Goal: Task Accomplishment & Management: Manage account settings

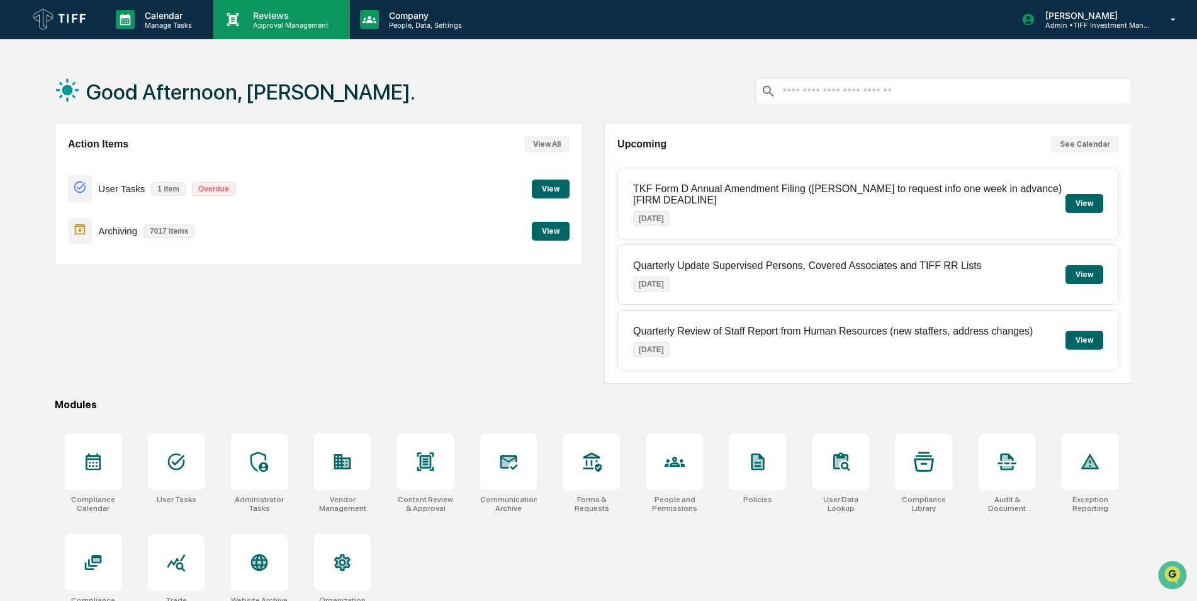
click at [289, 16] on p "Reviews" at bounding box center [289, 15] width 92 height 11
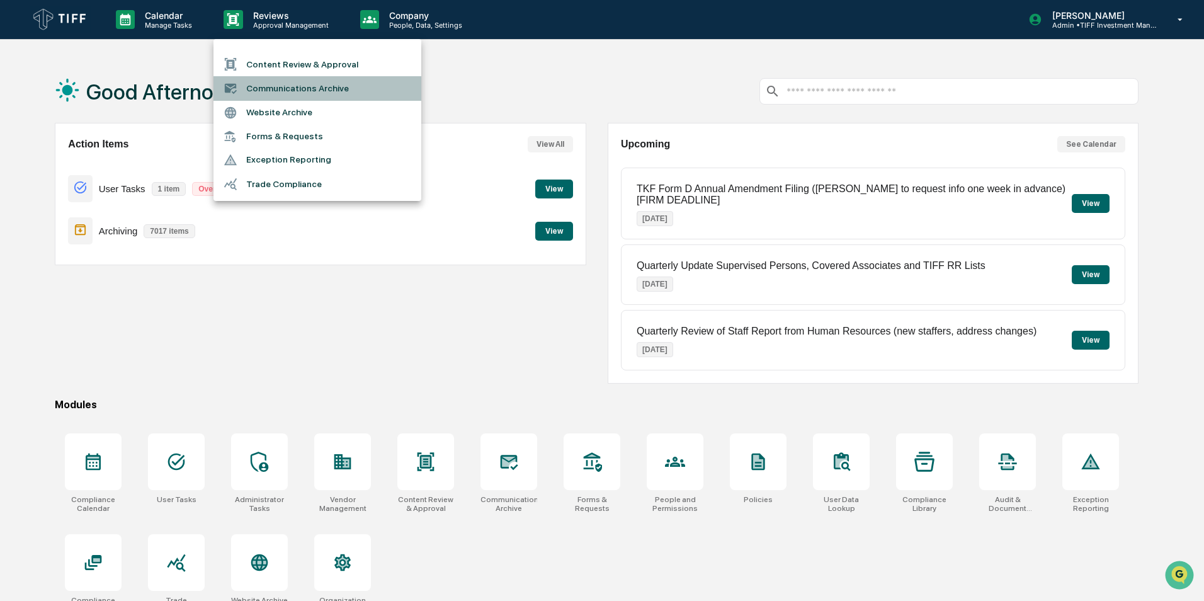
click at [290, 85] on li "Communications Archive" at bounding box center [317, 88] width 208 height 24
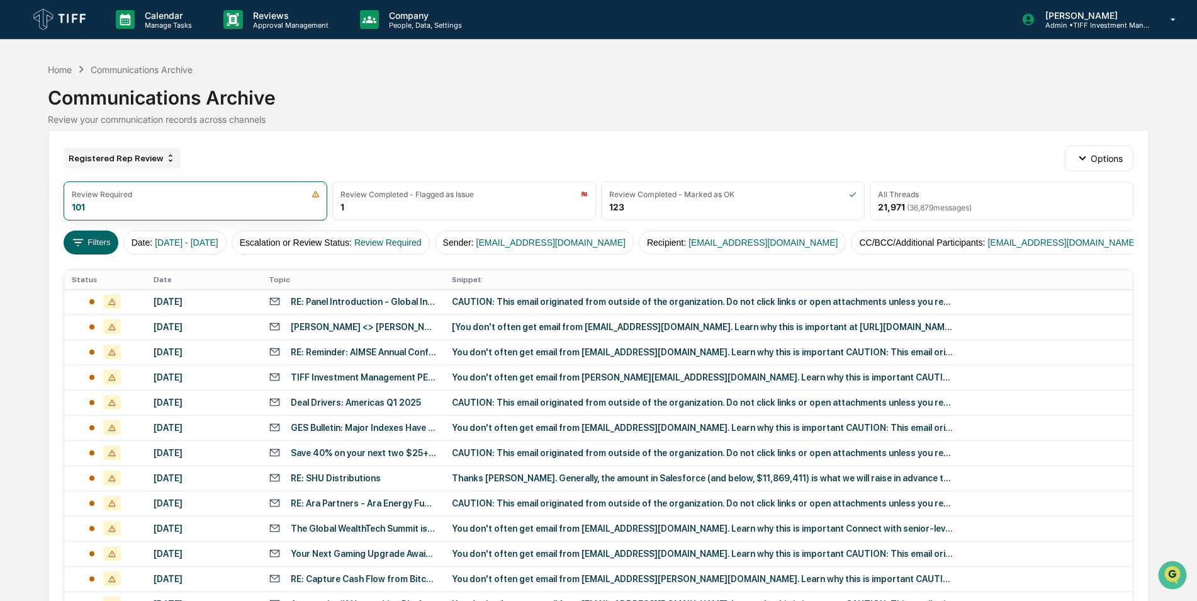
click at [144, 155] on div "Registered Rep Review" at bounding box center [122, 158] width 117 height 20
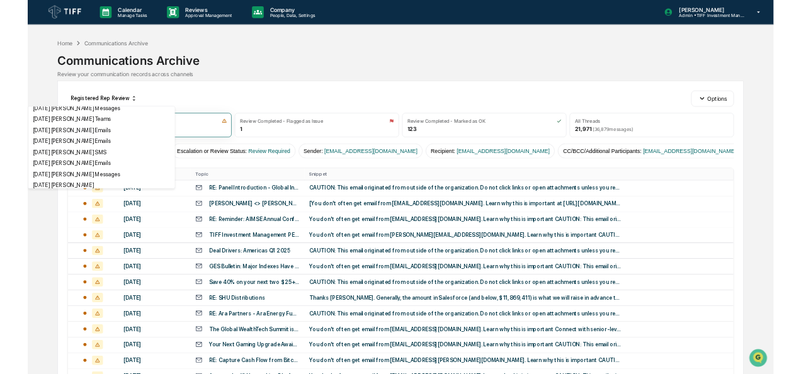
scroll to position [164, 0]
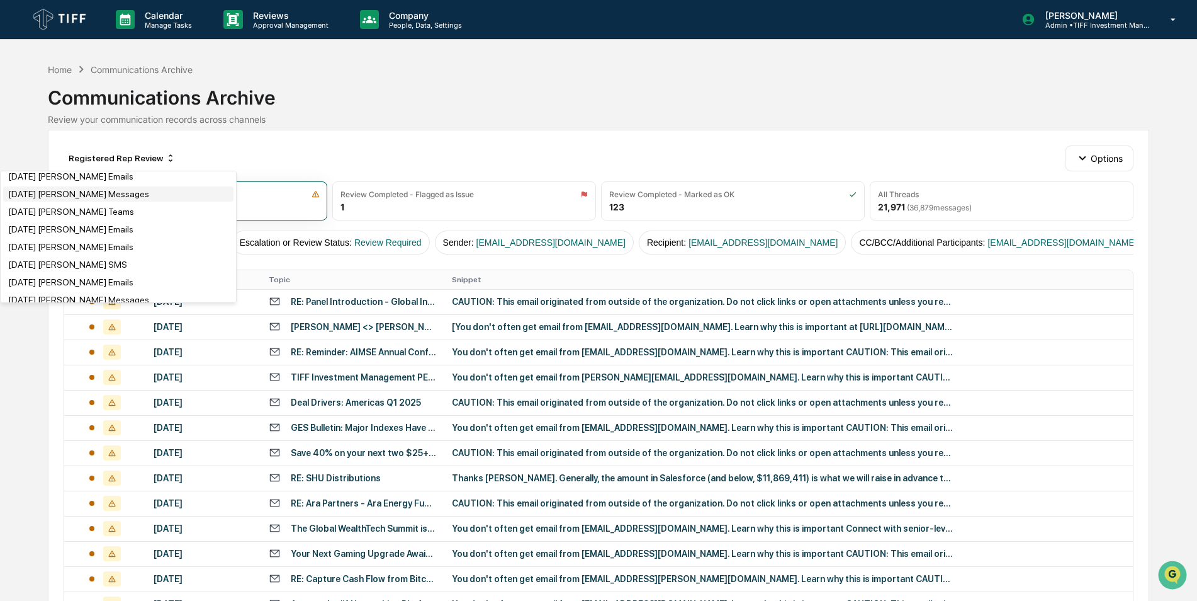
click at [95, 200] on div "[DATE] [PERSON_NAME] Messages" at bounding box center [118, 193] width 230 height 15
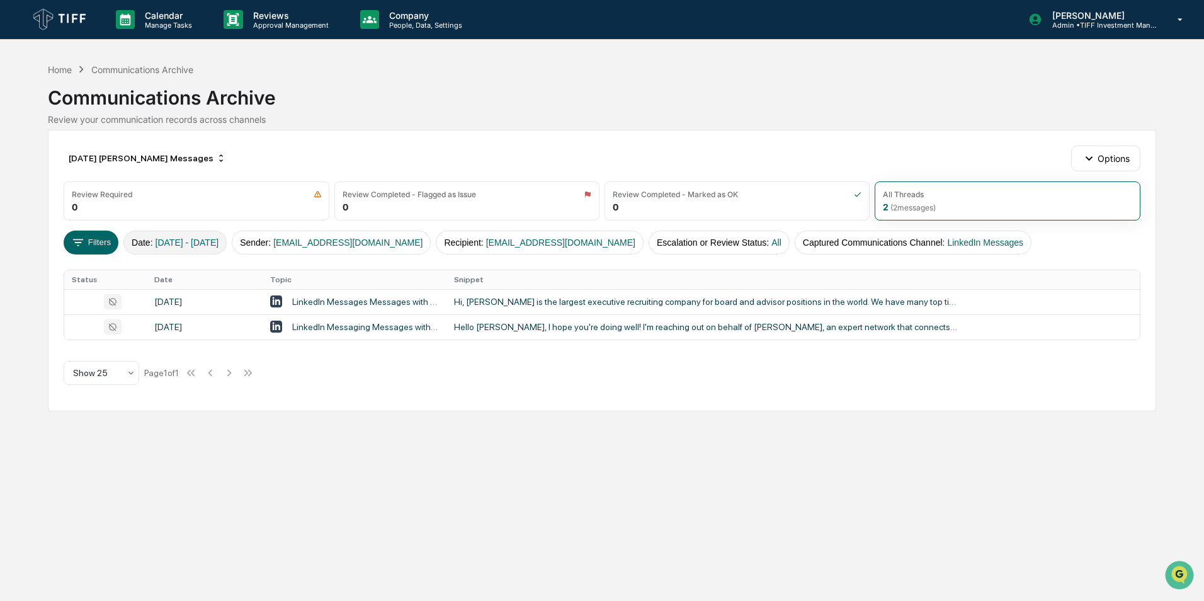
click at [171, 239] on span "[DATE] - [DATE]" at bounding box center [188, 242] width 64 height 10
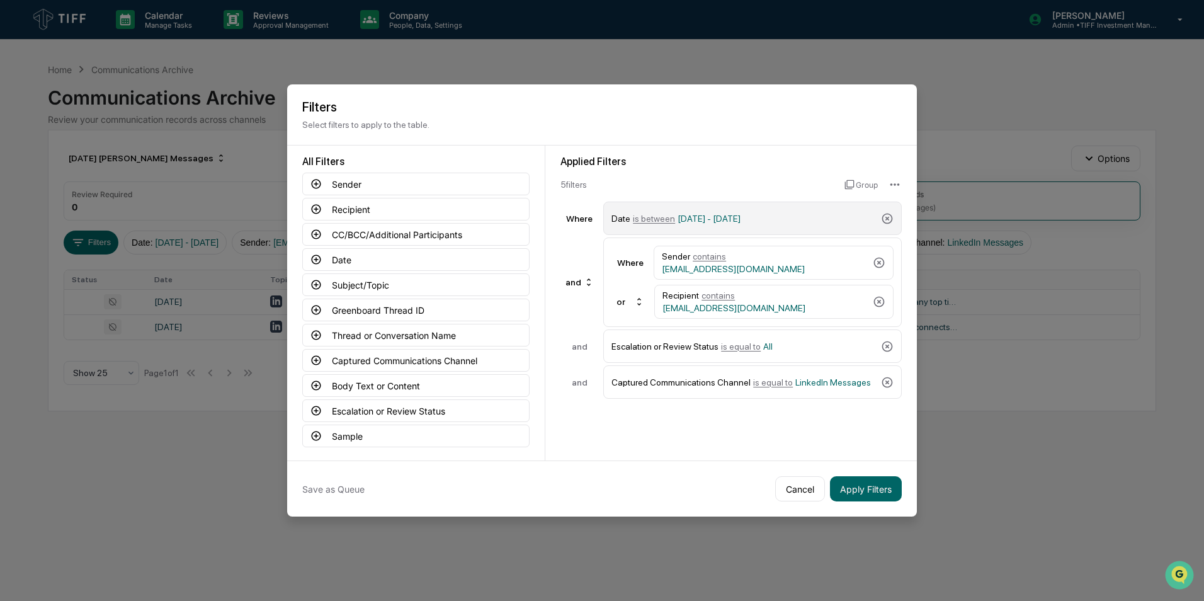
click at [649, 219] on span "is between" at bounding box center [654, 218] width 42 height 10
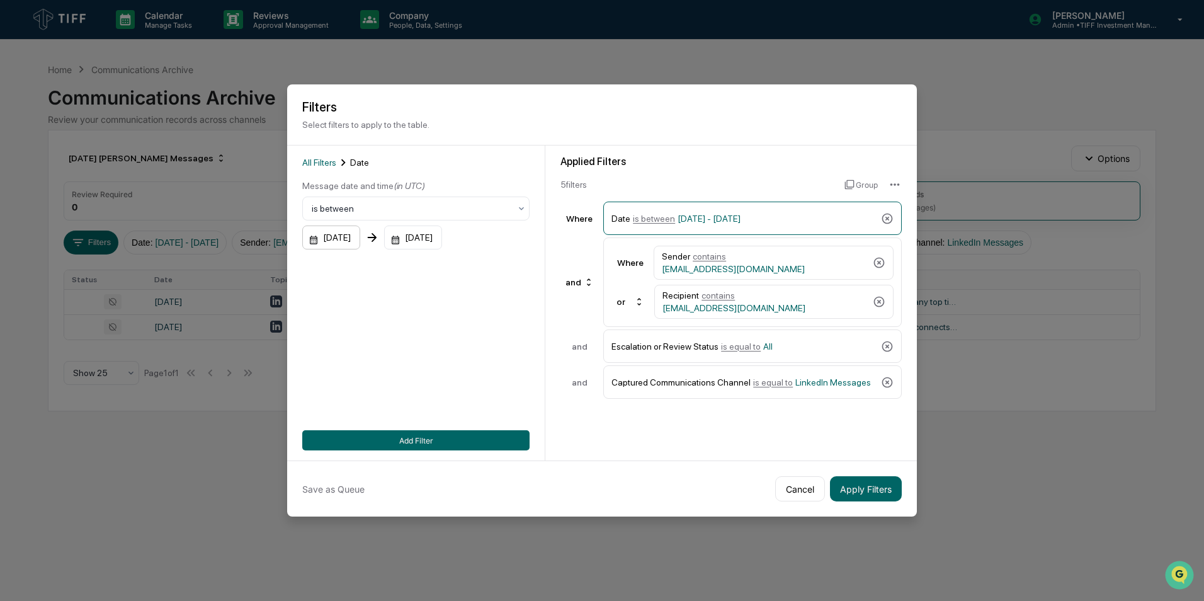
click at [313, 237] on div "[DATE]" at bounding box center [331, 237] width 58 height 24
click at [482, 271] on icon "Next month" at bounding box center [481, 266] width 14 height 14
click at [346, 313] on button "1" at bounding box center [349, 318] width 23 height 23
click at [407, 239] on div "[DATE]" at bounding box center [413, 237] width 58 height 24
click at [572, 268] on button "Next month" at bounding box center [581, 266] width 24 height 24
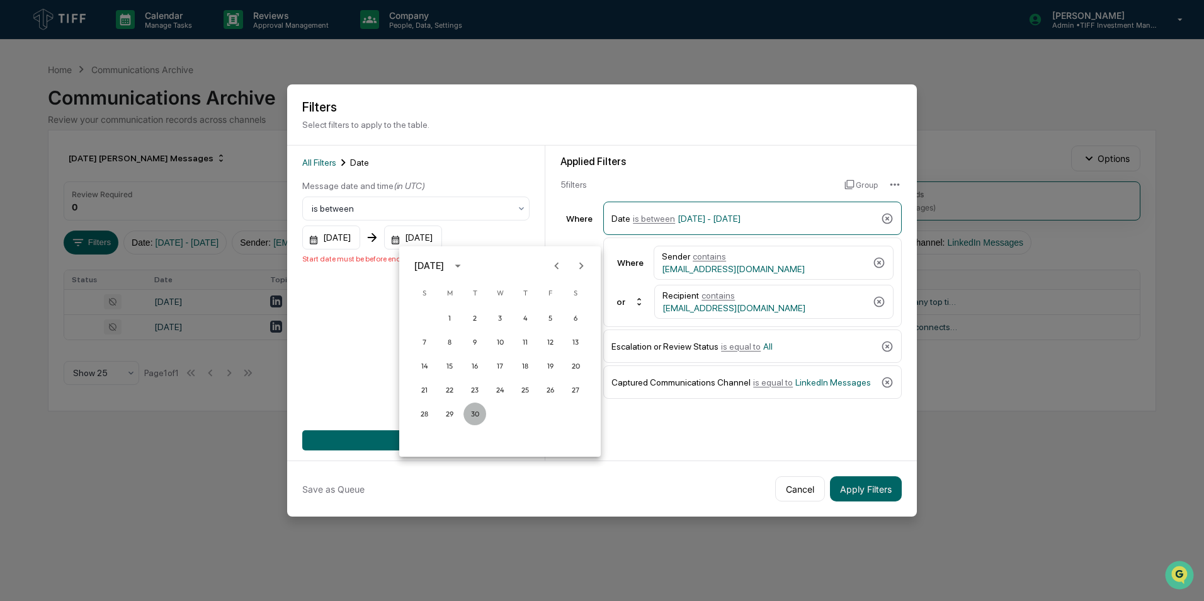
click at [472, 407] on button "30" at bounding box center [474, 413] width 23 height 23
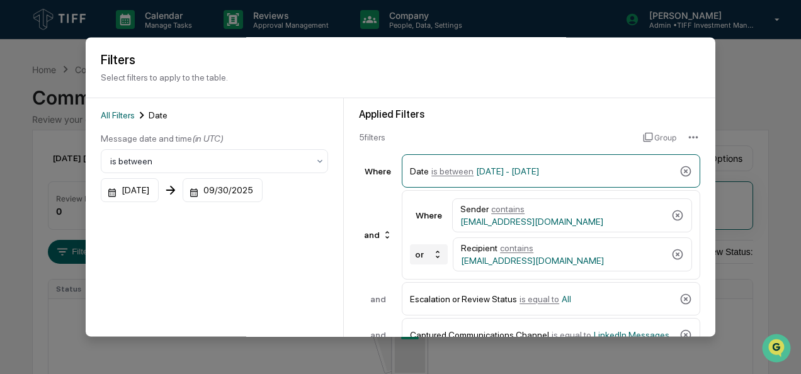
click at [424, 253] on div "or" at bounding box center [429, 254] width 38 height 20
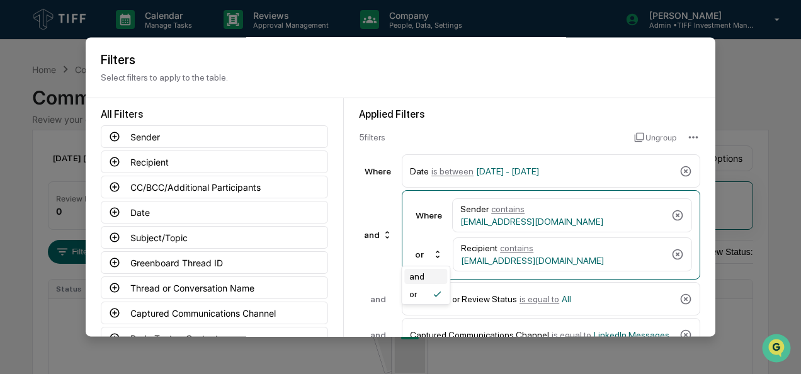
click at [407, 278] on div "and" at bounding box center [425, 276] width 43 height 15
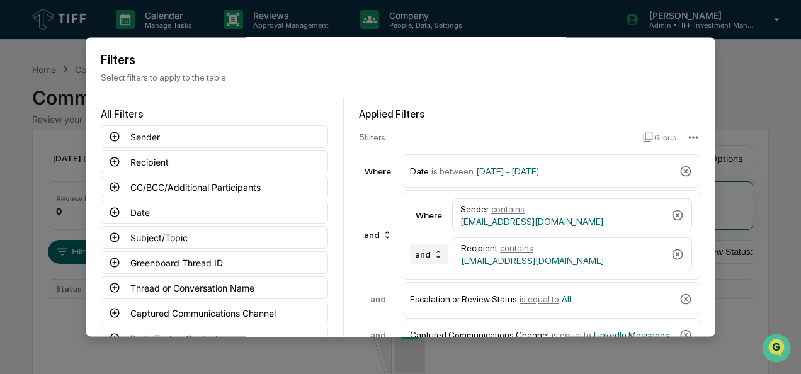
click at [426, 259] on div "and" at bounding box center [429, 254] width 38 height 20
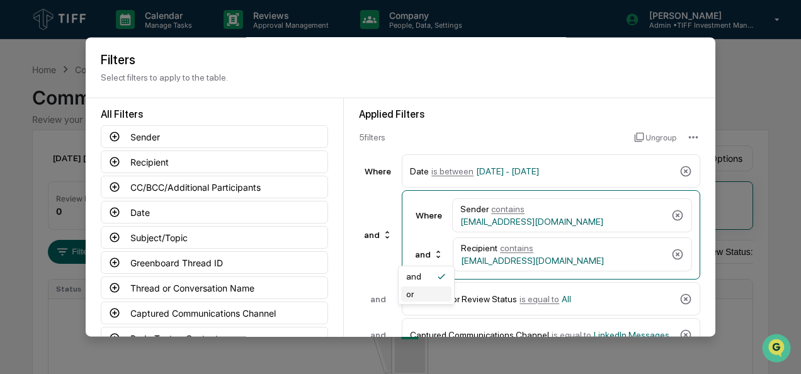
click at [414, 295] on div "or" at bounding box center [426, 293] width 50 height 15
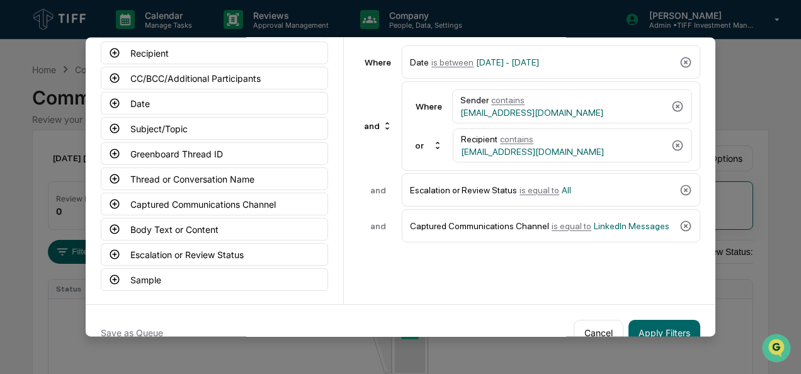
scroll to position [110, 0]
click at [112, 251] on icon at bounding box center [114, 252] width 11 height 11
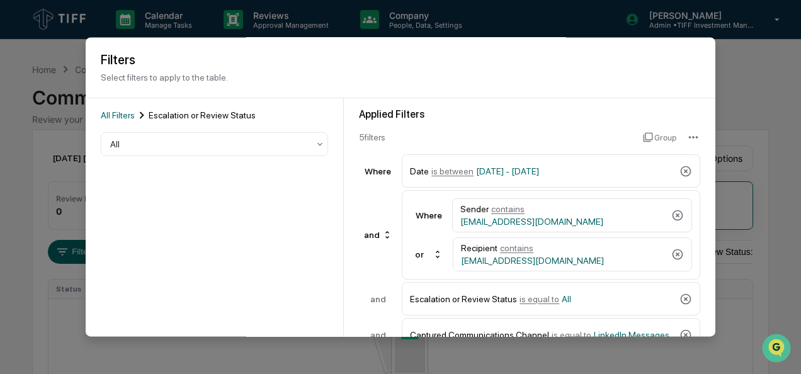
scroll to position [0, 0]
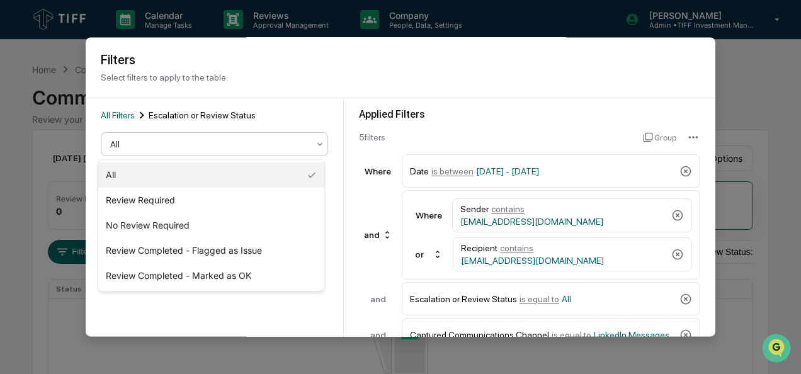
click at [179, 148] on div at bounding box center [209, 145] width 198 height 13
click at [176, 181] on div "All" at bounding box center [211, 174] width 226 height 25
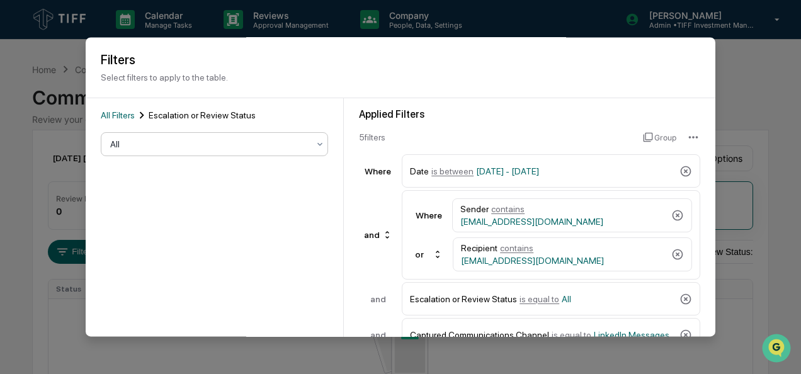
scroll to position [139, 0]
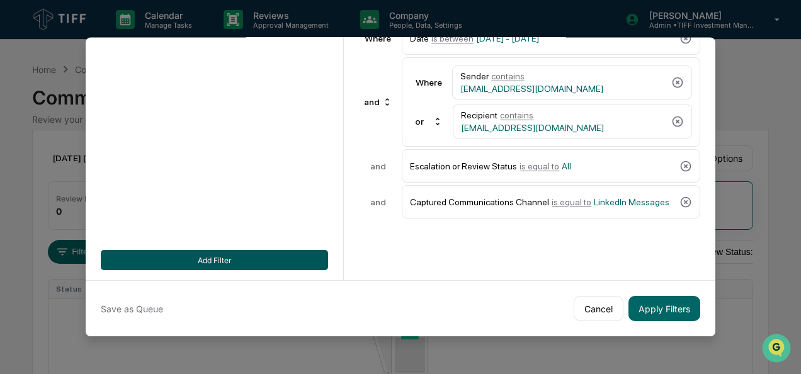
click at [191, 253] on button "Add Filter" at bounding box center [214, 260] width 227 height 20
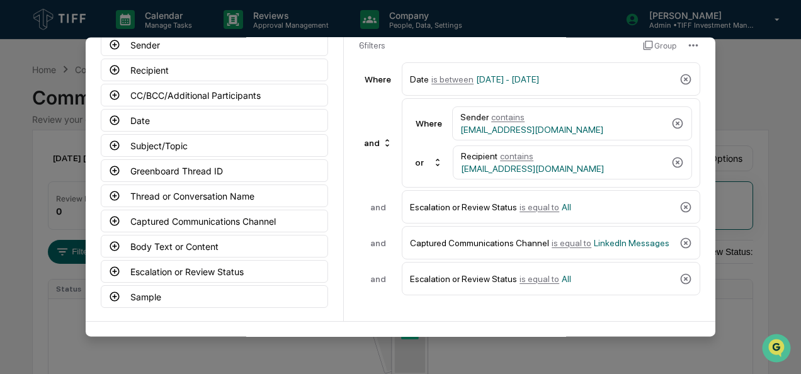
scroll to position [92, 0]
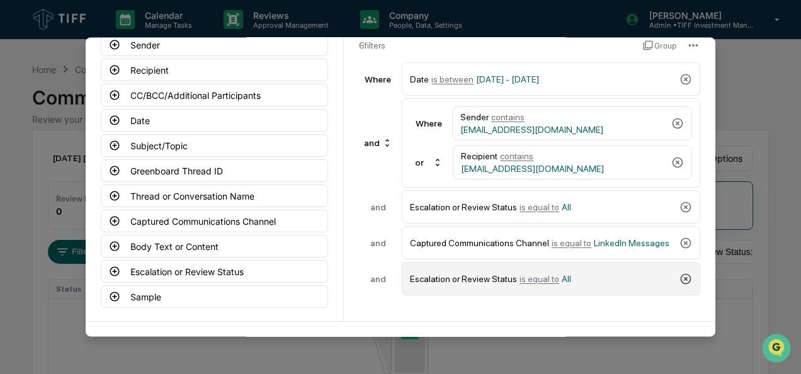
click at [683, 274] on icon at bounding box center [686, 279] width 11 height 11
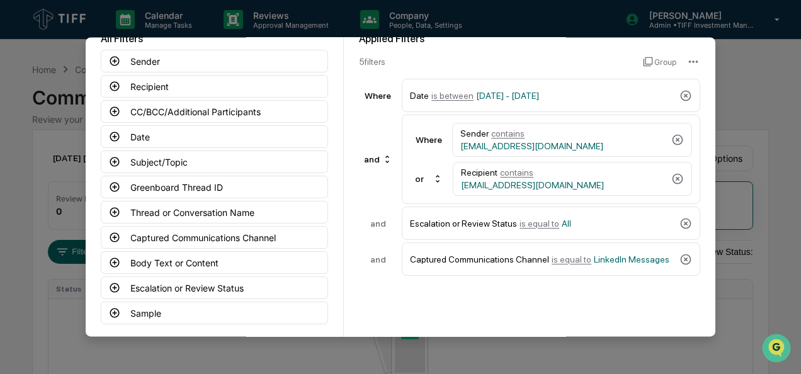
scroll to position [65, 0]
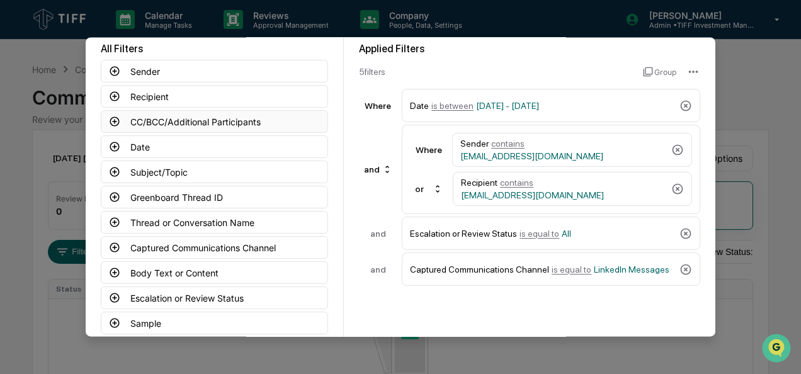
click at [109, 121] on icon at bounding box center [114, 121] width 11 height 11
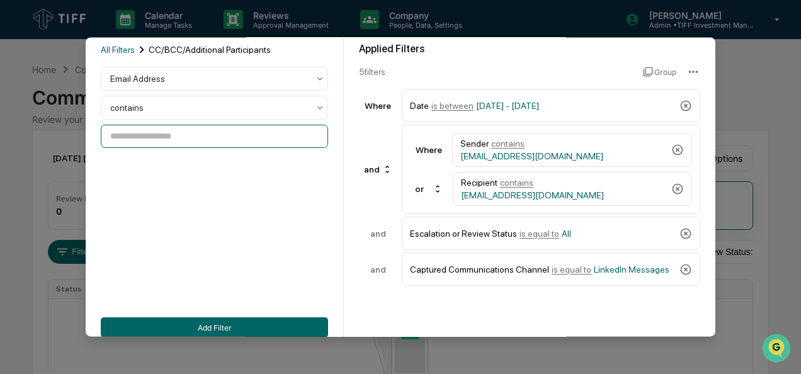
click at [147, 146] on input at bounding box center [214, 136] width 227 height 23
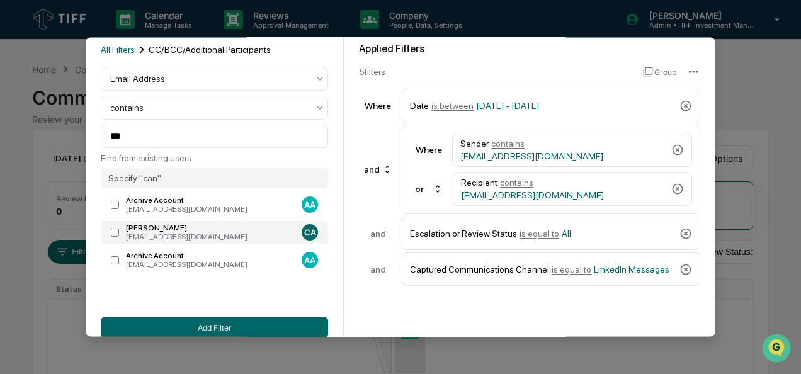
type input "**********"
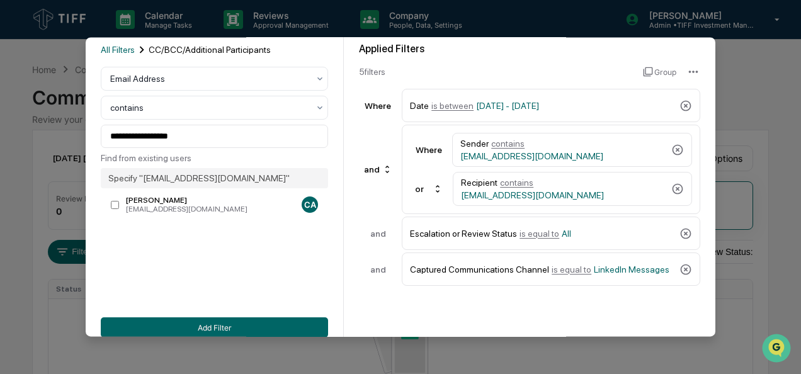
scroll to position [139, 0]
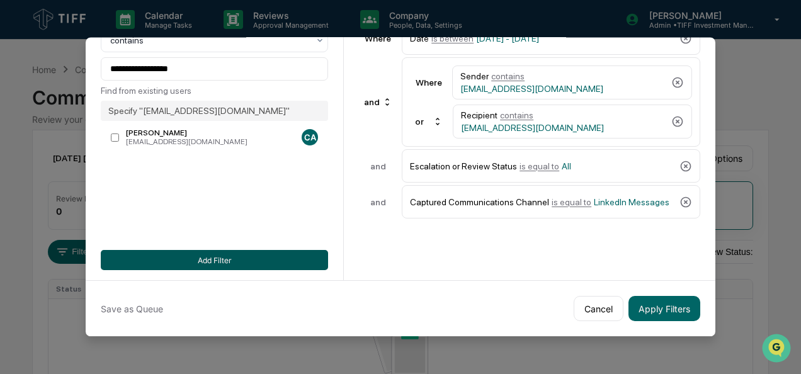
click at [172, 262] on button "Add Filter" at bounding box center [214, 260] width 227 height 20
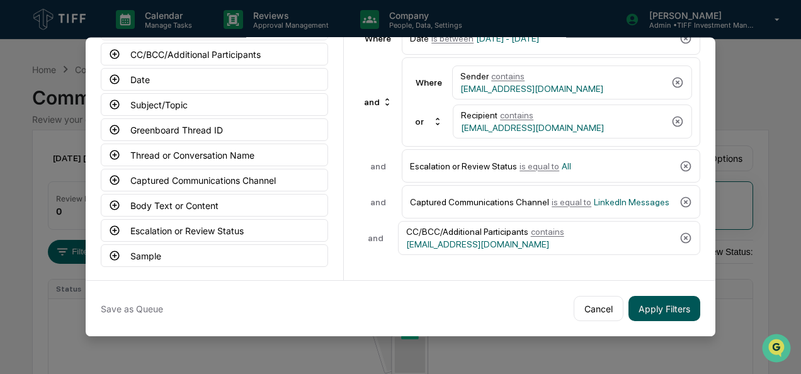
click at [642, 298] on button "Apply Filters" at bounding box center [664, 308] width 72 height 25
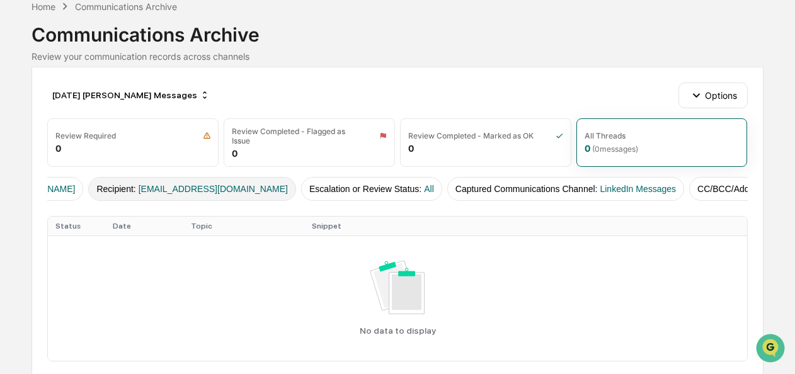
scroll to position [0, 371]
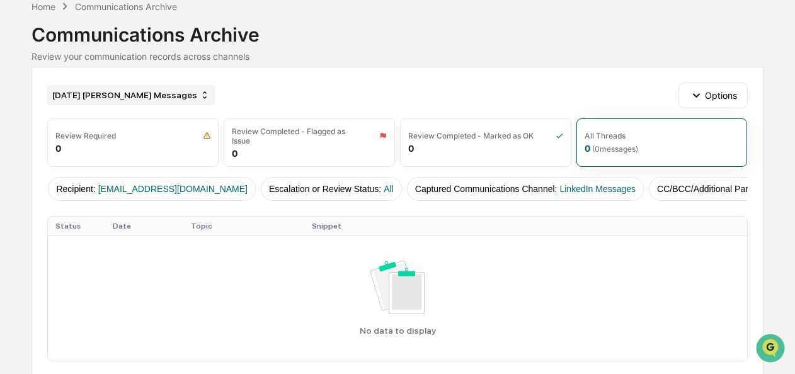
click at [147, 97] on div "[DATE] [PERSON_NAME] Messages" at bounding box center [130, 95] width 167 height 20
click at [330, 90] on div "[DATE] [PERSON_NAME] Messages Options" at bounding box center [396, 94] width 699 height 25
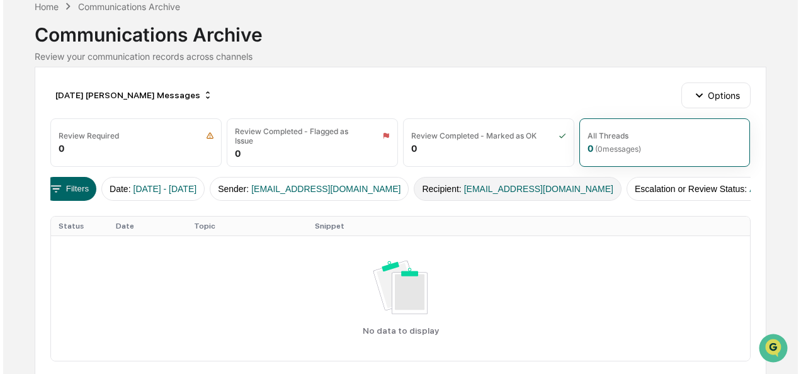
scroll to position [0, 0]
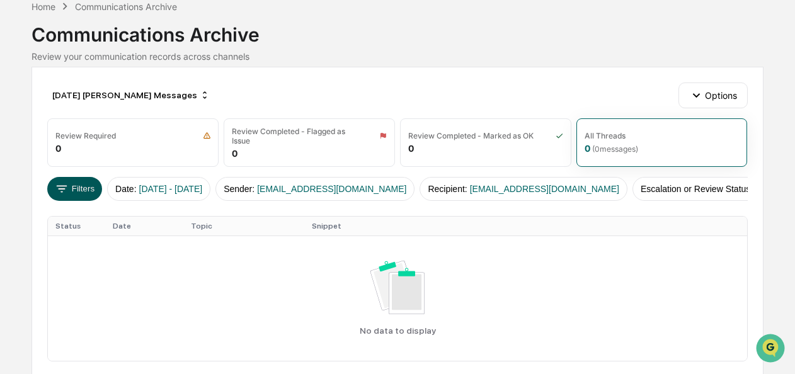
click at [73, 186] on button "Filters" at bounding box center [74, 189] width 55 height 24
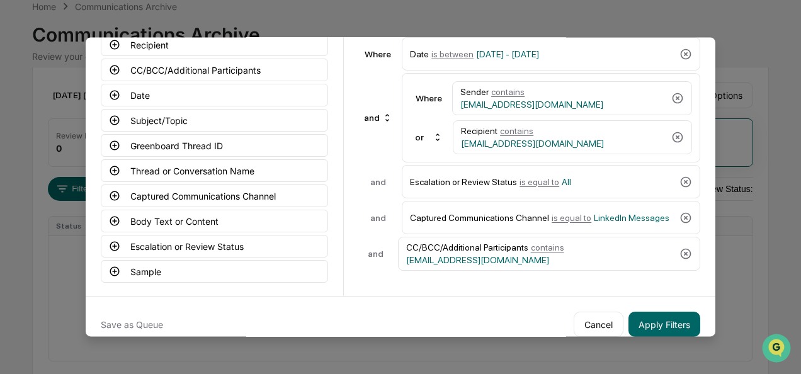
scroll to position [118, 0]
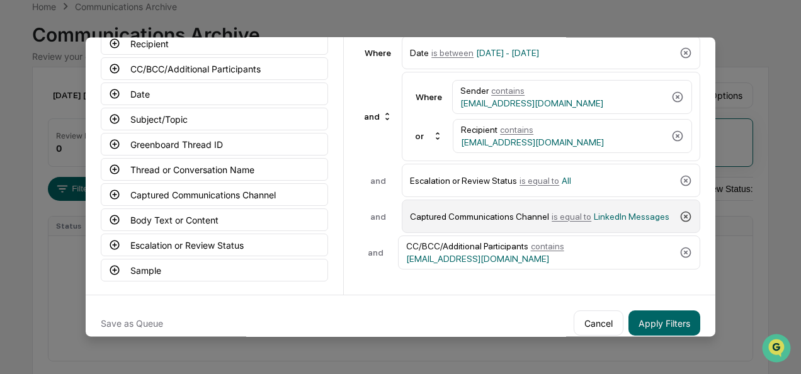
click at [682, 212] on icon at bounding box center [685, 216] width 13 height 13
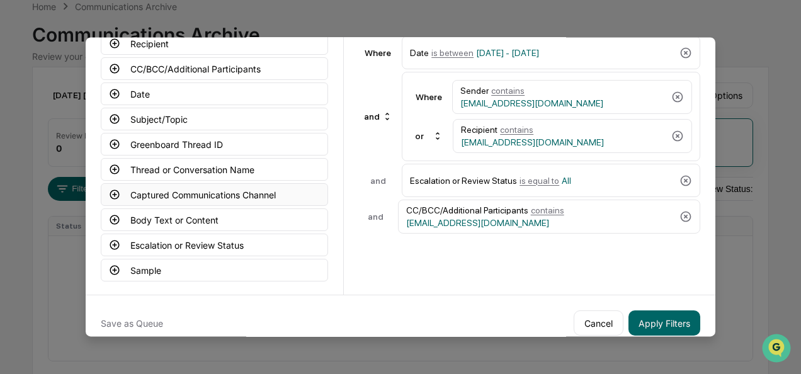
click at [113, 195] on icon at bounding box center [114, 194] width 9 height 9
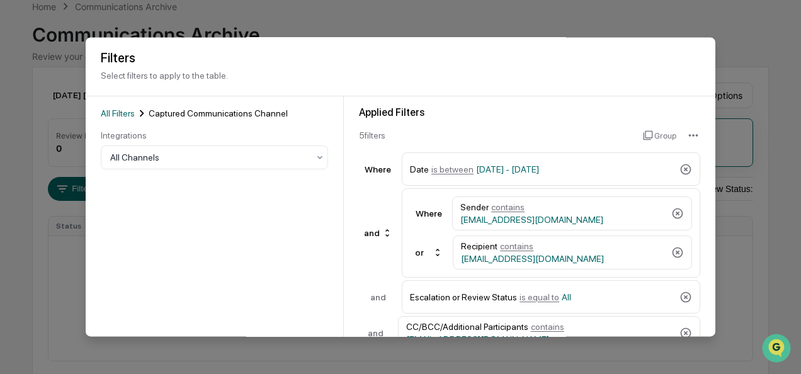
scroll to position [0, 0]
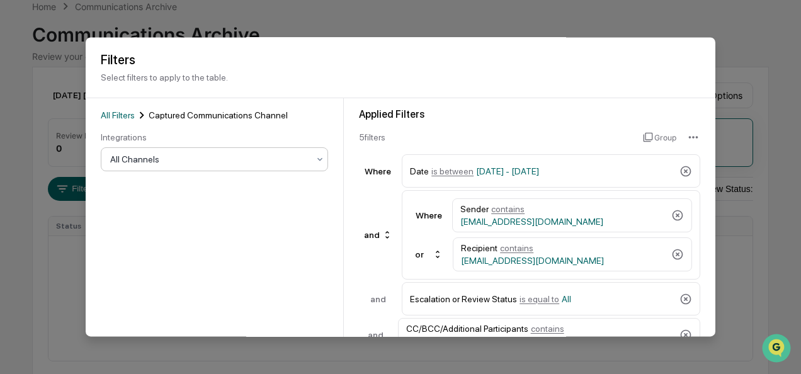
click at [220, 160] on div at bounding box center [209, 160] width 198 height 13
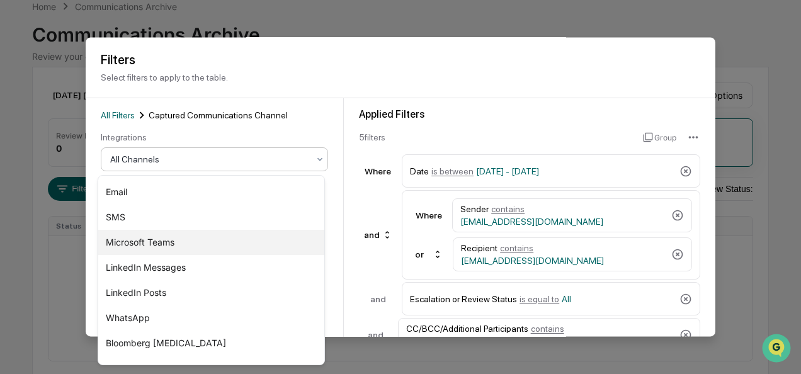
scroll to position [25, 0]
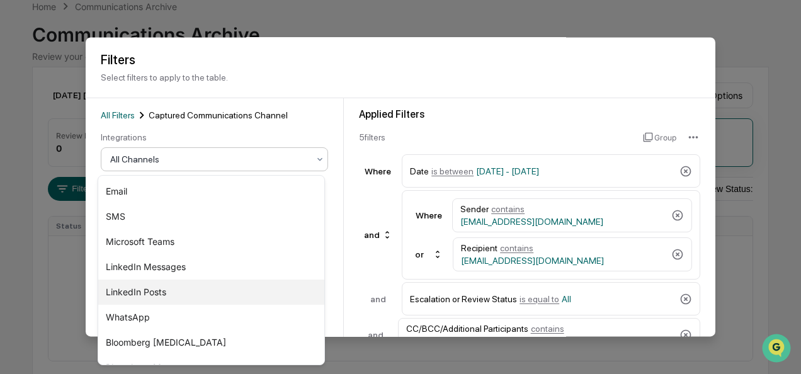
click at [166, 291] on div "LinkedIn Posts" at bounding box center [211, 292] width 226 height 25
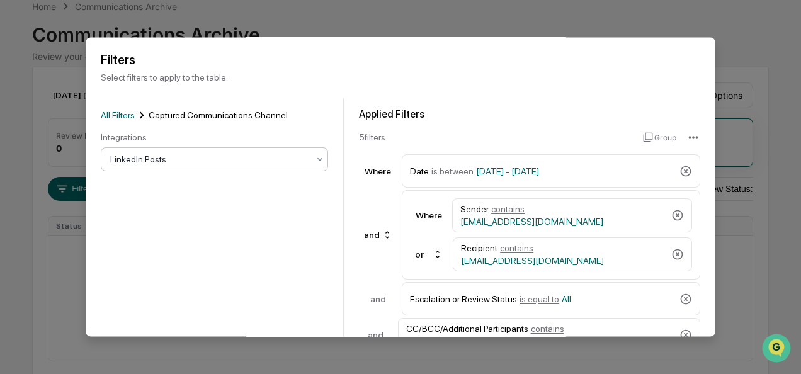
scroll to position [139, 0]
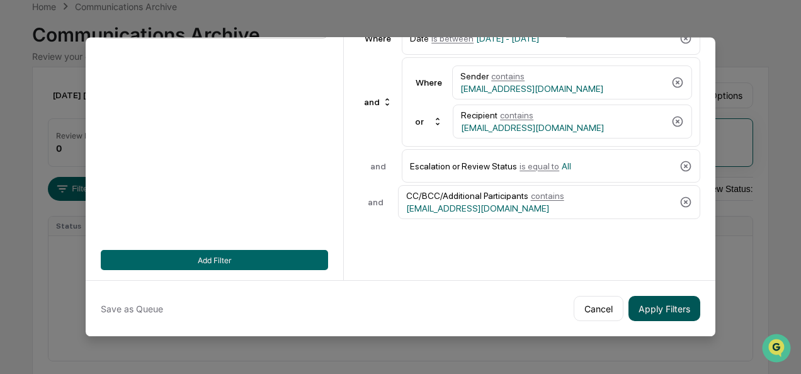
click at [670, 307] on button "Apply Filters" at bounding box center [664, 308] width 72 height 25
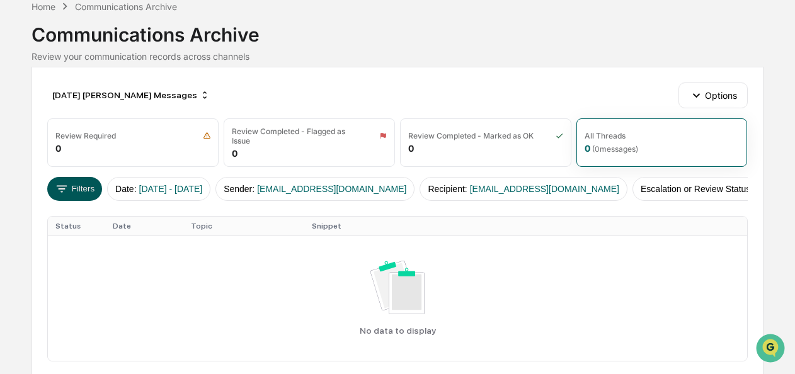
click at [78, 189] on button "Filters" at bounding box center [74, 189] width 55 height 24
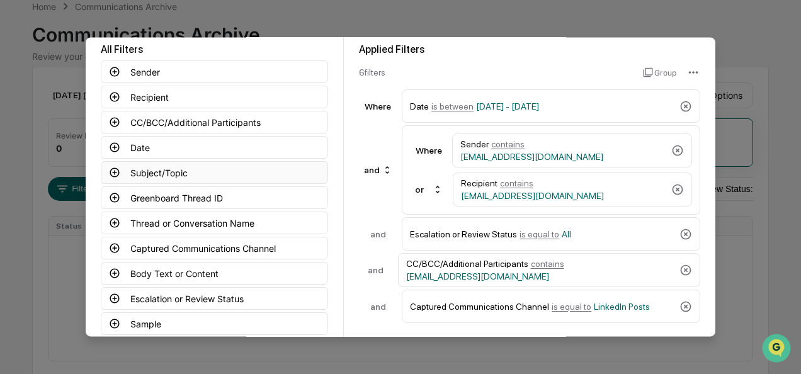
scroll to position [65, 0]
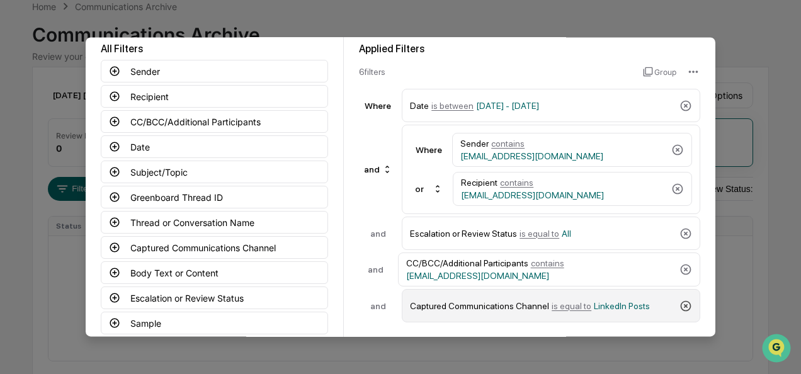
click at [685, 302] on icon at bounding box center [685, 306] width 13 height 13
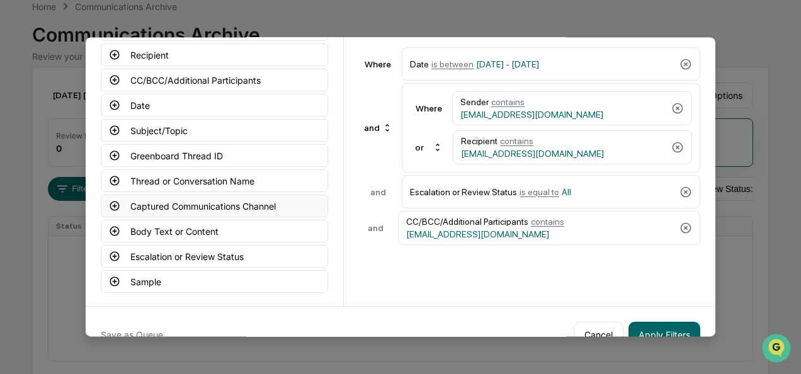
scroll to position [108, 0]
click at [113, 200] on icon at bounding box center [114, 205] width 11 height 11
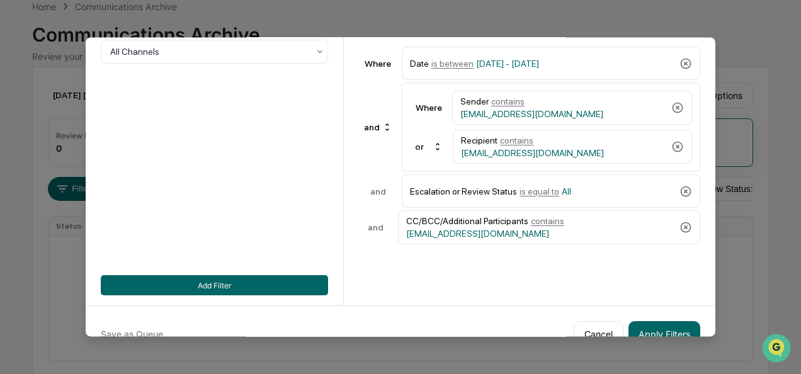
scroll to position [48, 0]
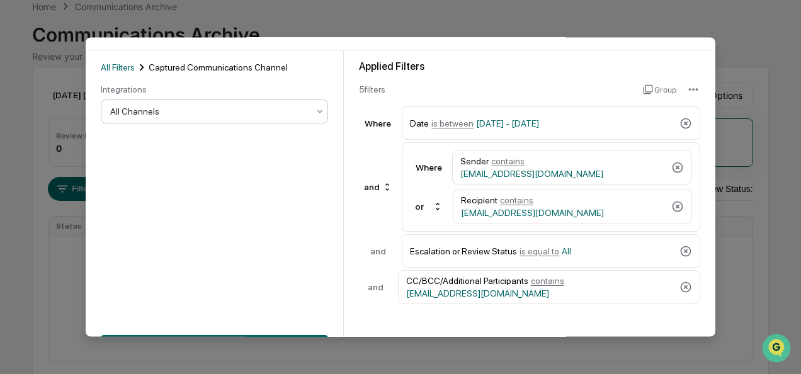
click at [156, 111] on div at bounding box center [209, 112] width 198 height 13
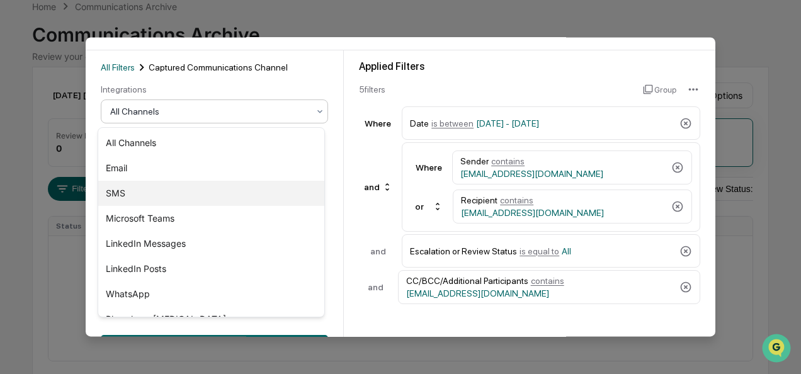
click at [143, 189] on div "SMS" at bounding box center [211, 193] width 226 height 25
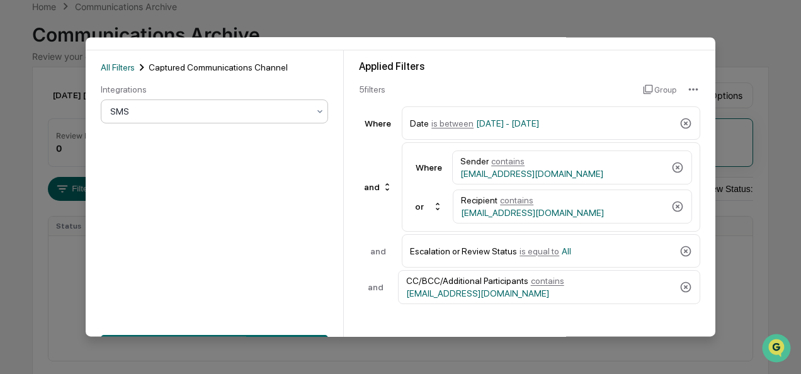
scroll to position [139, 0]
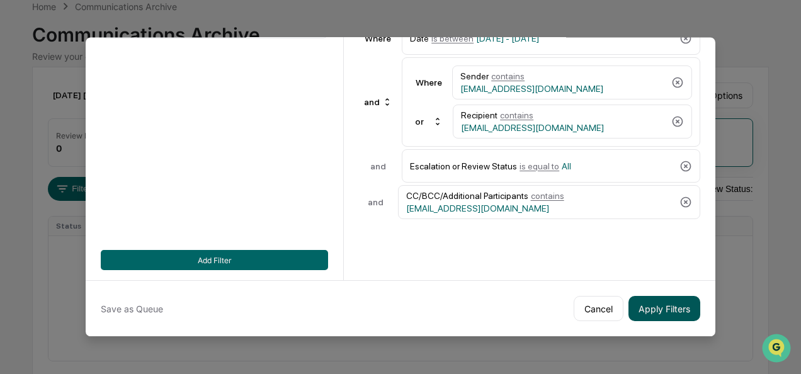
click at [686, 296] on button "Apply Filters" at bounding box center [664, 308] width 72 height 25
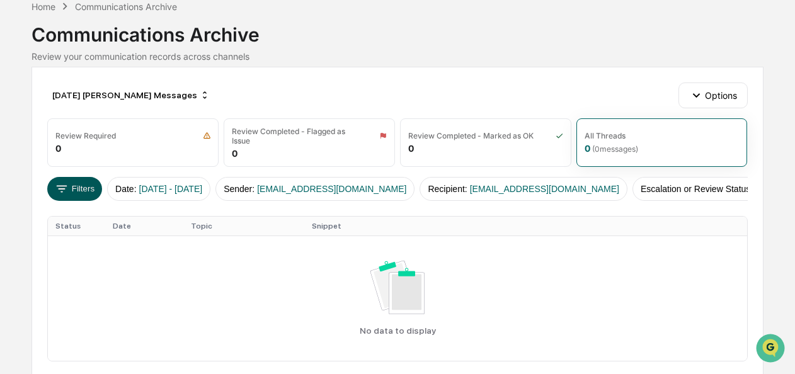
click at [81, 189] on button "Filters" at bounding box center [74, 189] width 55 height 24
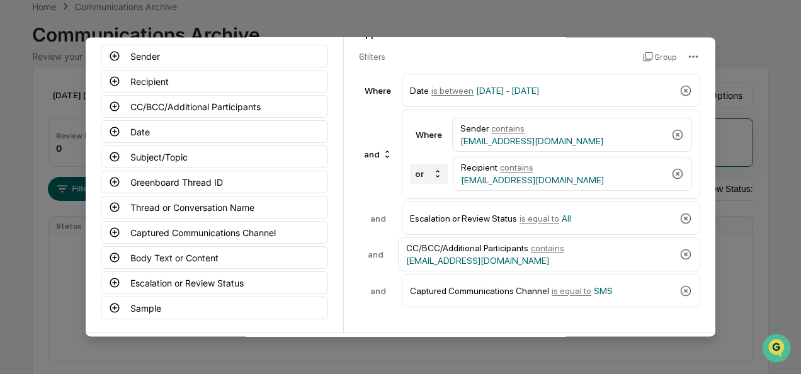
scroll to position [80, 0]
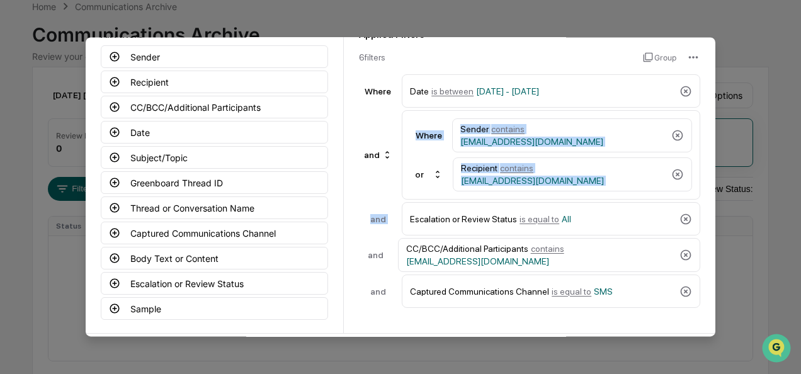
drag, startPoint x: 407, startPoint y: 140, endPoint x: 397, endPoint y: 211, distance: 71.8
click at [397, 211] on div "Applied Filters 6 filter s Group Where Date is between [DATE] - [DATE] and Wher…" at bounding box center [529, 168] width 341 height 280
drag, startPoint x: 397, startPoint y: 211, endPoint x: 375, endPoint y: 200, distance: 24.5
click at [375, 202] on div "and Escalation or Review Status is equal to All" at bounding box center [529, 218] width 341 height 33
click at [676, 133] on icon at bounding box center [677, 135] width 13 height 13
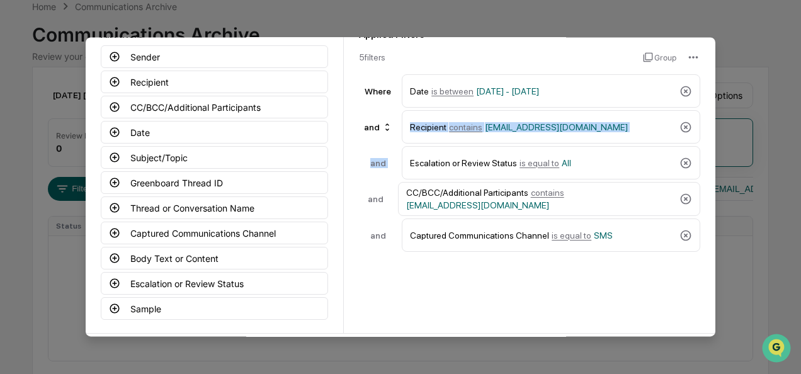
click at [676, 133] on div "Recipient contains [EMAIL_ADDRESS][DOMAIN_NAME]" at bounding box center [551, 126] width 298 height 33
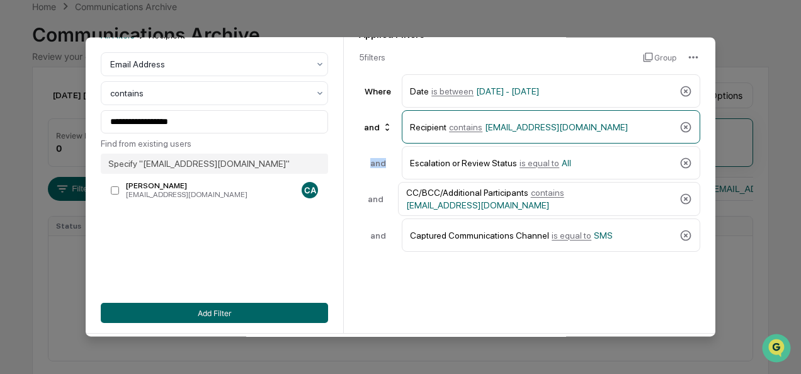
click at [676, 133] on div "Recipient contains [EMAIL_ADDRESS][DOMAIN_NAME]" at bounding box center [551, 126] width 298 height 33
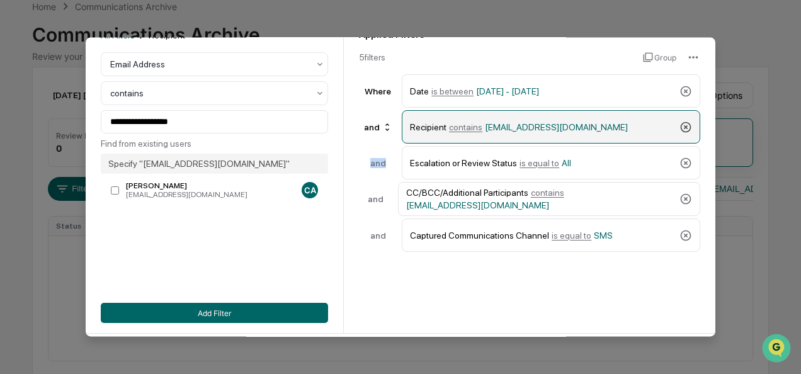
drag, startPoint x: 676, startPoint y: 133, endPoint x: 685, endPoint y: 130, distance: 9.4
click at [685, 130] on icon at bounding box center [685, 127] width 13 height 13
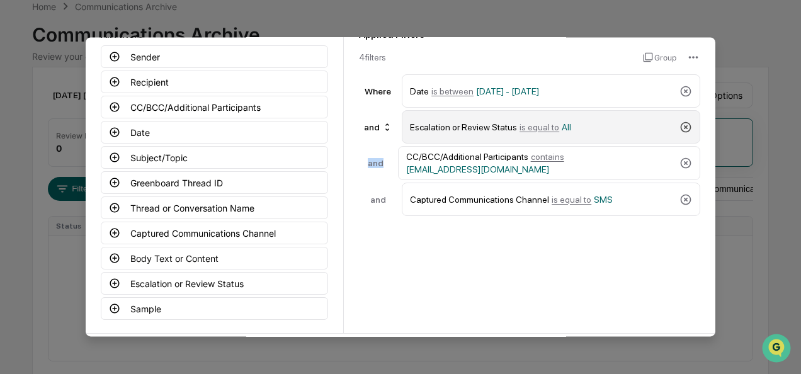
click at [685, 130] on icon at bounding box center [686, 127] width 11 height 11
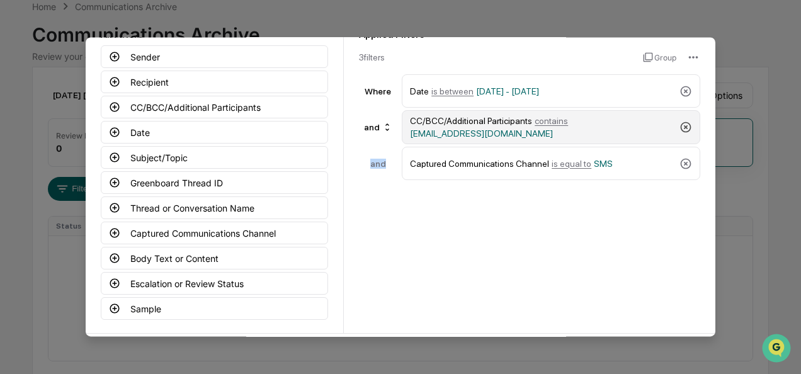
click at [685, 130] on icon at bounding box center [685, 127] width 13 height 13
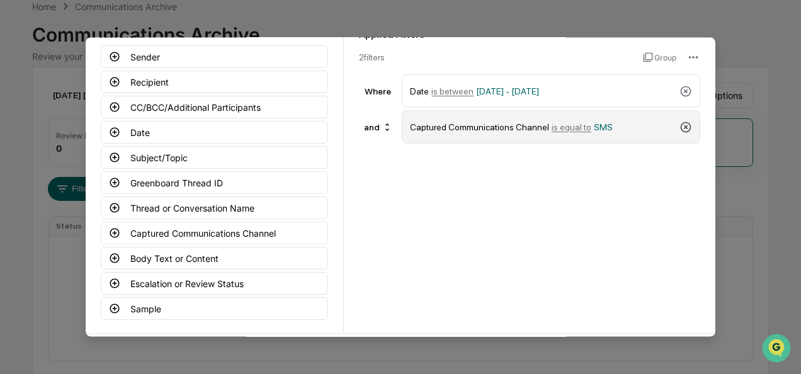
click at [685, 130] on icon at bounding box center [686, 127] width 11 height 11
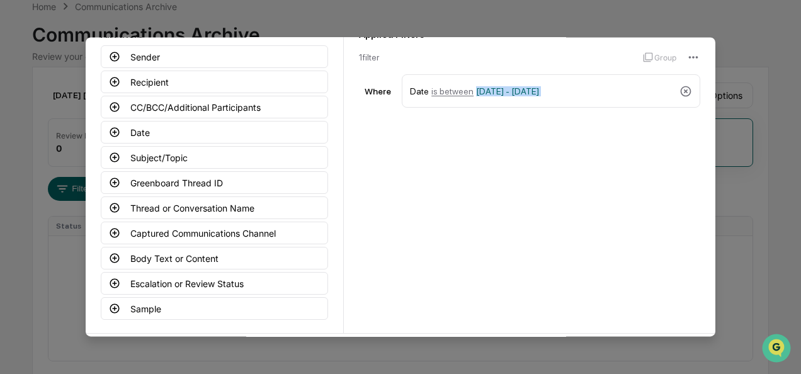
click at [685, 130] on div "Applied Filters 1 filter Group Where Date is between [DATE] - [DATE]" at bounding box center [529, 175] width 371 height 315
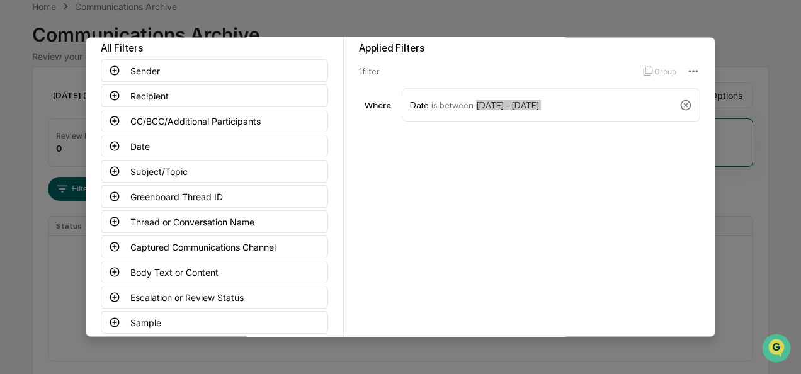
scroll to position [67, 0]
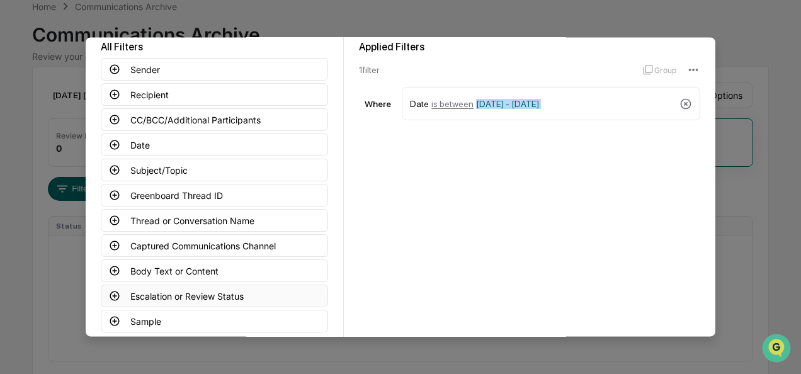
click at [111, 291] on icon at bounding box center [114, 295] width 9 height 9
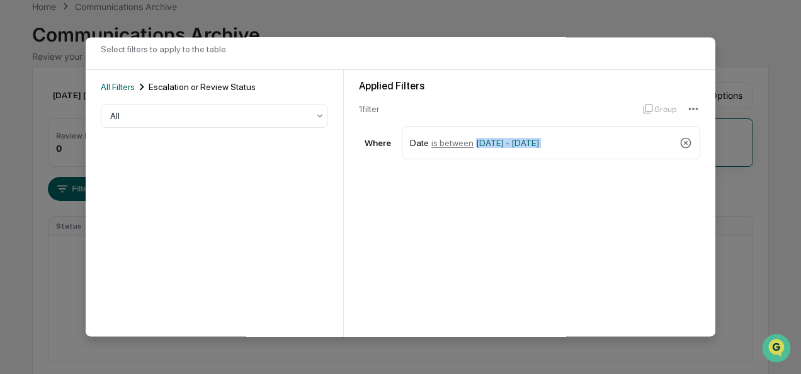
scroll to position [26, 0]
click at [232, 122] on div at bounding box center [209, 118] width 198 height 13
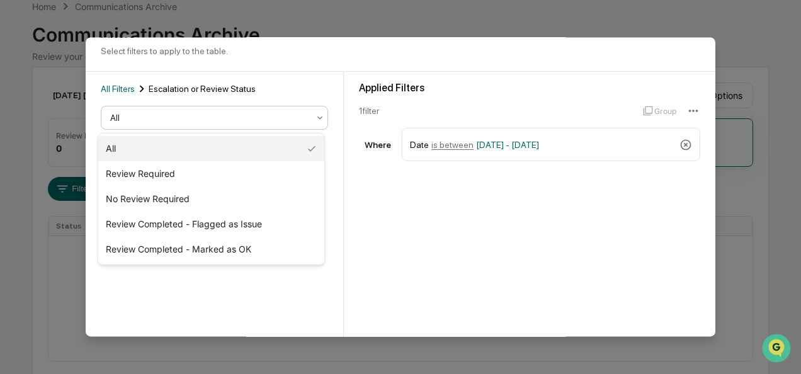
click at [189, 152] on div "All" at bounding box center [211, 148] width 226 height 25
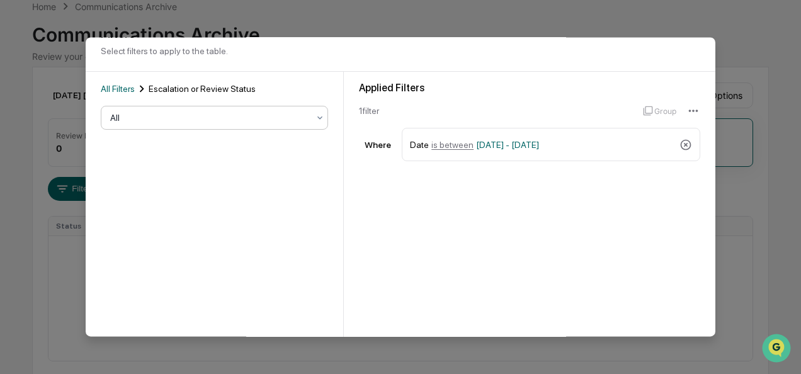
scroll to position [139, 0]
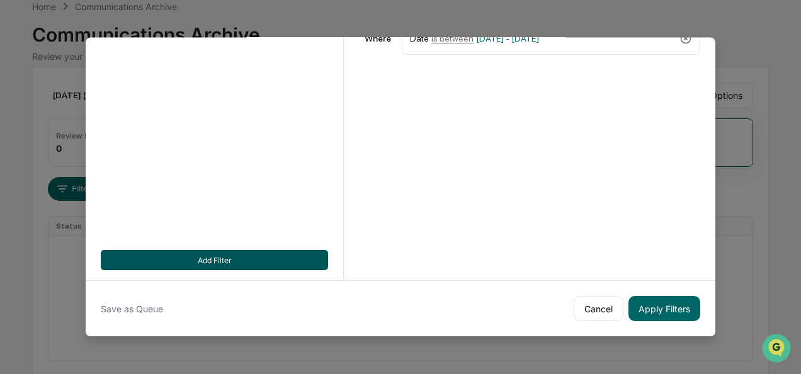
click at [261, 261] on button "Add Filter" at bounding box center [214, 260] width 227 height 20
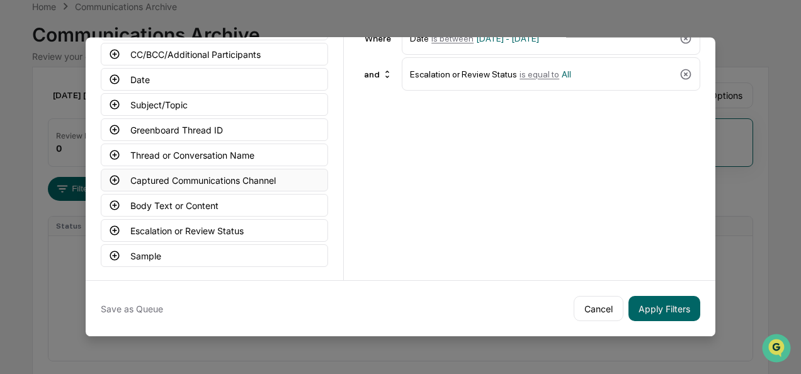
click at [112, 174] on icon at bounding box center [114, 179] width 11 height 11
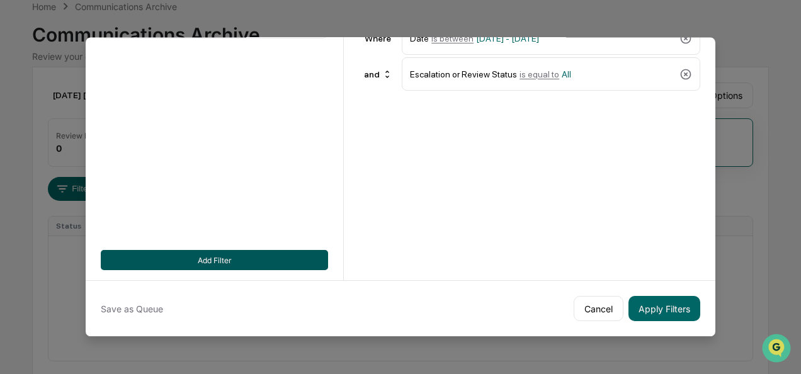
click at [200, 256] on button "Add Filter" at bounding box center [214, 260] width 227 height 20
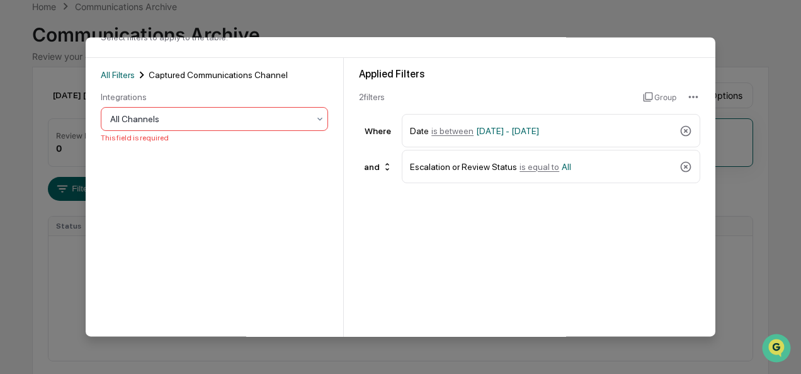
scroll to position [37, 0]
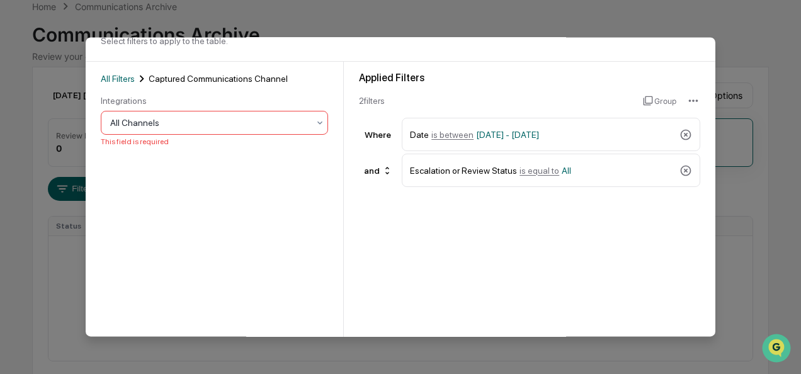
click at [179, 135] on div "All Channels" at bounding box center [214, 123] width 227 height 24
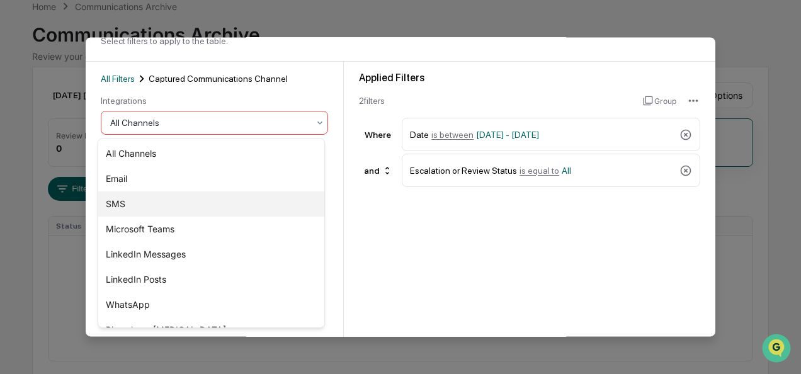
click at [171, 200] on div "SMS" at bounding box center [211, 203] width 226 height 25
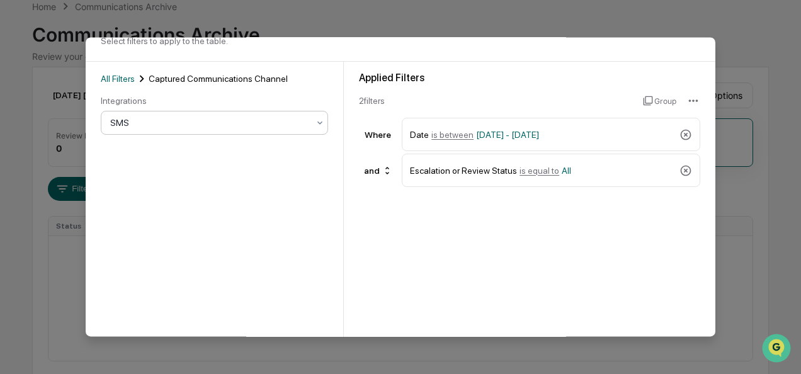
scroll to position [139, 0]
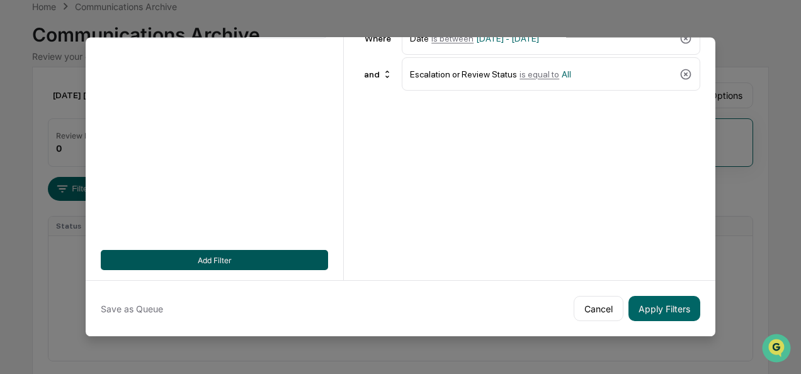
click at [237, 251] on button "Add Filter" at bounding box center [214, 260] width 227 height 20
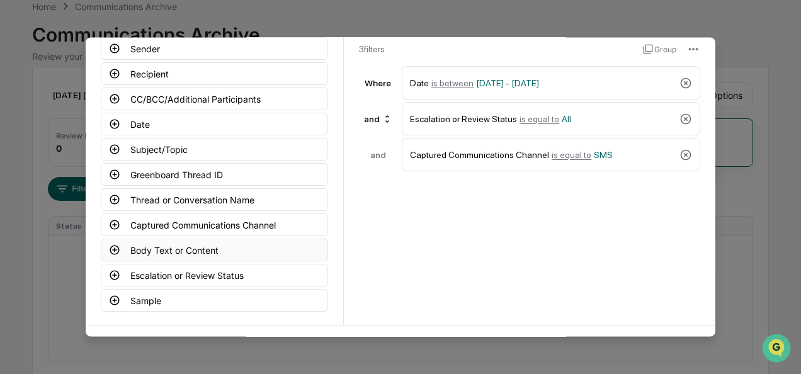
scroll to position [87, 0]
click at [109, 102] on icon at bounding box center [114, 99] width 11 height 11
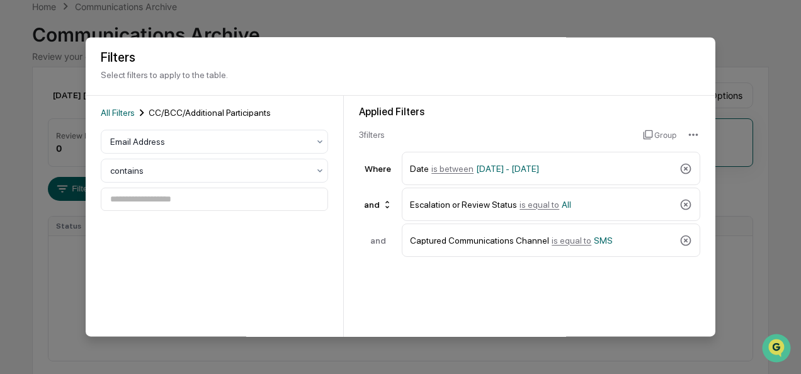
scroll to position [1, 0]
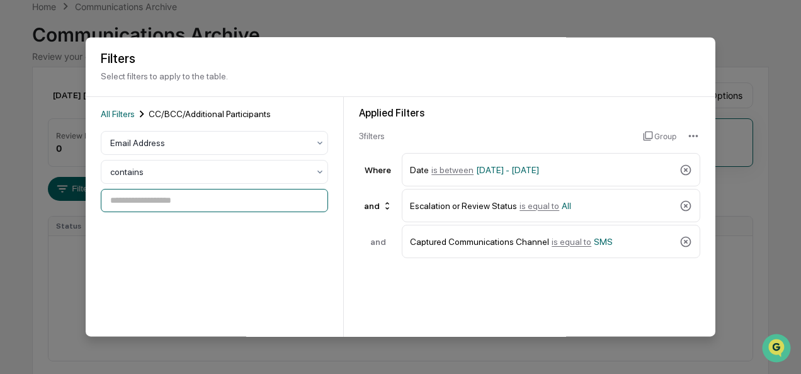
click at [191, 203] on input at bounding box center [214, 201] width 227 height 23
click at [154, 169] on div at bounding box center [209, 172] width 198 height 13
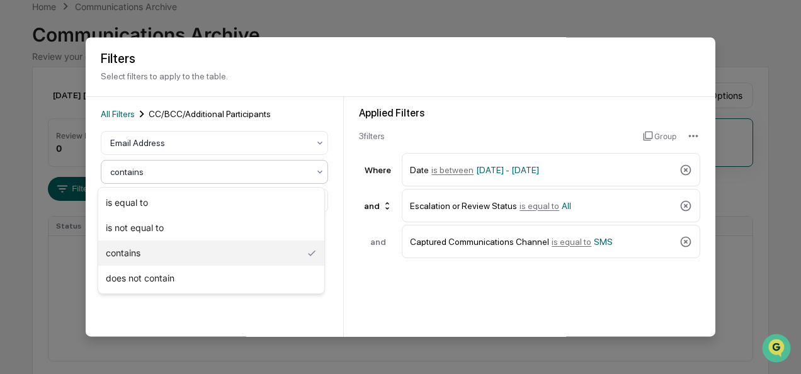
click at [139, 251] on div "contains" at bounding box center [211, 252] width 226 height 25
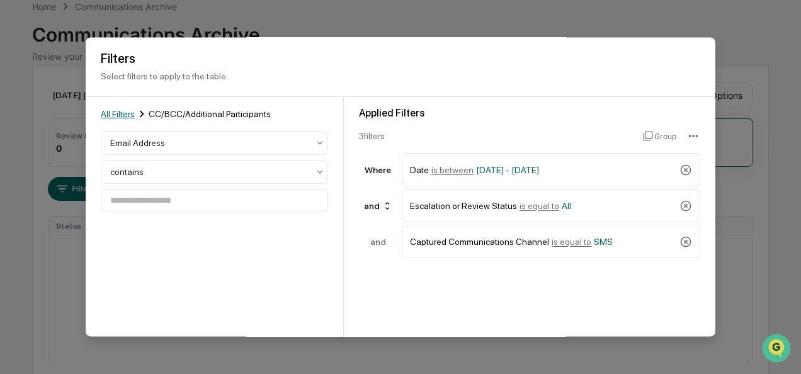
click at [127, 118] on span "All Filters" at bounding box center [118, 115] width 34 height 10
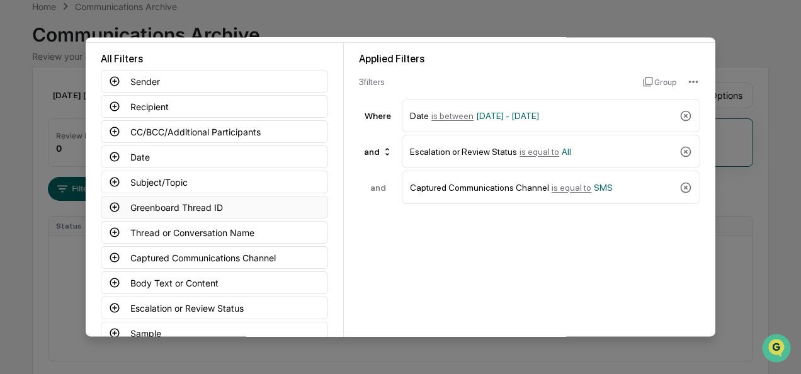
scroll to position [57, 0]
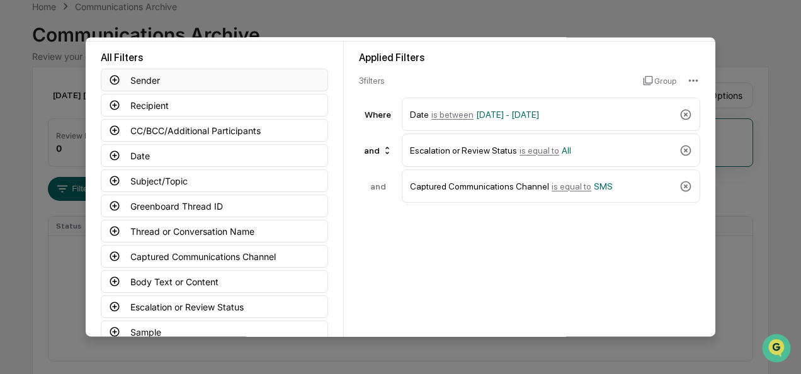
click at [113, 86] on button "Sender" at bounding box center [214, 80] width 227 height 23
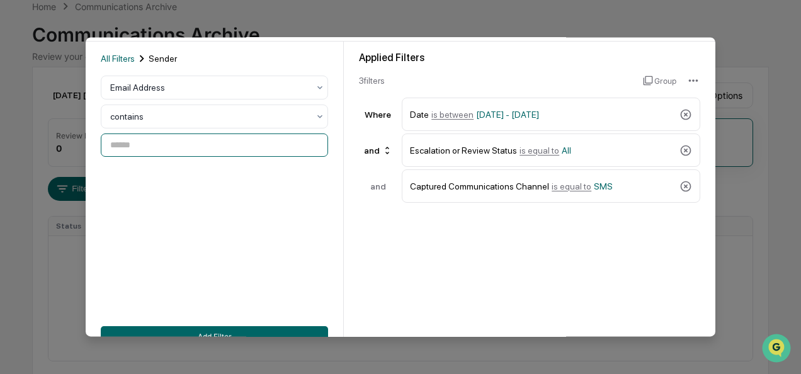
click at [137, 140] on input at bounding box center [214, 145] width 227 height 23
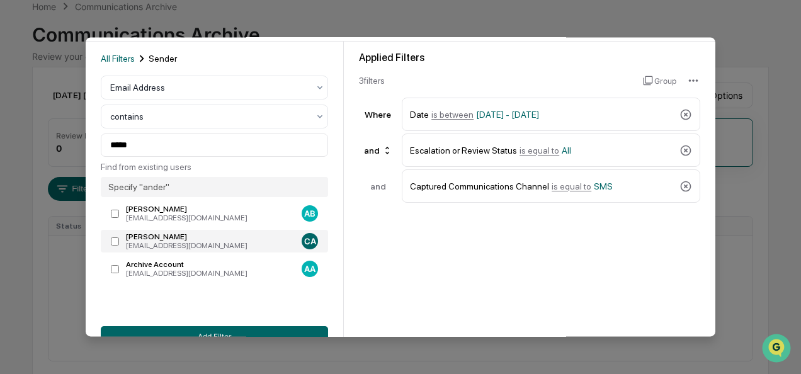
type input "**********"
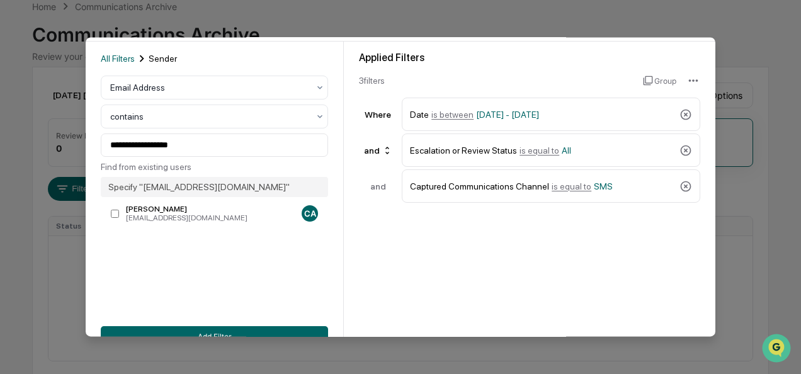
scroll to position [139, 0]
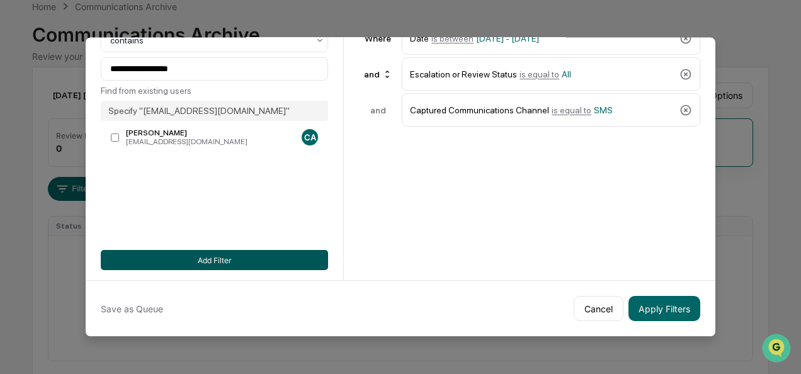
click at [191, 255] on button "Add Filter" at bounding box center [214, 260] width 227 height 20
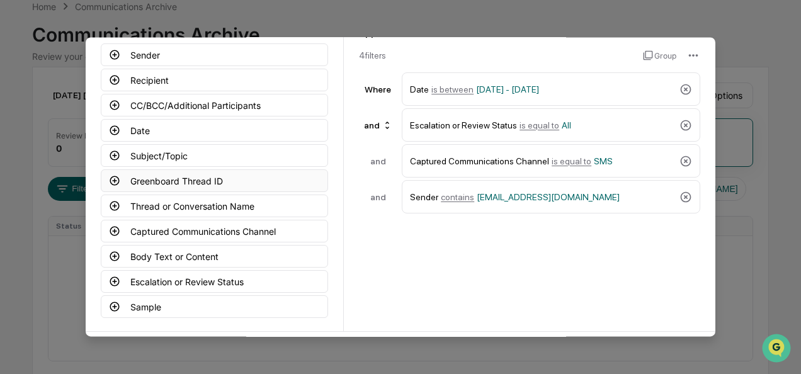
scroll to position [82, 0]
click at [109, 81] on icon at bounding box center [114, 79] width 11 height 11
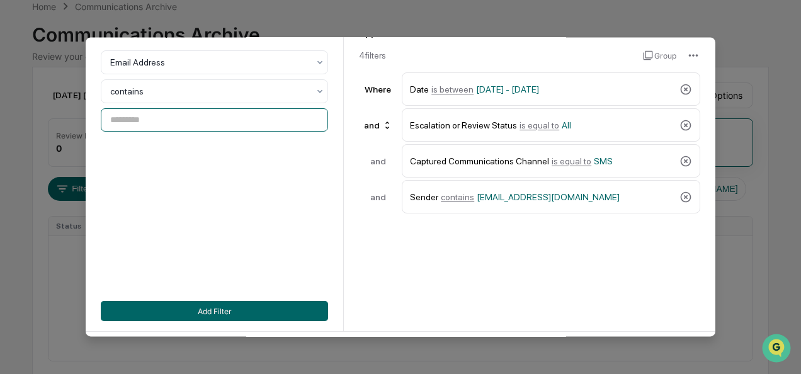
click at [155, 117] on input at bounding box center [214, 120] width 227 height 23
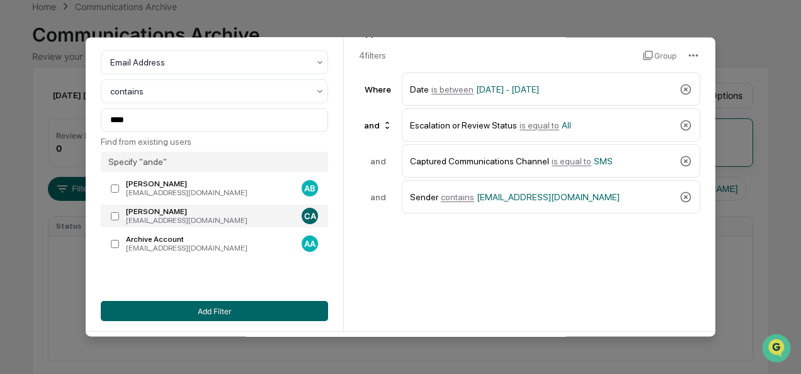
click at [119, 218] on label "[PERSON_NAME] [EMAIL_ADDRESS][DOMAIN_NAME] CA" at bounding box center [214, 216] width 227 height 23
type input "**********"
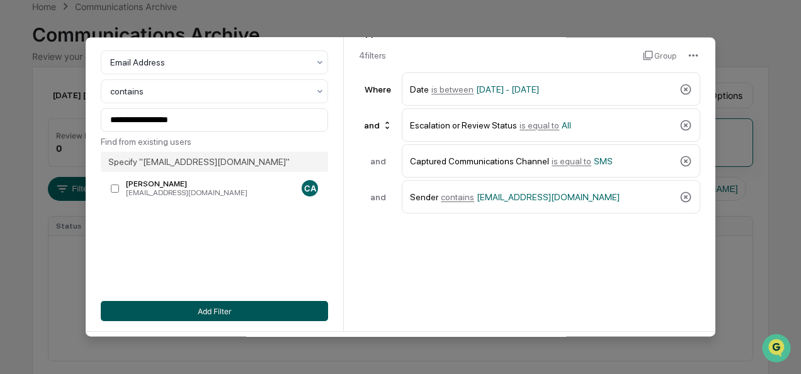
click at [274, 313] on button "Add Filter" at bounding box center [214, 311] width 227 height 20
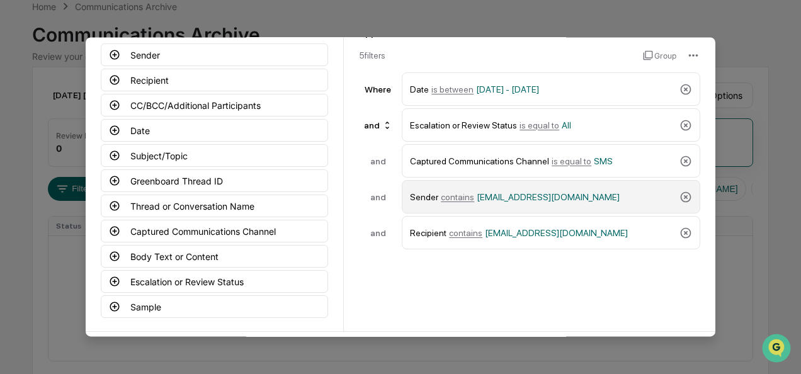
click at [443, 200] on span "contains" at bounding box center [457, 197] width 33 height 10
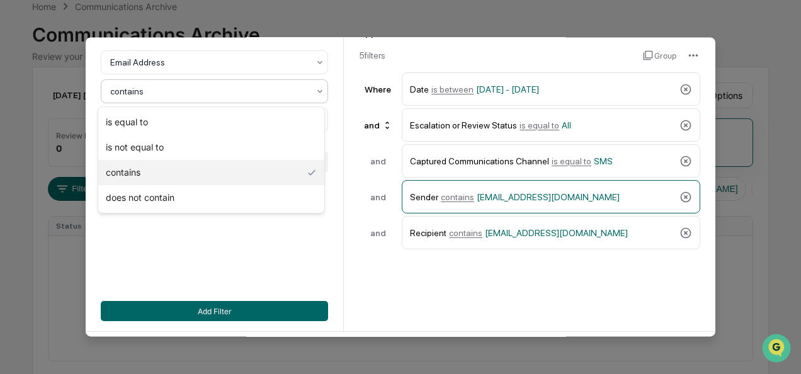
click at [235, 91] on div at bounding box center [209, 92] width 198 height 13
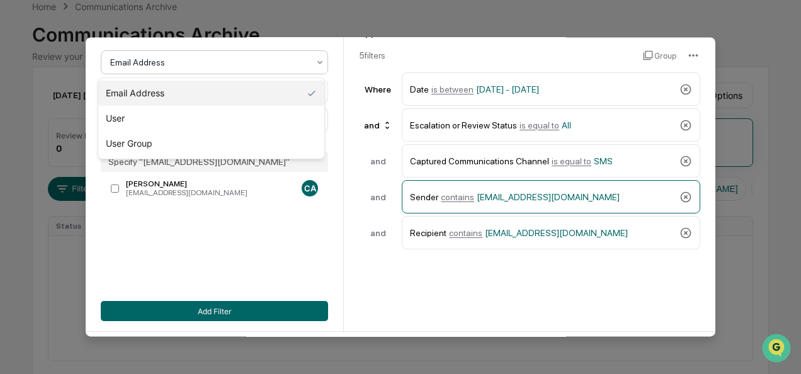
click at [240, 67] on div at bounding box center [209, 63] width 198 height 13
click at [214, 98] on div "Email Address" at bounding box center [211, 93] width 226 height 25
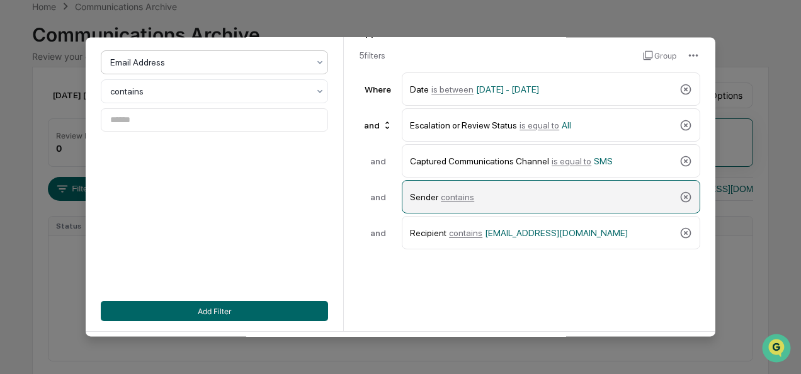
click at [451, 200] on span "contains" at bounding box center [457, 197] width 33 height 10
click at [687, 191] on icon at bounding box center [685, 197] width 13 height 13
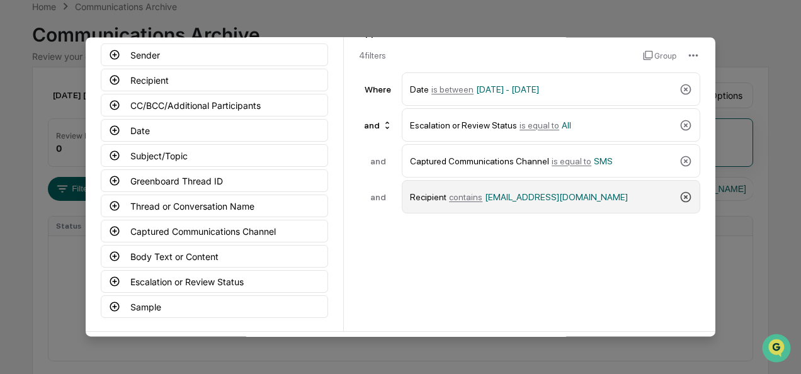
click at [685, 192] on icon at bounding box center [686, 197] width 11 height 11
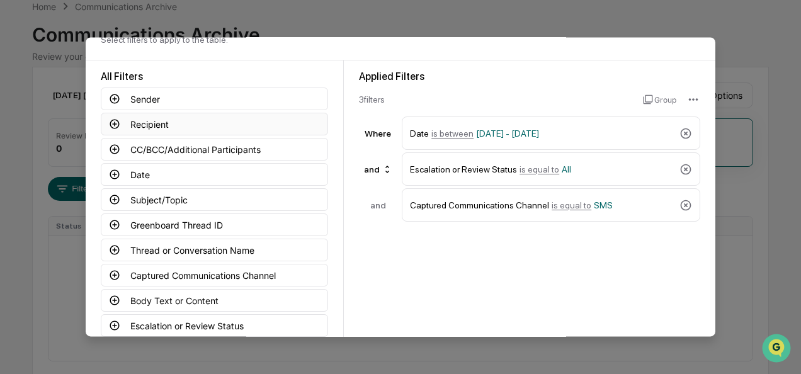
scroll to position [35, 0]
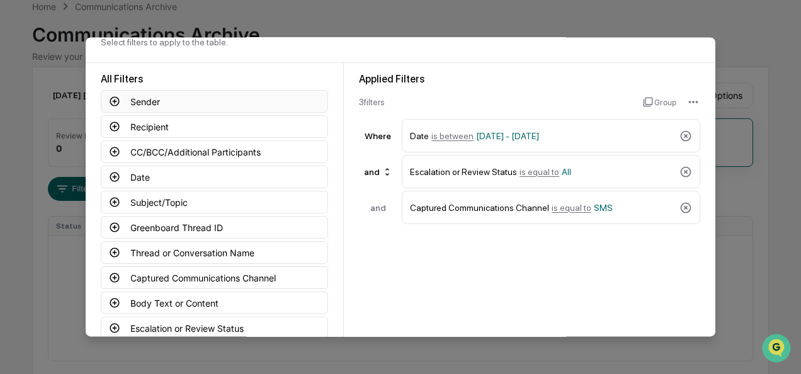
click at [109, 102] on icon at bounding box center [114, 101] width 11 height 11
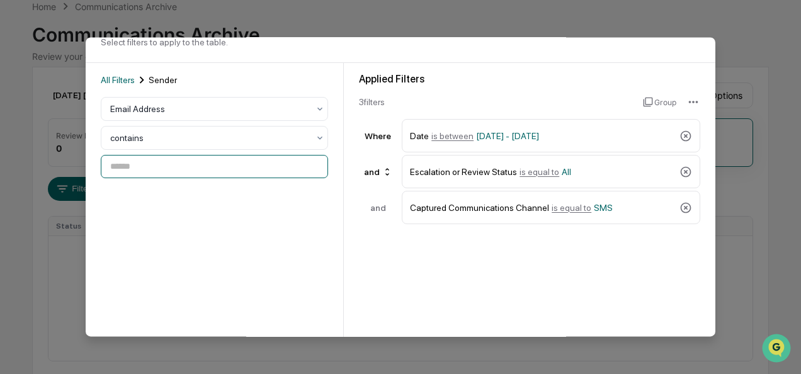
click at [121, 169] on input at bounding box center [214, 167] width 227 height 23
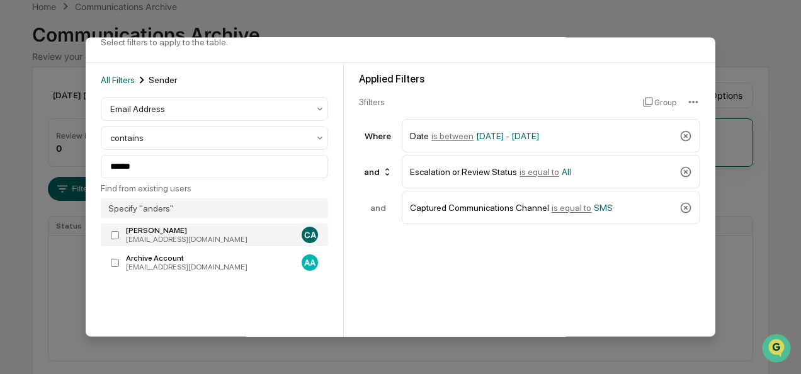
click at [107, 240] on label "[PERSON_NAME] [EMAIL_ADDRESS][DOMAIN_NAME] CA" at bounding box center [214, 235] width 227 height 23
type input "**********"
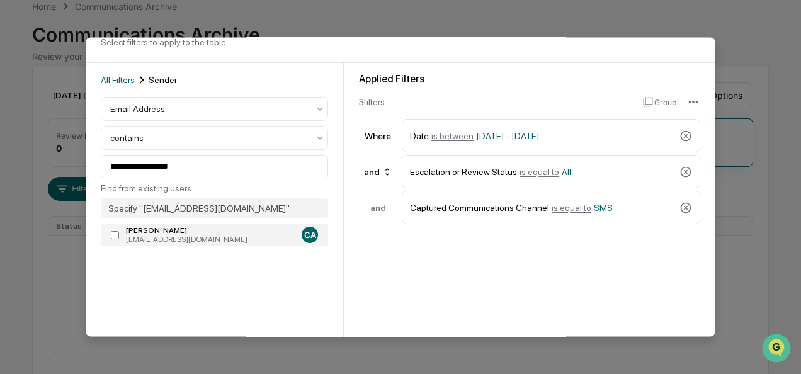
click at [269, 237] on div "[EMAIL_ADDRESS][DOMAIN_NAME]" at bounding box center [211, 239] width 171 height 9
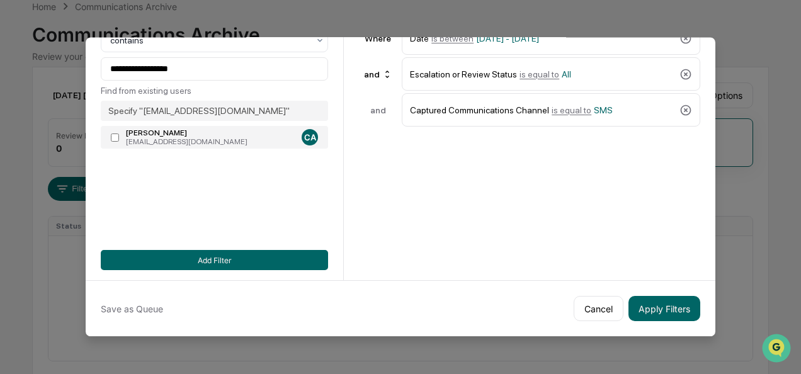
click at [149, 140] on div "[EMAIL_ADDRESS][DOMAIN_NAME]" at bounding box center [211, 142] width 171 height 9
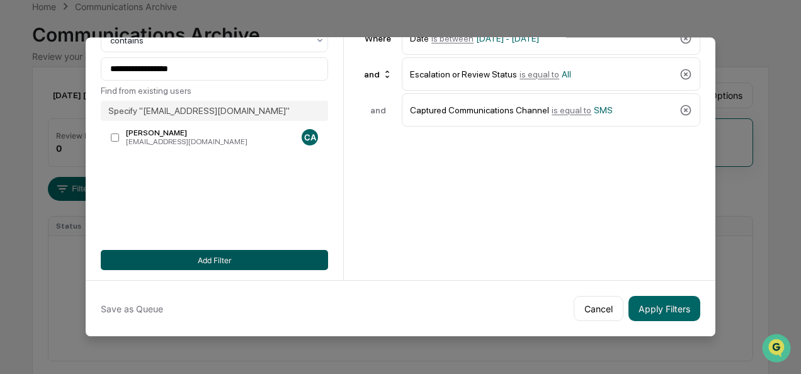
click at [194, 259] on button "Add Filter" at bounding box center [214, 260] width 227 height 20
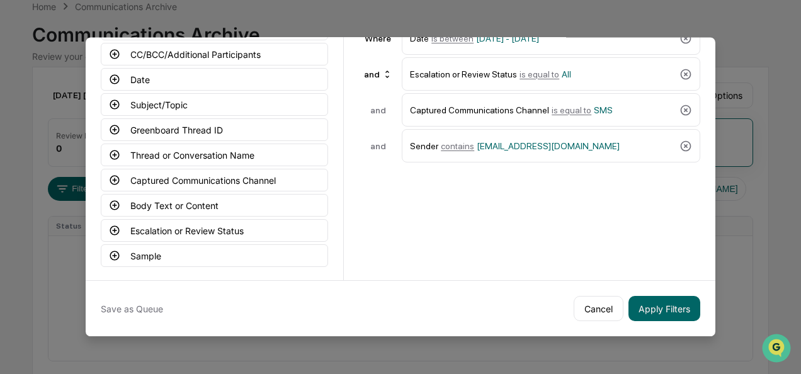
scroll to position [105, 0]
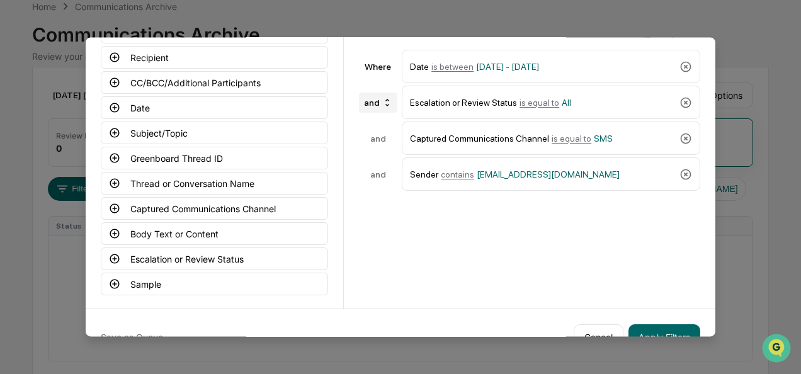
click at [382, 102] on icon at bounding box center [387, 103] width 10 height 10
click at [370, 123] on div "and" at bounding box center [375, 125] width 50 height 15
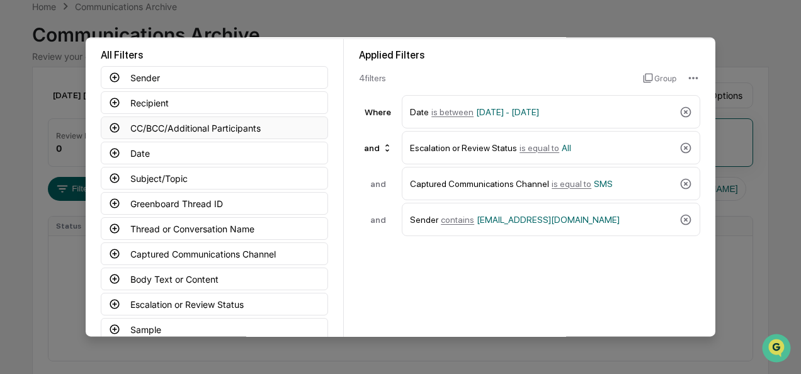
scroll to position [59, 0]
click at [113, 108] on icon at bounding box center [114, 102] width 11 height 11
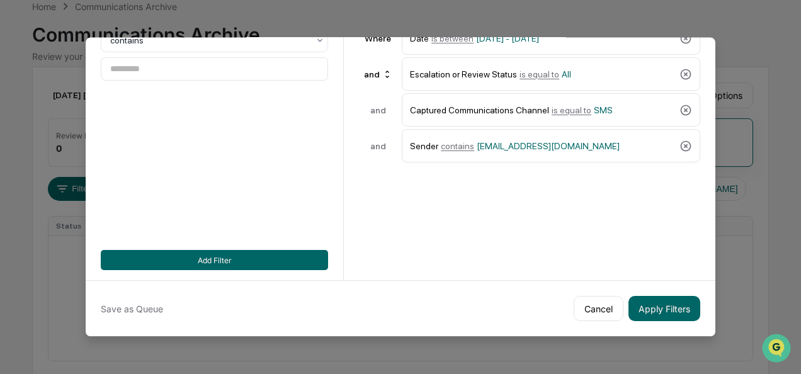
scroll to position [0, 0]
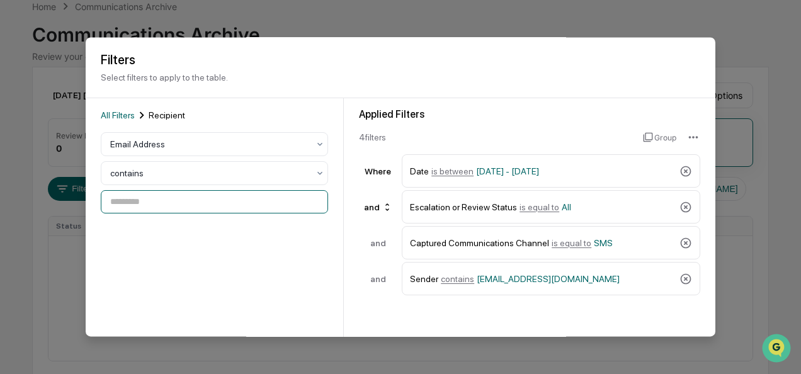
click at [146, 196] on input at bounding box center [214, 202] width 227 height 23
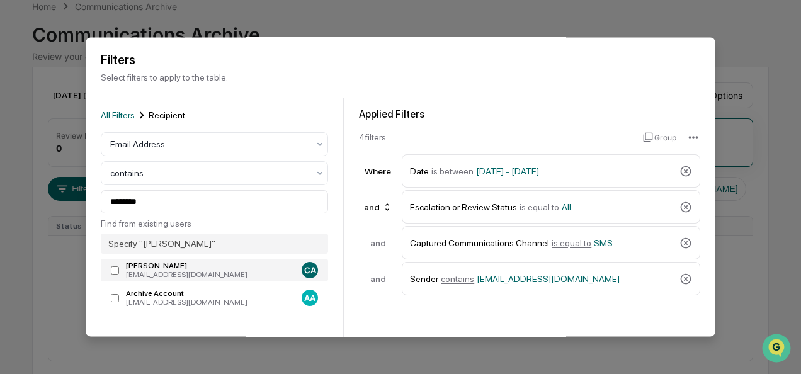
click at [110, 278] on label "[PERSON_NAME] [EMAIL_ADDRESS][DOMAIN_NAME] CA" at bounding box center [214, 270] width 227 height 23
type input "**********"
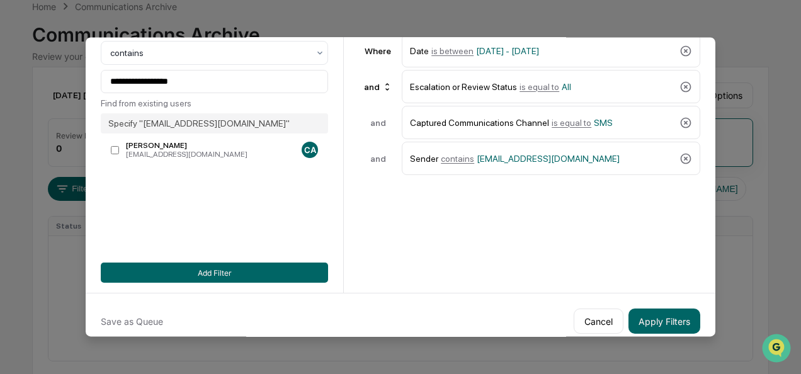
scroll to position [124, 0]
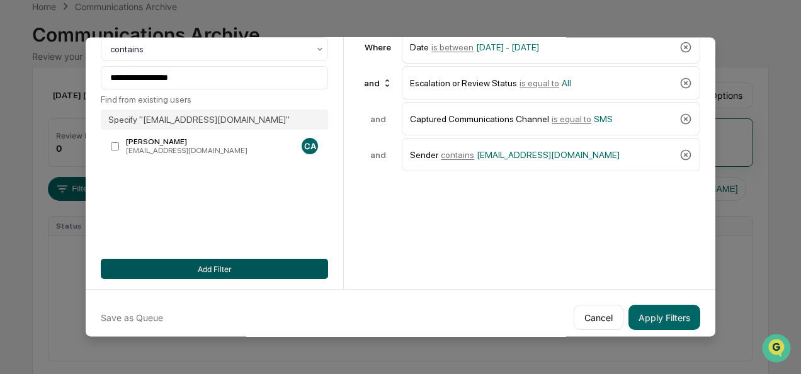
click at [271, 276] on button "Add Filter" at bounding box center [214, 269] width 227 height 20
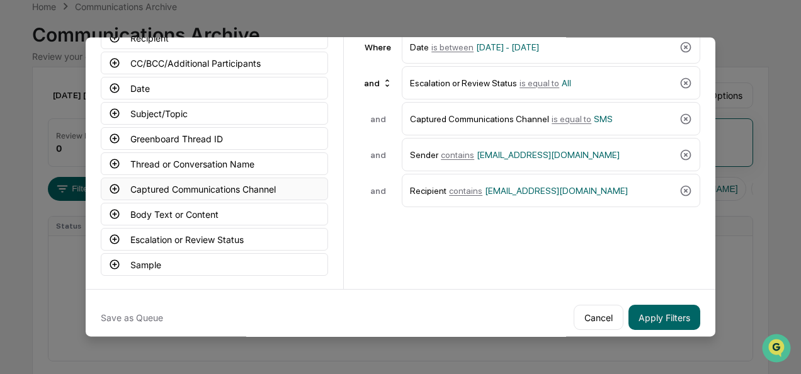
scroll to position [89, 0]
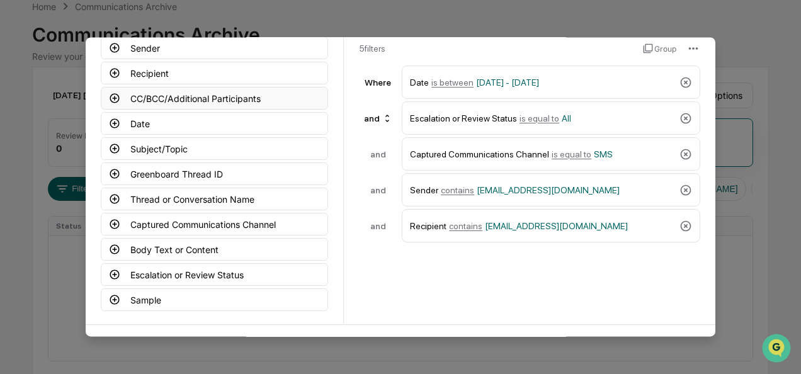
click at [110, 105] on button "CC/BCC/Additional Participants" at bounding box center [214, 98] width 227 height 23
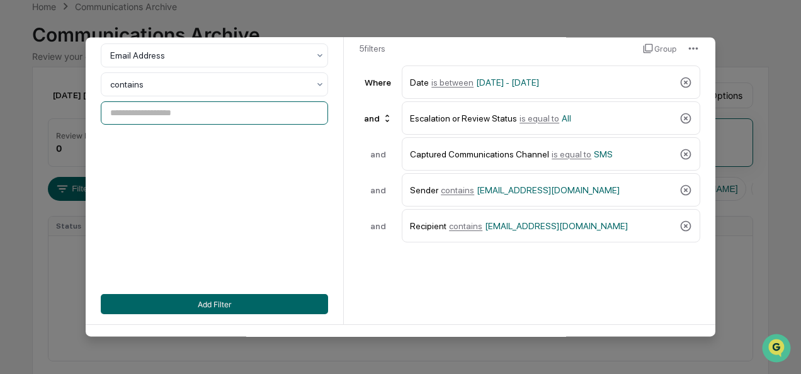
click at [178, 108] on input at bounding box center [214, 113] width 227 height 23
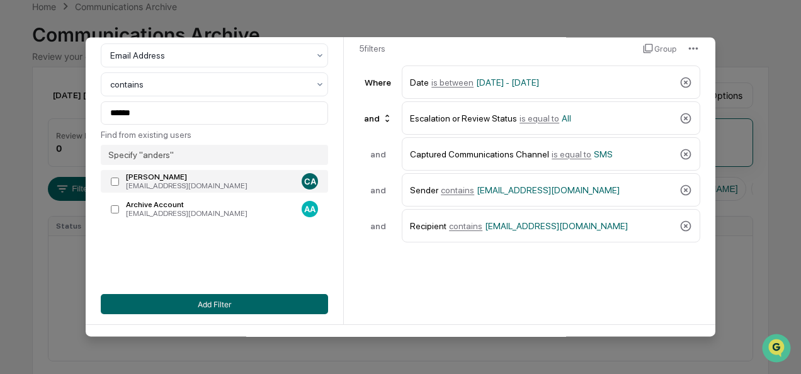
type input "**********"
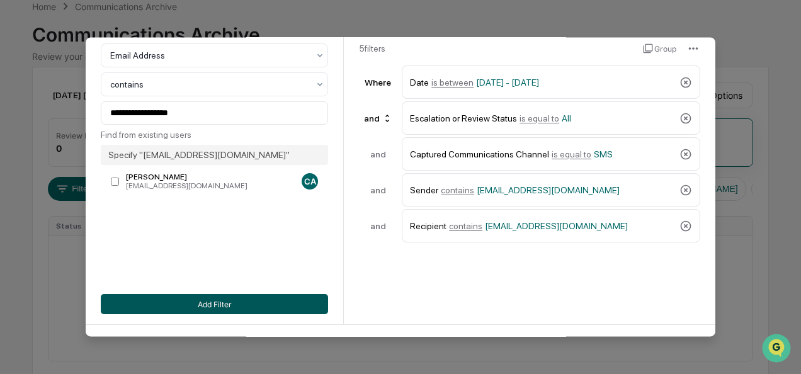
click at [204, 308] on button "Add Filter" at bounding box center [214, 304] width 227 height 20
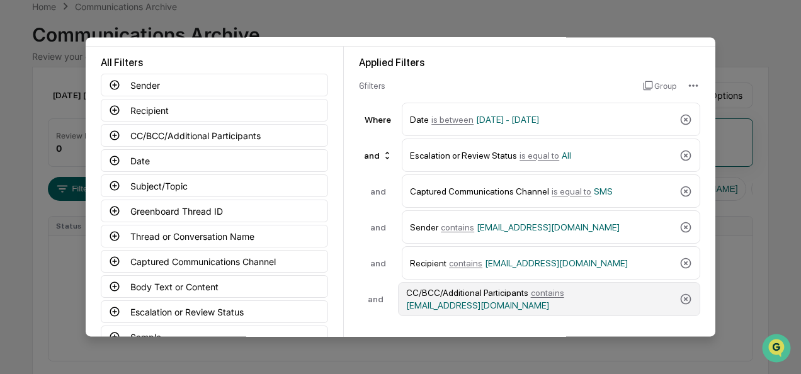
scroll to position [139, 0]
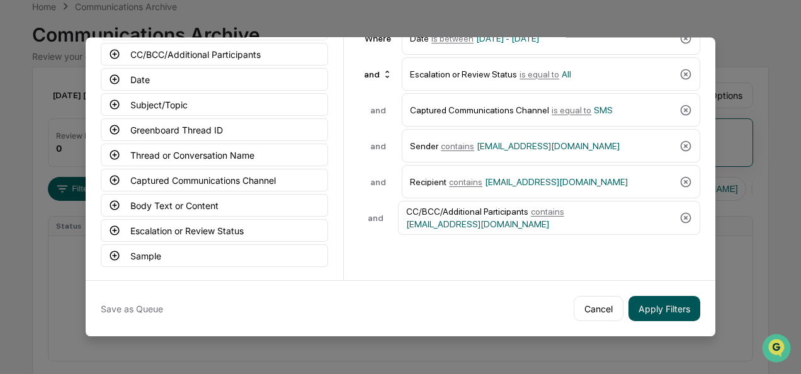
click at [662, 302] on button "Apply Filters" at bounding box center [664, 308] width 72 height 25
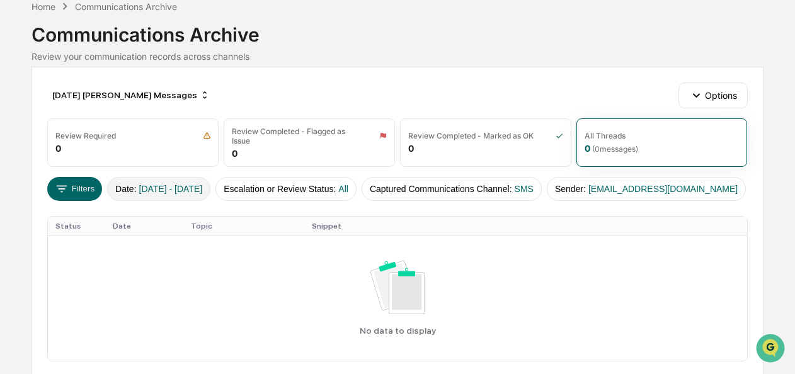
click at [175, 184] on span "[DATE] - [DATE]" at bounding box center [171, 189] width 64 height 10
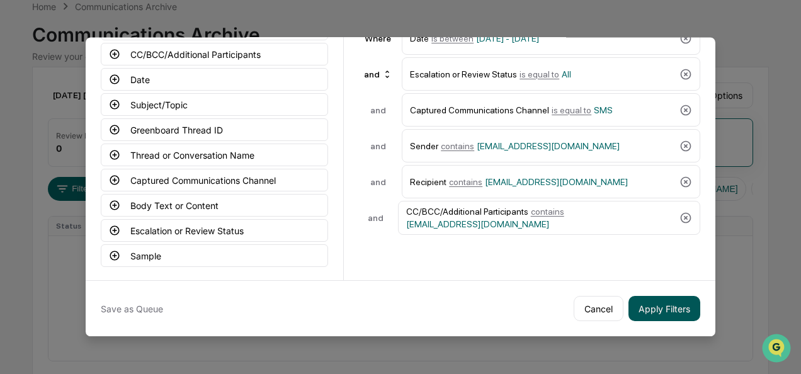
click at [652, 296] on button "Apply Filters" at bounding box center [664, 308] width 72 height 25
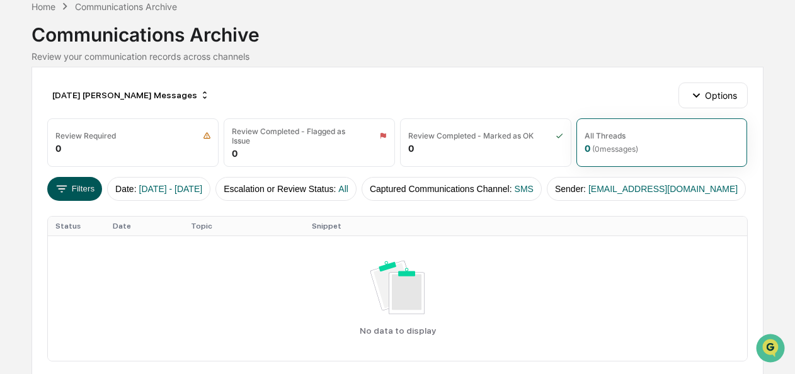
click at [81, 183] on button "Filters" at bounding box center [74, 189] width 55 height 24
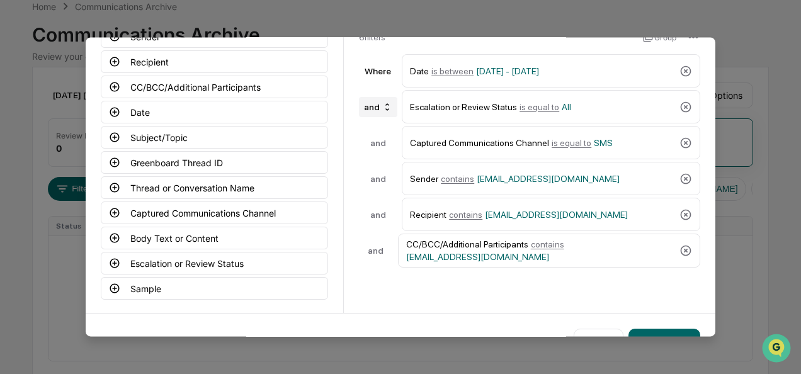
scroll to position [104, 0]
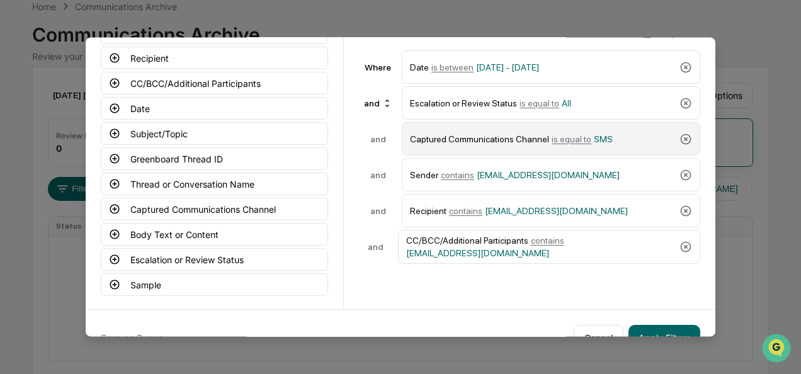
click at [557, 136] on span "is equal to" at bounding box center [572, 139] width 40 height 10
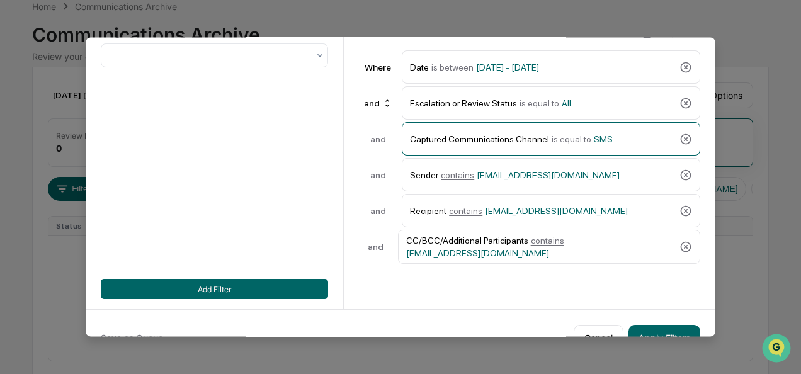
scroll to position [0, 0]
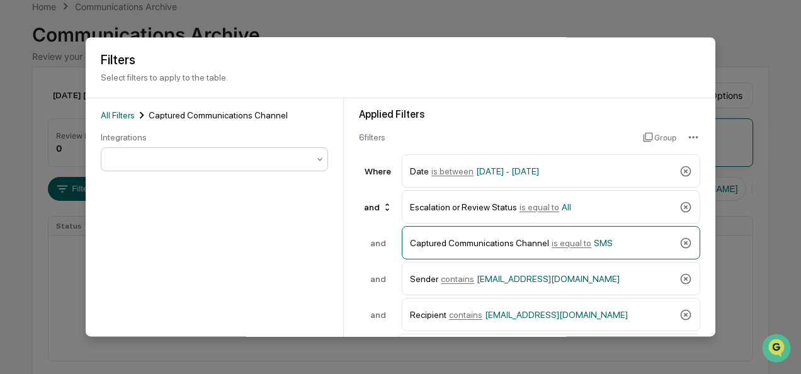
click at [169, 155] on div at bounding box center [209, 160] width 198 height 13
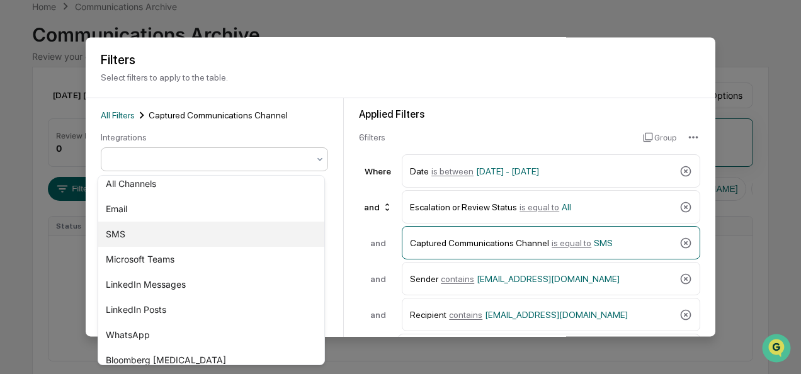
scroll to position [8, 0]
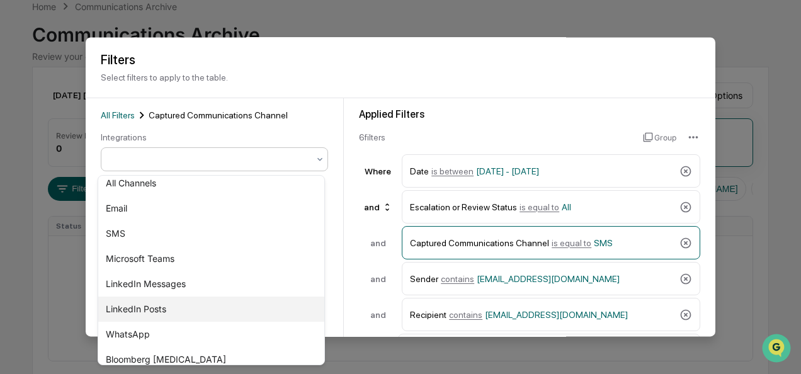
click at [155, 307] on div "LinkedIn Posts" at bounding box center [211, 309] width 226 height 25
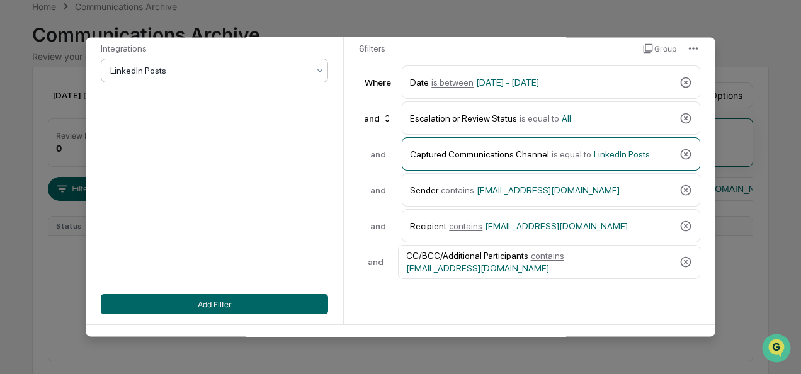
scroll to position [93, 0]
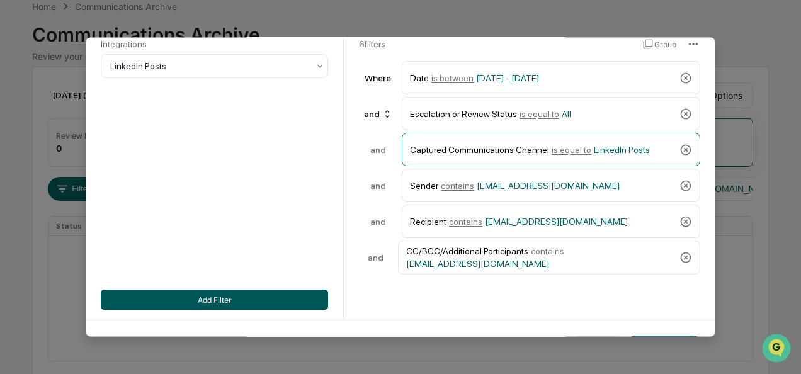
click at [249, 299] on button "Add Filter" at bounding box center [214, 300] width 227 height 20
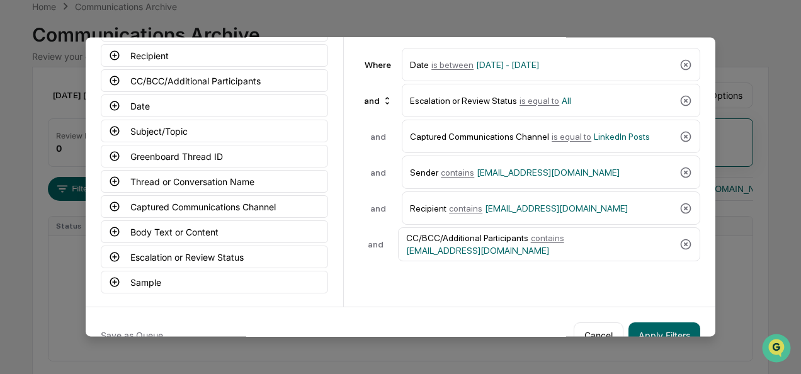
scroll to position [139, 0]
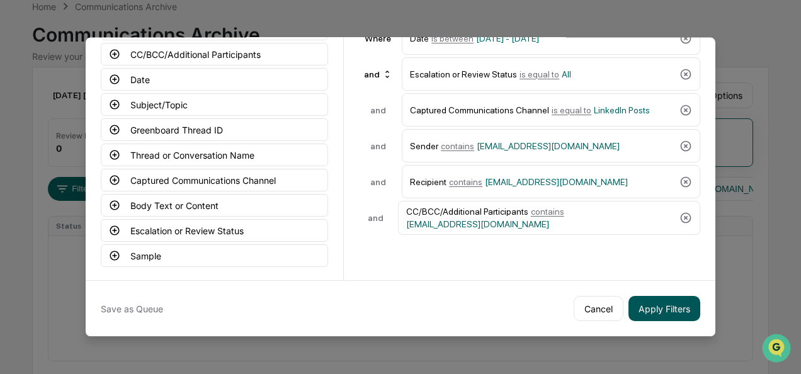
click at [656, 298] on button "Apply Filters" at bounding box center [664, 308] width 72 height 25
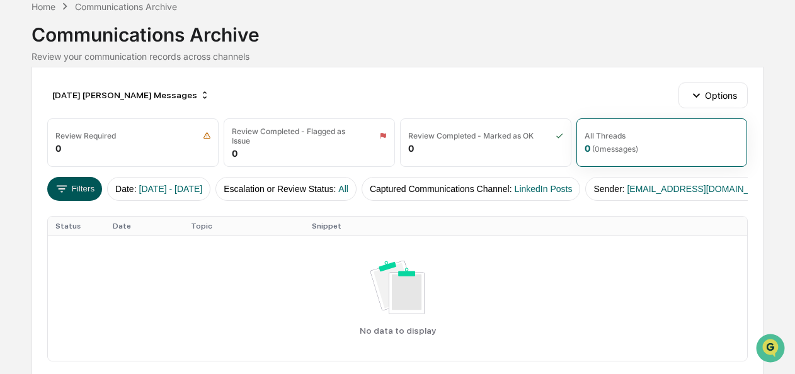
click at [86, 188] on button "Filters" at bounding box center [74, 189] width 55 height 24
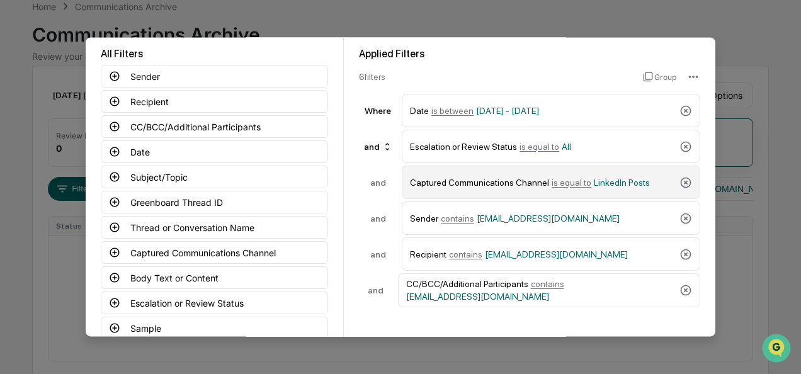
scroll to position [61, 0]
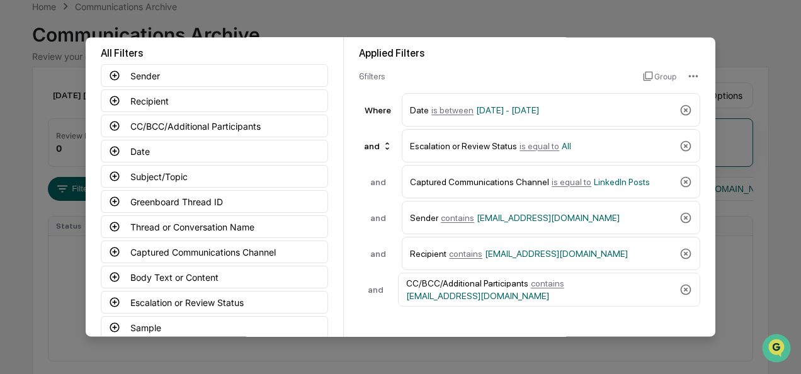
click at [376, 111] on div "Where" at bounding box center [378, 110] width 38 height 10
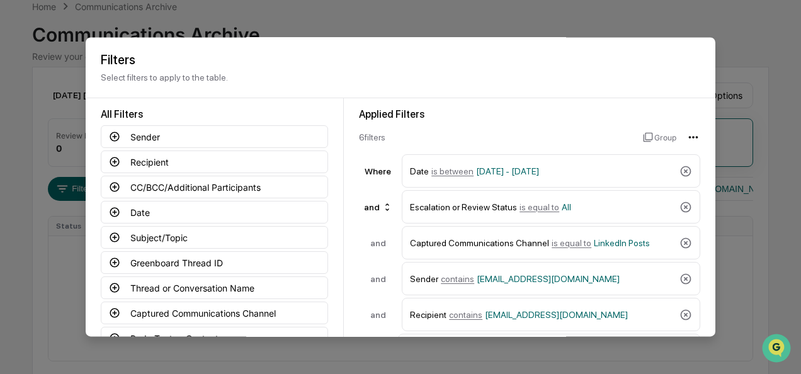
click at [686, 136] on html "Calendar Manage Tasks Reviews Approval Management Company People, Data, Setting…" at bounding box center [400, 124] width 801 height 374
click at [573, 115] on html "Calendar Manage Tasks Reviews Approval Management Company People, Data, Setting…" at bounding box center [400, 124] width 801 height 374
click at [652, 133] on button "Group" at bounding box center [659, 137] width 33 height 20
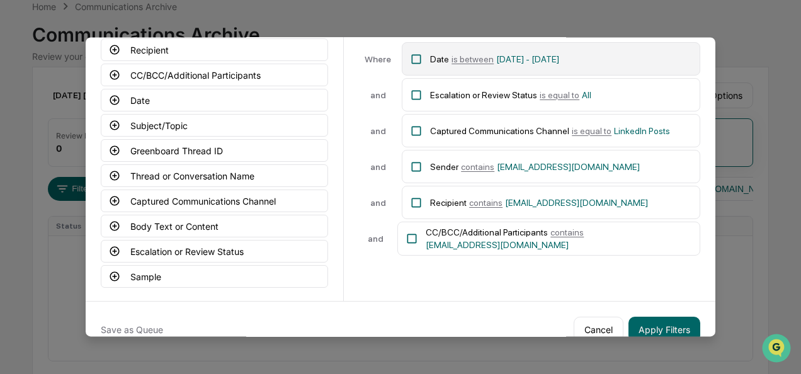
scroll to position [111, 0]
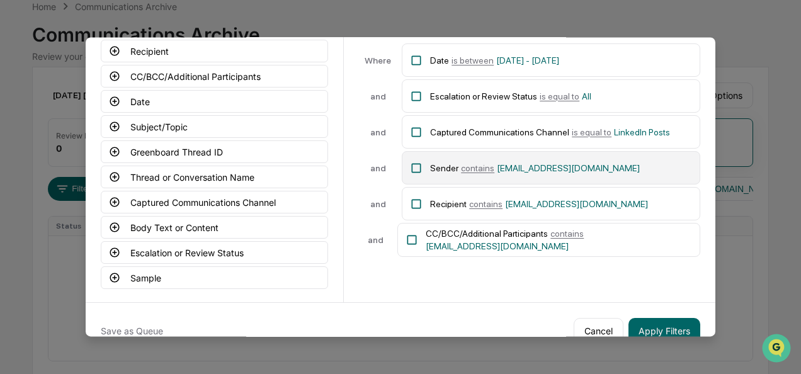
click at [410, 168] on icon at bounding box center [416, 168] width 13 height 13
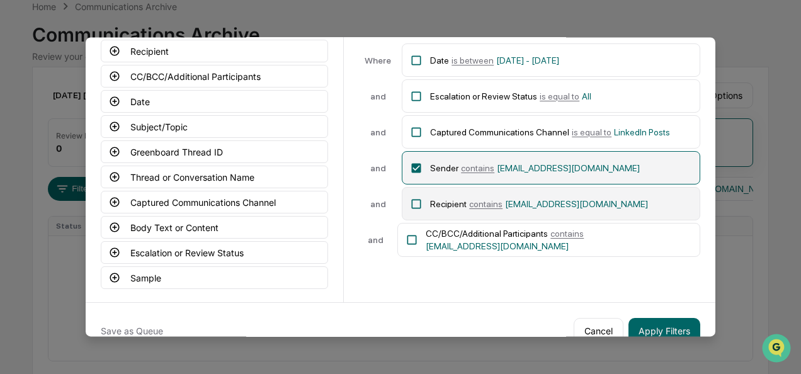
click at [417, 199] on icon at bounding box center [416, 203] width 9 height 9
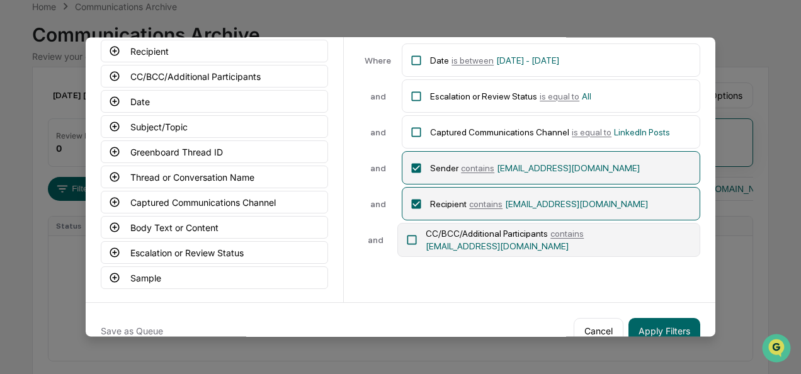
click at [412, 240] on icon at bounding box center [411, 240] width 13 height 13
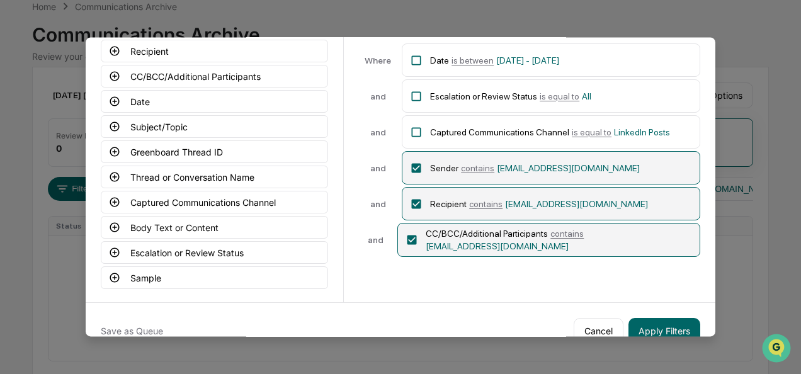
scroll to position [133, 0]
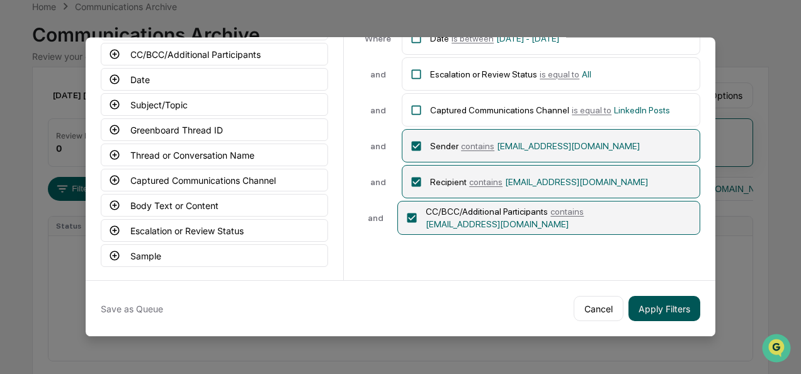
click at [671, 314] on button "Apply Filters" at bounding box center [664, 308] width 72 height 25
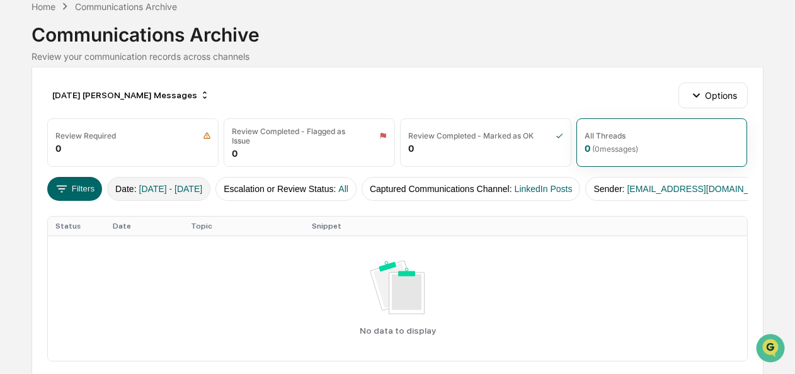
click at [173, 184] on span "[DATE] - [DATE]" at bounding box center [171, 189] width 64 height 10
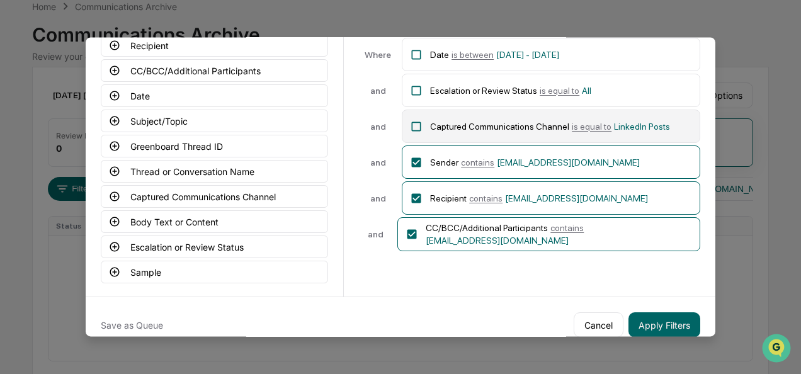
scroll to position [84, 0]
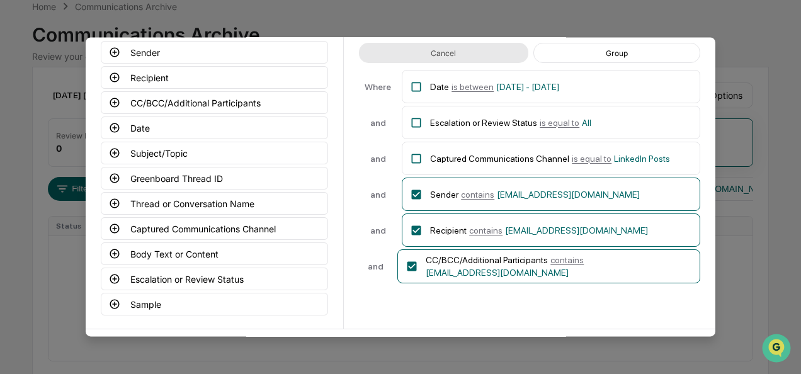
click at [463, 57] on button "Cancel" at bounding box center [443, 53] width 169 height 20
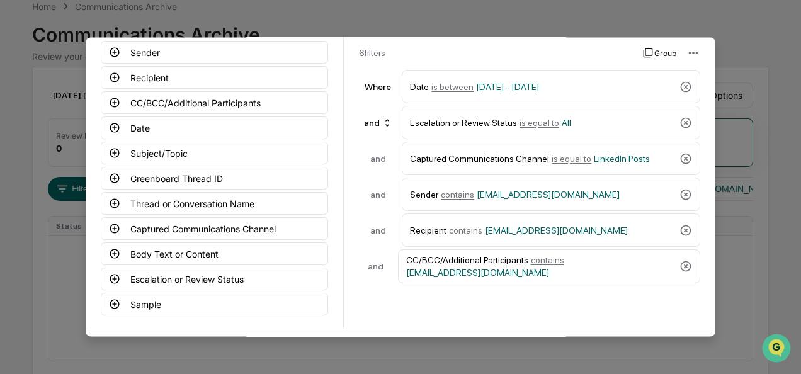
click at [643, 47] on button "Group" at bounding box center [659, 53] width 33 height 20
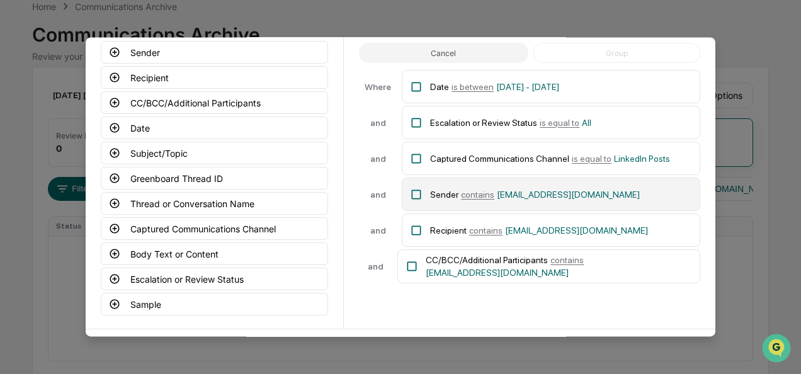
click at [418, 198] on icon at bounding box center [416, 194] width 13 height 13
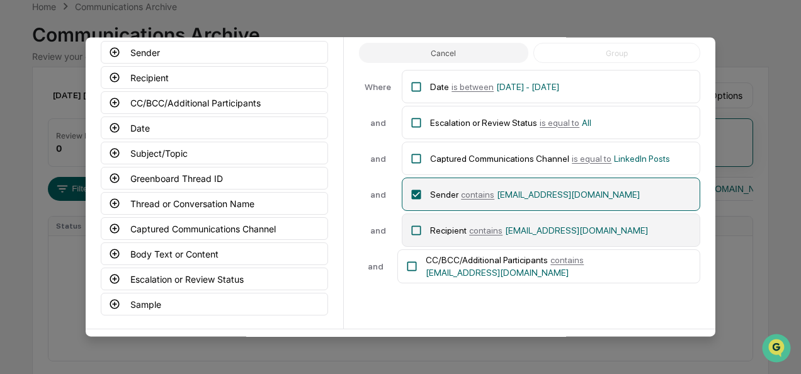
click at [410, 231] on icon at bounding box center [416, 230] width 13 height 13
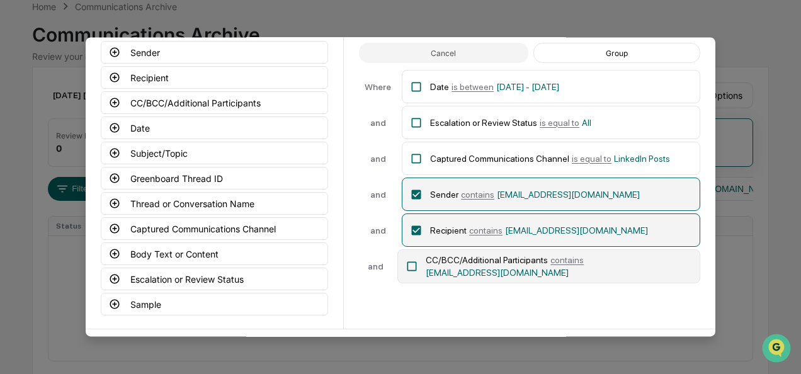
click at [414, 268] on icon at bounding box center [411, 266] width 13 height 13
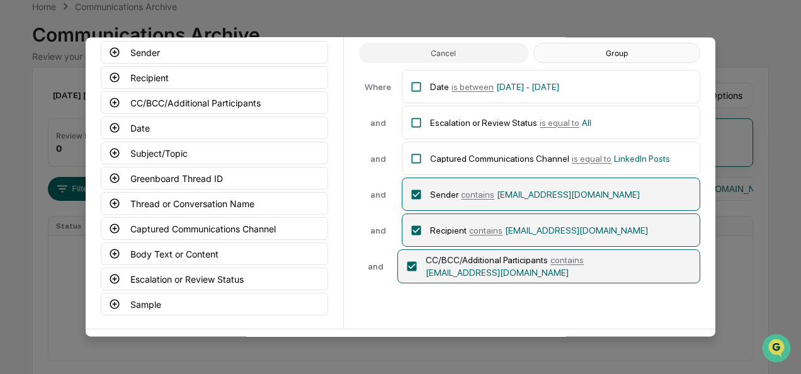
click at [601, 47] on button "Group" at bounding box center [616, 53] width 167 height 20
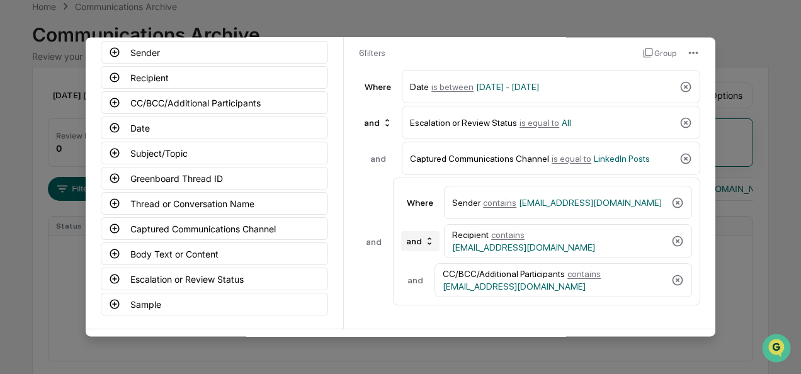
click at [426, 247] on div "and" at bounding box center [420, 241] width 38 height 20
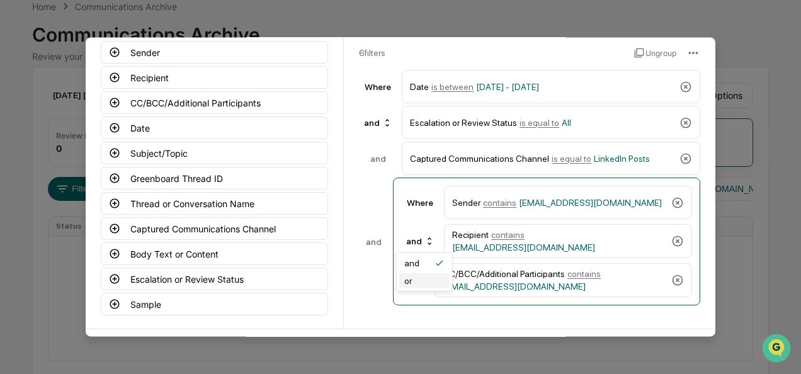
click at [410, 281] on div "or" at bounding box center [408, 281] width 8 height 10
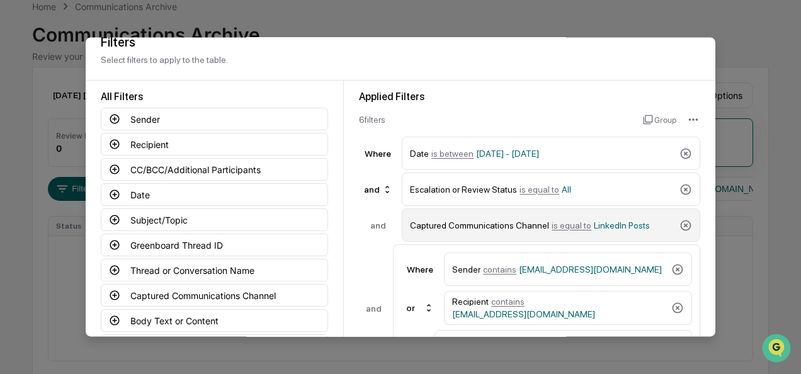
scroll to position [16, 0]
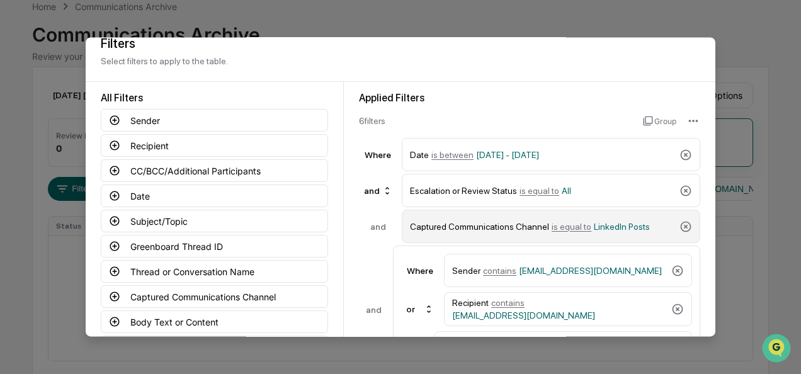
click at [560, 226] on span "is equal to" at bounding box center [572, 227] width 40 height 10
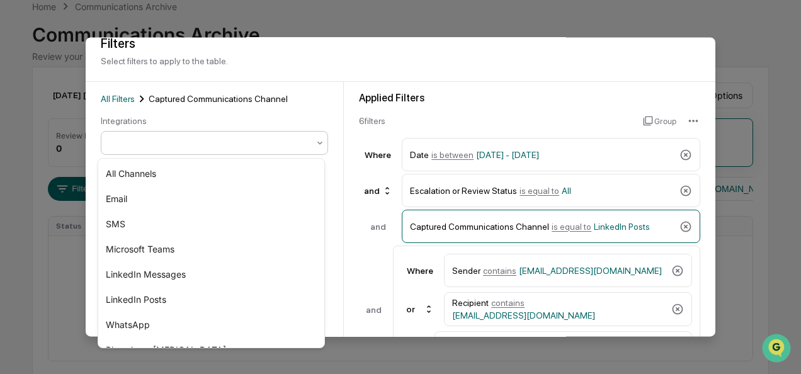
click at [199, 135] on div at bounding box center [209, 144] width 211 height 18
click at [161, 219] on div "SMS" at bounding box center [211, 224] width 226 height 25
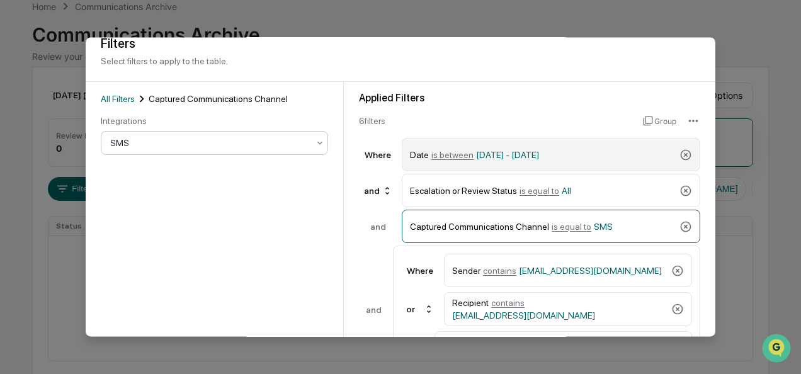
scroll to position [139, 0]
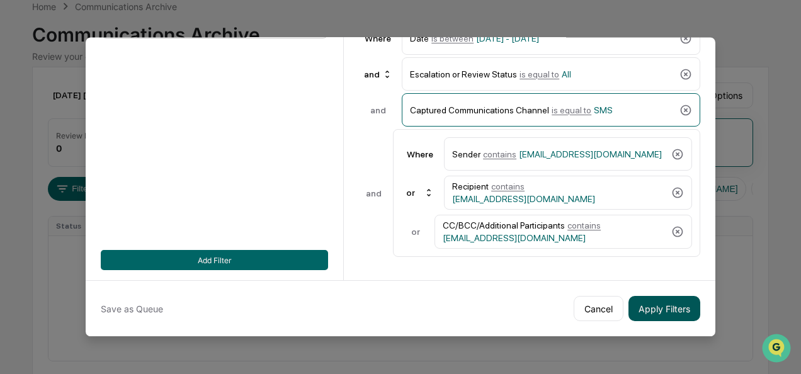
click at [658, 302] on button "Apply Filters" at bounding box center [664, 308] width 72 height 25
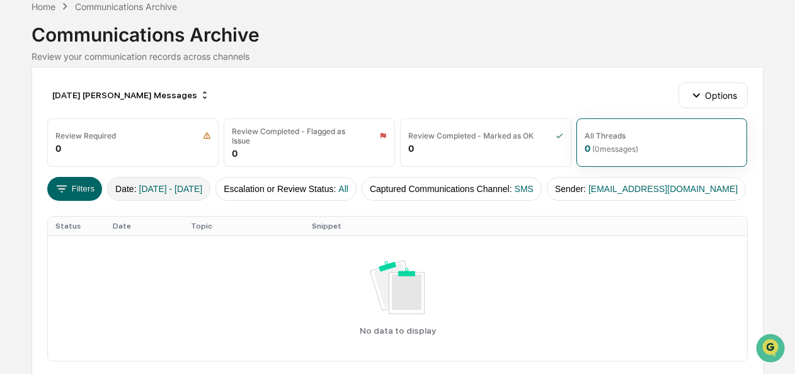
click at [147, 191] on button "Date : [DATE] - [DATE]" at bounding box center [158, 189] width 103 height 24
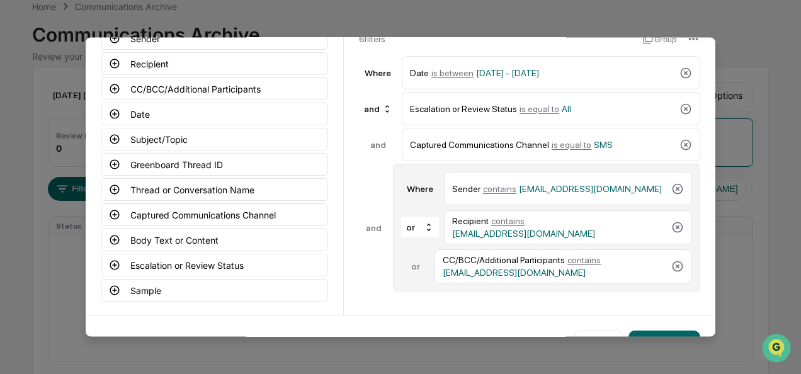
scroll to position [99, 0]
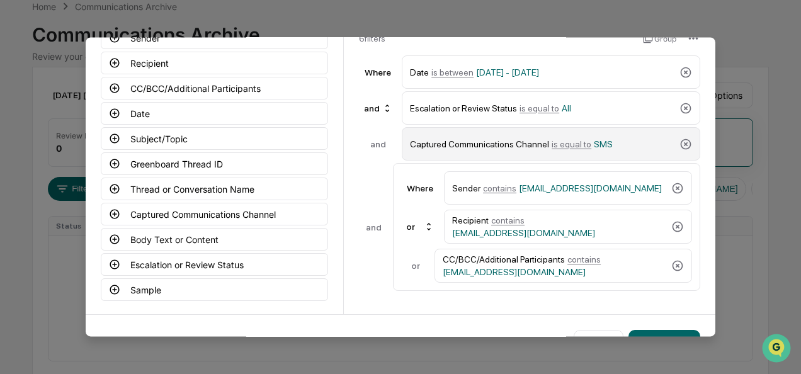
click at [560, 146] on span "is equal to" at bounding box center [572, 144] width 40 height 10
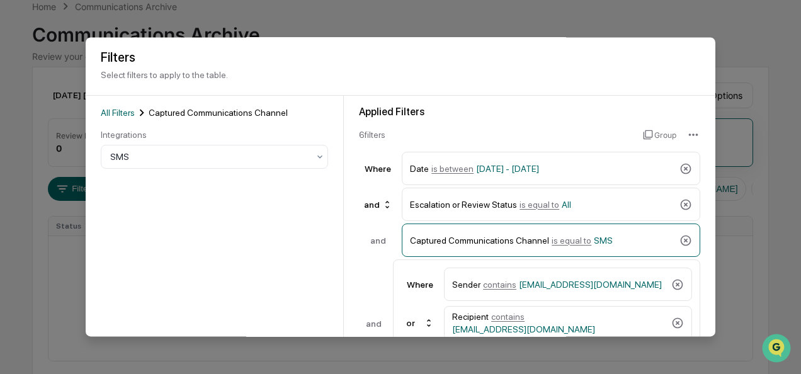
scroll to position [2, 0]
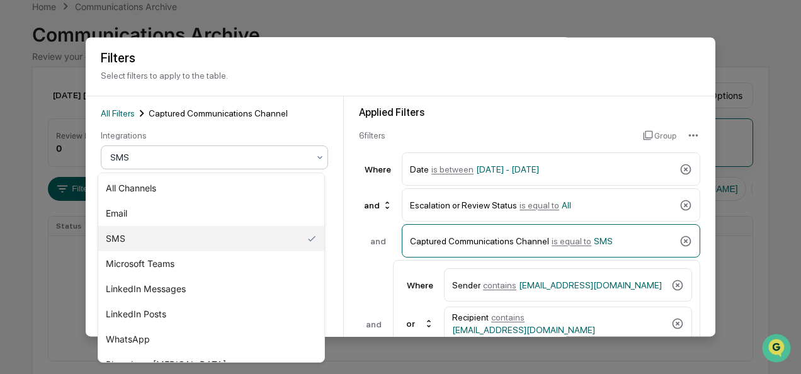
click at [173, 155] on div at bounding box center [209, 158] width 198 height 13
click at [175, 317] on div "LinkedIn Posts" at bounding box center [211, 314] width 226 height 25
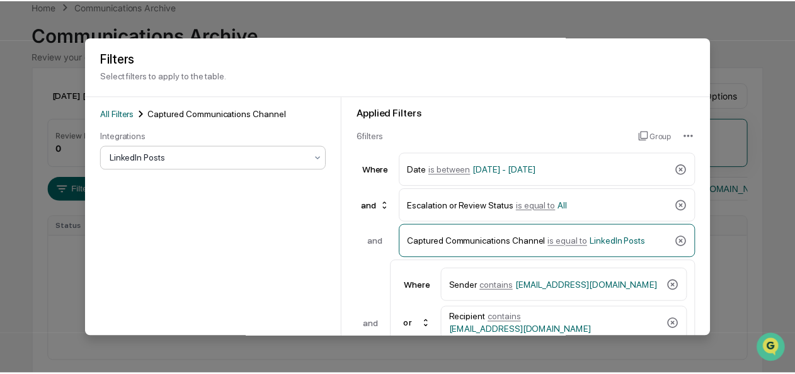
scroll to position [139, 0]
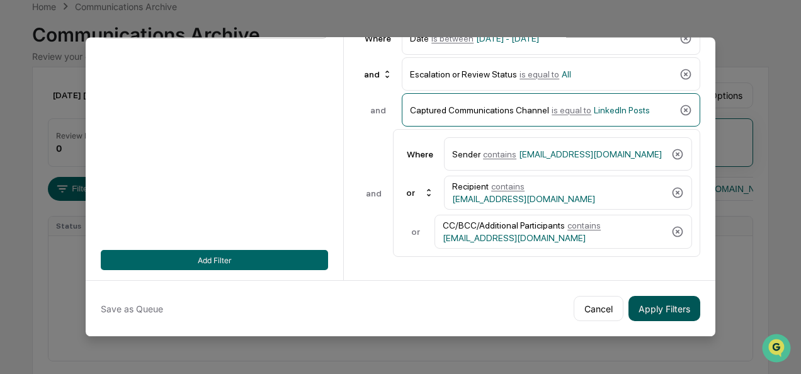
click at [659, 299] on button "Apply Filters" at bounding box center [664, 308] width 72 height 25
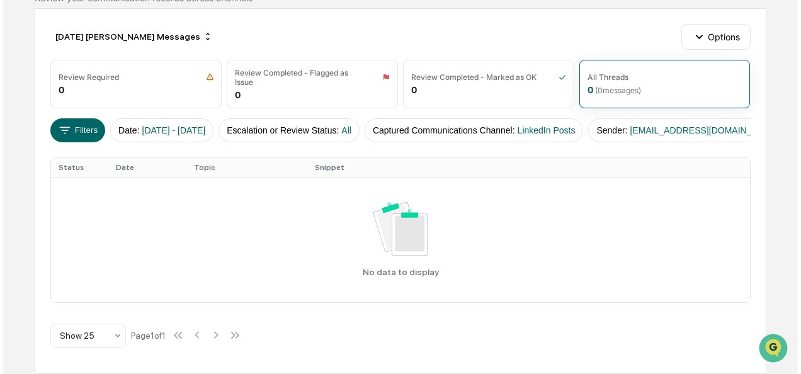
scroll to position [83, 0]
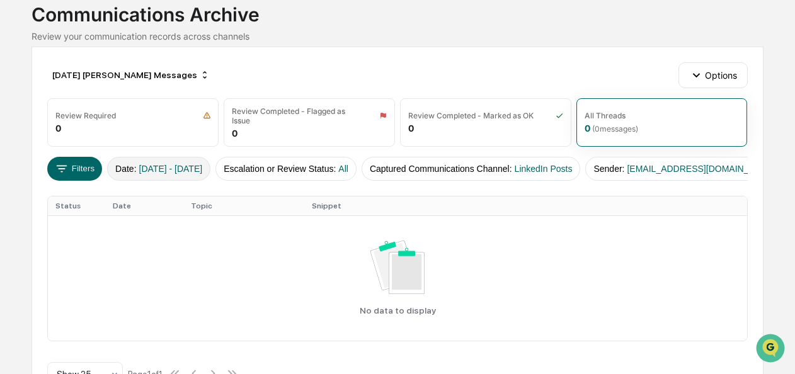
click at [167, 173] on button "Date : [DATE] - [DATE]" at bounding box center [158, 169] width 103 height 24
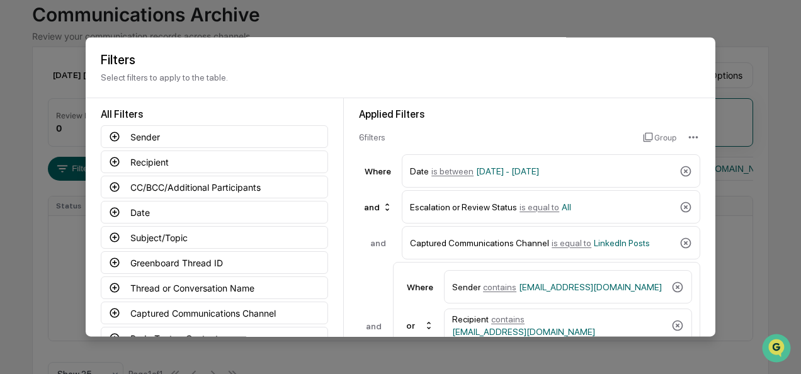
scroll to position [139, 0]
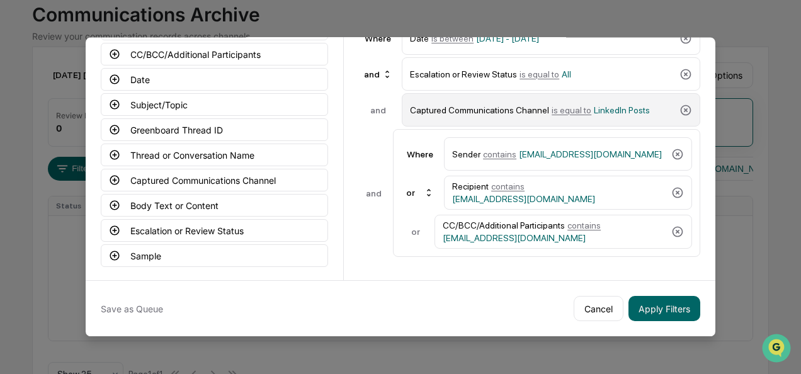
click at [552, 105] on span "is equal to" at bounding box center [572, 110] width 40 height 10
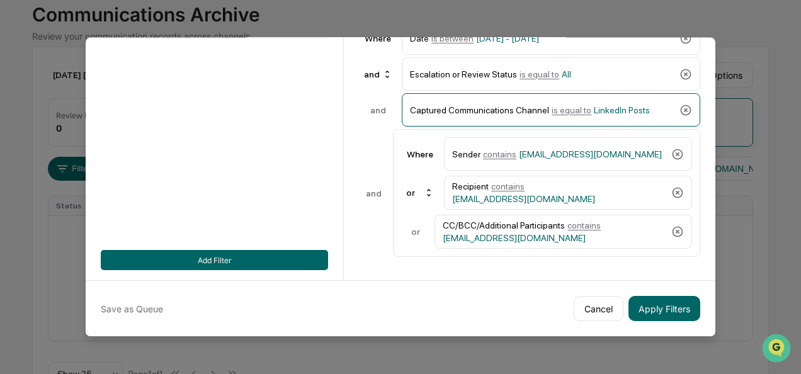
scroll to position [0, 0]
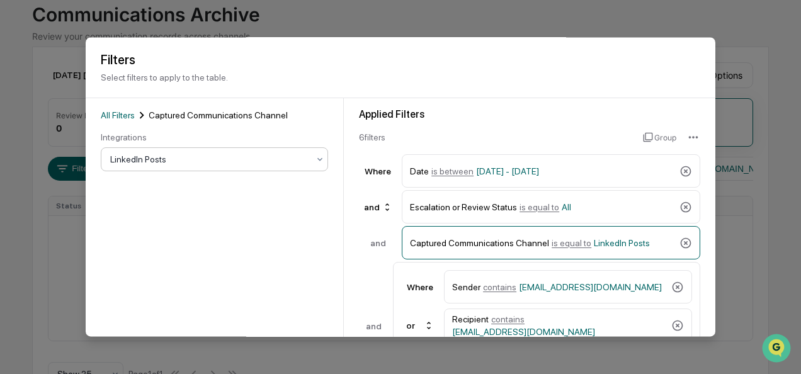
click at [205, 159] on div at bounding box center [209, 160] width 198 height 13
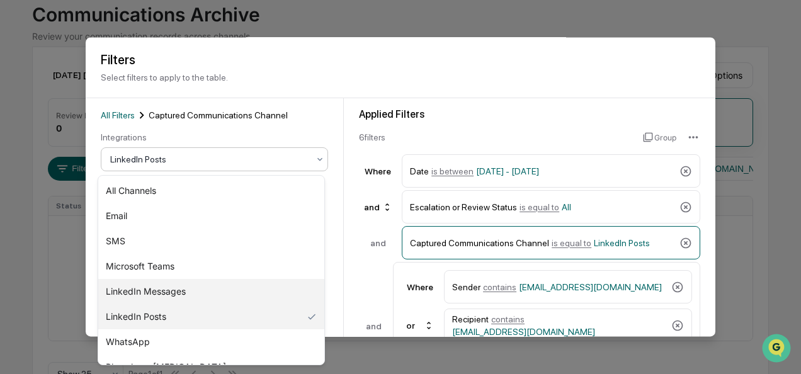
click at [183, 290] on div "LinkedIn Messages" at bounding box center [211, 291] width 226 height 25
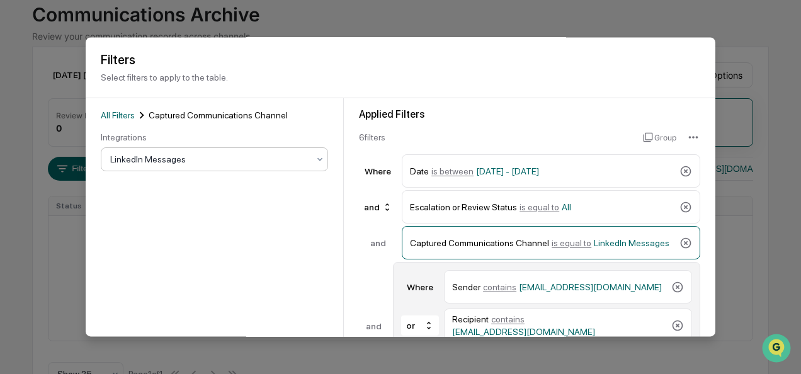
scroll to position [139, 0]
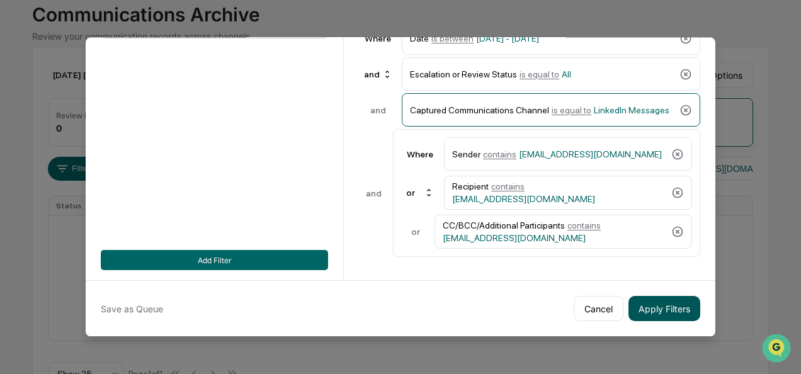
click at [650, 299] on button "Apply Filters" at bounding box center [664, 308] width 72 height 25
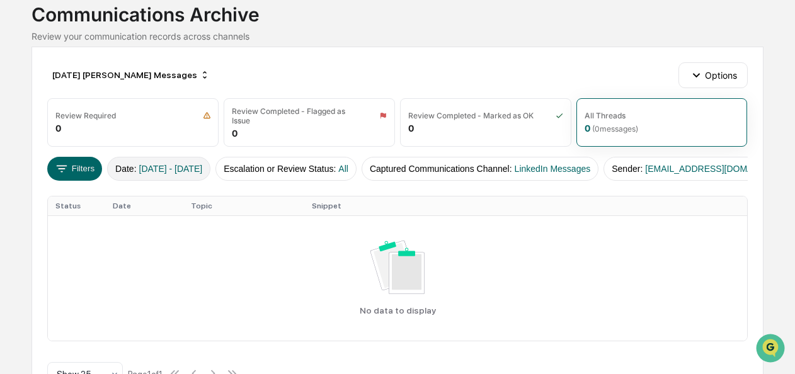
click at [146, 167] on span "[DATE] - [DATE]" at bounding box center [171, 169] width 64 height 10
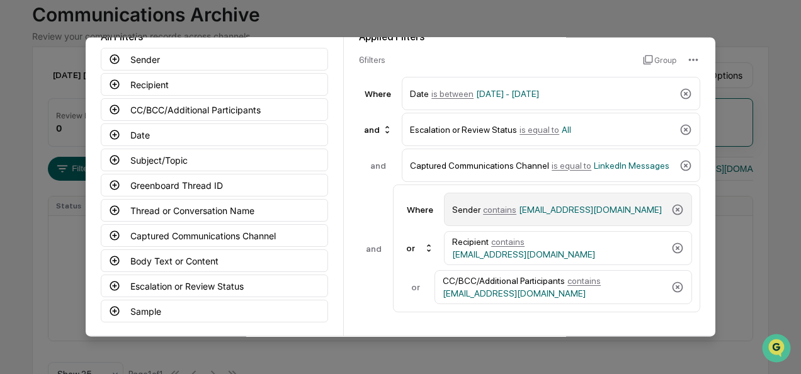
scroll to position [78, 0]
click at [510, 206] on span "contains" at bounding box center [499, 209] width 33 height 10
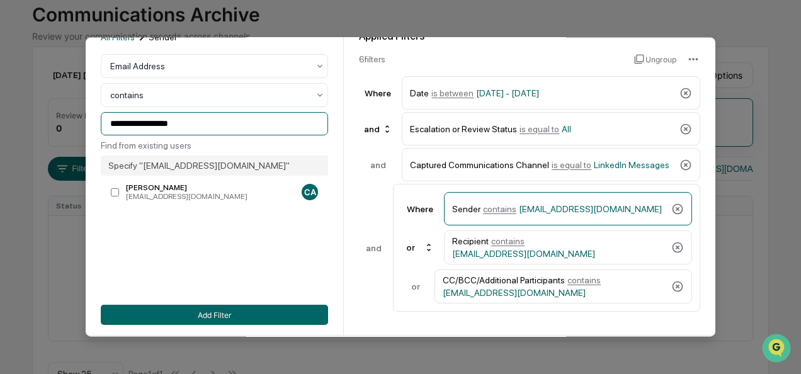
drag, startPoint x: 218, startPoint y: 127, endPoint x: 8, endPoint y: 125, distance: 210.9
click at [8, 125] on body "**********" at bounding box center [400, 164] width 801 height 495
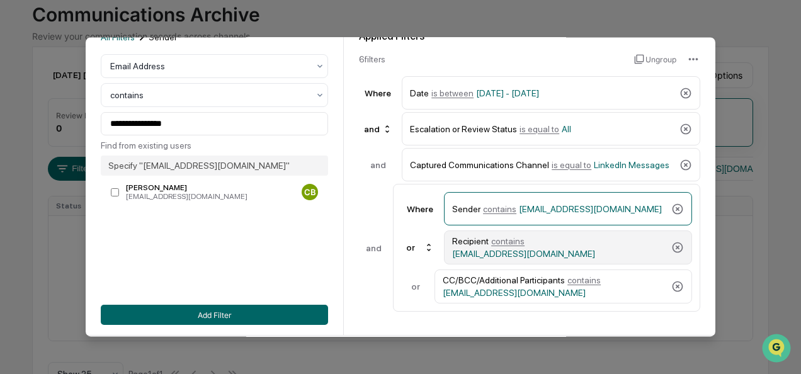
click at [511, 246] on span "contains" at bounding box center [507, 241] width 33 height 10
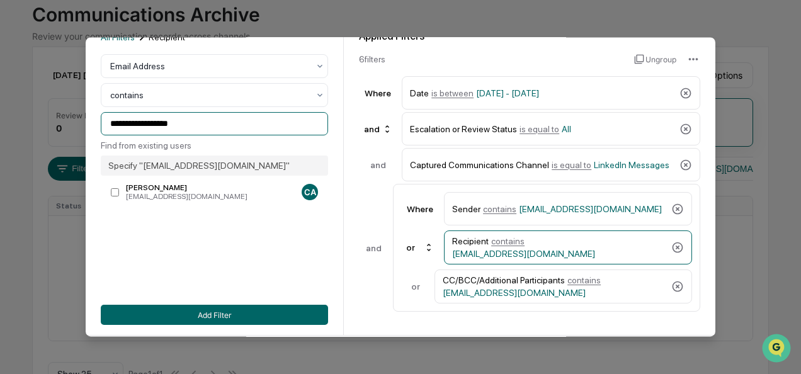
drag, startPoint x: 181, startPoint y: 123, endPoint x: -8, endPoint y: 15, distance: 217.7
click at [0, 15] on html "**********" at bounding box center [400, 104] width 801 height 374
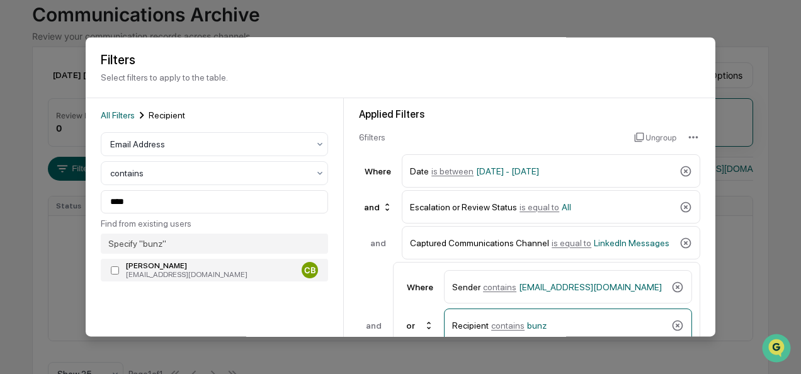
click at [171, 262] on label "[PERSON_NAME] [EMAIL_ADDRESS][DOMAIN_NAME] CB" at bounding box center [214, 270] width 227 height 23
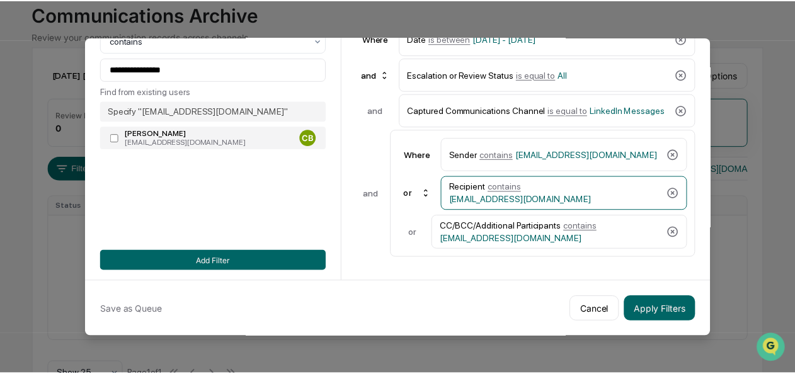
scroll to position [136, 0]
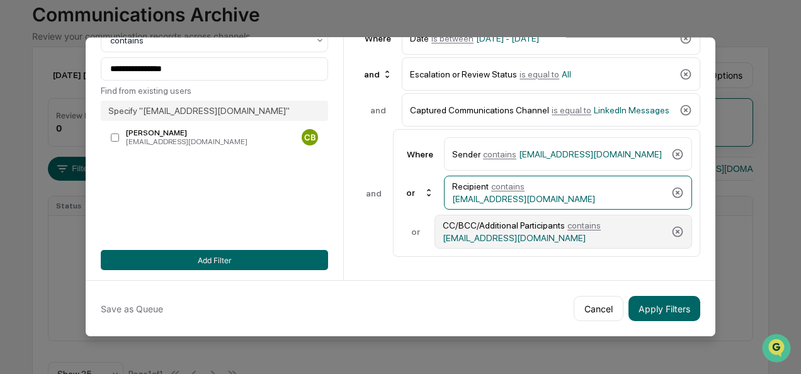
click at [584, 220] on span "contains" at bounding box center [583, 225] width 33 height 10
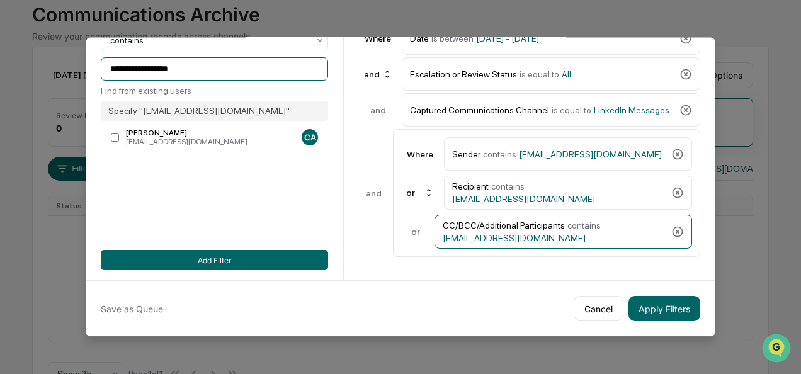
drag, startPoint x: 202, startPoint y: 62, endPoint x: 50, endPoint y: 73, distance: 152.1
click at [50, 73] on body "**********" at bounding box center [400, 164] width 801 height 495
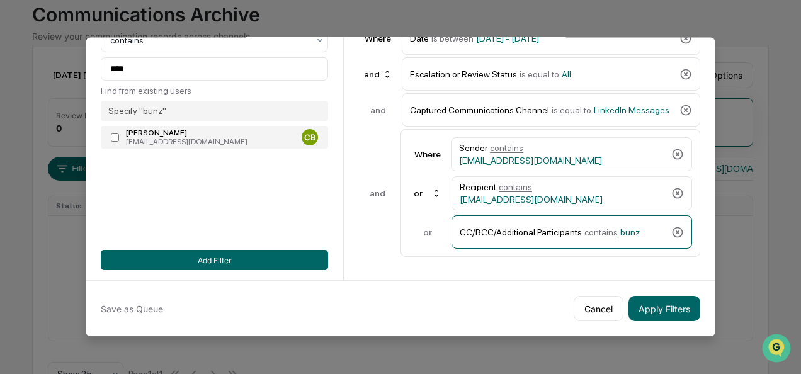
type input "**********"
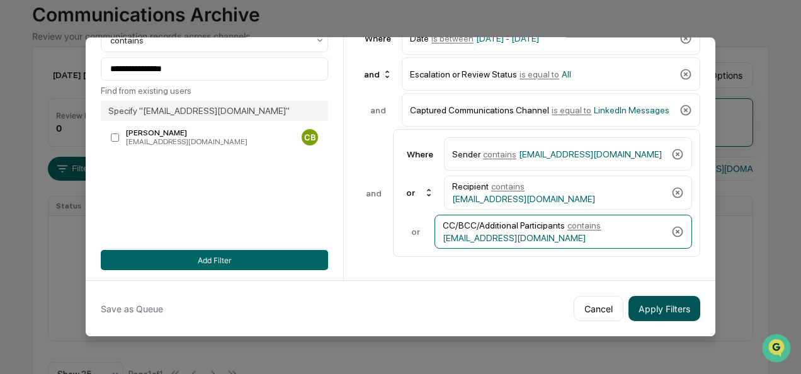
click at [661, 307] on button "Apply Filters" at bounding box center [664, 308] width 72 height 25
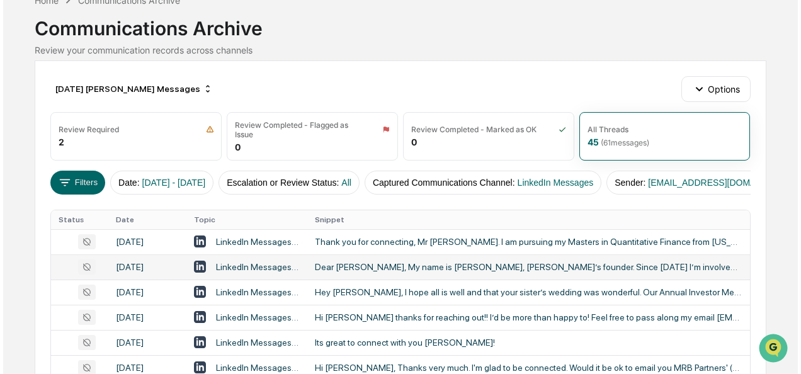
scroll to position [0, 0]
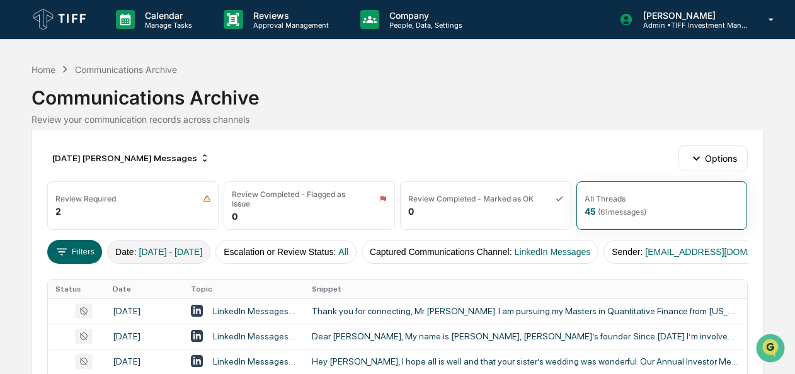
click at [159, 249] on span "[DATE] - [DATE]" at bounding box center [171, 252] width 64 height 10
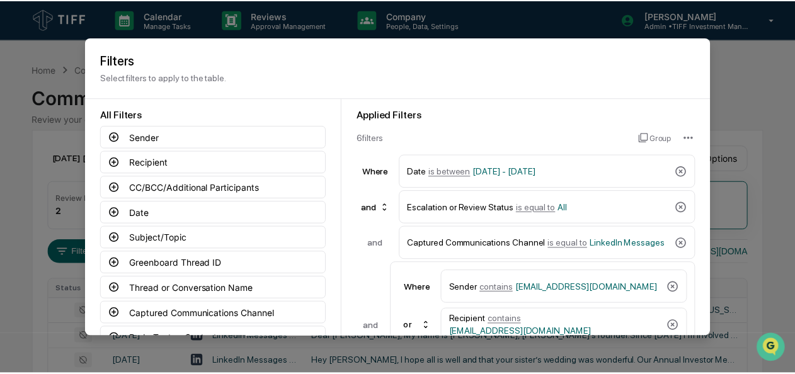
scroll to position [139, 0]
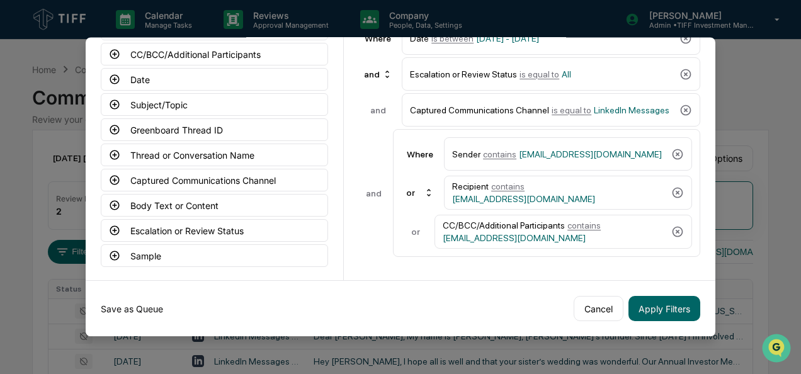
click at [143, 297] on button "Save as Queue" at bounding box center [132, 308] width 62 height 25
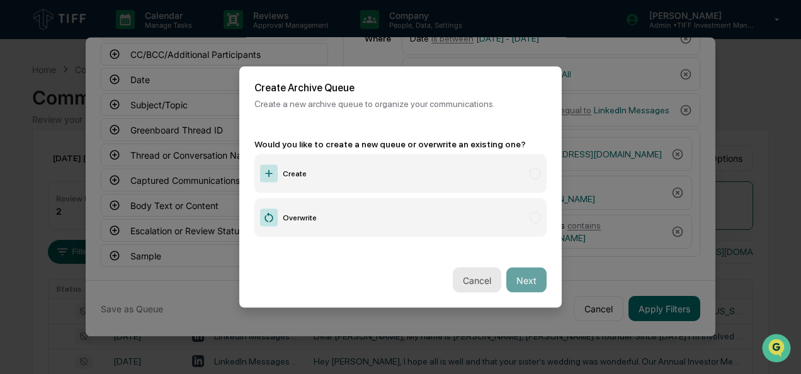
click at [478, 273] on button "Cancel" at bounding box center [477, 280] width 48 height 25
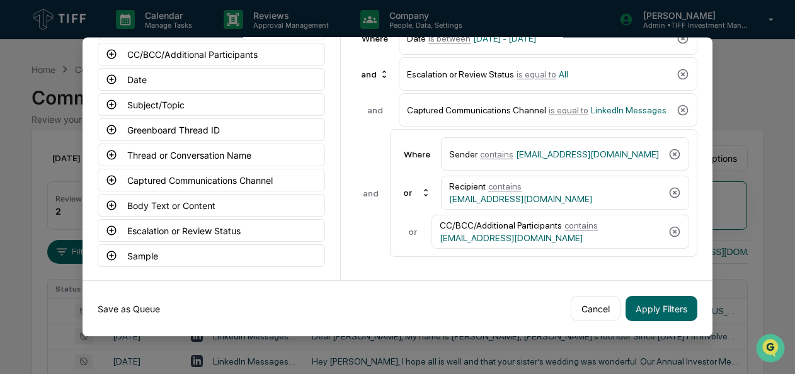
click at [133, 303] on button "Save as Queue" at bounding box center [129, 308] width 62 height 25
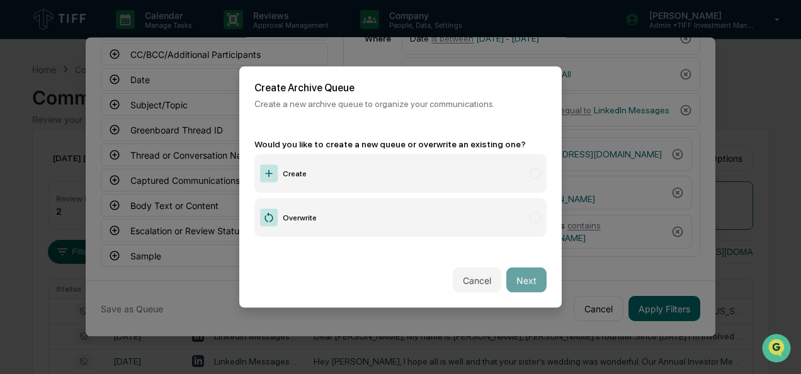
click at [306, 173] on label "Create" at bounding box center [400, 173] width 292 height 39
click at [524, 274] on button "Next" at bounding box center [526, 280] width 40 height 25
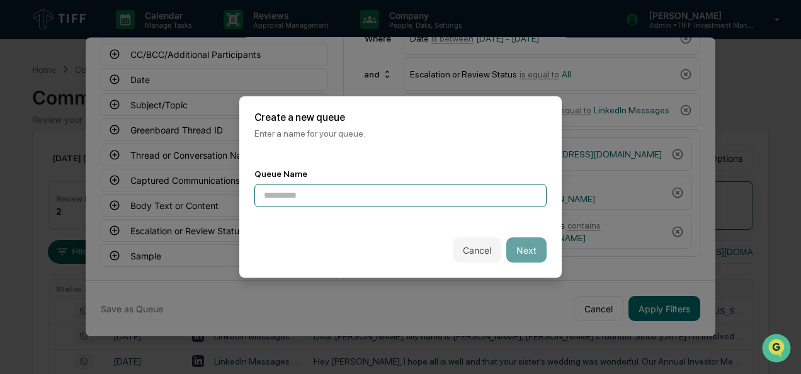
click at [305, 190] on input at bounding box center [400, 195] width 292 height 23
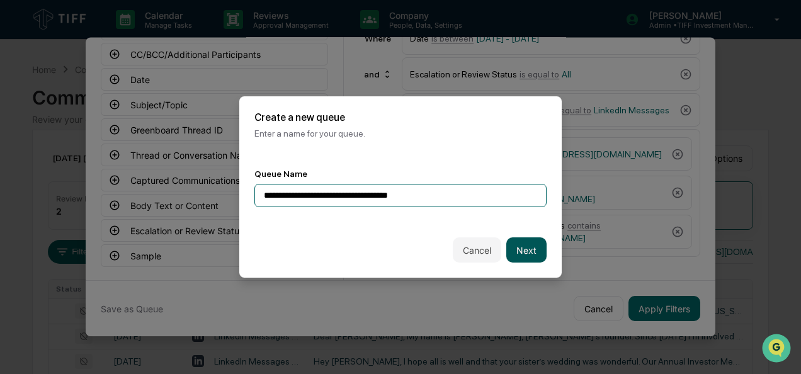
type input "**********"
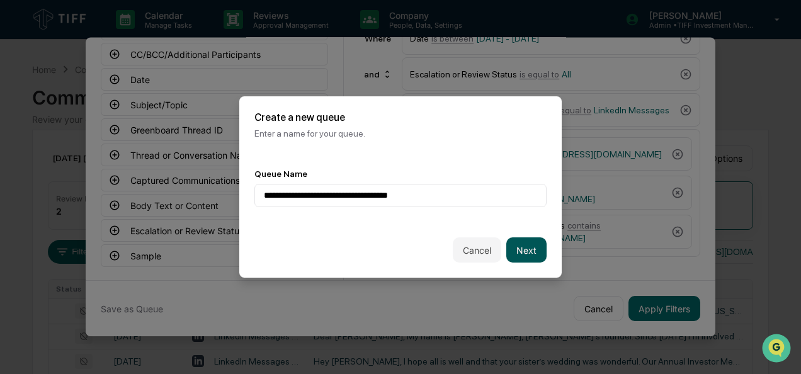
click at [516, 247] on button "Next" at bounding box center [526, 249] width 40 height 25
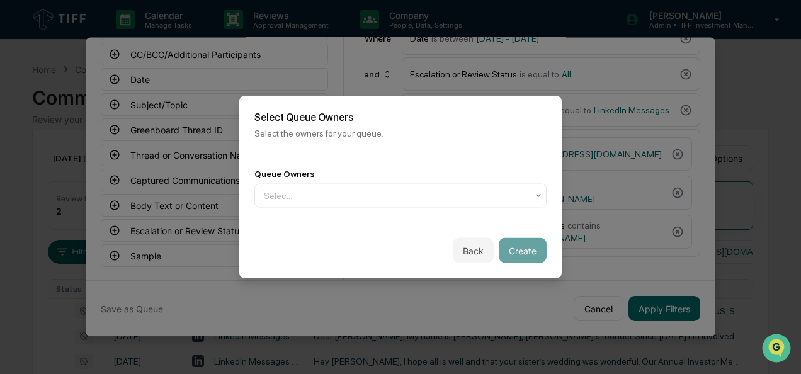
click at [325, 177] on div "Queue Owners Select..." at bounding box center [400, 188] width 292 height 39
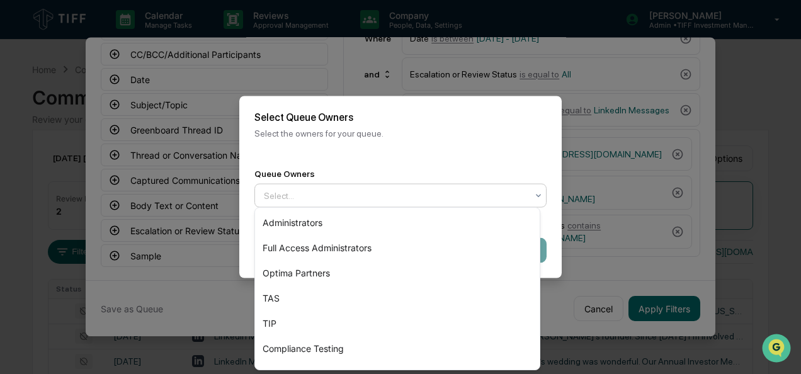
click at [329, 195] on div at bounding box center [395, 196] width 263 height 13
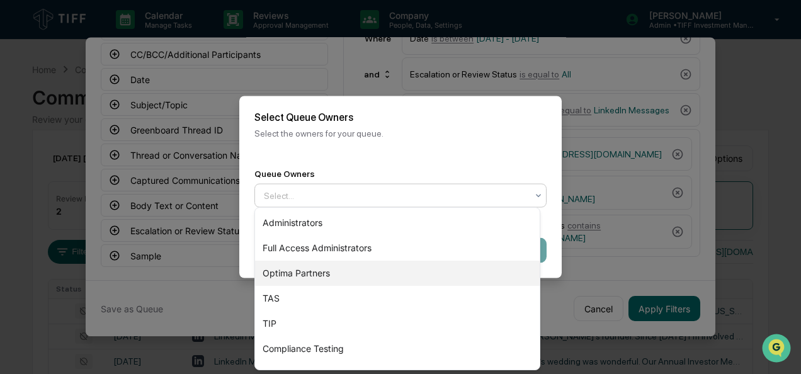
click at [336, 276] on div "Optima Partners" at bounding box center [397, 273] width 285 height 25
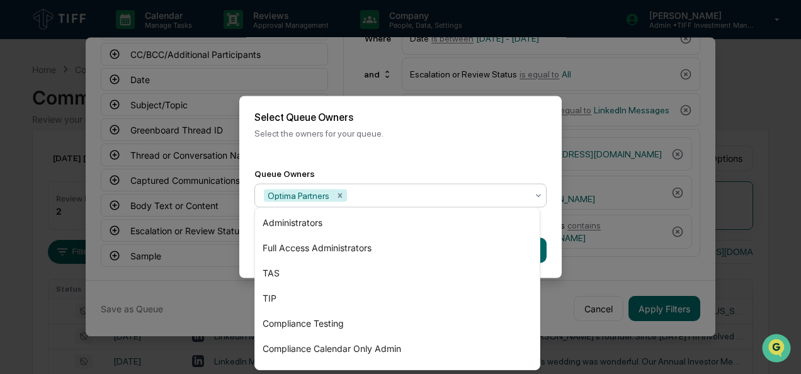
click at [549, 244] on div "Back Create" at bounding box center [400, 250] width 322 height 55
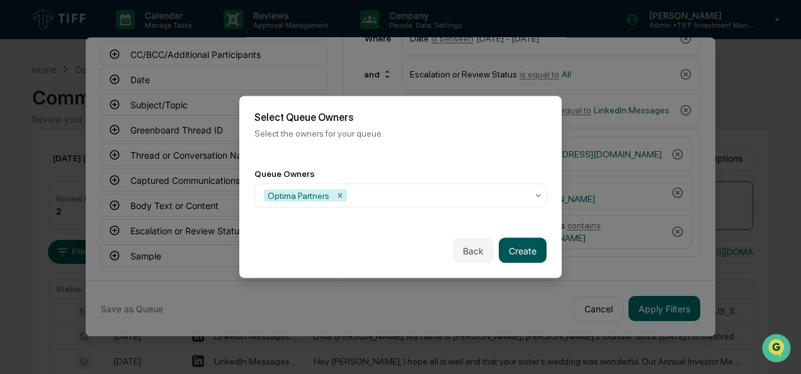
click at [507, 249] on button "Create" at bounding box center [523, 250] width 48 height 25
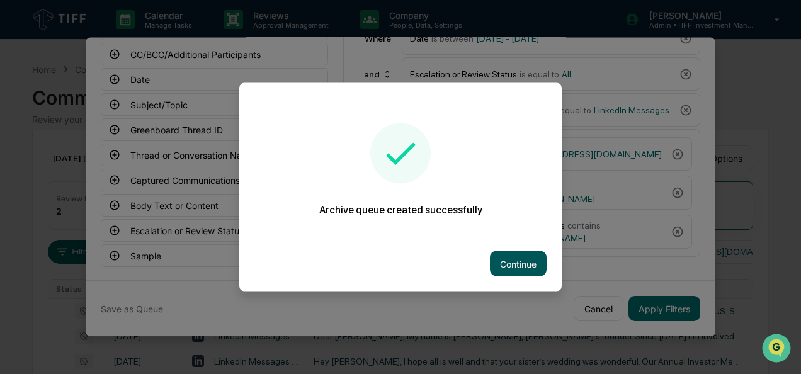
click at [507, 259] on button "Continue" at bounding box center [518, 263] width 57 height 25
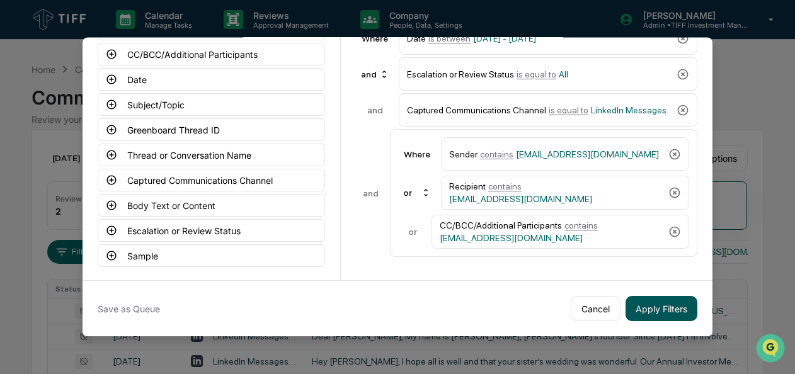
click at [670, 310] on button "Apply Filters" at bounding box center [661, 308] width 72 height 25
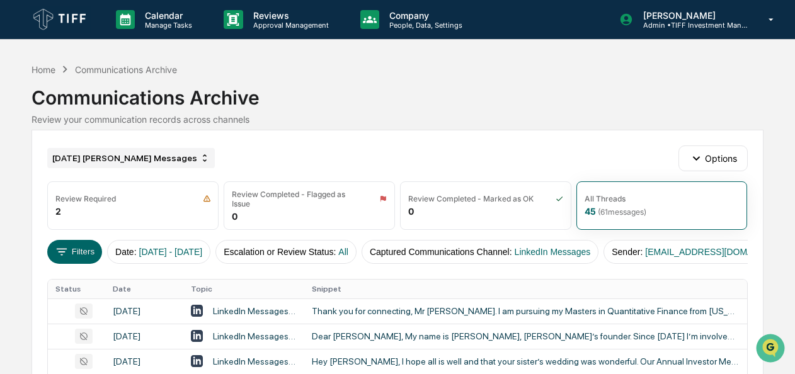
click at [135, 159] on div "[DATE] [PERSON_NAME] Messages" at bounding box center [130, 158] width 167 height 20
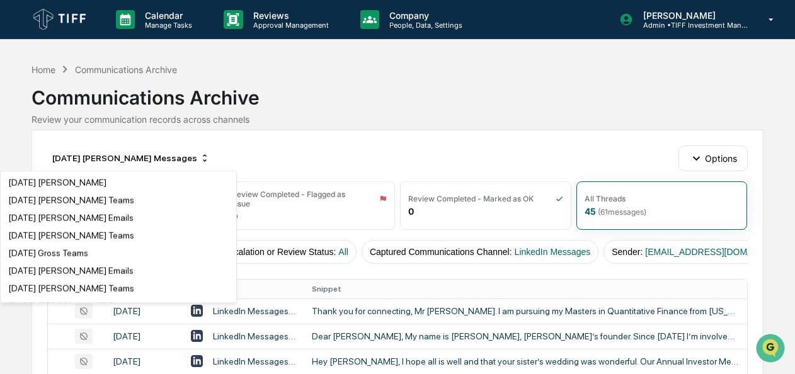
scroll to position [2430, 0]
click at [122, 154] on div "[DATE] [PERSON_NAME] LinkedIn Messages" at bounding box center [96, 149] width 176 height 10
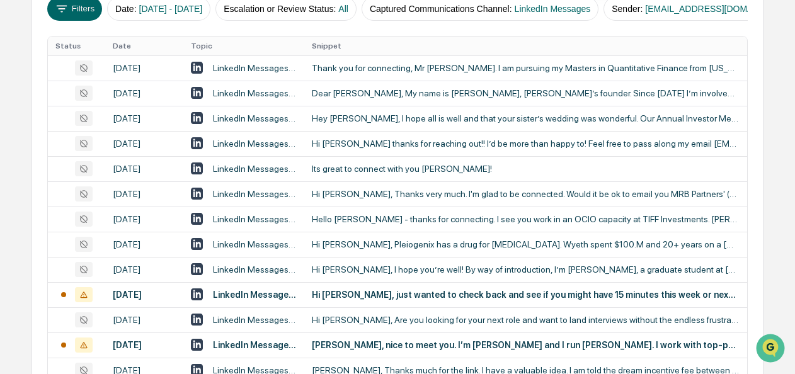
scroll to position [235, 0]
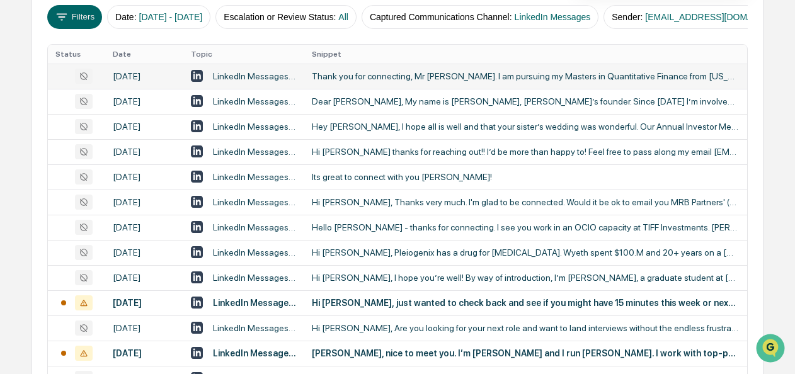
click at [404, 81] on div "Thank you for connecting, Mr [PERSON_NAME]. I am pursuing my Masters in Quantit…" at bounding box center [525, 76] width 427 height 10
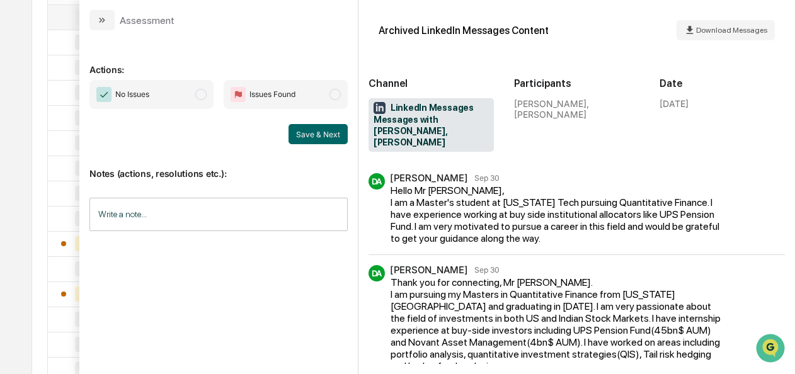
scroll to position [290, 0]
click at [206, 98] on span "No Issues" at bounding box center [151, 94] width 124 height 29
click at [327, 132] on button "Save & Next" at bounding box center [317, 134] width 59 height 20
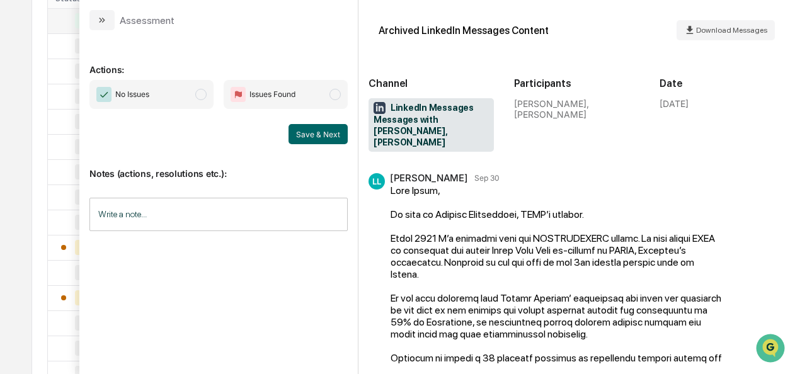
click at [194, 82] on span "No Issues" at bounding box center [151, 94] width 124 height 29
click at [303, 122] on div "No Issues Issues Found Save & Next" at bounding box center [218, 112] width 258 height 64
click at [329, 139] on button "Save & Next" at bounding box center [317, 134] width 59 height 20
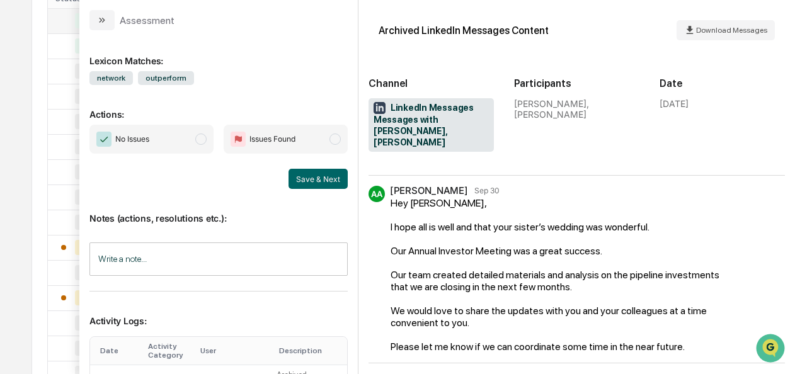
scroll to position [1292, 0]
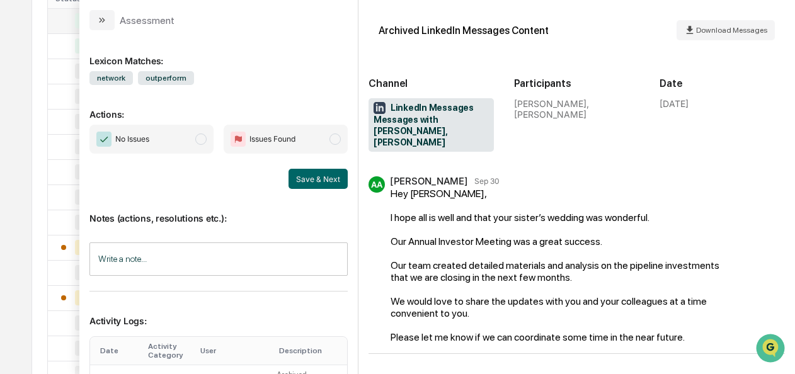
click at [207, 144] on span "No Issues" at bounding box center [151, 139] width 124 height 29
click at [321, 184] on button "Save & Next" at bounding box center [317, 179] width 59 height 20
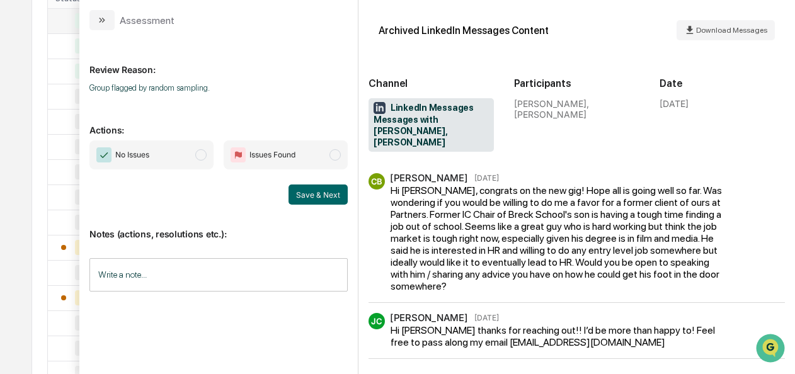
click at [206, 159] on span "No Issues" at bounding box center [151, 154] width 124 height 29
click at [330, 198] on button "Save & Next" at bounding box center [317, 194] width 59 height 20
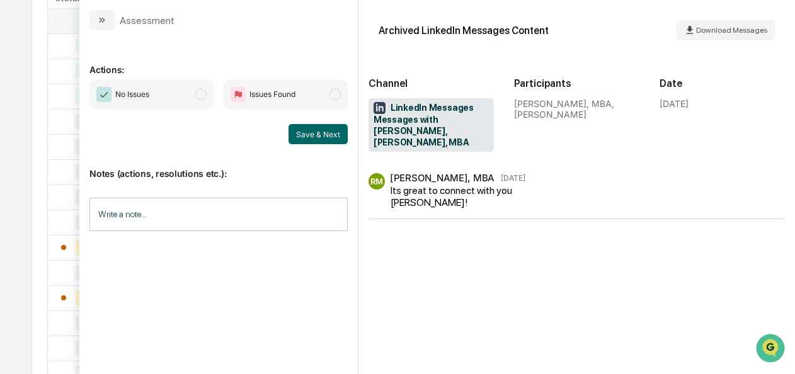
click at [206, 94] on span "modal" at bounding box center [200, 94] width 11 height 11
click at [336, 140] on button "Save & Next" at bounding box center [317, 134] width 59 height 20
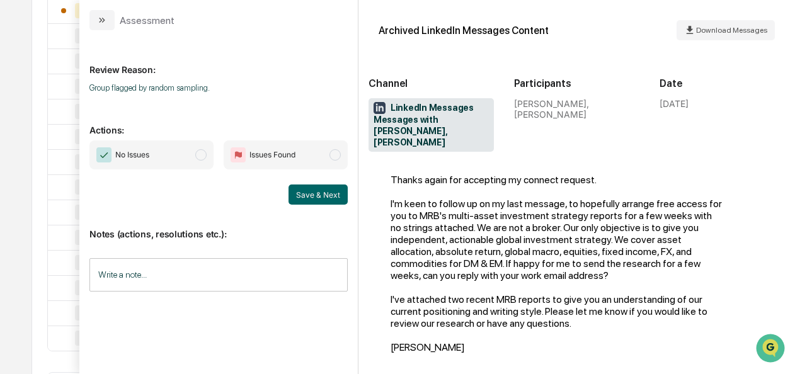
scroll to position [507, 0]
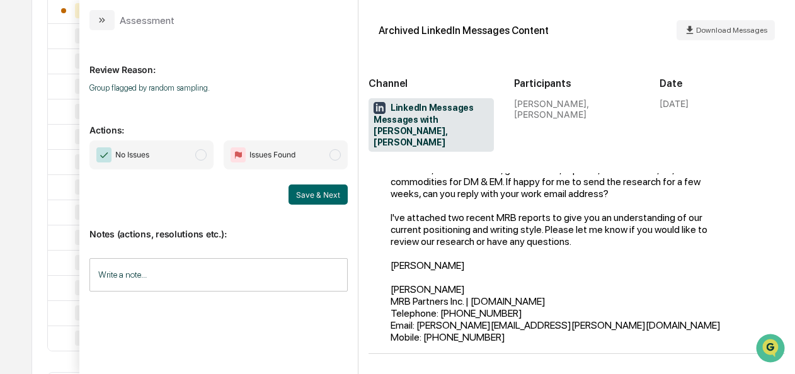
click at [199, 164] on span "No Issues" at bounding box center [151, 154] width 124 height 29
click at [308, 189] on button "Save & Next" at bounding box center [317, 194] width 59 height 20
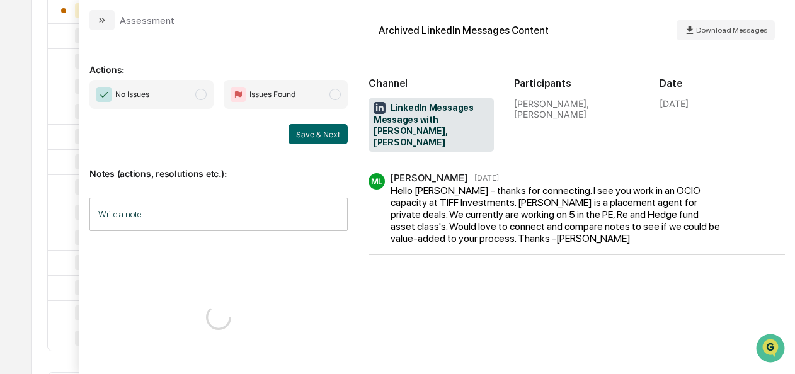
scroll to position [587, 0]
click at [203, 102] on span "No Issues" at bounding box center [151, 94] width 124 height 29
click at [344, 147] on div "Notes (actions, resolutions etc.): Write a note... Write a note..." at bounding box center [218, 195] width 258 height 102
click at [332, 137] on button "Save & Next" at bounding box center [317, 134] width 59 height 20
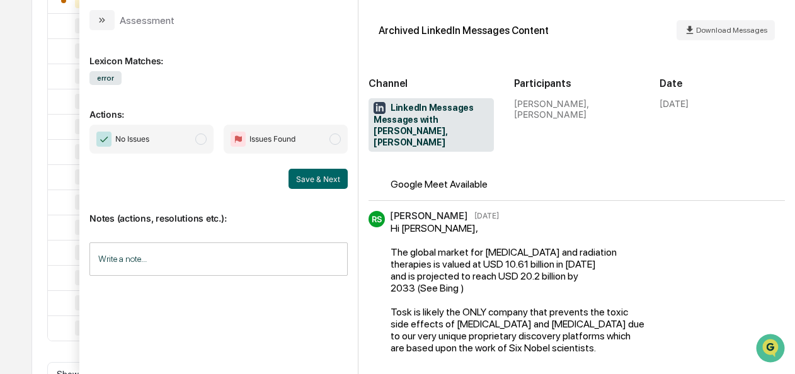
scroll to position [964, 0]
click at [208, 142] on span "No Issues" at bounding box center [151, 139] width 124 height 29
click at [301, 183] on button "Save & Next" at bounding box center [317, 179] width 59 height 20
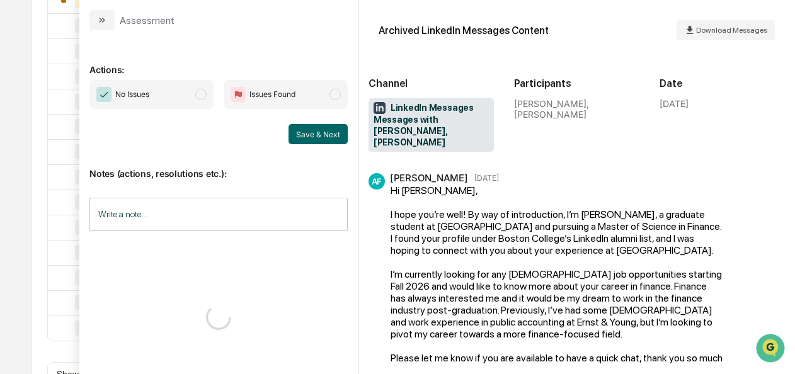
scroll to position [25, 0]
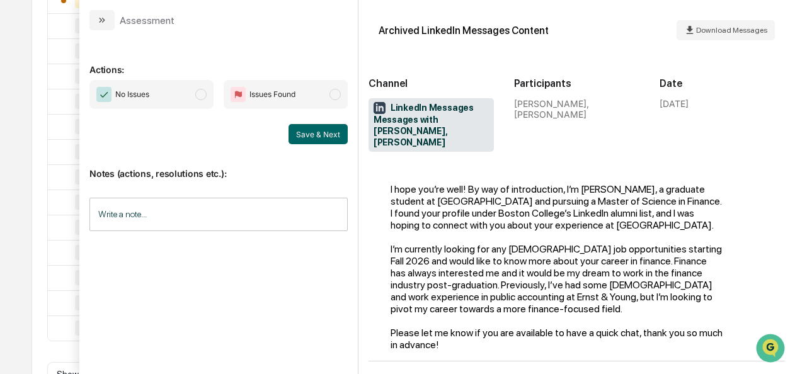
click at [208, 102] on span "No Issues" at bounding box center [151, 94] width 124 height 29
click at [308, 139] on button "Save & Next" at bounding box center [317, 134] width 59 height 20
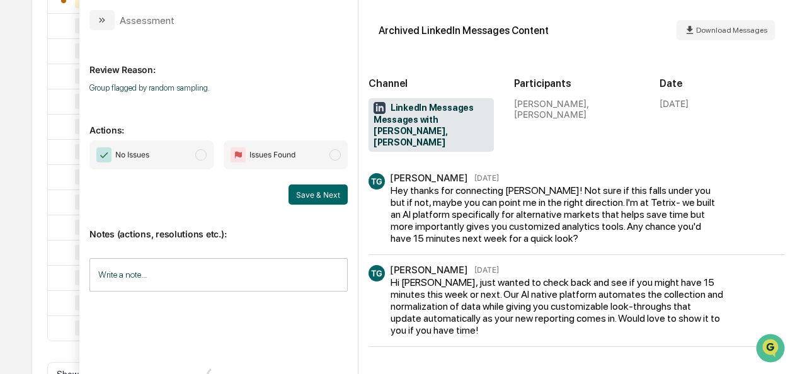
scroll to position [701, 0]
click at [213, 157] on span "No Issues" at bounding box center [151, 154] width 124 height 29
click at [321, 196] on button "Save & Next" at bounding box center [317, 194] width 59 height 20
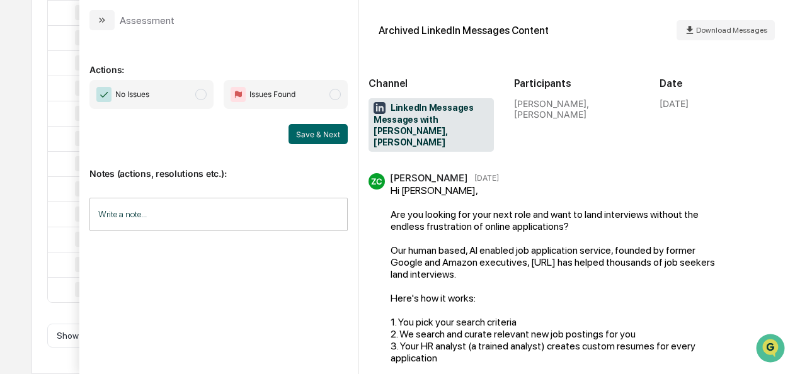
click at [194, 88] on span "No Issues" at bounding box center [151, 94] width 124 height 29
click at [317, 132] on button "Save & Next" at bounding box center [317, 134] width 59 height 20
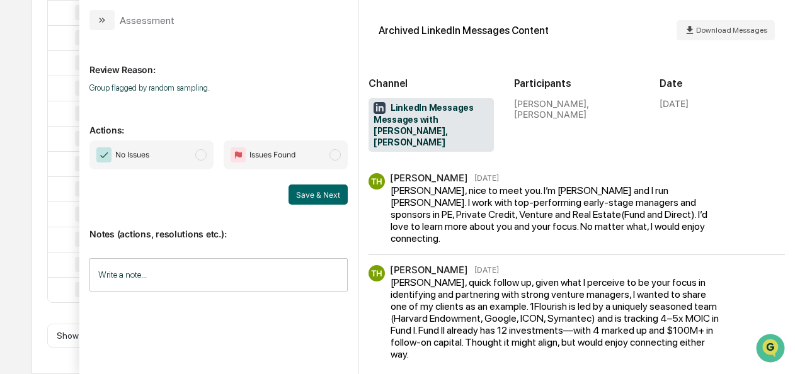
scroll to position [69, 0]
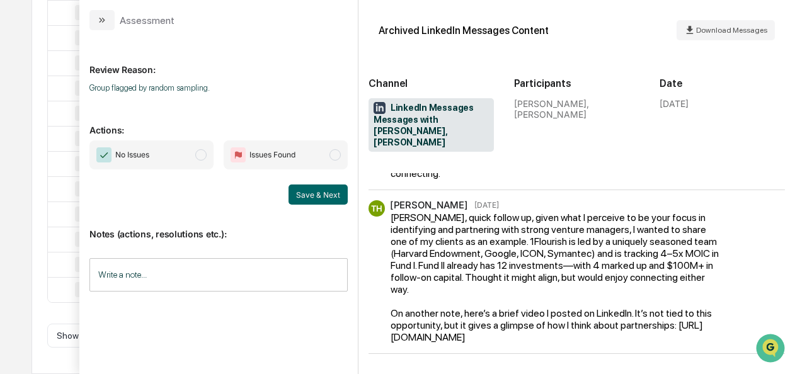
click at [192, 155] on span "No Issues" at bounding box center [151, 154] width 124 height 29
click at [308, 198] on button "Save & Next" at bounding box center [317, 194] width 59 height 20
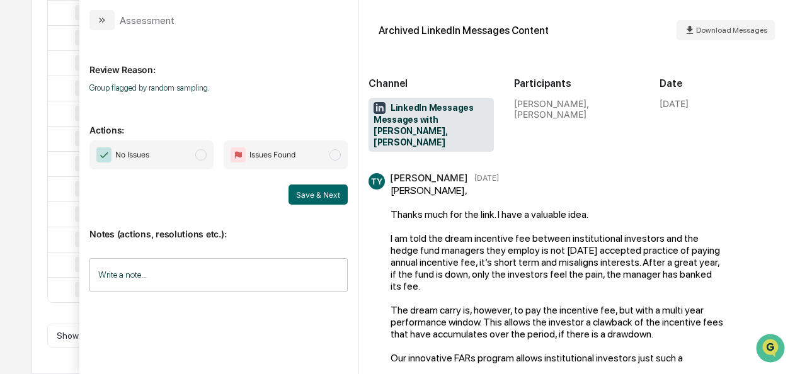
scroll to position [86, 0]
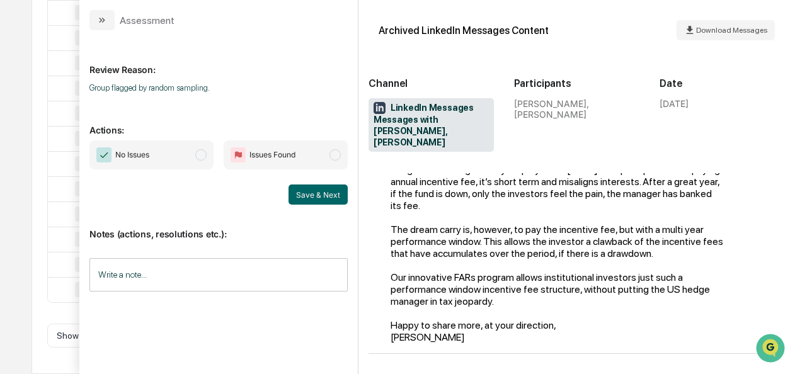
click at [210, 156] on span "No Issues" at bounding box center [151, 154] width 124 height 29
click at [320, 197] on button "Save & Next" at bounding box center [317, 194] width 59 height 20
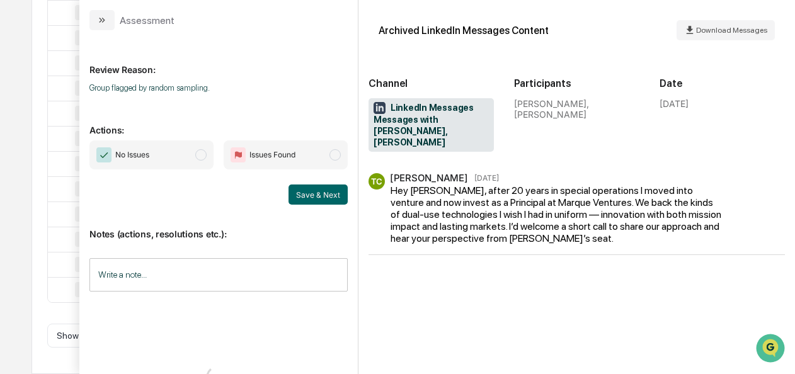
scroll to position [776, 0]
click at [193, 154] on span "No Issues" at bounding box center [151, 154] width 124 height 29
click at [300, 194] on button "Save & Next" at bounding box center [317, 194] width 59 height 20
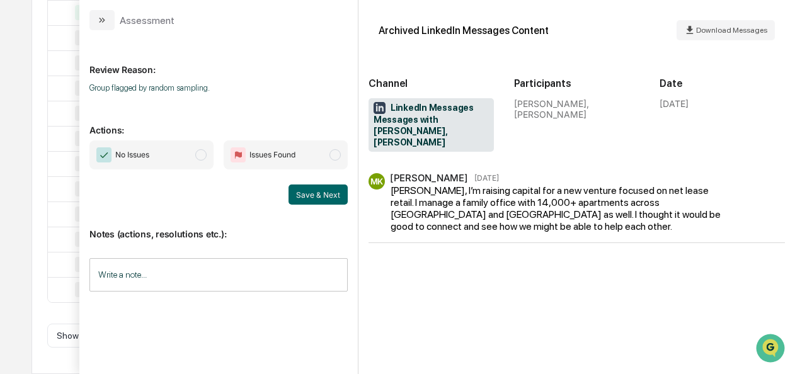
click at [195, 160] on span "No Issues" at bounding box center [151, 154] width 124 height 29
click at [309, 198] on button "Save & Next" at bounding box center [317, 194] width 59 height 20
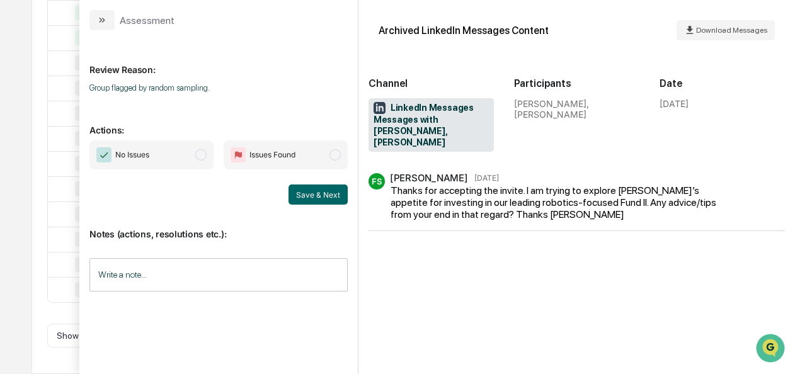
click at [203, 161] on span "No Issues" at bounding box center [151, 154] width 124 height 29
click at [294, 186] on button "Save & Next" at bounding box center [317, 194] width 59 height 20
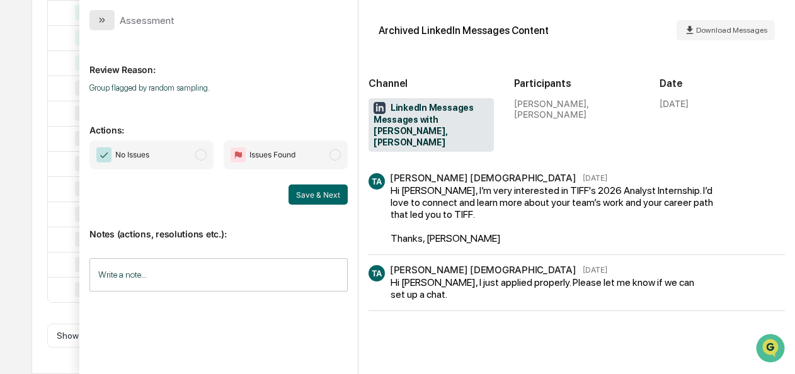
click at [103, 25] on button "modal" at bounding box center [101, 20] width 25 height 20
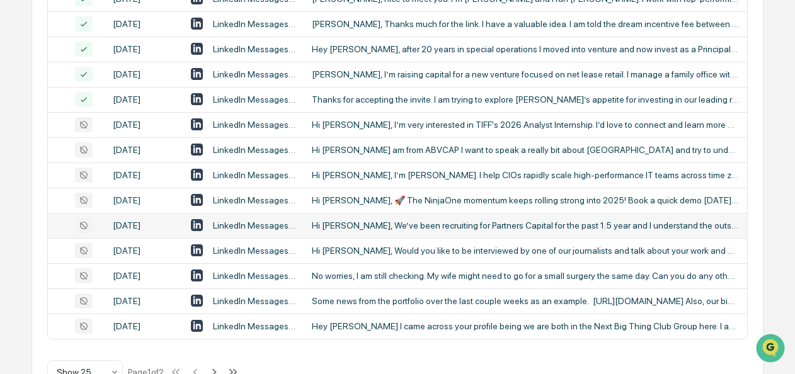
scroll to position [589, 0]
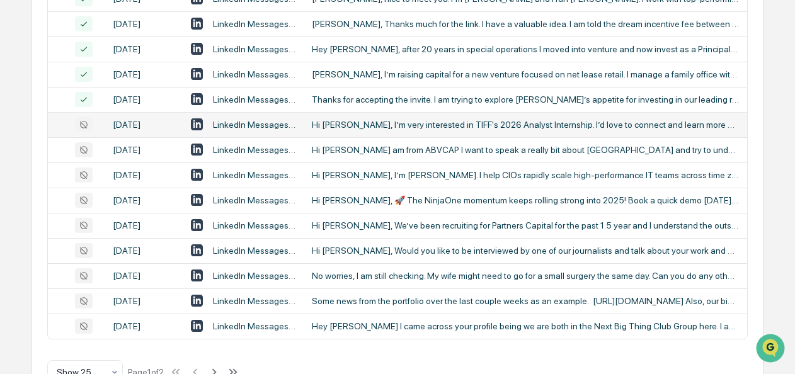
click at [324, 130] on div "Hi [PERSON_NAME], I’m very interested in TIFF's 2026 Analyst Internship. I’d lo…" at bounding box center [525, 125] width 427 height 10
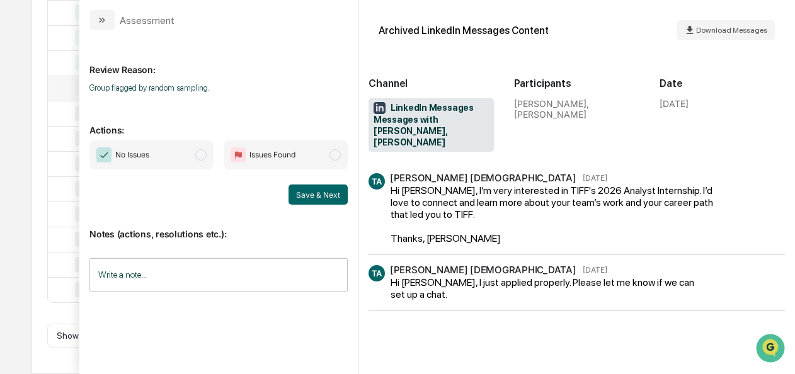
scroll to position [625, 0]
click at [201, 153] on span "modal" at bounding box center [200, 154] width 11 height 11
click at [329, 191] on button "Save & Next" at bounding box center [317, 194] width 59 height 20
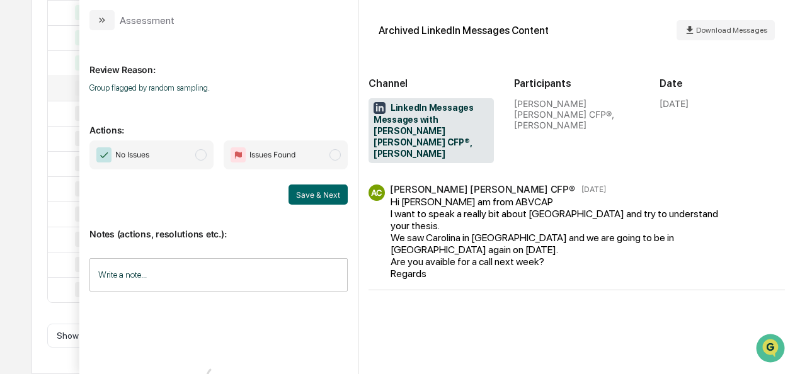
scroll to position [732, 0]
click at [206, 156] on span "modal" at bounding box center [200, 154] width 11 height 11
click at [300, 189] on button "Save & Next" at bounding box center [317, 194] width 59 height 20
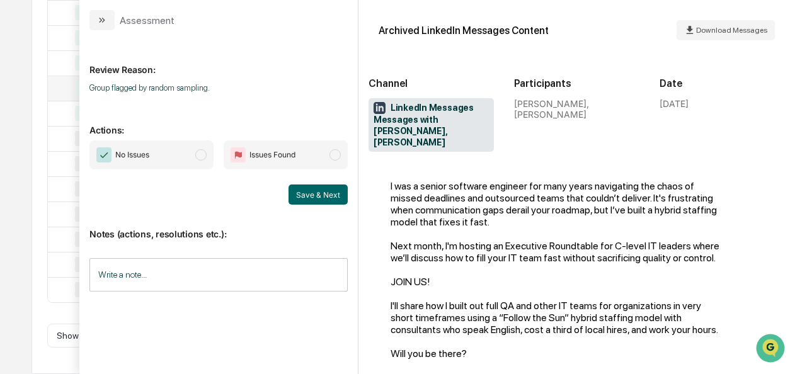
scroll to position [135, 0]
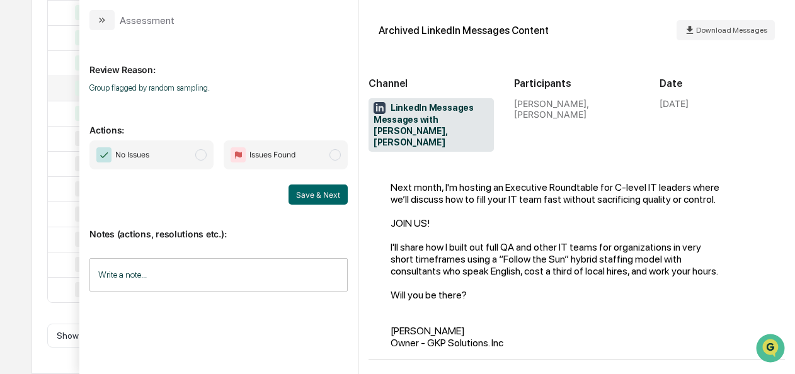
click at [210, 156] on span "No Issues" at bounding box center [151, 154] width 124 height 29
click at [335, 198] on button "Save & Next" at bounding box center [317, 194] width 59 height 20
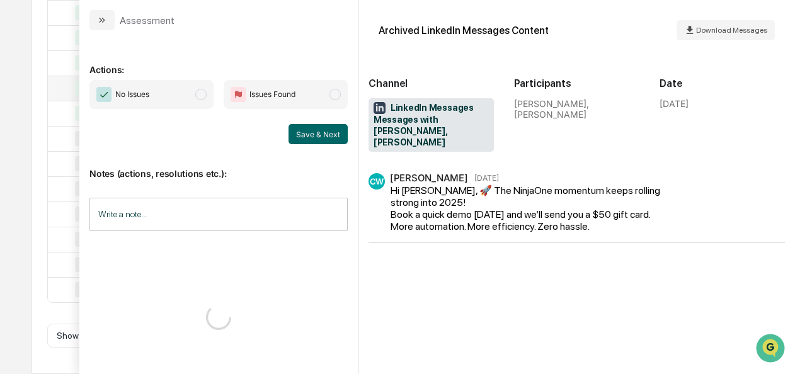
scroll to position [766, 0]
click at [203, 98] on span "modal" at bounding box center [200, 94] width 11 height 11
click at [301, 134] on button "Save & Next" at bounding box center [317, 134] width 59 height 20
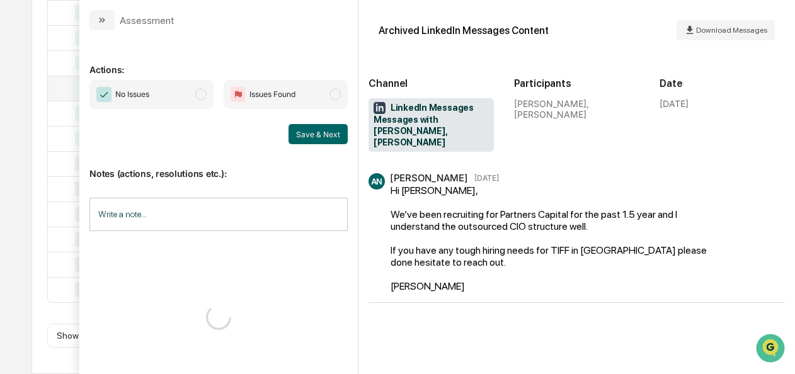
scroll to position [776, 0]
click at [198, 99] on span "No Issues" at bounding box center [151, 94] width 124 height 29
click at [316, 133] on button "Save & Next" at bounding box center [317, 134] width 59 height 20
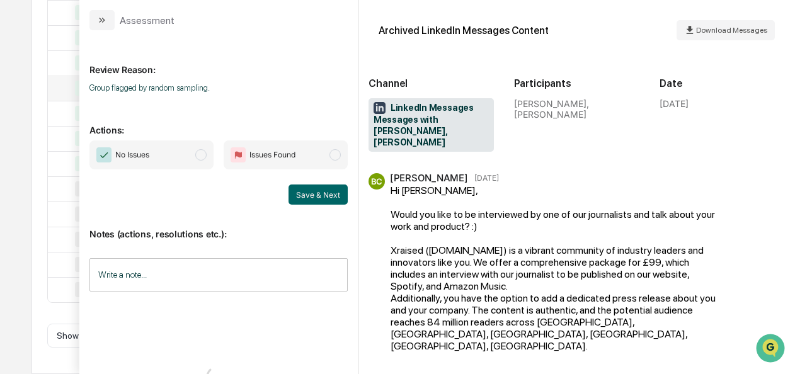
scroll to position [86, 0]
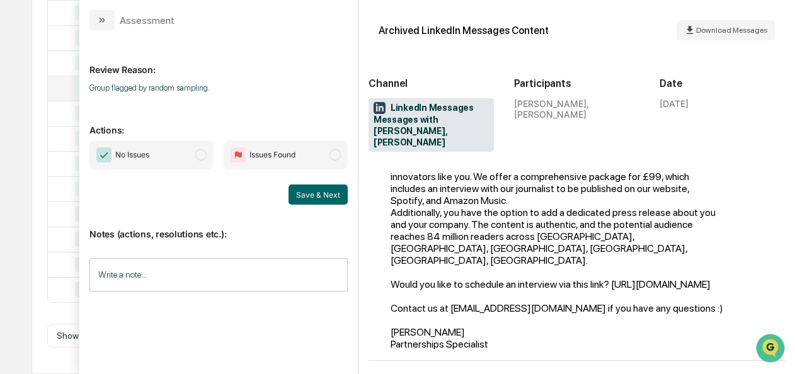
click at [210, 154] on span "No Issues" at bounding box center [151, 154] width 124 height 29
click at [326, 190] on button "Save & Next" at bounding box center [317, 194] width 59 height 20
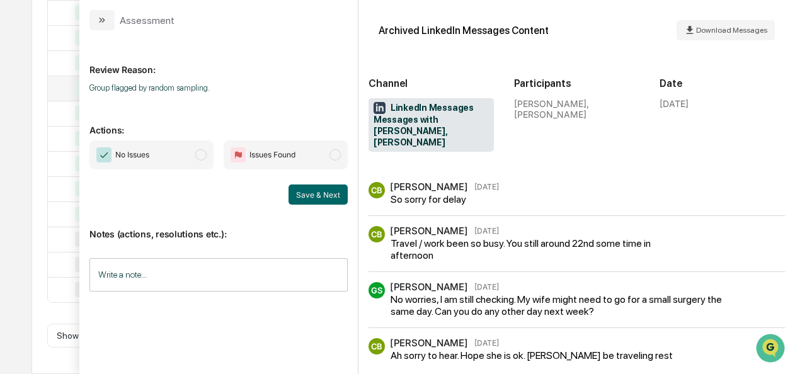
scroll to position [453, 0]
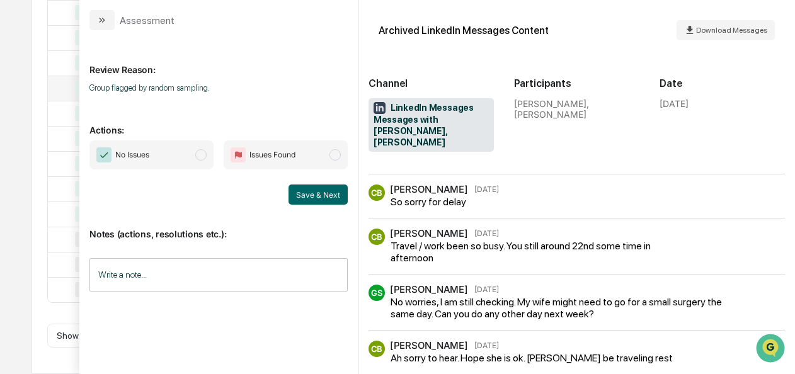
click at [198, 165] on span "No Issues" at bounding box center [151, 154] width 124 height 29
click at [314, 204] on button "Save & Next" at bounding box center [317, 194] width 59 height 20
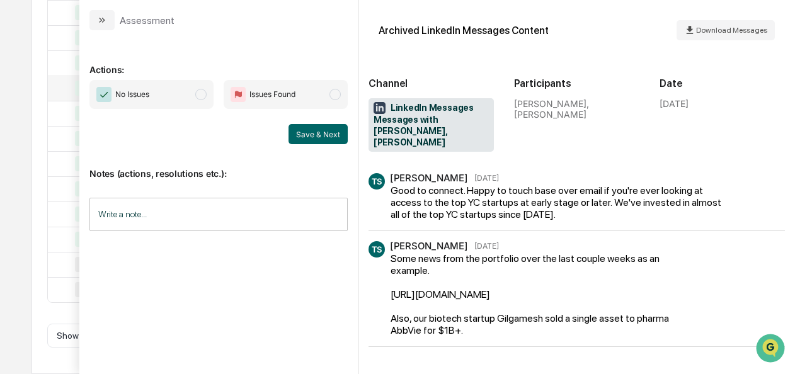
click at [198, 96] on span "modal" at bounding box center [200, 94] width 11 height 11
click at [325, 130] on button "Save & Next" at bounding box center [317, 134] width 59 height 20
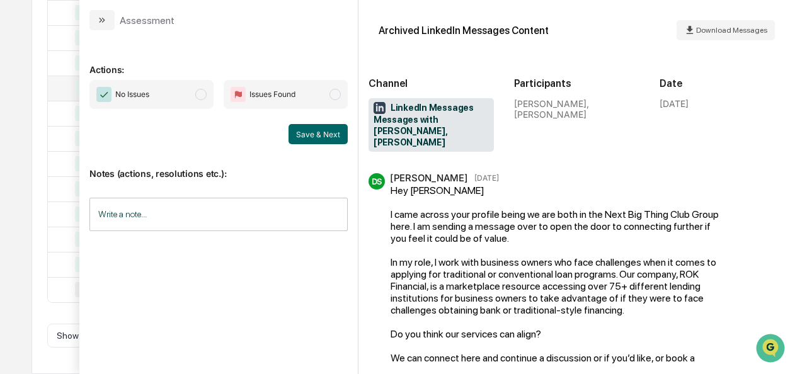
click at [208, 96] on span "No Issues" at bounding box center [151, 94] width 124 height 29
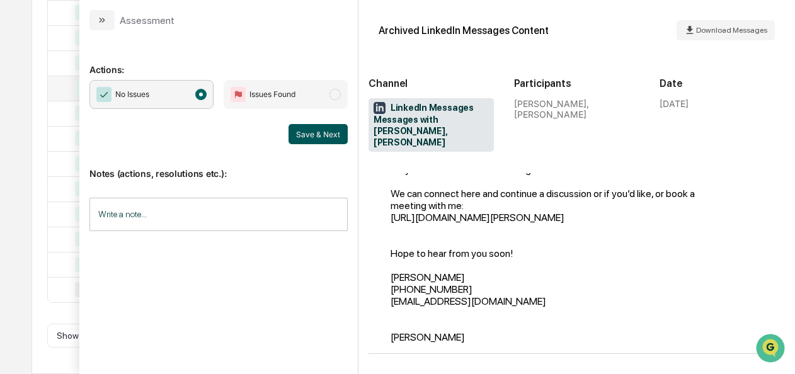
click at [302, 134] on button "Save & Next" at bounding box center [317, 134] width 59 height 20
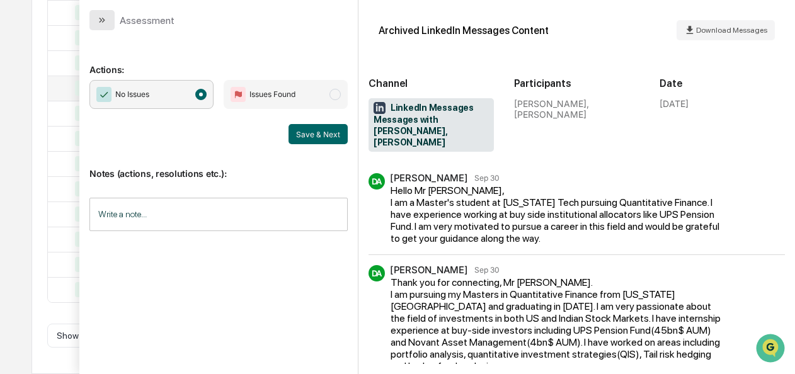
click at [104, 24] on icon "modal" at bounding box center [102, 20] width 10 height 10
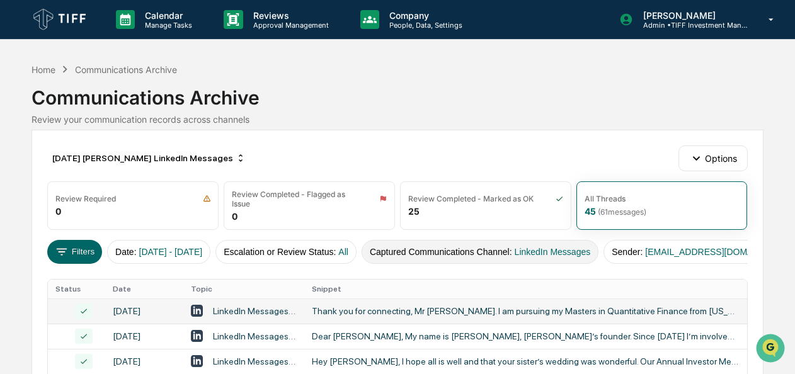
click at [470, 251] on button "Captured Communications Channel : LinkedIn Messages" at bounding box center [479, 252] width 237 height 24
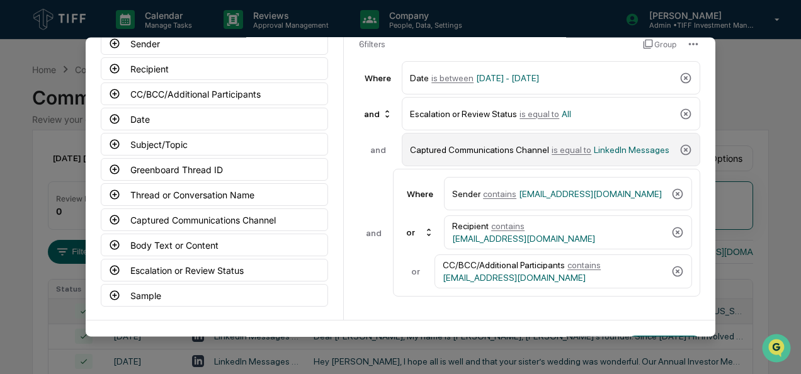
scroll to position [62, 0]
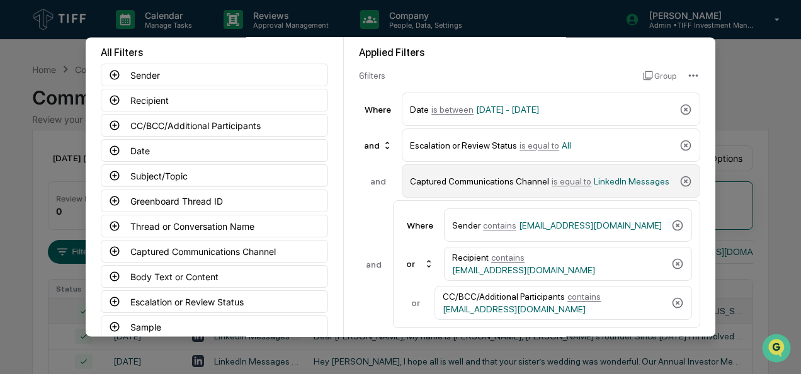
click at [562, 183] on span "is equal to" at bounding box center [572, 181] width 40 height 10
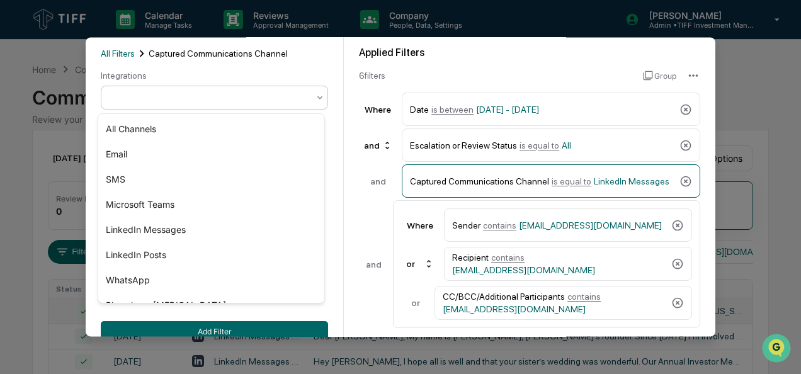
click at [203, 106] on div at bounding box center [209, 98] width 211 height 18
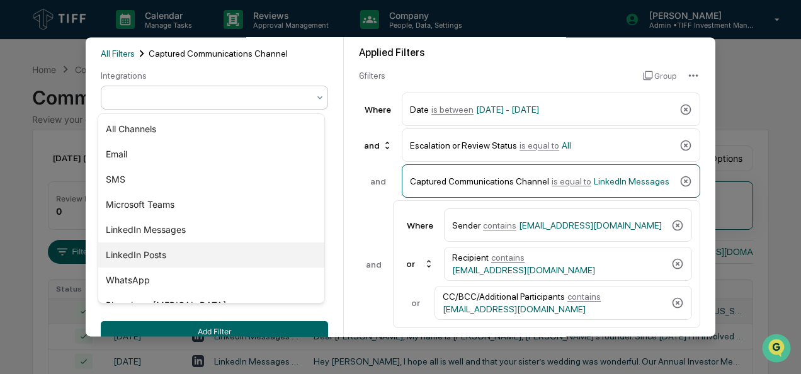
click at [157, 256] on div "LinkedIn Posts" at bounding box center [211, 254] width 226 height 25
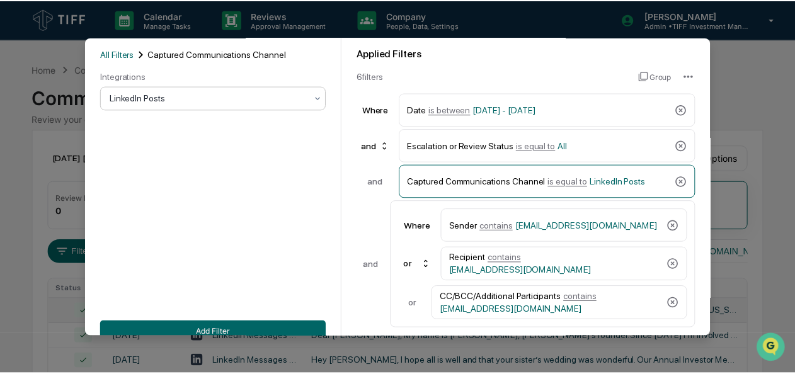
scroll to position [139, 0]
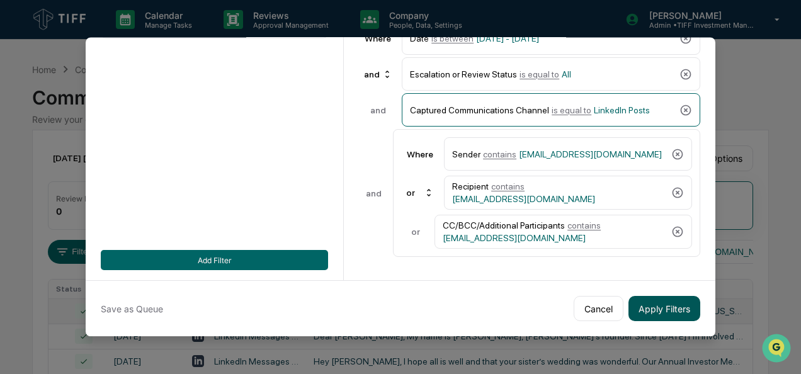
click at [640, 315] on button "Apply Filters" at bounding box center [664, 308] width 72 height 25
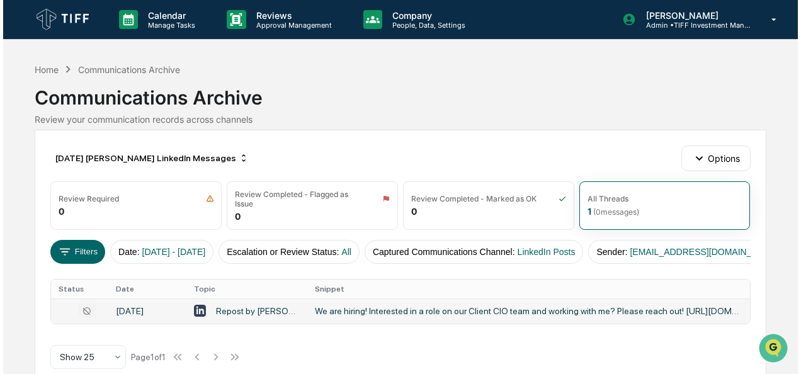
scroll to position [30, 0]
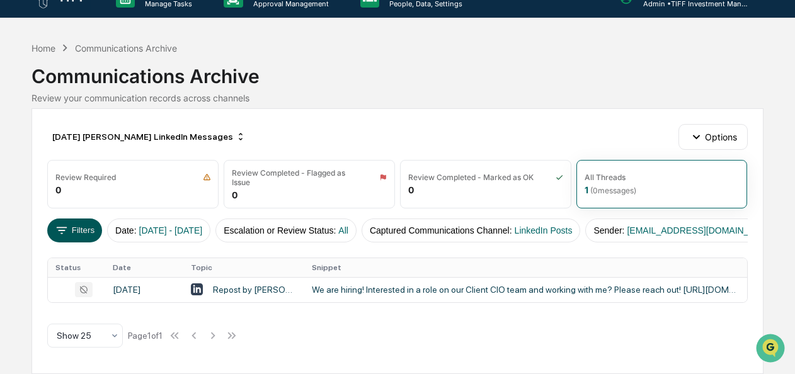
click at [78, 220] on button "Filters" at bounding box center [74, 230] width 55 height 24
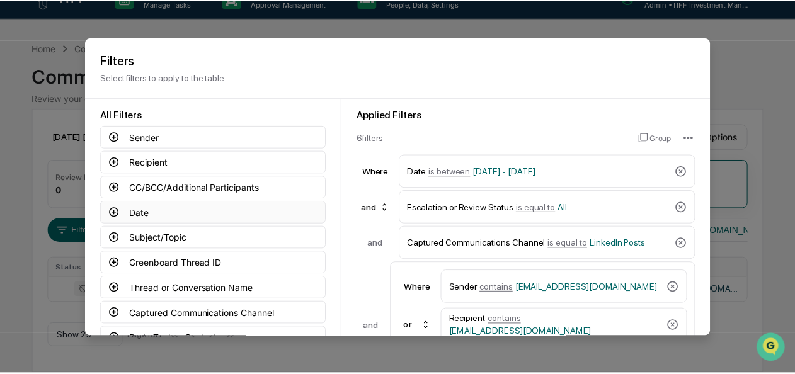
scroll to position [139, 0]
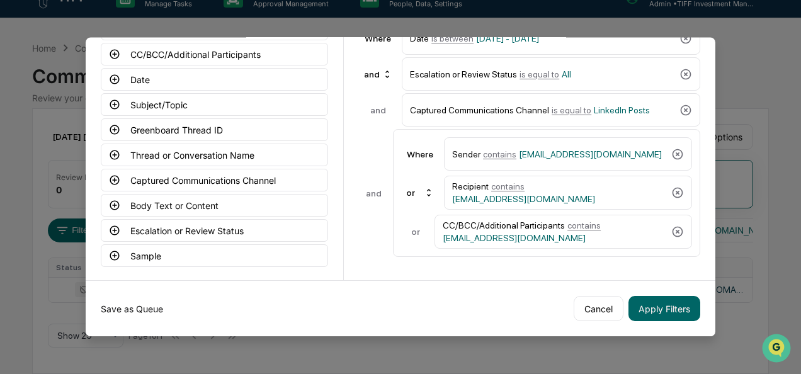
click at [137, 297] on button "Save as Queue" at bounding box center [132, 308] width 62 height 25
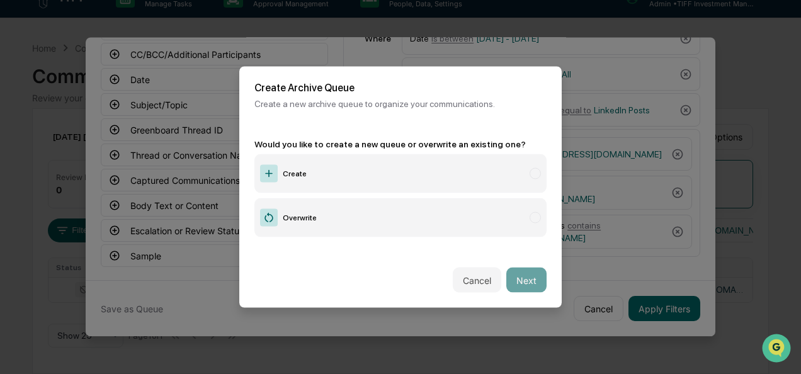
click at [334, 174] on label "Create" at bounding box center [400, 173] width 292 height 39
click at [520, 268] on button "Next" at bounding box center [526, 280] width 40 height 25
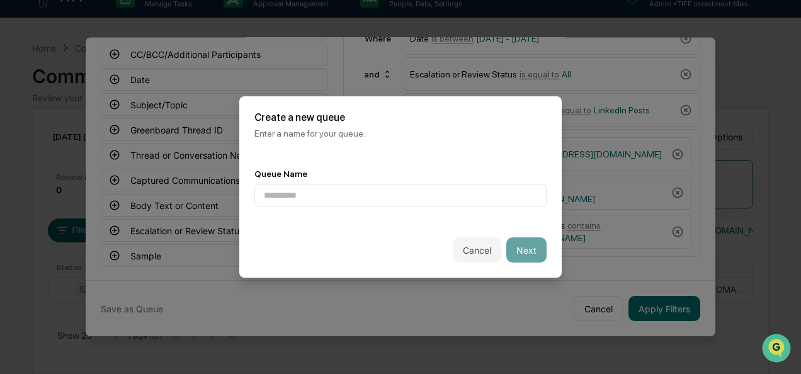
click at [399, 205] on div "Queue Name" at bounding box center [400, 188] width 322 height 69
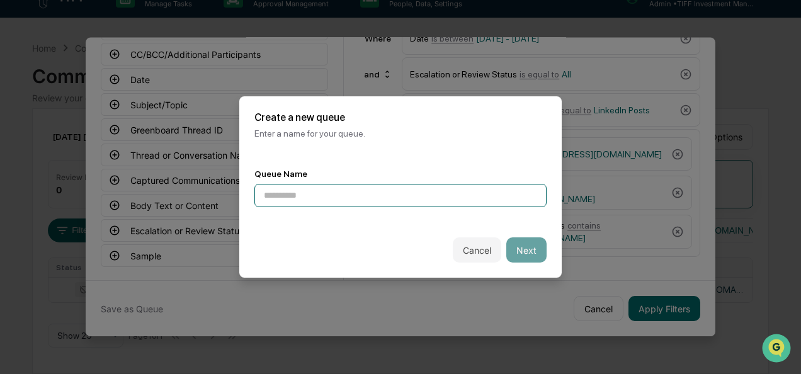
click at [385, 201] on input at bounding box center [400, 195] width 292 height 23
type input "**********"
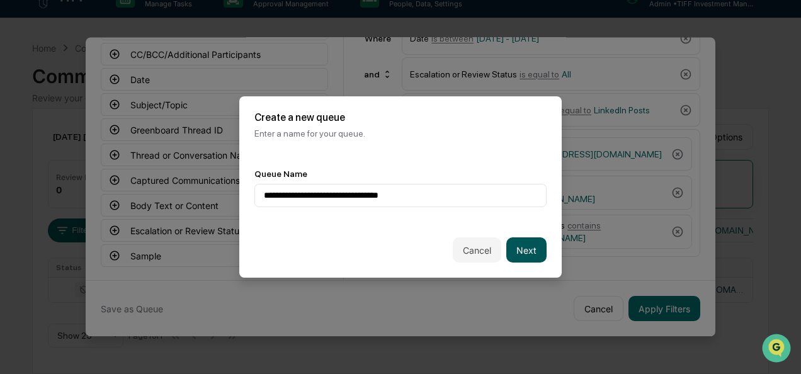
click at [506, 244] on button "Next" at bounding box center [526, 249] width 40 height 25
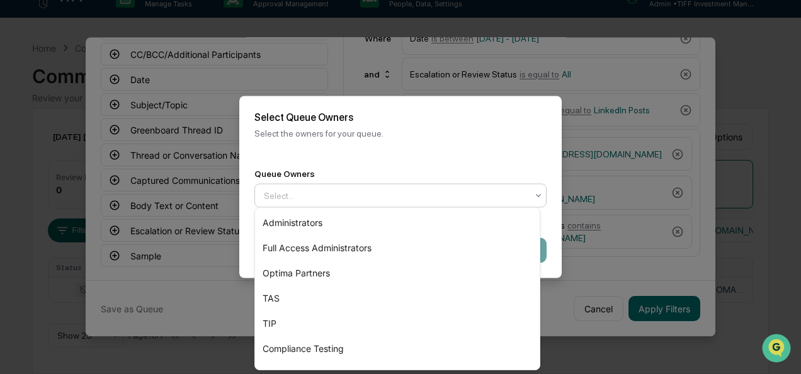
click at [377, 191] on div at bounding box center [395, 196] width 263 height 13
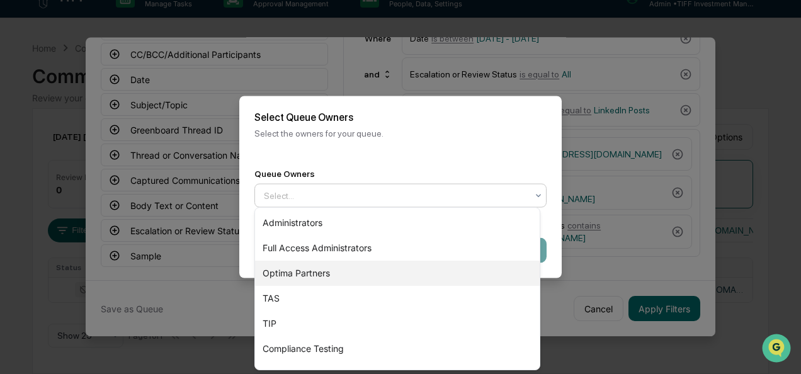
click at [358, 271] on div "Optima Partners" at bounding box center [397, 273] width 285 height 25
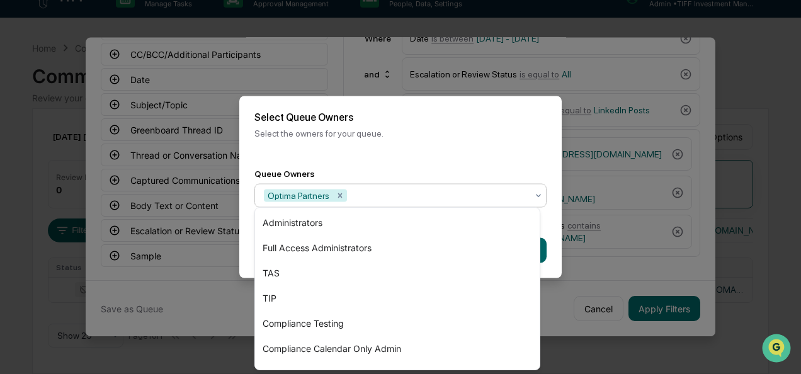
click at [549, 219] on div "Queue Owners option Optima Partners, selected. 7 results available. Use Up and …" at bounding box center [400, 188] width 322 height 69
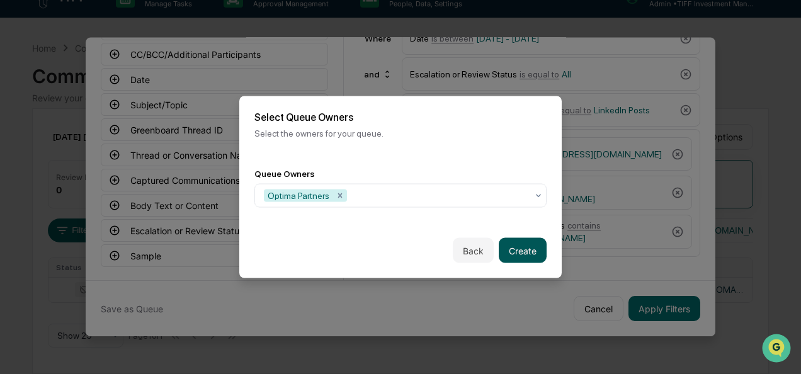
click at [526, 243] on button "Create" at bounding box center [523, 250] width 48 height 25
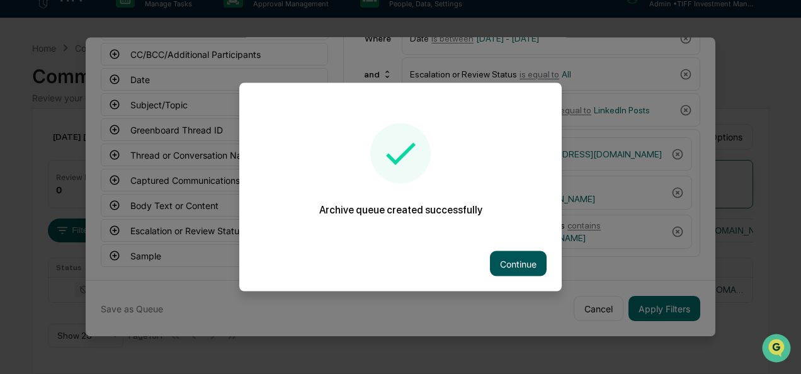
click at [519, 261] on button "Continue" at bounding box center [518, 263] width 57 height 25
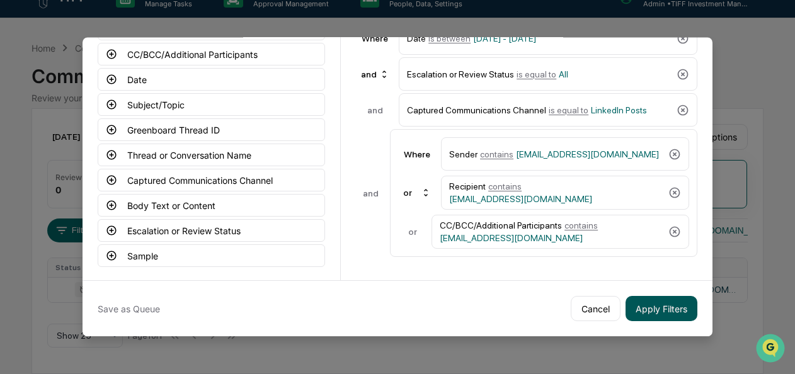
click at [638, 298] on button "Apply Filters" at bounding box center [661, 308] width 72 height 25
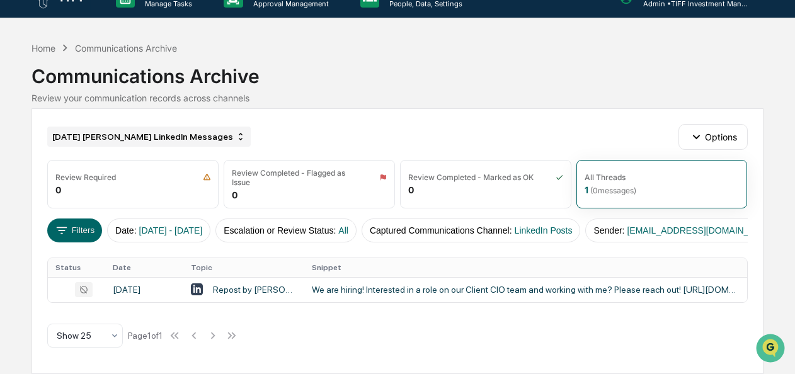
click at [98, 131] on div "[DATE] [PERSON_NAME] LinkedIn Messages" at bounding box center [148, 137] width 203 height 20
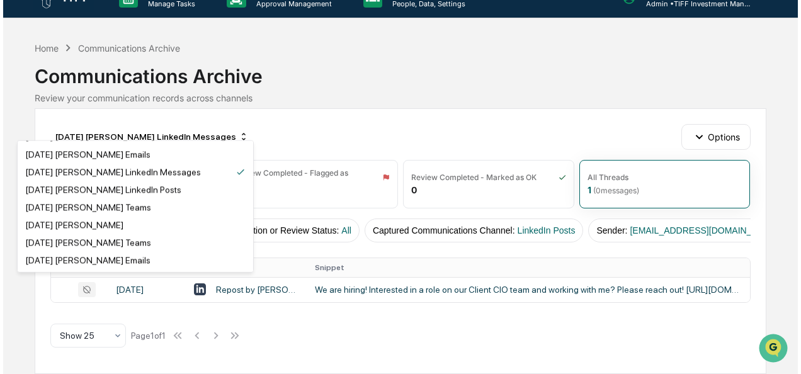
scroll to position [2377, 0]
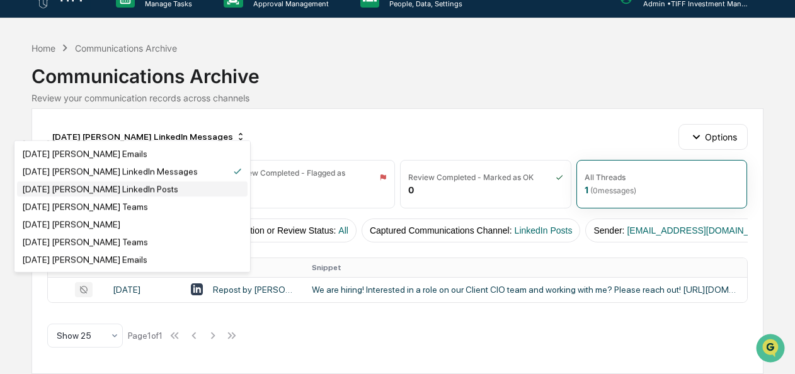
click at [127, 194] on div "[DATE] [PERSON_NAME] LinkedIn Posts" at bounding box center [100, 189] width 156 height 10
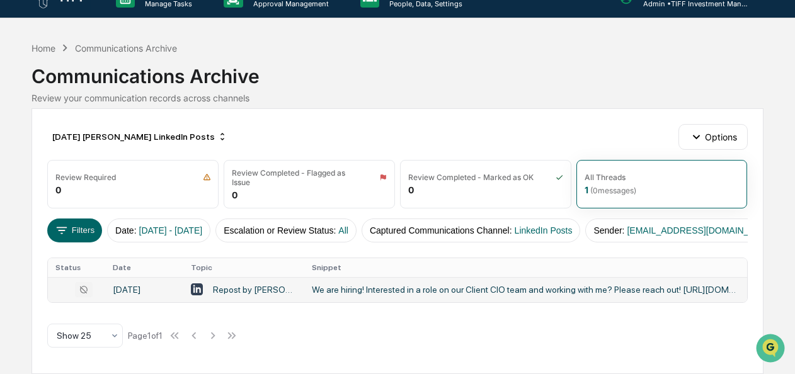
click at [288, 287] on div "Repost by [PERSON_NAME], CAIA" at bounding box center [255, 290] width 84 height 10
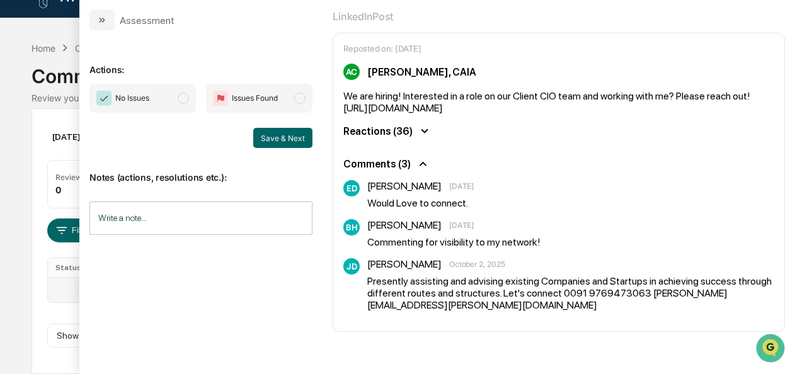
click at [176, 92] on span "No Issues" at bounding box center [142, 98] width 106 height 29
click at [291, 136] on button "Save & Next" at bounding box center [282, 138] width 59 height 20
click at [282, 136] on button "Save & Next" at bounding box center [282, 138] width 59 height 20
click at [182, 98] on span "modal" at bounding box center [183, 98] width 11 height 11
click at [88, 18] on div "Assessment" at bounding box center [200, 15] width 243 height 30
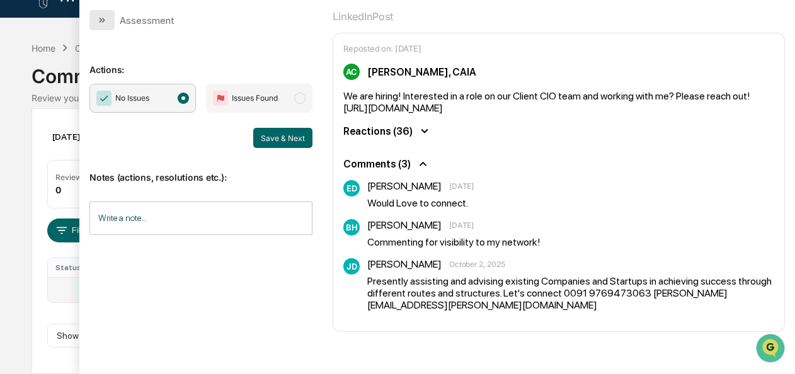
click at [106, 26] on button "modal" at bounding box center [101, 20] width 25 height 20
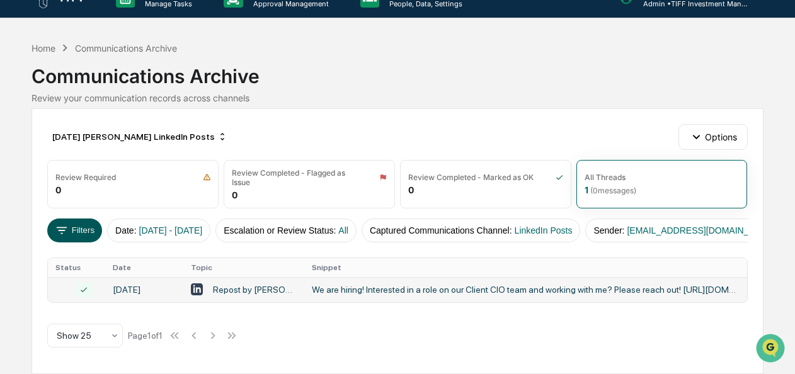
click at [94, 224] on button "Filters" at bounding box center [74, 230] width 55 height 24
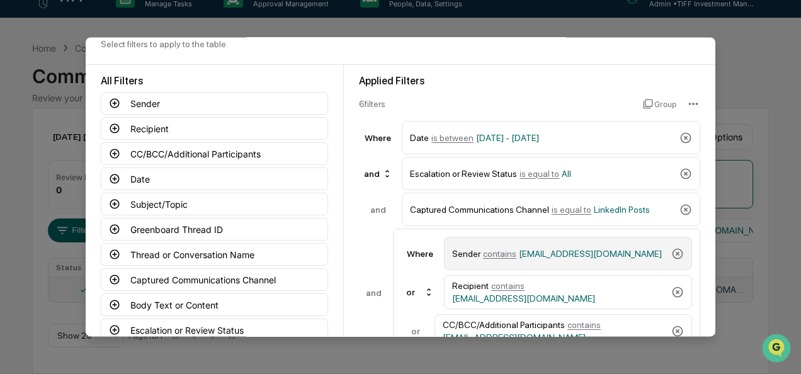
scroll to position [34, 0]
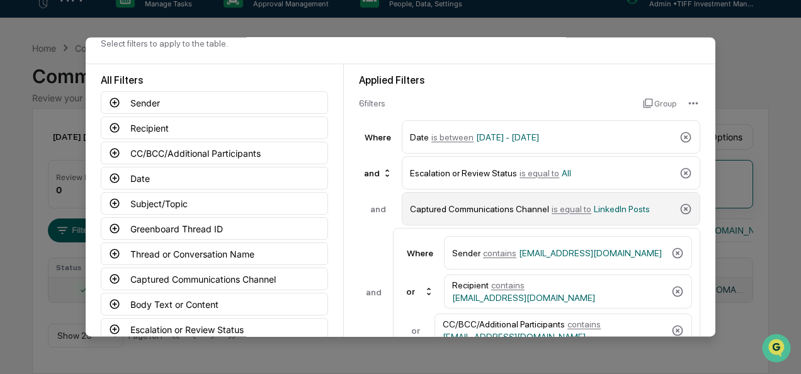
click at [553, 208] on span "is equal to" at bounding box center [572, 209] width 40 height 10
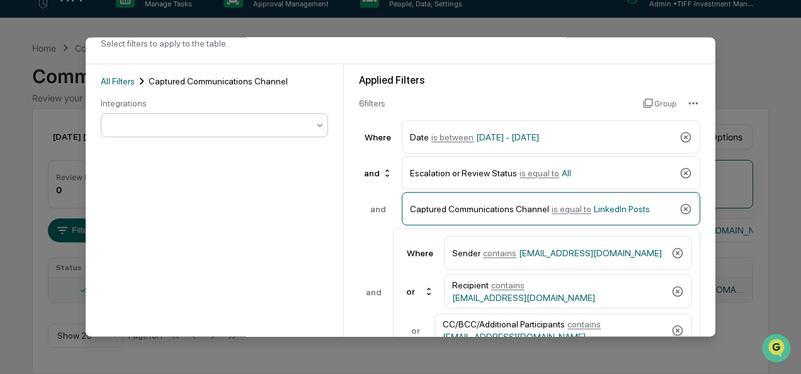
click at [184, 126] on div at bounding box center [209, 126] width 198 height 13
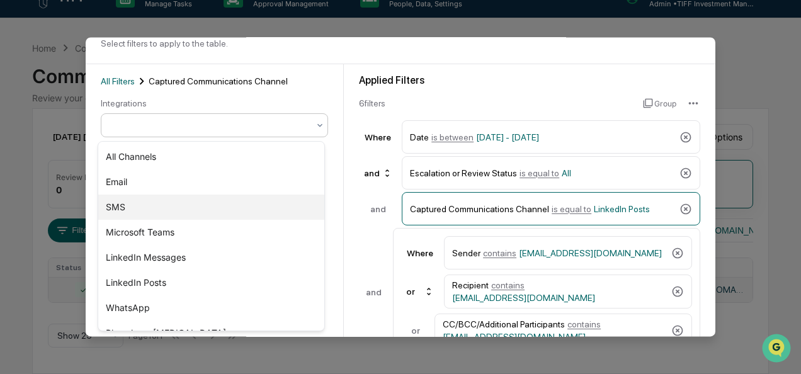
click at [169, 202] on div "SMS" at bounding box center [211, 207] width 226 height 25
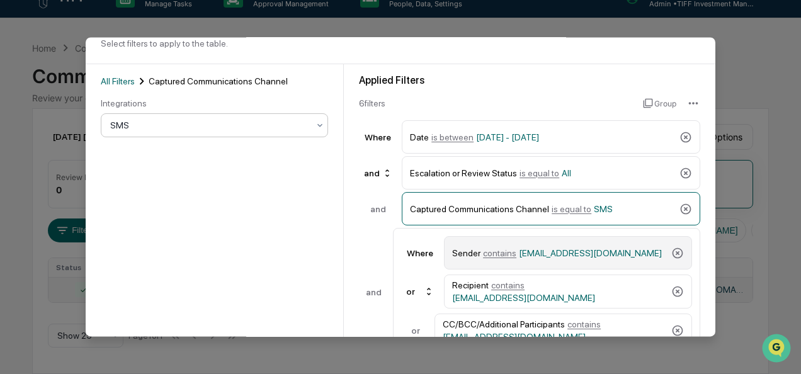
scroll to position [139, 0]
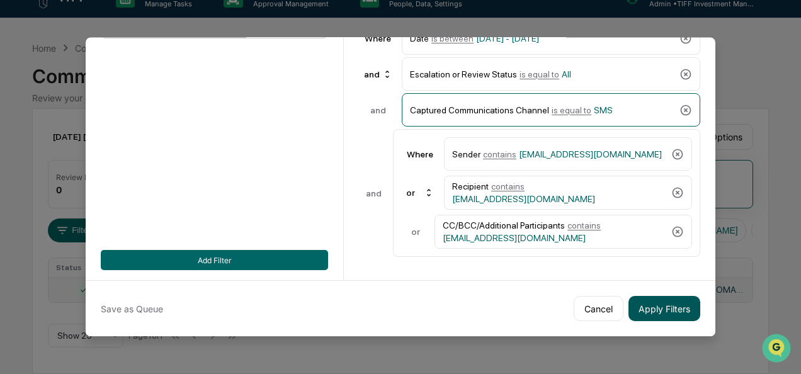
click at [646, 296] on button "Apply Filters" at bounding box center [664, 308] width 72 height 25
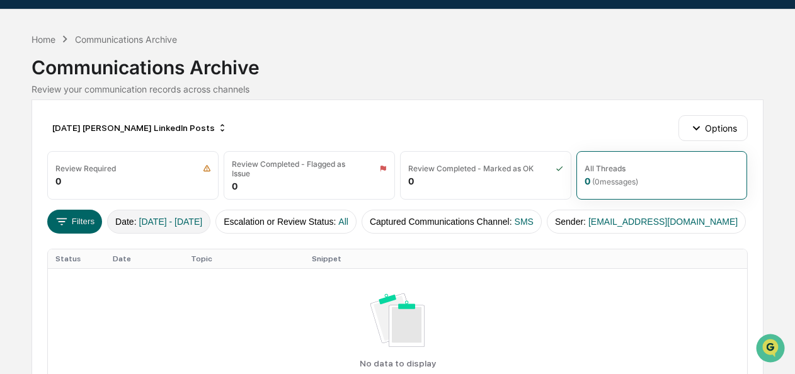
click at [164, 222] on span "[DATE] - [DATE]" at bounding box center [171, 222] width 64 height 10
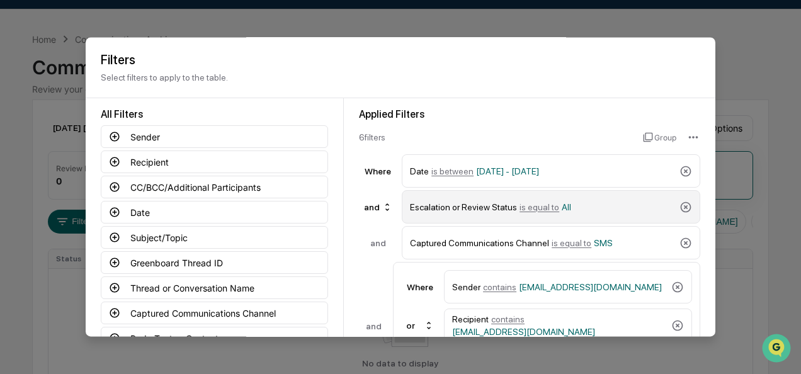
scroll to position [54, 0]
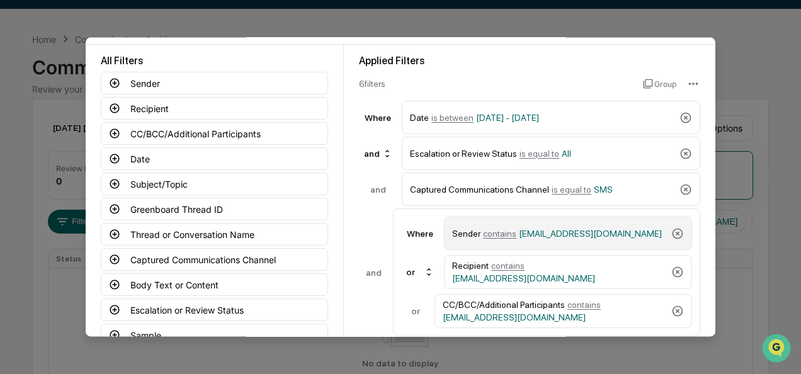
click at [534, 234] on span "[EMAIL_ADDRESS][DOMAIN_NAME]" at bounding box center [590, 234] width 143 height 10
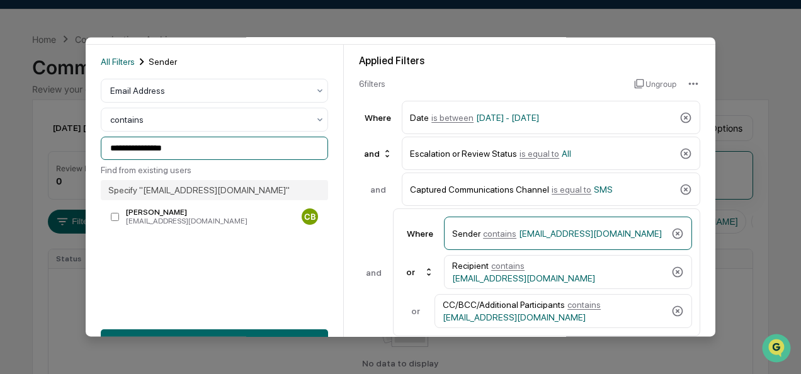
click at [37, 150] on body "**********" at bounding box center [400, 217] width 801 height 495
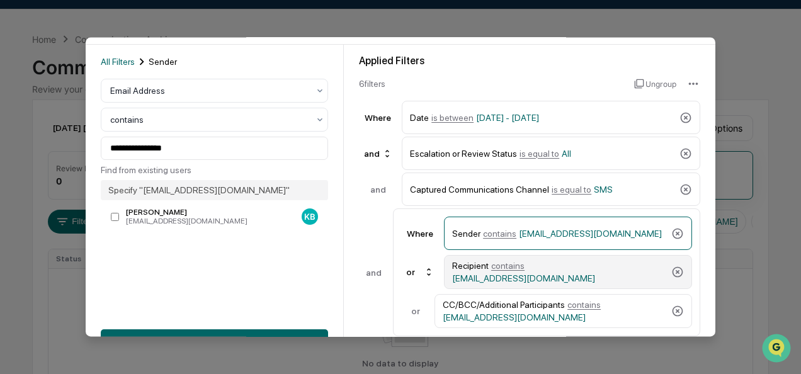
click at [504, 266] on span "contains" at bounding box center [507, 266] width 33 height 10
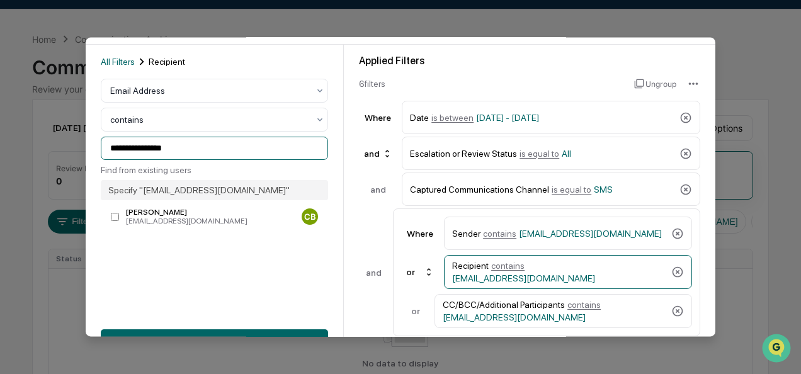
drag, startPoint x: 167, startPoint y: 147, endPoint x: 42, endPoint y: 149, distance: 125.3
click at [42, 149] on body "**********" at bounding box center [400, 217] width 801 height 495
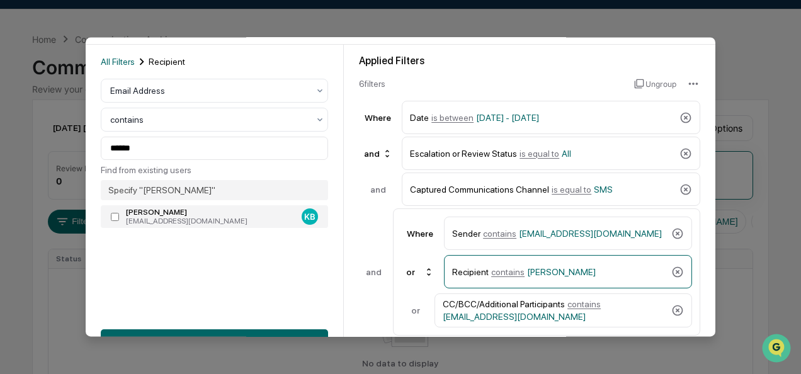
click at [178, 218] on div "[EMAIL_ADDRESS][DOMAIN_NAME]" at bounding box center [211, 221] width 171 height 9
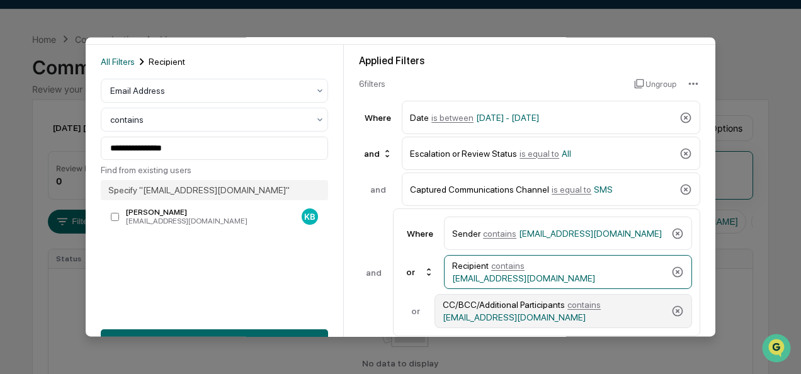
scroll to position [79, 0]
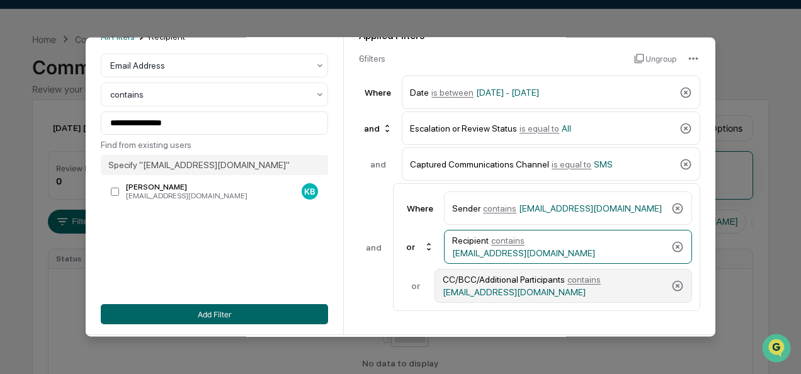
click at [500, 290] on span "[EMAIL_ADDRESS][DOMAIN_NAME]" at bounding box center [514, 292] width 143 height 10
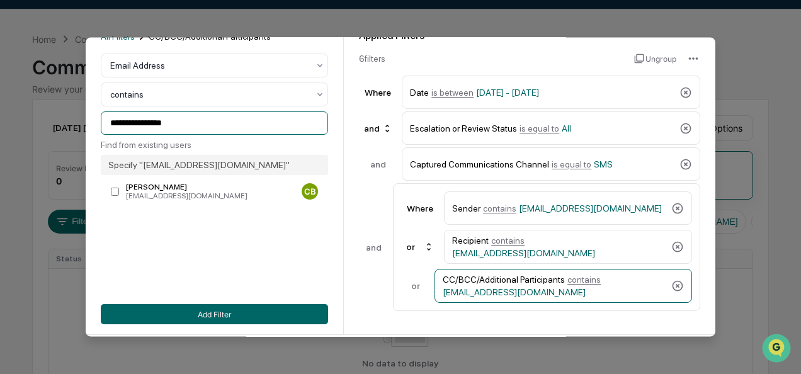
drag, startPoint x: 202, startPoint y: 131, endPoint x: 50, endPoint y: 141, distance: 152.1
click at [50, 141] on body "**********" at bounding box center [400, 217] width 801 height 495
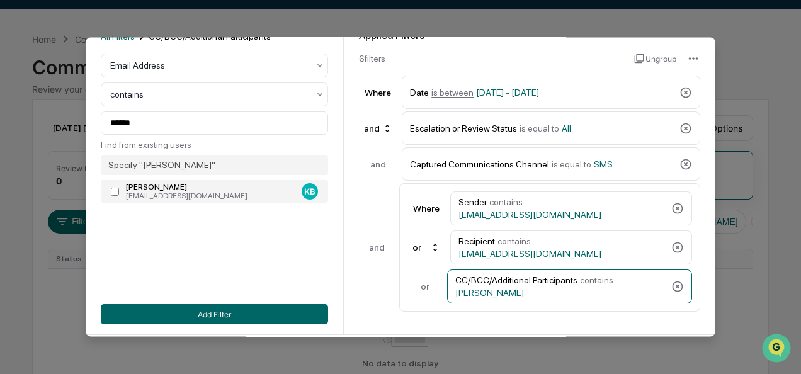
type input "**********"
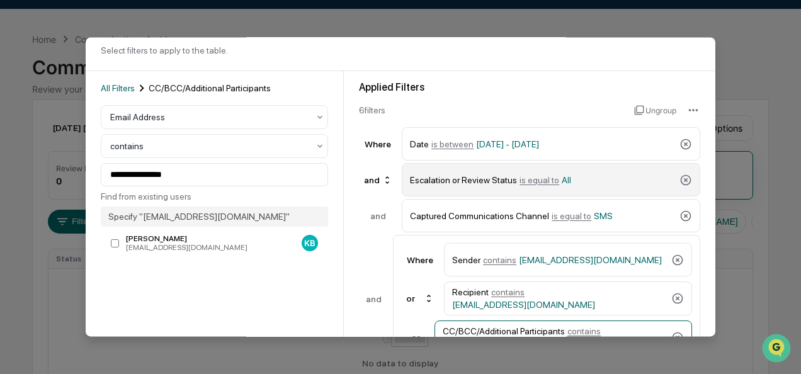
scroll to position [139, 0]
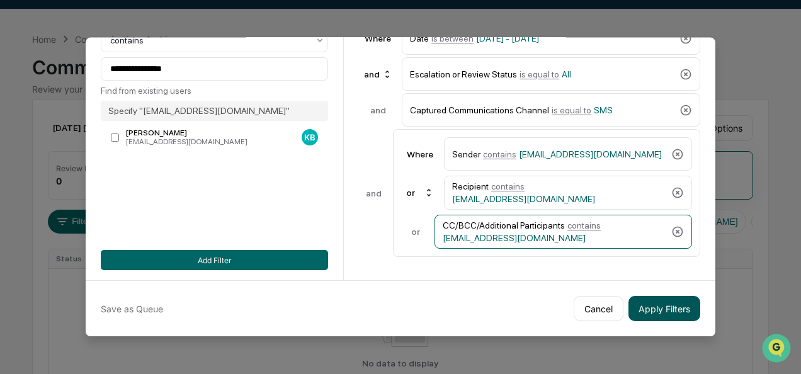
click at [648, 312] on button "Apply Filters" at bounding box center [664, 308] width 72 height 25
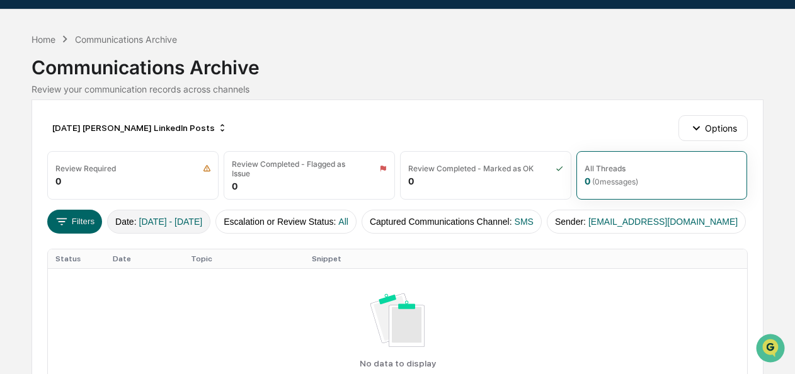
click at [186, 213] on button "Date : [DATE] - [DATE]" at bounding box center [158, 222] width 103 height 24
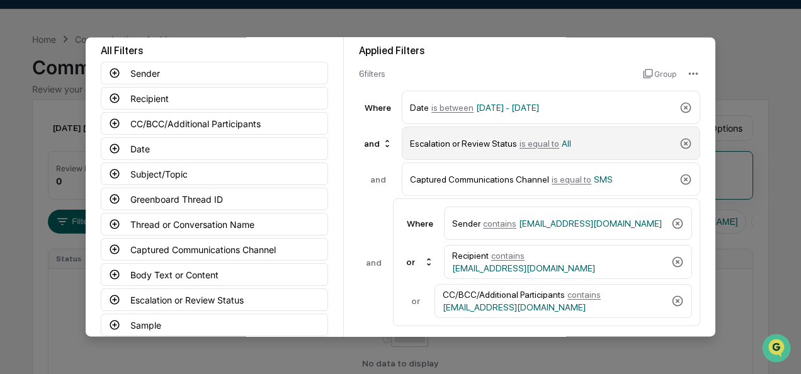
scroll to position [64, 0]
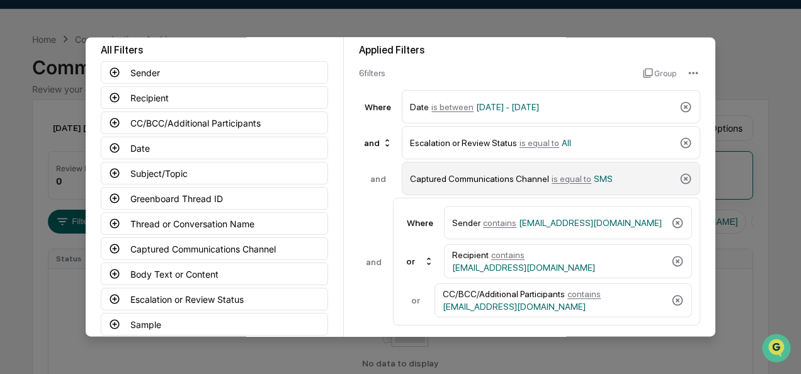
click at [553, 176] on span "is equal to" at bounding box center [572, 179] width 40 height 10
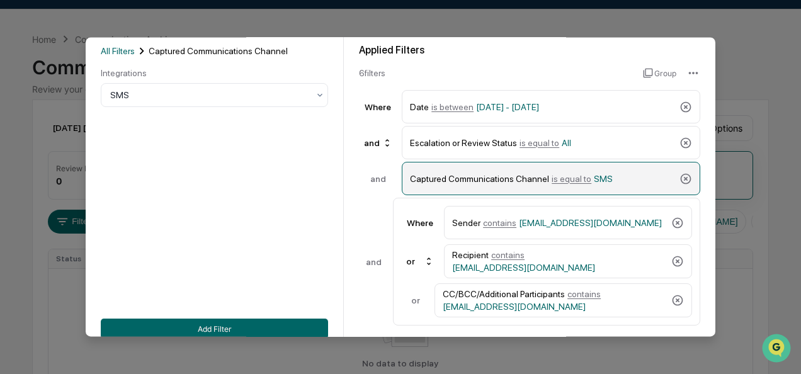
click at [552, 181] on span "is equal to" at bounding box center [572, 179] width 40 height 10
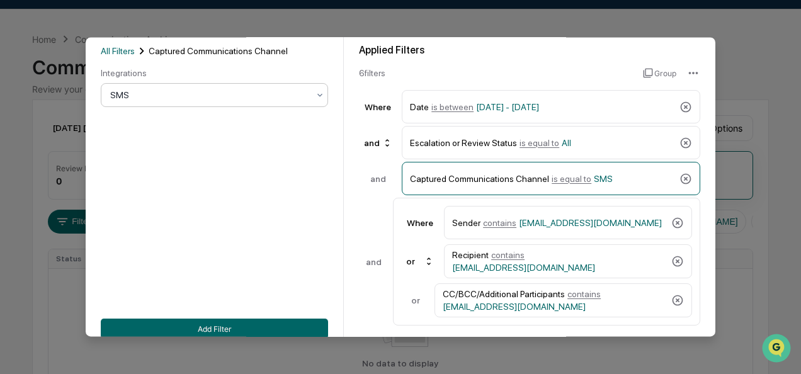
click at [200, 96] on div at bounding box center [209, 95] width 198 height 13
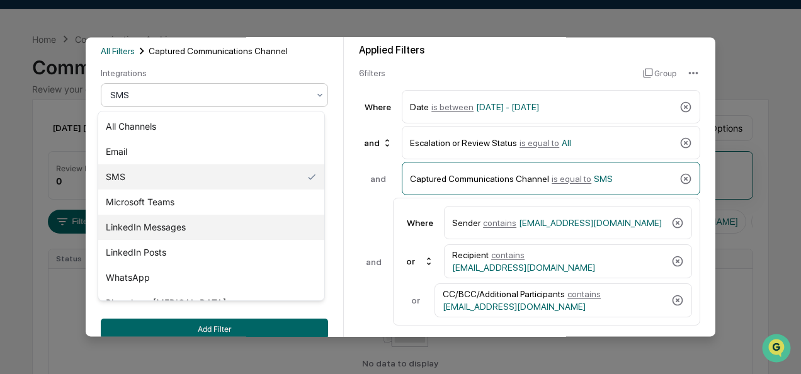
click at [184, 227] on div "LinkedIn Messages" at bounding box center [211, 227] width 226 height 25
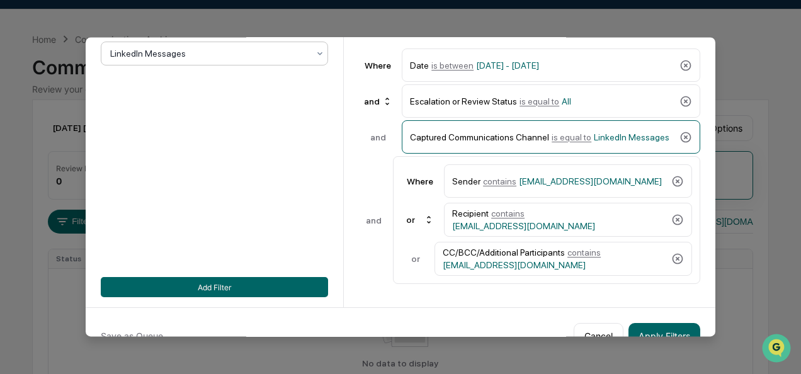
scroll to position [139, 0]
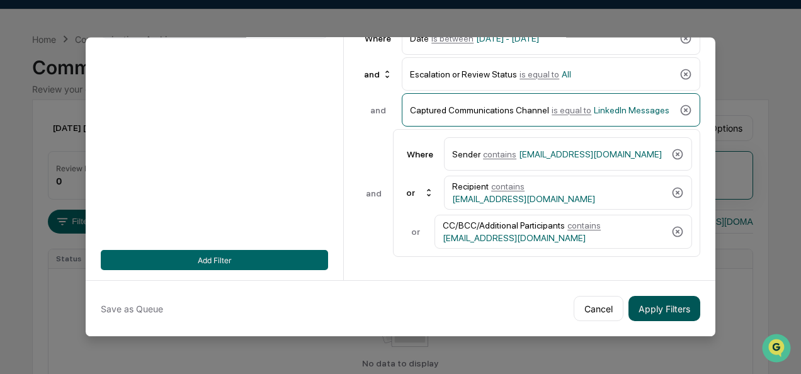
click at [665, 307] on button "Apply Filters" at bounding box center [664, 308] width 72 height 25
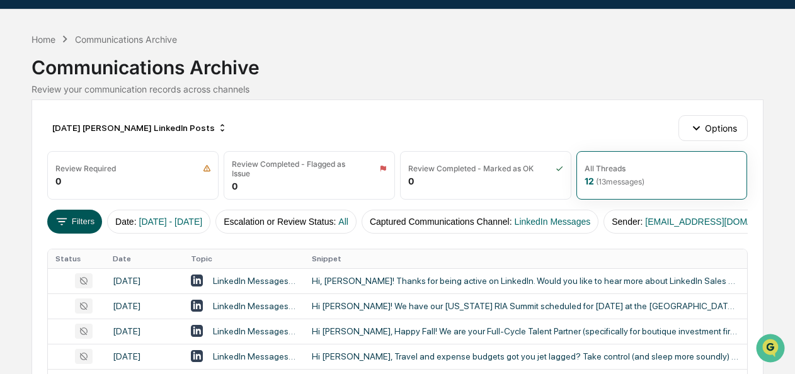
click at [79, 217] on button "Filters" at bounding box center [74, 222] width 55 height 24
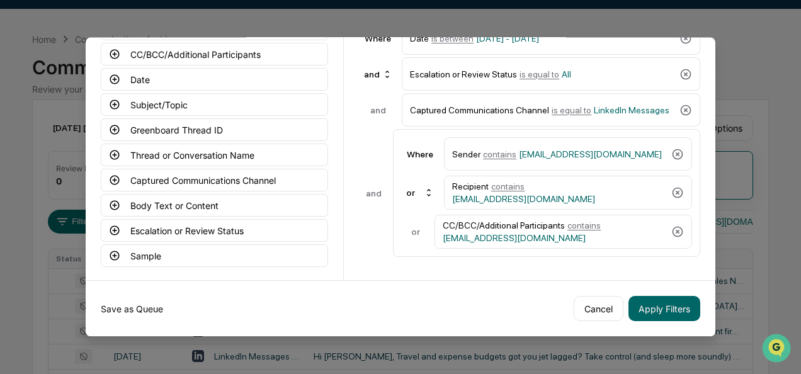
click at [127, 300] on button "Save as Queue" at bounding box center [132, 308] width 62 height 25
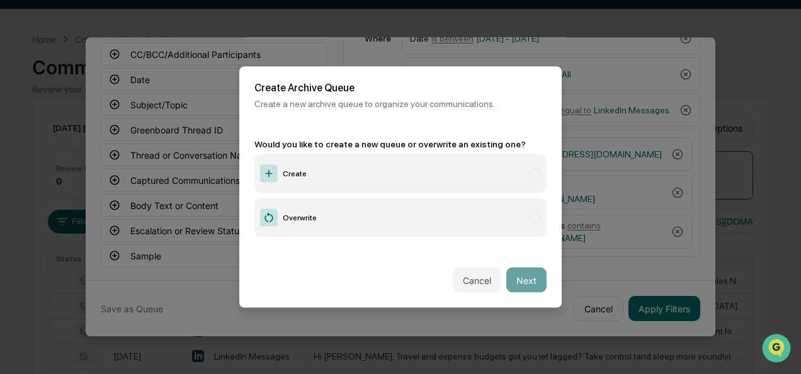
click at [310, 189] on label "Create" at bounding box center [400, 173] width 292 height 39
click at [511, 268] on button "Next" at bounding box center [526, 280] width 40 height 25
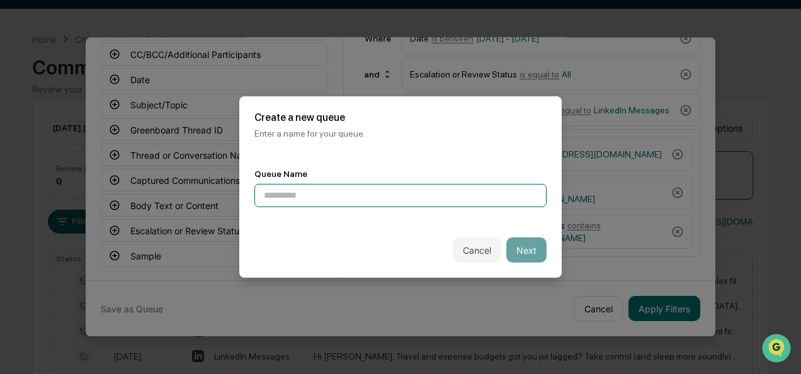
click at [394, 198] on input at bounding box center [400, 195] width 292 height 23
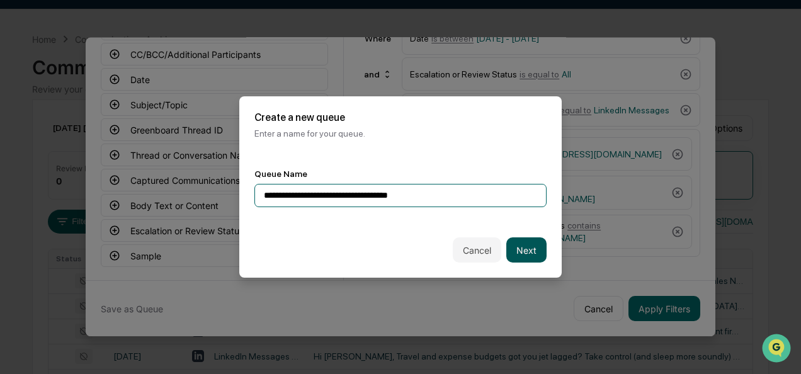
type input "**********"
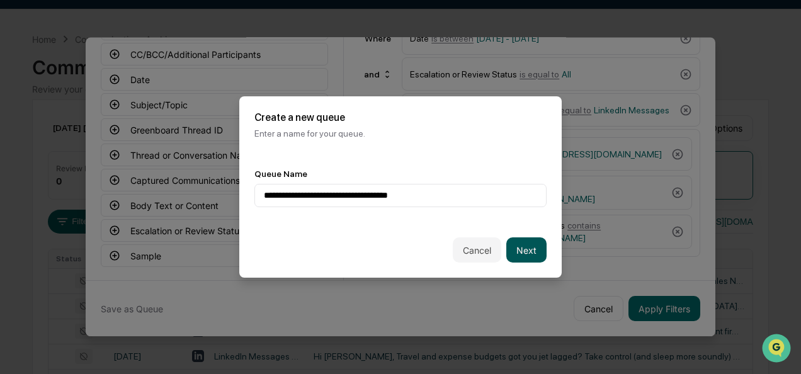
click at [523, 253] on button "Next" at bounding box center [526, 249] width 40 height 25
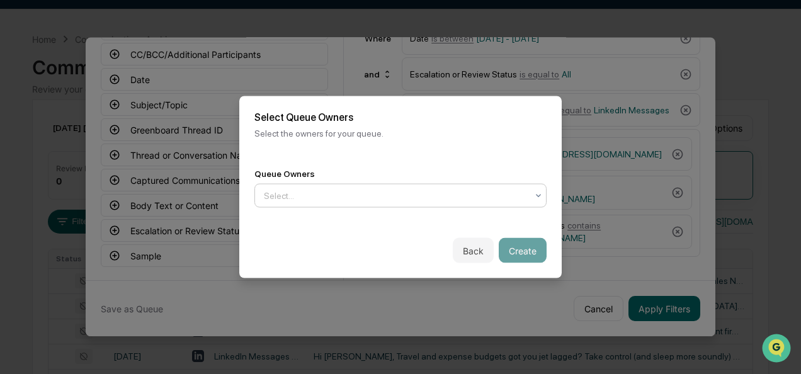
click at [380, 200] on div "Select..." at bounding box center [395, 196] width 276 height 20
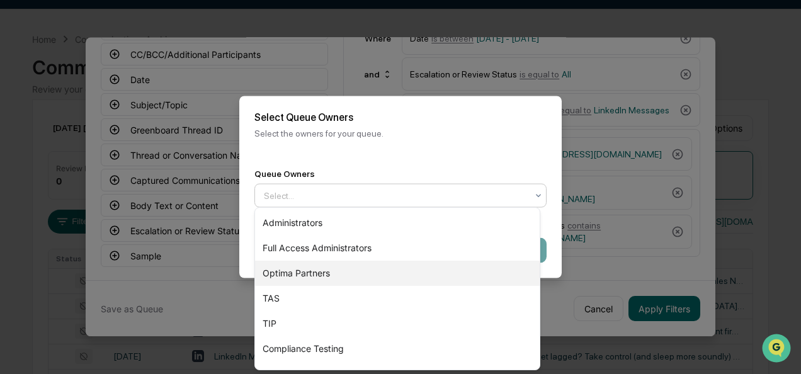
click at [349, 271] on div "Optima Partners" at bounding box center [397, 273] width 285 height 25
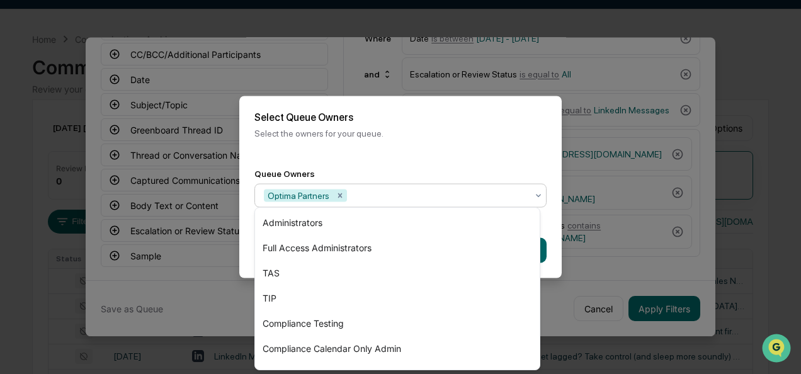
click at [550, 230] on div "Back Create" at bounding box center [400, 250] width 322 height 55
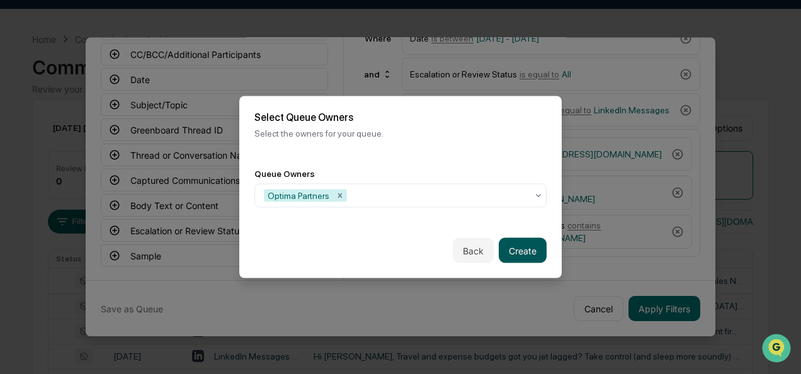
click at [526, 247] on button "Create" at bounding box center [523, 250] width 48 height 25
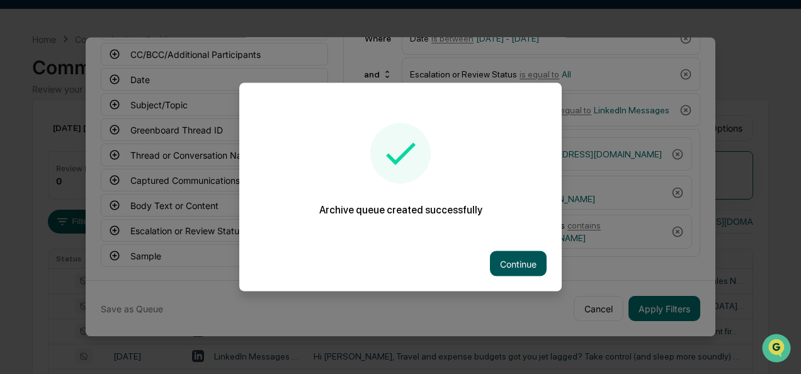
click at [512, 262] on button "Continue" at bounding box center [518, 263] width 57 height 25
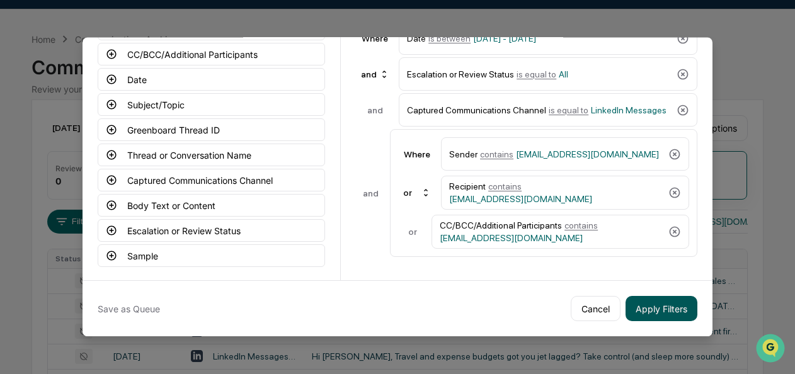
click at [656, 307] on button "Apply Filters" at bounding box center [661, 308] width 72 height 25
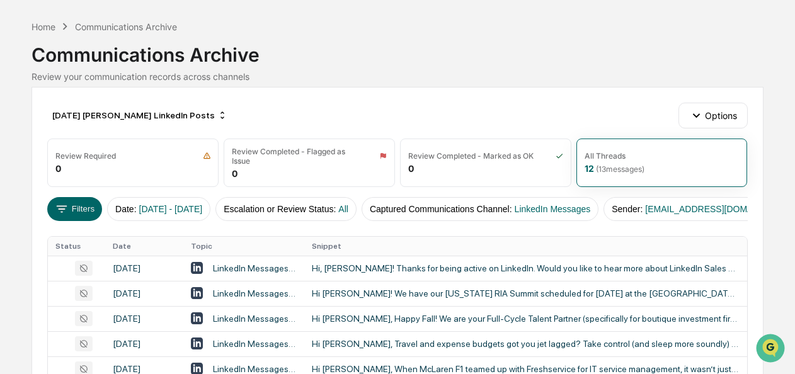
scroll to position [50, 0]
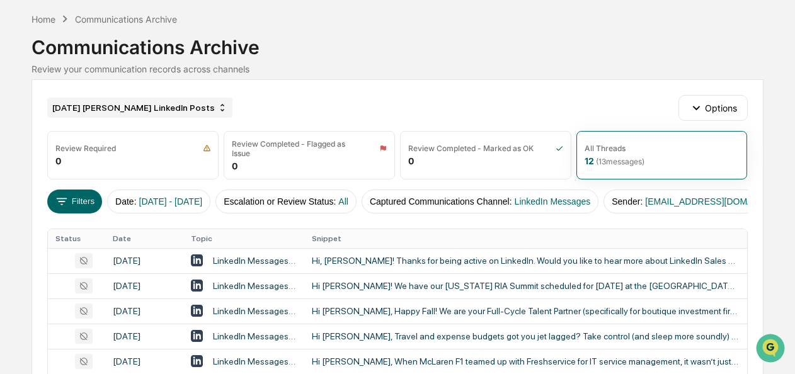
click at [150, 104] on div "[DATE] [PERSON_NAME] LinkedIn Posts" at bounding box center [139, 108] width 185 height 20
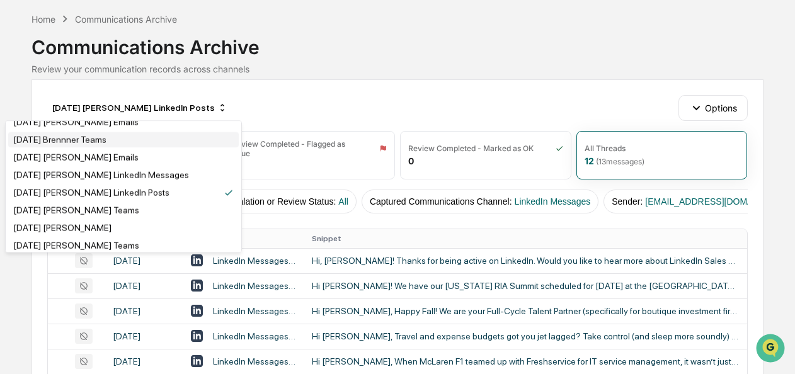
scroll to position [2371, 0]
click at [141, 92] on div "[DATE] [PERSON_NAME] LinkedIn Messages" at bounding box center [101, 87] width 176 height 10
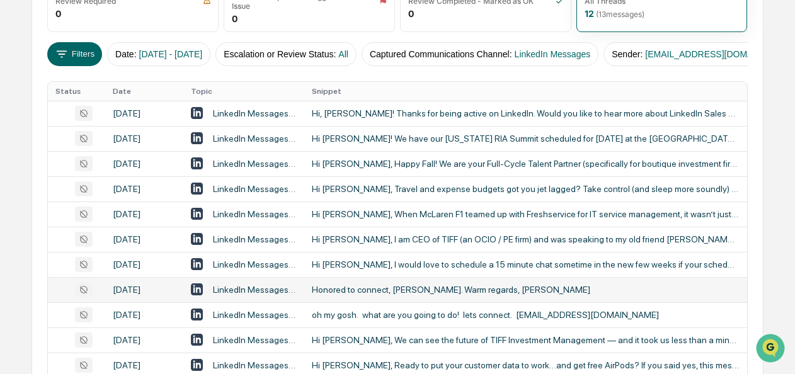
scroll to position [201, 0]
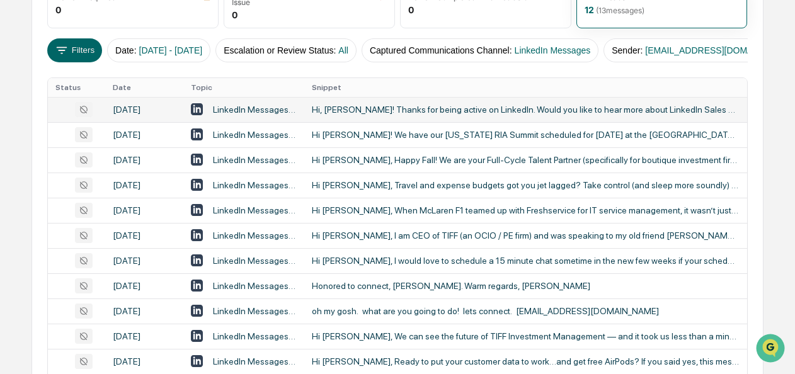
click at [385, 115] on div "Hi, [PERSON_NAME]! Thanks for being active on LinkedIn. Would you like to hear …" at bounding box center [525, 110] width 427 height 10
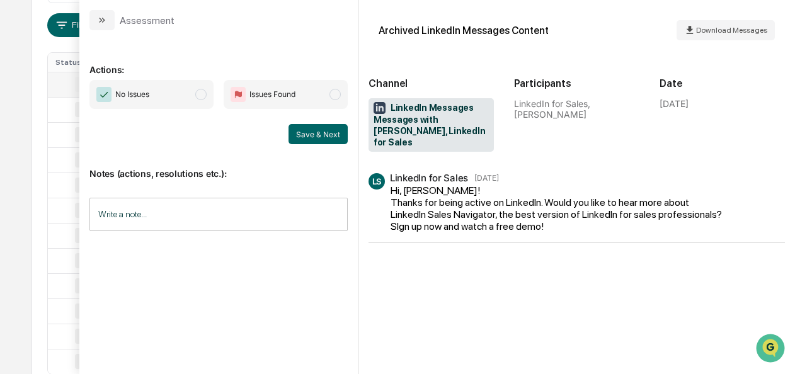
scroll to position [228, 0]
click at [200, 98] on span "modal" at bounding box center [200, 94] width 11 height 11
click at [300, 139] on button "Save & Next" at bounding box center [317, 134] width 59 height 20
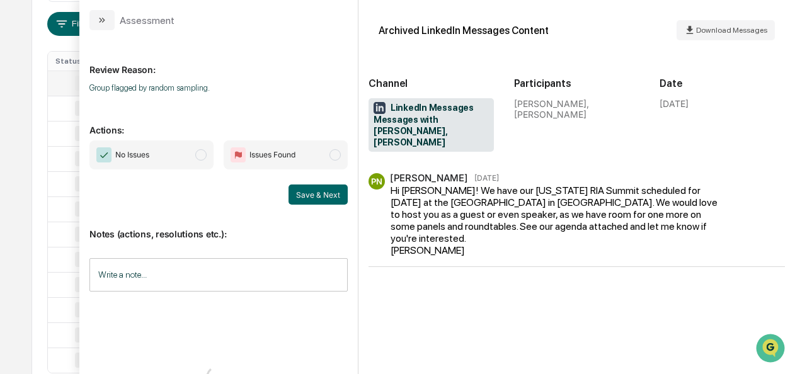
scroll to position [259, 0]
click at [203, 154] on span "modal" at bounding box center [200, 154] width 11 height 11
click at [325, 200] on button "Save & Next" at bounding box center [317, 194] width 59 height 20
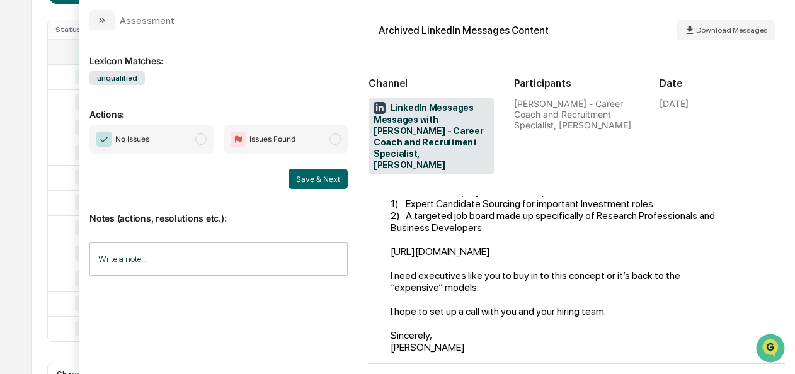
scroll to position [733, 0]
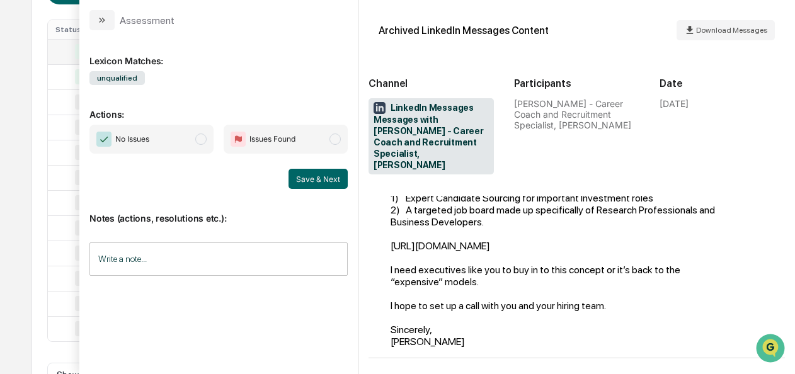
click at [178, 137] on span "No Issues" at bounding box center [151, 139] width 124 height 29
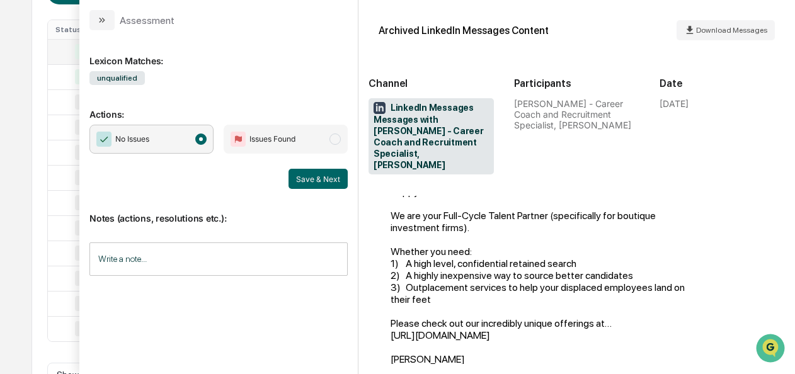
scroll to position [976, 0]
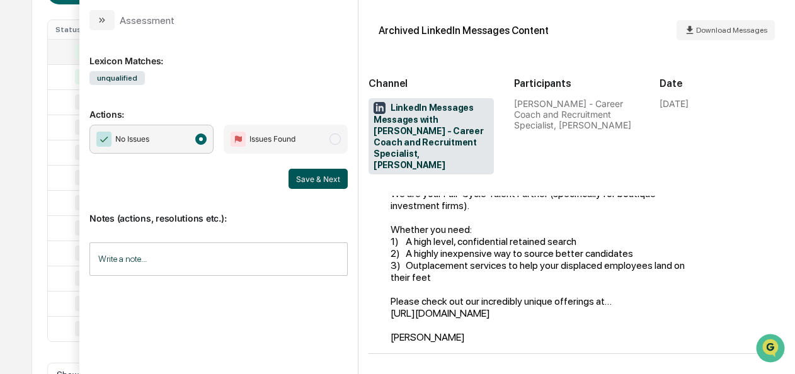
click at [324, 179] on button "Save & Next" at bounding box center [317, 179] width 59 height 20
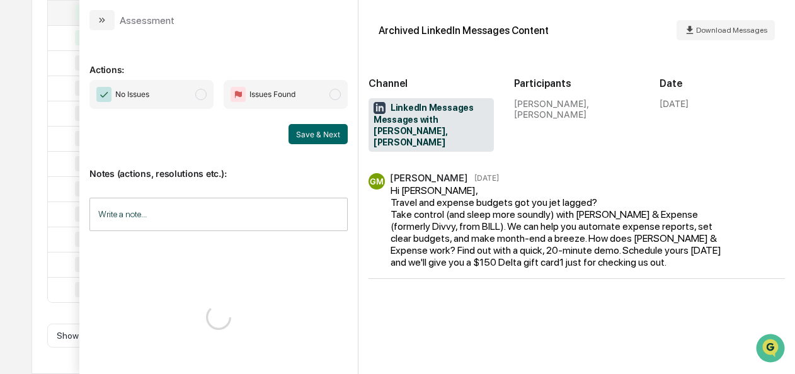
scroll to position [308, 0]
click at [194, 95] on span "No Issues" at bounding box center [151, 94] width 124 height 29
click at [302, 135] on button "Save & Next" at bounding box center [317, 134] width 59 height 20
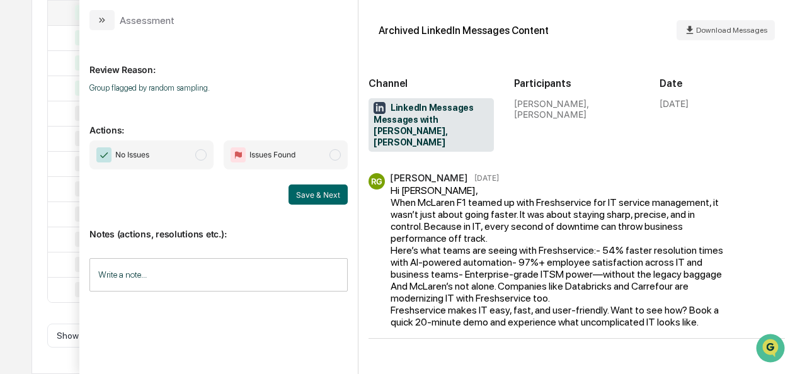
scroll to position [310, 0]
click at [200, 153] on span "modal" at bounding box center [200, 154] width 11 height 11
click at [321, 193] on button "Save & Next" at bounding box center [317, 194] width 59 height 20
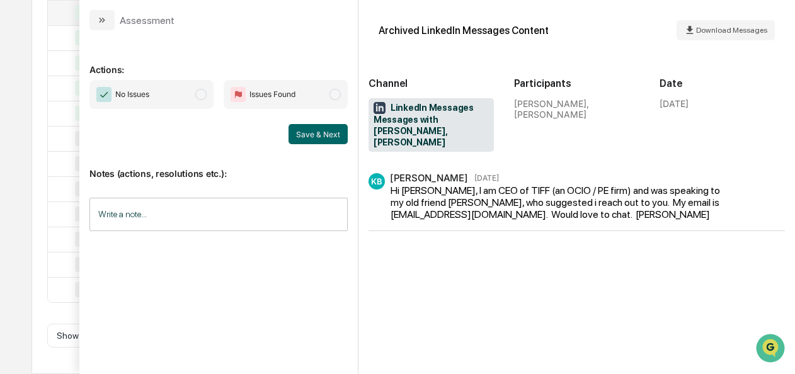
click at [201, 99] on span "No Issues" at bounding box center [151, 94] width 124 height 29
click at [308, 145] on div "Notes (actions, resolutions etc.): Write a note... Write a note..." at bounding box center [218, 195] width 258 height 102
click at [308, 144] on div "Notes (actions, resolutions etc.): Write a note... Write a note..." at bounding box center [218, 195] width 258 height 102
click at [308, 141] on button "Save & Next" at bounding box center [317, 134] width 59 height 20
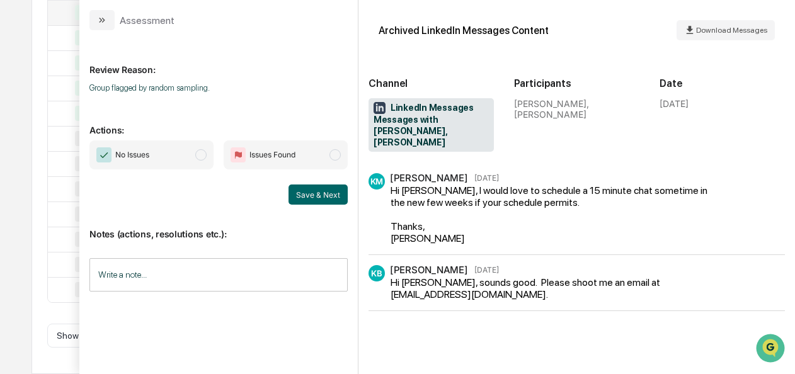
scroll to position [372, 0]
click at [196, 156] on span "No Issues" at bounding box center [151, 154] width 124 height 29
click at [324, 201] on button "Save & Next" at bounding box center [317, 194] width 59 height 20
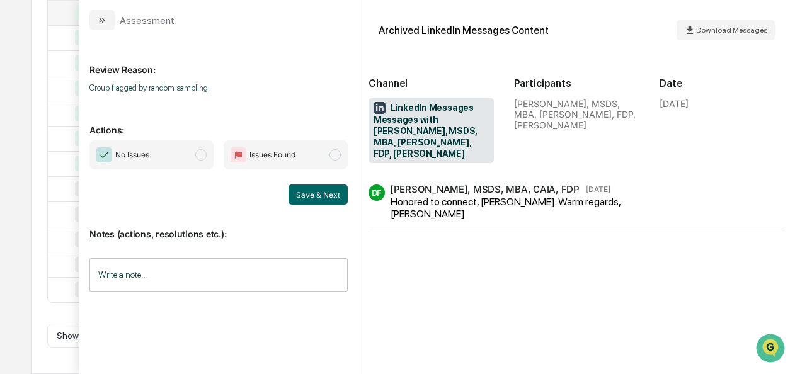
click at [205, 157] on span "modal" at bounding box center [200, 154] width 11 height 11
click at [326, 199] on button "Save & Next" at bounding box center [317, 194] width 59 height 20
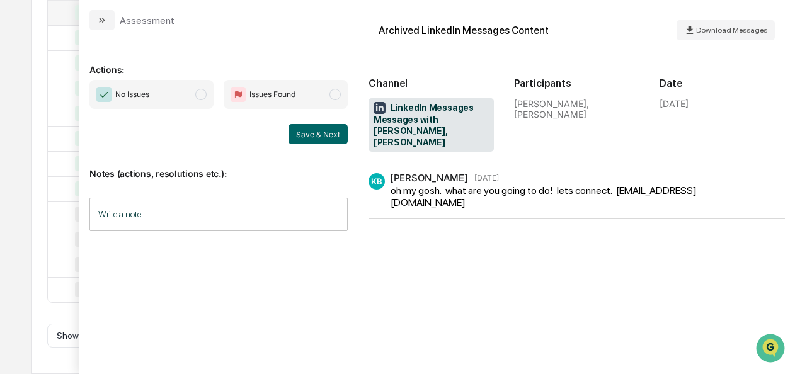
click at [212, 93] on span "No Issues" at bounding box center [151, 94] width 124 height 29
click at [312, 142] on button "Save & Next" at bounding box center [317, 134] width 59 height 20
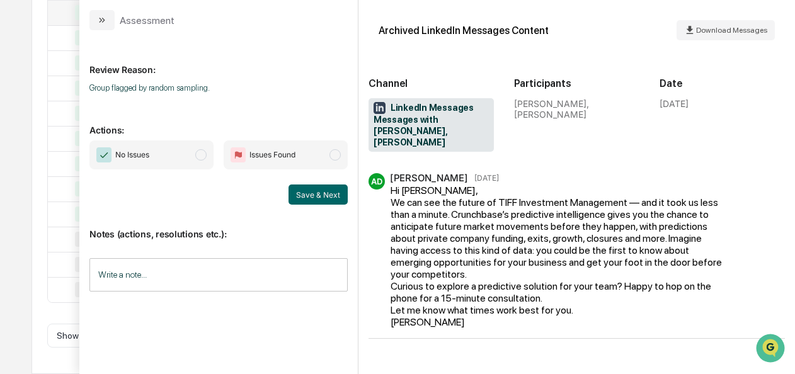
click at [185, 157] on span "No Issues" at bounding box center [151, 154] width 124 height 29
click at [322, 198] on button "Save & Next" at bounding box center [317, 194] width 59 height 20
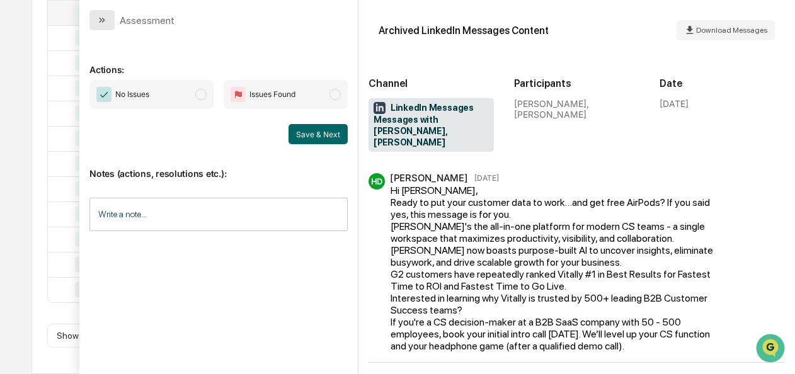
click at [102, 28] on button "modal" at bounding box center [101, 20] width 25 height 20
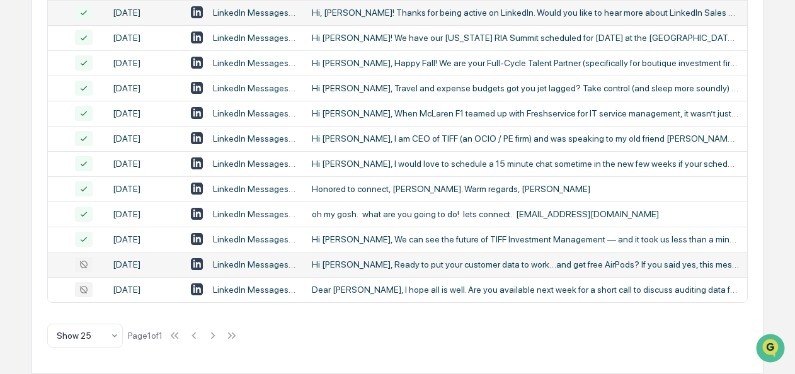
click at [365, 259] on div "Hi [PERSON_NAME], Ready to put your customer data to work…and get free AirPods?…" at bounding box center [525, 264] width 427 height 10
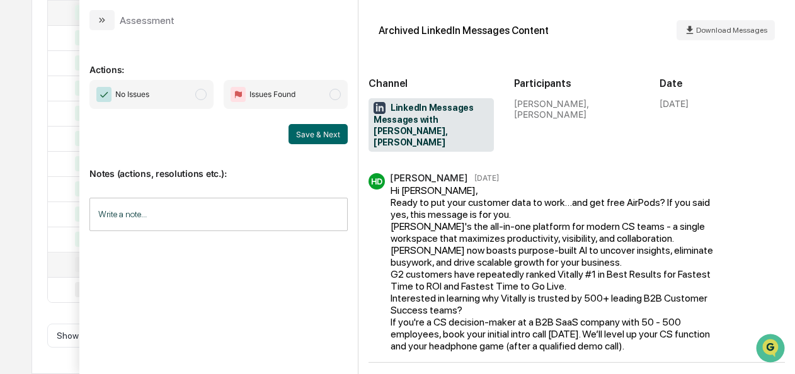
click at [200, 99] on span "No Issues" at bounding box center [151, 94] width 124 height 29
click at [339, 137] on button "Save & Next" at bounding box center [317, 134] width 59 height 20
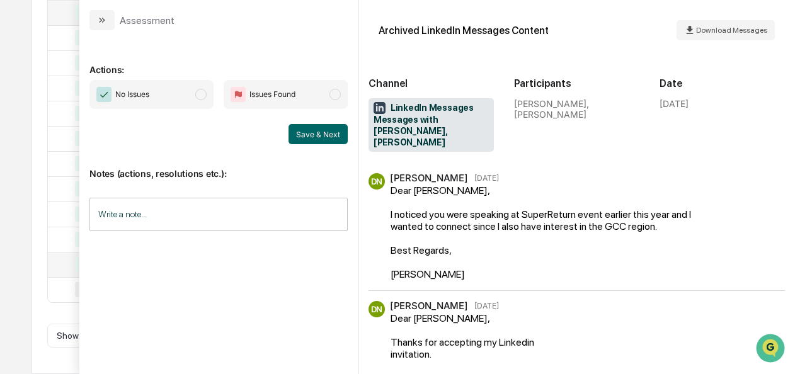
click at [194, 94] on span "No Issues" at bounding box center [151, 94] width 124 height 29
click at [310, 139] on button "Save & Next" at bounding box center [317, 134] width 59 height 20
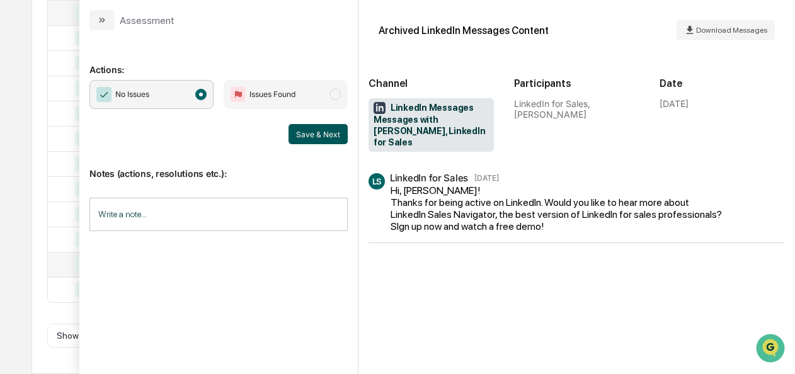
click at [324, 131] on button "Save & Next" at bounding box center [317, 134] width 59 height 20
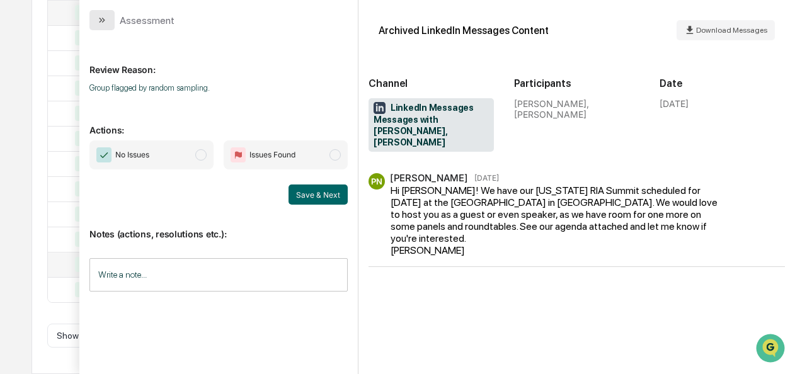
click at [92, 20] on button "modal" at bounding box center [101, 20] width 25 height 20
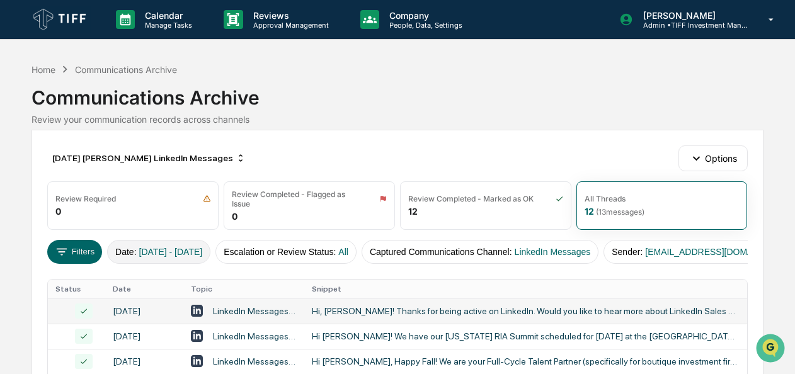
click at [185, 254] on span "[DATE] - [DATE]" at bounding box center [171, 252] width 64 height 10
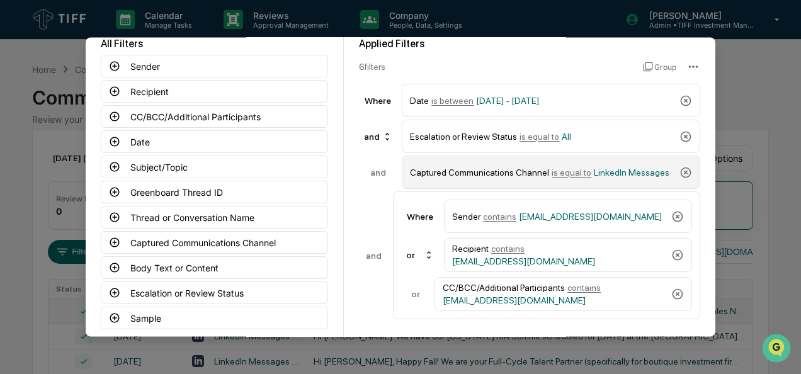
scroll to position [69, 0]
click at [541, 178] on div "Captured Communications Channel is equal to LinkedIn Messages" at bounding box center [542, 173] width 264 height 22
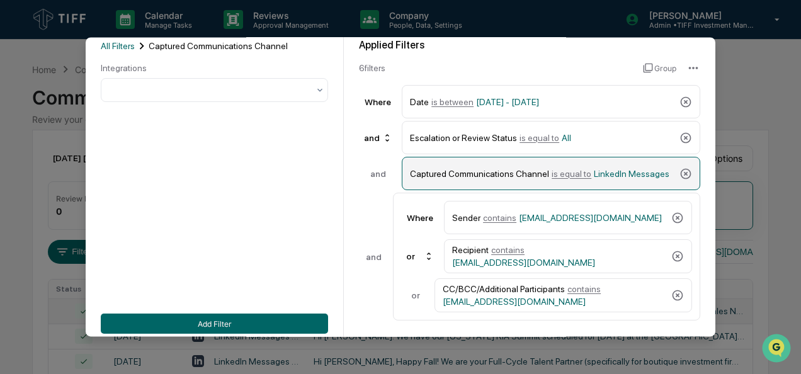
click at [571, 174] on span "is equal to" at bounding box center [572, 174] width 40 height 10
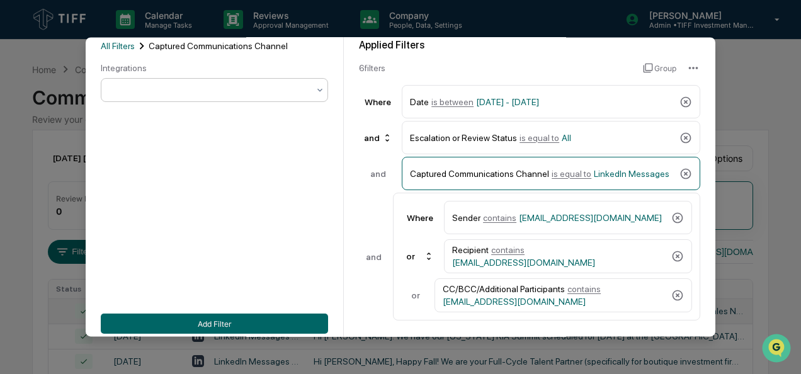
click at [266, 99] on div at bounding box center [209, 91] width 211 height 18
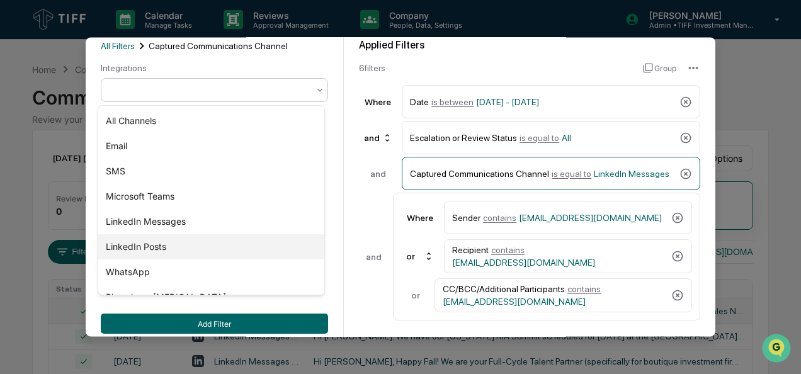
click at [170, 247] on div "LinkedIn Posts" at bounding box center [211, 246] width 226 height 25
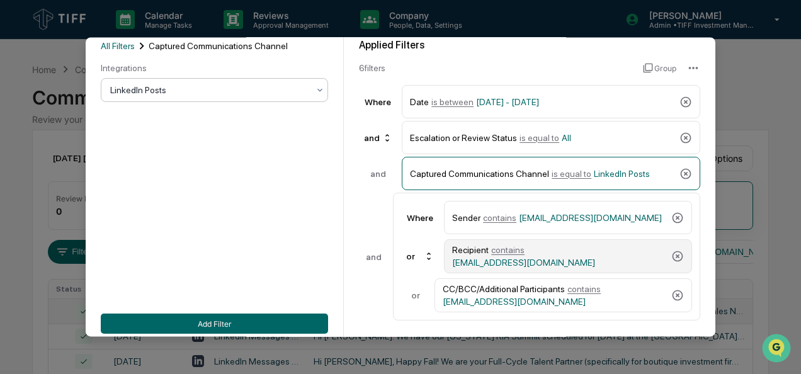
scroll to position [139, 0]
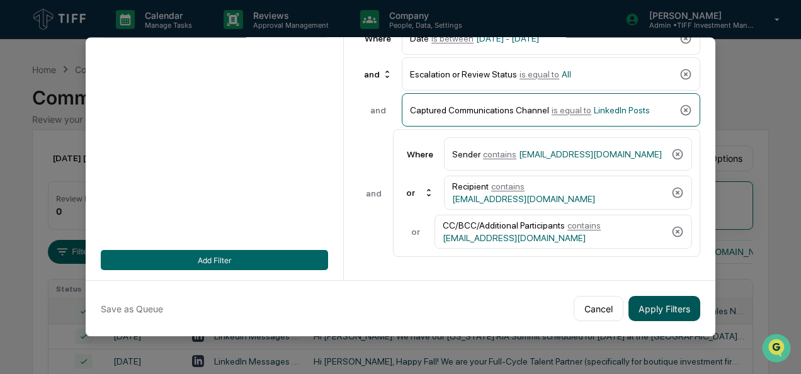
click at [647, 300] on button "Apply Filters" at bounding box center [664, 308] width 72 height 25
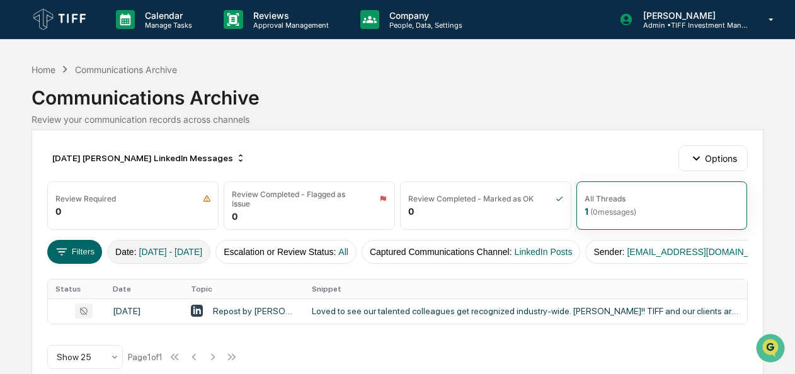
click at [164, 251] on span "[DATE] - [DATE]" at bounding box center [171, 252] width 64 height 10
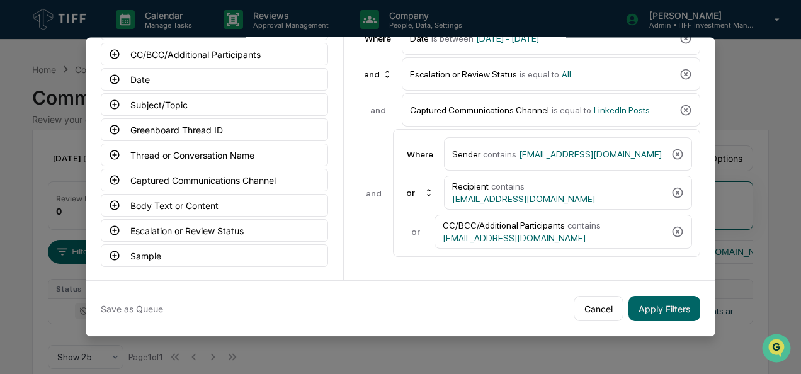
click at [131, 316] on div "Save as Queue Cancel Apply Filters" at bounding box center [401, 308] width 630 height 56
click at [130, 307] on button "Save as Queue" at bounding box center [132, 308] width 62 height 25
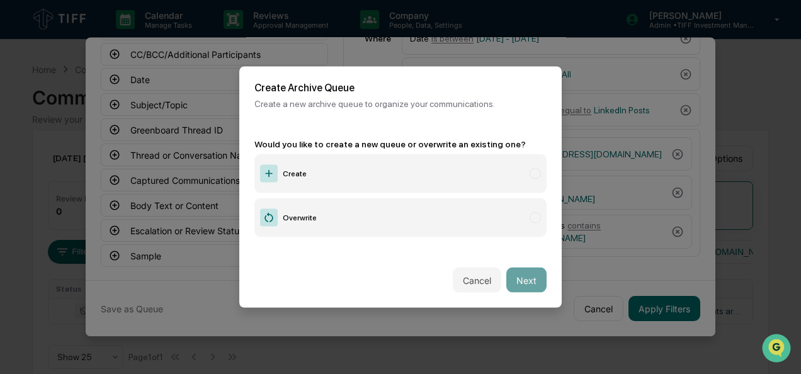
click at [317, 175] on label "Create" at bounding box center [400, 173] width 292 height 39
click at [514, 282] on button "Next" at bounding box center [526, 280] width 40 height 25
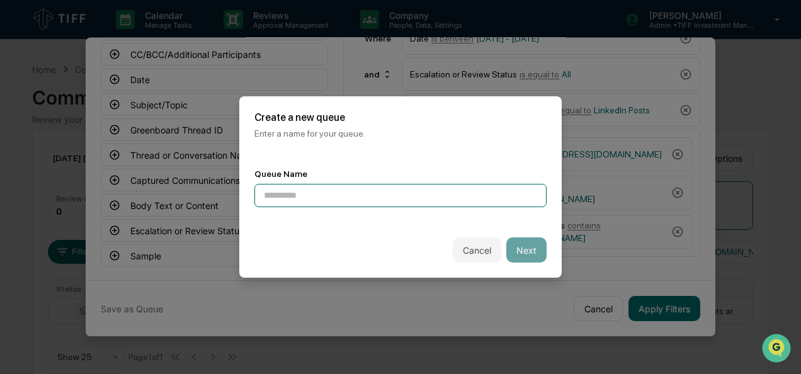
click at [342, 194] on input at bounding box center [400, 195] width 292 height 23
type input "**********"
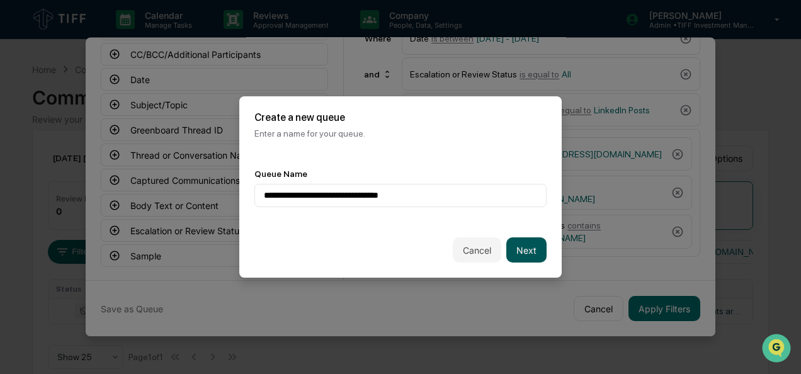
click at [517, 243] on button "Next" at bounding box center [526, 249] width 40 height 25
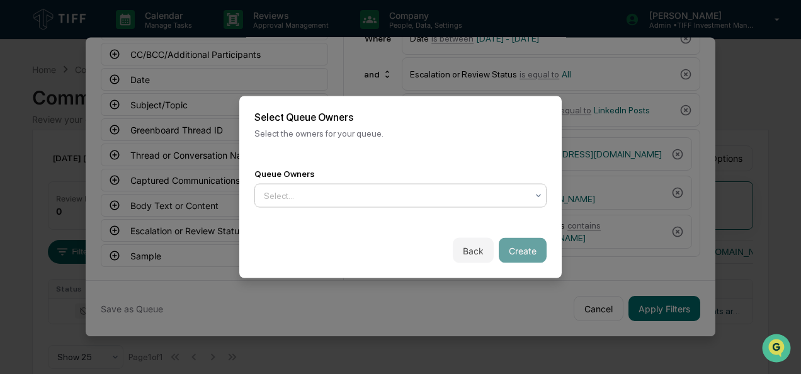
click at [375, 190] on div at bounding box center [395, 196] width 263 height 13
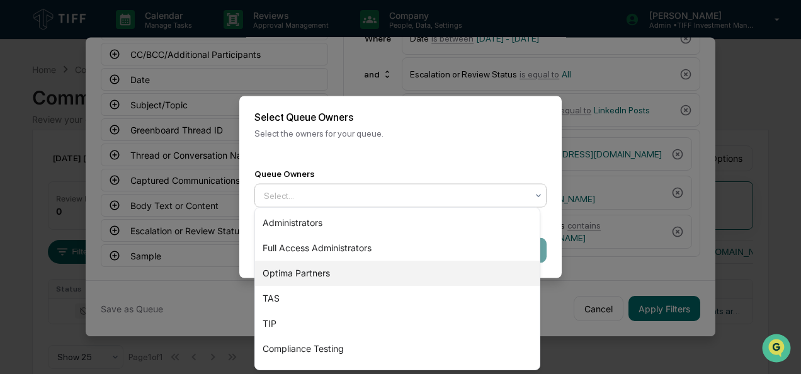
click at [342, 265] on div "Optima Partners" at bounding box center [397, 273] width 285 height 25
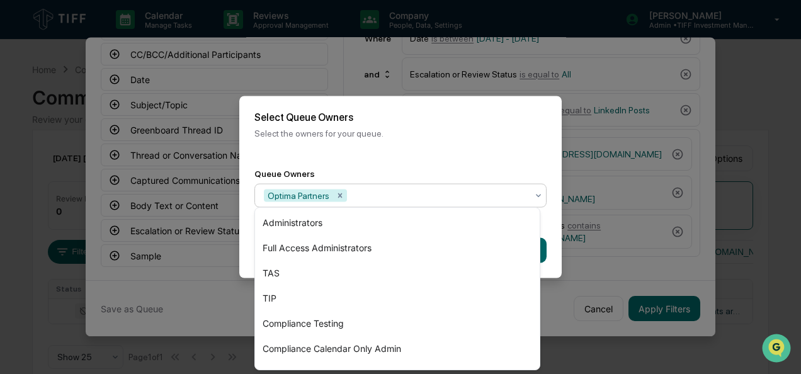
click at [553, 228] on div "Back Create" at bounding box center [400, 250] width 322 height 55
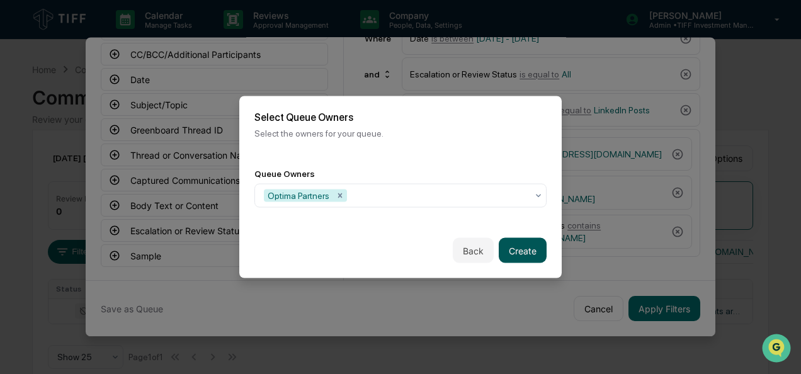
click at [523, 246] on button "Create" at bounding box center [523, 250] width 48 height 25
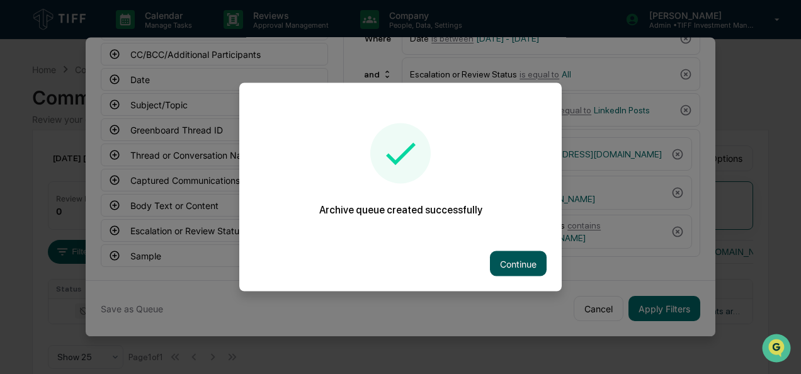
click at [500, 252] on button "Continue" at bounding box center [518, 263] width 57 height 25
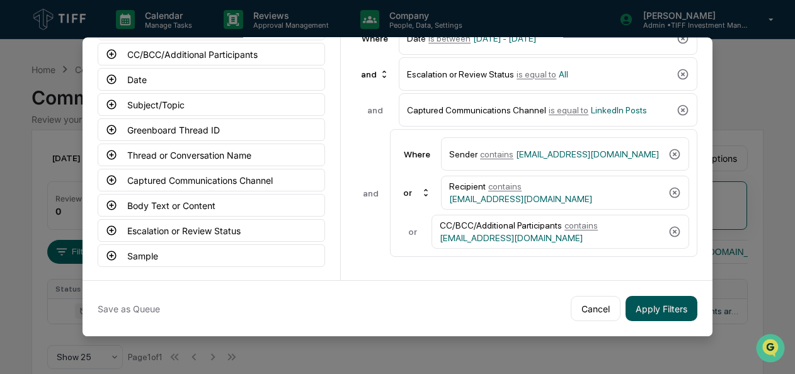
click at [669, 300] on button "Apply Filters" at bounding box center [661, 308] width 72 height 25
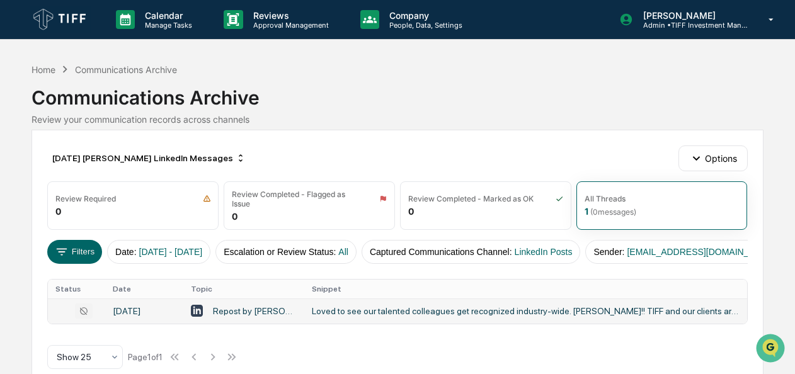
click at [342, 316] on div "Loved to see our talented colleagues get recognized industry-wide. [PERSON_NAME…" at bounding box center [525, 311] width 427 height 10
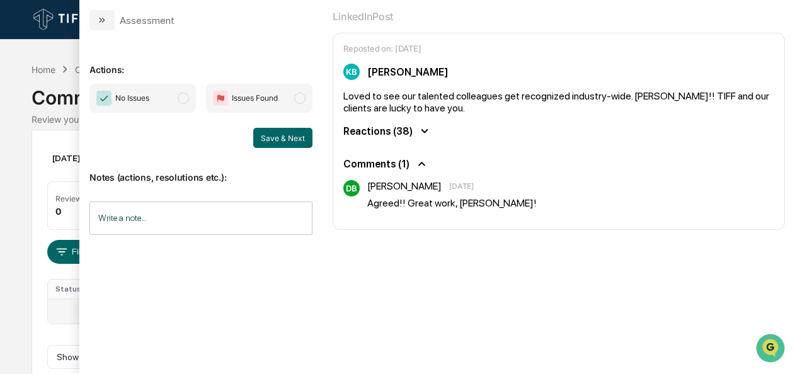
click at [188, 98] on span "modal" at bounding box center [183, 98] width 11 height 11
click at [273, 121] on div "No Issues Issues Found Save & Next" at bounding box center [200, 116] width 223 height 64
click at [107, 19] on button "modal" at bounding box center [101, 20] width 25 height 20
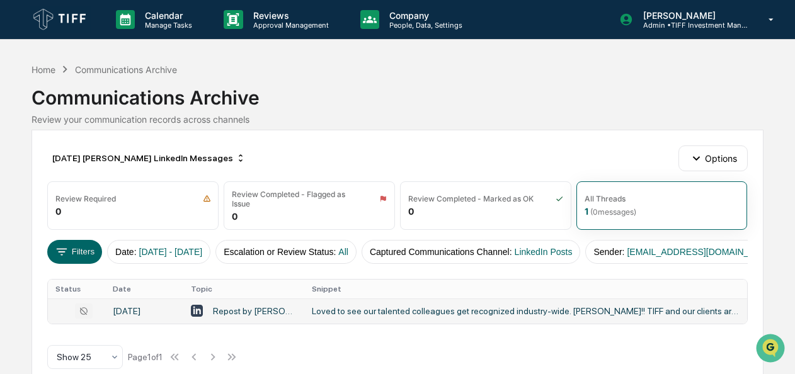
click at [115, 146] on div "[DATE] [PERSON_NAME] LinkedIn Messages Options" at bounding box center [396, 157] width 699 height 25
click at [116, 155] on div "[DATE] [PERSON_NAME] LinkedIn Messages" at bounding box center [148, 158] width 203 height 20
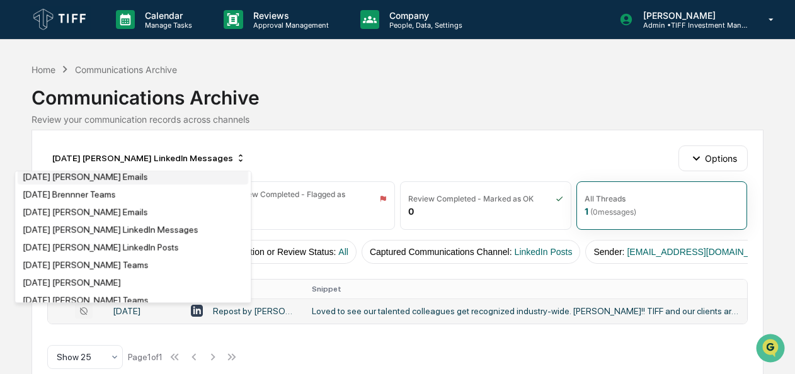
scroll to position [2367, 0]
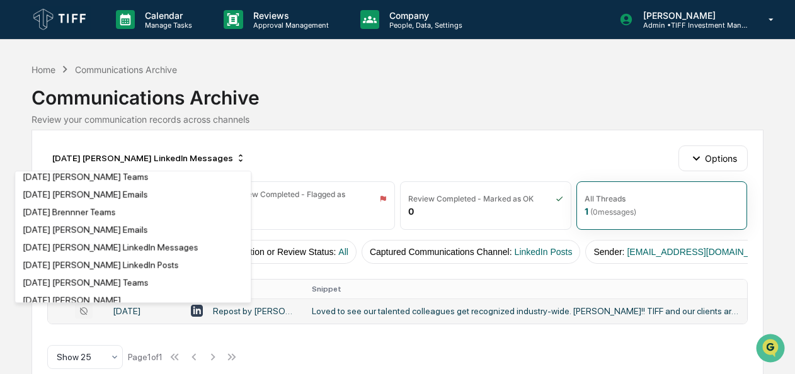
click at [121, 164] on div "[DATE] [PERSON_NAME] LinkedIn Posts" at bounding box center [101, 159] width 156 height 10
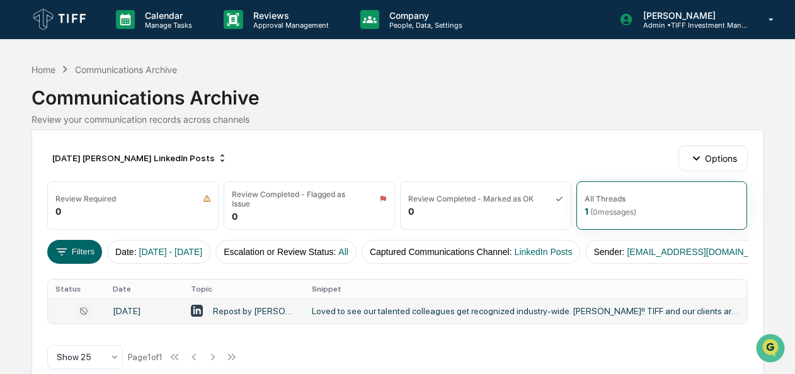
click at [230, 316] on div "Repost by [PERSON_NAME]" at bounding box center [255, 311] width 84 height 10
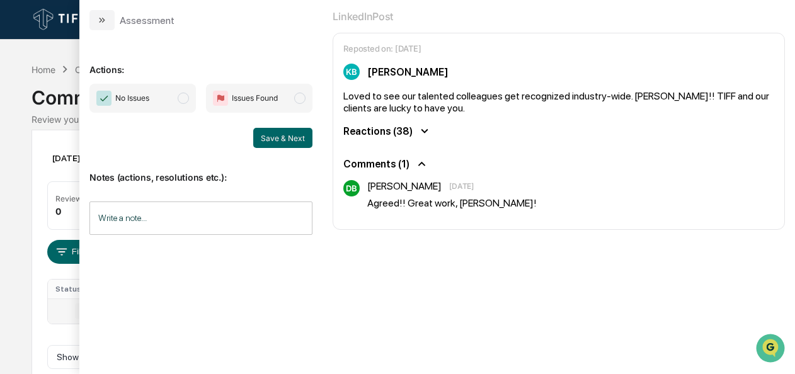
click at [193, 104] on span "No Issues" at bounding box center [142, 98] width 106 height 29
click at [272, 139] on button "Save & Next" at bounding box center [282, 138] width 59 height 20
click at [106, 27] on button "modal" at bounding box center [101, 20] width 25 height 20
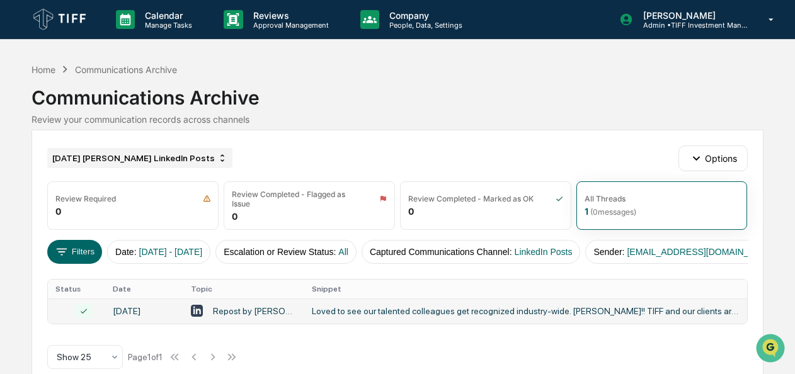
click at [174, 156] on div "[DATE] [PERSON_NAME] LinkedIn Posts" at bounding box center [139, 158] width 185 height 20
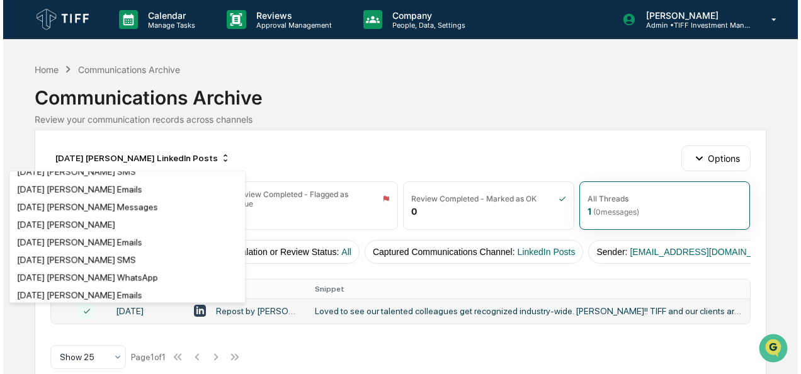
scroll to position [243, 0]
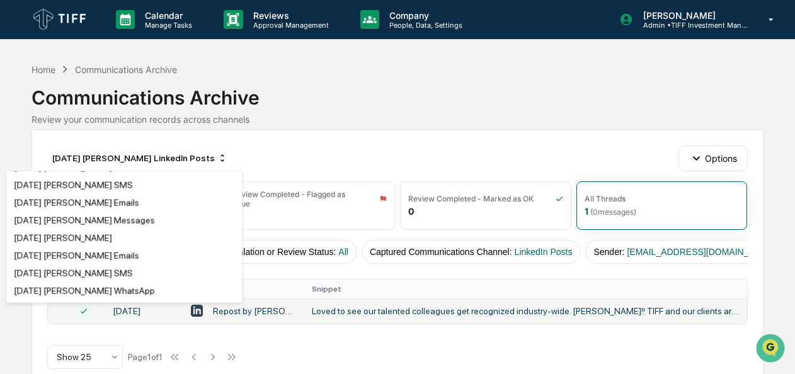
click at [410, 105] on div "Communications Archive" at bounding box center [396, 92] width 731 height 33
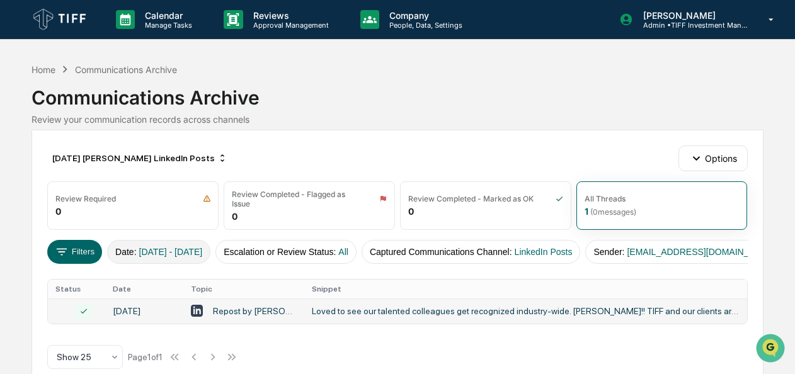
click at [195, 247] on span "[DATE] - [DATE]" at bounding box center [171, 252] width 64 height 10
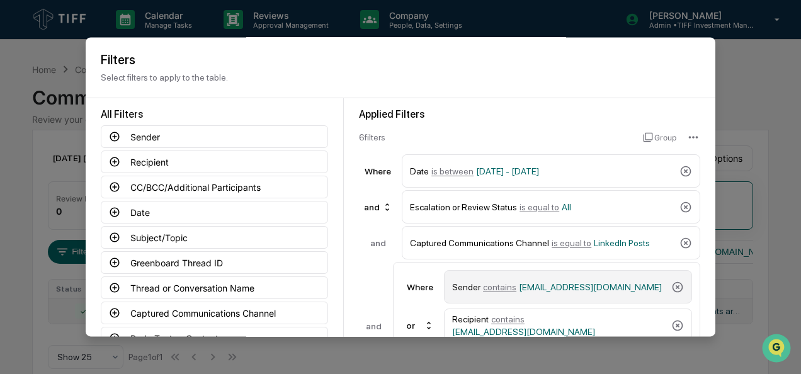
click at [523, 283] on span "[EMAIL_ADDRESS][DOMAIN_NAME]" at bounding box center [590, 287] width 143 height 10
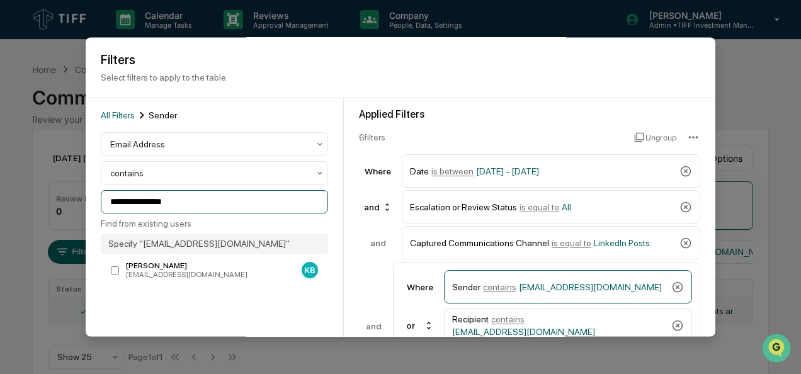
drag, startPoint x: 189, startPoint y: 204, endPoint x: 40, endPoint y: 195, distance: 148.8
click at [40, 195] on body "**********" at bounding box center [400, 197] width 801 height 395
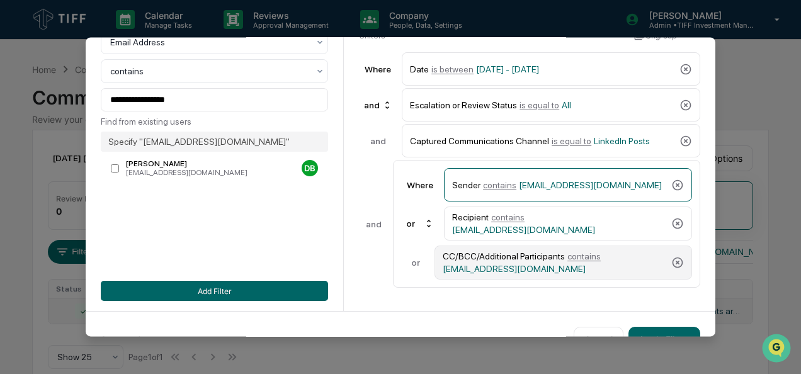
scroll to position [104, 0]
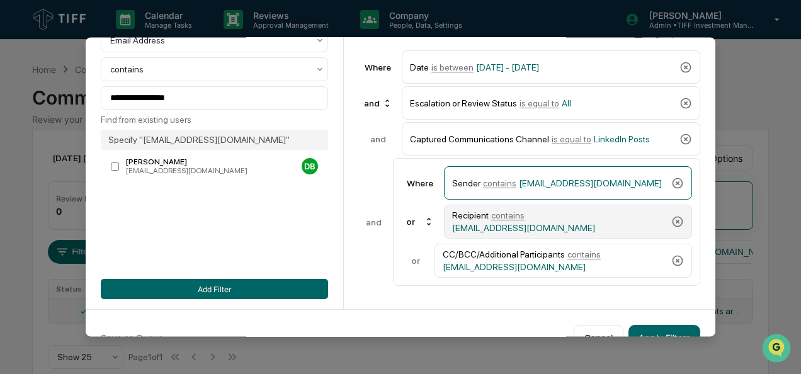
click at [539, 223] on span "[EMAIL_ADDRESS][DOMAIN_NAME]" at bounding box center [523, 228] width 143 height 10
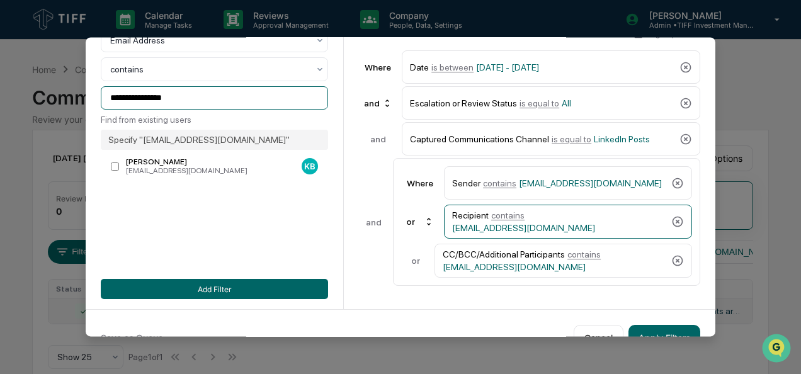
drag, startPoint x: 203, startPoint y: 99, endPoint x: -44, endPoint y: 14, distance: 261.2
click at [0, 14] on html "**********" at bounding box center [400, 187] width 801 height 374
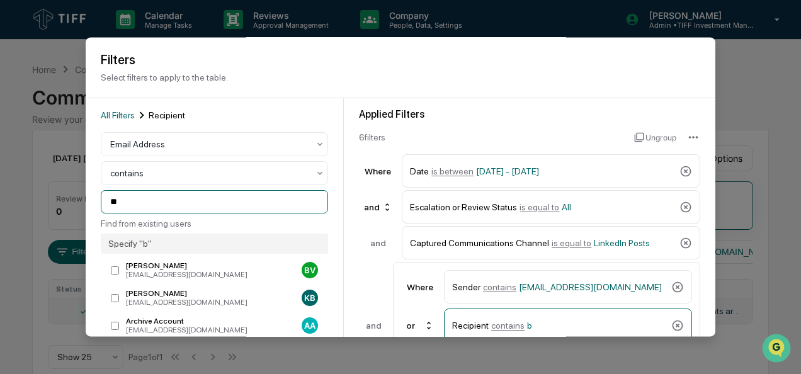
scroll to position [0, 0]
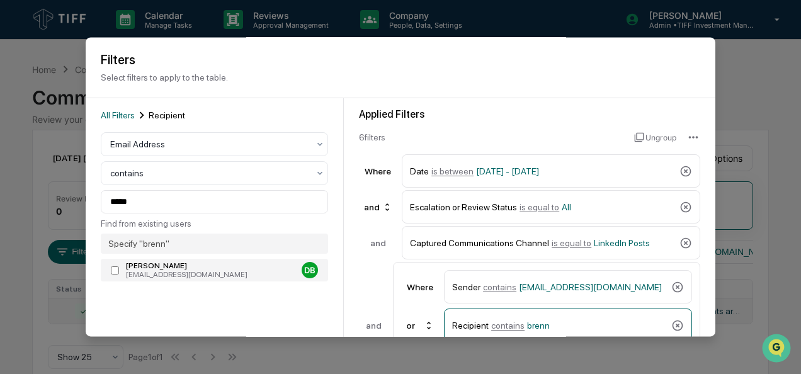
click at [204, 270] on div "[PERSON_NAME]" at bounding box center [211, 266] width 171 height 9
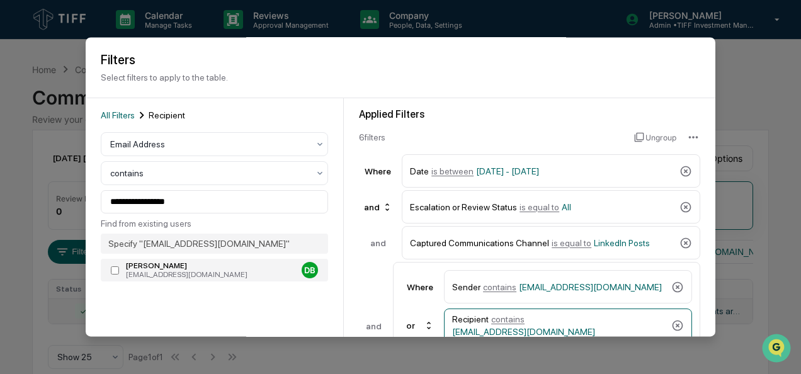
click at [210, 278] on div "[EMAIL_ADDRESS][DOMAIN_NAME]" at bounding box center [211, 275] width 171 height 9
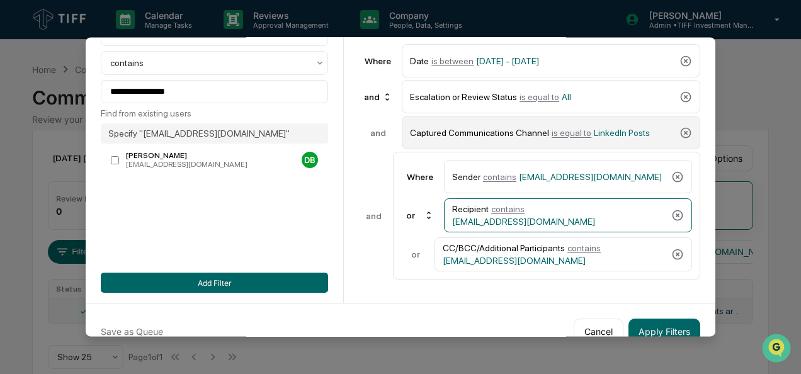
scroll to position [111, 0]
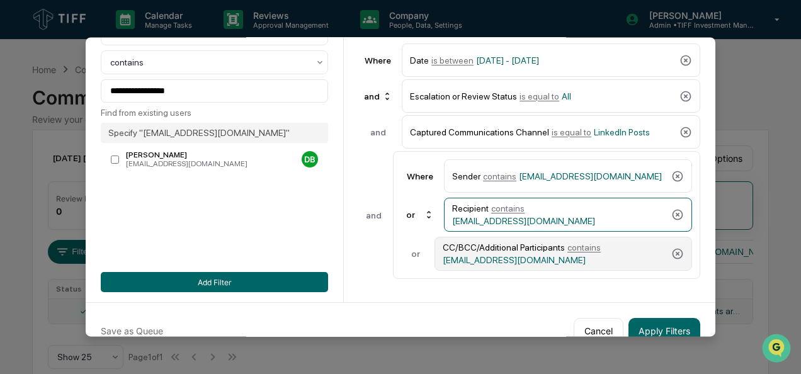
click at [573, 249] on div "CC/BCC/Additional Participants contains [EMAIL_ADDRESS][DOMAIN_NAME]" at bounding box center [554, 253] width 223 height 23
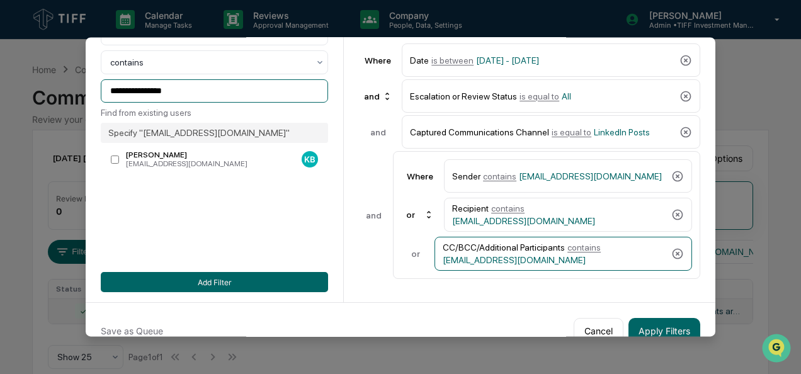
drag, startPoint x: 201, startPoint y: 89, endPoint x: 25, endPoint y: 107, distance: 177.2
click at [25, 107] on body "**********" at bounding box center [400, 197] width 801 height 395
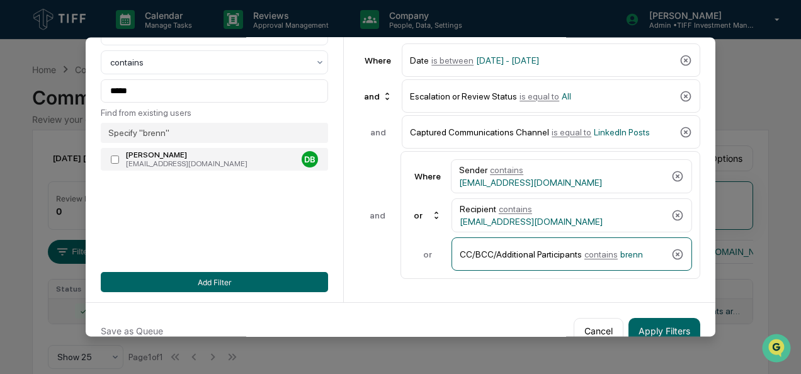
click at [165, 165] on div "[EMAIL_ADDRESS][DOMAIN_NAME]" at bounding box center [211, 164] width 171 height 9
type input "**********"
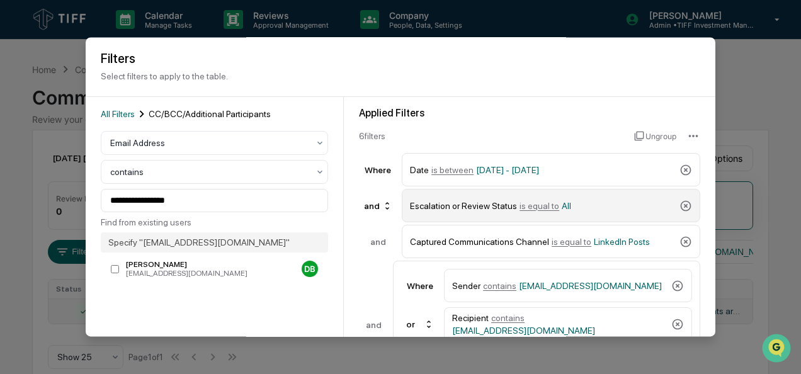
scroll to position [0, 0]
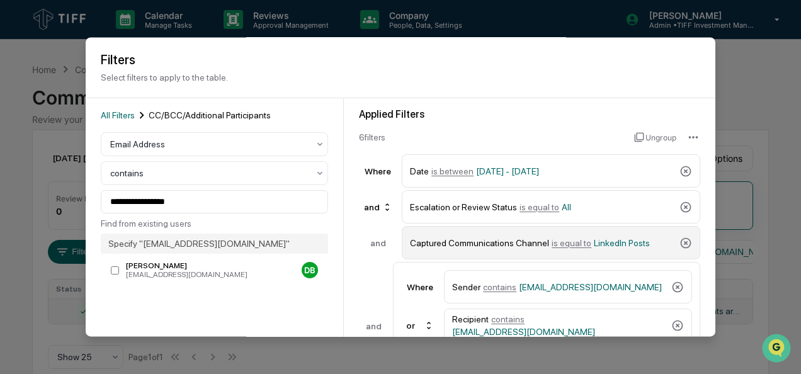
click at [557, 242] on span "is equal to" at bounding box center [572, 243] width 40 height 10
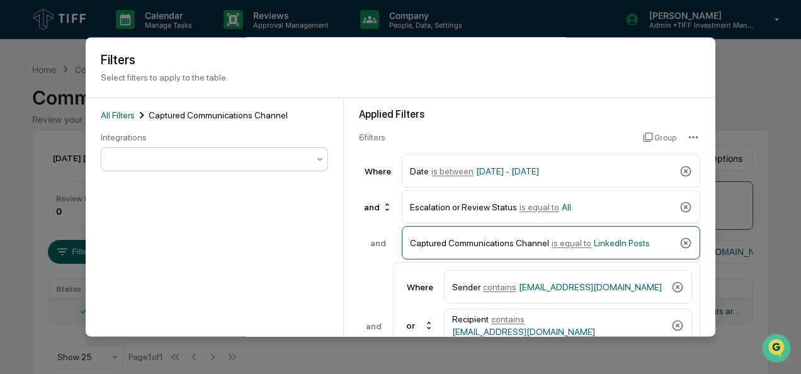
click at [176, 157] on div at bounding box center [209, 160] width 198 height 13
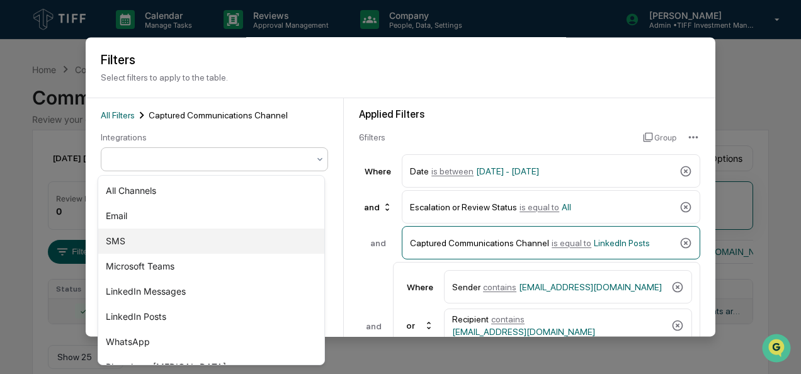
click at [180, 242] on div "SMS" at bounding box center [211, 241] width 226 height 25
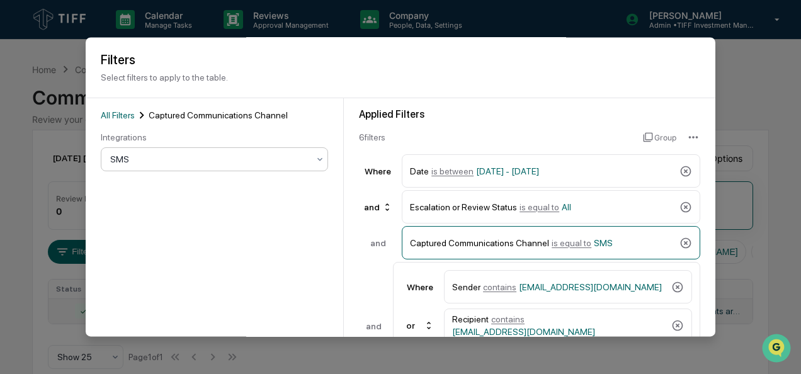
scroll to position [139, 0]
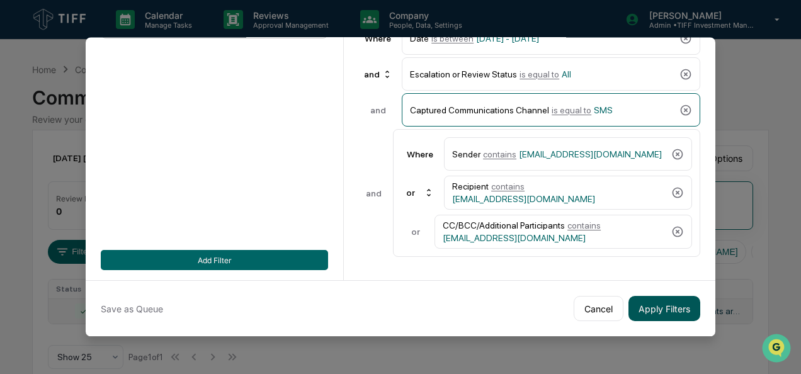
click at [632, 303] on button "Apply Filters" at bounding box center [664, 308] width 72 height 25
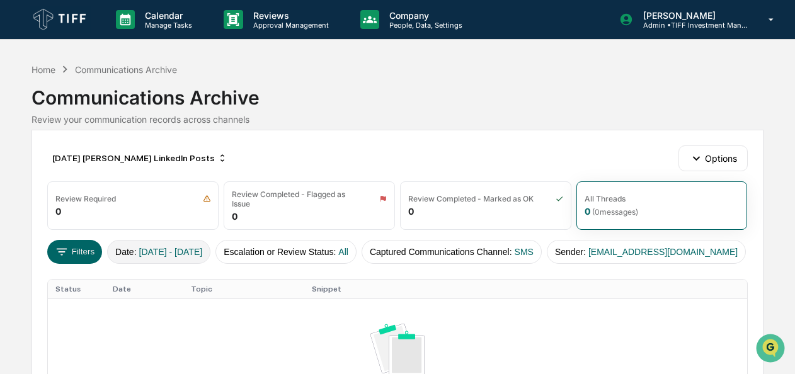
click at [203, 247] on span "[DATE] - [DATE]" at bounding box center [171, 252] width 64 height 10
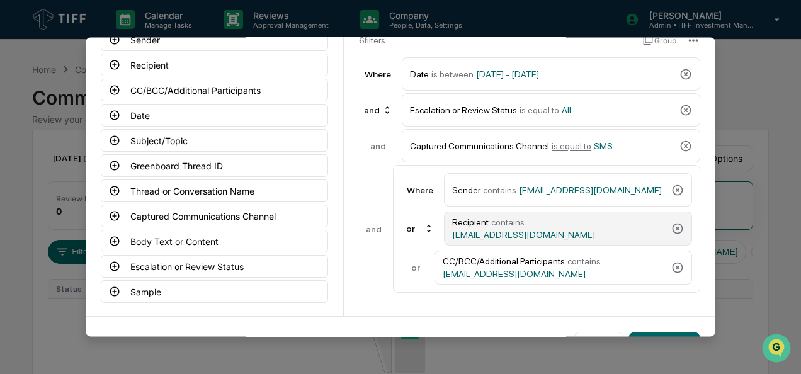
scroll to position [98, 0]
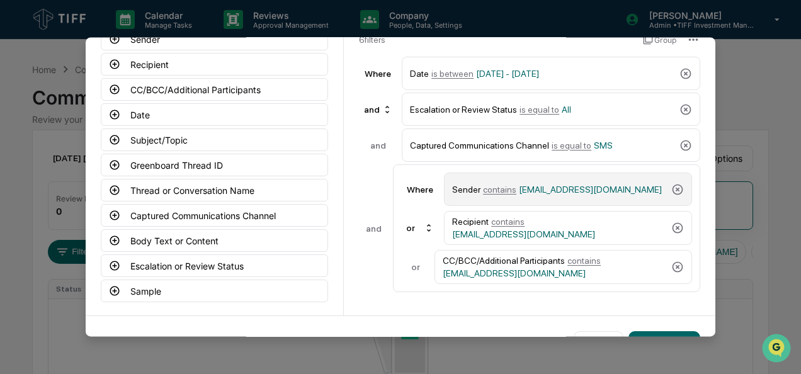
click at [499, 191] on span "contains" at bounding box center [499, 189] width 33 height 10
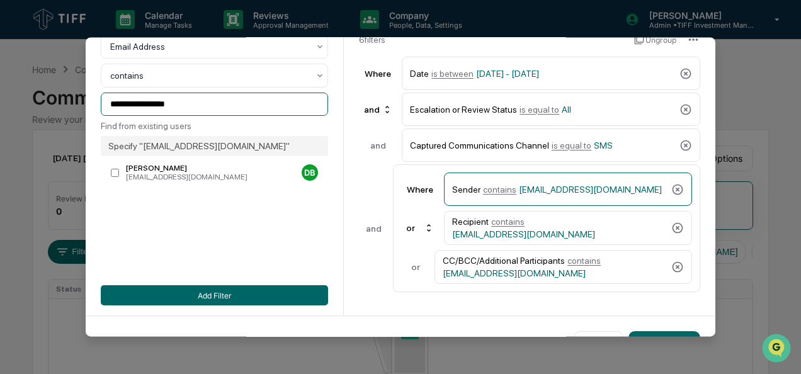
click at [192, 111] on input "**********" at bounding box center [214, 104] width 227 height 23
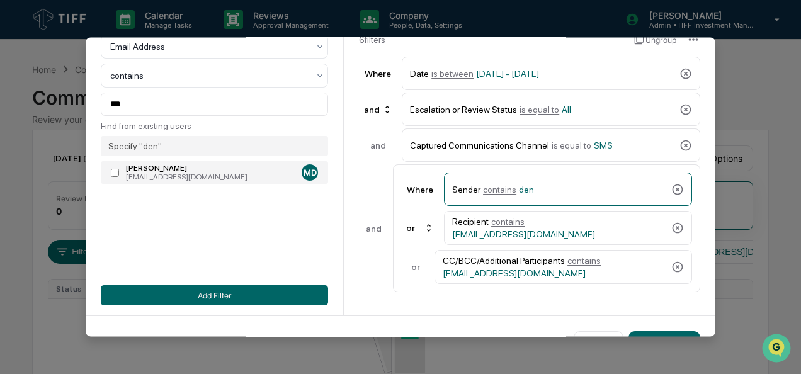
click at [154, 179] on div "[EMAIL_ADDRESS][DOMAIN_NAME]" at bounding box center [211, 177] width 171 height 9
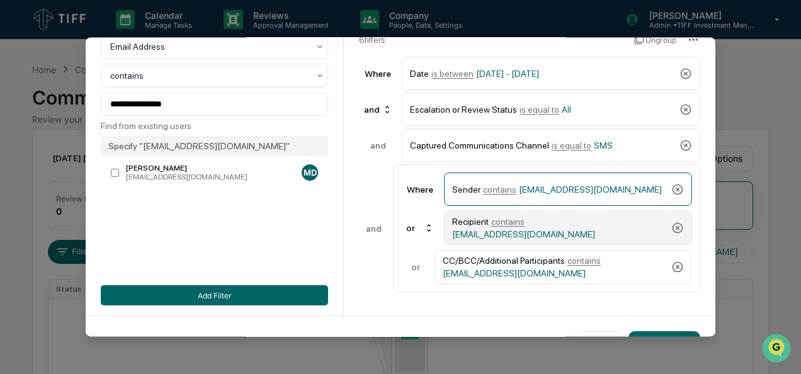
click at [515, 227] on span "contains" at bounding box center [507, 222] width 33 height 10
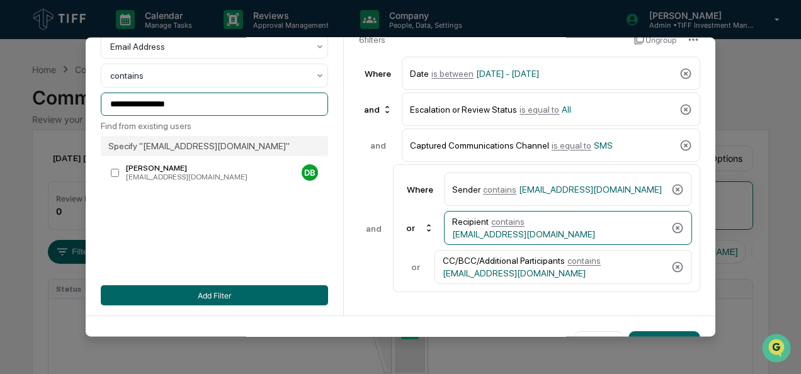
click at [179, 111] on input "**********" at bounding box center [214, 104] width 227 height 23
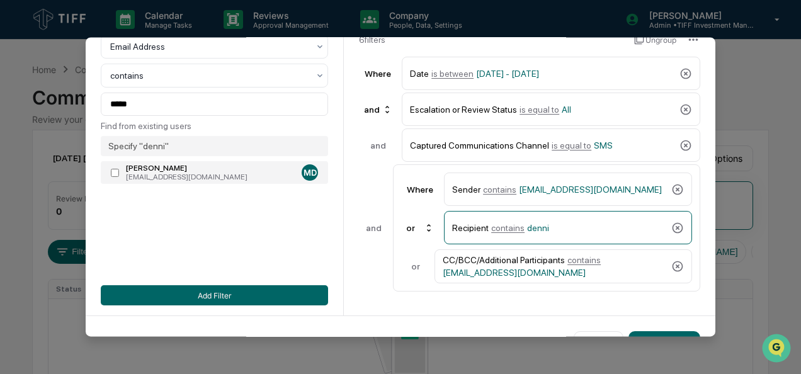
click at [191, 167] on div "[PERSON_NAME]" at bounding box center [211, 168] width 171 height 9
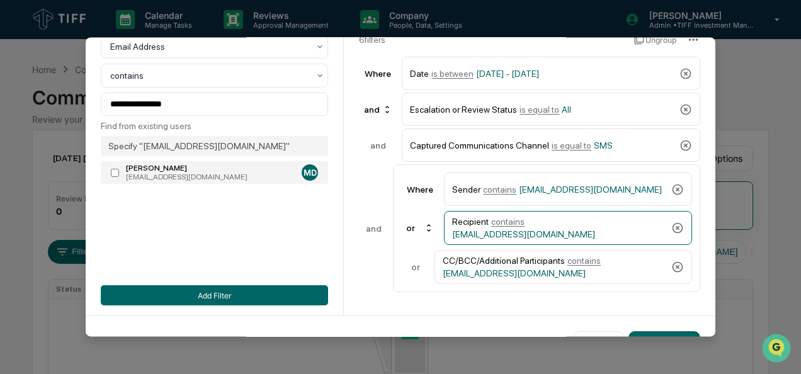
click at [222, 174] on div "[EMAIL_ADDRESS][DOMAIN_NAME]" at bounding box center [211, 177] width 171 height 9
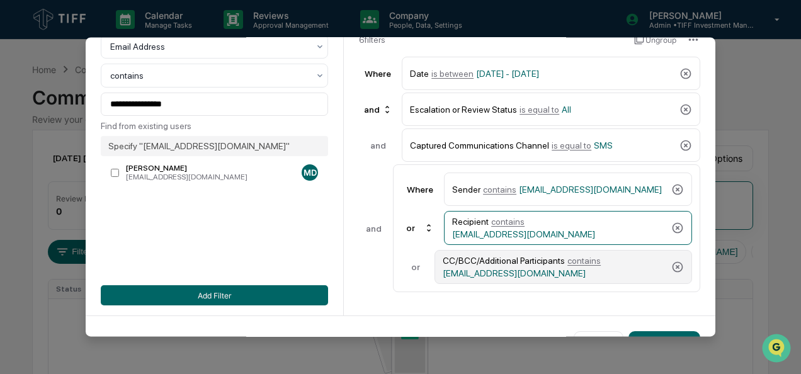
click at [572, 277] on div "CC/BCC/Additional Participants contains [EMAIL_ADDRESS][DOMAIN_NAME]" at bounding box center [562, 267] width 257 height 34
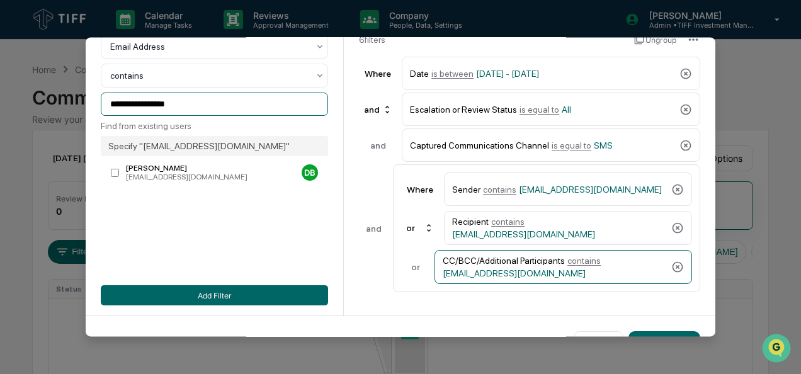
drag, startPoint x: 200, startPoint y: 106, endPoint x: 65, endPoint y: 106, distance: 134.7
click at [65, 106] on body "**********" at bounding box center [400, 247] width 801 height 495
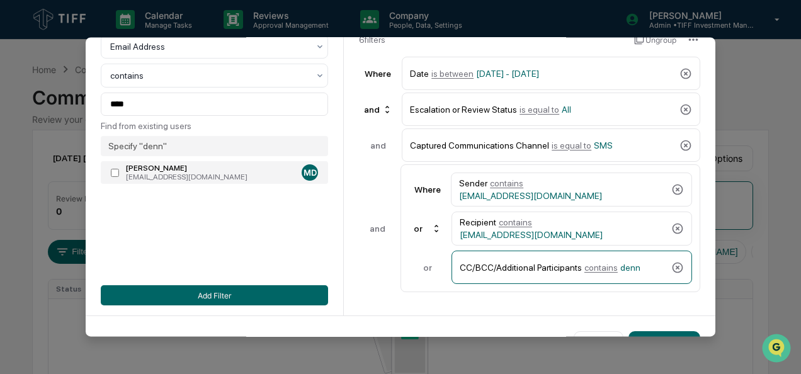
click at [188, 173] on div "[PERSON_NAME]" at bounding box center [211, 168] width 171 height 9
type input "**********"
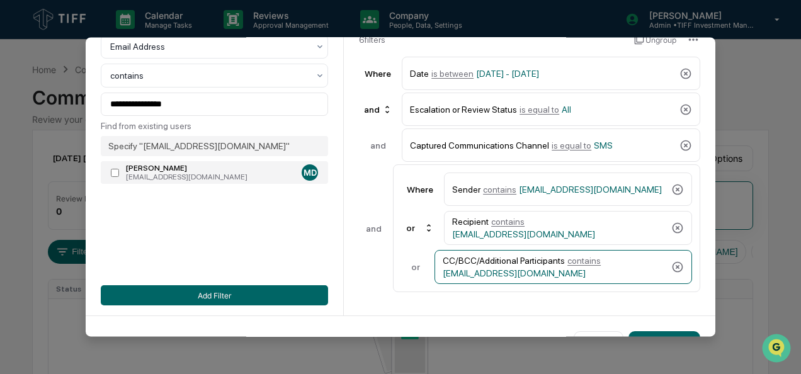
click at [201, 180] on div "[EMAIL_ADDRESS][DOMAIN_NAME]" at bounding box center [211, 177] width 171 height 9
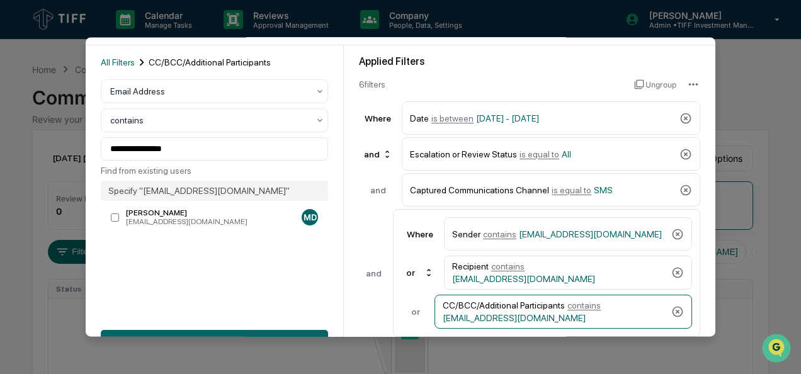
scroll to position [139, 0]
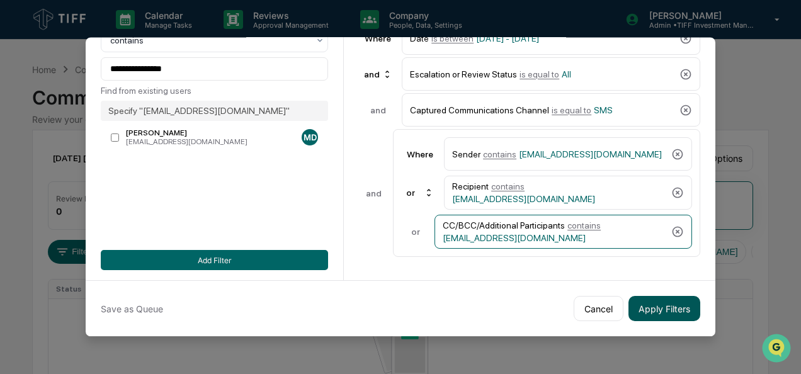
click at [662, 299] on button "Apply Filters" at bounding box center [664, 308] width 72 height 25
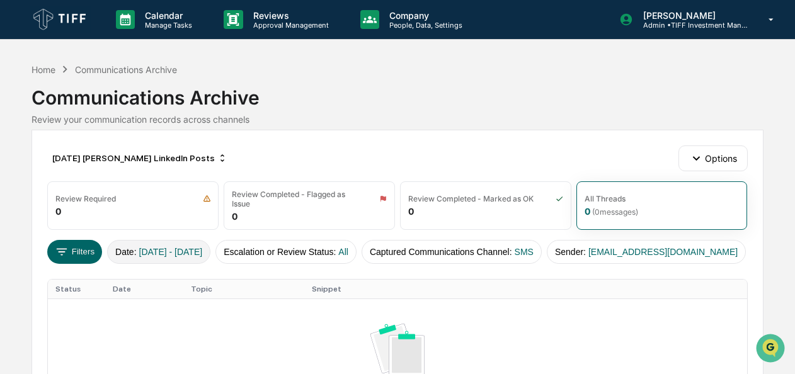
click at [187, 253] on span "[DATE] - [DATE]" at bounding box center [171, 252] width 64 height 10
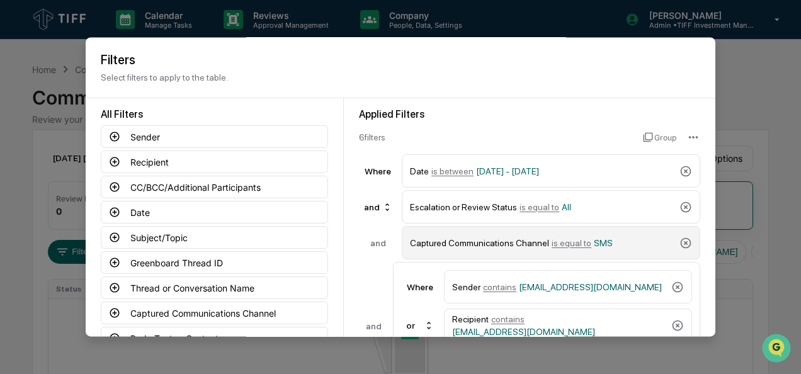
scroll to position [35, 0]
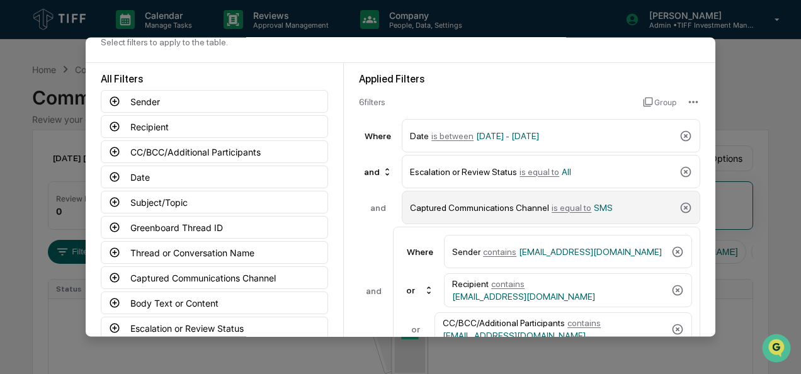
click at [562, 204] on span "is equal to" at bounding box center [572, 208] width 40 height 10
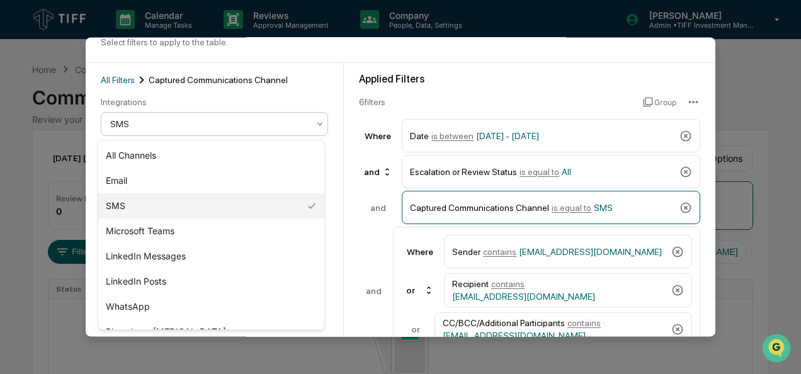
click at [206, 128] on div at bounding box center [209, 124] width 198 height 13
click at [184, 280] on div "LinkedIn Posts" at bounding box center [211, 281] width 226 height 25
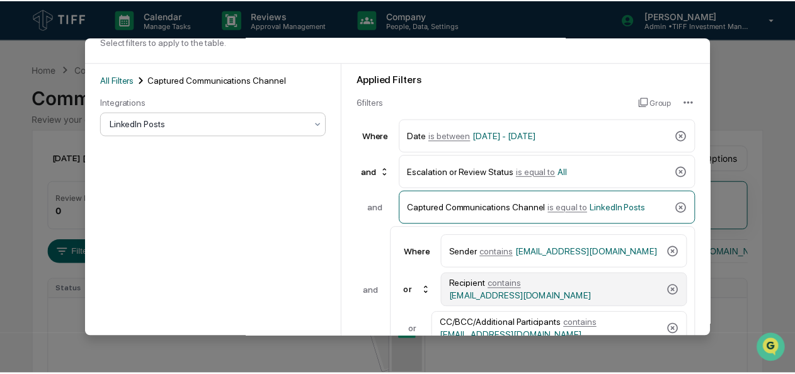
scroll to position [139, 0]
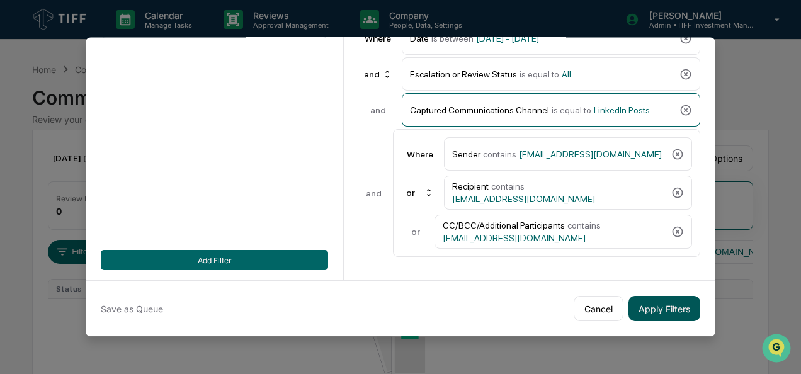
click at [658, 302] on button "Apply Filters" at bounding box center [664, 308] width 72 height 25
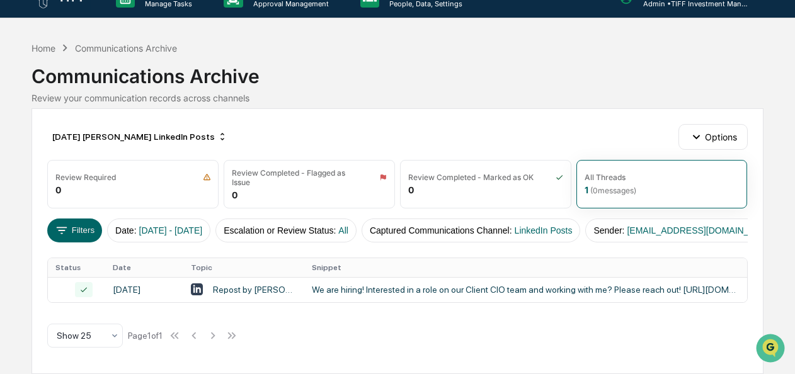
scroll to position [24, 0]
click at [195, 138] on div "[DATE] [PERSON_NAME] LinkedIn Posts" at bounding box center [139, 137] width 185 height 20
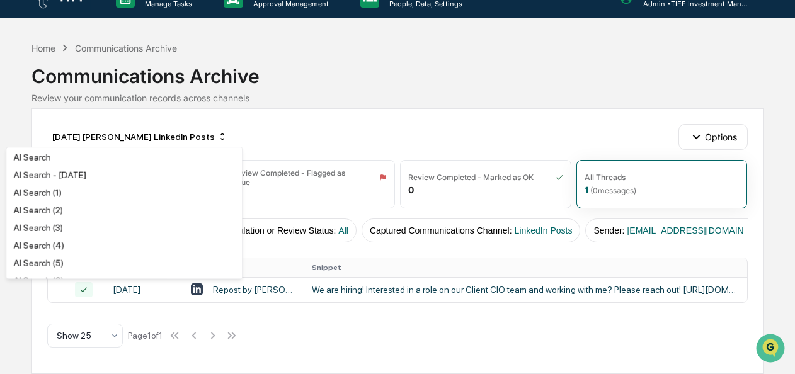
click at [305, 348] on div "[DATE] [PERSON_NAME] LinkedIn Posts Options Review Required 0 Review Completed …" at bounding box center [396, 241] width 731 height 266
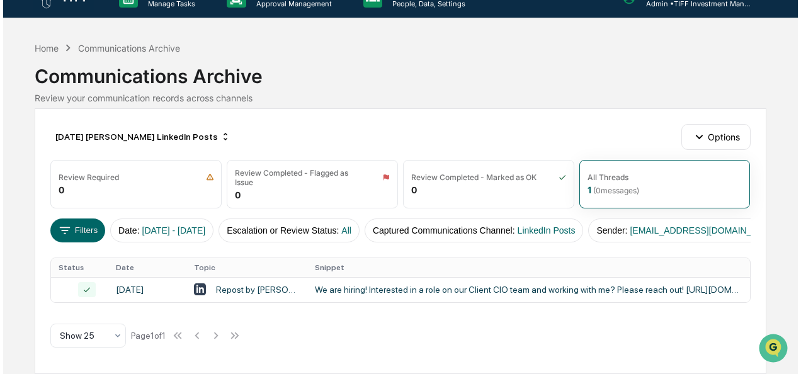
scroll to position [25, 0]
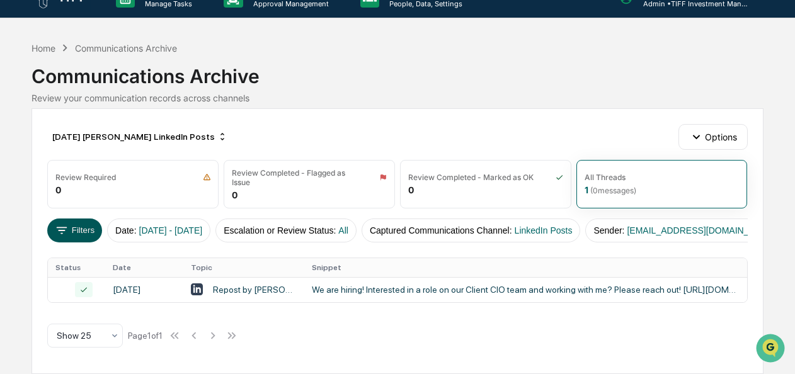
click at [88, 220] on button "Filters" at bounding box center [74, 230] width 55 height 24
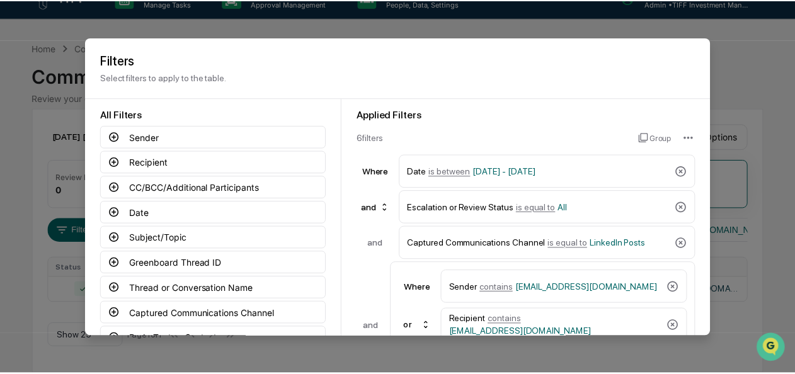
scroll to position [139, 0]
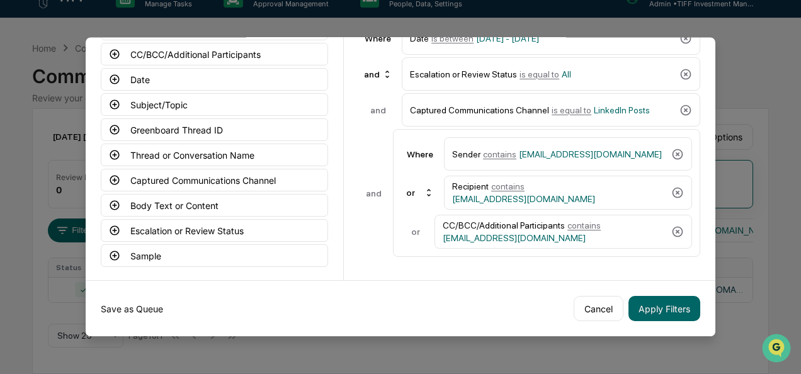
click at [144, 299] on button "Save as Queue" at bounding box center [132, 308] width 62 height 25
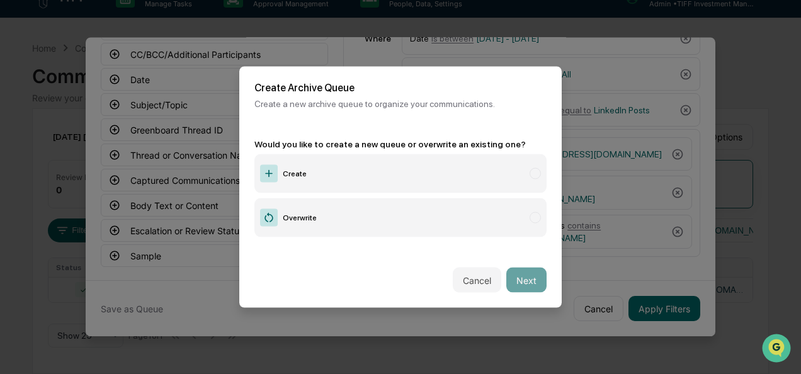
click at [355, 176] on label "Create" at bounding box center [400, 173] width 292 height 39
click at [516, 276] on button "Next" at bounding box center [526, 280] width 40 height 25
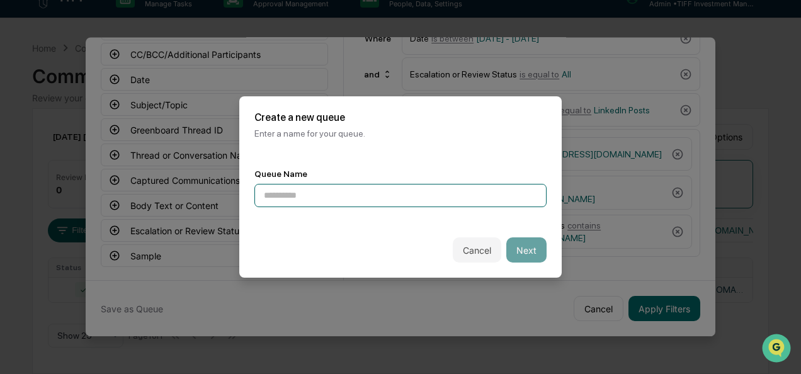
click at [382, 200] on input at bounding box center [400, 195] width 292 height 23
type input "**********"
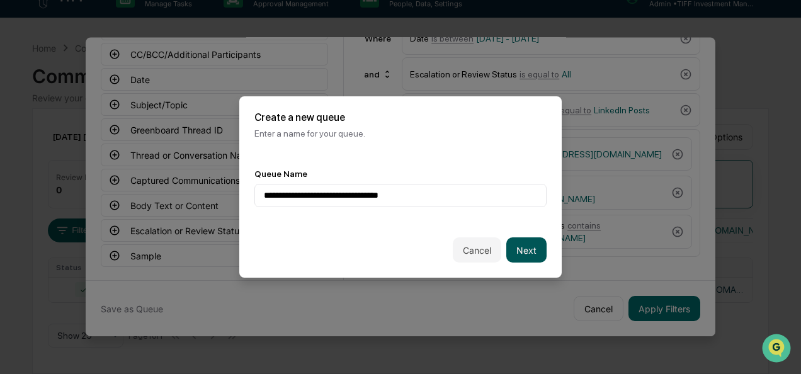
click at [523, 251] on button "Next" at bounding box center [526, 249] width 40 height 25
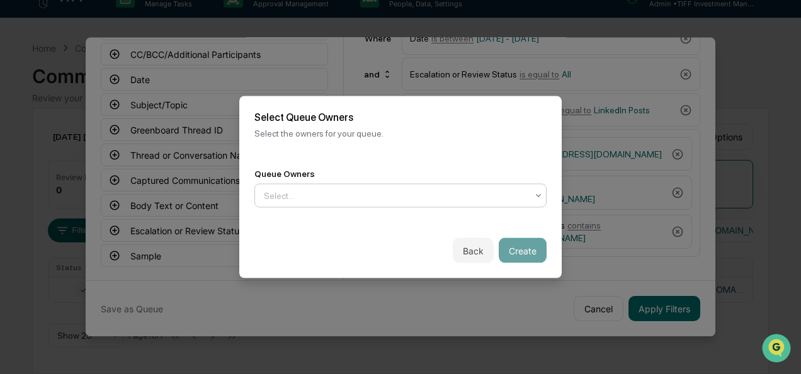
click at [410, 197] on div at bounding box center [395, 196] width 263 height 13
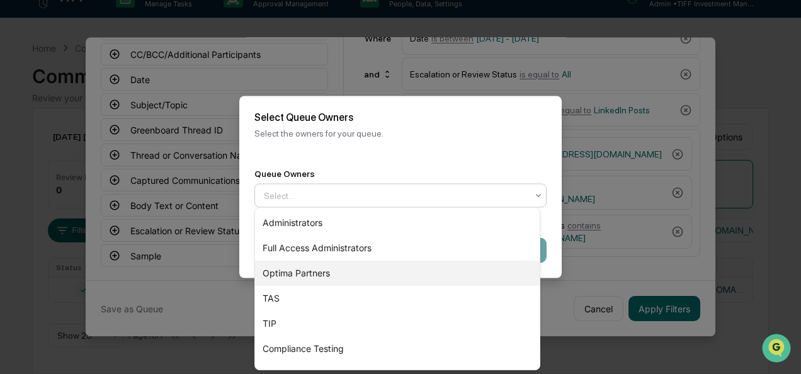
click at [371, 271] on div "Optima Partners" at bounding box center [397, 273] width 285 height 25
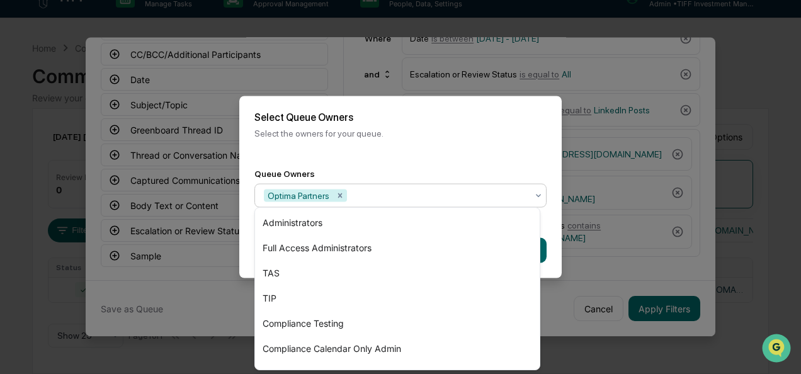
click at [546, 228] on div "Back Create" at bounding box center [400, 250] width 322 height 55
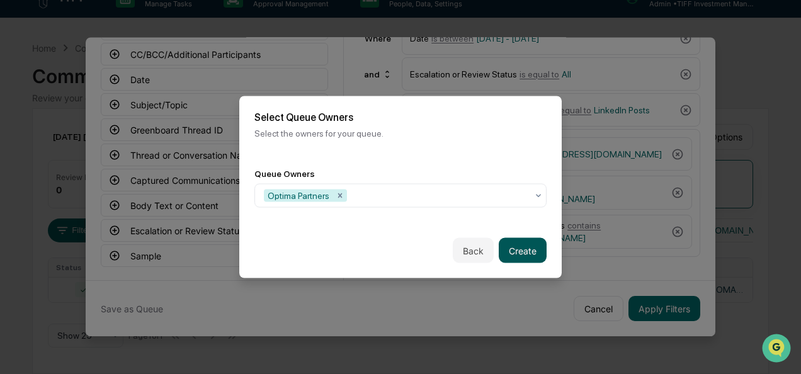
click at [509, 251] on button "Create" at bounding box center [523, 250] width 48 height 25
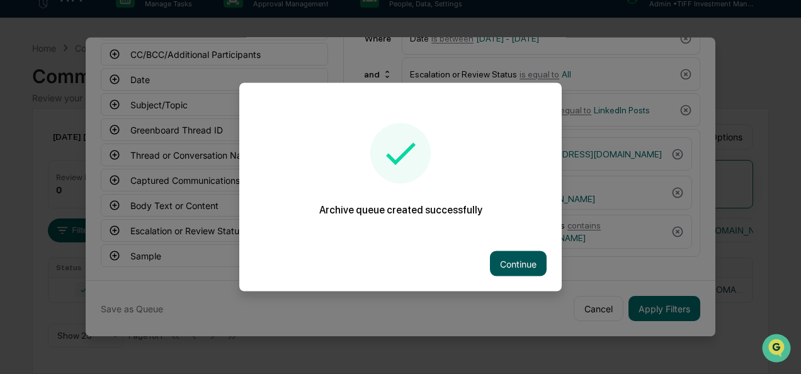
click at [519, 266] on button "Continue" at bounding box center [518, 263] width 57 height 25
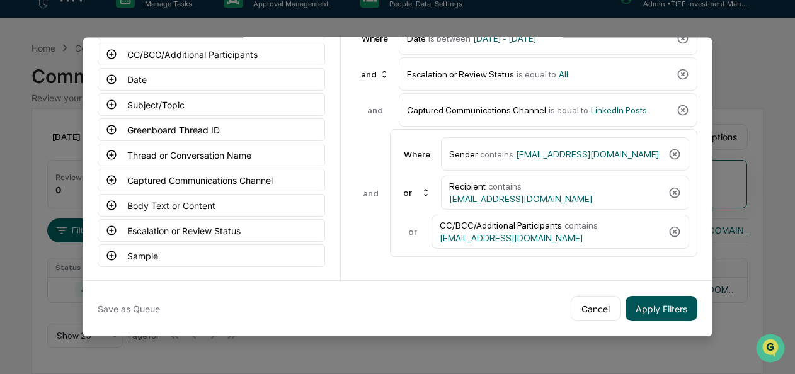
click at [672, 305] on button "Apply Filters" at bounding box center [661, 308] width 72 height 25
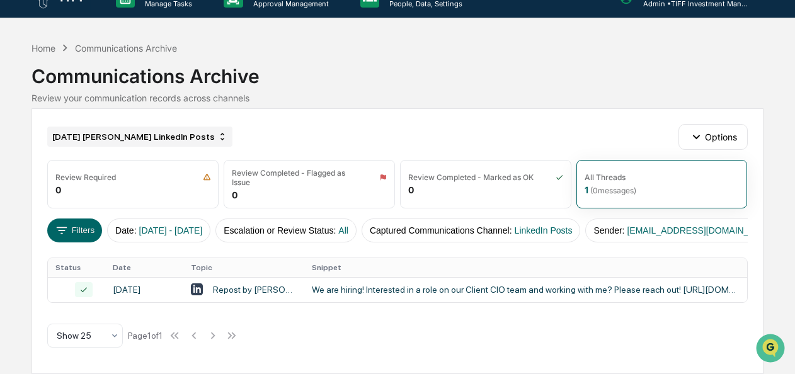
click at [124, 136] on div "[DATE] [PERSON_NAME] LinkedIn Posts" at bounding box center [139, 137] width 185 height 20
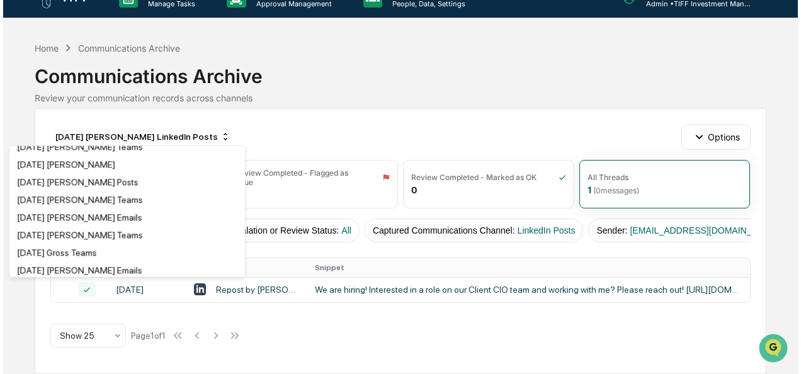
scroll to position [2479, 0]
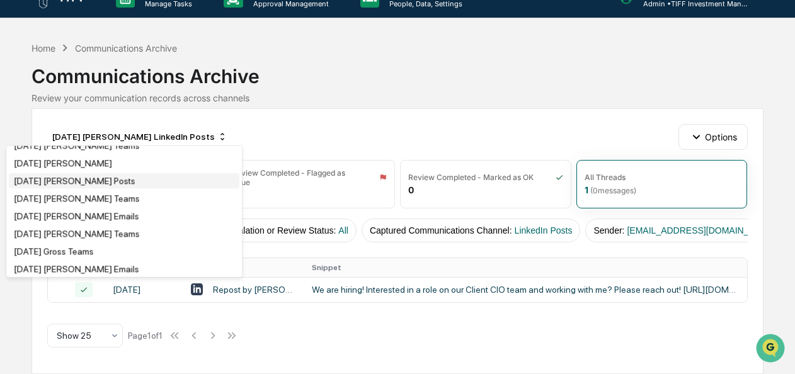
click at [132, 186] on div "[DATE] [PERSON_NAME] Posts" at bounding box center [75, 181] width 122 height 10
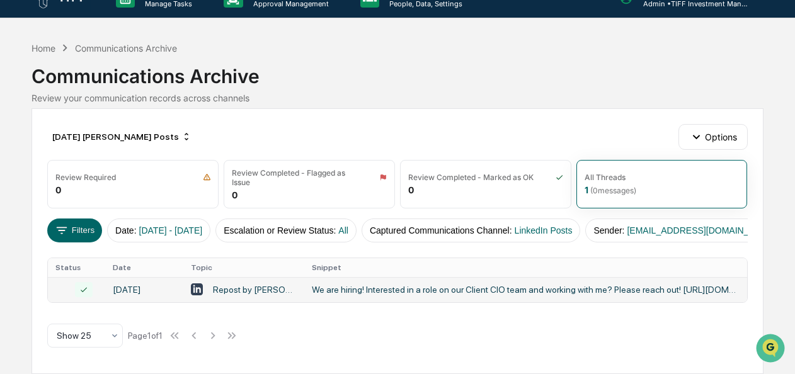
click at [368, 295] on div "We are hiring! Interested in a role on our Client CIO team and working with me?…" at bounding box center [525, 290] width 427 height 10
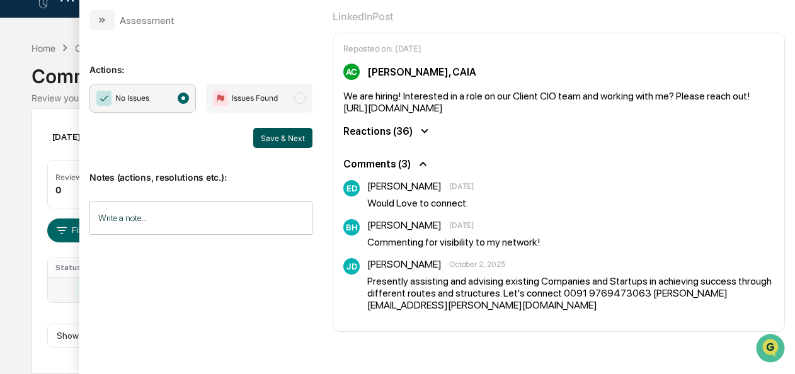
click at [266, 129] on button "Save & Next" at bounding box center [282, 138] width 59 height 20
click at [94, 21] on button "modal" at bounding box center [101, 20] width 25 height 20
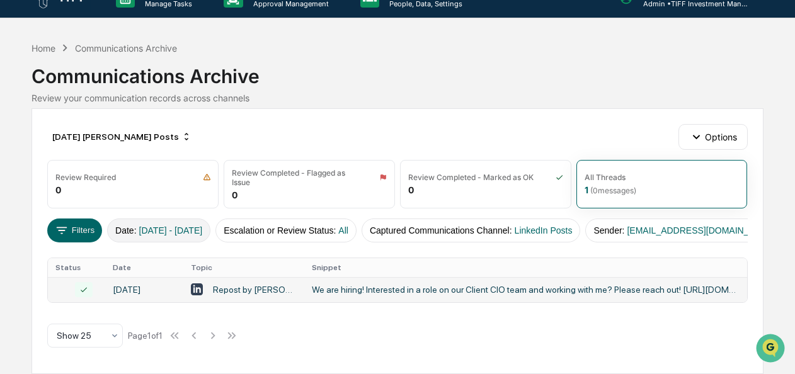
click at [136, 223] on button "Date : [DATE] - [DATE]" at bounding box center [158, 230] width 103 height 24
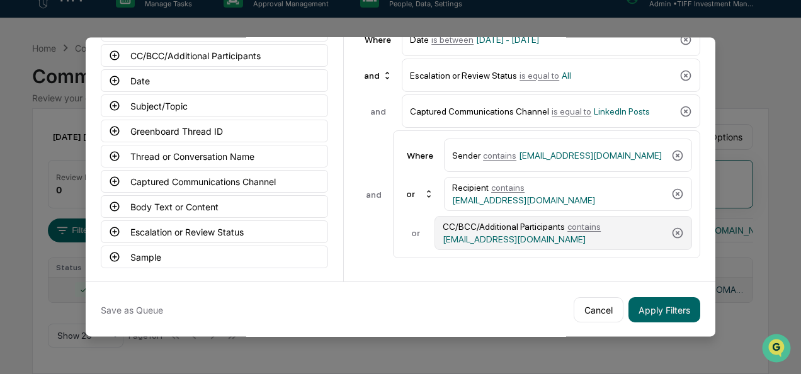
scroll to position [77, 0]
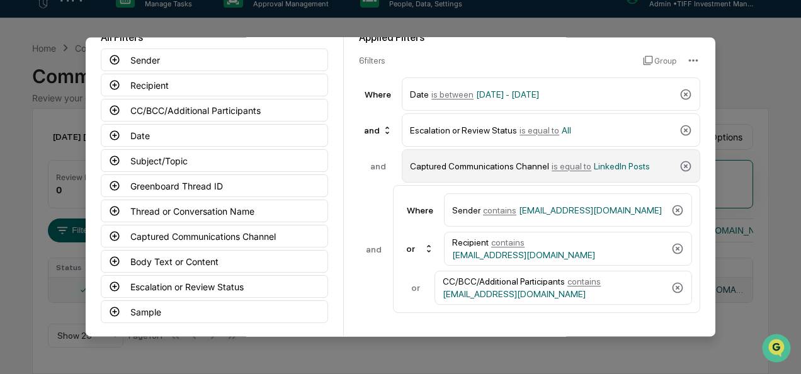
click at [559, 166] on span "is equal to" at bounding box center [572, 166] width 40 height 10
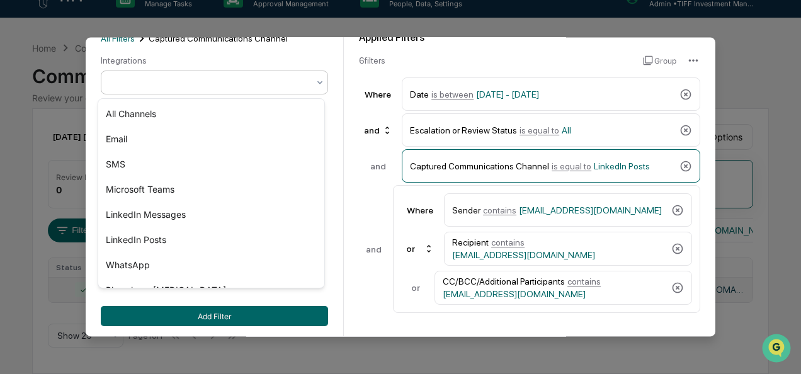
click at [193, 88] on div at bounding box center [209, 83] width 198 height 13
click at [189, 217] on div "LinkedIn Messages" at bounding box center [211, 214] width 226 height 25
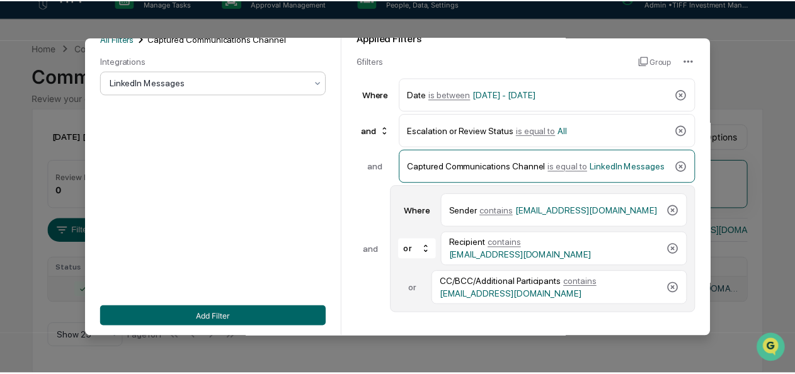
scroll to position [139, 0]
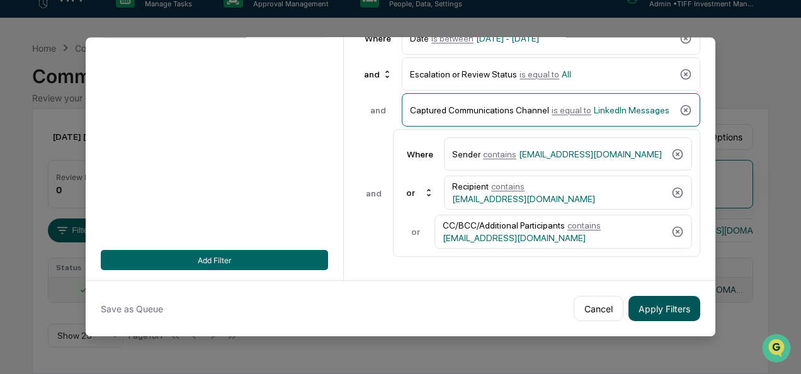
click at [667, 304] on button "Apply Filters" at bounding box center [664, 308] width 72 height 25
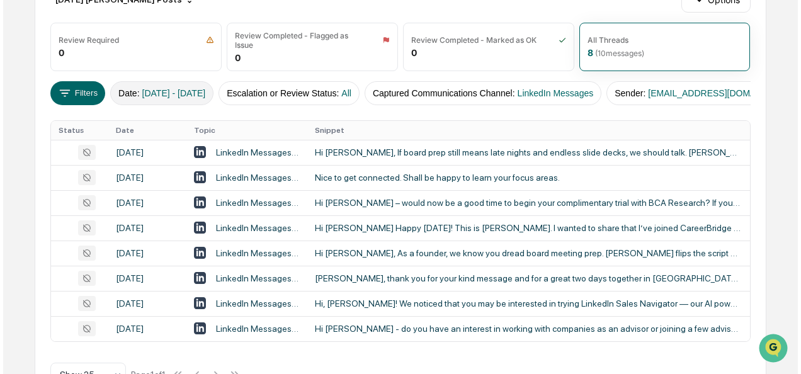
scroll to position [157, 0]
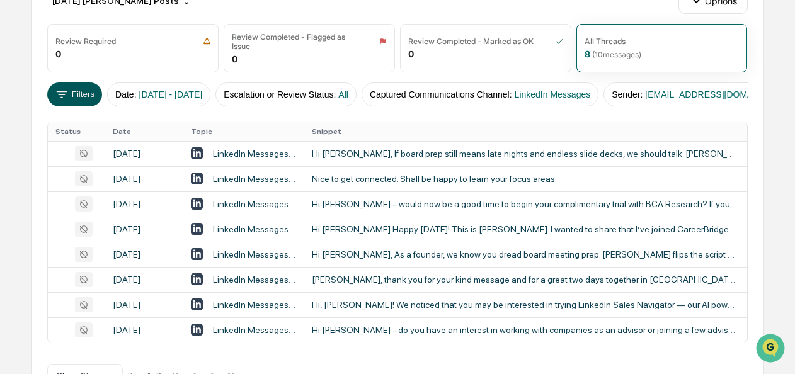
click at [87, 94] on button "Filters" at bounding box center [74, 94] width 55 height 24
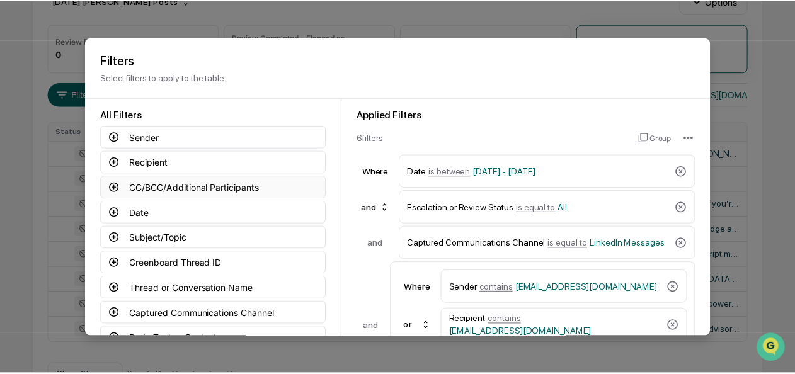
scroll to position [139, 0]
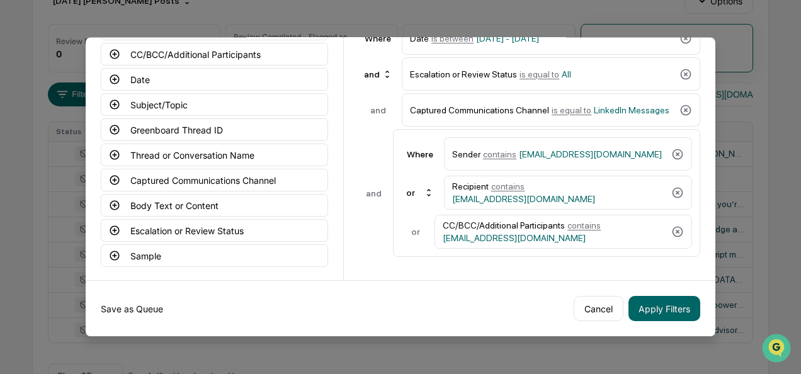
click at [140, 302] on button "Save as Queue" at bounding box center [132, 308] width 62 height 25
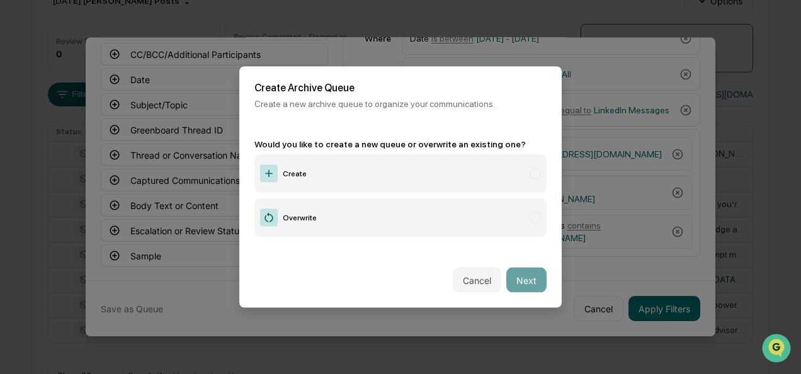
click at [373, 169] on label "Create" at bounding box center [400, 173] width 292 height 39
click at [506, 275] on button "Next" at bounding box center [526, 280] width 40 height 25
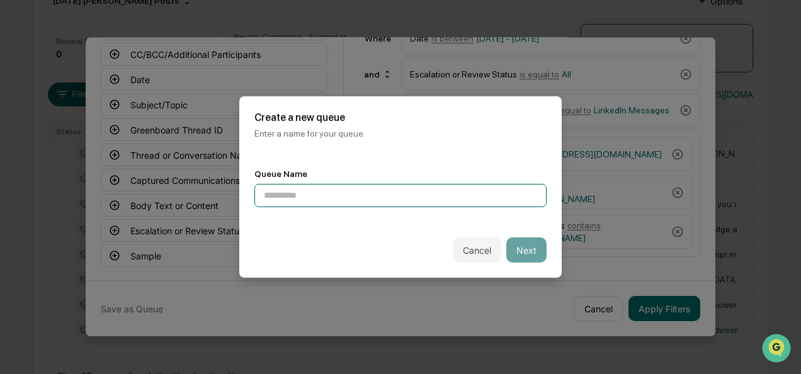
click at [350, 195] on input at bounding box center [400, 195] width 292 height 23
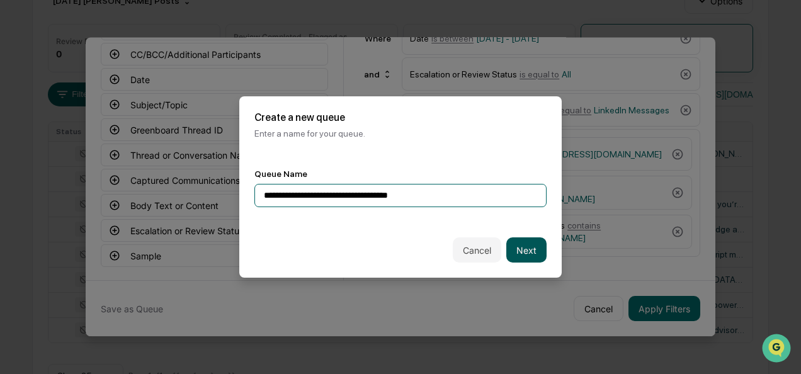
type input "**********"
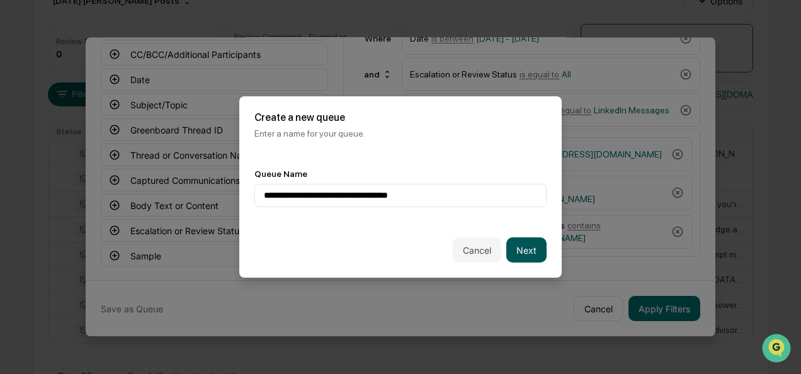
click at [509, 240] on button "Next" at bounding box center [526, 249] width 40 height 25
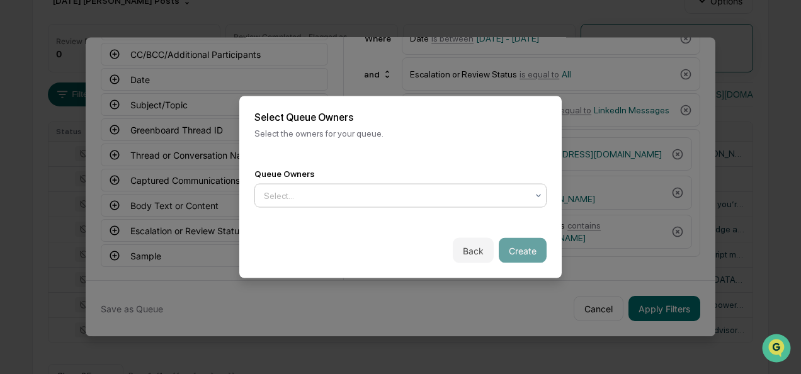
click at [320, 190] on div at bounding box center [395, 196] width 263 height 13
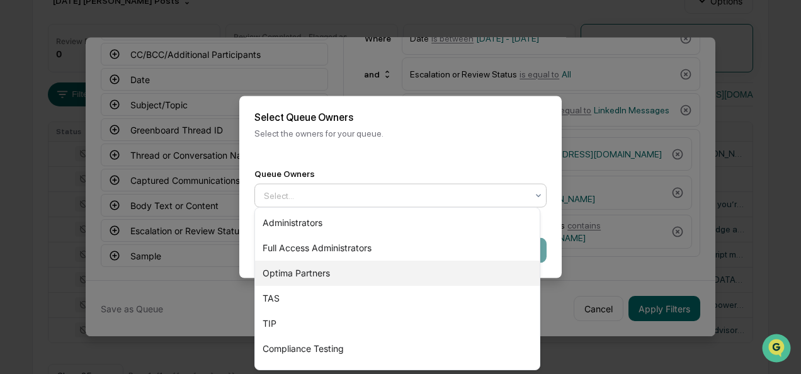
click at [316, 269] on div "Optima Partners" at bounding box center [397, 273] width 285 height 25
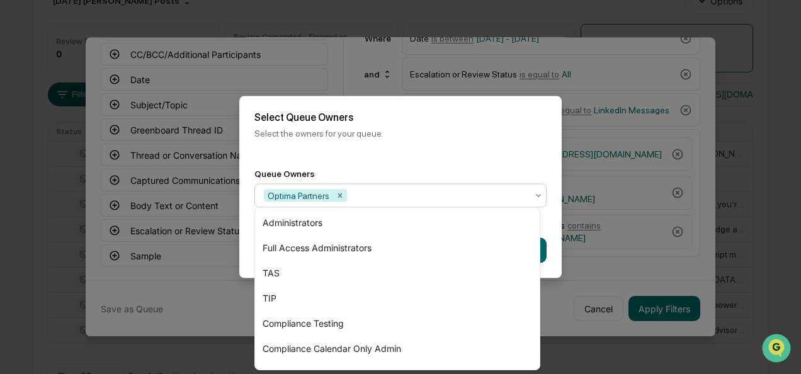
click at [552, 246] on div "Back Create" at bounding box center [400, 250] width 322 height 55
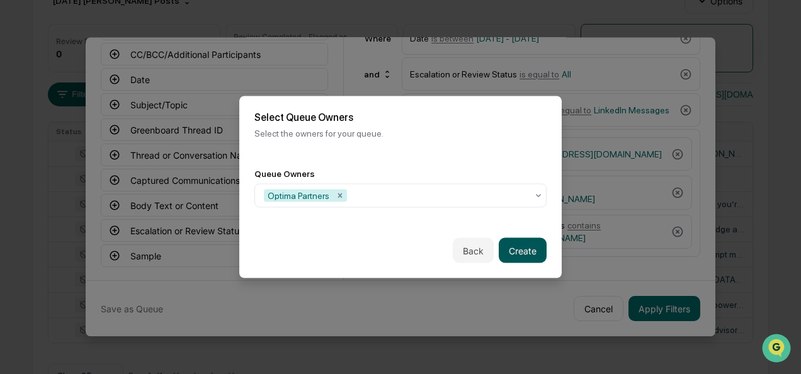
click at [533, 248] on button "Create" at bounding box center [523, 250] width 48 height 25
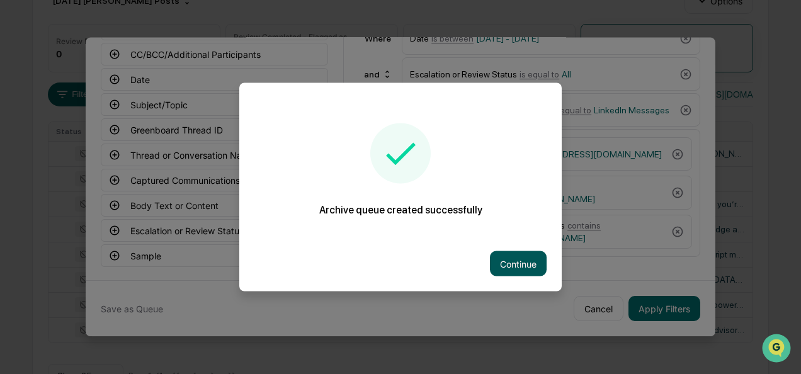
click at [490, 251] on button "Continue" at bounding box center [518, 263] width 57 height 25
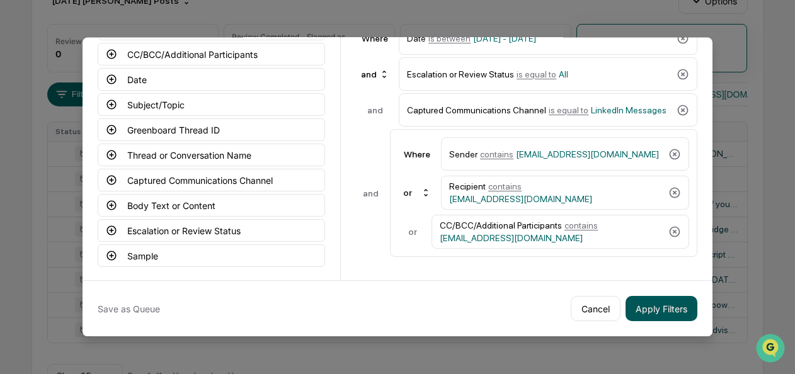
click at [656, 296] on button "Apply Filters" at bounding box center [661, 308] width 72 height 25
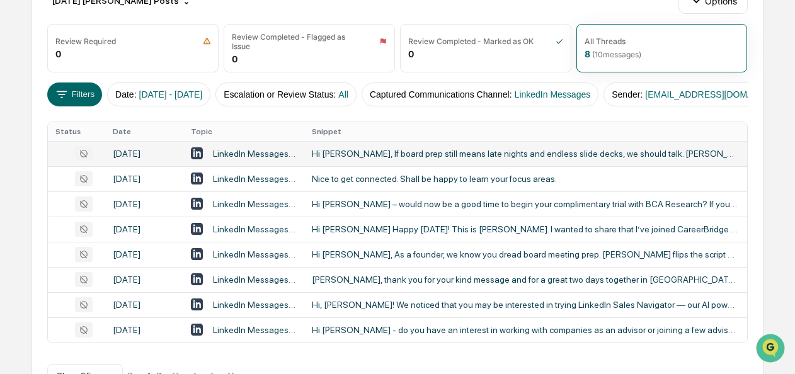
click at [367, 159] on div "Hi [PERSON_NAME], If board prep still means late nights and endless slide decks…" at bounding box center [525, 154] width 427 height 10
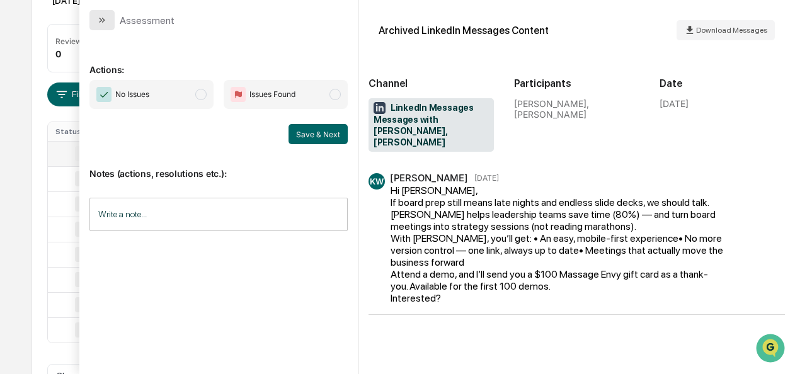
click at [99, 23] on icon "modal" at bounding box center [102, 20] width 10 height 10
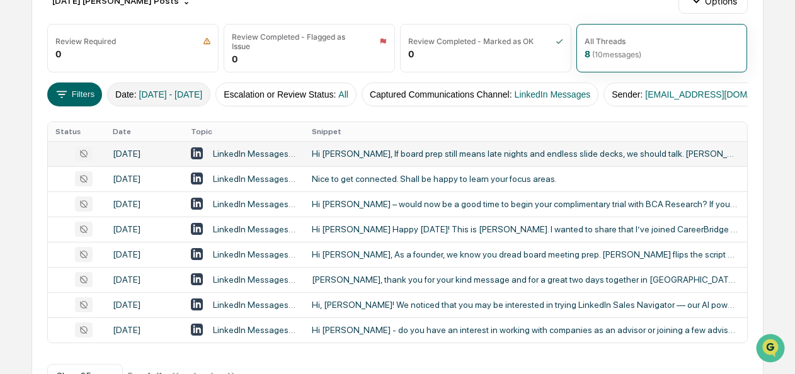
scroll to position [69, 0]
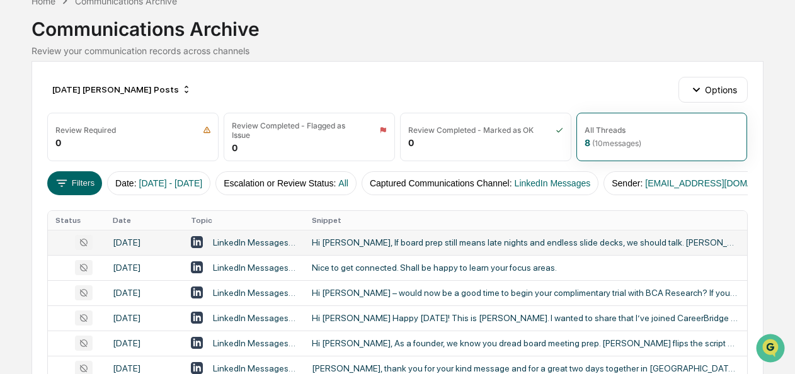
click at [142, 78] on div "[DATE] [PERSON_NAME] Posts Options" at bounding box center [396, 89] width 699 height 25
click at [143, 91] on div "[DATE] [PERSON_NAME] Posts" at bounding box center [121, 89] width 149 height 20
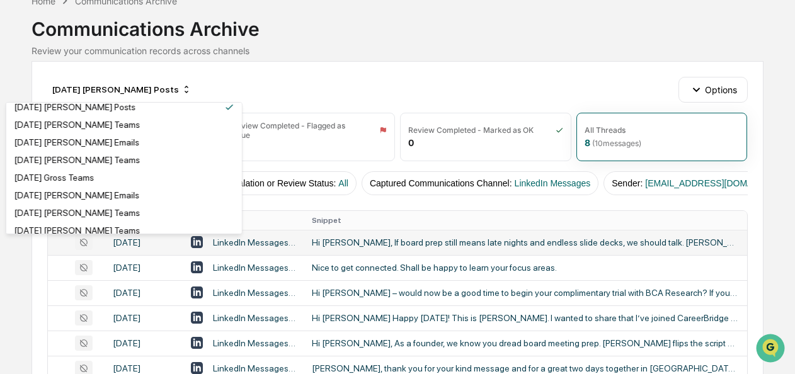
scroll to position [2526, 0]
click at [142, 98] on div "[DATE] [PERSON_NAME] Messages" at bounding box center [124, 89] width 230 height 15
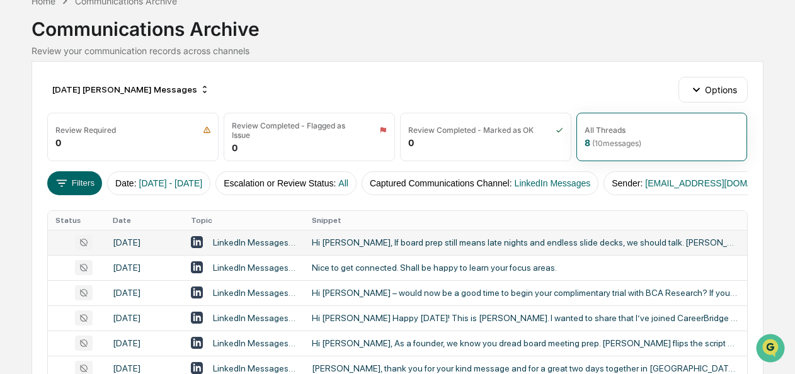
click at [381, 246] on div "Hi [PERSON_NAME], If board prep still means late nights and endless slide decks…" at bounding box center [525, 242] width 427 height 10
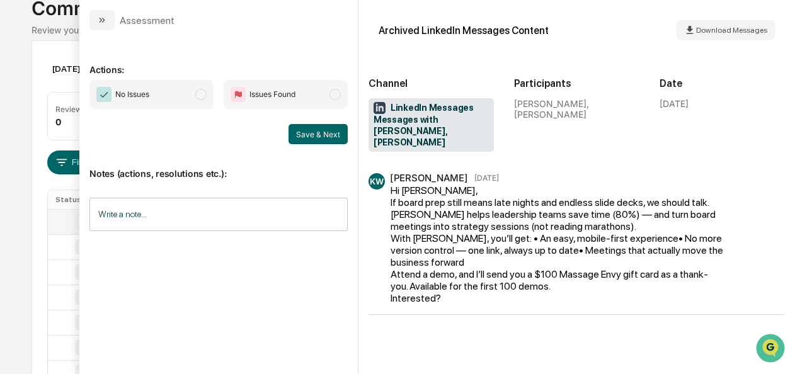
scroll to position [89, 0]
click at [200, 93] on span "modal" at bounding box center [200, 94] width 11 height 11
click at [314, 139] on button "Save & Next" at bounding box center [317, 134] width 59 height 20
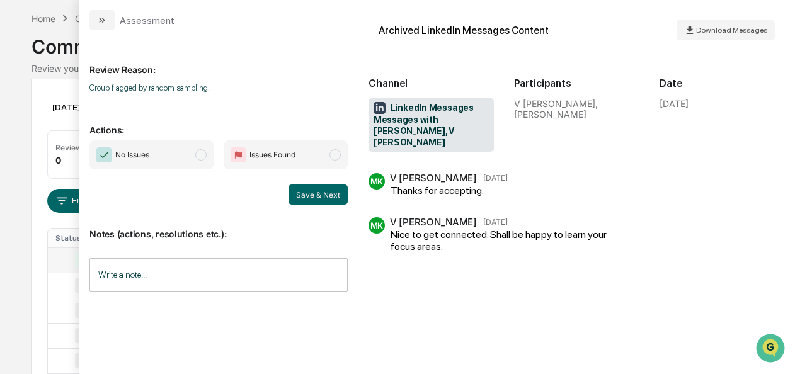
scroll to position [19, 0]
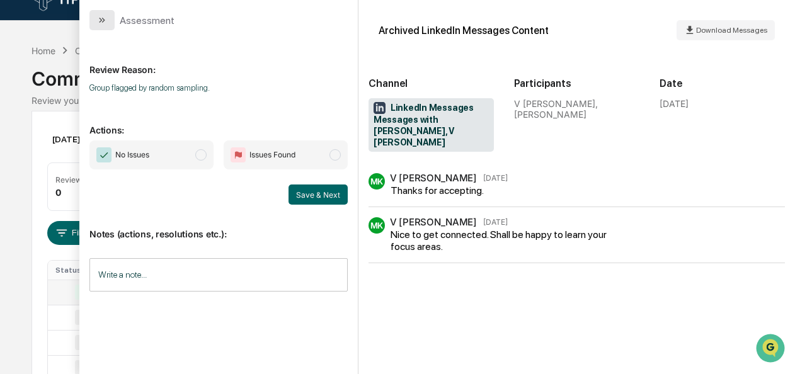
click at [105, 23] on icon "modal" at bounding box center [102, 20] width 10 height 10
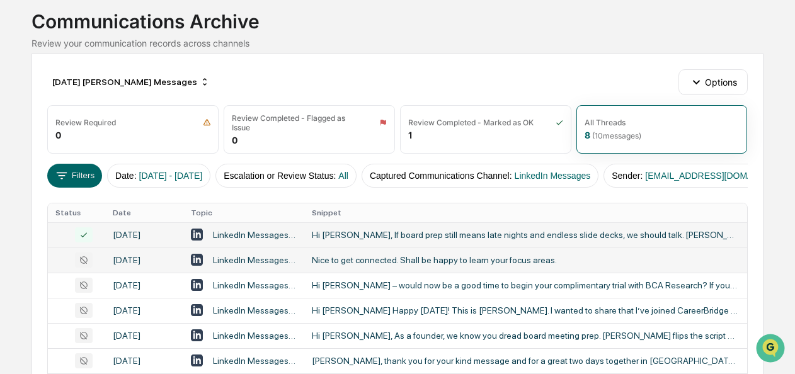
scroll to position [77, 0]
click at [358, 264] on div "Nice to get connected. Shall be happy to learn your focus areas." at bounding box center [525, 259] width 427 height 10
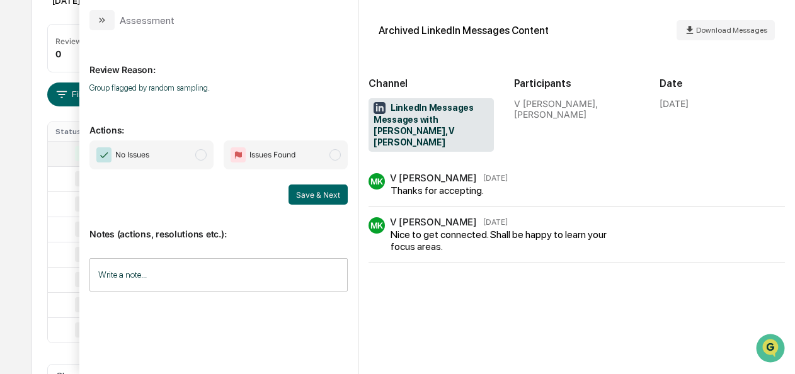
scroll to position [158, 0]
click at [208, 151] on span "No Issues" at bounding box center [151, 154] width 124 height 29
click at [312, 189] on button "Save & Next" at bounding box center [317, 194] width 59 height 20
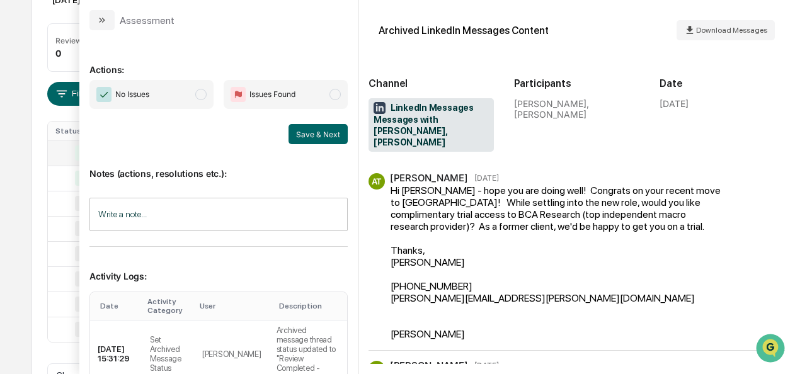
click at [201, 99] on span "No Issues" at bounding box center [151, 94] width 124 height 29
click at [298, 133] on button "Save & Next" at bounding box center [317, 134] width 59 height 20
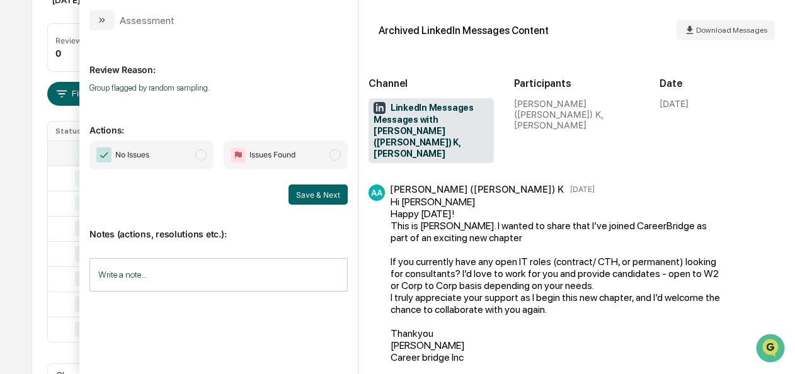
click at [196, 156] on span "No Issues" at bounding box center [151, 154] width 124 height 29
click at [335, 192] on button "Save & Next" at bounding box center [317, 194] width 59 height 20
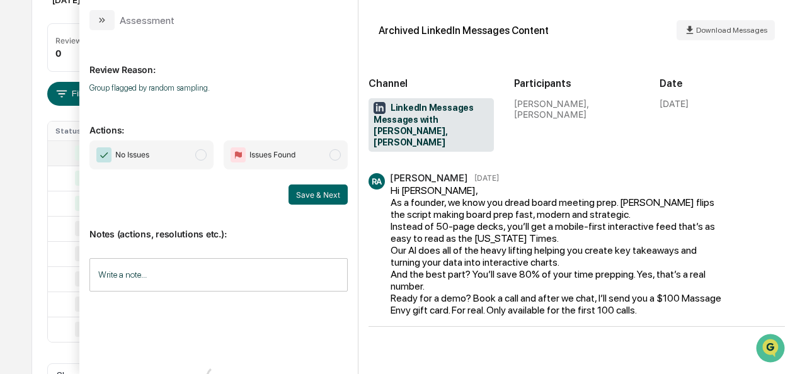
scroll to position [248, 0]
click at [189, 154] on span "No Issues" at bounding box center [151, 154] width 124 height 29
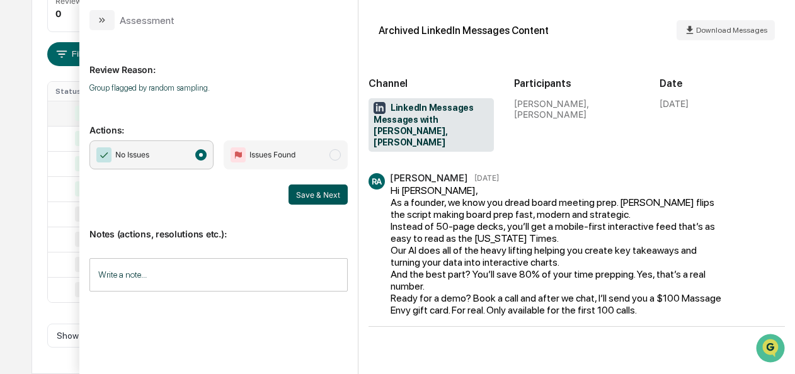
click at [307, 190] on button "Save & Next" at bounding box center [317, 194] width 59 height 20
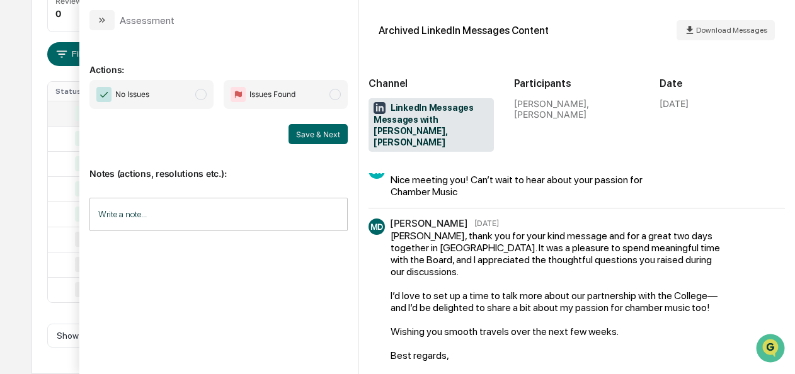
scroll to position [33, 0]
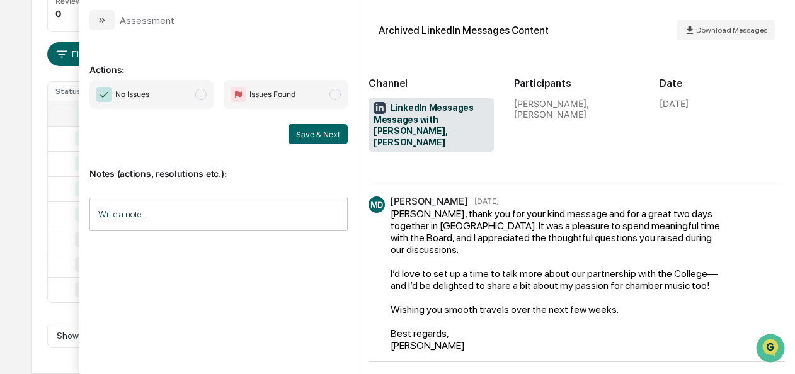
click at [205, 97] on span "modal" at bounding box center [200, 94] width 11 height 11
click at [317, 132] on button "Save & Next" at bounding box center [317, 134] width 59 height 20
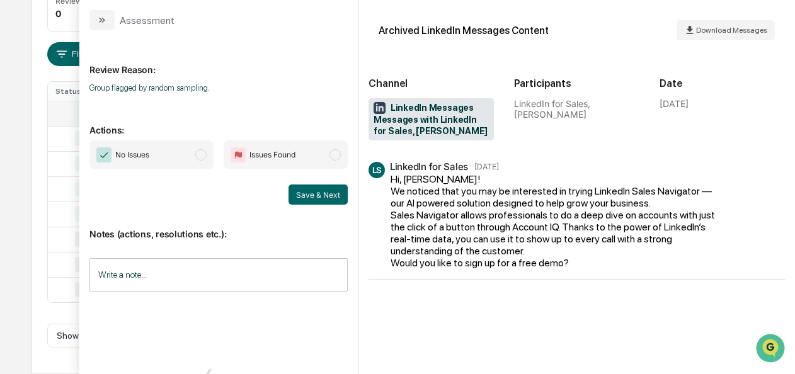
click at [201, 155] on span "modal" at bounding box center [200, 154] width 11 height 11
click at [303, 200] on button "Save & Next" at bounding box center [317, 194] width 59 height 20
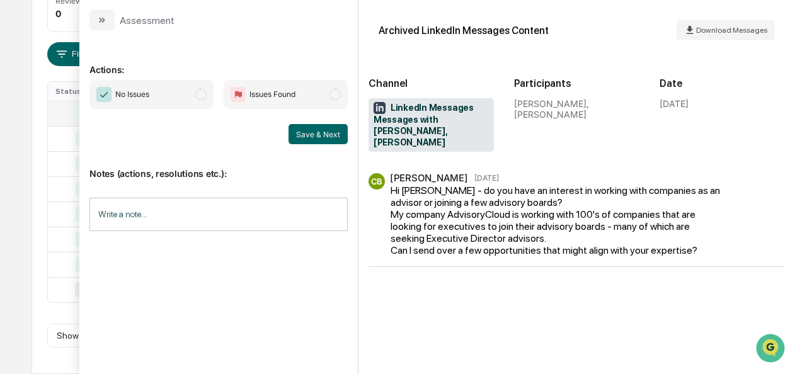
click at [202, 99] on span "modal" at bounding box center [200, 94] width 11 height 11
click at [344, 133] on button "Save & Next" at bounding box center [317, 134] width 59 height 20
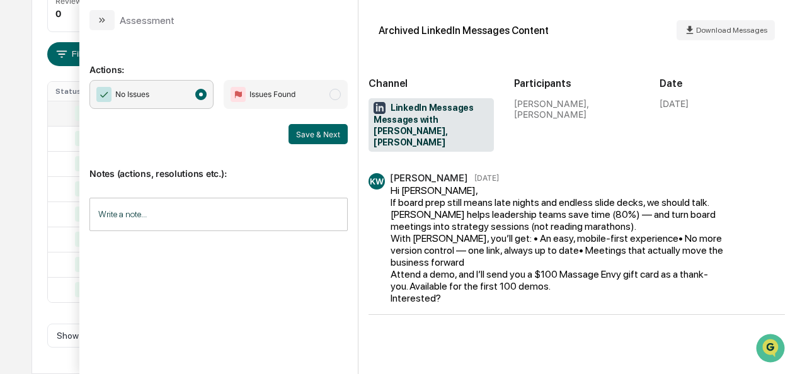
click at [106, 31] on div "Actions: No Issues Issues Found Save & Next Notes (actions, resolutions etc.): …" at bounding box center [218, 202] width 278 height 344
click at [107, 22] on button "modal" at bounding box center [101, 20] width 25 height 20
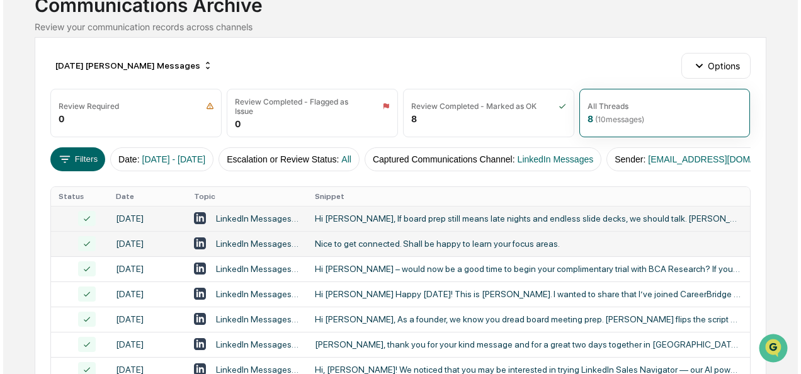
scroll to position [92, 0]
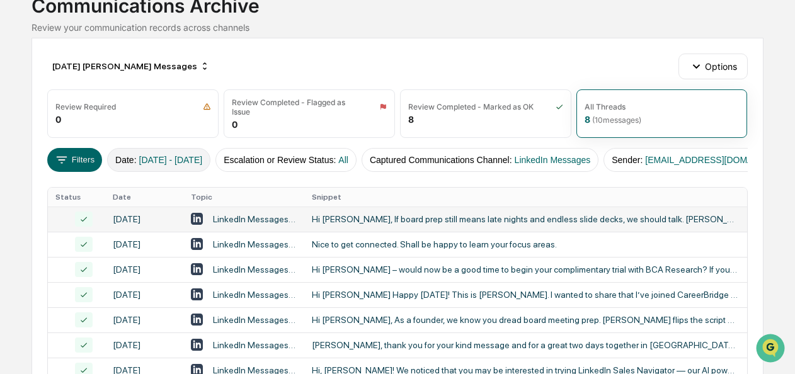
click at [156, 166] on button "Date : [DATE] - [DATE]" at bounding box center [158, 160] width 103 height 24
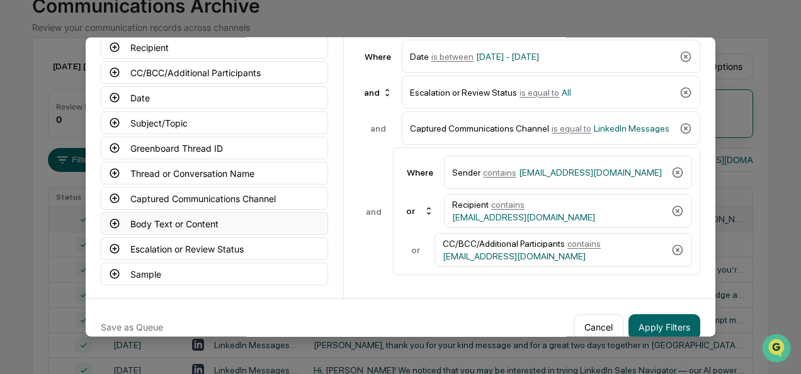
scroll to position [115, 0]
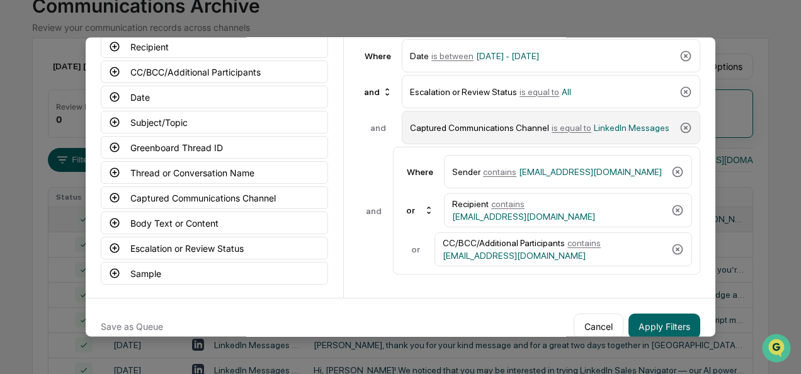
click at [555, 128] on span "is equal to" at bounding box center [572, 128] width 40 height 10
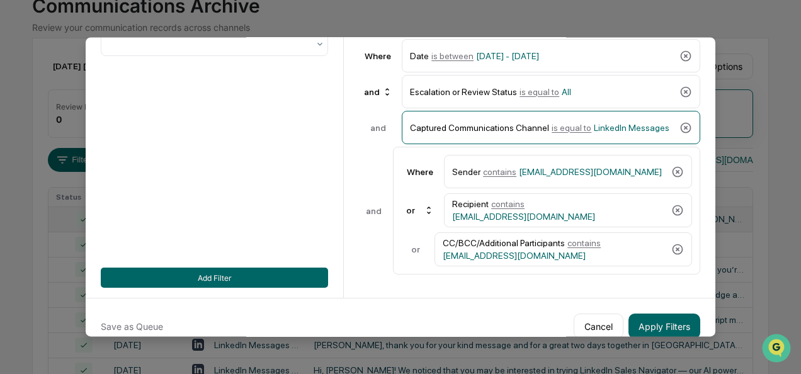
scroll to position [0, 0]
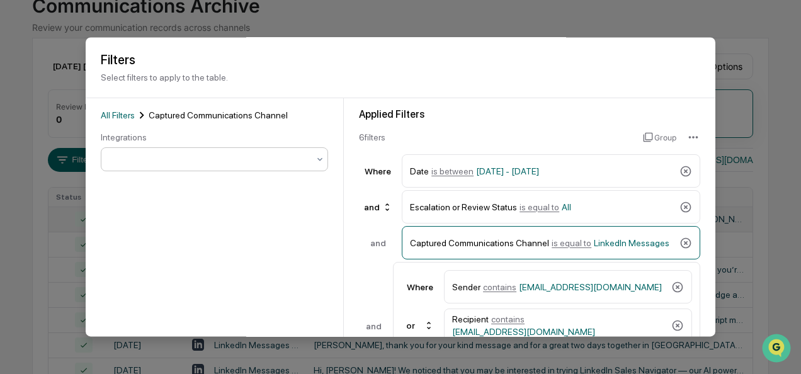
click at [171, 170] on div at bounding box center [214, 160] width 227 height 24
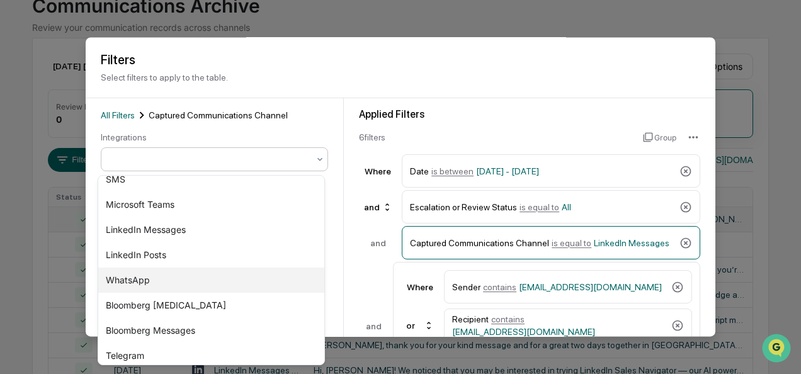
scroll to position [62, 0]
click at [166, 283] on div "WhatsApp" at bounding box center [211, 279] width 226 height 25
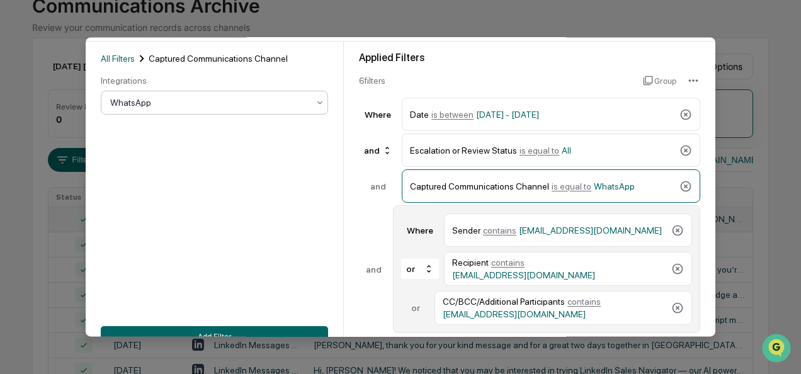
scroll to position [57, 0]
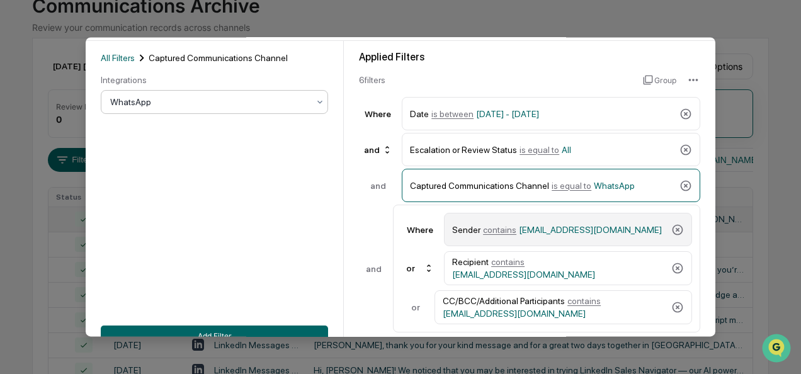
click at [494, 225] on span "contains" at bounding box center [499, 230] width 33 height 10
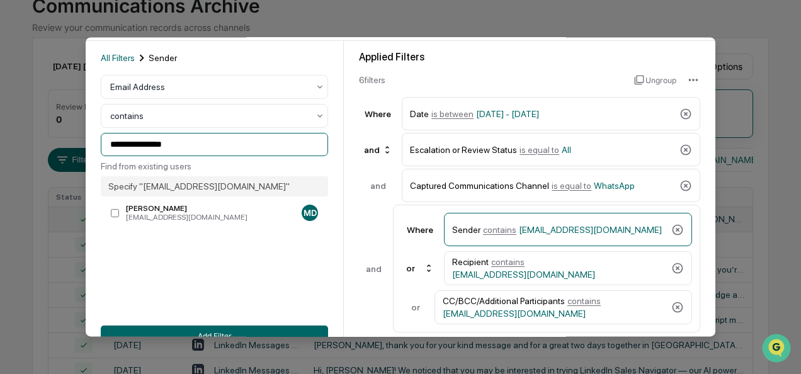
drag, startPoint x: 191, startPoint y: 145, endPoint x: 33, endPoint y: 149, distance: 158.1
click at [33, 149] on body "Calendar Manage Tasks Reviews Approval Management Company People, Data, Setting…" at bounding box center [400, 194] width 801 height 572
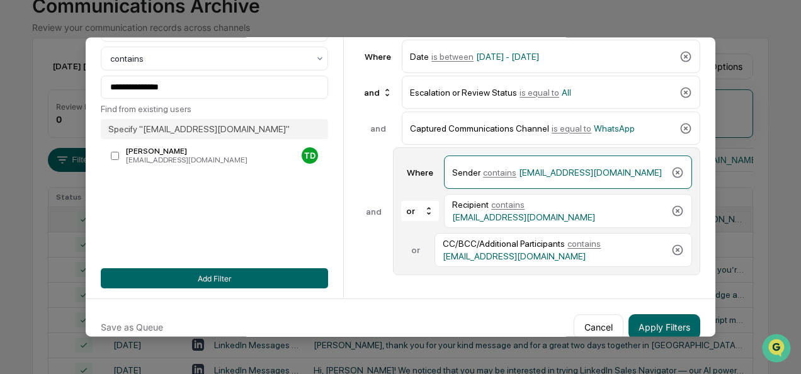
scroll to position [120, 0]
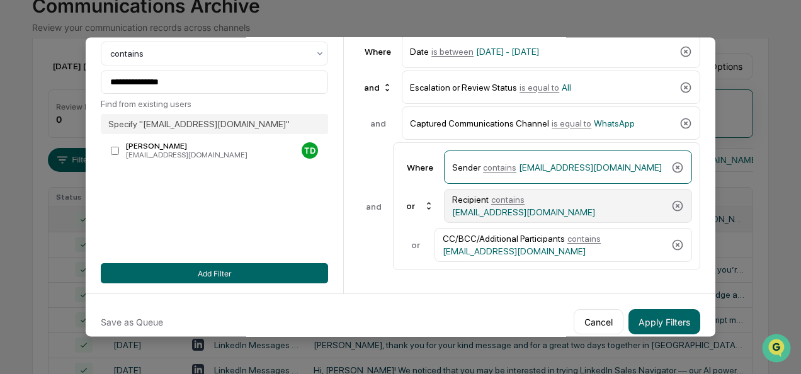
click at [528, 207] on span "[EMAIL_ADDRESS][DOMAIN_NAME]" at bounding box center [523, 212] width 143 height 10
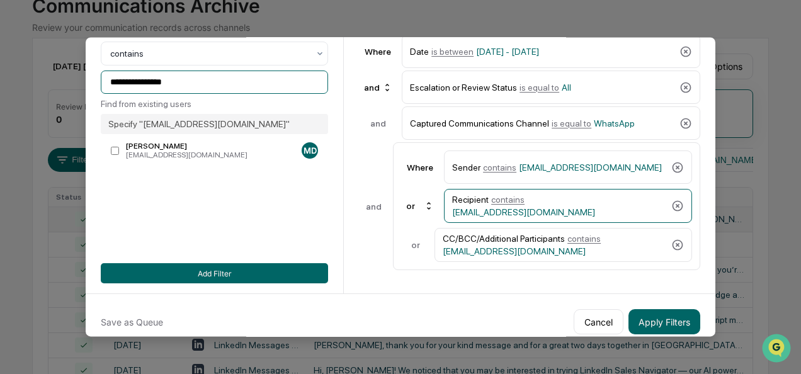
drag, startPoint x: 183, startPoint y: 86, endPoint x: 26, endPoint y: 99, distance: 157.3
click at [26, 99] on body "Calendar Manage Tasks Reviews Approval Management Company People, Data, Setting…" at bounding box center [400, 194] width 801 height 572
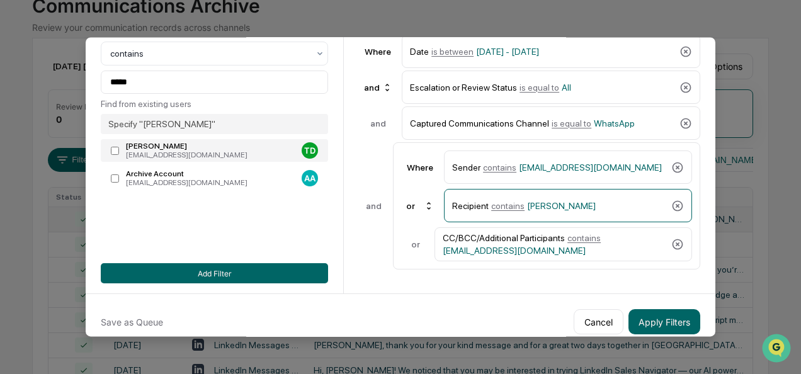
click at [175, 150] on div "[PERSON_NAME]" at bounding box center [211, 146] width 171 height 9
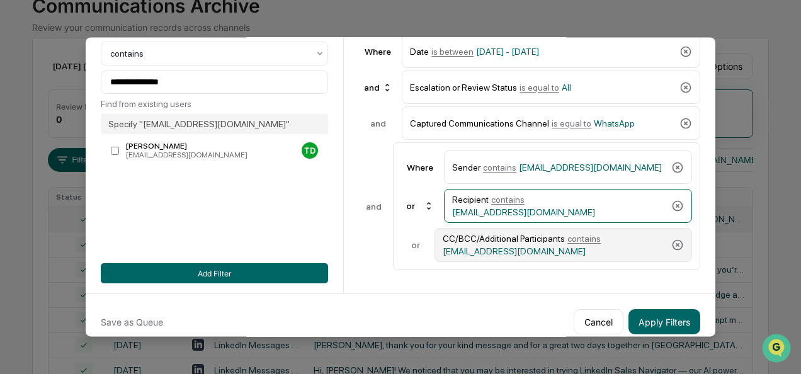
click at [580, 235] on span "contains" at bounding box center [583, 239] width 33 height 10
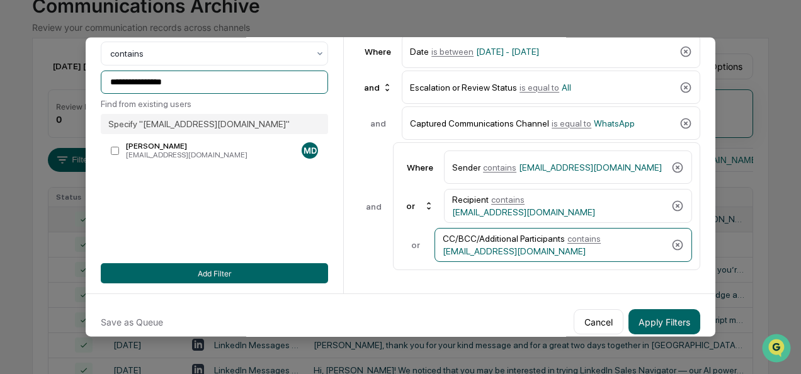
drag, startPoint x: 204, startPoint y: 82, endPoint x: 38, endPoint y: 91, distance: 165.8
click at [38, 91] on body "Calendar Manage Tasks Reviews Approval Management Company People, Data, Setting…" at bounding box center [400, 194] width 801 height 572
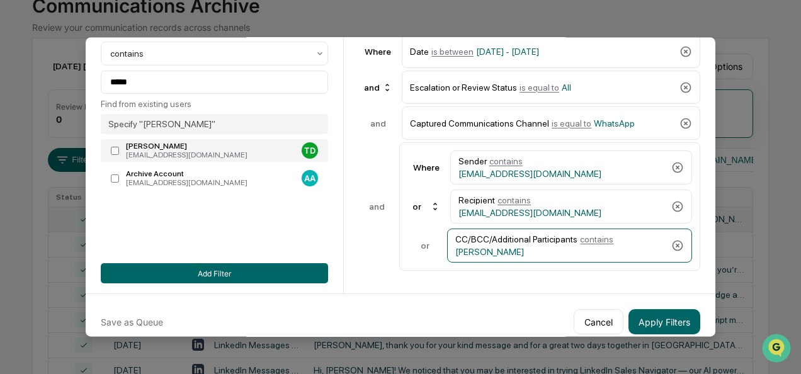
click at [116, 156] on label "[PERSON_NAME] [EMAIL_ADDRESS][DOMAIN_NAME] TD" at bounding box center [214, 151] width 227 height 23
type input "**********"
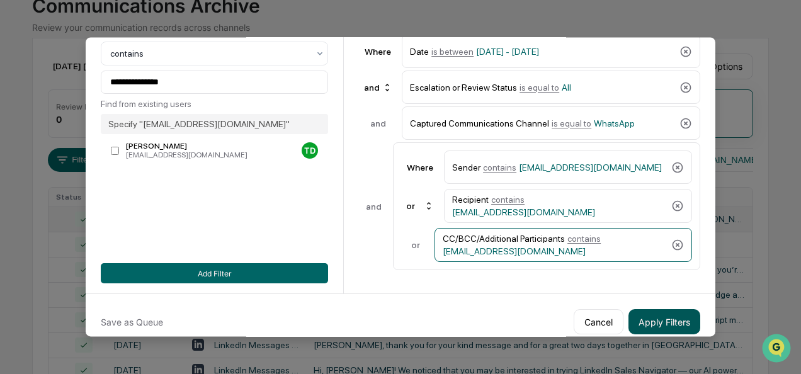
click at [656, 318] on button "Apply Filters" at bounding box center [664, 321] width 72 height 25
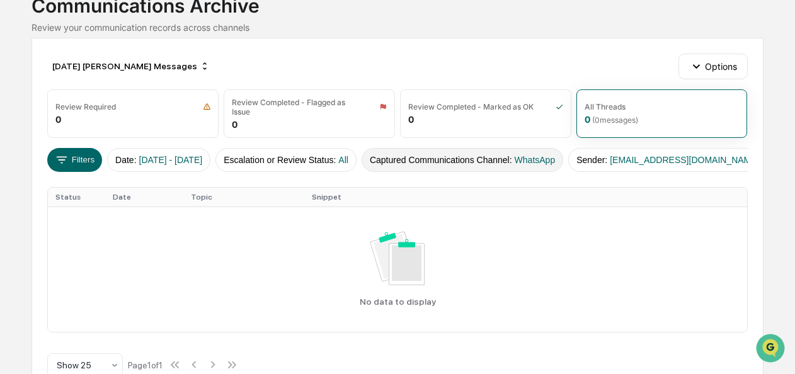
click at [487, 156] on button "Captured Communications Channel : WhatsApp" at bounding box center [461, 160] width 201 height 24
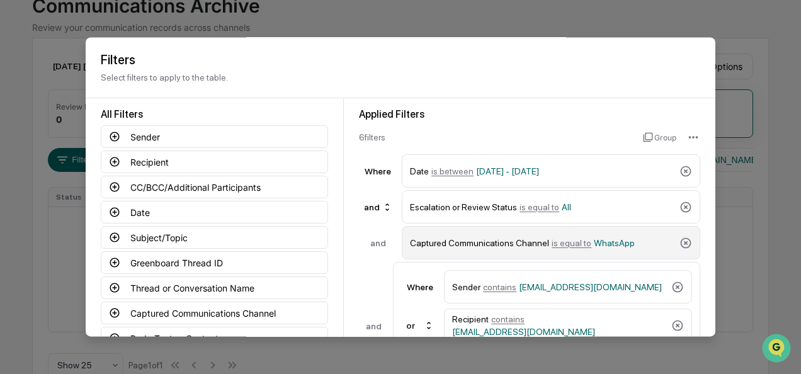
click at [565, 244] on span "is equal to" at bounding box center [572, 243] width 40 height 10
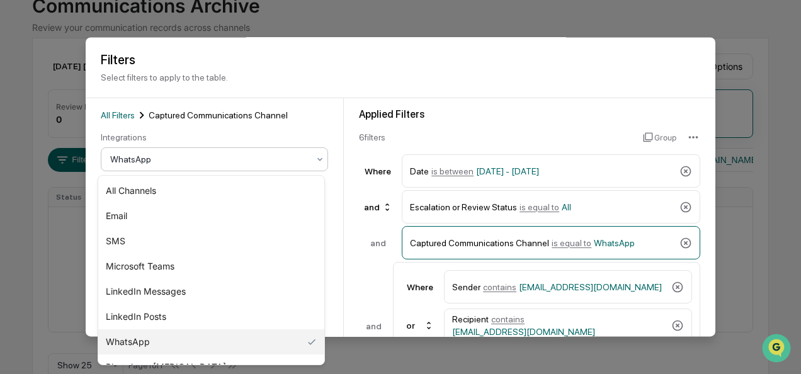
click at [178, 163] on div at bounding box center [209, 160] width 198 height 13
click at [154, 235] on div "SMS" at bounding box center [211, 241] width 226 height 25
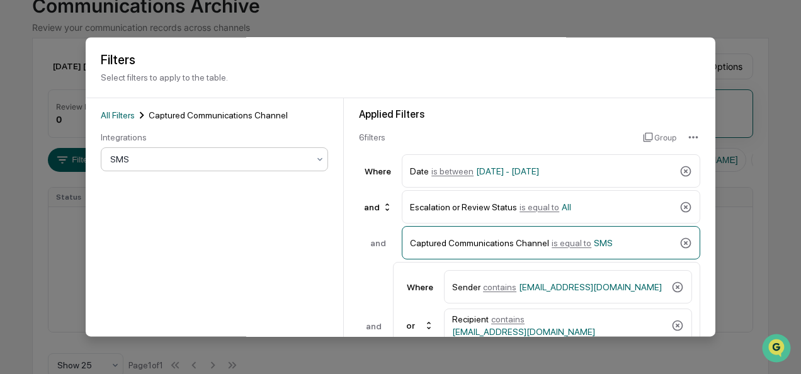
scroll to position [139, 0]
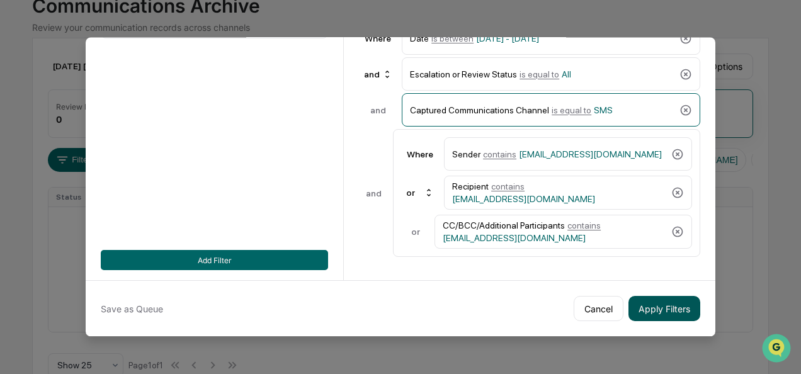
click at [662, 301] on button "Apply Filters" at bounding box center [664, 308] width 72 height 25
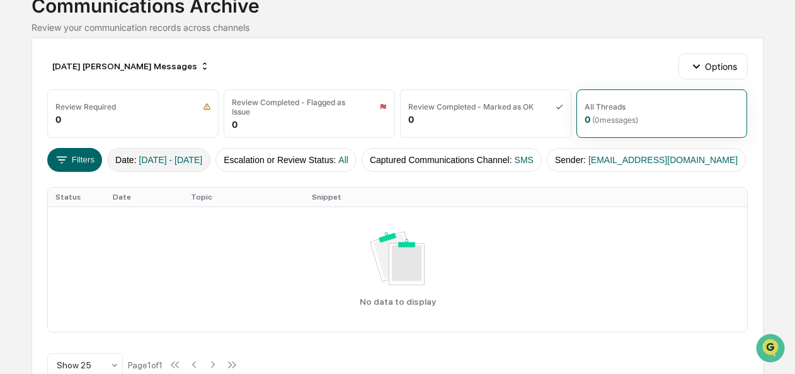
click at [167, 161] on span "[DATE] - [DATE]" at bounding box center [171, 160] width 64 height 10
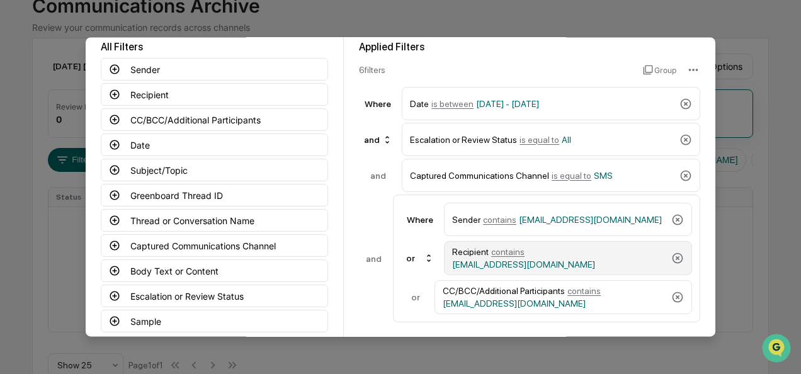
scroll to position [68, 0]
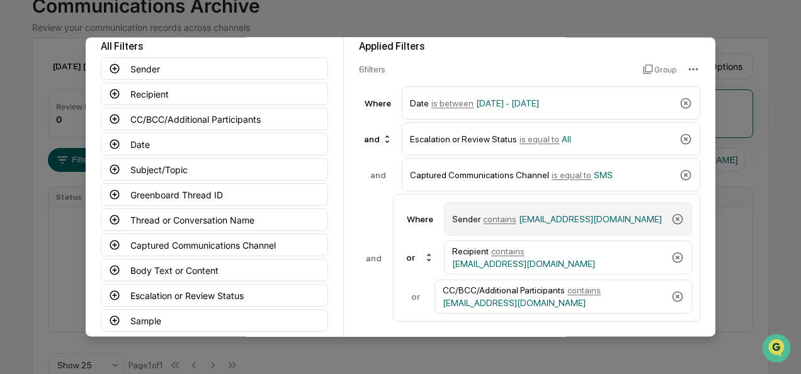
click at [489, 219] on span "contains" at bounding box center [499, 219] width 33 height 10
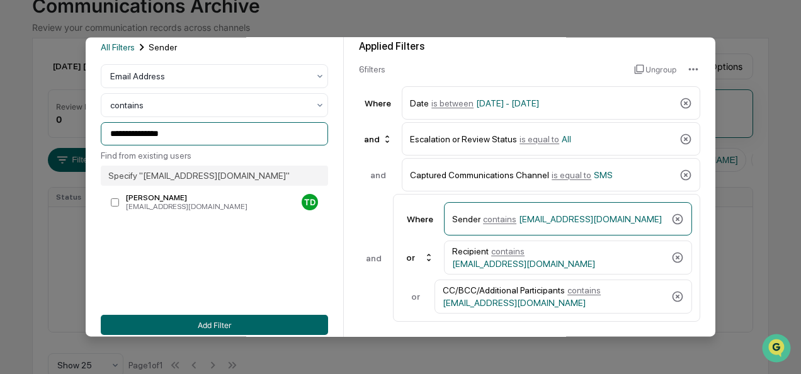
drag, startPoint x: 174, startPoint y: 127, endPoint x: 33, endPoint y: 116, distance: 141.4
click at [33, 116] on body "**********" at bounding box center [400, 155] width 801 height 495
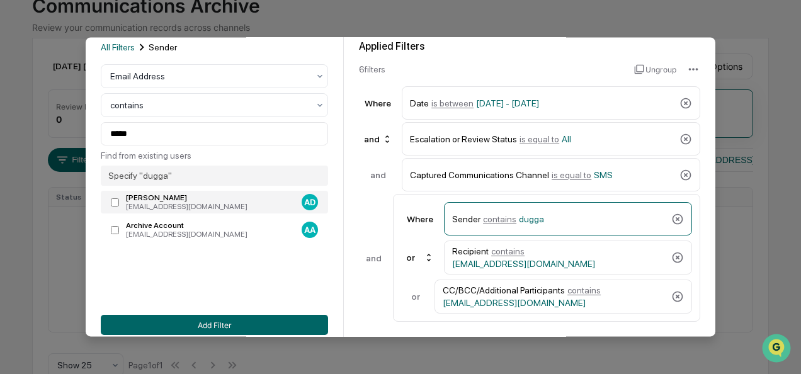
click at [140, 196] on div "[PERSON_NAME]" at bounding box center [211, 198] width 171 height 9
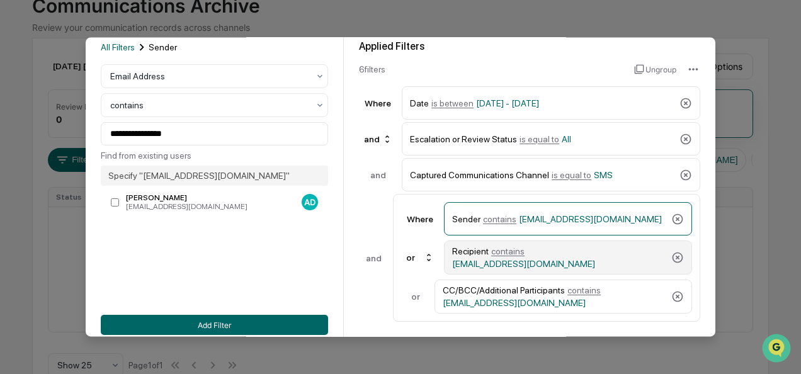
click at [516, 256] on span "contains" at bounding box center [507, 251] width 33 height 10
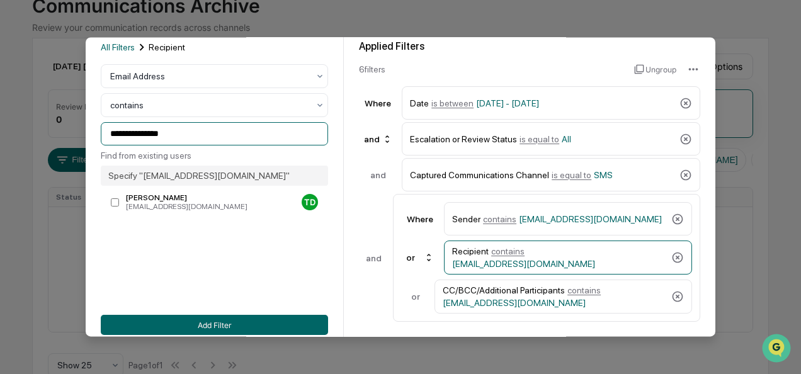
drag, startPoint x: 199, startPoint y: 139, endPoint x: 28, endPoint y: 137, distance: 171.3
click at [28, 137] on body "**********" at bounding box center [400, 155] width 801 height 495
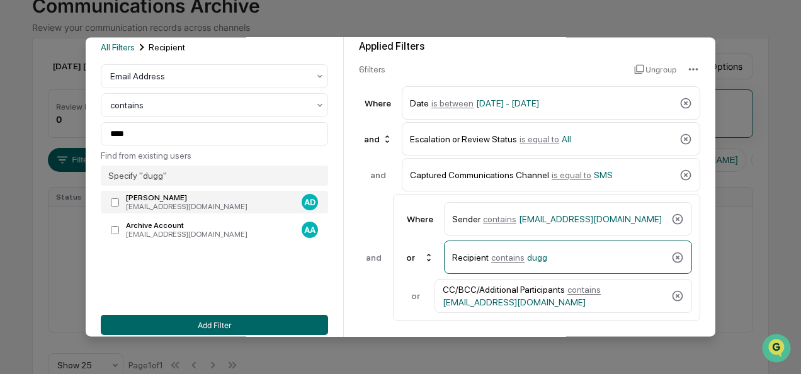
click at [184, 203] on div "[PERSON_NAME]" at bounding box center [211, 198] width 171 height 9
type input "**********"
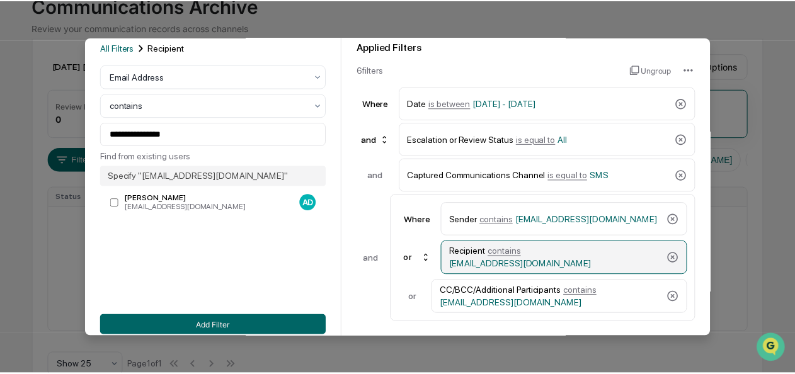
scroll to position [139, 0]
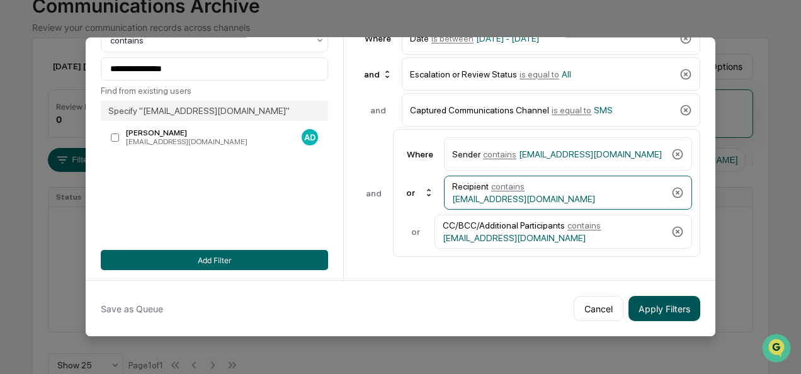
click at [651, 302] on button "Apply Filters" at bounding box center [664, 308] width 72 height 25
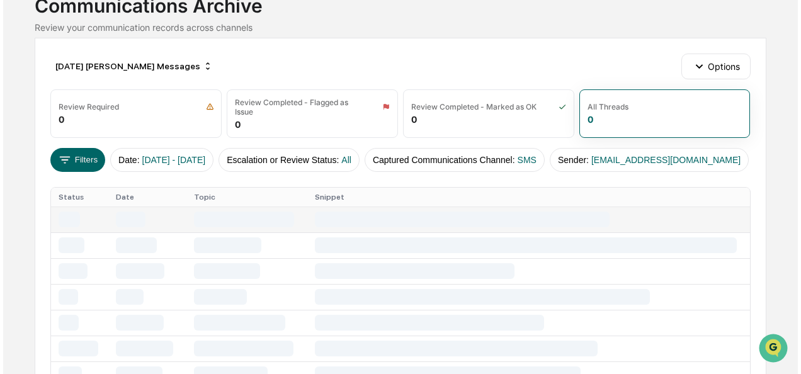
scroll to position [92, 0]
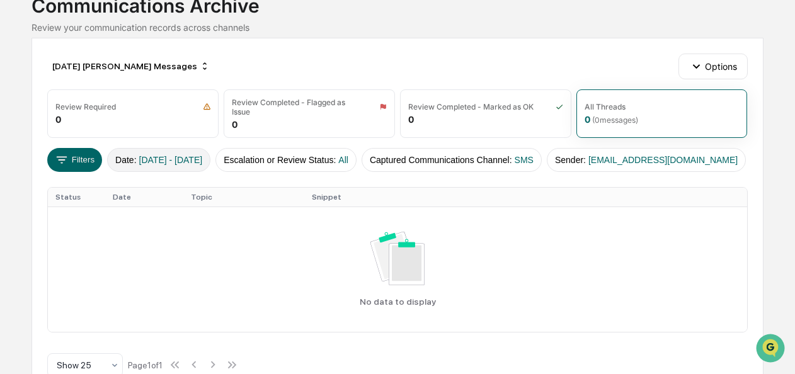
click at [203, 157] on span "[DATE] - [DATE]" at bounding box center [171, 160] width 64 height 10
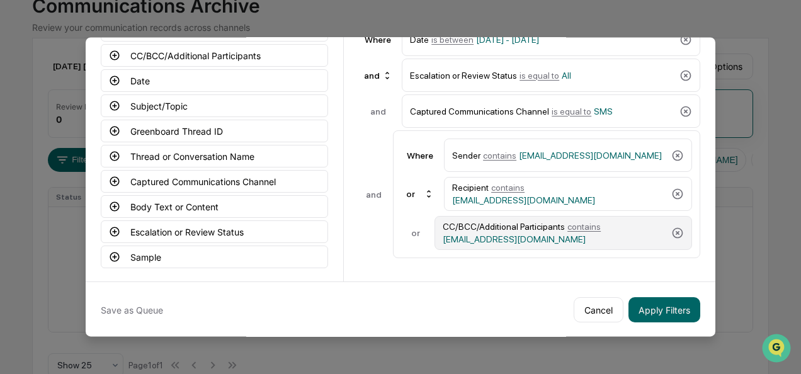
scroll to position [133, 0]
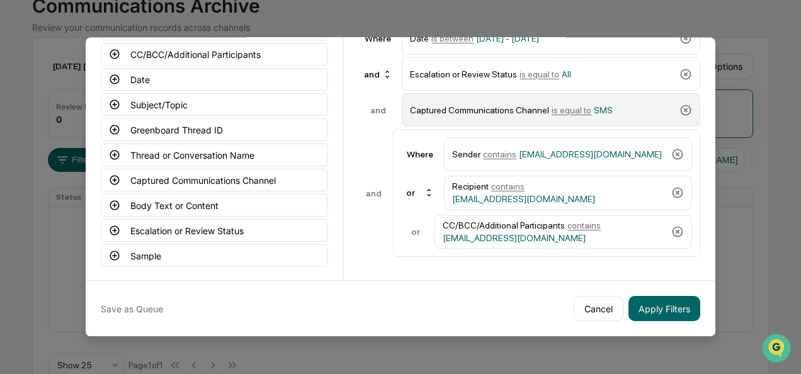
click at [559, 109] on span "is equal to" at bounding box center [572, 110] width 40 height 10
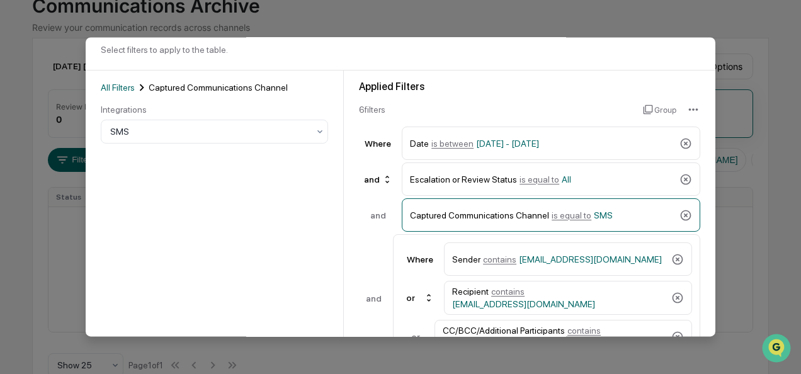
scroll to position [25, 0]
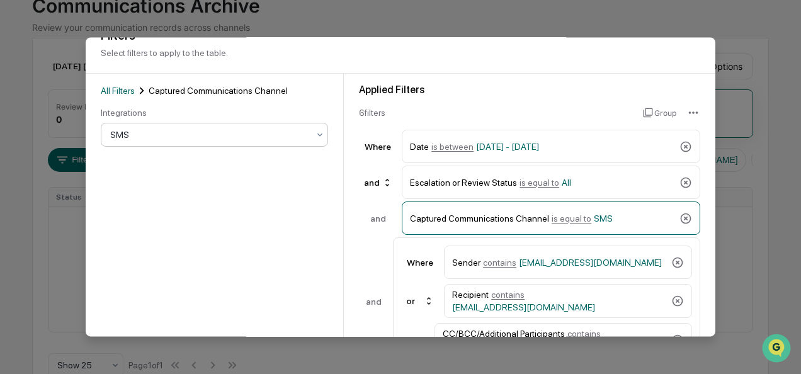
click at [161, 147] on div "All Filters Captured Communications Channel Integrations SMS Add Filter" at bounding box center [214, 231] width 227 height 295
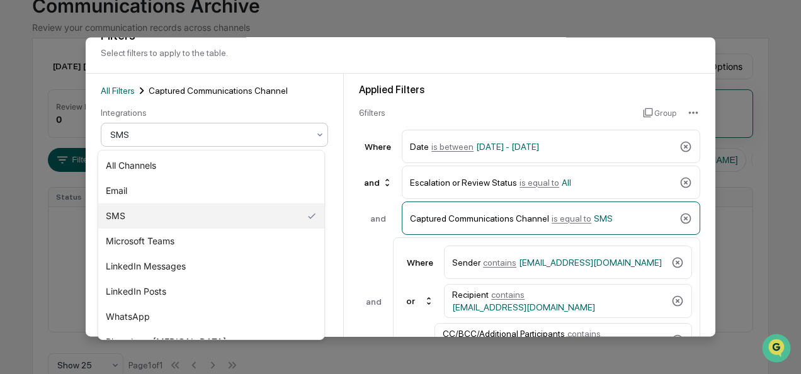
click at [184, 138] on div at bounding box center [209, 135] width 198 height 13
click at [167, 295] on div "LinkedIn Posts" at bounding box center [211, 291] width 226 height 25
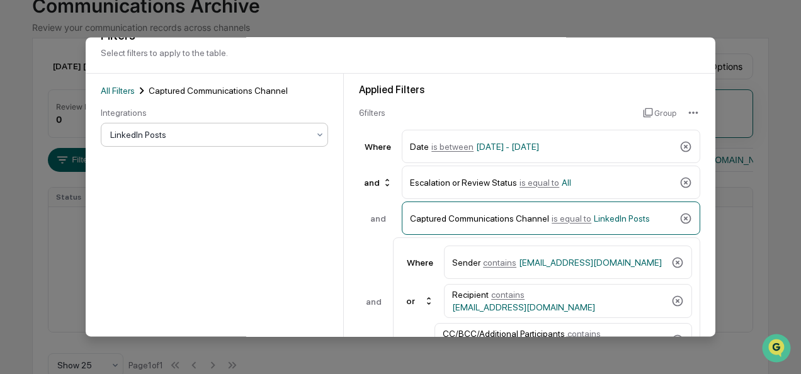
scroll to position [139, 0]
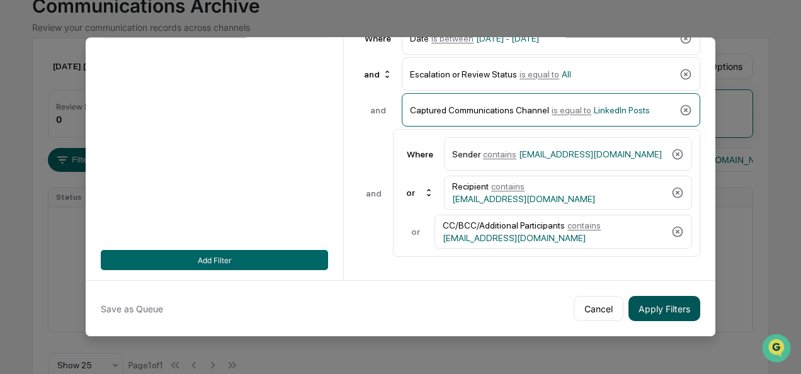
click at [674, 301] on button "Apply Filters" at bounding box center [664, 308] width 72 height 25
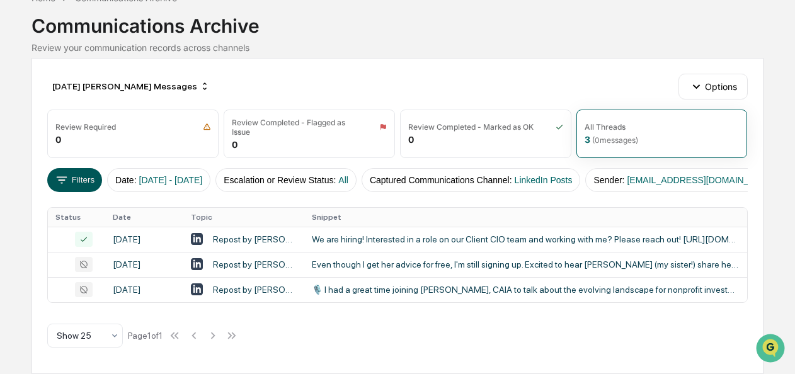
click at [82, 168] on button "Filters" at bounding box center [74, 180] width 55 height 24
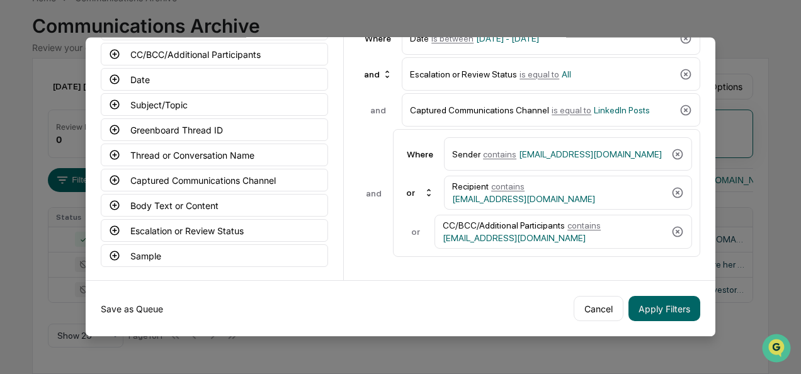
click at [133, 303] on button "Save as Queue" at bounding box center [132, 308] width 62 height 25
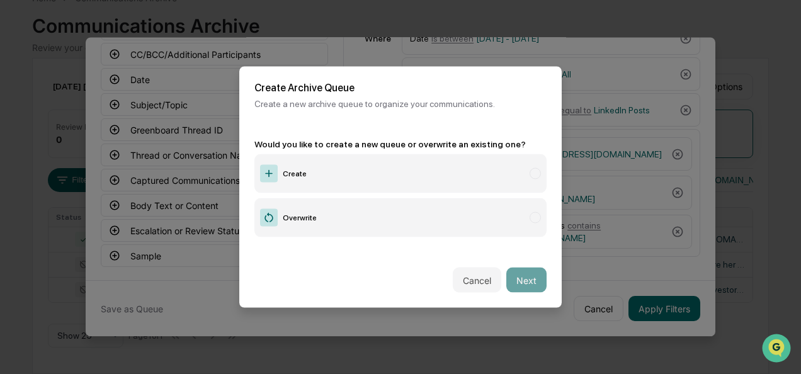
click at [302, 176] on label "Create" at bounding box center [400, 173] width 292 height 39
click at [528, 281] on button "Next" at bounding box center [526, 280] width 40 height 25
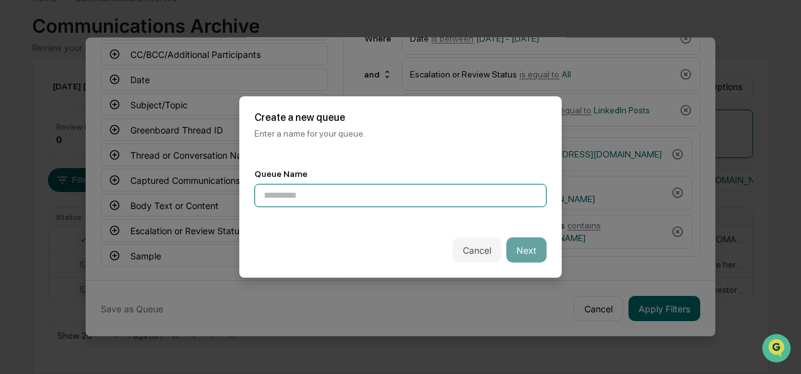
click at [349, 184] on input at bounding box center [400, 195] width 292 height 23
type input "**********"
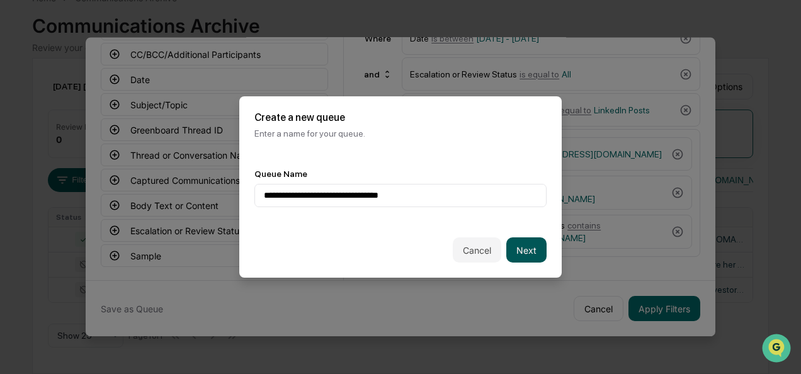
click at [506, 240] on button "Next" at bounding box center [526, 249] width 40 height 25
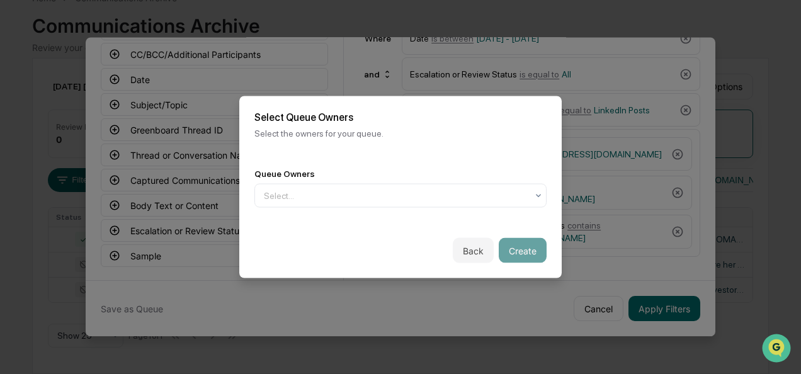
click at [383, 206] on div "Queue Owners Select..." at bounding box center [400, 188] width 322 height 69
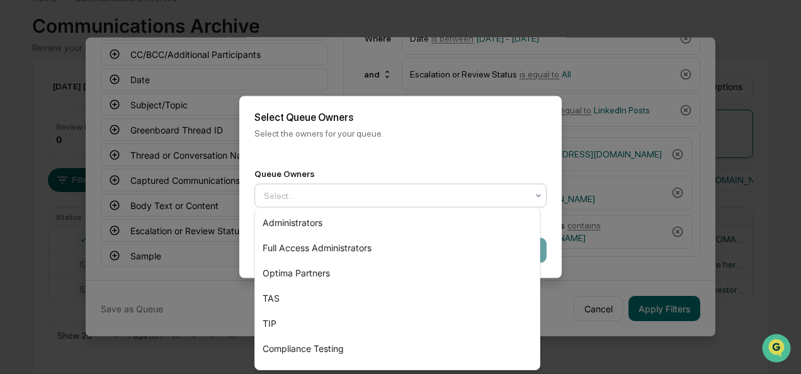
click at [383, 202] on div "Select..." at bounding box center [395, 196] width 276 height 20
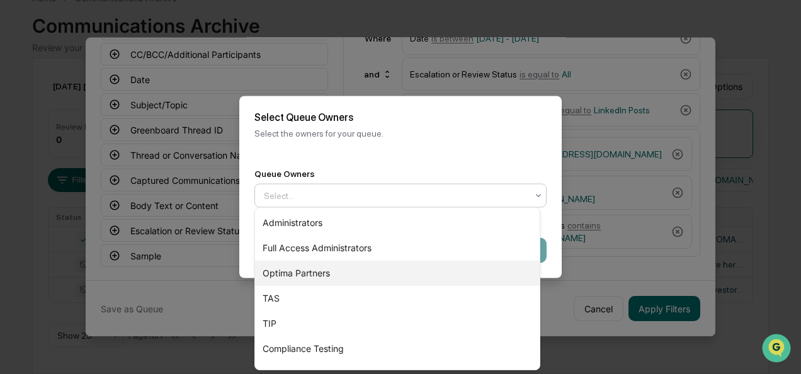
click at [338, 269] on div "Optima Partners" at bounding box center [397, 273] width 285 height 25
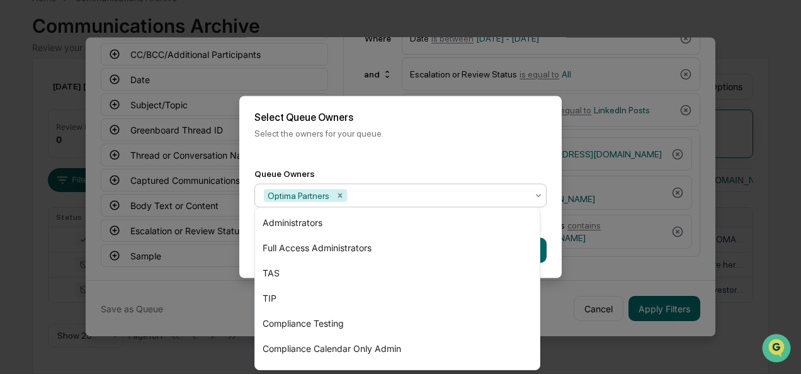
click at [553, 223] on div "Back Create" at bounding box center [400, 250] width 322 height 55
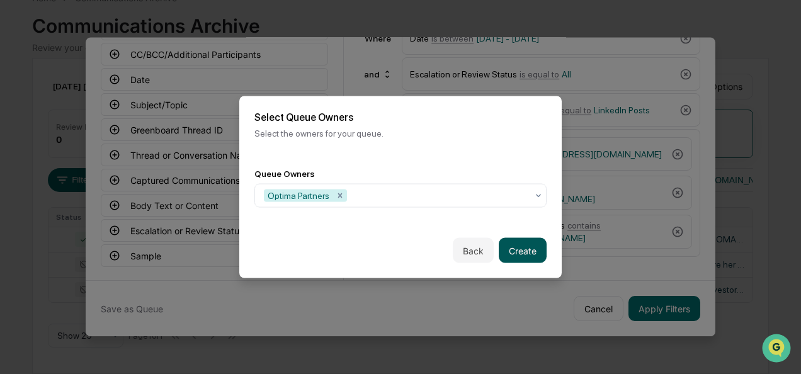
click at [518, 248] on button "Create" at bounding box center [523, 250] width 48 height 25
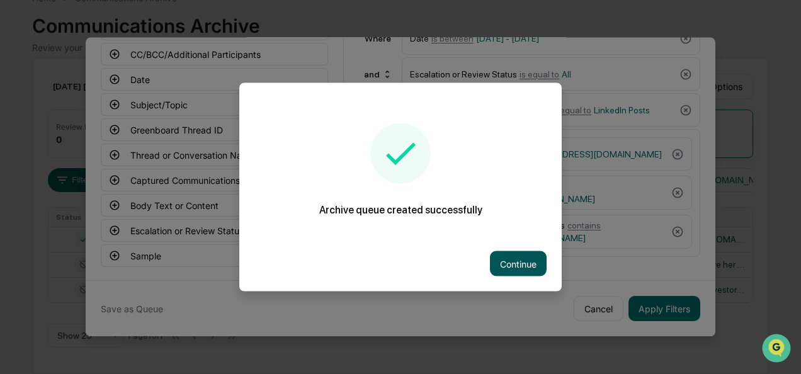
click at [506, 253] on button "Continue" at bounding box center [518, 263] width 57 height 25
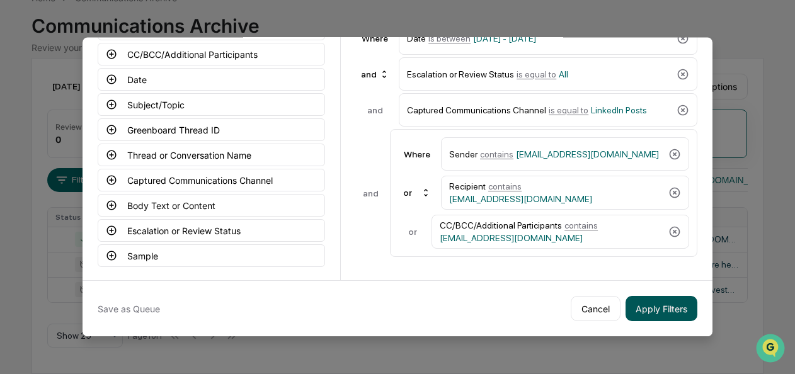
click at [665, 306] on button "Apply Filters" at bounding box center [661, 308] width 72 height 25
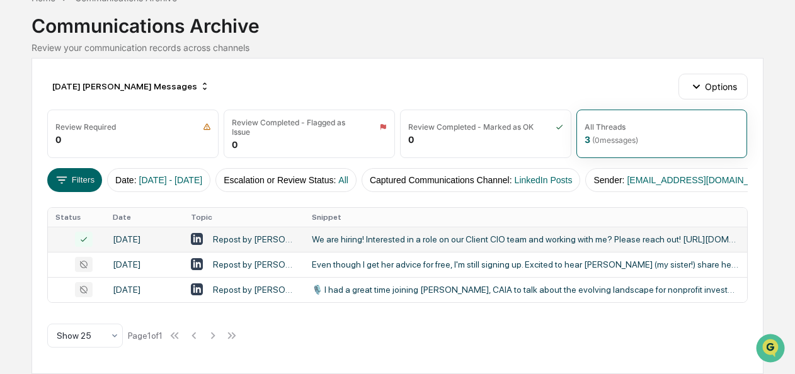
click at [366, 234] on div "We are hiring! Interested in a role on our Client CIO team and working with me?…" at bounding box center [525, 239] width 427 height 10
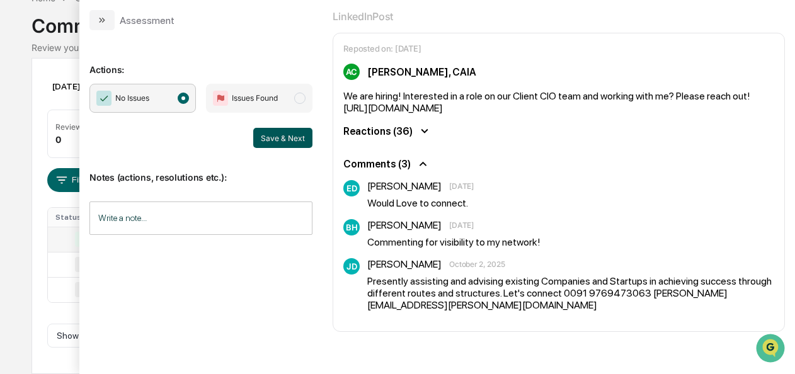
click at [291, 134] on button "Save & Next" at bounding box center [282, 138] width 59 height 20
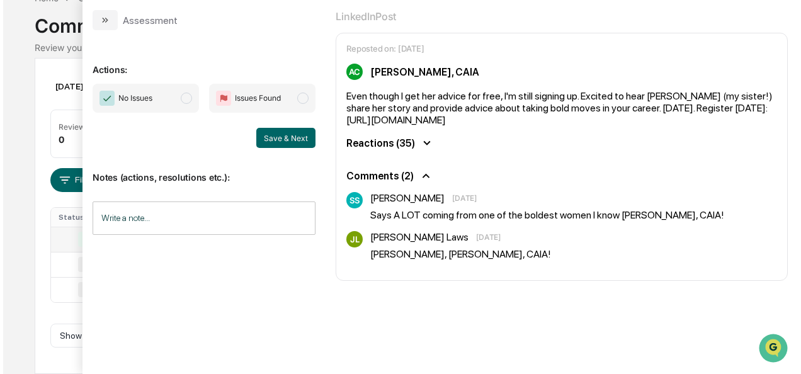
scroll to position [93, 0]
click at [188, 99] on span "modal" at bounding box center [183, 98] width 11 height 11
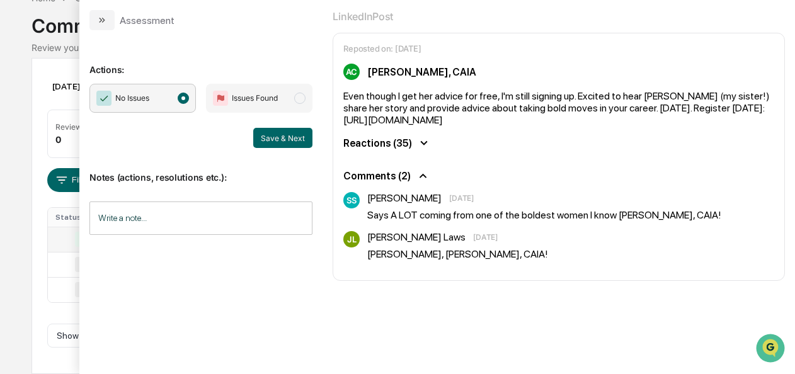
click at [266, 154] on div "Notes (actions, resolutions etc.): Write a note... Write a note..." at bounding box center [200, 199] width 223 height 102
click at [276, 141] on button "Save & Next" at bounding box center [282, 138] width 59 height 20
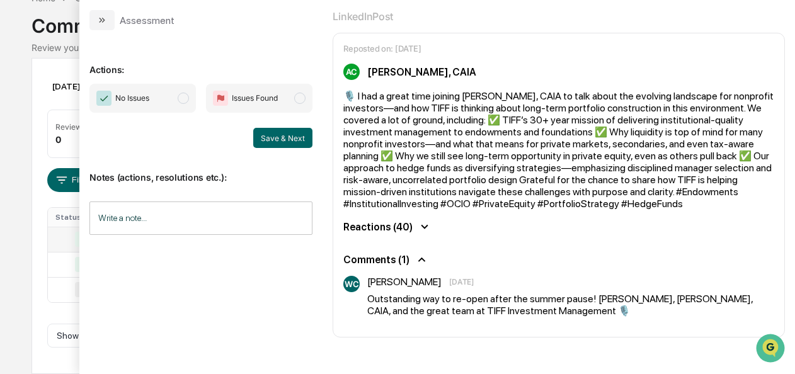
click at [184, 101] on span "modal" at bounding box center [183, 98] width 11 height 11
click at [294, 137] on button "Save & Next" at bounding box center [282, 138] width 59 height 20
click at [111, 30] on div "Actions: No Issues Issues Found Save & Next Notes (actions, resolutions etc.): …" at bounding box center [200, 145] width 243 height 230
click at [100, 21] on icon "modal" at bounding box center [100, 20] width 3 height 5
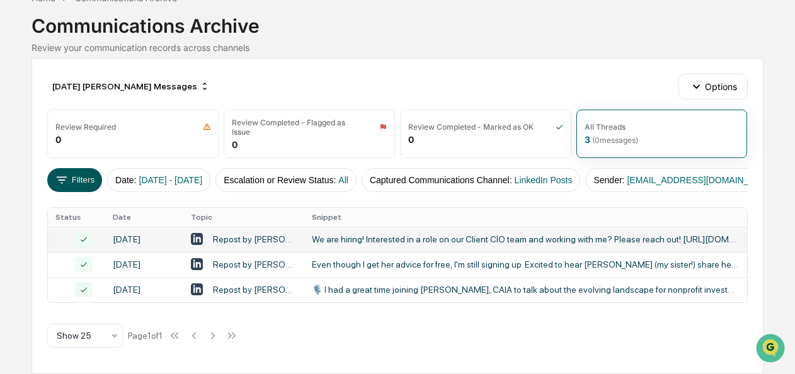
click at [89, 168] on button "Filters" at bounding box center [74, 180] width 55 height 24
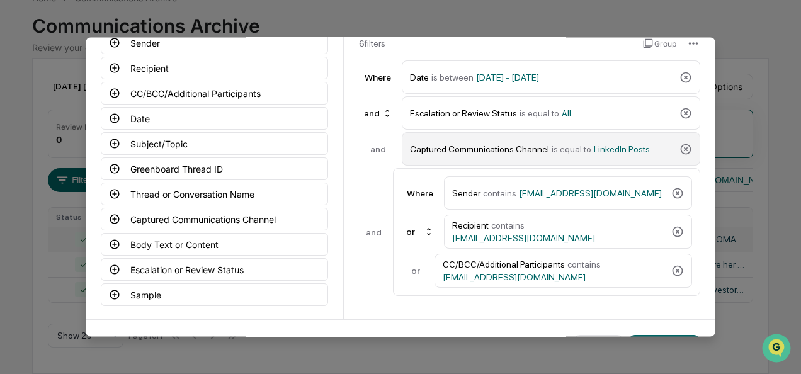
scroll to position [94, 0]
click at [555, 151] on span "is equal to" at bounding box center [572, 149] width 40 height 10
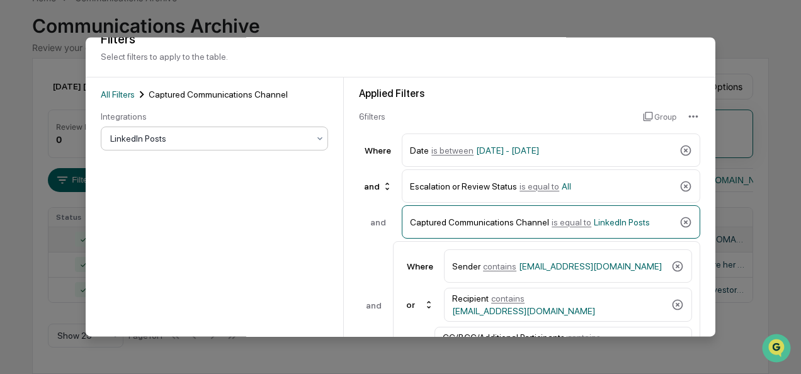
scroll to position [20, 0]
click at [193, 141] on div at bounding box center [209, 139] width 198 height 13
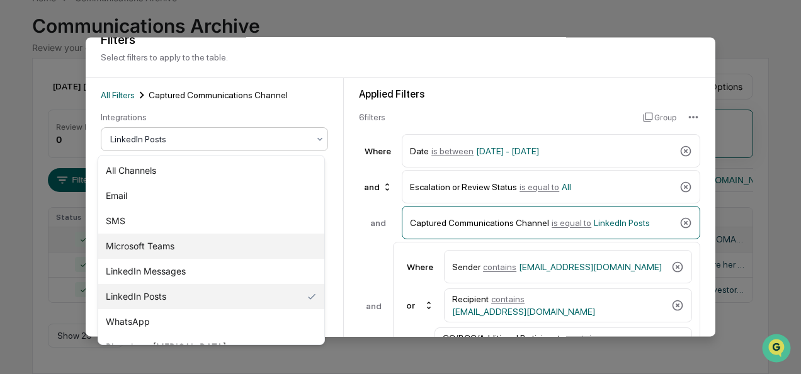
click at [175, 266] on div "LinkedIn Messages" at bounding box center [211, 271] width 226 height 25
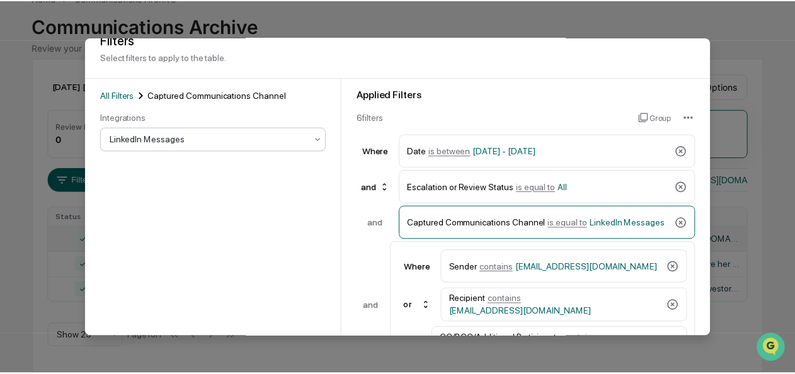
scroll to position [139, 0]
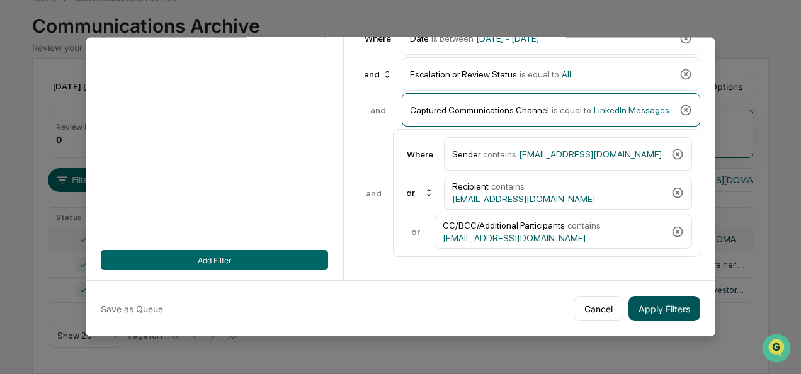
click at [628, 296] on button "Apply Filters" at bounding box center [664, 308] width 72 height 25
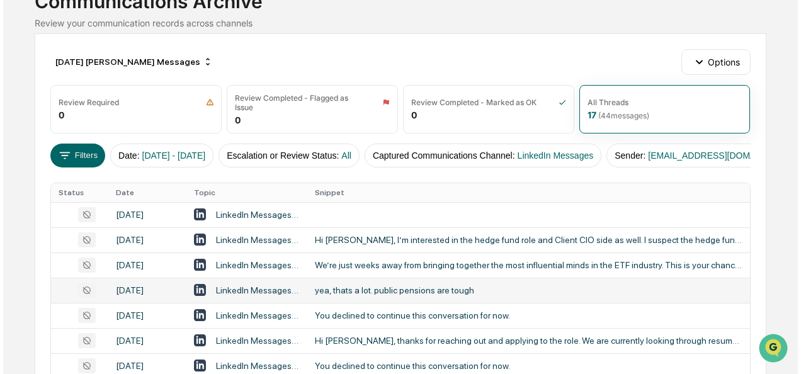
scroll to position [94, 0]
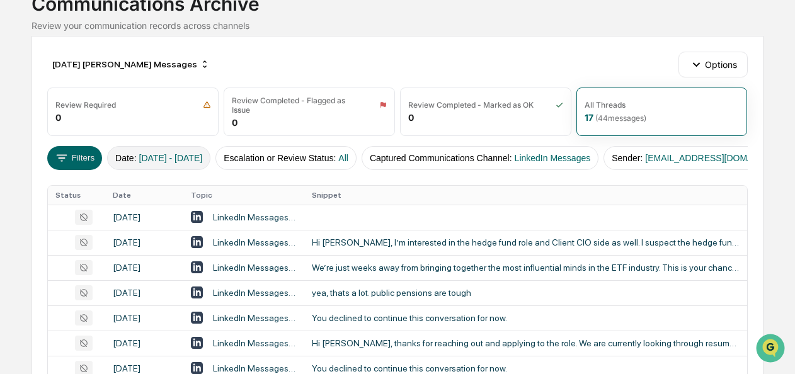
click at [154, 157] on span "[DATE] - [DATE]" at bounding box center [171, 158] width 64 height 10
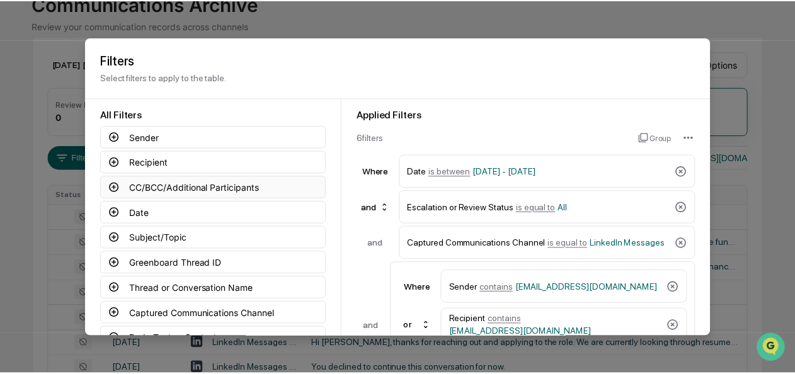
scroll to position [139, 0]
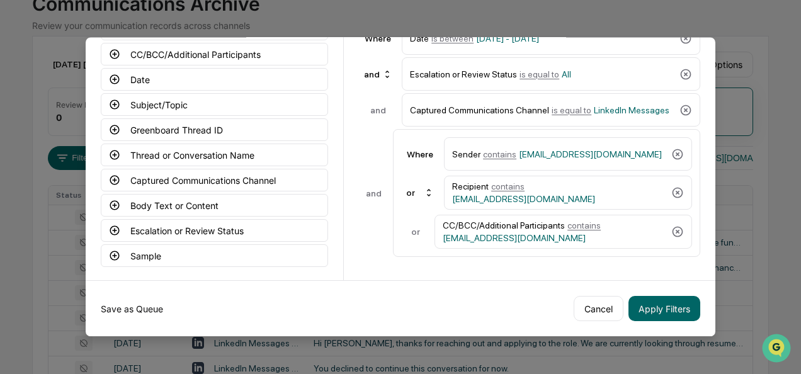
click at [135, 304] on button "Save as Queue" at bounding box center [132, 308] width 62 height 25
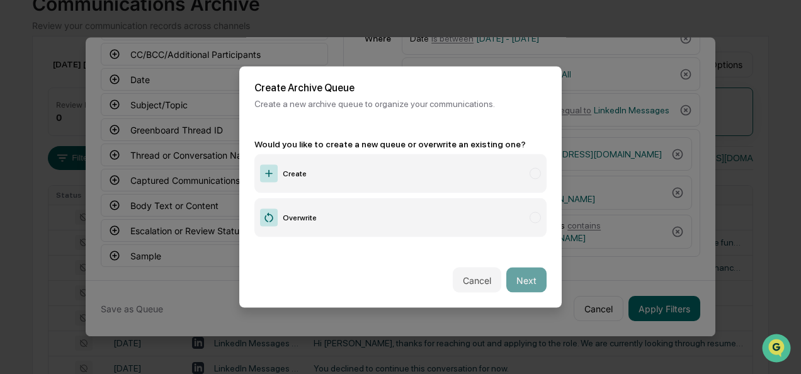
click at [312, 165] on label "Create" at bounding box center [400, 173] width 292 height 39
click at [519, 278] on button "Next" at bounding box center [526, 280] width 40 height 25
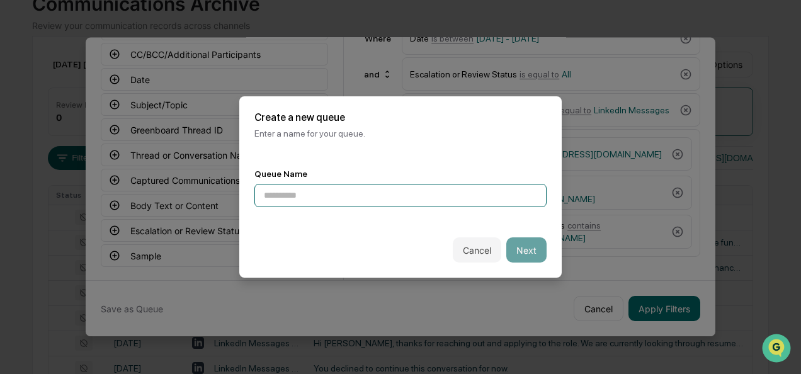
click at [374, 184] on input at bounding box center [400, 195] width 292 height 23
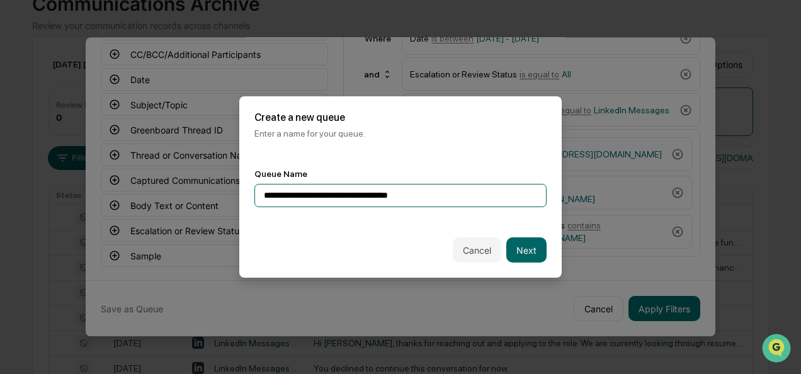
type input "**********"
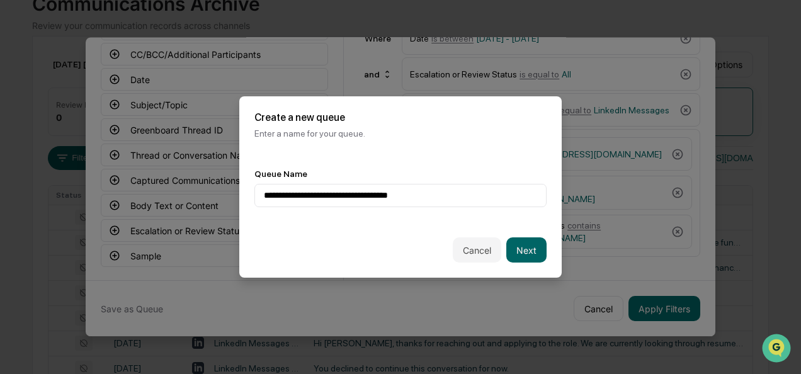
click at [518, 263] on div "Cancel Next" at bounding box center [400, 249] width 322 height 55
click at [517, 249] on button "Next" at bounding box center [526, 249] width 40 height 25
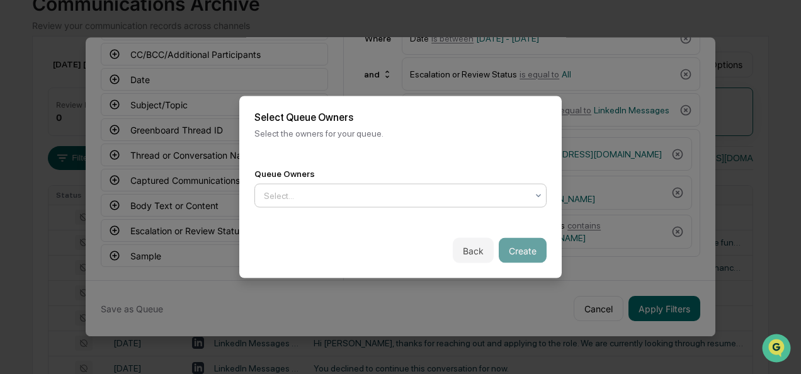
click at [414, 199] on div "Select..." at bounding box center [395, 196] width 276 height 20
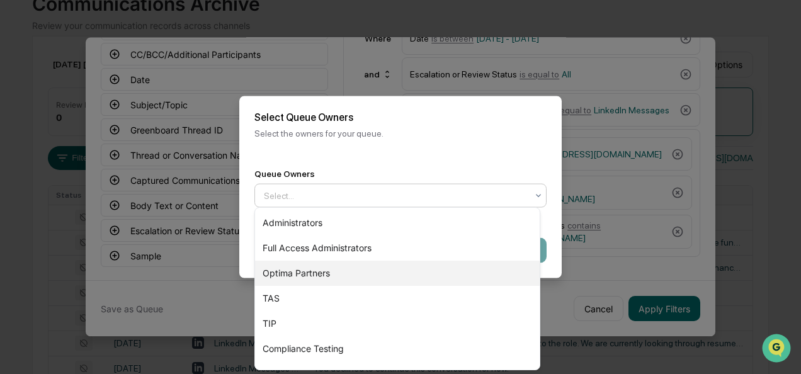
click at [369, 266] on div "Optima Partners" at bounding box center [397, 273] width 285 height 25
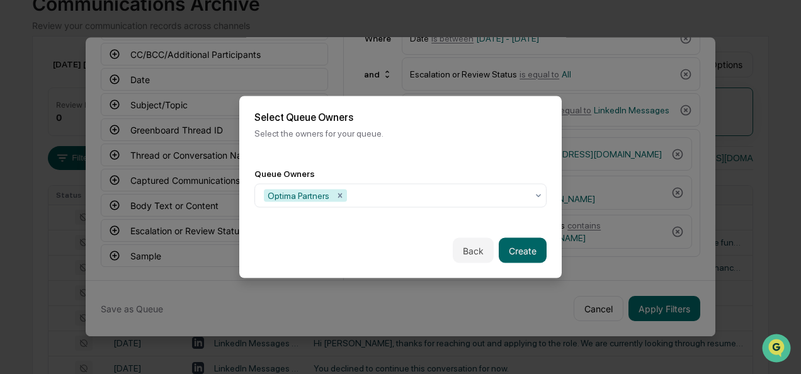
click at [544, 237] on div "Back Create" at bounding box center [400, 250] width 322 height 55
click at [519, 252] on button "Create" at bounding box center [523, 250] width 48 height 25
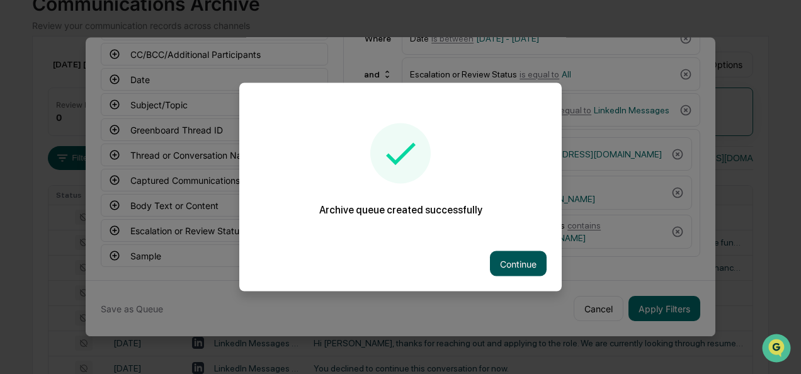
click at [501, 256] on button "Continue" at bounding box center [518, 263] width 57 height 25
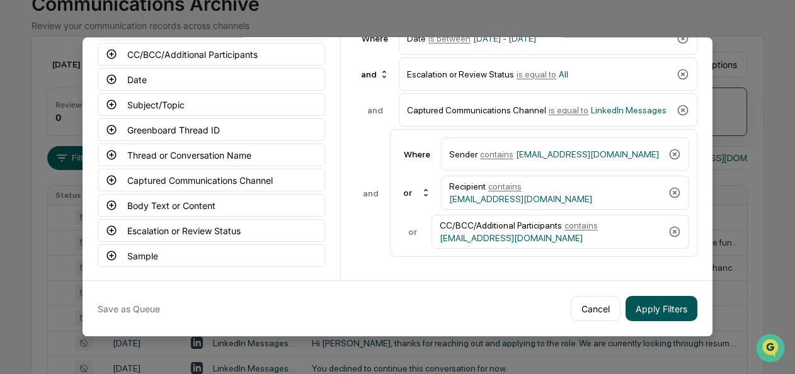
click at [652, 303] on button "Apply Filters" at bounding box center [661, 308] width 72 height 25
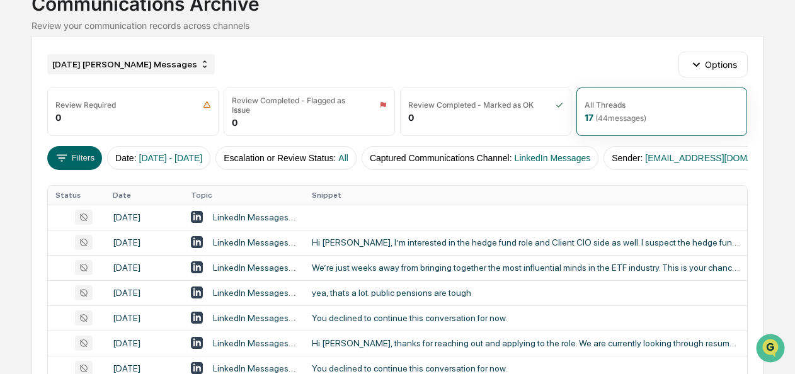
click at [120, 69] on div "[DATE] [PERSON_NAME] Messages" at bounding box center [130, 64] width 167 height 20
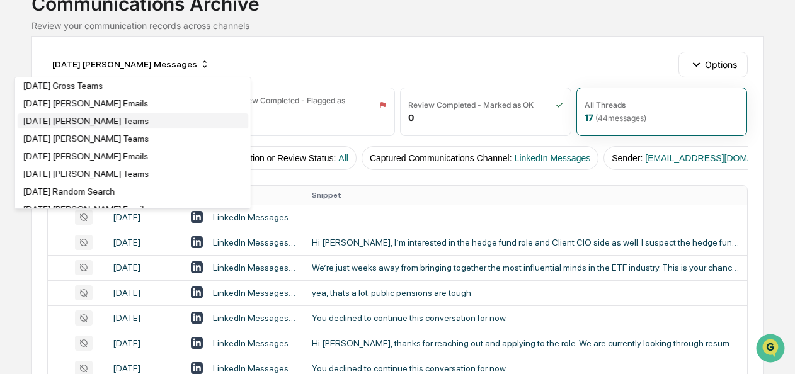
scroll to position [2627, 0]
click at [134, 39] on div "[DATE] [PERSON_NAME] LinkedIn Messages" at bounding box center [111, 34] width 176 height 10
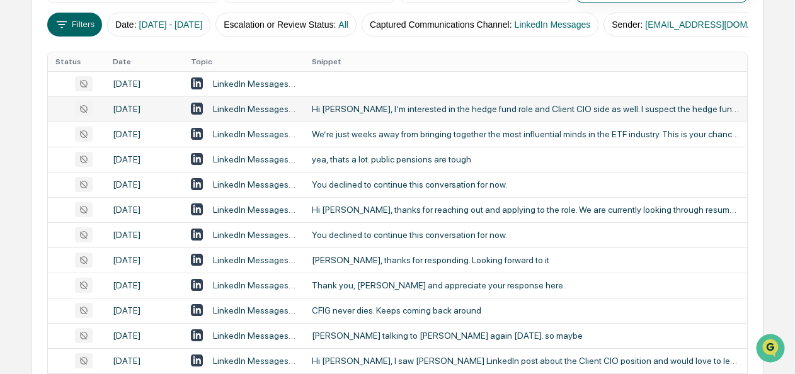
scroll to position [0, 0]
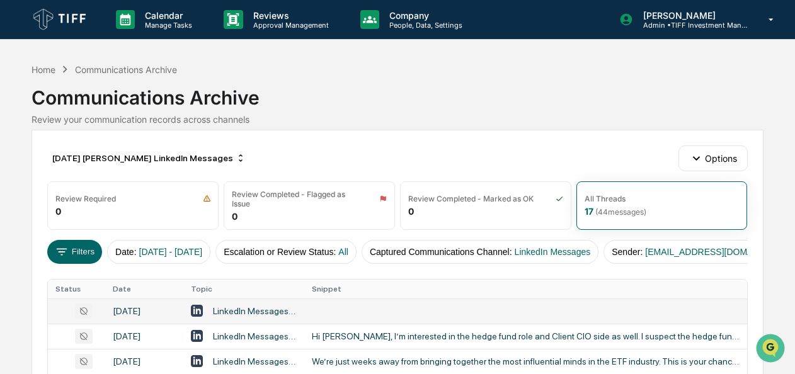
click at [232, 315] on div "LinkedIn Messages Messages with [PERSON_NAME], [PERSON_NAME], [PERSON_NAME]" at bounding box center [255, 311] width 84 height 10
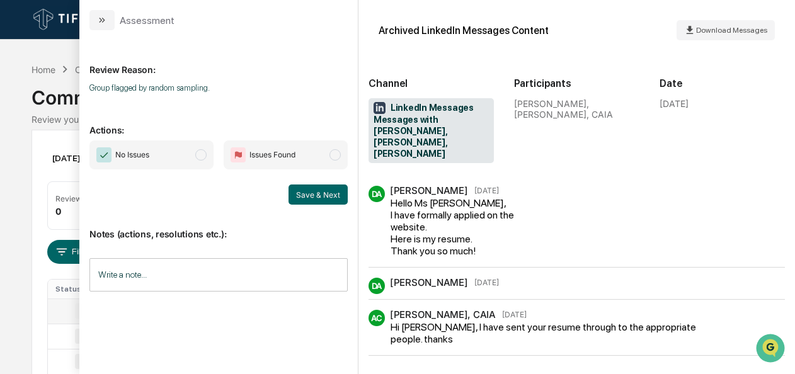
scroll to position [422, 0]
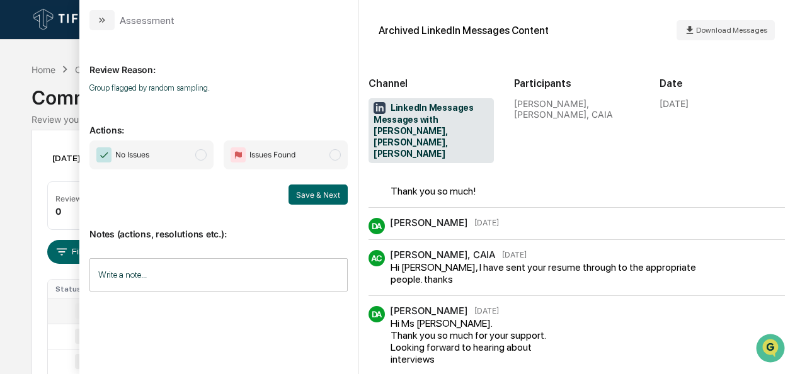
click at [205, 155] on span "modal" at bounding box center [200, 154] width 11 height 11
click at [300, 188] on button "Save & Next" at bounding box center [317, 194] width 59 height 20
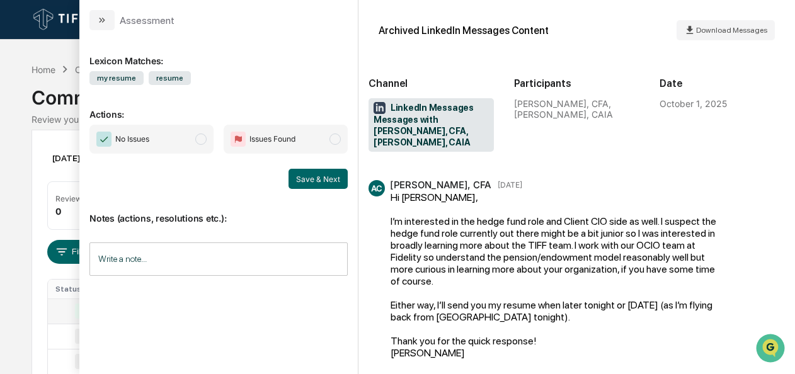
scroll to position [315, 0]
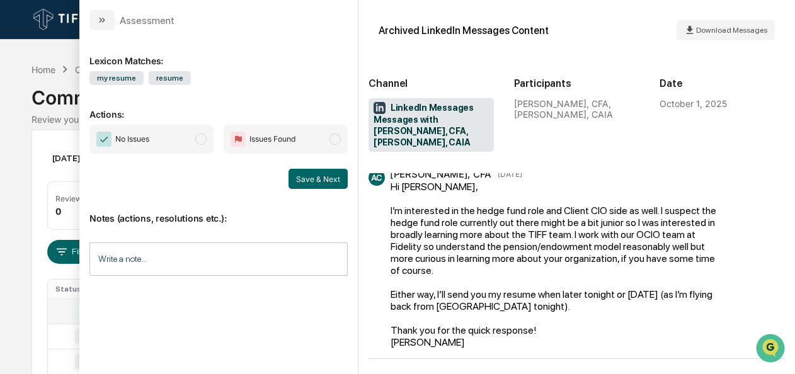
click at [209, 141] on span "No Issues" at bounding box center [151, 139] width 124 height 29
click at [329, 178] on button "Save & Next" at bounding box center [317, 179] width 59 height 20
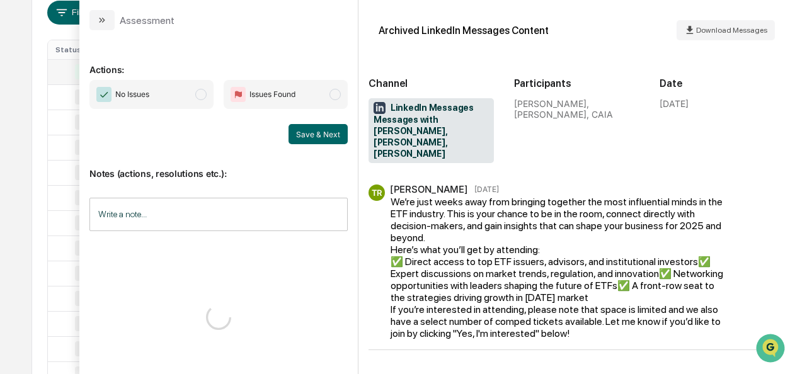
scroll to position [246, 0]
click at [203, 96] on span "modal" at bounding box center [200, 94] width 11 height 11
click at [331, 135] on button "Save & Next" at bounding box center [317, 134] width 59 height 20
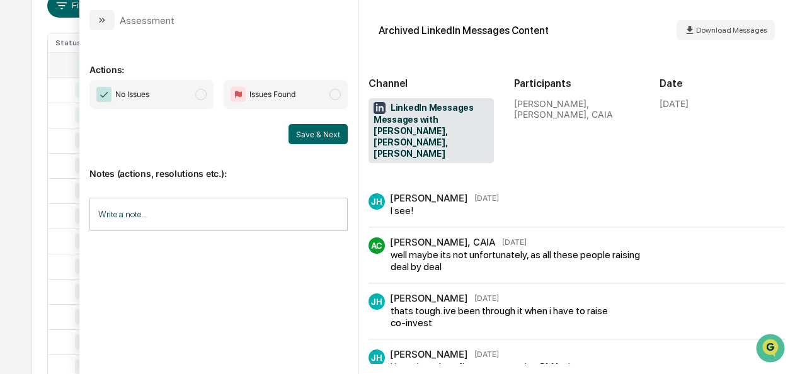
scroll to position [181, 0]
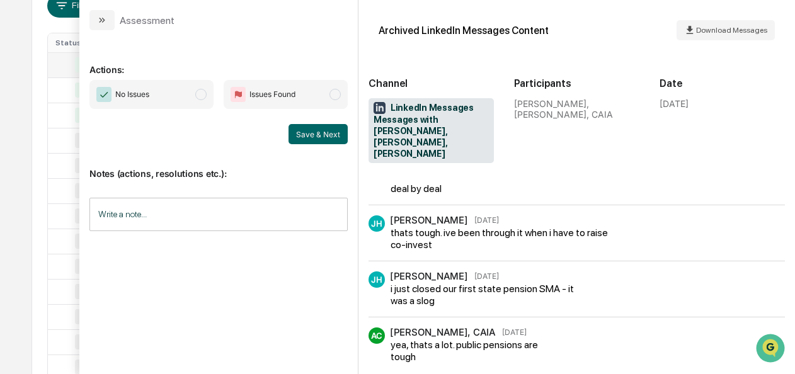
click at [208, 96] on span "No Issues" at bounding box center [151, 94] width 124 height 29
click at [300, 135] on button "Save & Next" at bounding box center [317, 134] width 59 height 20
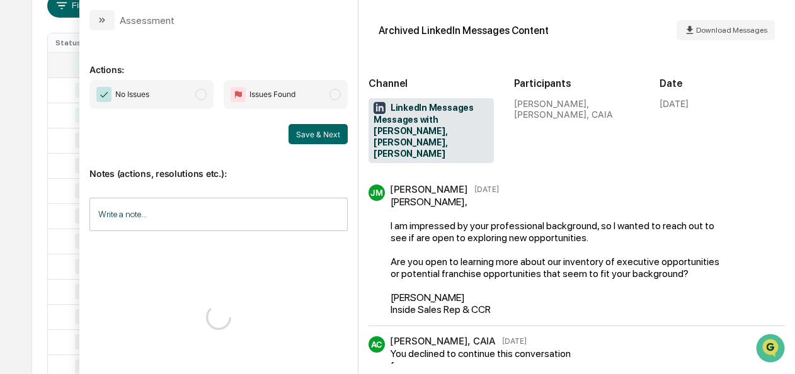
scroll to position [9, 0]
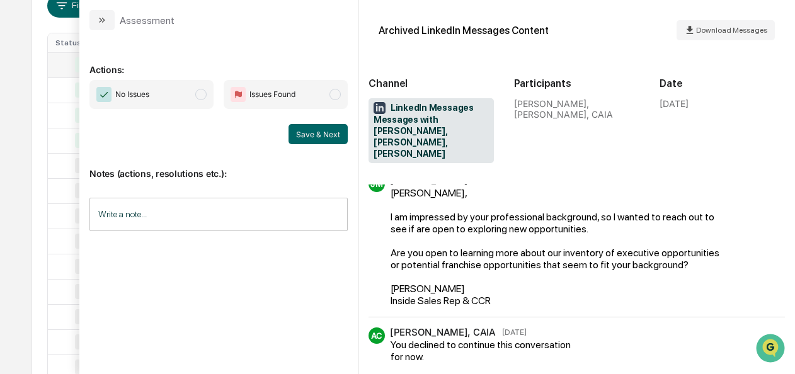
click at [208, 99] on span "No Issues" at bounding box center [151, 94] width 124 height 29
click at [307, 129] on button "Save & Next" at bounding box center [317, 134] width 59 height 20
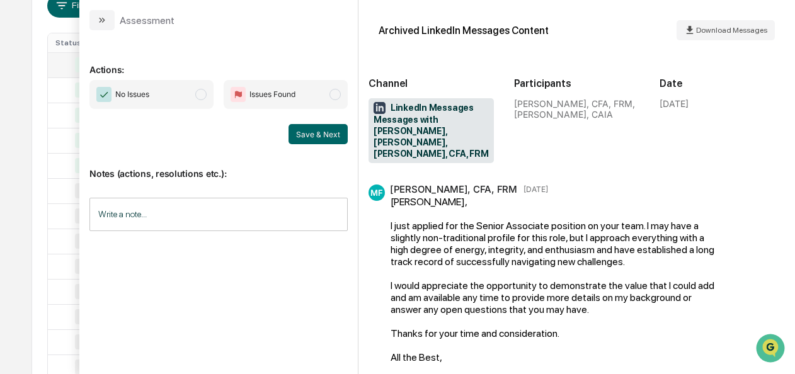
click at [203, 96] on span "modal" at bounding box center [200, 94] width 11 height 11
click at [319, 127] on button "Save & Next" at bounding box center [317, 134] width 59 height 20
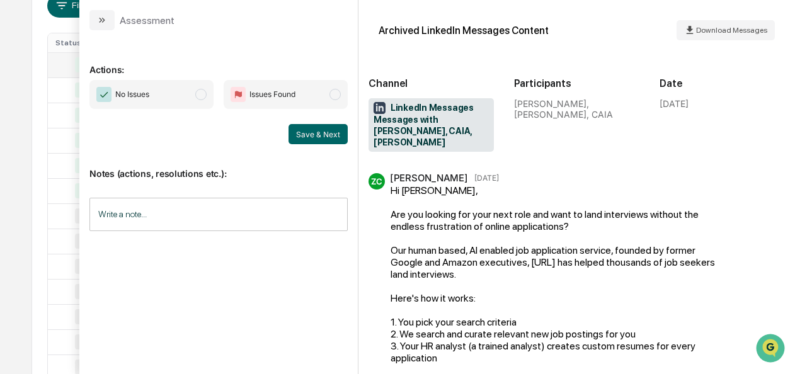
click at [206, 97] on span "modal" at bounding box center [200, 94] width 11 height 11
click at [302, 132] on button "Save & Next" at bounding box center [317, 134] width 59 height 20
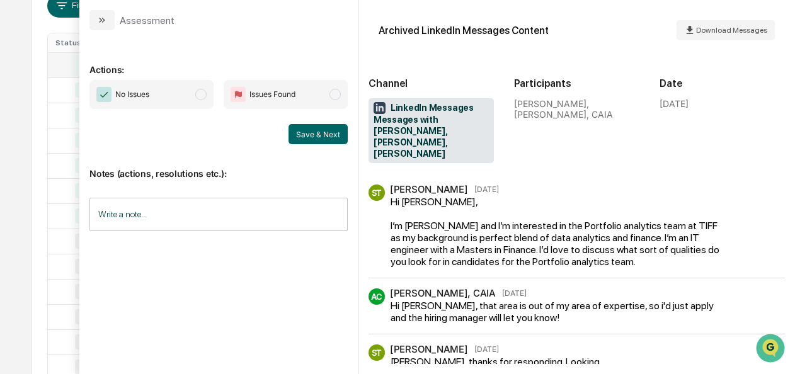
click at [195, 102] on span "No Issues" at bounding box center [151, 94] width 124 height 29
click at [295, 137] on button "Save & Next" at bounding box center [317, 134] width 59 height 20
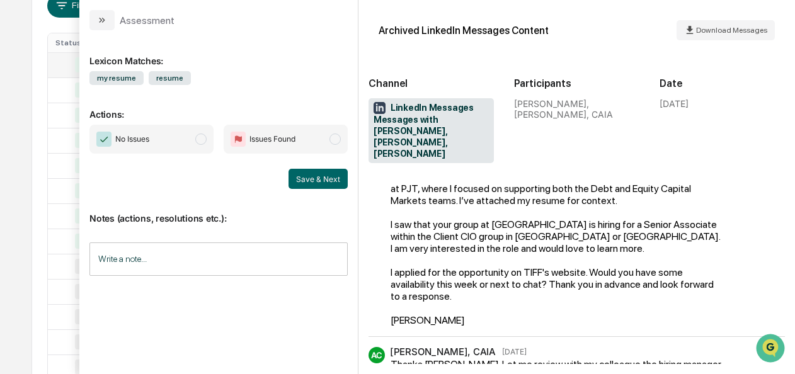
scroll to position [138, 0]
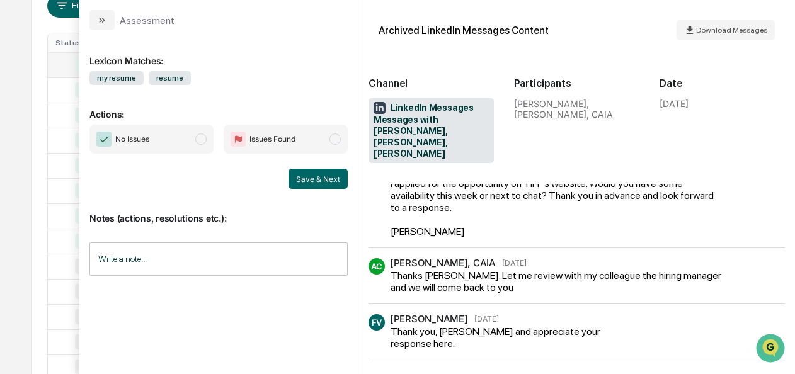
click at [204, 141] on span "modal" at bounding box center [200, 138] width 11 height 11
click at [307, 190] on div "Notes (actions, resolutions etc.): Write a note... Write a note..." at bounding box center [218, 240] width 258 height 102
click at [301, 186] on button "Save & Next" at bounding box center [317, 179] width 59 height 20
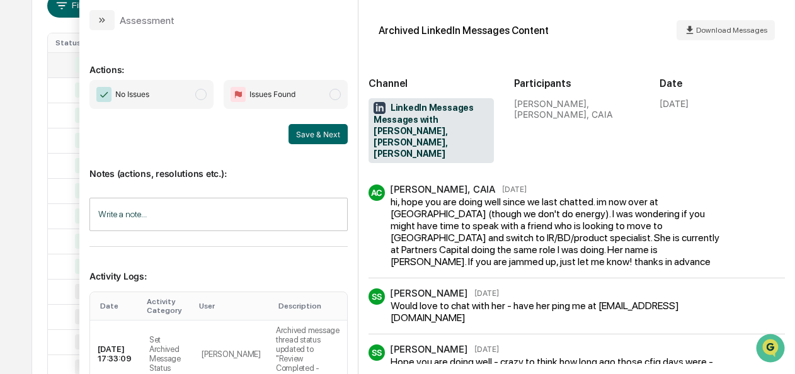
click at [200, 96] on span "modal" at bounding box center [200, 94] width 11 height 11
click at [302, 141] on button "Save & Next" at bounding box center [317, 134] width 59 height 20
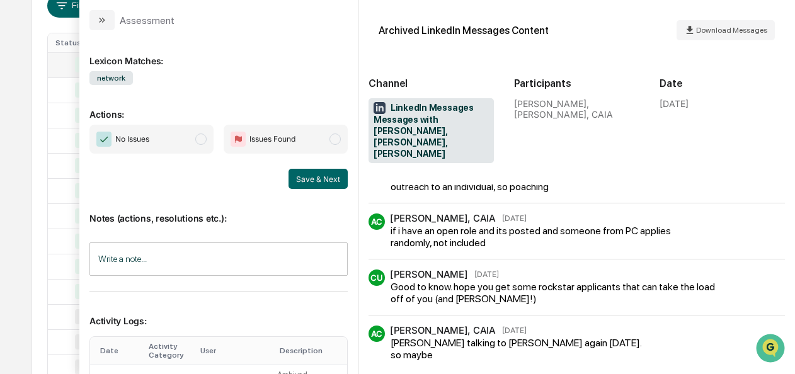
scroll to position [276, 0]
click at [198, 142] on span "modal" at bounding box center [200, 138] width 11 height 11
click at [320, 178] on button "Save & Next" at bounding box center [317, 179] width 59 height 20
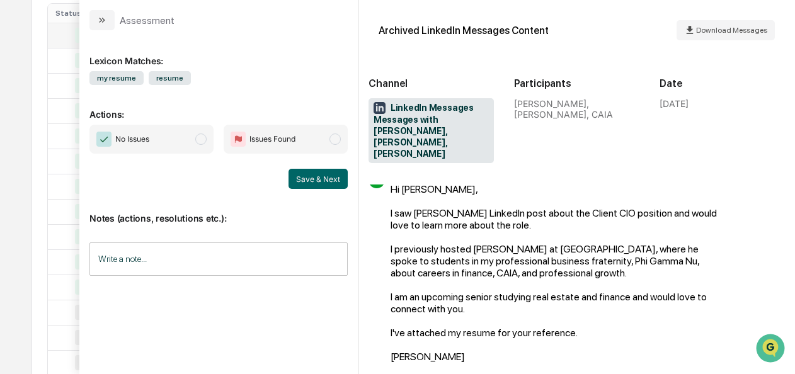
scroll to position [25, 0]
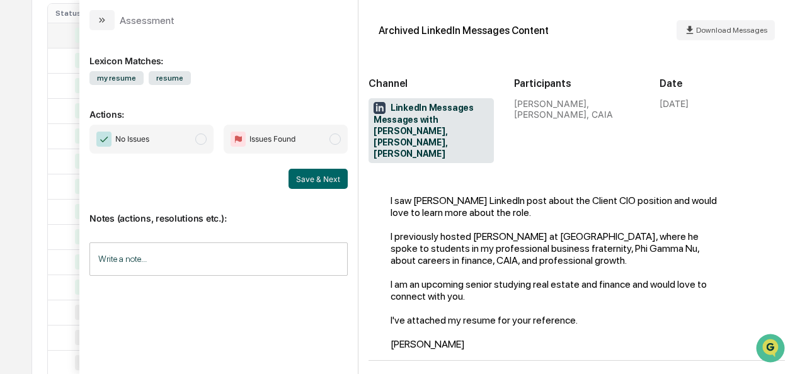
click at [200, 140] on span "modal" at bounding box center [200, 138] width 11 height 11
click at [310, 179] on button "Save & Next" at bounding box center [317, 179] width 59 height 20
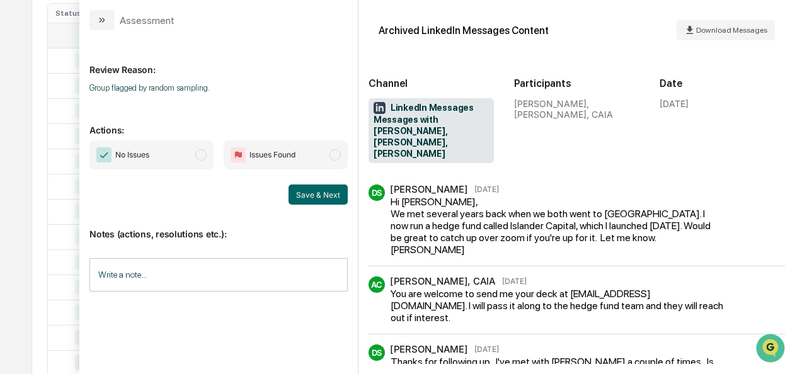
click at [205, 156] on span "modal" at bounding box center [200, 154] width 11 height 11
click at [327, 191] on button "Save & Next" at bounding box center [317, 194] width 59 height 20
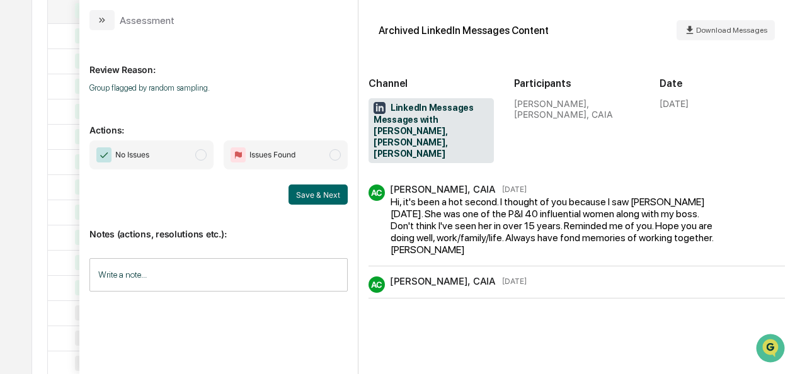
scroll to position [301, 0]
click at [213, 153] on span "No Issues" at bounding box center [151, 154] width 124 height 29
click at [308, 193] on button "Save & Next" at bounding box center [317, 194] width 59 height 20
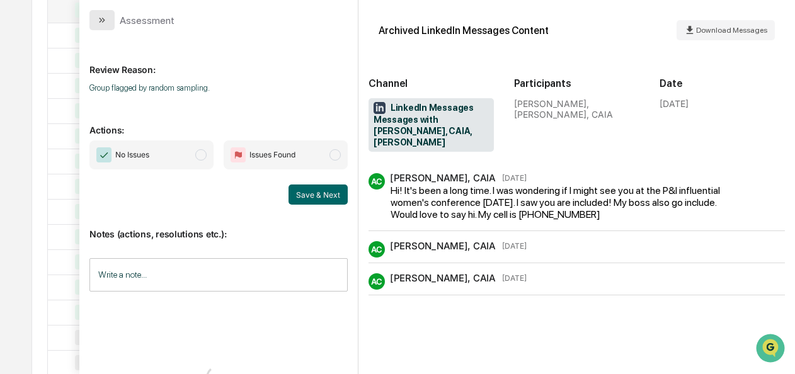
click at [96, 25] on button "modal" at bounding box center [101, 20] width 25 height 20
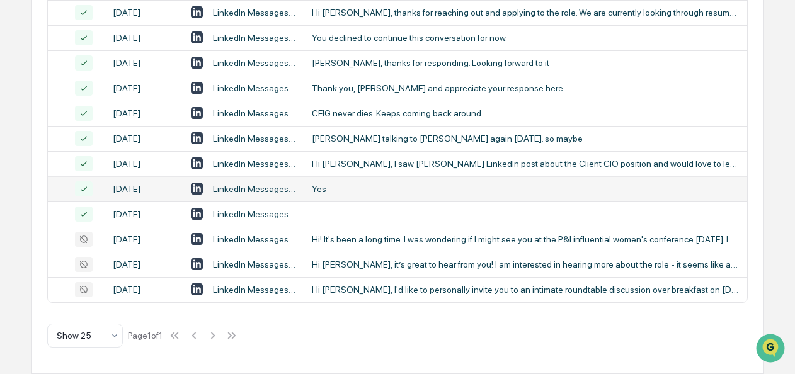
scroll to position [450, 0]
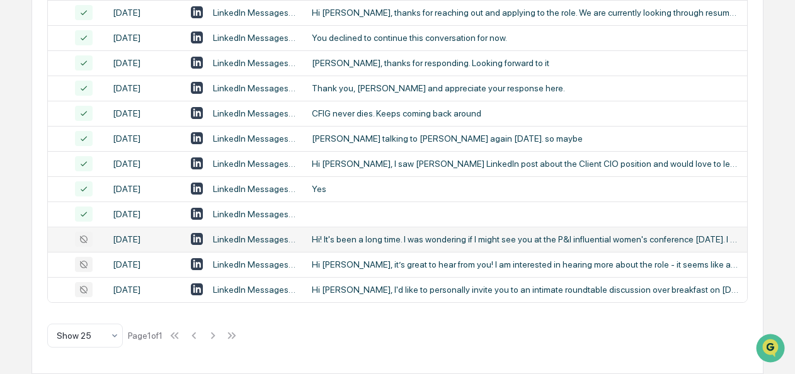
click at [373, 244] on div "Hi! It's been a long time. I was wondering if I might see you at the P&I influe…" at bounding box center [525, 239] width 427 height 10
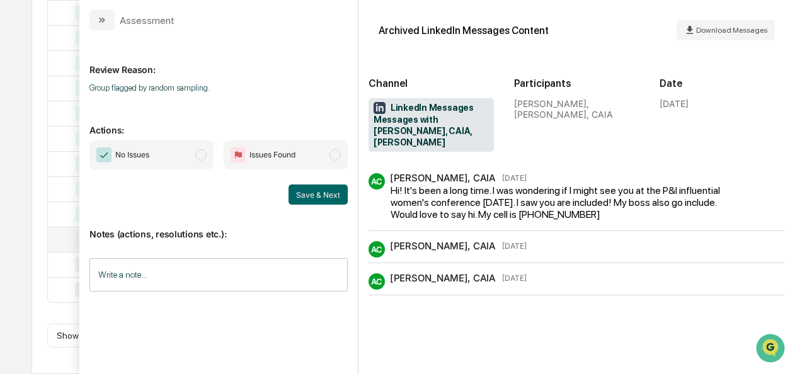
click at [213, 150] on span "No Issues" at bounding box center [151, 154] width 124 height 29
click at [295, 188] on button "Save & Next" at bounding box center [317, 194] width 59 height 20
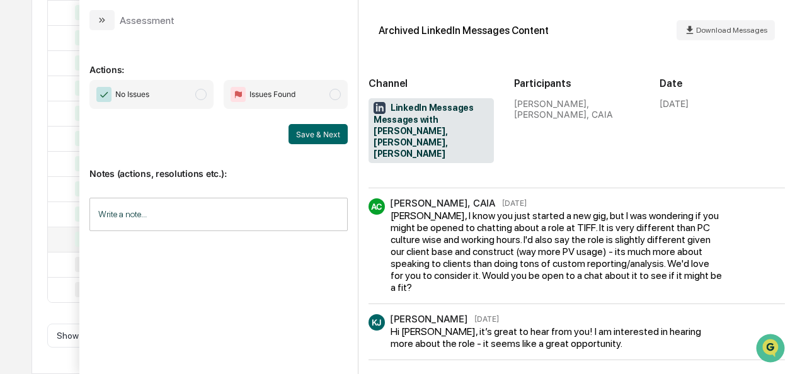
scroll to position [512, 0]
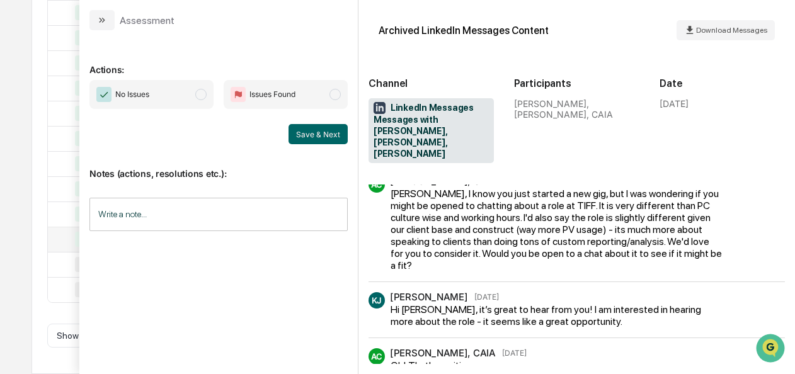
click at [210, 94] on span "No Issues" at bounding box center [151, 94] width 124 height 29
click at [305, 133] on button "Save & Next" at bounding box center [317, 134] width 59 height 20
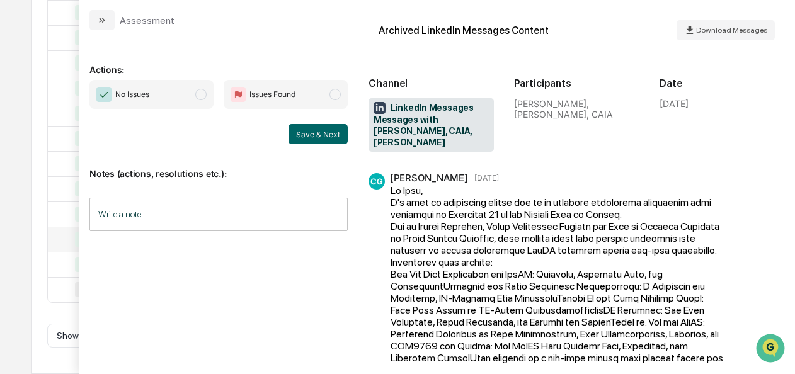
click at [201, 96] on span "modal" at bounding box center [200, 94] width 11 height 11
click at [310, 139] on button "Save & Next" at bounding box center [317, 134] width 59 height 20
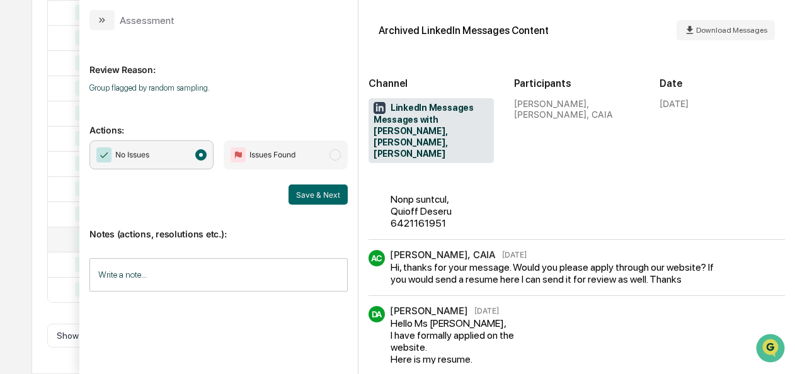
scroll to position [247, 0]
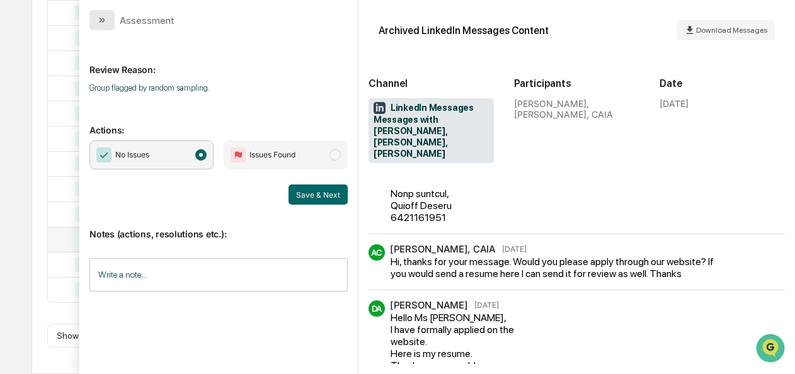
click at [106, 23] on icon "modal" at bounding box center [102, 20] width 10 height 10
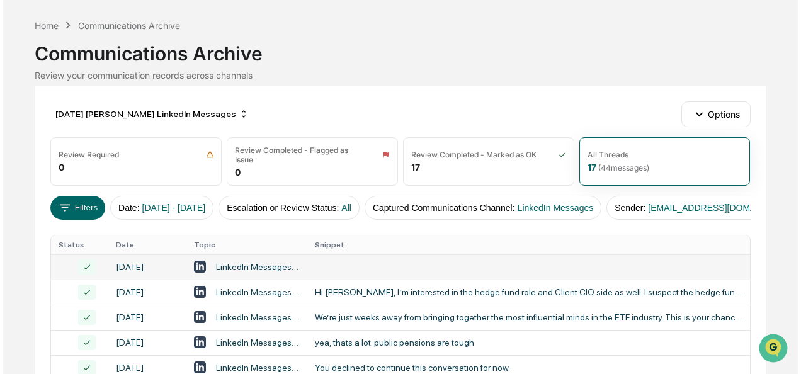
scroll to position [42, 0]
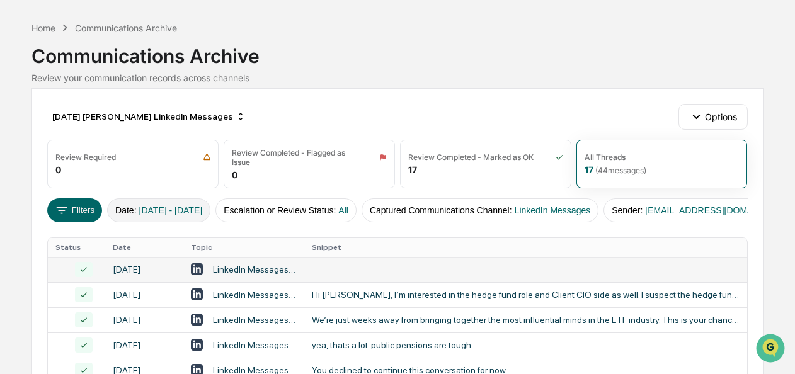
click at [178, 213] on button "Date : [DATE] - [DATE]" at bounding box center [158, 210] width 103 height 24
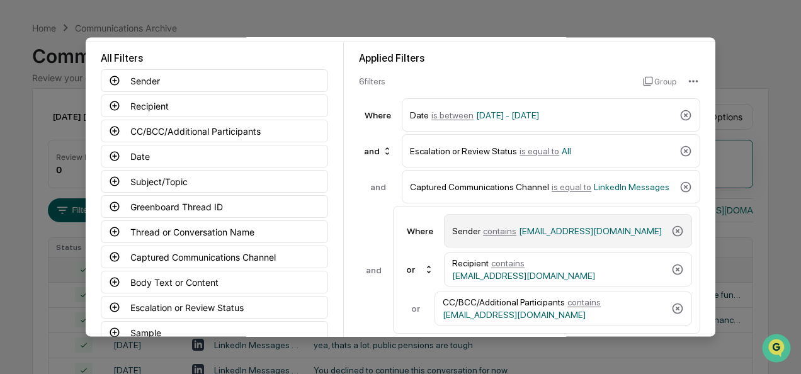
scroll to position [57, 0]
click at [491, 229] on span "contains" at bounding box center [499, 230] width 33 height 10
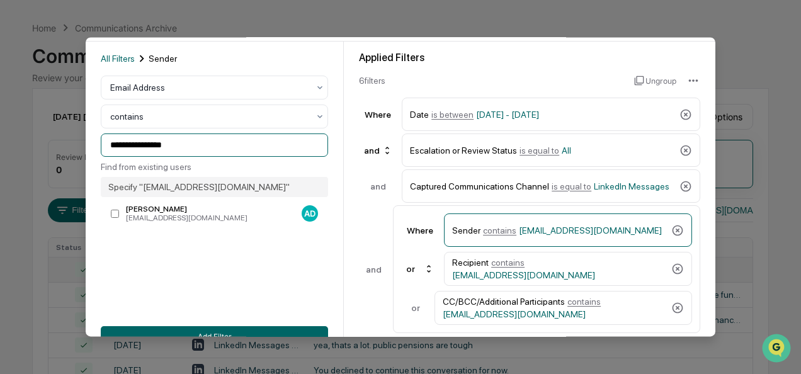
drag, startPoint x: 183, startPoint y: 145, endPoint x: 7, endPoint y: 145, distance: 175.7
click at [7, 145] on body "Calendar Manage Tasks Reviews Approval Management Company People, Data, Setting…" at bounding box center [400, 357] width 801 height 798
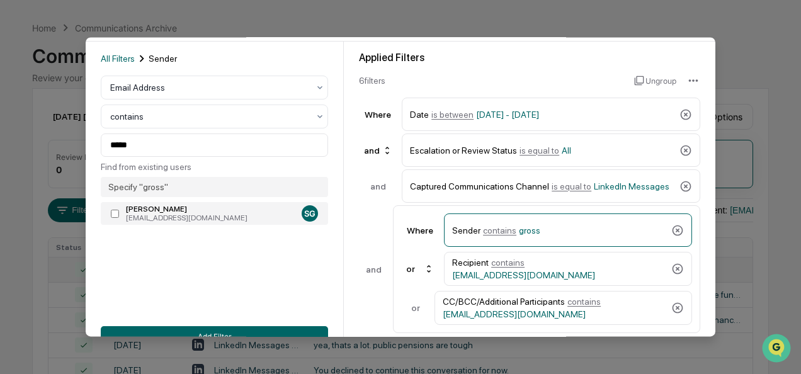
click at [166, 224] on label "[PERSON_NAME] [EMAIL_ADDRESS][DOMAIN_NAME] SG" at bounding box center [214, 214] width 227 height 23
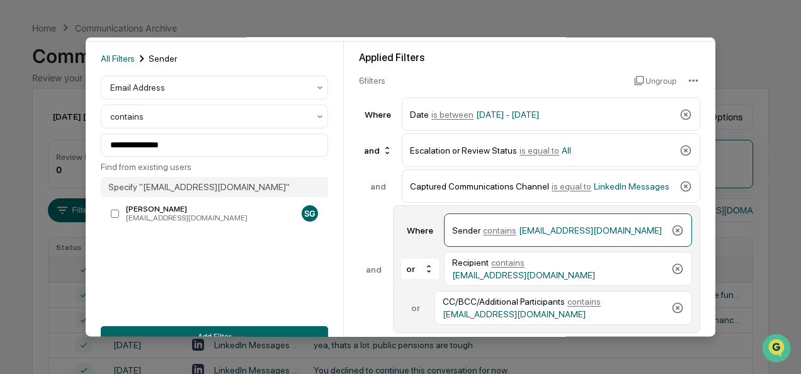
scroll to position [139, 0]
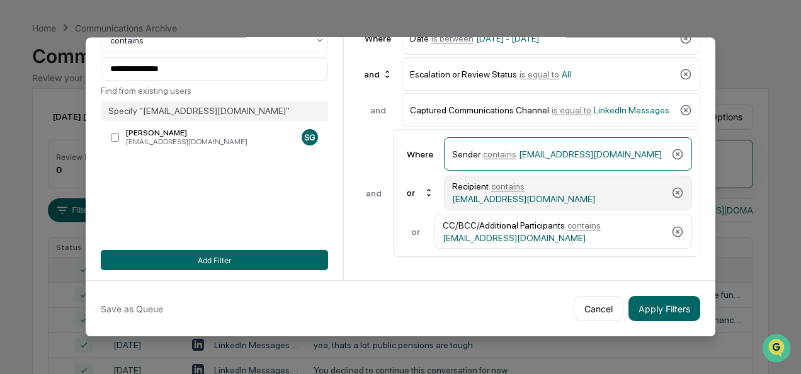
click at [506, 185] on span "contains" at bounding box center [507, 186] width 33 height 10
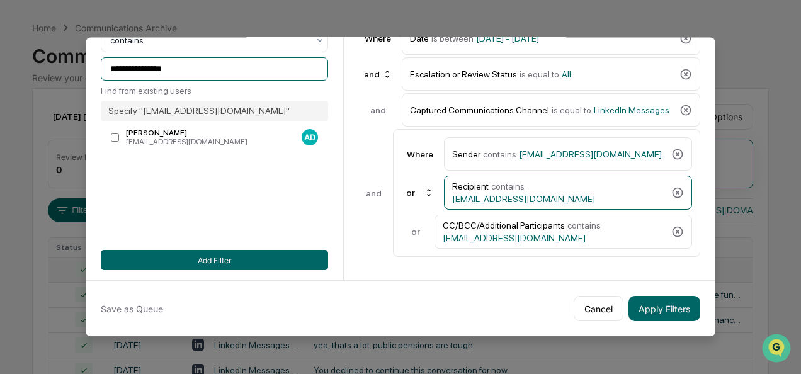
drag, startPoint x: 203, startPoint y: 59, endPoint x: 31, endPoint y: 62, distance: 171.9
click at [31, 62] on body "Calendar Manage Tasks Reviews Approval Management Company People, Data, Setting…" at bounding box center [400, 357] width 801 height 798
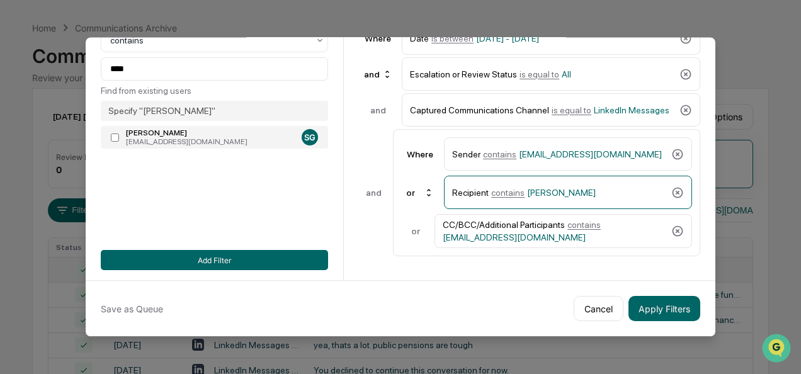
click at [196, 138] on div "[EMAIL_ADDRESS][DOMAIN_NAME]" at bounding box center [211, 142] width 171 height 9
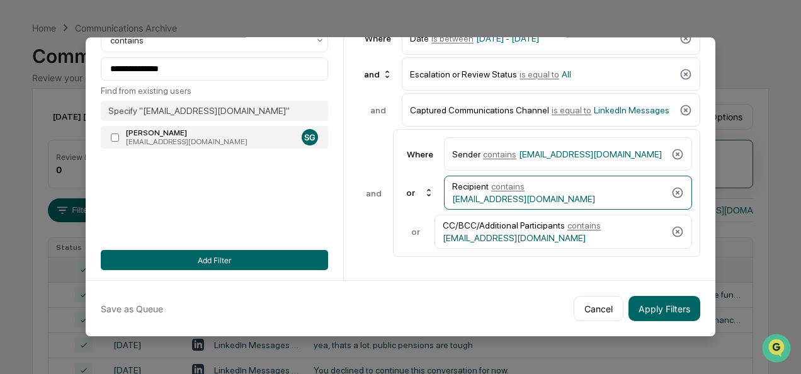
click at [198, 140] on div "[EMAIL_ADDRESS][DOMAIN_NAME]" at bounding box center [211, 142] width 171 height 9
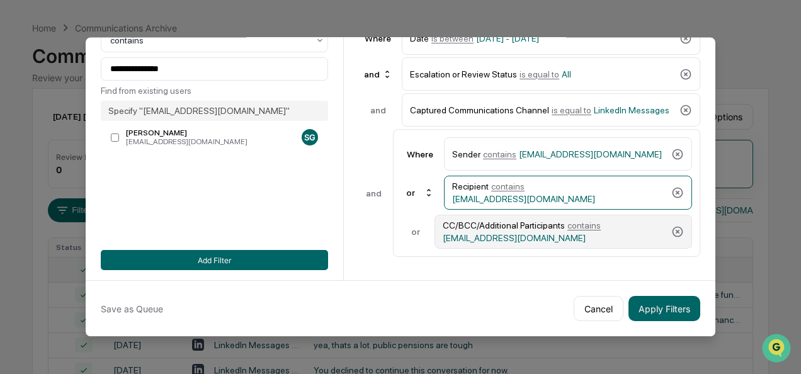
click at [543, 228] on div "CC/BCC/Additional Participants contains [EMAIL_ADDRESS][DOMAIN_NAME]" at bounding box center [554, 231] width 223 height 23
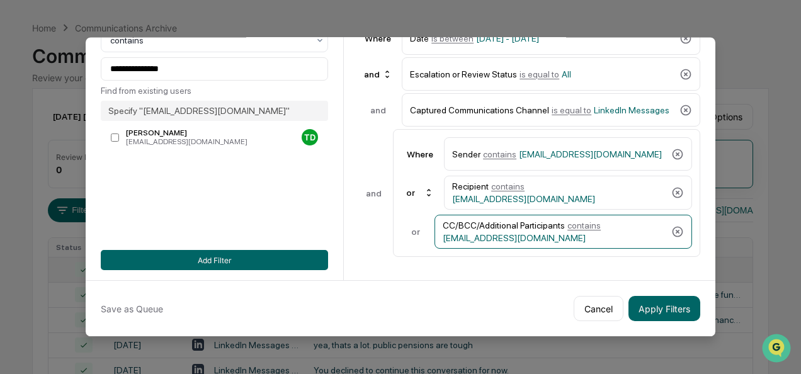
click at [184, 50] on div "**********" at bounding box center [214, 74] width 227 height 149
drag, startPoint x: 180, startPoint y: 60, endPoint x: 18, endPoint y: 76, distance: 162.6
click at [18, 76] on body "Calendar Manage Tasks Reviews Approval Management Company People, Data, Setting…" at bounding box center [400, 357] width 801 height 798
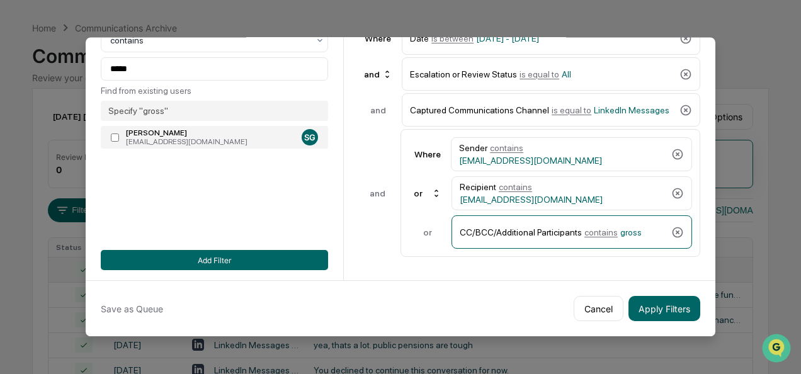
click at [167, 138] on div "[EMAIL_ADDRESS][DOMAIN_NAME]" at bounding box center [211, 142] width 171 height 9
type input "**********"
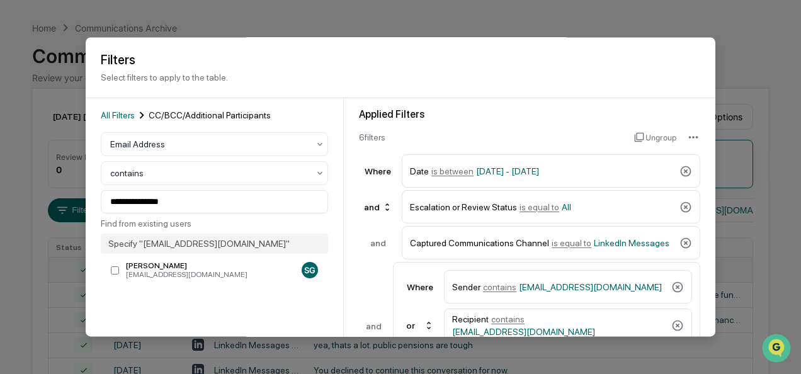
scroll to position [128, 0]
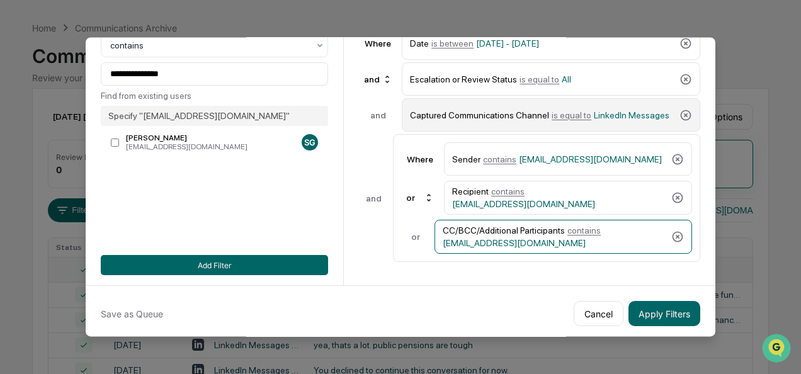
click at [557, 113] on span "is equal to" at bounding box center [572, 115] width 40 height 10
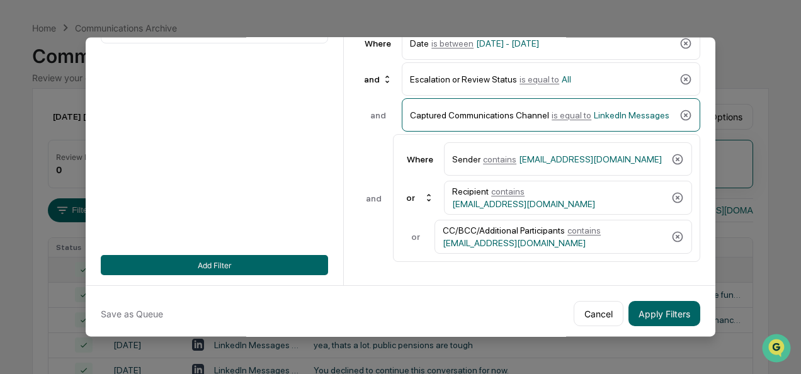
scroll to position [0, 0]
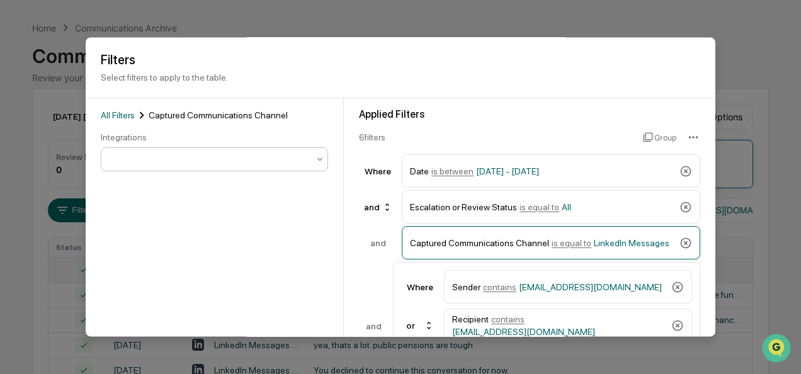
click at [162, 160] on div at bounding box center [209, 160] width 198 height 13
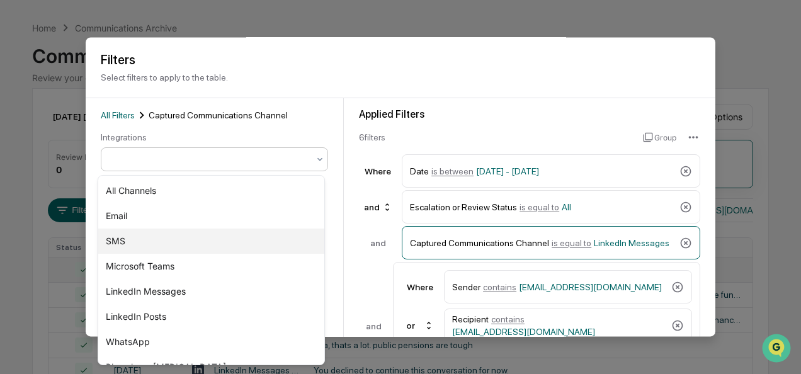
click at [178, 234] on div "SMS" at bounding box center [211, 241] width 226 height 25
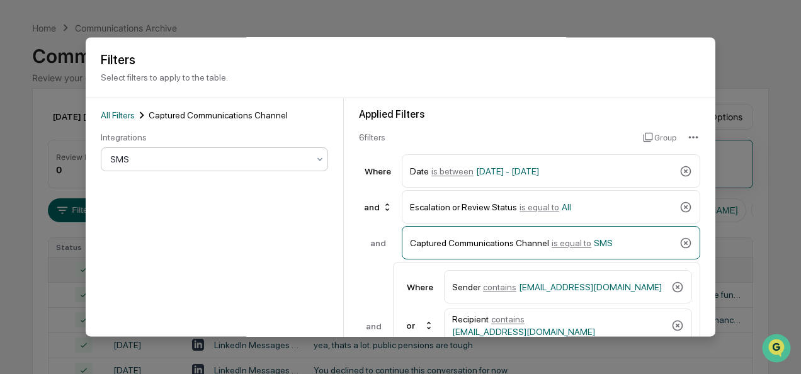
scroll to position [139, 0]
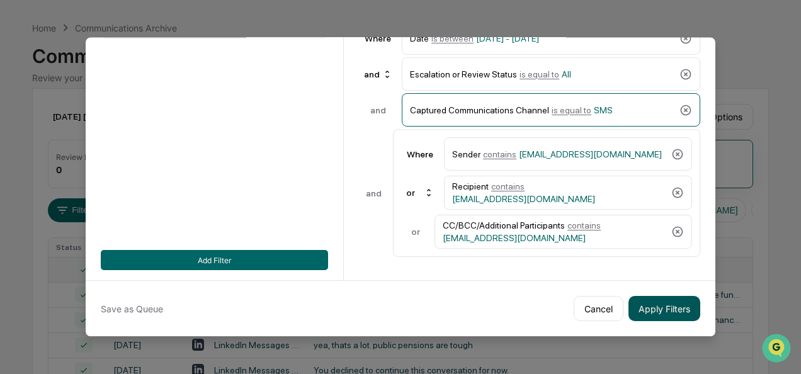
click at [665, 302] on button "Apply Filters" at bounding box center [664, 308] width 72 height 25
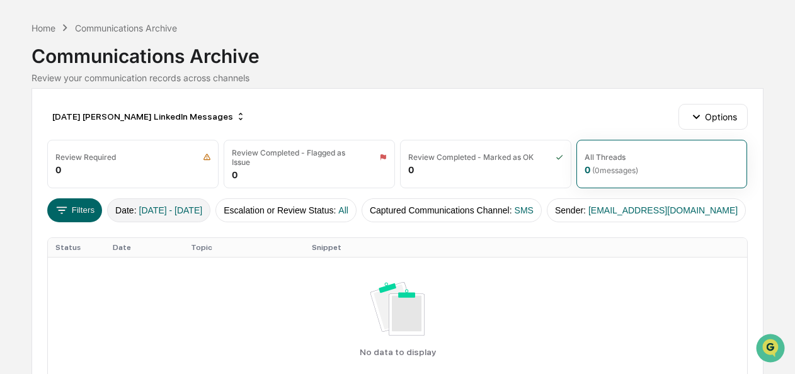
click at [193, 206] on span "[DATE] - [DATE]" at bounding box center [171, 210] width 64 height 10
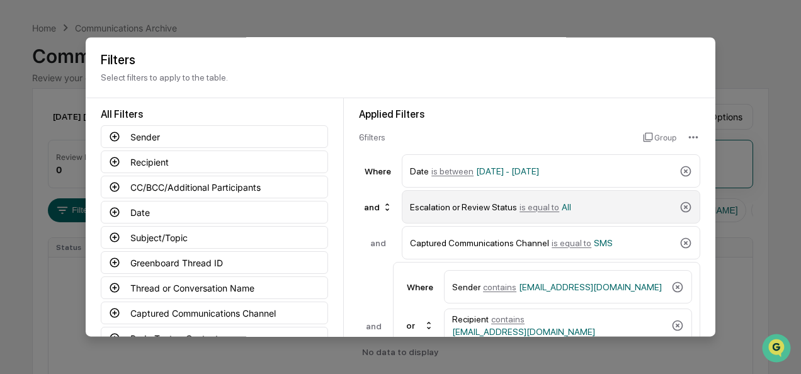
scroll to position [59, 0]
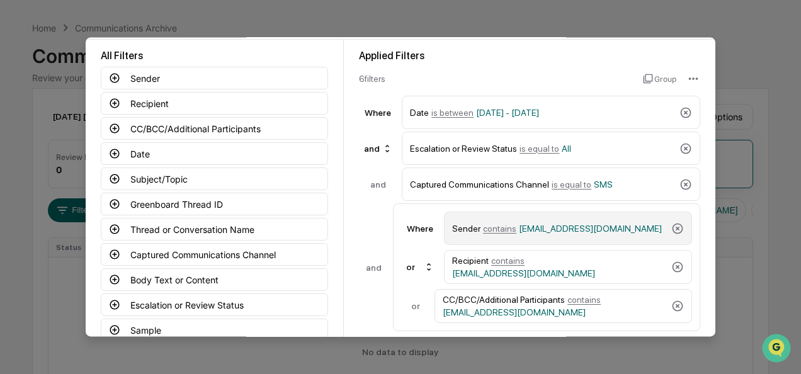
click at [494, 228] on span "contains" at bounding box center [499, 228] width 33 height 10
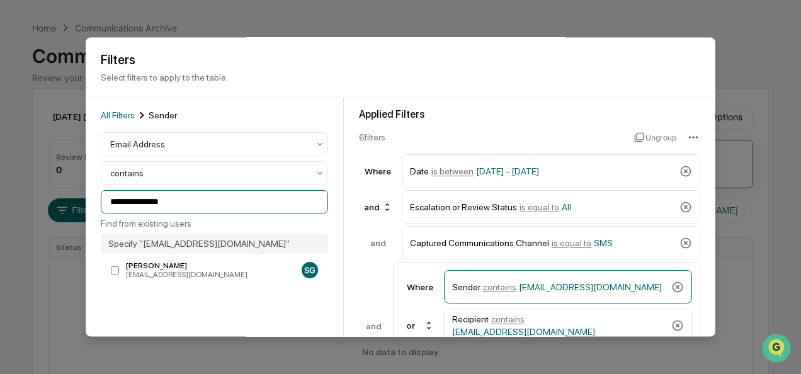
drag, startPoint x: 185, startPoint y: 133, endPoint x: -48, endPoint y: 13, distance: 262.1
click at [0, 13] on html "**********" at bounding box center [400, 145] width 801 height 374
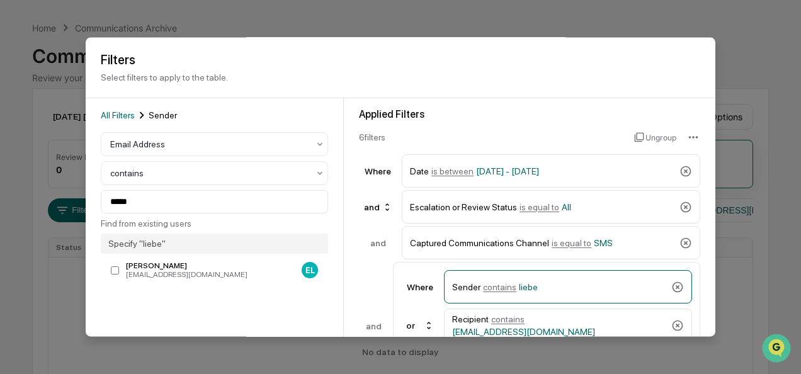
click at [198, 285] on div "All Filters Sender Email Address contains ***** Find from existing users Specif…" at bounding box center [214, 255] width 227 height 295
click at [190, 269] on div "[PERSON_NAME]" at bounding box center [211, 266] width 171 height 9
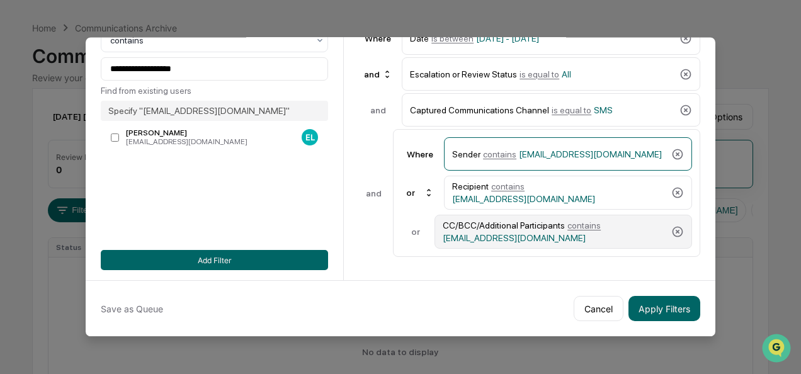
scroll to position [136, 0]
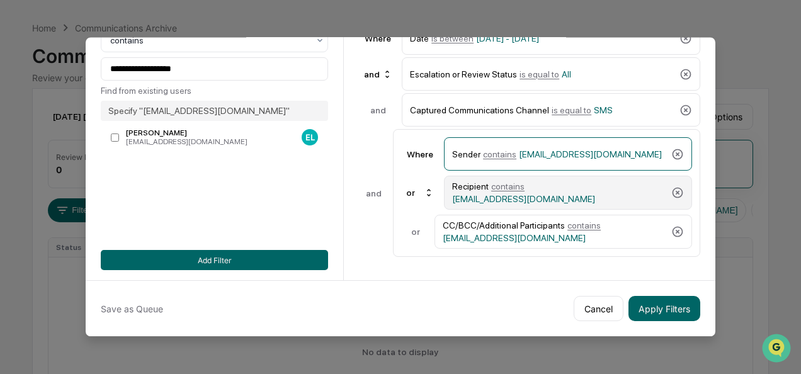
click at [515, 188] on span "contains" at bounding box center [507, 186] width 33 height 10
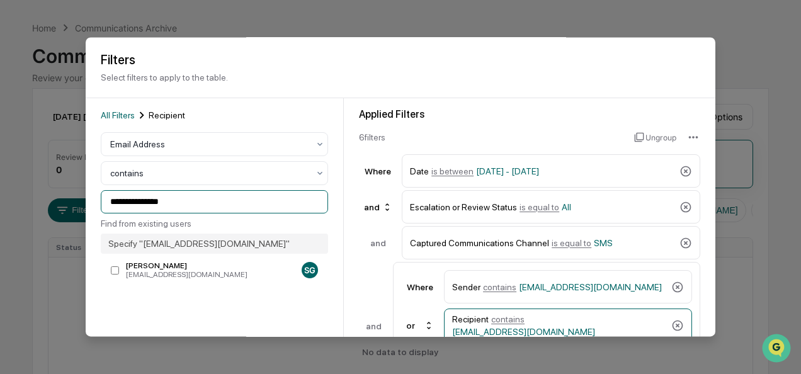
drag, startPoint x: 173, startPoint y: 65, endPoint x: -9, endPoint y: 16, distance: 188.6
click at [0, 16] on html "**********" at bounding box center [400, 145] width 801 height 374
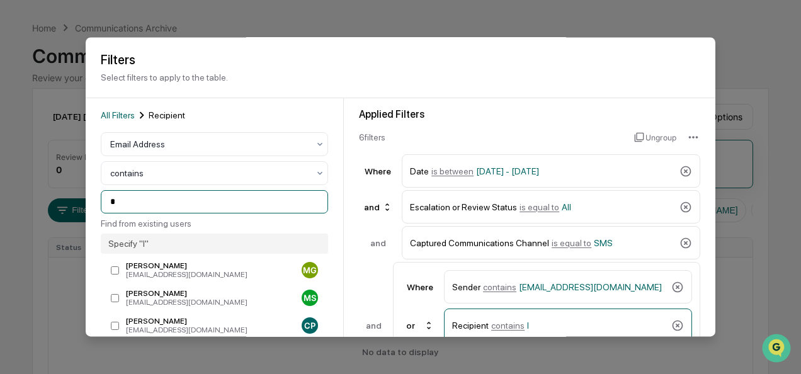
scroll to position [0, 0]
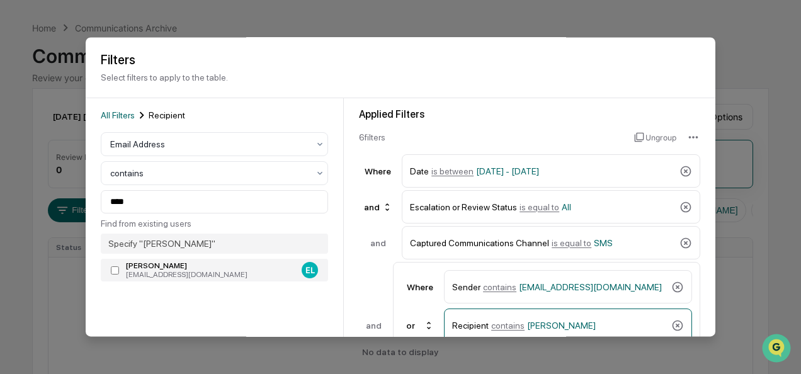
click at [180, 272] on div "[EMAIL_ADDRESS][DOMAIN_NAME]" at bounding box center [211, 275] width 171 height 9
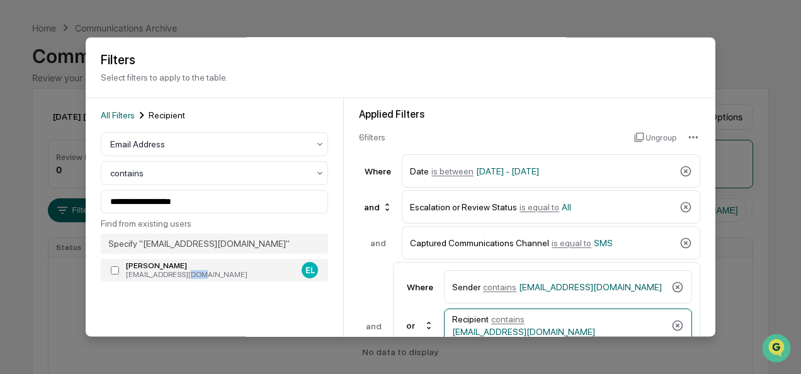
click at [180, 272] on div "[EMAIL_ADDRESS][DOMAIN_NAME]" at bounding box center [211, 275] width 171 height 9
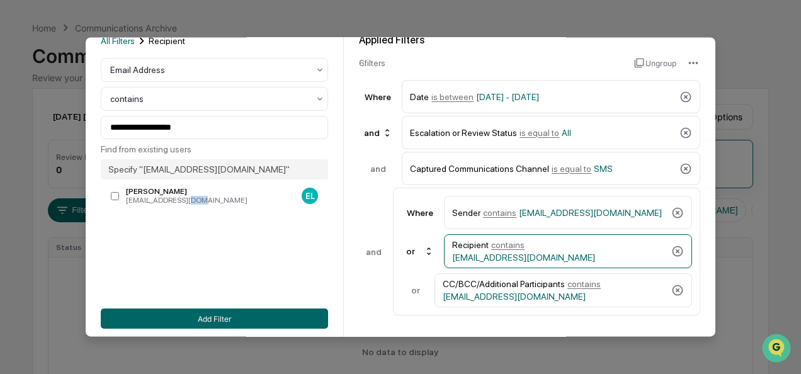
scroll to position [139, 0]
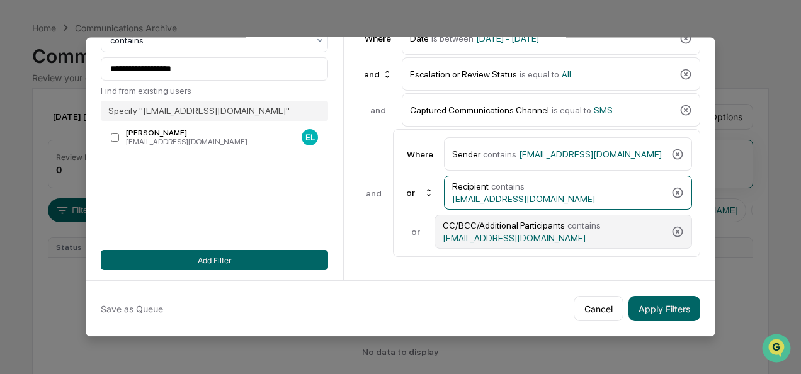
click at [567, 220] on div "CC/BCC/Additional Participants contains [EMAIL_ADDRESS][DOMAIN_NAME]" at bounding box center [554, 231] width 223 height 23
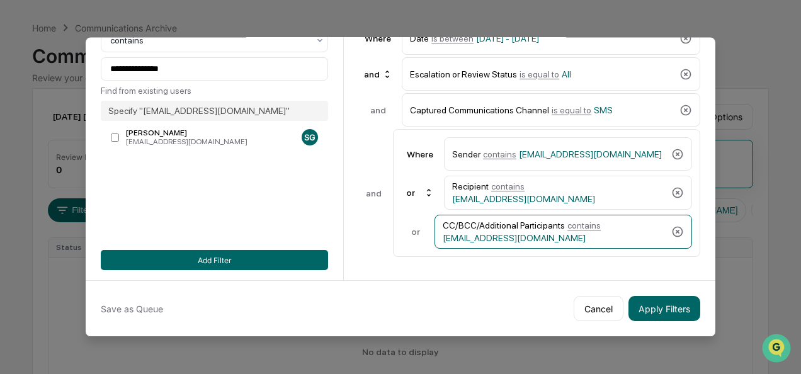
scroll to position [110, 0]
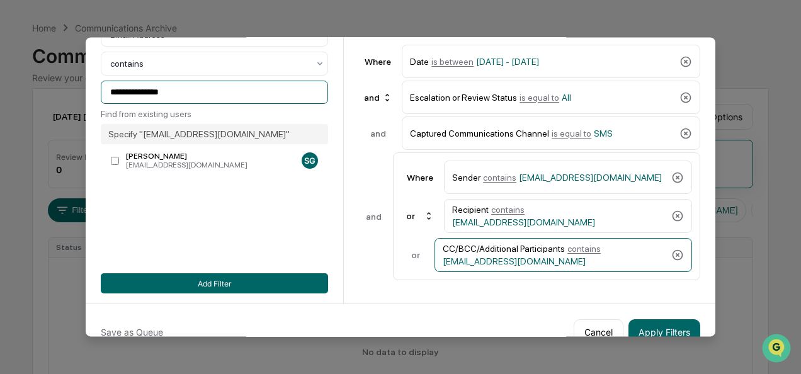
drag, startPoint x: 126, startPoint y: 103, endPoint x: 88, endPoint y: 111, distance: 39.1
click at [88, 111] on div "**********" at bounding box center [215, 146] width 258 height 315
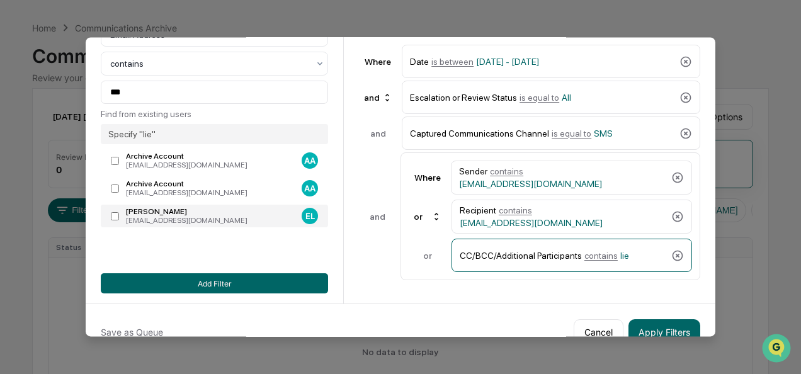
click at [161, 222] on div "[EMAIL_ADDRESS][DOMAIN_NAME]" at bounding box center [211, 221] width 171 height 9
type input "**********"
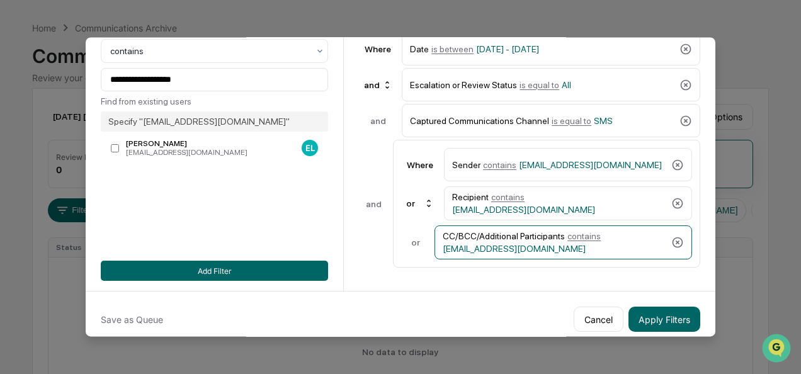
scroll to position [123, 0]
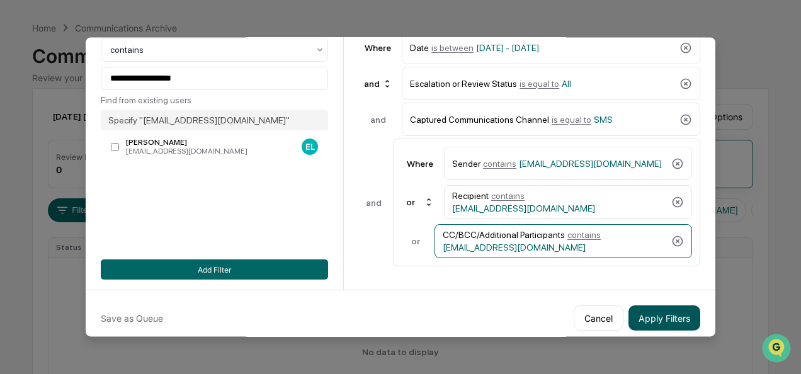
click at [650, 311] on button "Apply Filters" at bounding box center [664, 317] width 72 height 25
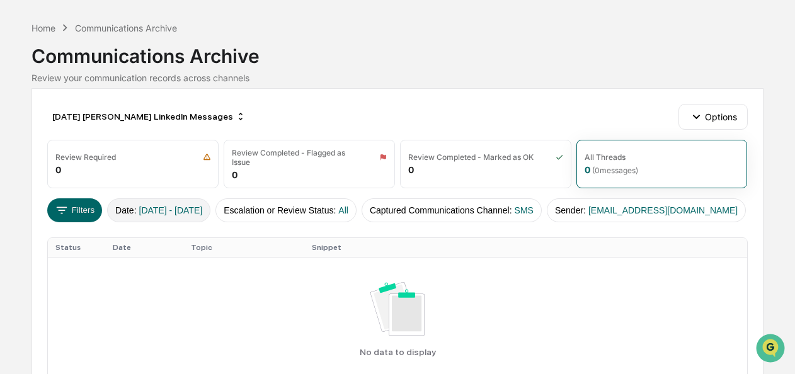
click at [148, 212] on span "[DATE] - [DATE]" at bounding box center [171, 210] width 64 height 10
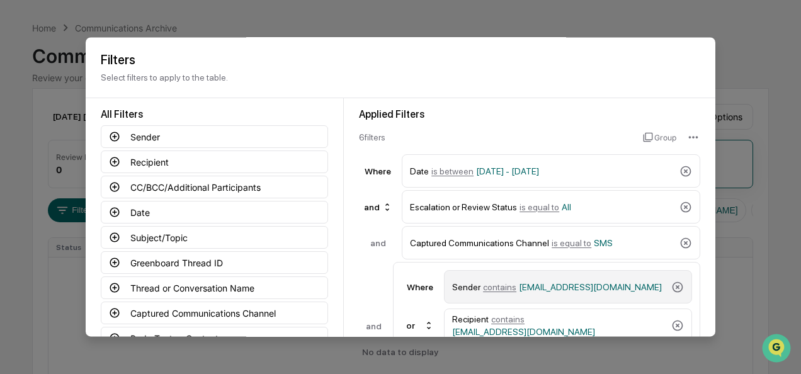
click at [509, 288] on span "contains" at bounding box center [499, 287] width 33 height 10
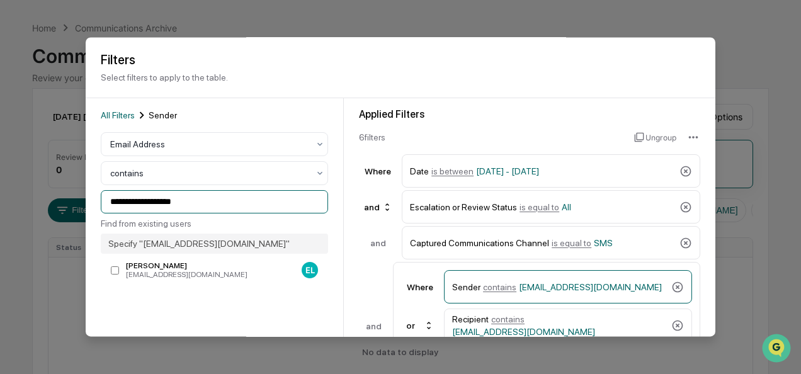
drag, startPoint x: 200, startPoint y: 198, endPoint x: -9, endPoint y: 16, distance: 276.6
click at [0, 16] on html "**********" at bounding box center [400, 145] width 801 height 374
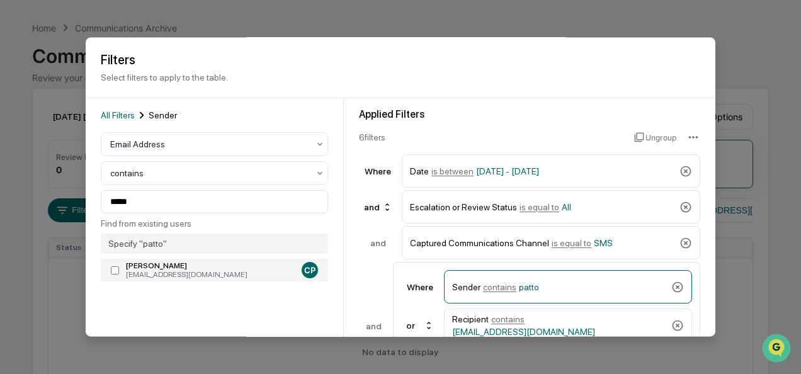
click at [152, 274] on div "[EMAIL_ADDRESS][DOMAIN_NAME]" at bounding box center [211, 275] width 171 height 9
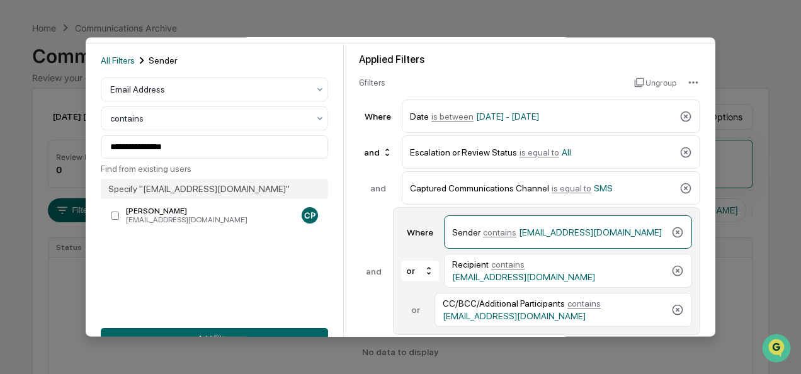
scroll to position [55, 0]
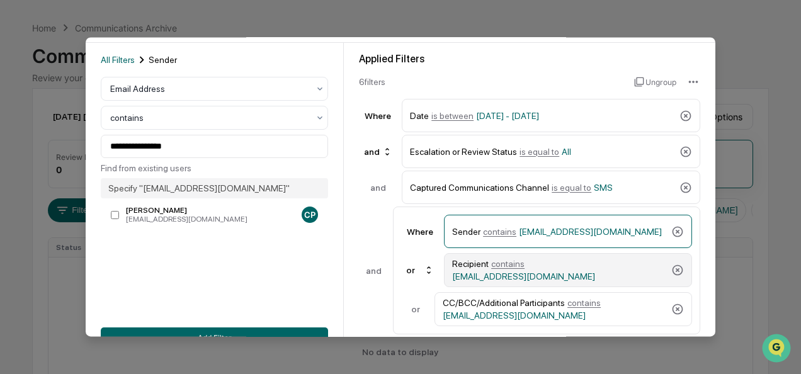
click at [504, 268] on span "contains" at bounding box center [507, 264] width 33 height 10
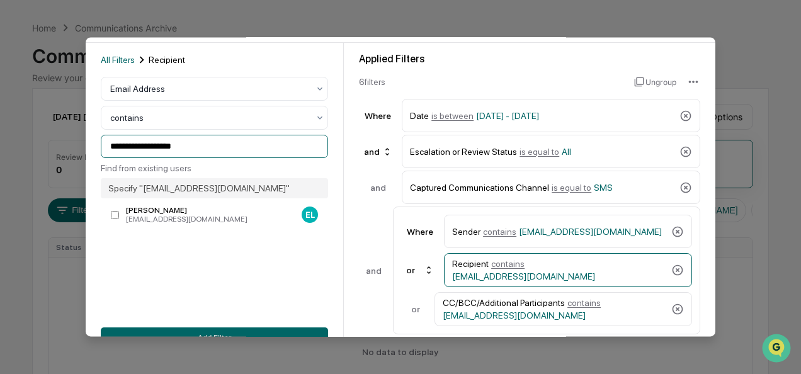
drag, startPoint x: 204, startPoint y: 156, endPoint x: 71, endPoint y: 174, distance: 134.6
click at [71, 174] on body "**********" at bounding box center [400, 205] width 801 height 495
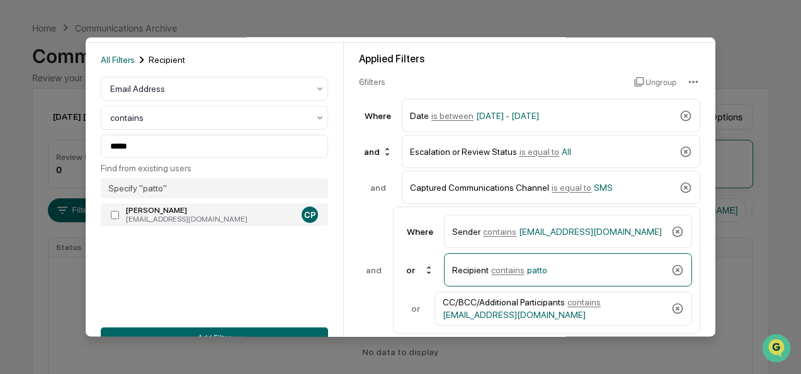
click at [208, 217] on div "[EMAIL_ADDRESS][DOMAIN_NAME]" at bounding box center [211, 219] width 171 height 9
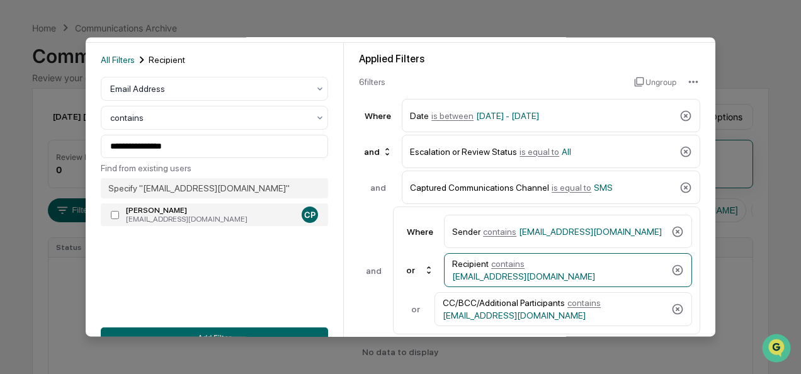
click at [208, 217] on div "[EMAIL_ADDRESS][DOMAIN_NAME]" at bounding box center [211, 219] width 171 height 9
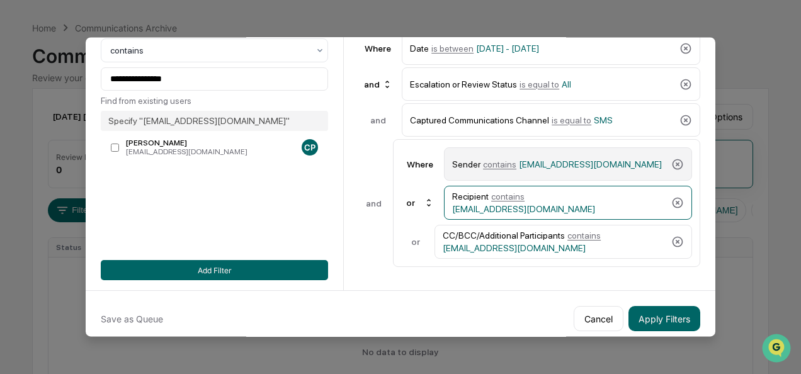
scroll to position [124, 0]
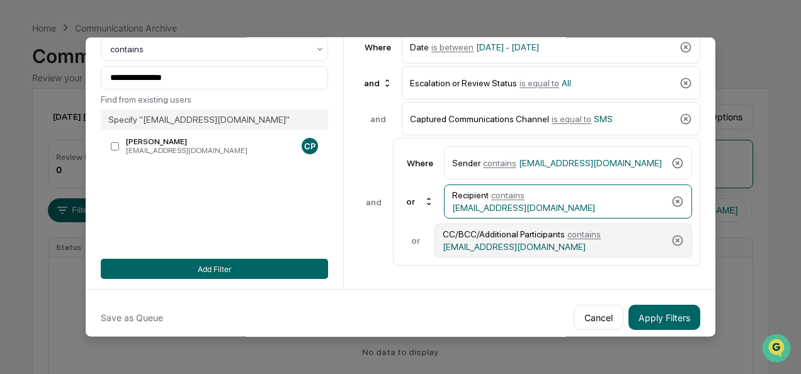
click at [552, 230] on div "CC/BCC/Additional Participants contains [EMAIL_ADDRESS][DOMAIN_NAME]" at bounding box center [554, 240] width 223 height 23
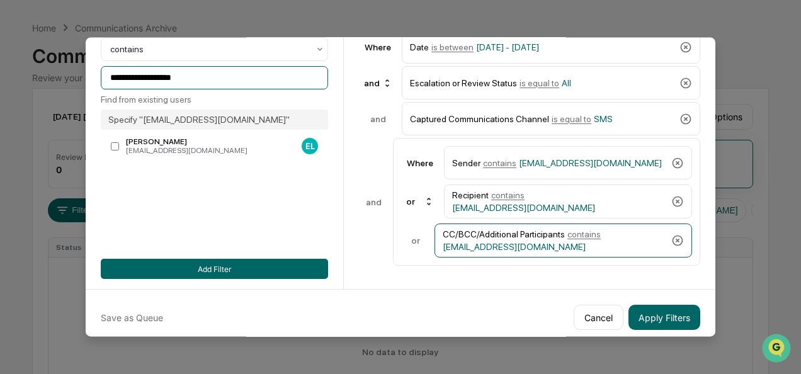
drag, startPoint x: 204, startPoint y: 86, endPoint x: 40, endPoint y: 94, distance: 163.9
click at [40, 94] on body "**********" at bounding box center [400, 205] width 801 height 495
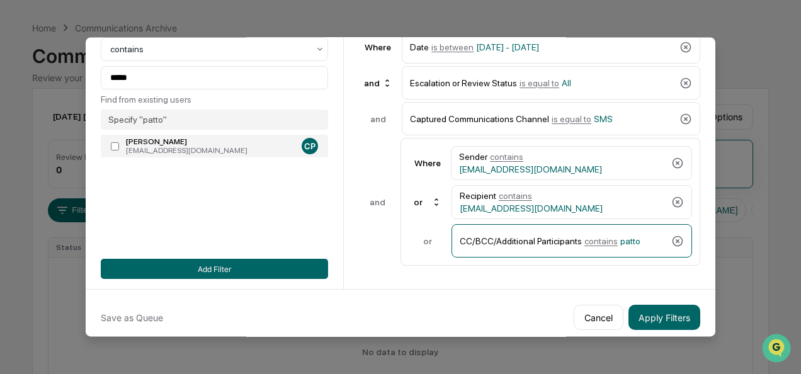
click at [186, 149] on div "[EMAIL_ADDRESS][DOMAIN_NAME]" at bounding box center [211, 151] width 171 height 9
type input "**********"
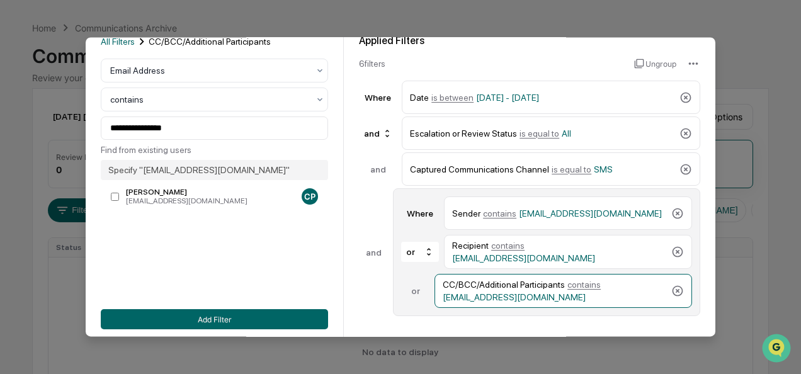
scroll to position [73, 0]
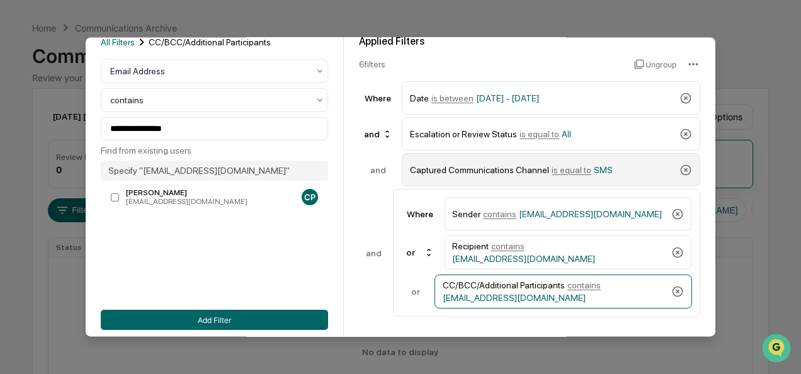
click at [553, 169] on span "is equal to" at bounding box center [572, 170] width 40 height 10
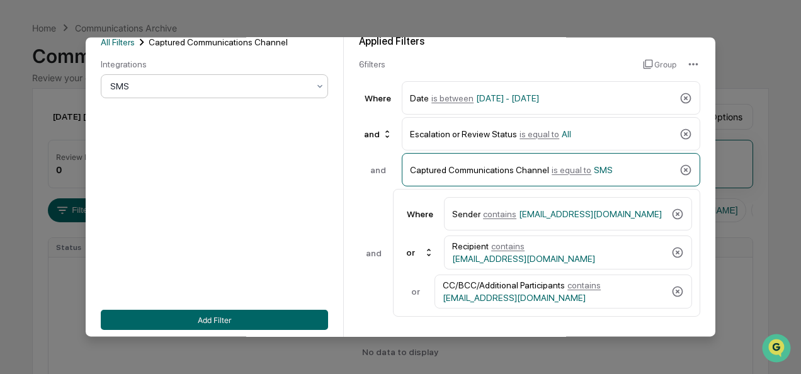
click at [176, 84] on div at bounding box center [209, 87] width 198 height 13
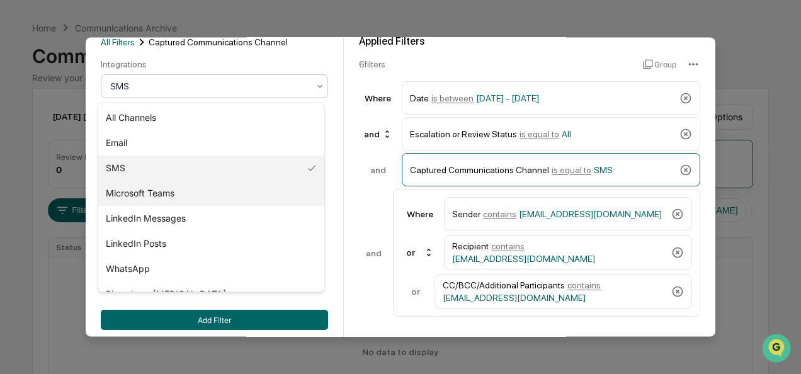
scroll to position [38, 0]
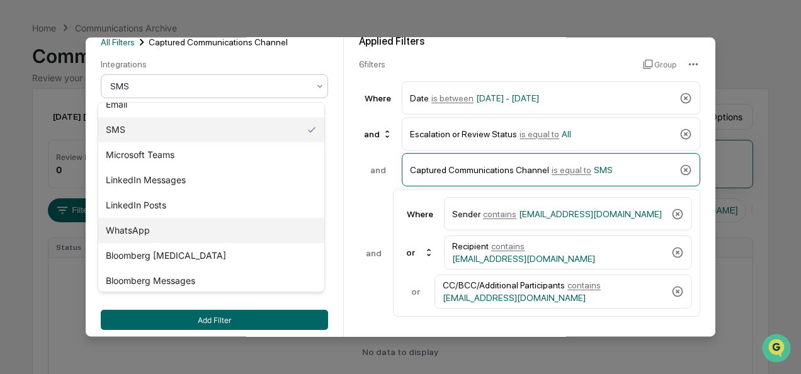
click at [159, 227] on div "WhatsApp" at bounding box center [211, 230] width 226 height 25
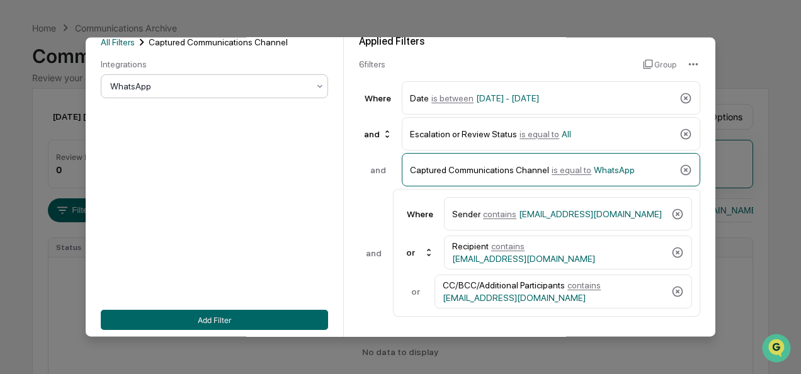
scroll to position [139, 0]
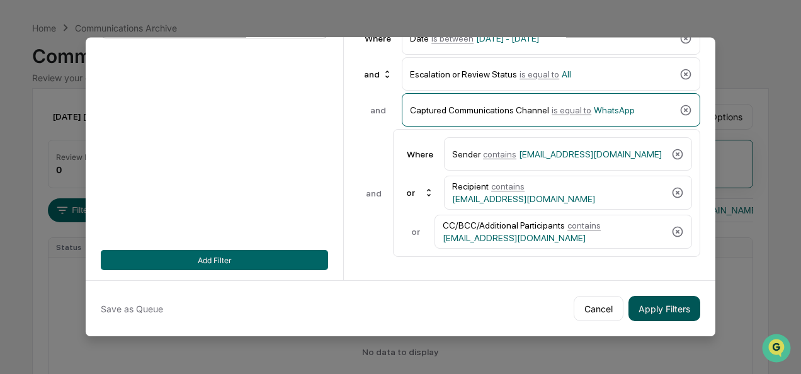
click at [634, 296] on button "Apply Filters" at bounding box center [664, 308] width 72 height 25
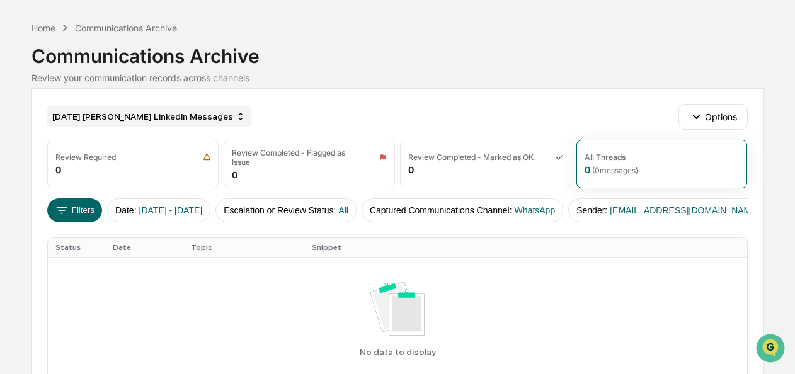
click at [154, 116] on div "[DATE] [PERSON_NAME] LinkedIn Messages" at bounding box center [148, 116] width 203 height 20
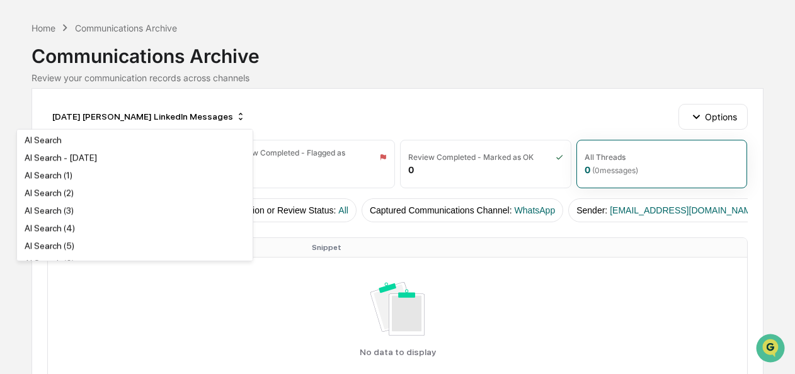
click at [291, 98] on div "[DATE] [PERSON_NAME] LinkedIn Messages Options Review Required 0 Review Complet…" at bounding box center [396, 270] width 731 height 365
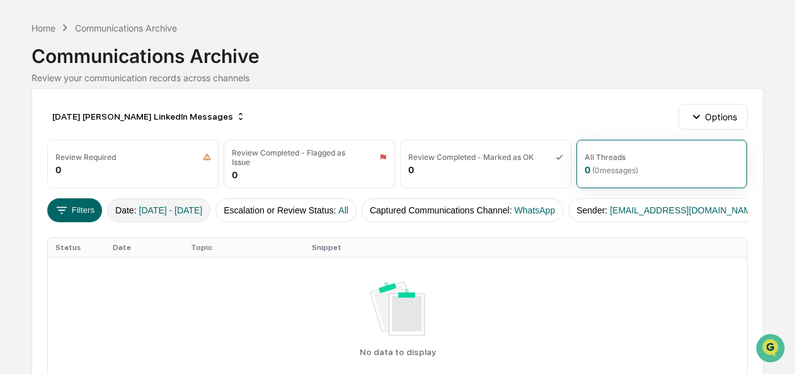
click at [147, 216] on button "Date : [DATE] - [DATE]" at bounding box center [158, 210] width 103 height 24
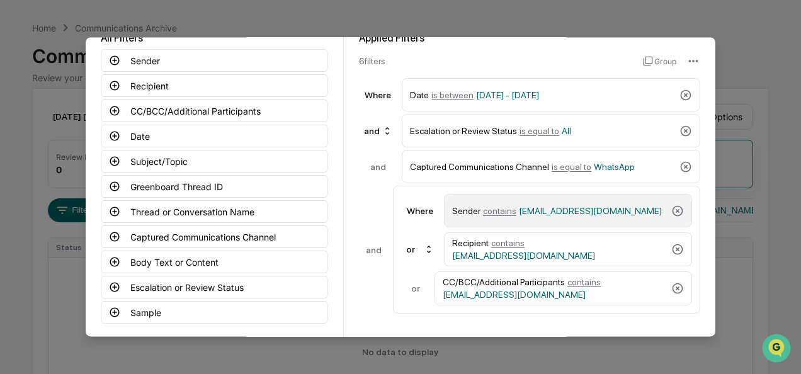
scroll to position [77, 0]
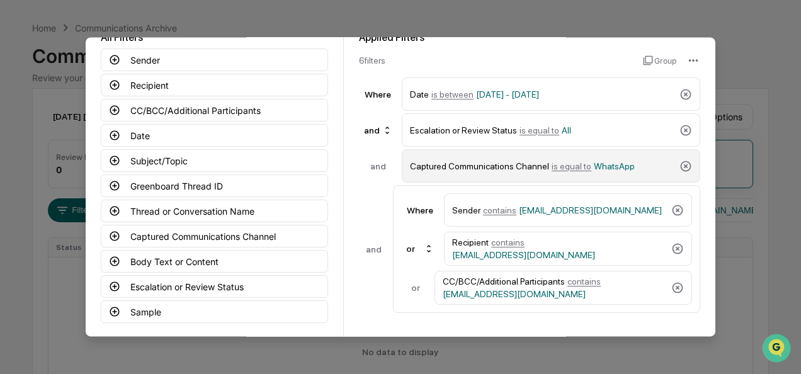
click at [552, 166] on span "is equal to" at bounding box center [572, 166] width 40 height 10
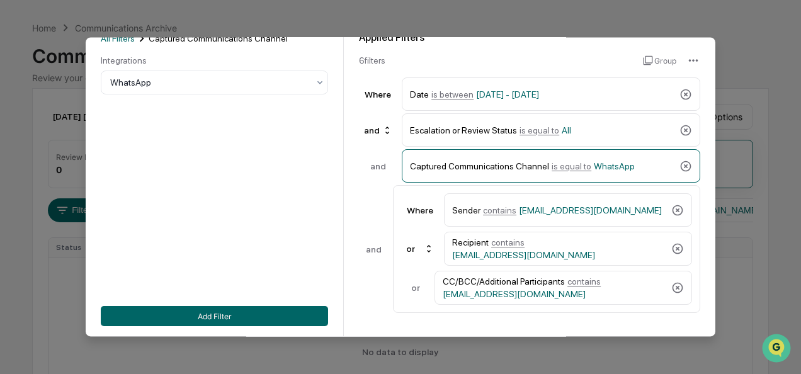
scroll to position [29, 0]
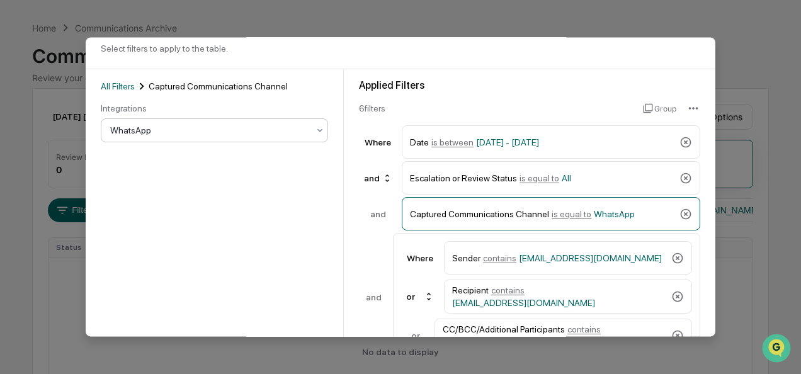
click at [225, 136] on div at bounding box center [209, 131] width 198 height 13
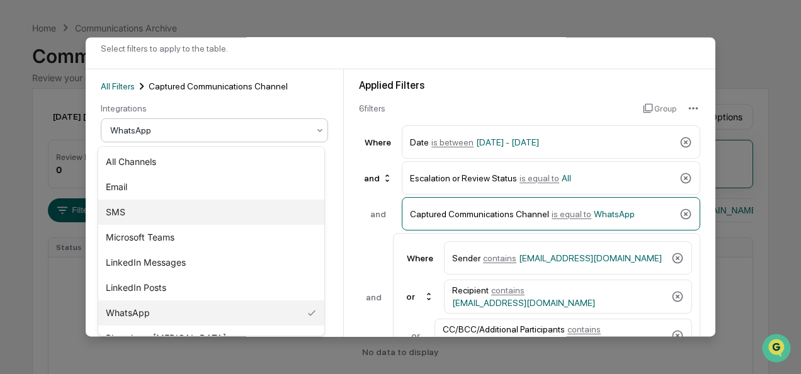
click at [171, 213] on div "SMS" at bounding box center [211, 212] width 226 height 25
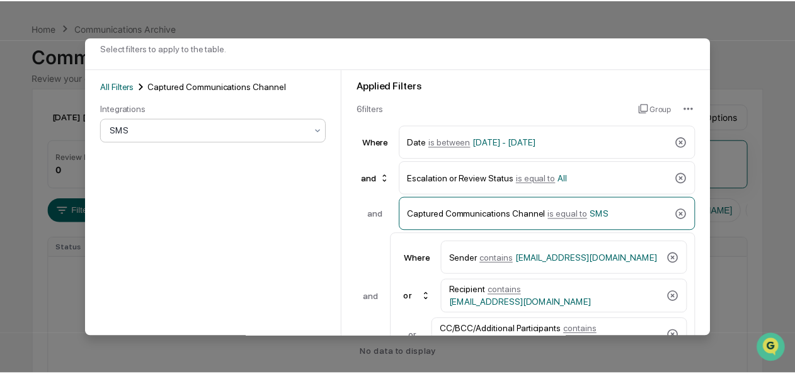
scroll to position [139, 0]
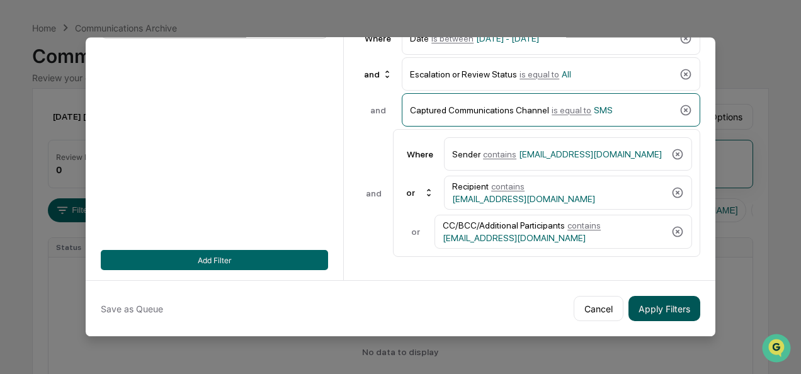
click at [653, 303] on button "Apply Filters" at bounding box center [664, 308] width 72 height 25
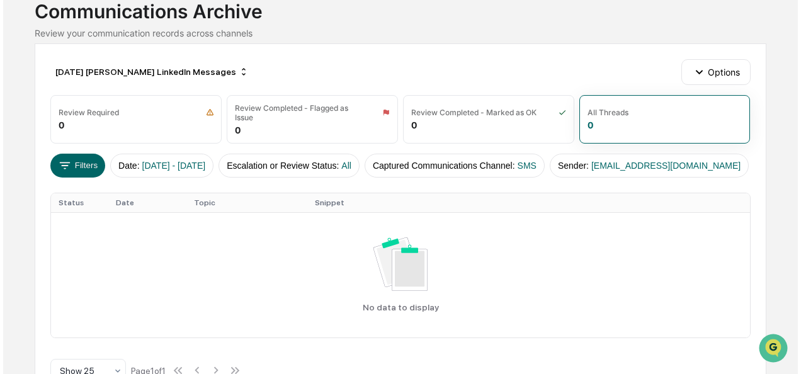
scroll to position [87, 0]
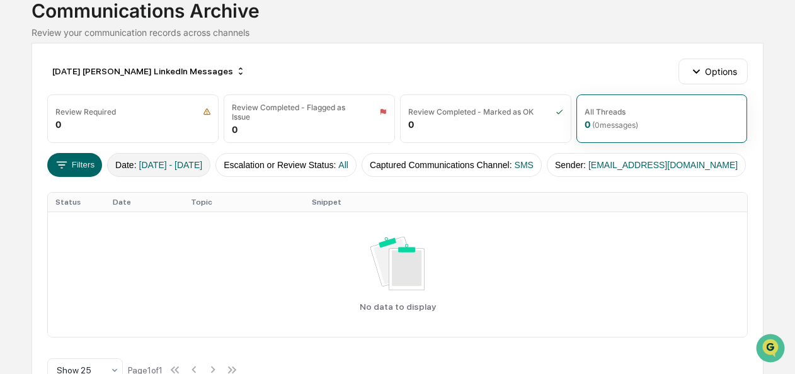
click at [210, 153] on button "Date : [DATE] - [DATE]" at bounding box center [158, 165] width 103 height 24
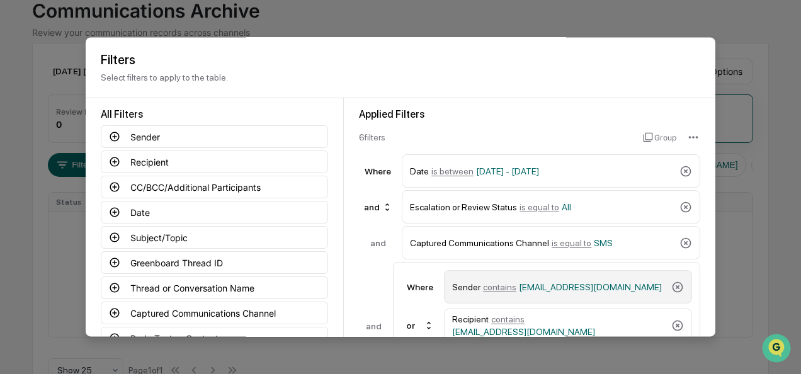
click at [502, 286] on span "contains" at bounding box center [499, 287] width 33 height 10
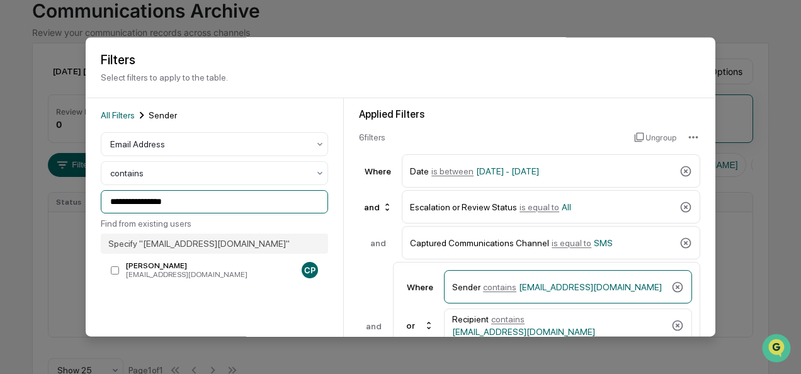
drag, startPoint x: 193, startPoint y: 205, endPoint x: -13, endPoint y: 16, distance: 279.3
click at [0, 16] on html "**********" at bounding box center [400, 100] width 801 height 374
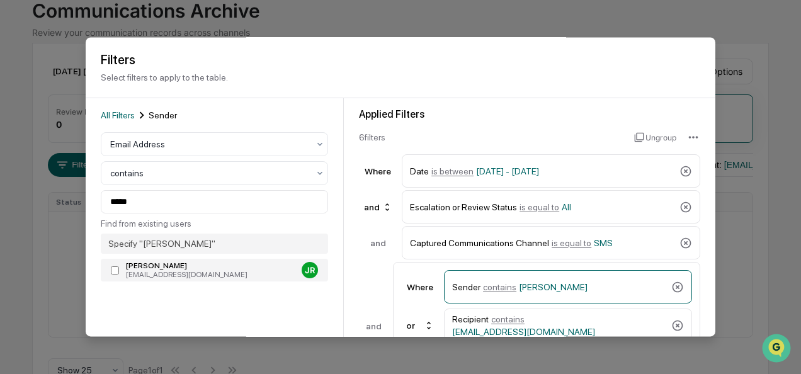
click at [155, 270] on div "[PERSON_NAME]" at bounding box center [211, 266] width 171 height 9
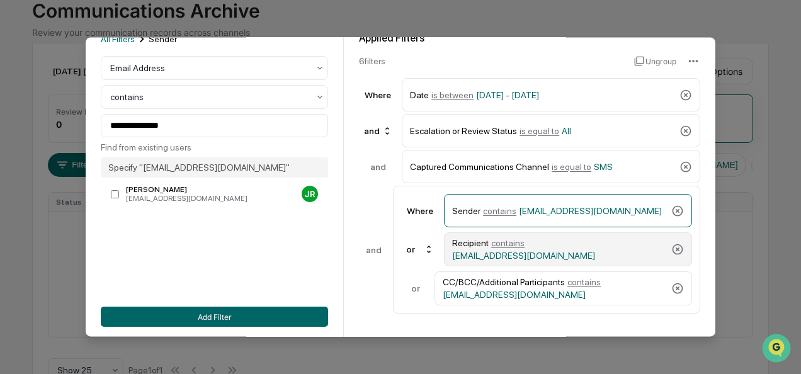
click at [509, 247] on span "contains" at bounding box center [507, 243] width 33 height 10
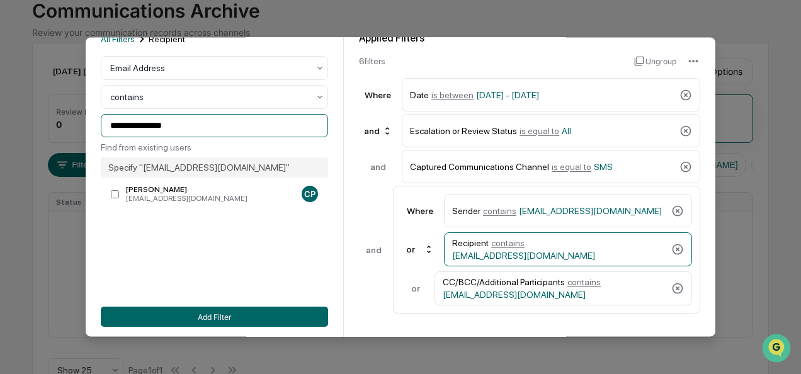
drag, startPoint x: 181, startPoint y: 119, endPoint x: 54, endPoint y: 135, distance: 128.1
click at [54, 135] on body "**********" at bounding box center [400, 160] width 801 height 495
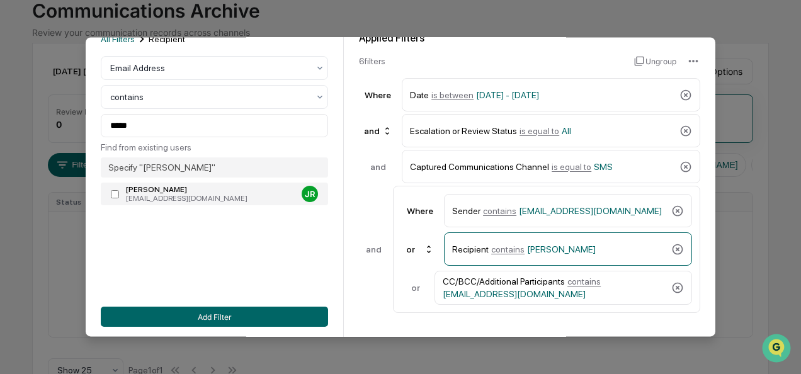
click at [185, 198] on div "[EMAIL_ADDRESS][DOMAIN_NAME]" at bounding box center [211, 199] width 171 height 9
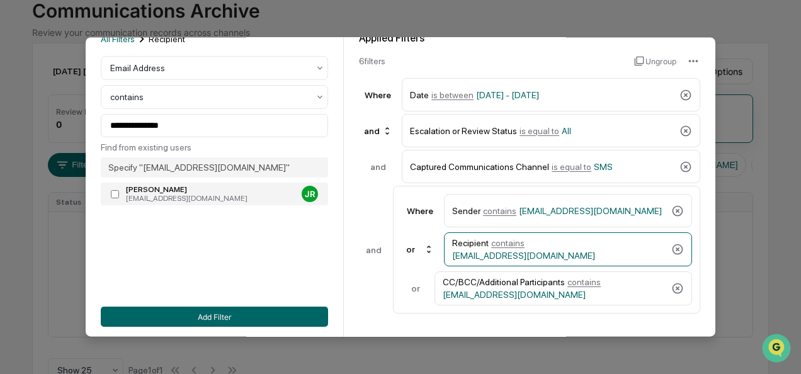
click at [223, 203] on div "[EMAIL_ADDRESS][DOMAIN_NAME]" at bounding box center [211, 199] width 171 height 9
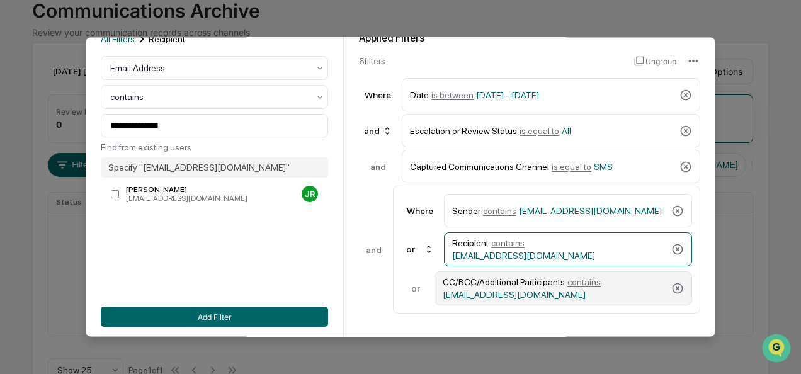
click at [551, 282] on div "CC/BCC/Additional Participants contains [EMAIL_ADDRESS][DOMAIN_NAME]" at bounding box center [554, 288] width 223 height 23
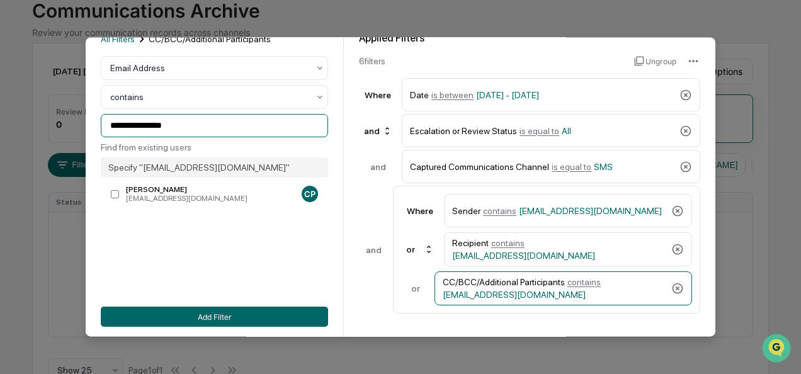
drag, startPoint x: 204, startPoint y: 123, endPoint x: 47, endPoint y: 142, distance: 158.5
click at [47, 142] on body "**********" at bounding box center [400, 160] width 801 height 495
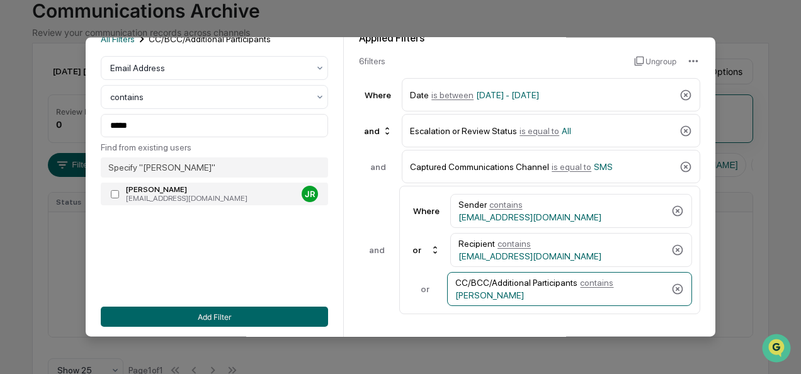
click at [171, 186] on div "[PERSON_NAME]" at bounding box center [211, 190] width 171 height 9
type input "**********"
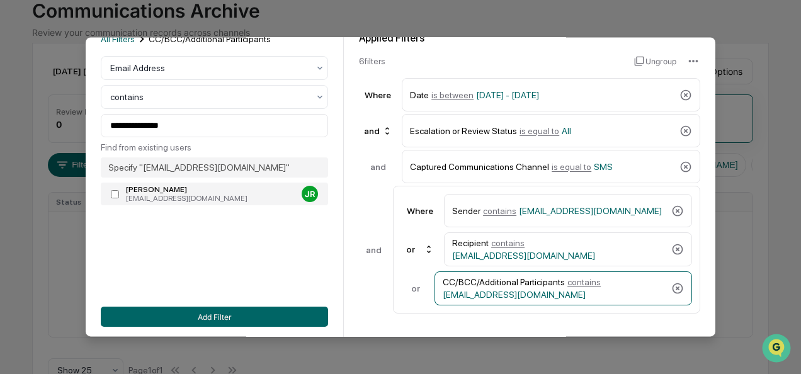
click at [208, 200] on div "[EMAIL_ADDRESS][DOMAIN_NAME]" at bounding box center [211, 199] width 171 height 9
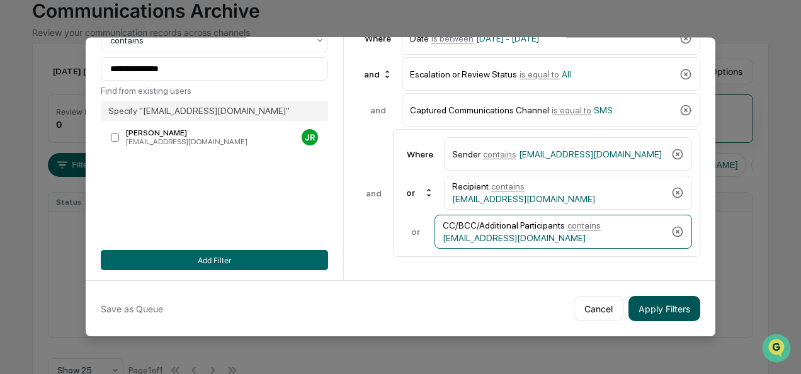
scroll to position [135, 0]
click at [662, 302] on button "Apply Filters" at bounding box center [664, 308] width 72 height 25
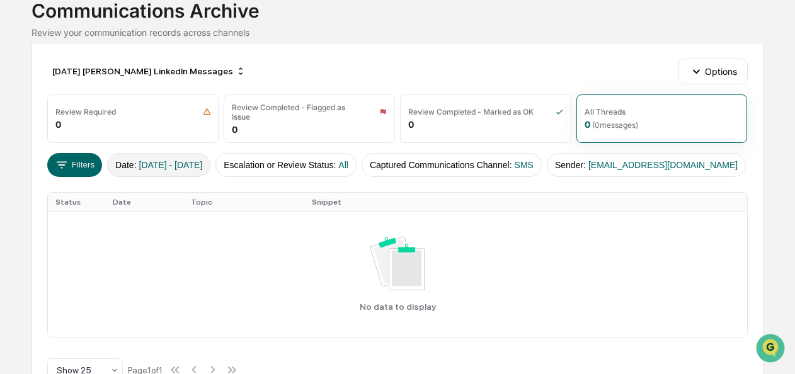
click at [156, 163] on span "[DATE] - [DATE]" at bounding box center [171, 165] width 64 height 10
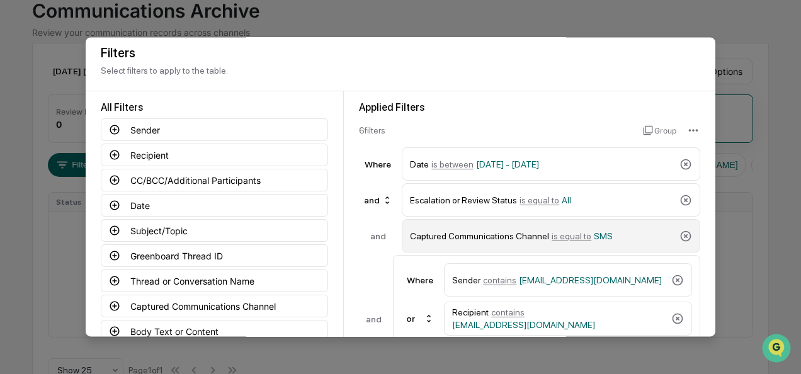
scroll to position [78, 0]
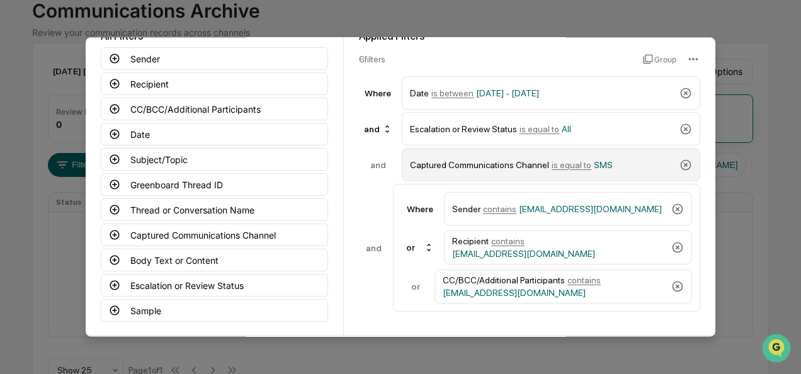
click at [556, 163] on span "is equal to" at bounding box center [572, 165] width 40 height 10
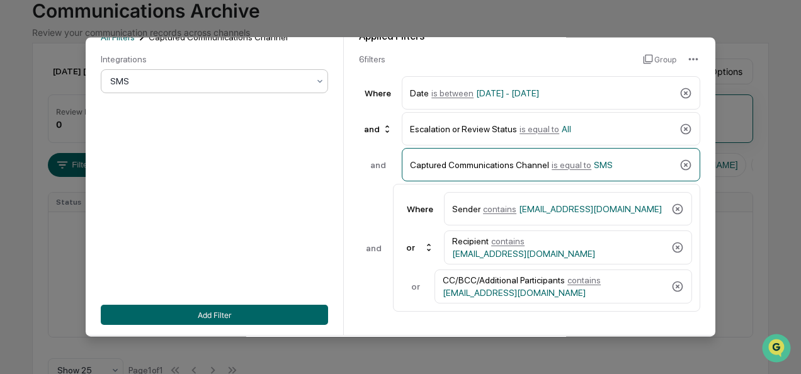
click at [146, 79] on div at bounding box center [209, 82] width 198 height 13
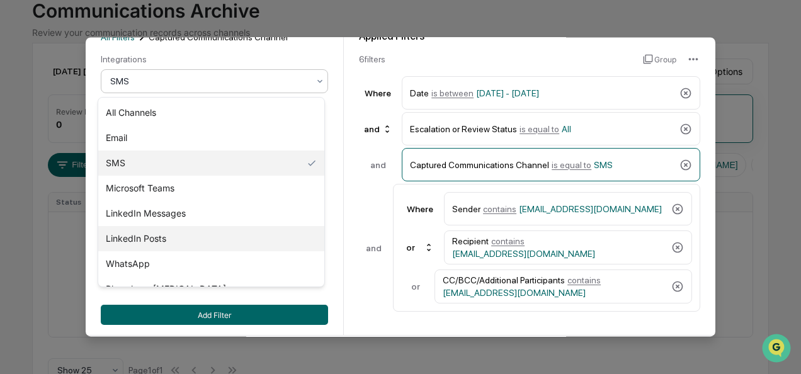
click at [152, 242] on div "LinkedIn Posts" at bounding box center [211, 238] width 226 height 25
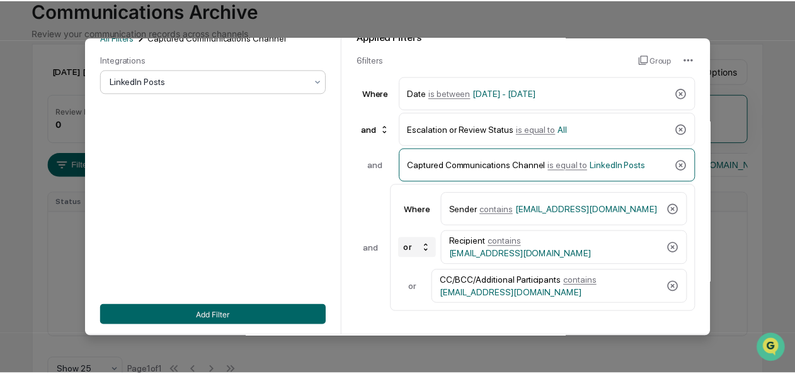
scroll to position [139, 0]
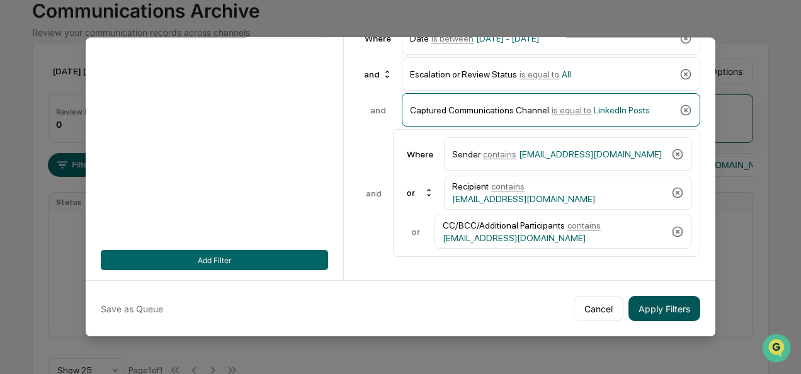
click at [642, 296] on button "Apply Filters" at bounding box center [664, 308] width 72 height 25
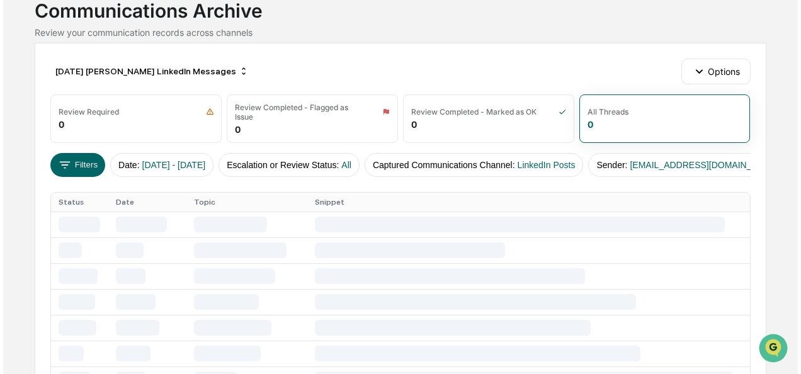
scroll to position [30, 0]
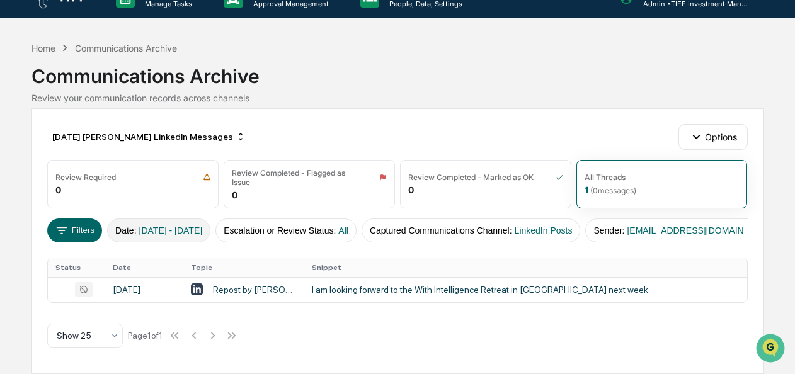
click at [142, 225] on span "[DATE] - [DATE]" at bounding box center [171, 230] width 64 height 10
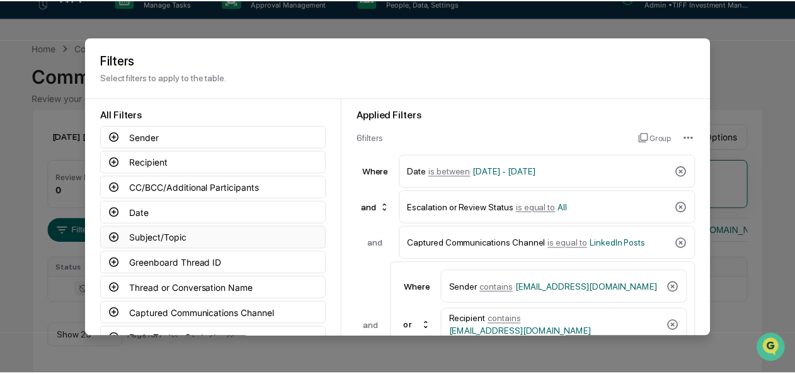
scroll to position [139, 0]
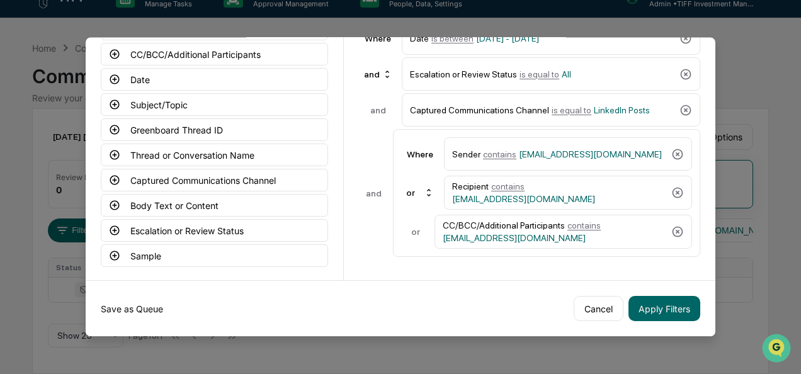
click at [129, 302] on button "Save as Queue" at bounding box center [132, 308] width 62 height 25
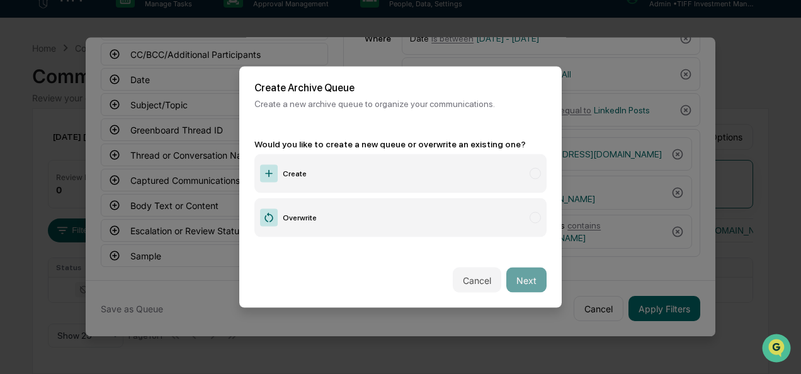
click at [376, 168] on label "Create" at bounding box center [400, 173] width 292 height 39
click at [514, 280] on button "Next" at bounding box center [526, 280] width 40 height 25
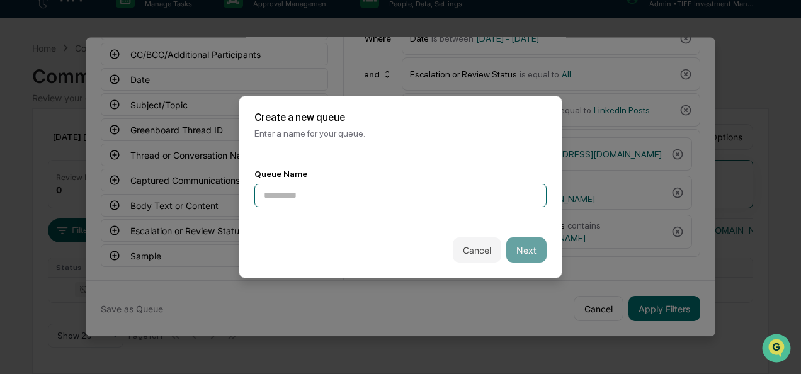
click at [359, 190] on input at bounding box center [400, 195] width 292 height 23
type input "**********"
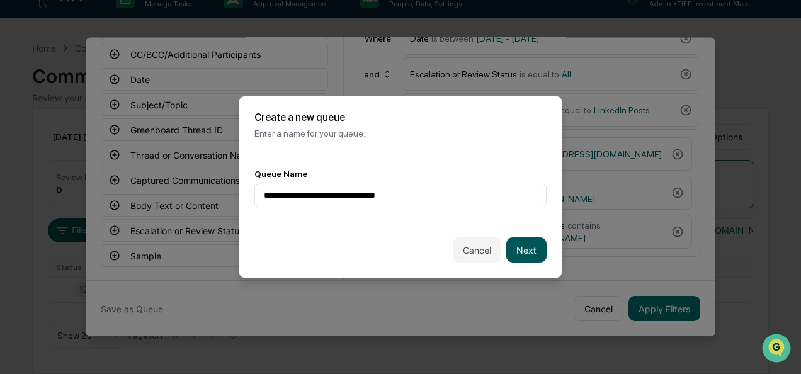
click at [515, 240] on button "Next" at bounding box center [526, 249] width 40 height 25
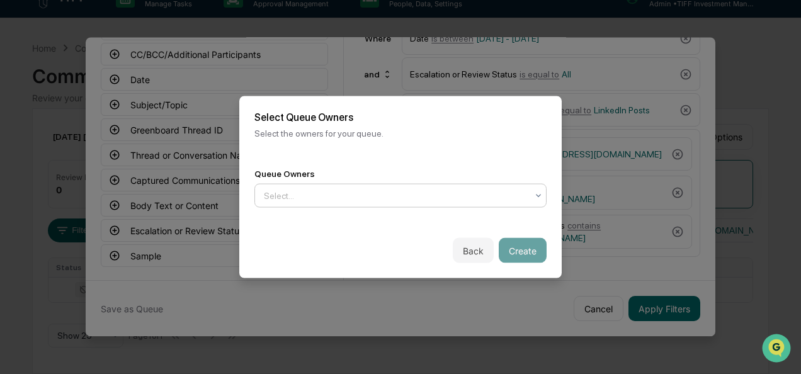
click at [397, 196] on div at bounding box center [395, 196] width 263 height 13
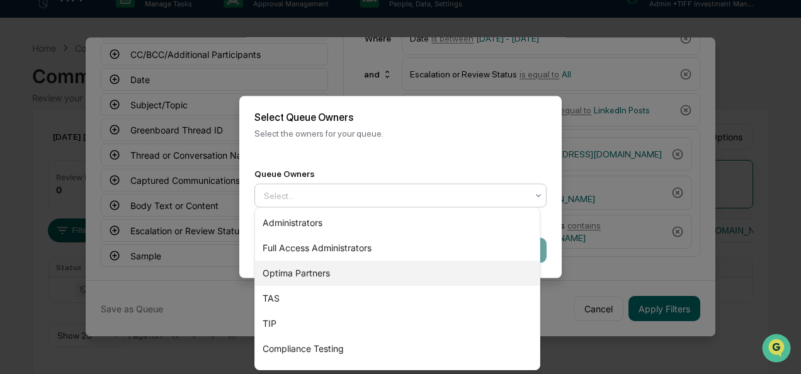
click at [365, 264] on div "Optima Partners" at bounding box center [397, 273] width 285 height 25
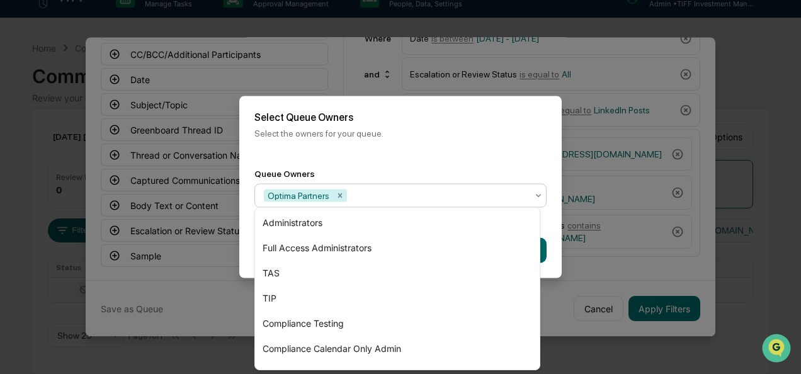
click at [550, 235] on div "Back Create" at bounding box center [400, 250] width 322 height 55
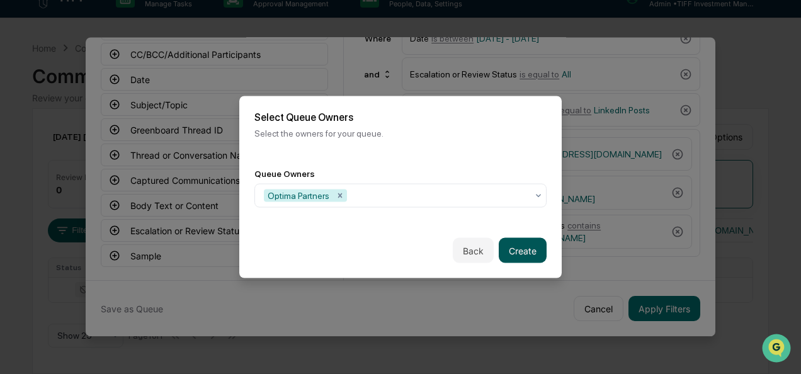
click at [513, 251] on button "Create" at bounding box center [523, 250] width 48 height 25
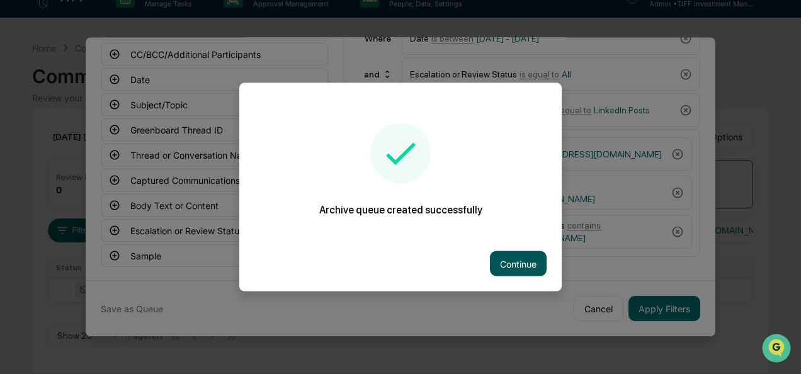
click at [523, 259] on button "Continue" at bounding box center [518, 263] width 57 height 25
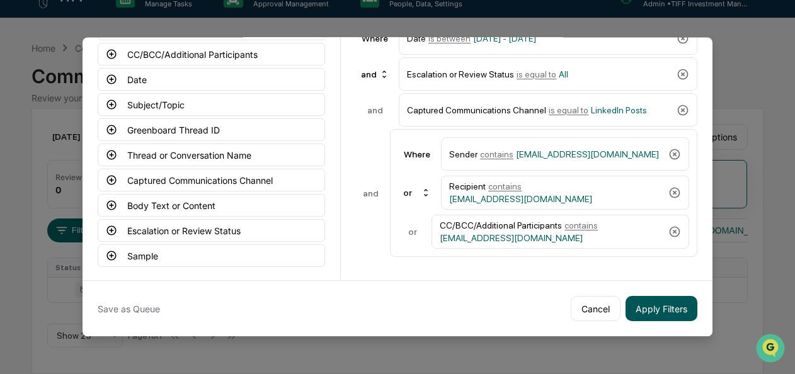
click at [662, 301] on button "Apply Filters" at bounding box center [661, 308] width 72 height 25
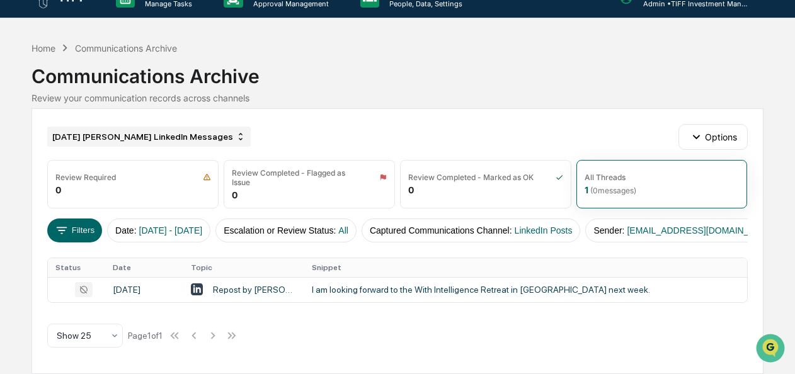
click at [118, 127] on div "[DATE] [PERSON_NAME] LinkedIn Messages" at bounding box center [148, 137] width 203 height 20
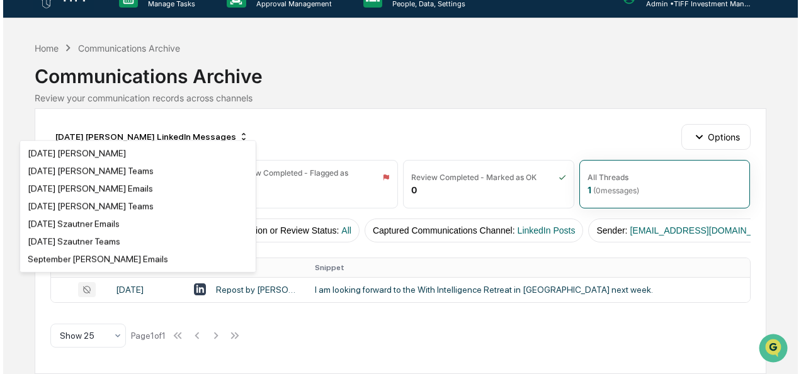
scroll to position [2805, 0]
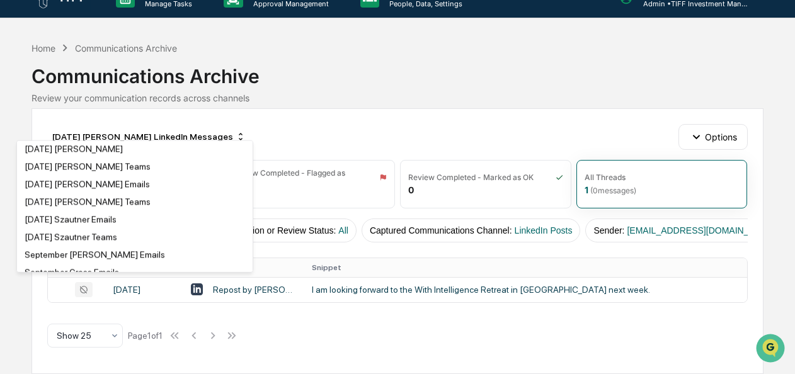
click at [141, 118] on div "[DATE] [PERSON_NAME] LinkedIn Posts" at bounding box center [103, 113] width 156 height 10
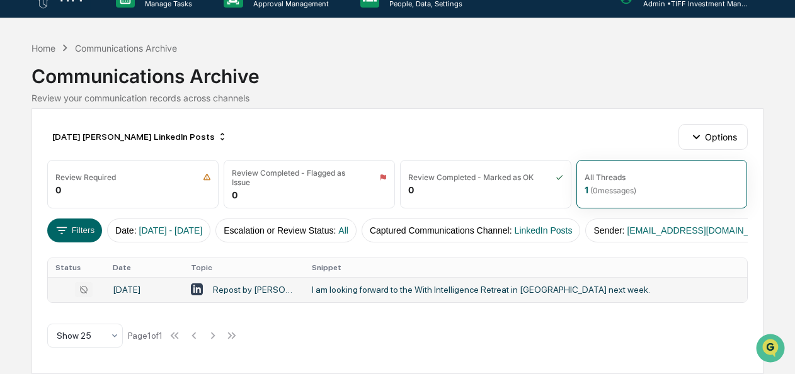
click at [376, 278] on td "I am looking forward to the With Intelligence Retreat in [GEOGRAPHIC_DATA] next…" at bounding box center [525, 289] width 443 height 25
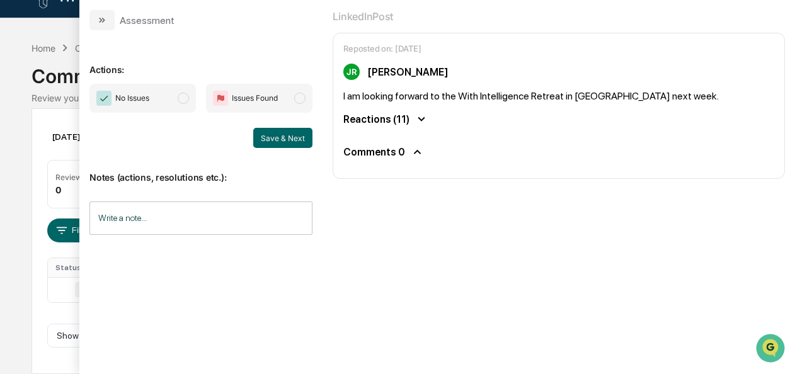
click at [191, 97] on span "No Issues" at bounding box center [142, 98] width 106 height 29
click at [263, 134] on button "Save & Next" at bounding box center [282, 138] width 59 height 20
click at [105, 20] on icon "modal" at bounding box center [102, 20] width 10 height 10
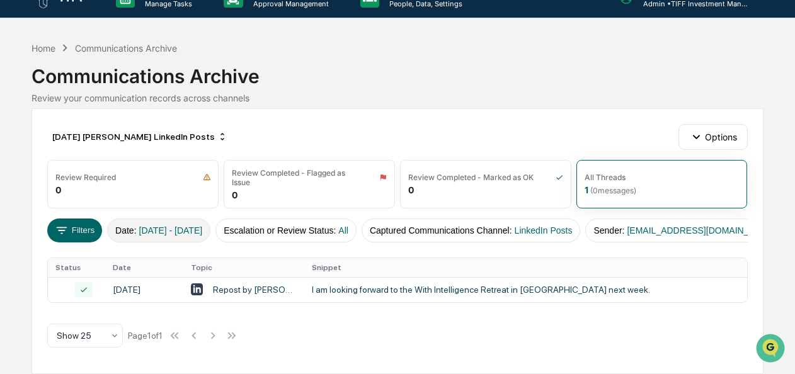
click at [189, 224] on button "Date : [DATE] - [DATE]" at bounding box center [158, 230] width 103 height 24
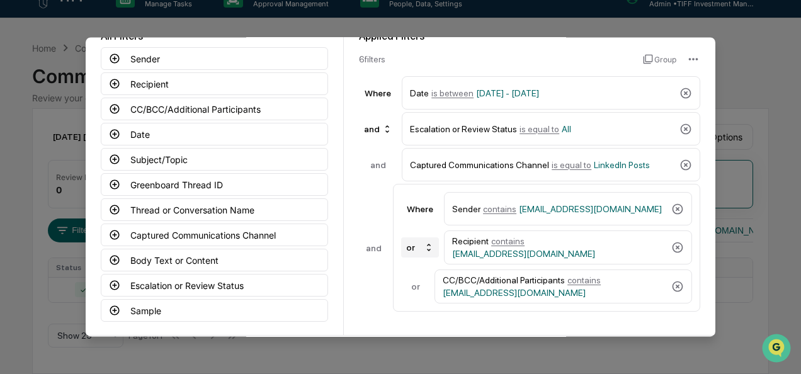
scroll to position [74, 0]
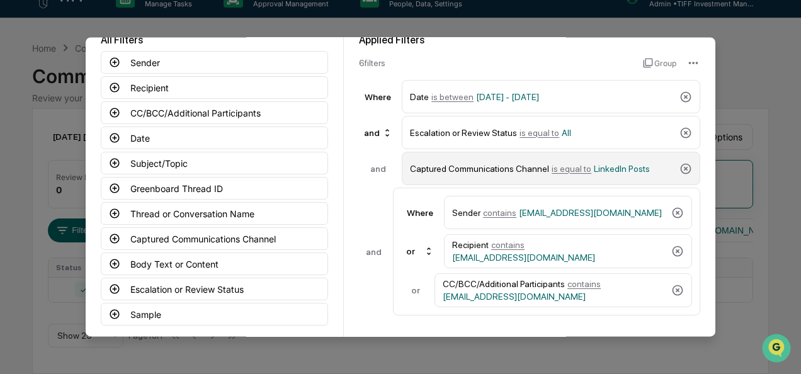
click at [552, 166] on span "is equal to" at bounding box center [572, 169] width 40 height 10
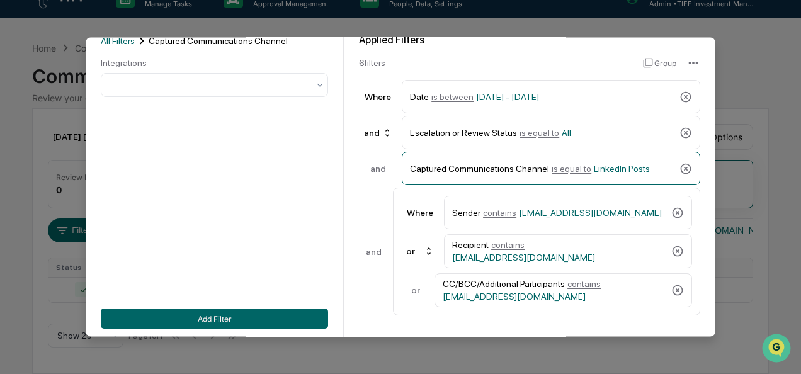
scroll to position [0, 0]
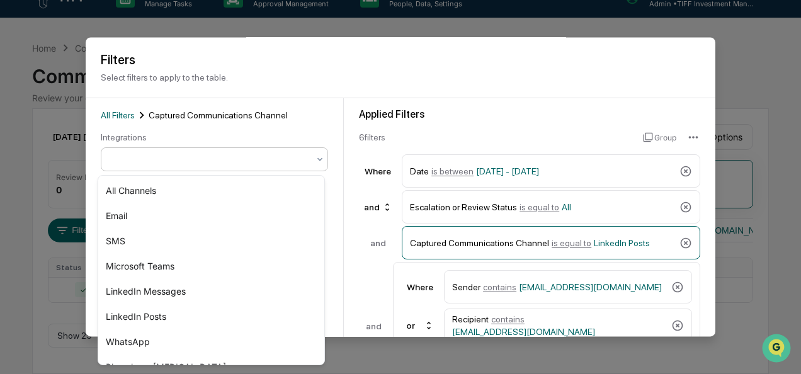
click at [225, 159] on div at bounding box center [209, 160] width 198 height 13
click at [185, 287] on div "LinkedIn Messages" at bounding box center [211, 291] width 226 height 25
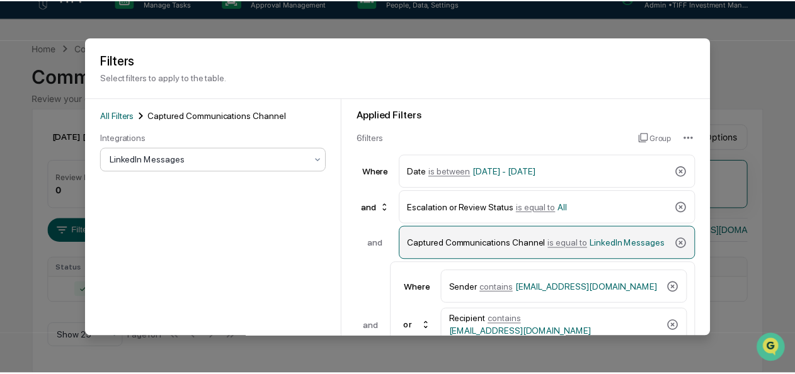
scroll to position [139, 0]
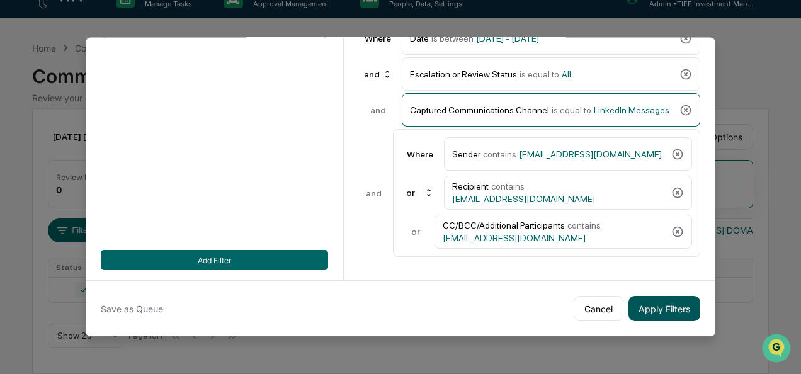
click at [640, 307] on button "Apply Filters" at bounding box center [664, 308] width 72 height 25
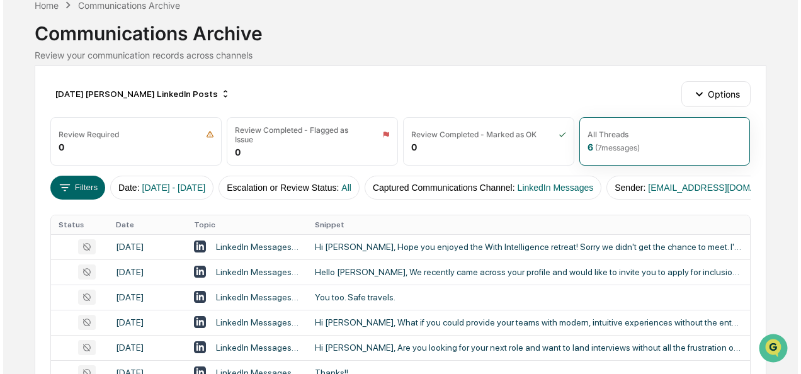
scroll to position [64, 0]
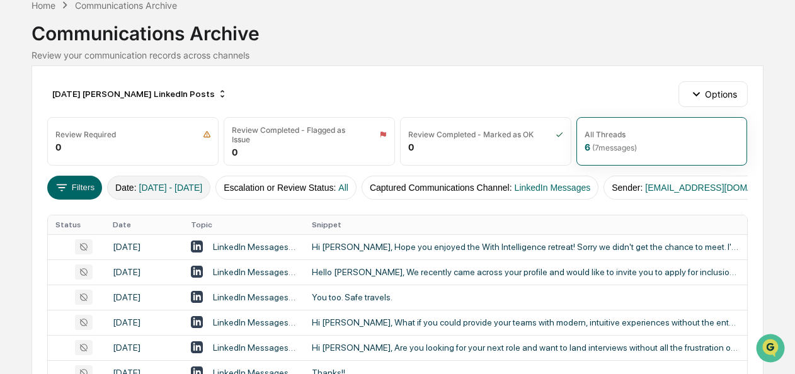
click at [166, 184] on span "[DATE] - [DATE]" at bounding box center [171, 188] width 64 height 10
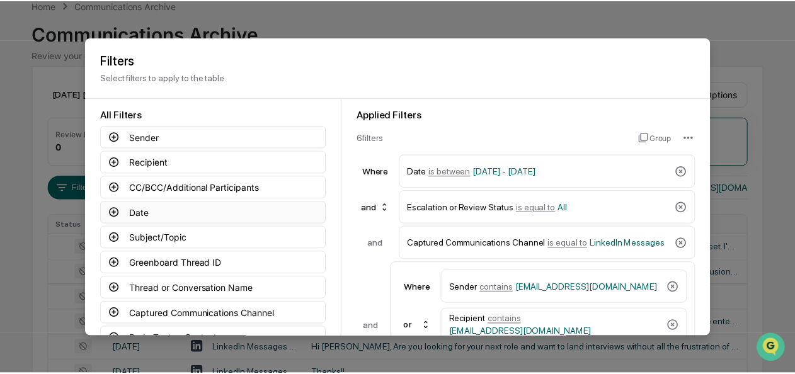
scroll to position [139, 0]
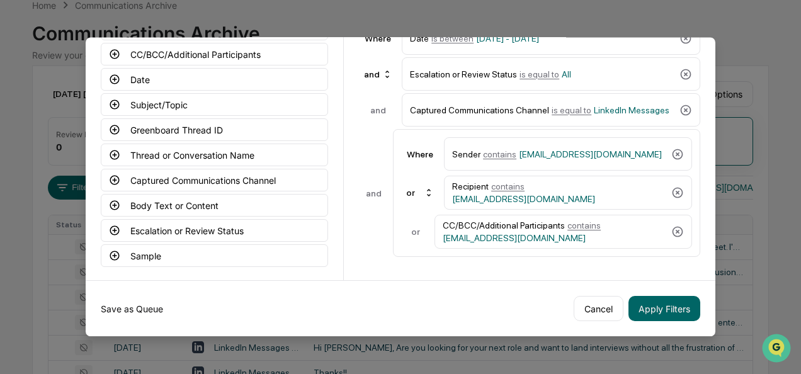
click at [132, 306] on button "Save as Queue" at bounding box center [132, 308] width 62 height 25
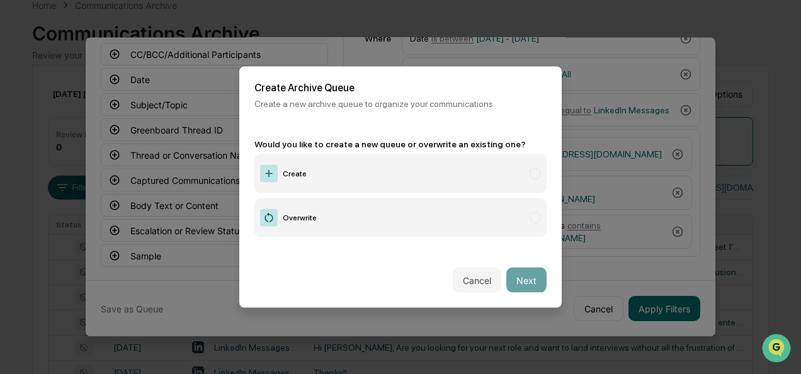
click at [305, 182] on label "Create" at bounding box center [400, 173] width 292 height 39
click at [530, 268] on button "Next" at bounding box center [526, 280] width 40 height 25
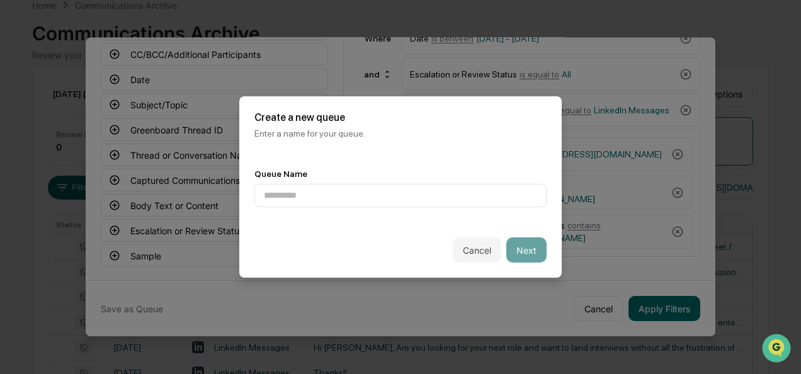
click at [338, 207] on div "Queue Name" at bounding box center [400, 188] width 322 height 69
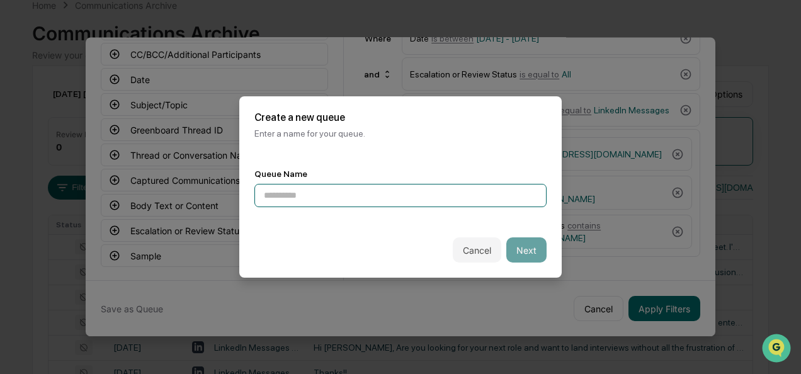
click at [328, 190] on input at bounding box center [400, 195] width 292 height 23
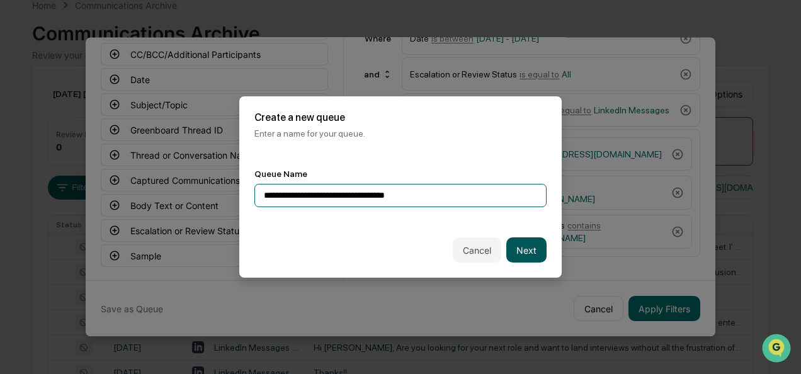
type input "**********"
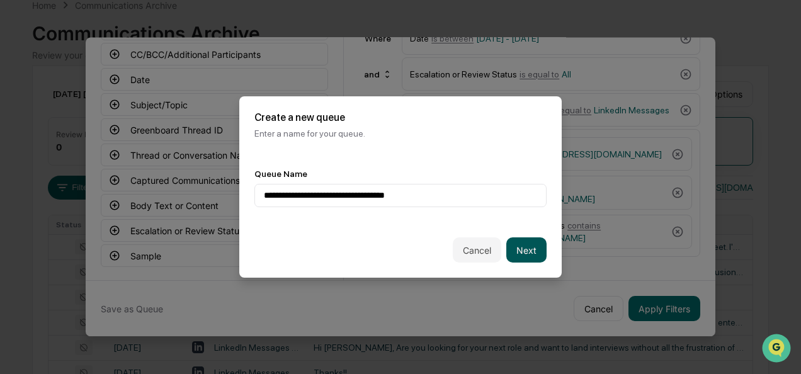
click at [508, 242] on button "Next" at bounding box center [526, 249] width 40 height 25
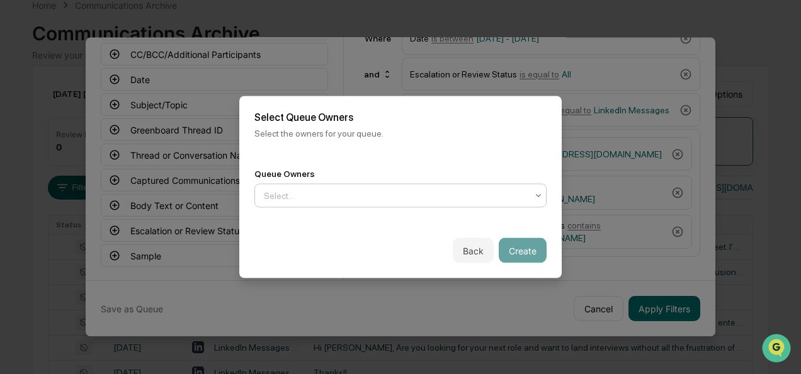
click at [354, 199] on div at bounding box center [395, 196] width 263 height 13
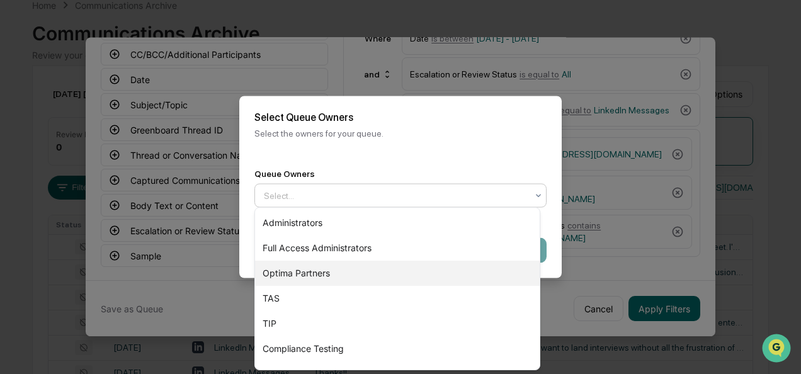
click at [338, 273] on div "Optima Partners" at bounding box center [397, 273] width 285 height 25
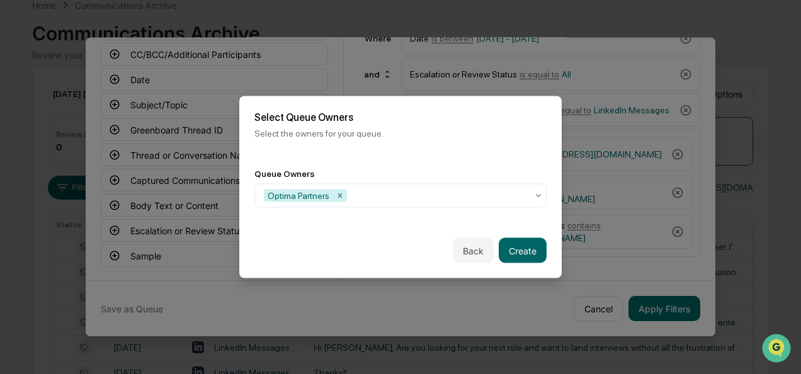
click at [544, 249] on div "Back Create" at bounding box center [400, 250] width 322 height 55
click at [528, 247] on button "Create" at bounding box center [523, 250] width 48 height 25
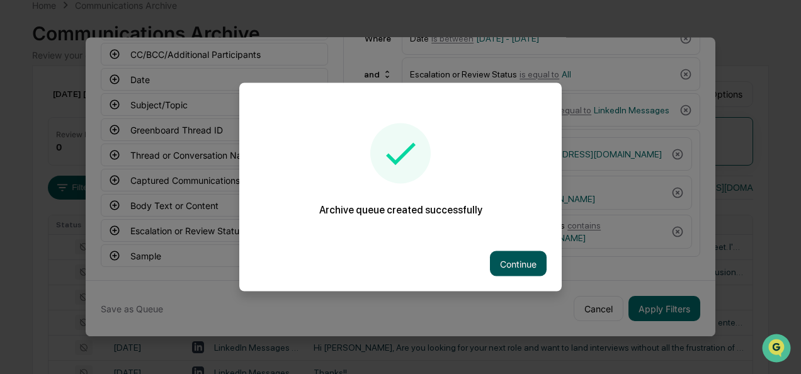
click at [529, 264] on button "Continue" at bounding box center [518, 263] width 57 height 25
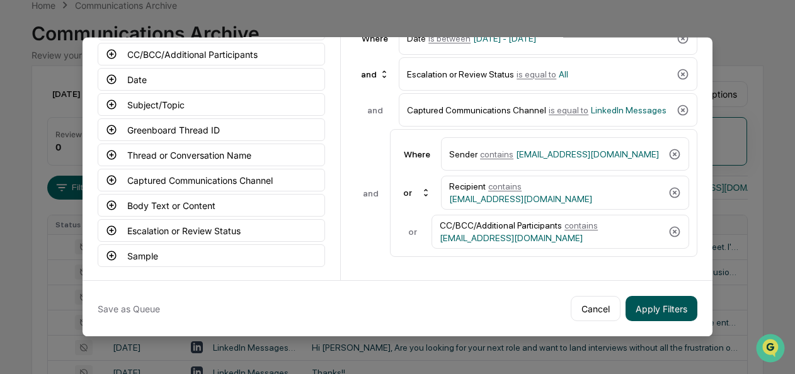
click at [672, 302] on button "Apply Filters" at bounding box center [661, 308] width 72 height 25
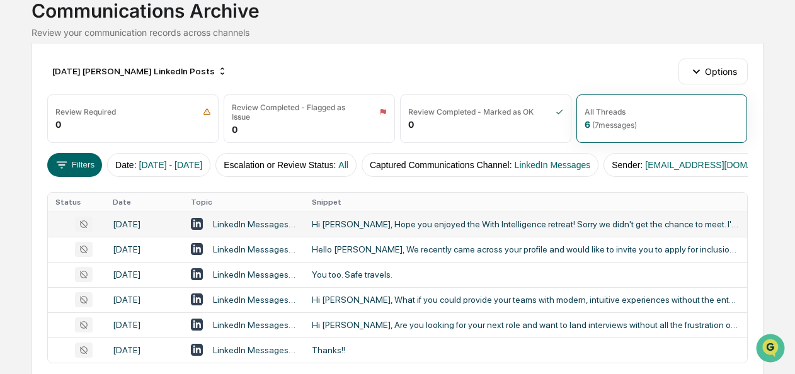
scroll to position [88, 0]
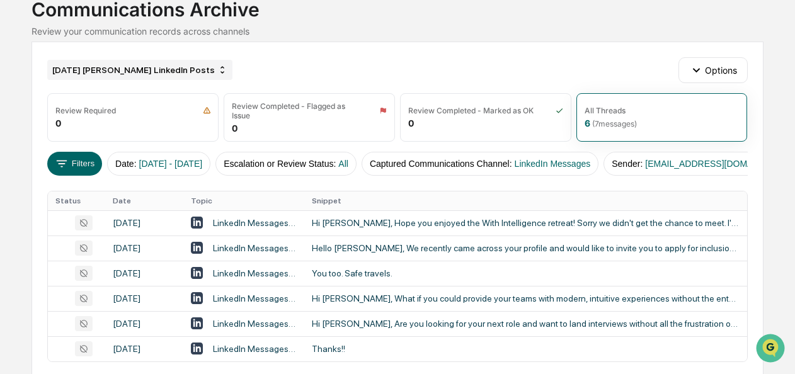
click at [137, 74] on div "[DATE] [PERSON_NAME] LinkedIn Posts" at bounding box center [139, 70] width 185 height 20
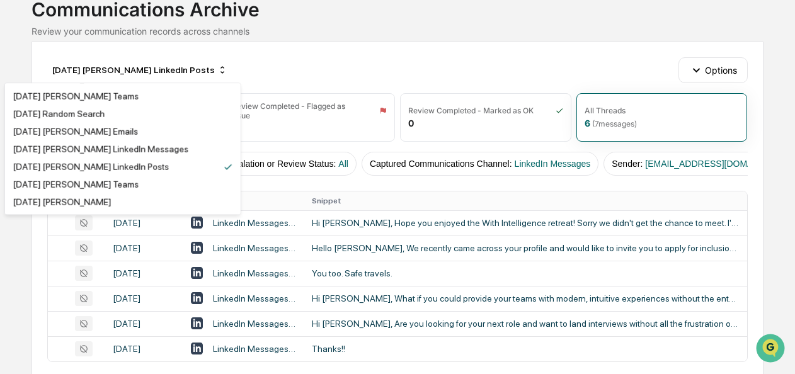
scroll to position [2791, 0]
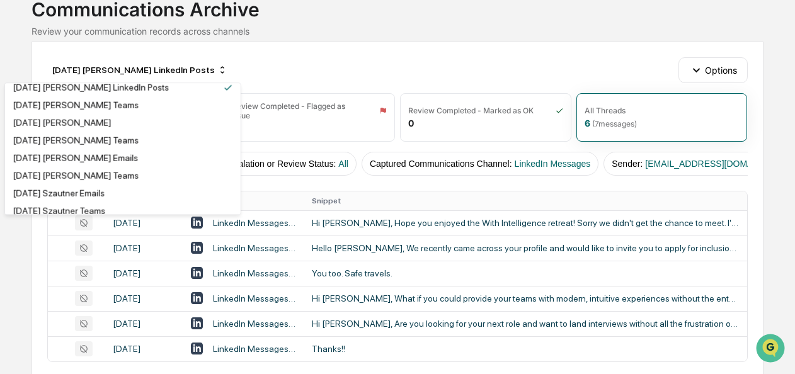
click at [139, 75] on div "[DATE] [PERSON_NAME] LinkedIn Messages" at bounding box center [101, 70] width 176 height 10
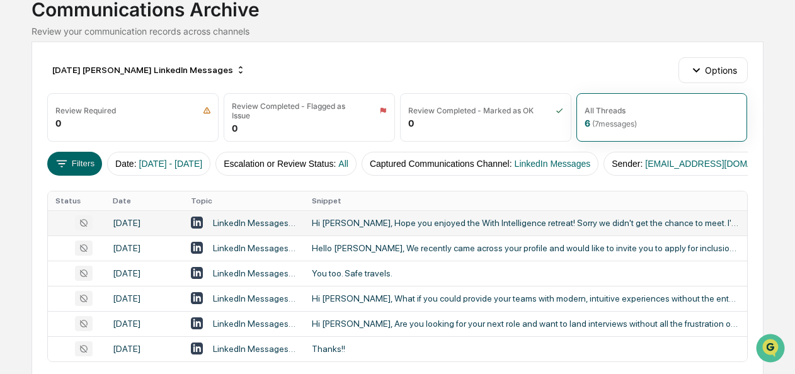
scroll to position [186, 0]
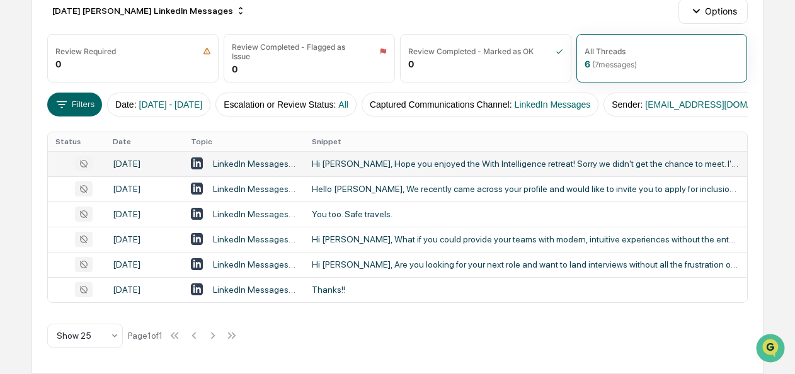
click at [376, 159] on div "Hi [PERSON_NAME], Hope you enjoyed the With Intelligence retreat! Sorry we didn…" at bounding box center [525, 164] width 427 height 10
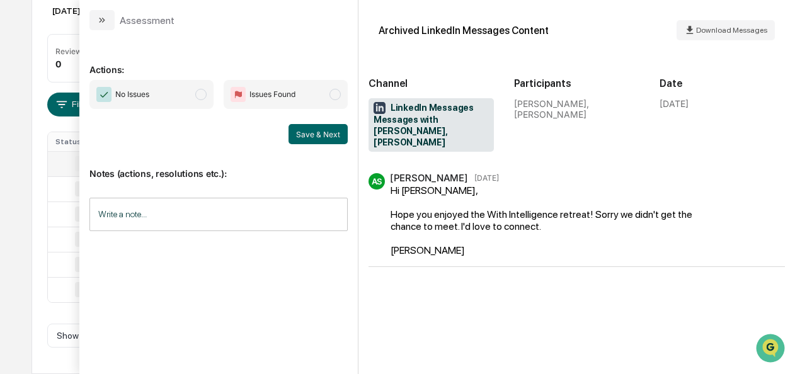
click at [200, 97] on span "modal" at bounding box center [200, 94] width 11 height 11
click at [306, 127] on button "Save & Next" at bounding box center [317, 134] width 59 height 20
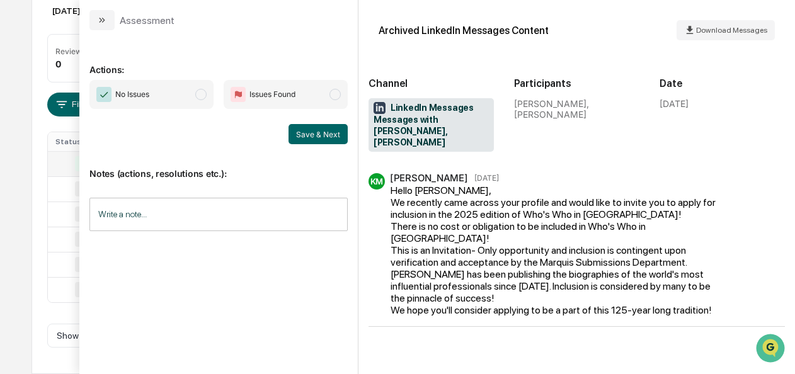
click at [198, 101] on span "No Issues" at bounding box center [151, 94] width 124 height 29
click at [313, 144] on div "Notes (actions, resolutions etc.): Write a note... Write a note..." at bounding box center [218, 195] width 258 height 102
click at [324, 137] on button "Save & Next" at bounding box center [317, 134] width 59 height 20
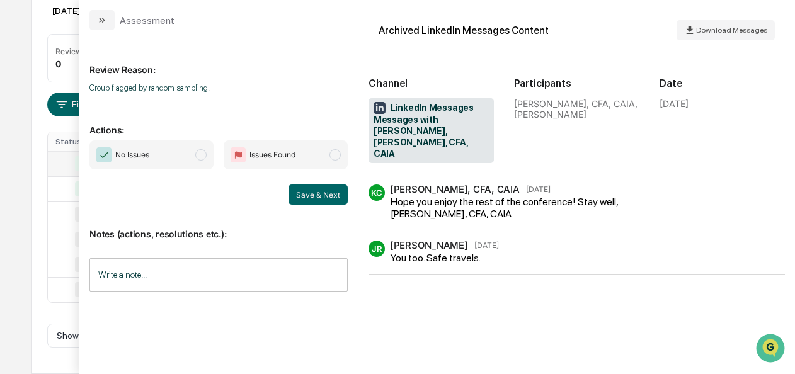
click at [204, 150] on span "modal" at bounding box center [200, 154] width 11 height 11
click at [311, 193] on button "Save & Next" at bounding box center [317, 194] width 59 height 20
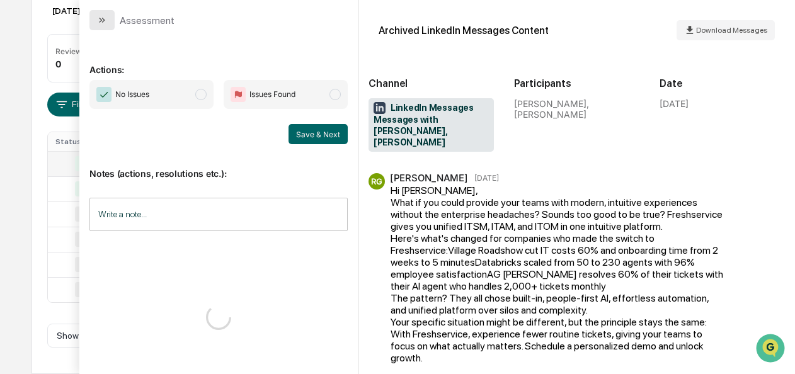
click at [107, 12] on button "modal" at bounding box center [101, 20] width 25 height 20
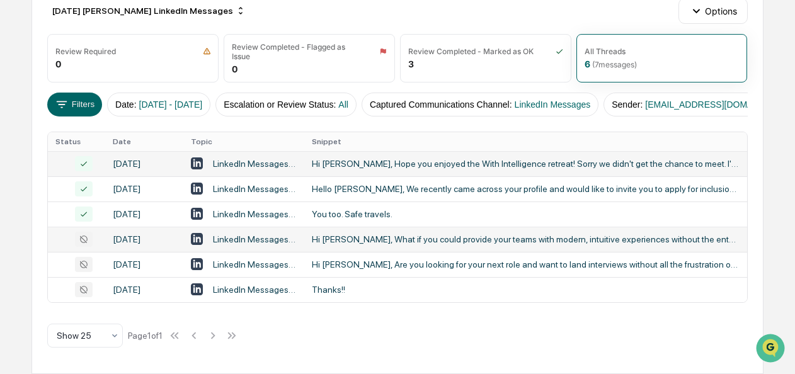
click at [344, 234] on div "Hi [PERSON_NAME], What if you could provide your teams with modern, intuitive e…" at bounding box center [525, 239] width 427 height 10
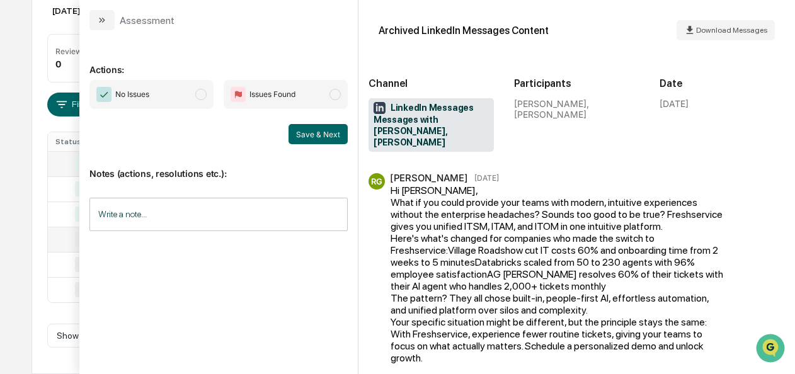
scroll to position [1, 0]
click at [203, 105] on span "No Issues" at bounding box center [151, 94] width 124 height 29
click at [295, 130] on button "Save & Next" at bounding box center [317, 134] width 59 height 20
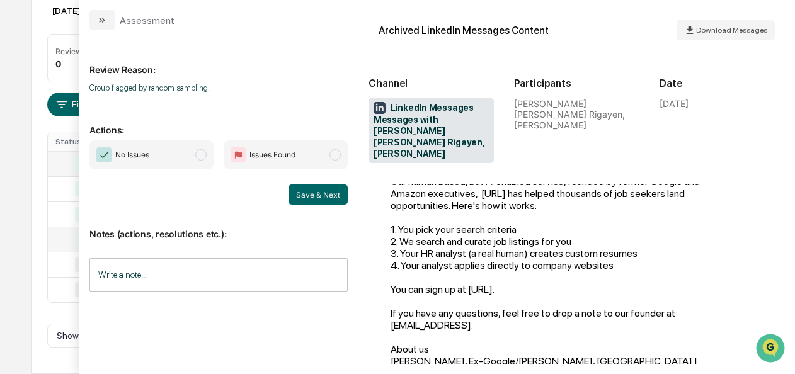
scroll to position [92, 0]
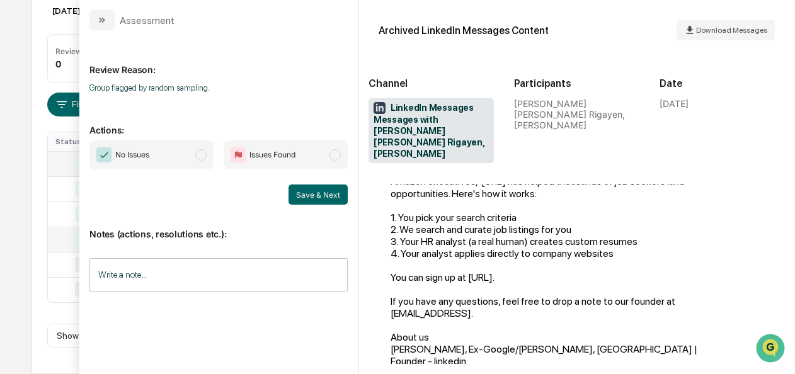
click at [208, 156] on span "No Issues" at bounding box center [151, 154] width 124 height 29
click at [323, 195] on button "Save & Next" at bounding box center [317, 194] width 59 height 20
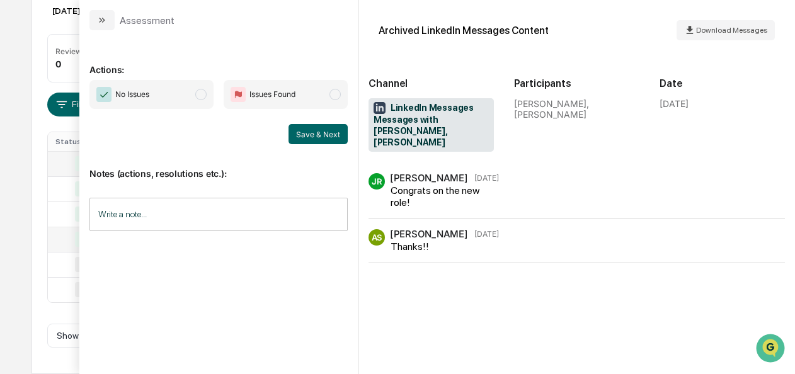
click at [193, 96] on span "No Issues" at bounding box center [151, 94] width 124 height 29
click at [305, 137] on button "Save & Next" at bounding box center [317, 134] width 59 height 20
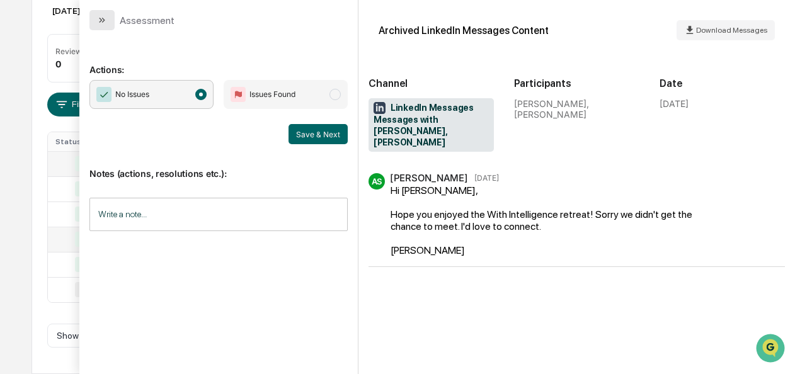
click at [103, 20] on icon "modal" at bounding box center [102, 20] width 10 height 10
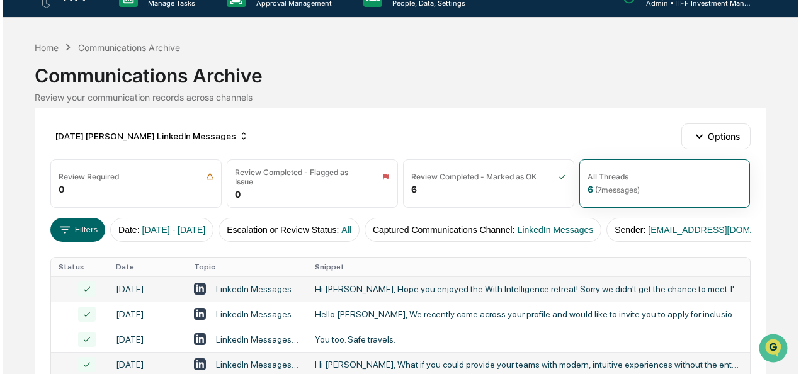
scroll to position [21, 0]
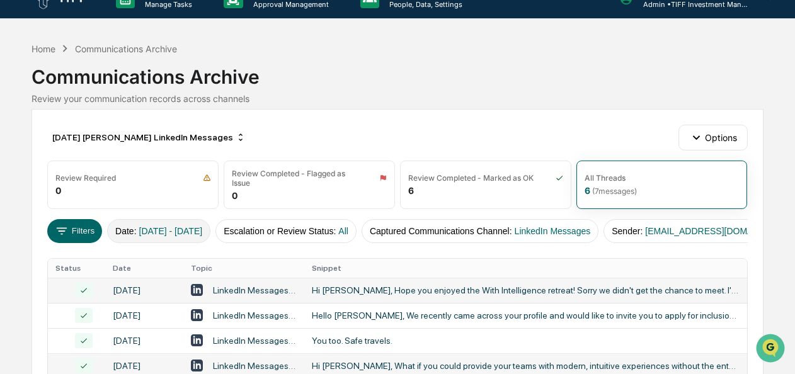
click at [176, 232] on span "[DATE] - [DATE]" at bounding box center [171, 231] width 64 height 10
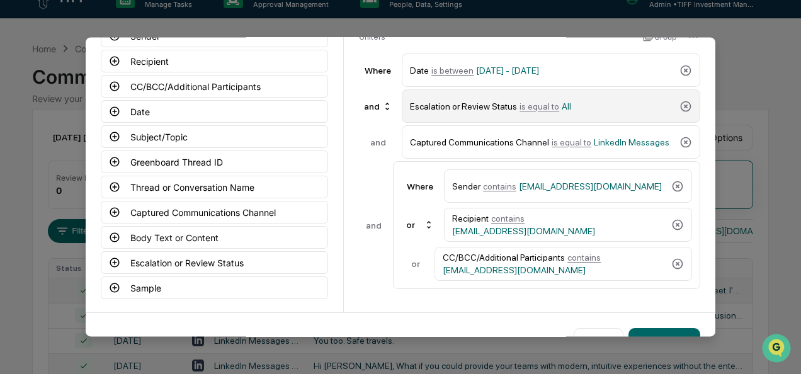
scroll to position [102, 0]
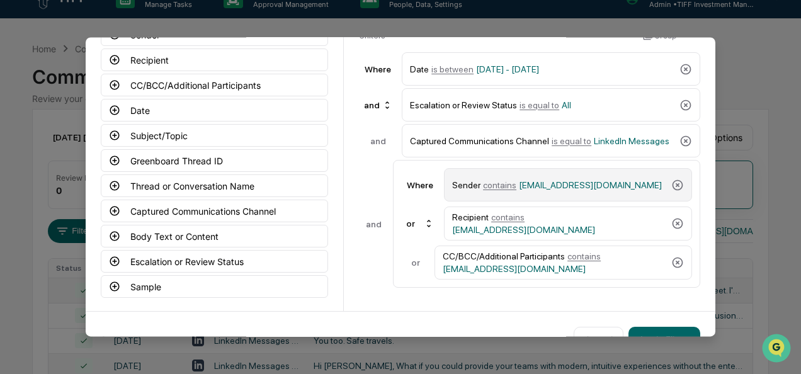
click at [501, 180] on span "contains" at bounding box center [499, 185] width 33 height 10
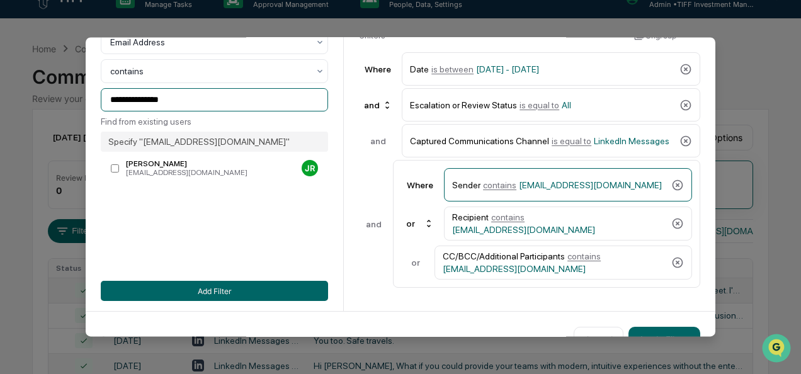
drag, startPoint x: 192, startPoint y: 102, endPoint x: 60, endPoint y: 122, distance: 133.1
click at [60, 122] on body "Calendar Manage Tasks Reviews Approval Management Company People, Data, Setting…" at bounding box center [400, 239] width 801 height 521
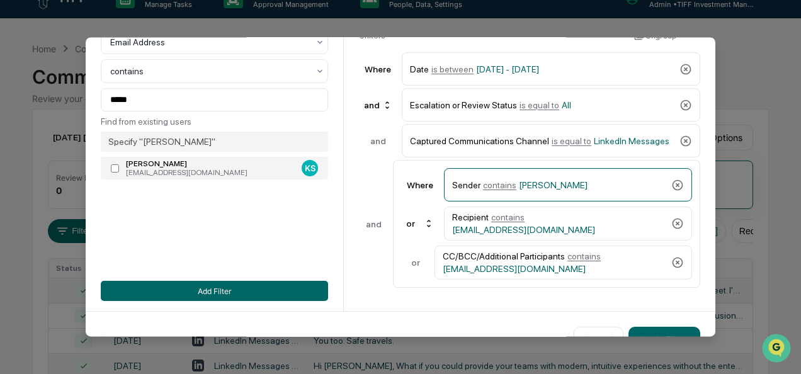
click at [145, 173] on div "[EMAIL_ADDRESS][DOMAIN_NAME]" at bounding box center [211, 173] width 171 height 9
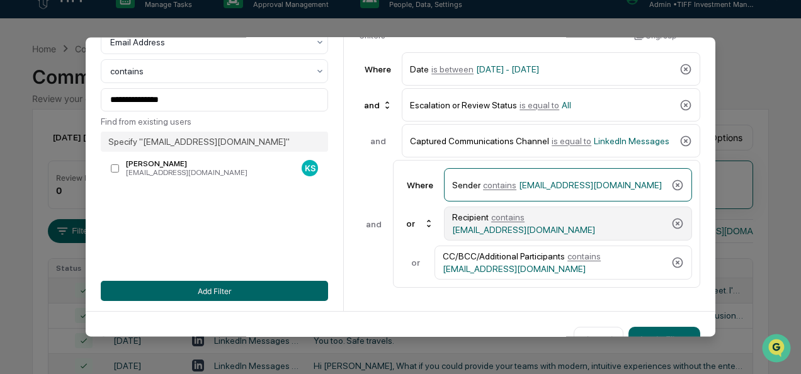
click at [583, 212] on div "Recipient contains [EMAIL_ADDRESS][DOMAIN_NAME]" at bounding box center [559, 223] width 214 height 23
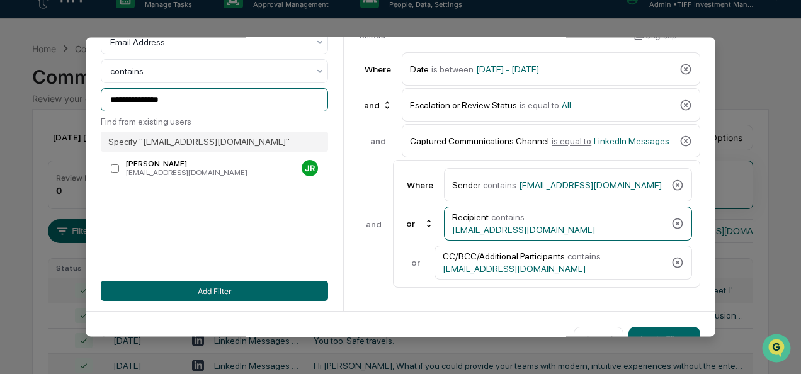
drag, startPoint x: 200, startPoint y: 96, endPoint x: 16, endPoint y: 96, distance: 183.8
click at [16, 96] on body "Calendar Manage Tasks Reviews Approval Management Company People, Data, Setting…" at bounding box center [400, 239] width 801 height 521
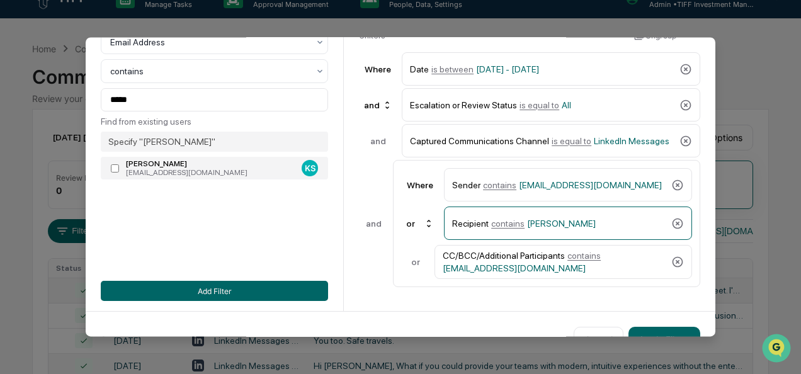
click at [162, 165] on div "[PERSON_NAME]" at bounding box center [211, 164] width 171 height 9
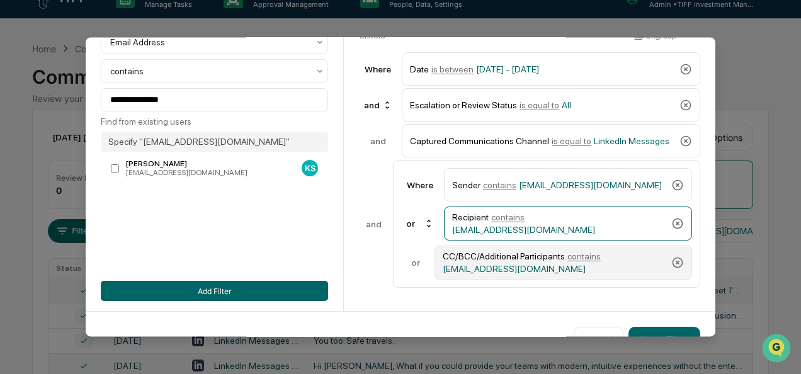
click at [529, 263] on div "CC/BCC/Additional Participants contains [EMAIL_ADDRESS][DOMAIN_NAME]" at bounding box center [554, 262] width 223 height 23
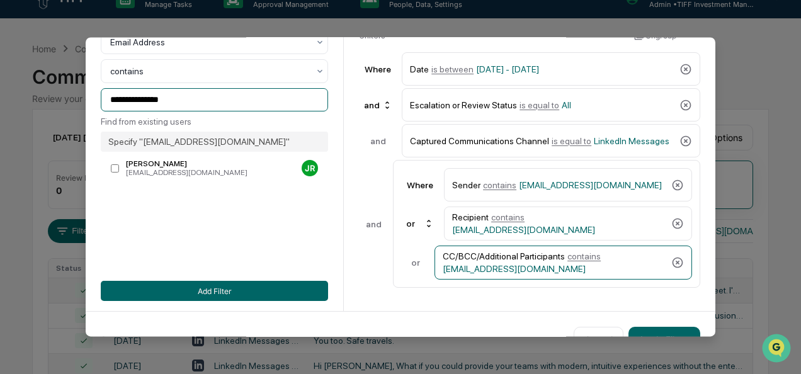
drag, startPoint x: 206, startPoint y: 103, endPoint x: 74, endPoint y: 121, distance: 133.4
click at [74, 121] on body "Calendar Manage Tasks Reviews Approval Management Company People, Data, Setting…" at bounding box center [400, 239] width 801 height 521
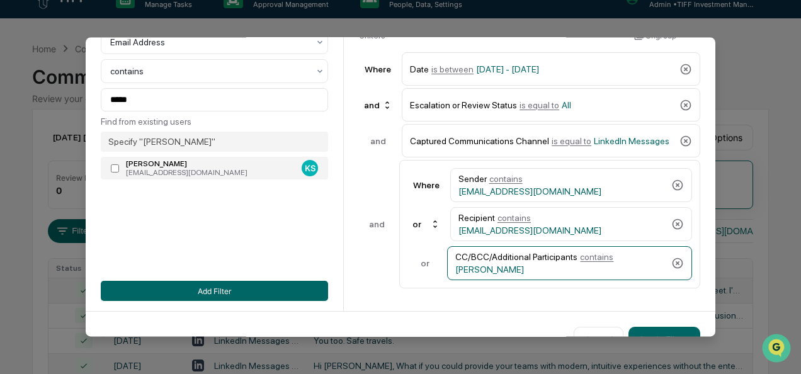
click at [156, 169] on div "[PERSON_NAME]" at bounding box center [211, 164] width 171 height 9
type input "**********"
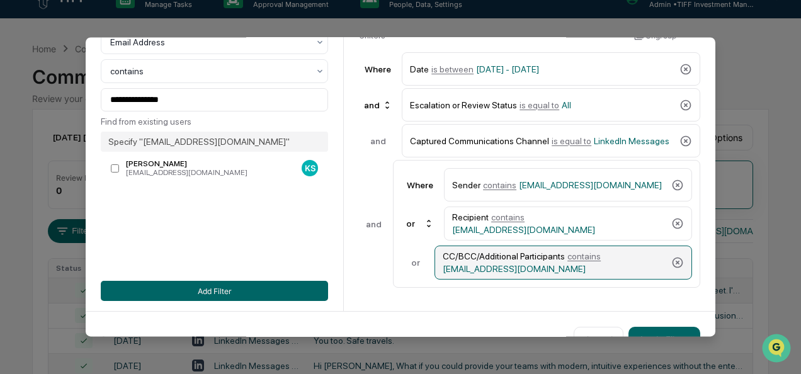
scroll to position [139, 0]
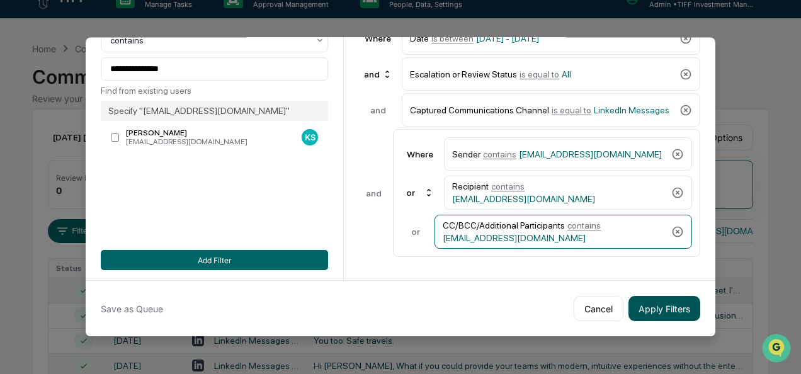
click at [690, 300] on button "Apply Filters" at bounding box center [664, 308] width 72 height 25
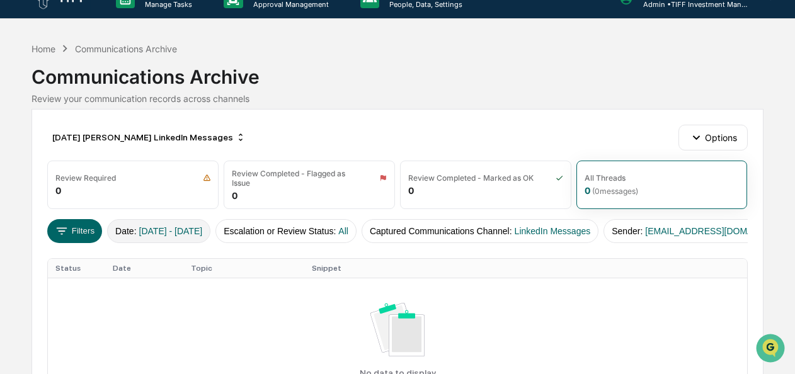
click at [170, 226] on span "[DATE] - [DATE]" at bounding box center [171, 231] width 64 height 10
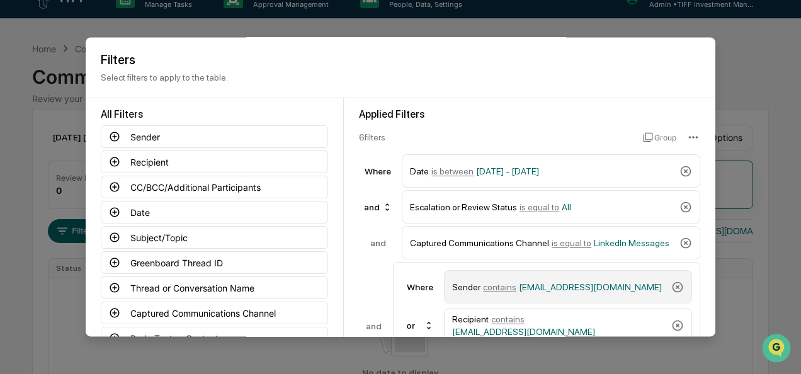
scroll to position [18, 0]
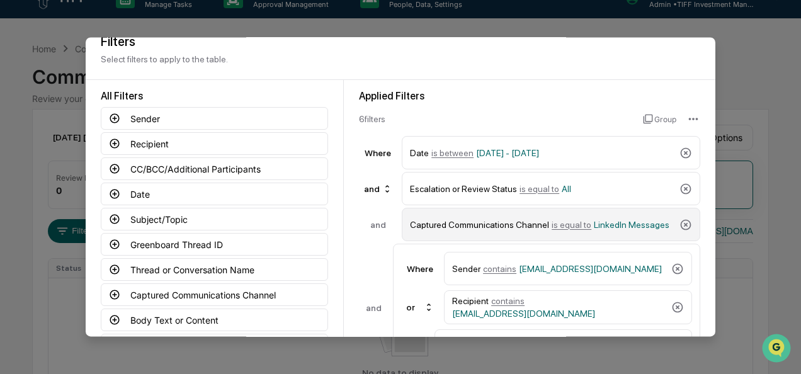
click at [552, 223] on span "is equal to" at bounding box center [572, 225] width 40 height 10
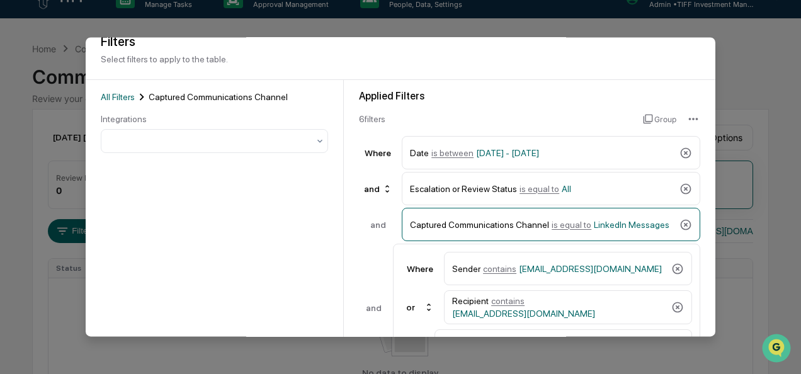
click at [217, 120] on div "Integrations" at bounding box center [214, 120] width 227 height 10
click at [208, 144] on div at bounding box center [209, 141] width 198 height 13
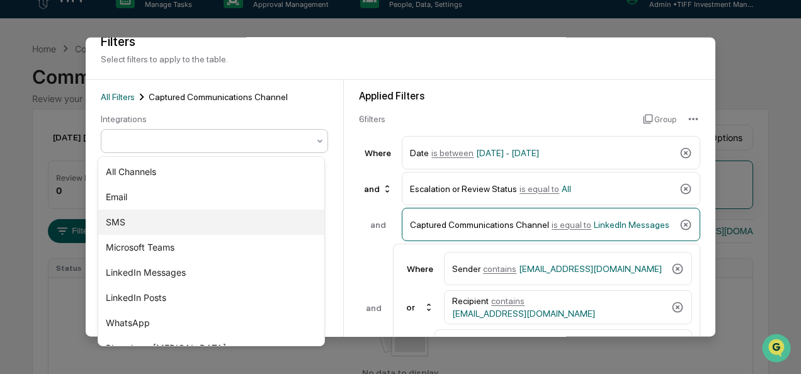
click at [175, 222] on div "SMS" at bounding box center [211, 222] width 226 height 25
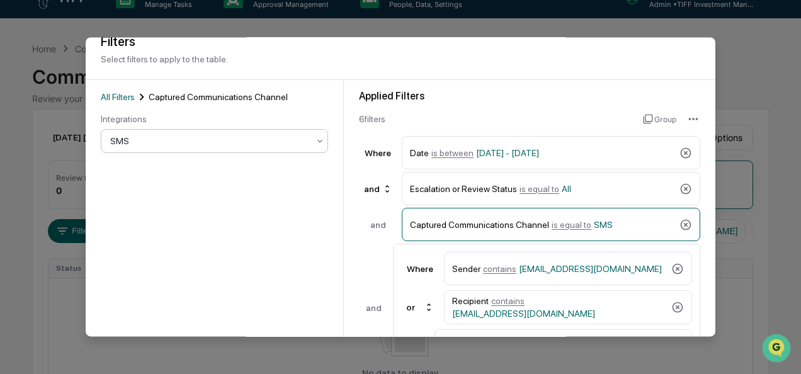
scroll to position [139, 0]
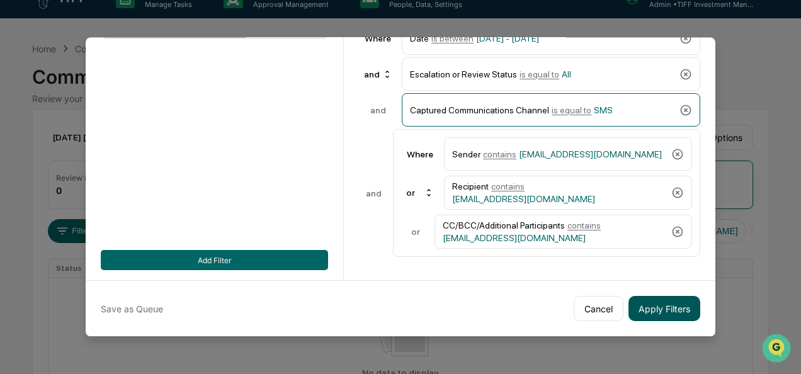
click at [652, 296] on button "Apply Filters" at bounding box center [664, 308] width 72 height 25
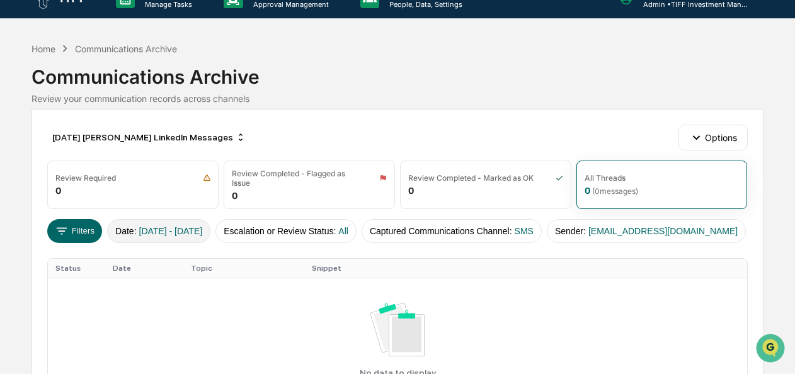
click at [181, 228] on span "[DATE] - [DATE]" at bounding box center [171, 231] width 64 height 10
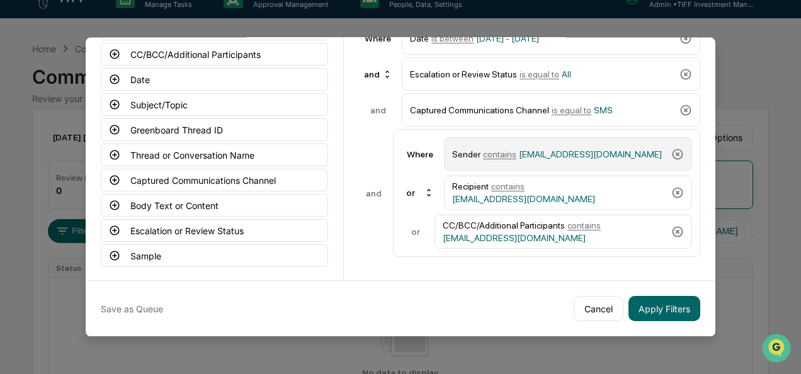
click at [499, 151] on span "contains" at bounding box center [499, 154] width 33 height 10
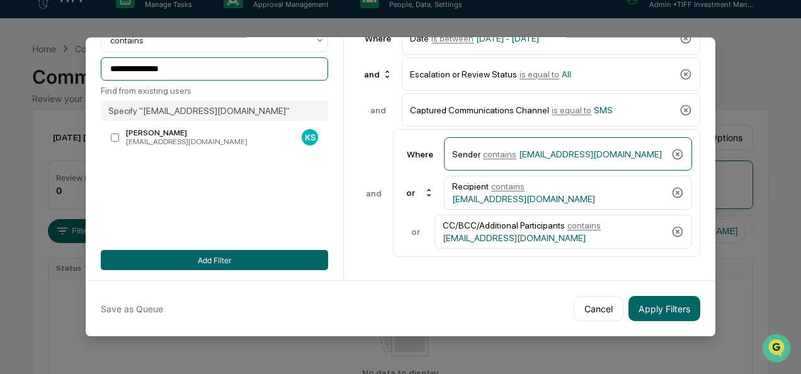
drag, startPoint x: 179, startPoint y: 68, endPoint x: -13, endPoint y: 15, distance: 199.2
click at [0, 15] on html "**********" at bounding box center [400, 166] width 801 height 374
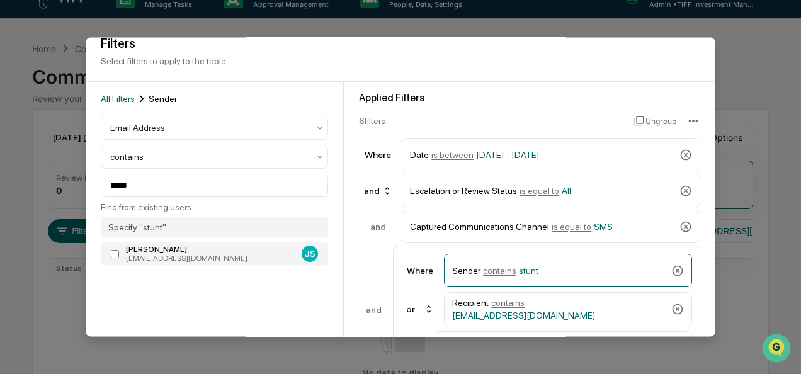
click at [217, 253] on div "[PERSON_NAME]" at bounding box center [211, 250] width 171 height 9
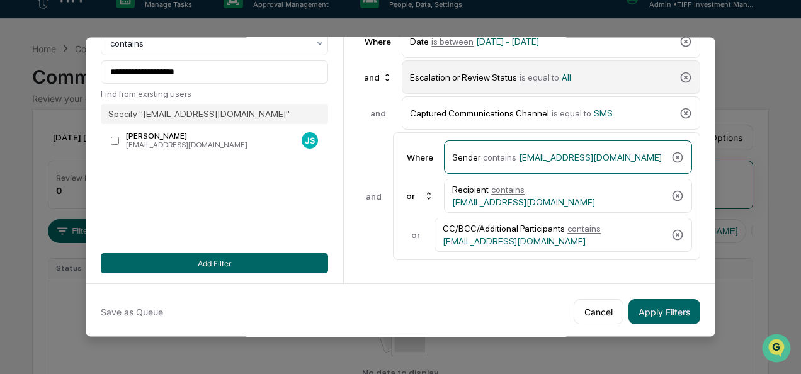
scroll to position [139, 0]
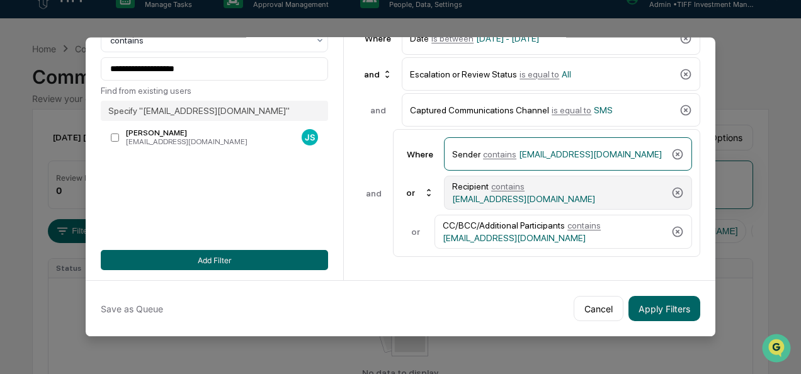
click at [506, 183] on span "contains" at bounding box center [507, 186] width 33 height 10
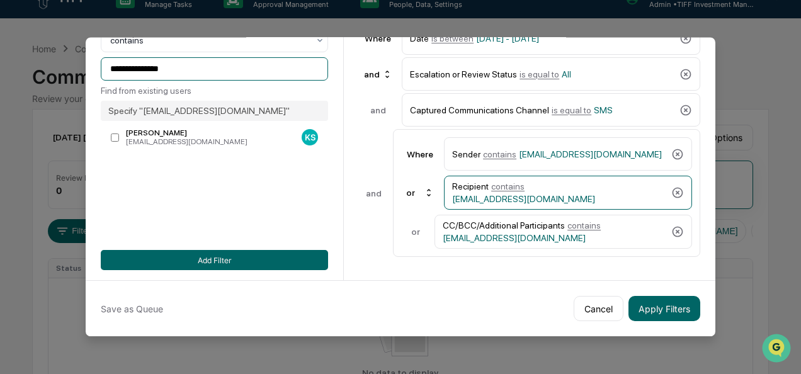
drag, startPoint x: 183, startPoint y: 69, endPoint x: 14, endPoint y: 67, distance: 168.7
click at [14, 67] on body "**********" at bounding box center [400, 226] width 801 height 495
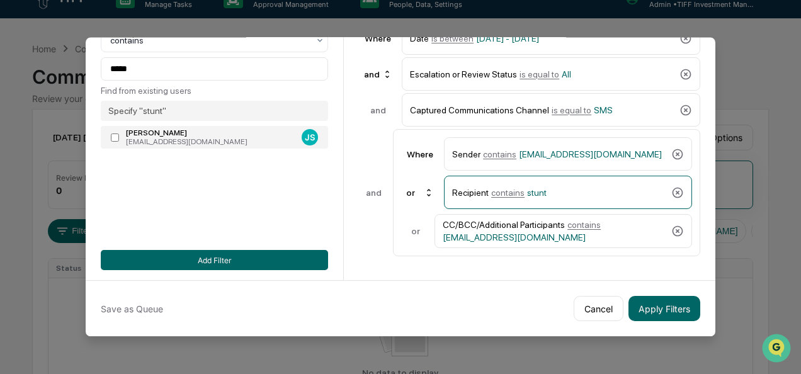
click at [169, 138] on div "[EMAIL_ADDRESS][DOMAIN_NAME]" at bounding box center [211, 142] width 171 height 9
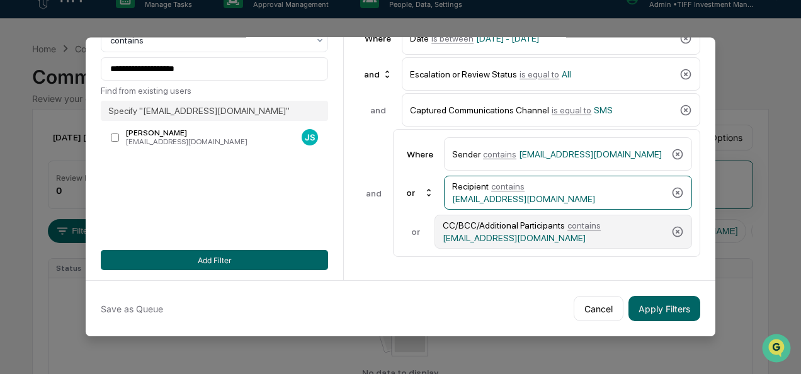
click at [553, 229] on div "CC/BCC/Additional Participants contains [EMAIL_ADDRESS][DOMAIN_NAME]" at bounding box center [554, 231] width 223 height 23
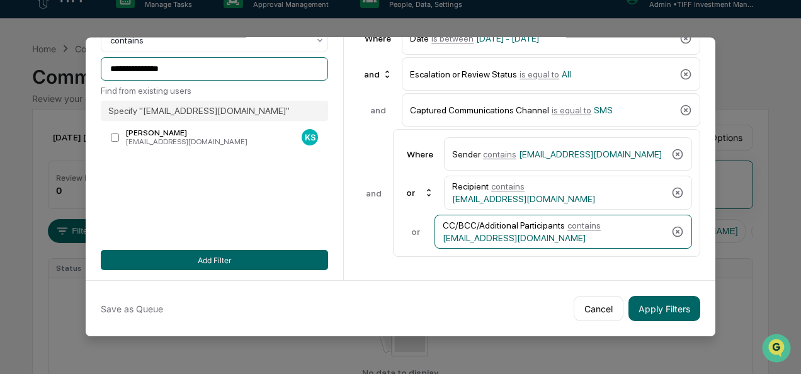
drag, startPoint x: 94, startPoint y: 77, endPoint x: 1, endPoint y: 68, distance: 94.2
click at [1, 68] on body "**********" at bounding box center [400, 226] width 801 height 495
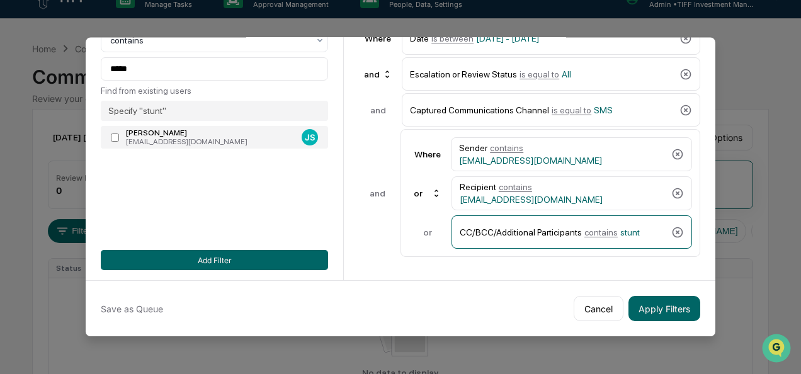
click at [182, 131] on div "[PERSON_NAME]" at bounding box center [211, 133] width 171 height 9
type input "**********"
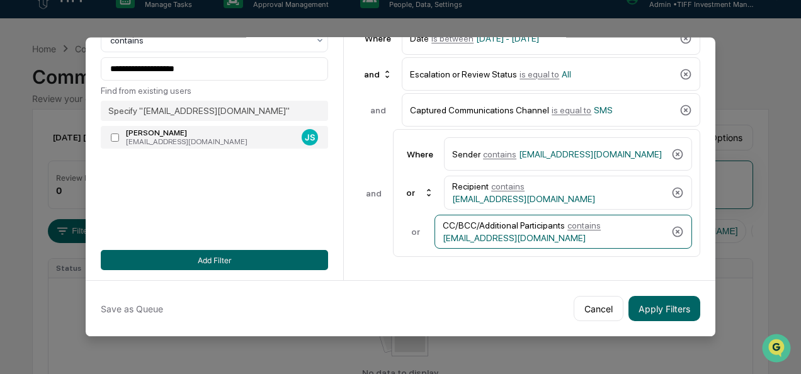
click at [182, 131] on div "[PERSON_NAME]" at bounding box center [211, 133] width 171 height 9
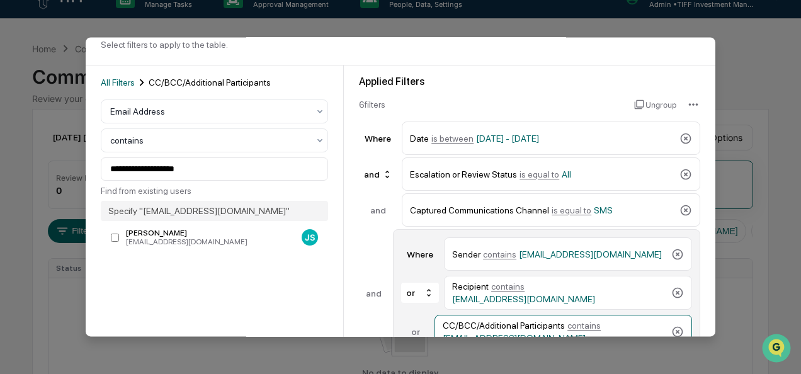
scroll to position [62, 0]
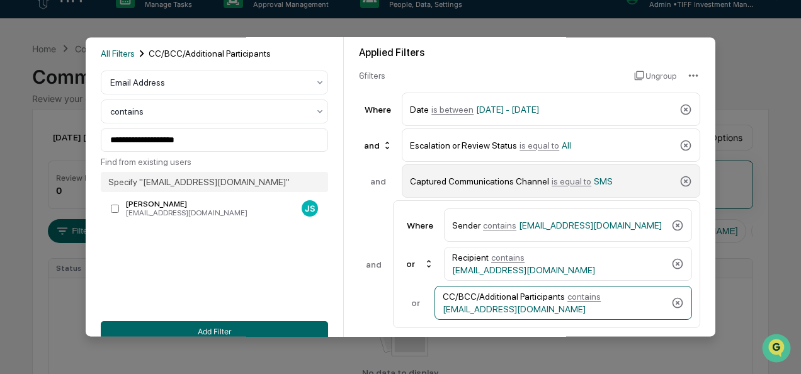
click at [552, 181] on span "is equal to" at bounding box center [572, 181] width 40 height 10
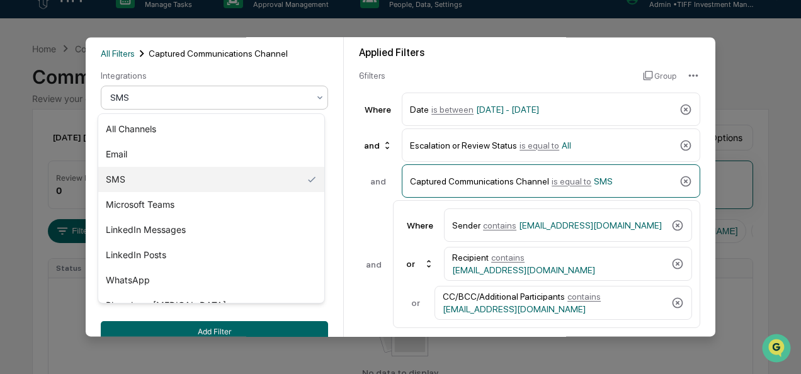
click at [193, 105] on div at bounding box center [209, 98] width 198 height 13
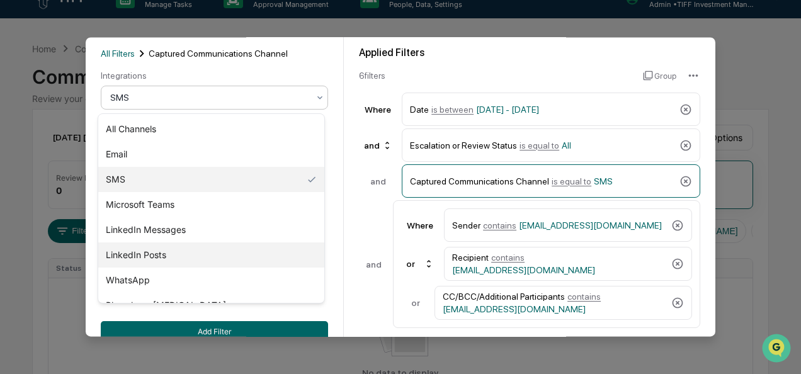
click at [164, 249] on div "LinkedIn Posts" at bounding box center [211, 254] width 226 height 25
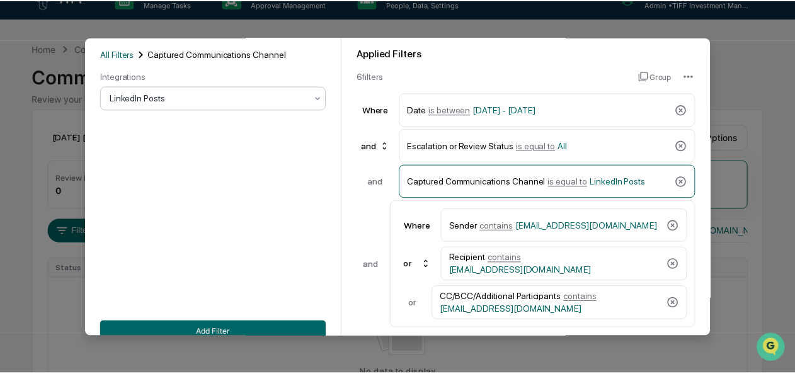
scroll to position [139, 0]
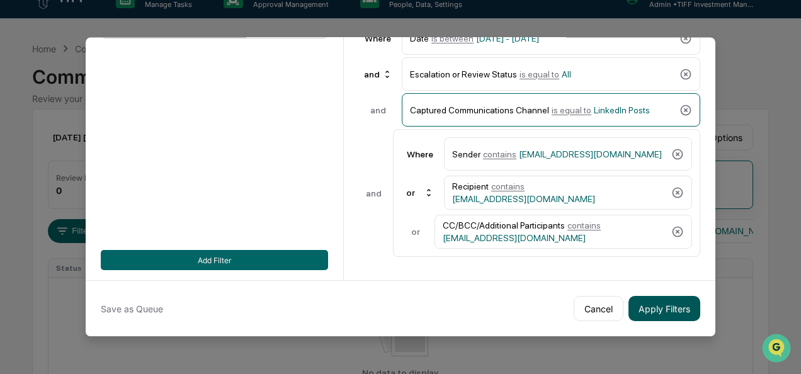
click at [651, 297] on button "Apply Filters" at bounding box center [664, 308] width 72 height 25
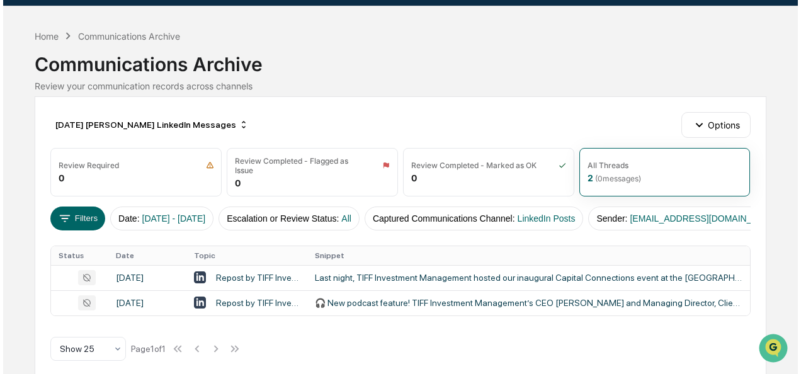
scroll to position [30, 0]
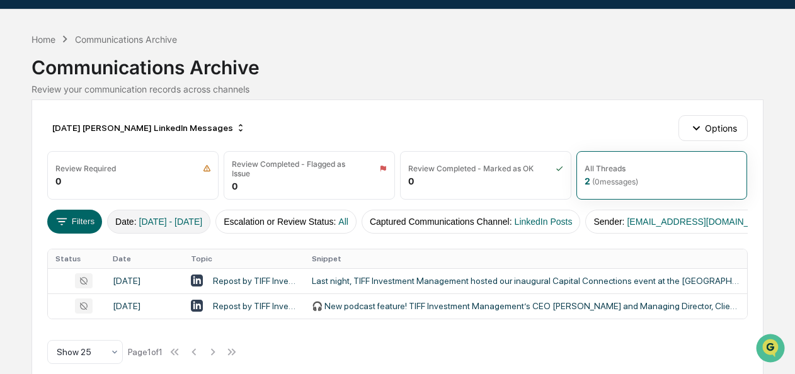
click at [137, 218] on button "Date : [DATE] - [DATE]" at bounding box center [158, 222] width 103 height 24
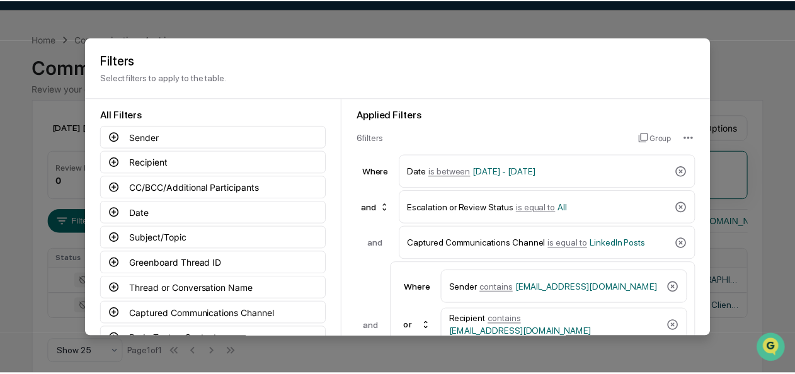
scroll to position [139, 0]
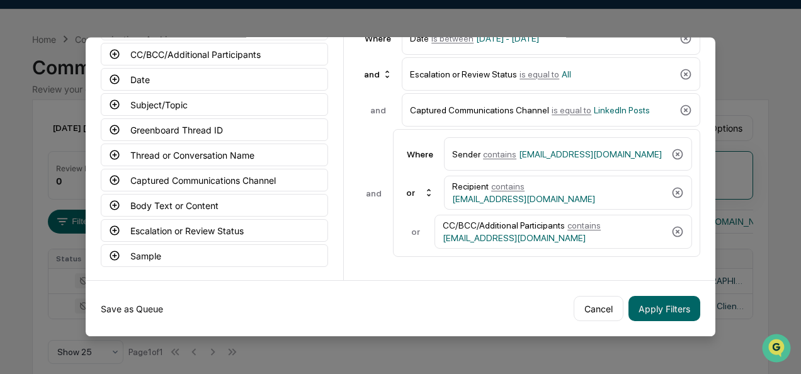
click at [134, 303] on button "Save as Queue" at bounding box center [132, 308] width 62 height 25
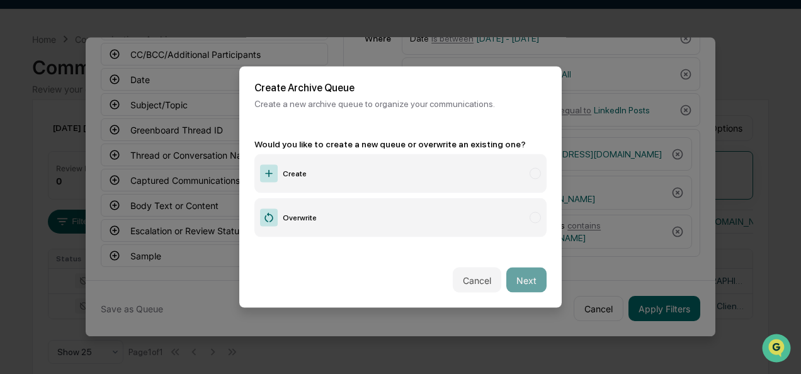
click at [285, 162] on label "Create" at bounding box center [400, 173] width 292 height 39
click at [517, 271] on button "Next" at bounding box center [526, 280] width 40 height 25
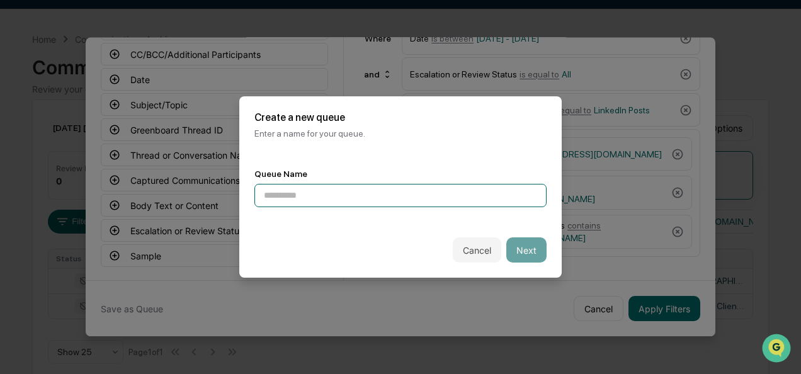
click at [327, 188] on input at bounding box center [400, 195] width 292 height 23
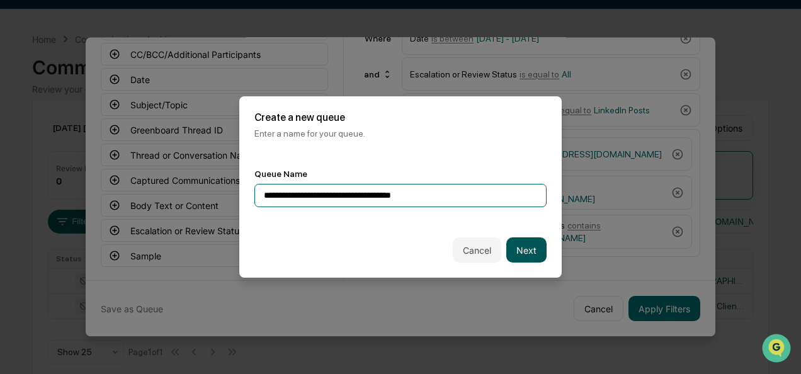
type input "**********"
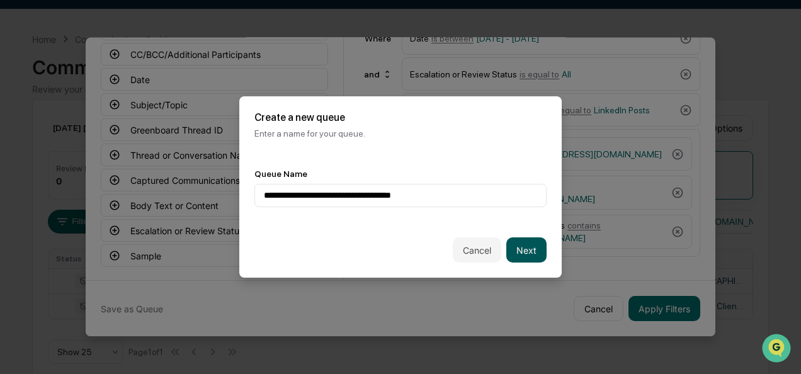
click at [525, 240] on button "Next" at bounding box center [526, 249] width 40 height 25
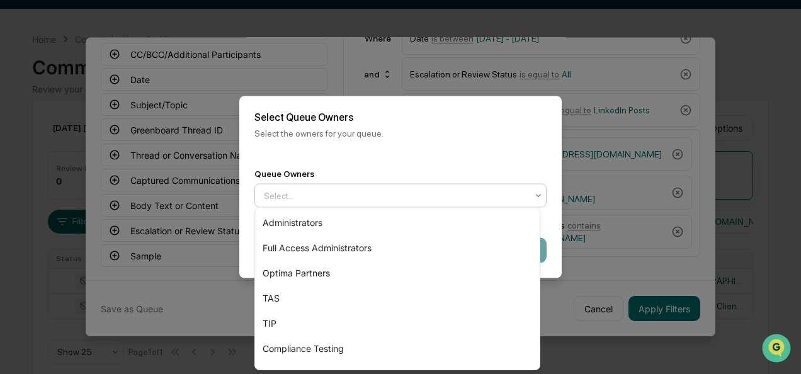
click at [366, 190] on div at bounding box center [395, 196] width 263 height 13
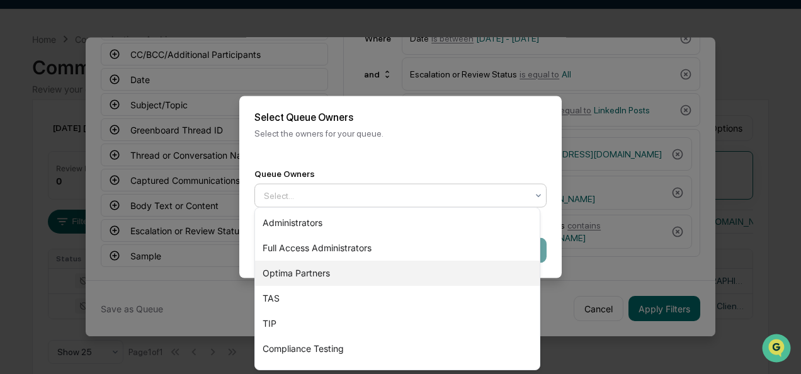
click at [315, 271] on div "Optima Partners" at bounding box center [397, 273] width 285 height 25
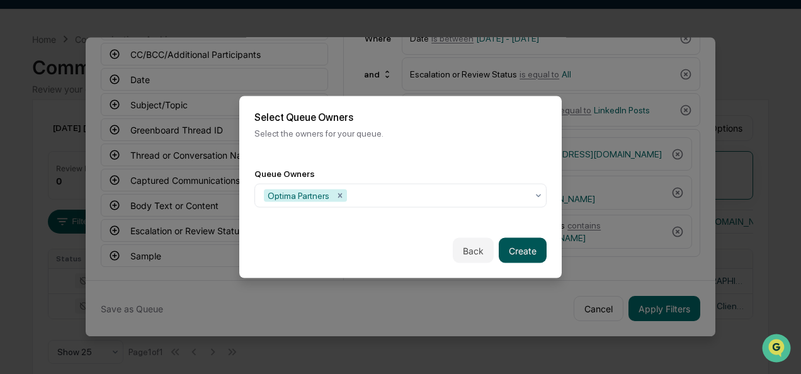
click at [514, 243] on button "Create" at bounding box center [523, 250] width 48 height 25
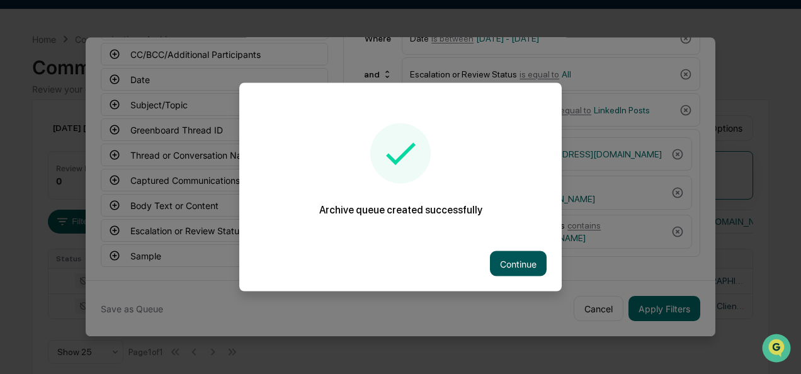
click at [501, 264] on button "Continue" at bounding box center [518, 263] width 57 height 25
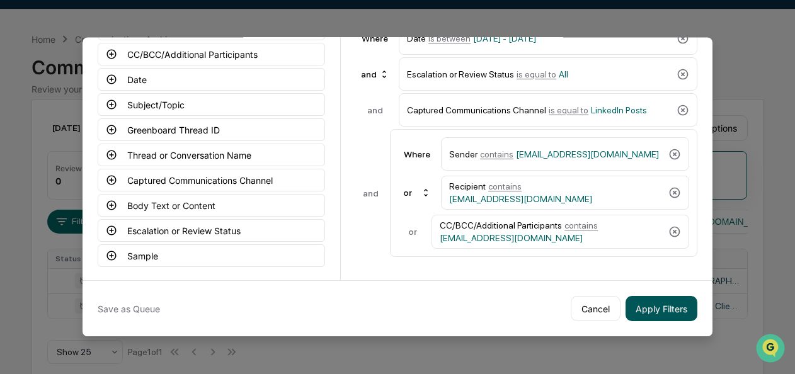
click at [669, 301] on button "Apply Filters" at bounding box center [661, 308] width 72 height 25
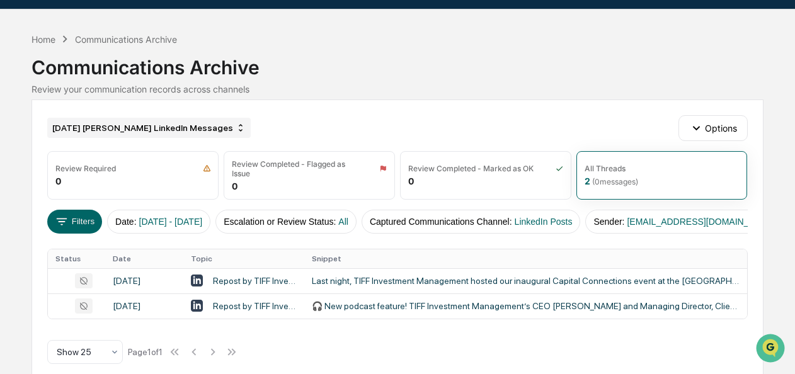
click at [191, 128] on div "[DATE] [PERSON_NAME] LinkedIn Messages" at bounding box center [148, 128] width 203 height 20
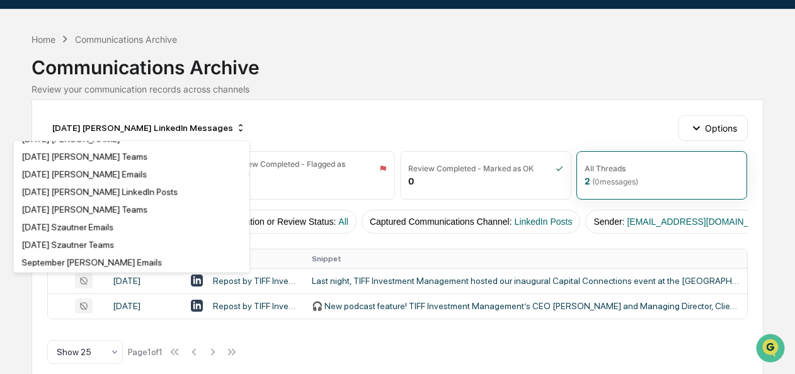
scroll to position [2833, 0]
click at [152, 196] on div "[DATE] [PERSON_NAME] LinkedIn Posts" at bounding box center [99, 191] width 156 height 10
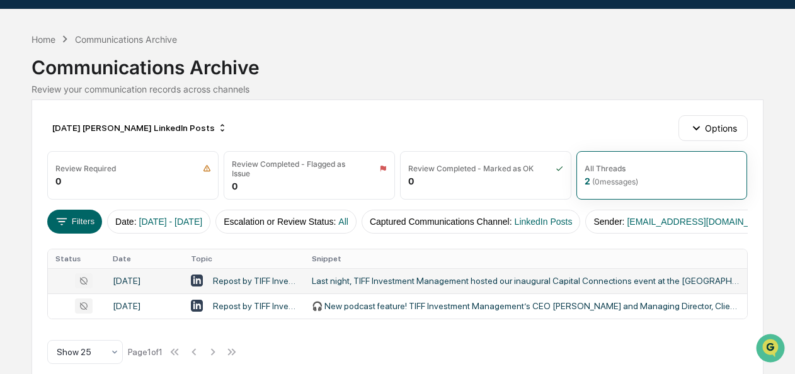
click at [349, 286] on div "Last night, TIFF Investment Management hosted our inaugural Capital Connections…" at bounding box center [525, 281] width 427 height 10
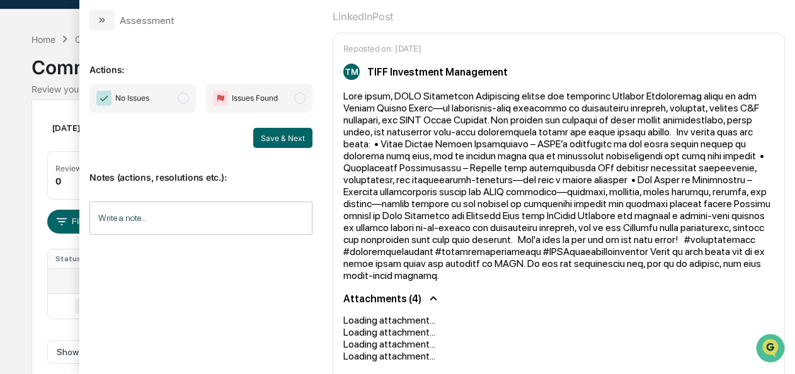
scroll to position [79, 0]
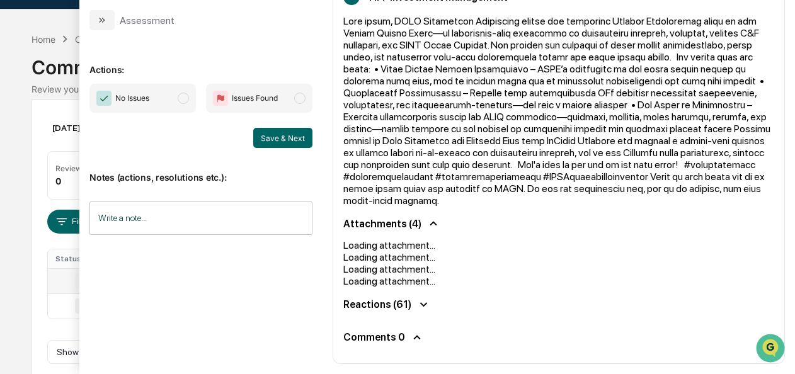
click at [178, 95] on span "modal" at bounding box center [183, 98] width 11 height 11
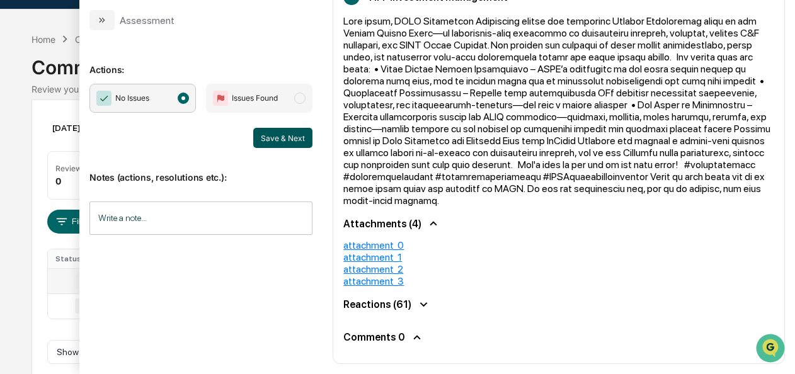
click at [298, 135] on button "Save & Next" at bounding box center [282, 138] width 59 height 20
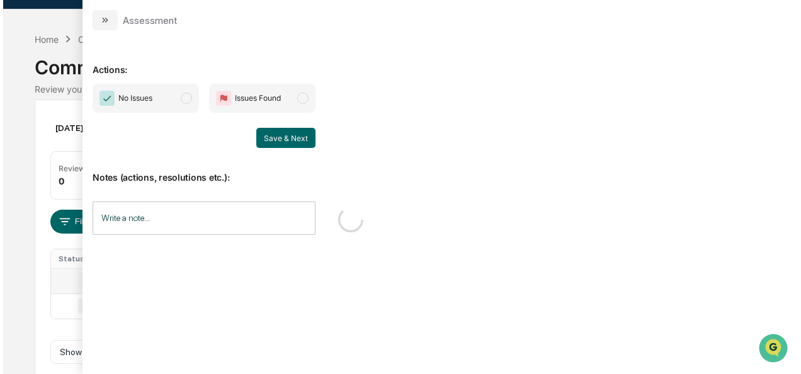
scroll to position [62, 0]
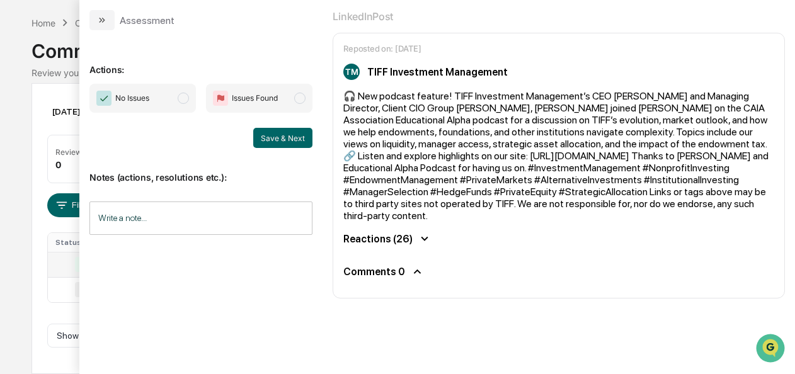
click at [180, 88] on span "No Issues" at bounding box center [142, 98] width 106 height 29
click at [282, 136] on button "Save & Next" at bounding box center [282, 138] width 59 height 20
click at [283, 142] on button "Save & Next" at bounding box center [282, 138] width 59 height 20
click at [96, 23] on button "modal" at bounding box center [101, 20] width 25 height 20
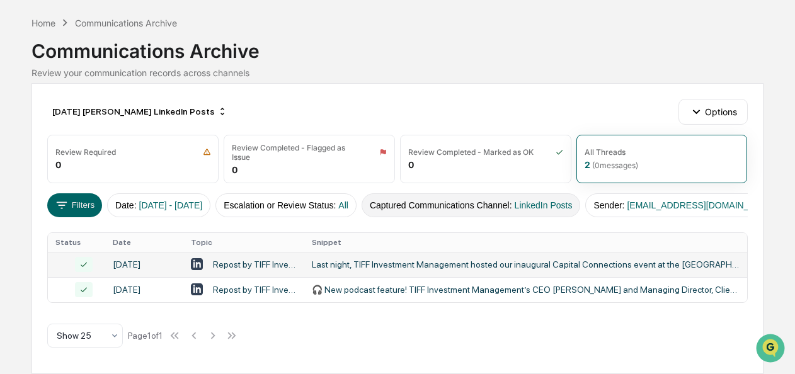
click at [499, 193] on button "Captured Communications Channel : LinkedIn Posts" at bounding box center [470, 205] width 219 height 24
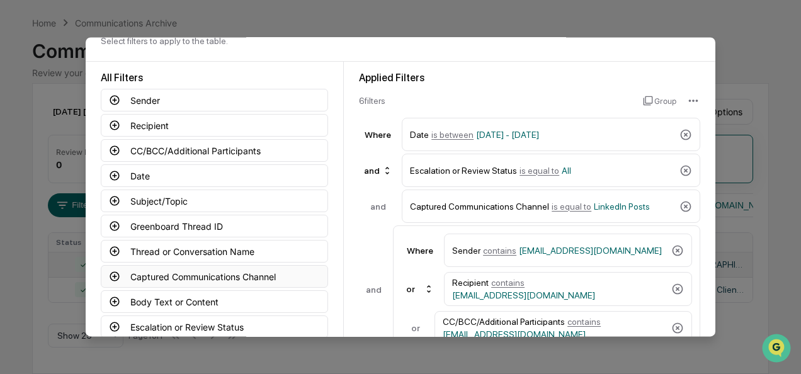
scroll to position [18, 0]
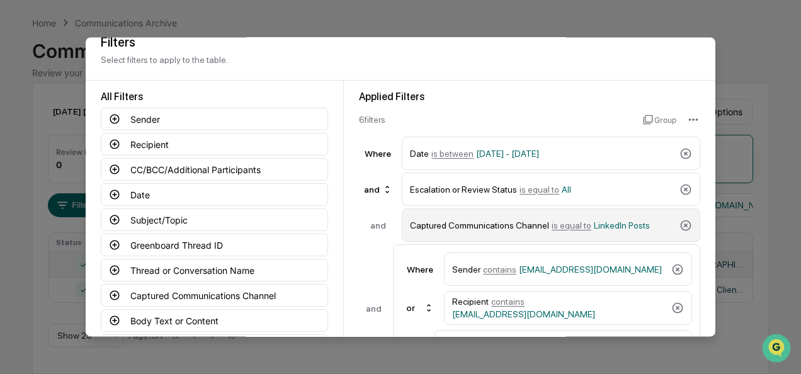
click at [560, 223] on span "is equal to" at bounding box center [572, 225] width 40 height 10
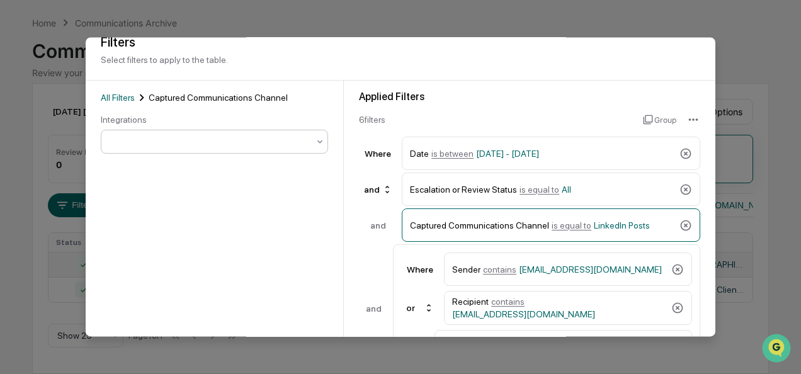
click at [145, 140] on div at bounding box center [209, 142] width 198 height 13
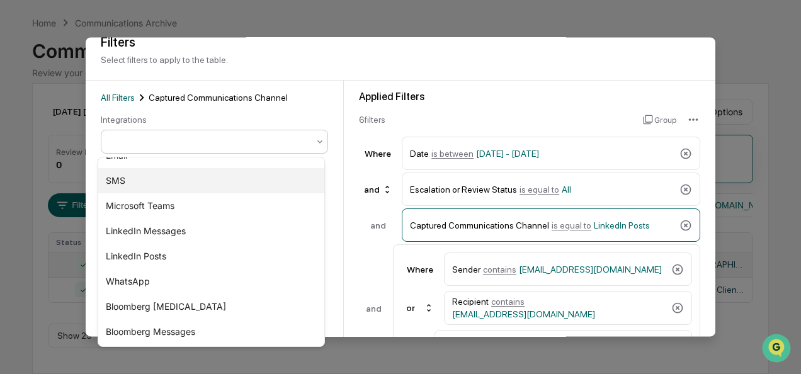
scroll to position [43, 0]
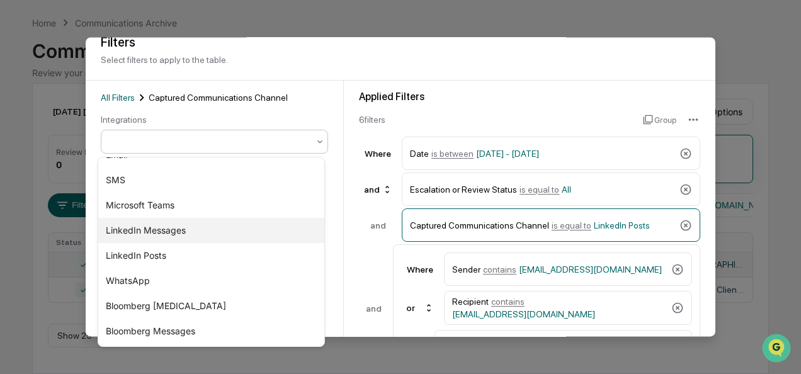
click at [170, 229] on div "LinkedIn Messages" at bounding box center [211, 230] width 226 height 25
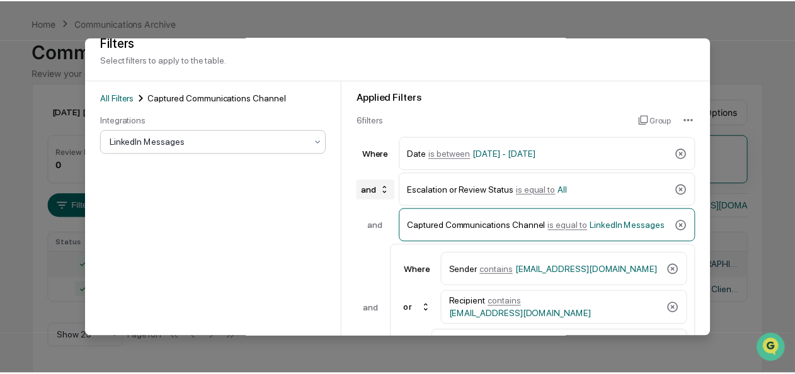
scroll to position [139, 0]
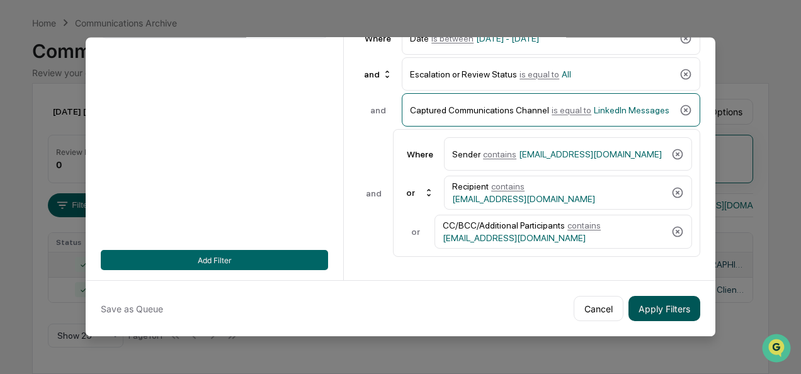
click at [642, 297] on button "Apply Filters" at bounding box center [664, 308] width 72 height 25
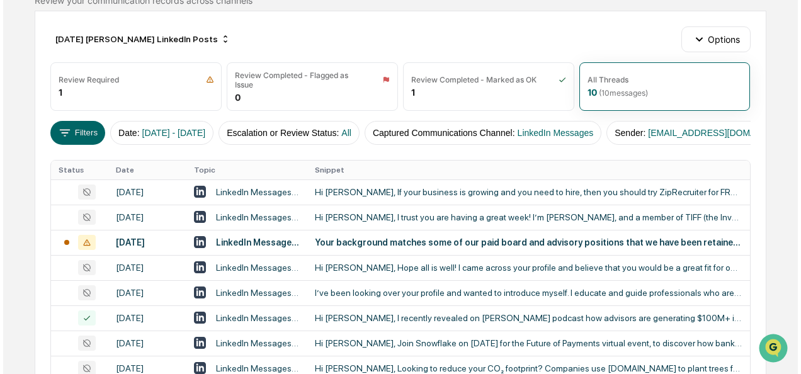
scroll to position [116, 0]
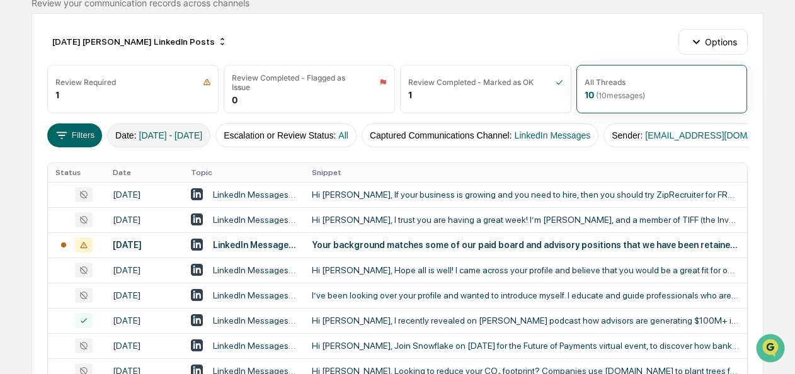
click at [192, 127] on button "Date : [DATE] - [DATE]" at bounding box center [158, 135] width 103 height 24
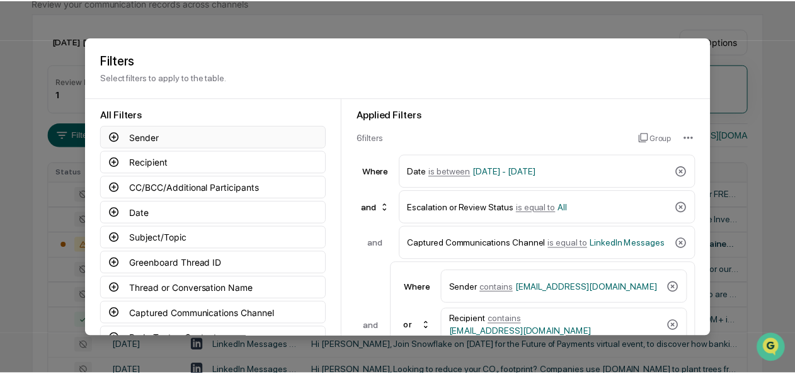
scroll to position [139, 0]
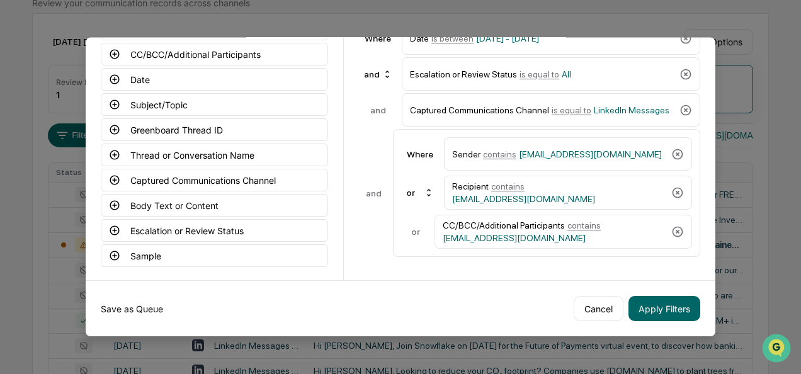
click at [135, 299] on button "Save as Queue" at bounding box center [132, 308] width 62 height 25
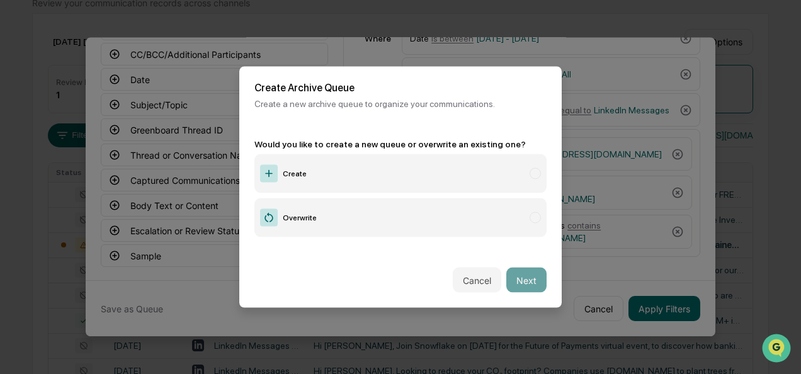
click at [331, 166] on label "Create" at bounding box center [400, 173] width 292 height 39
click at [507, 272] on button "Next" at bounding box center [526, 280] width 40 height 25
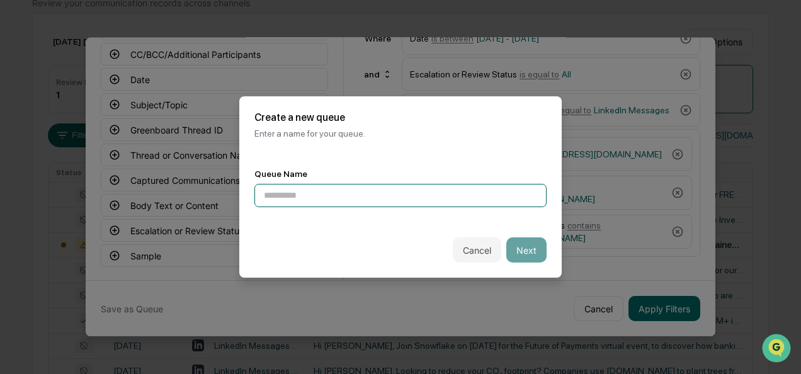
click at [376, 198] on input at bounding box center [400, 195] width 292 height 23
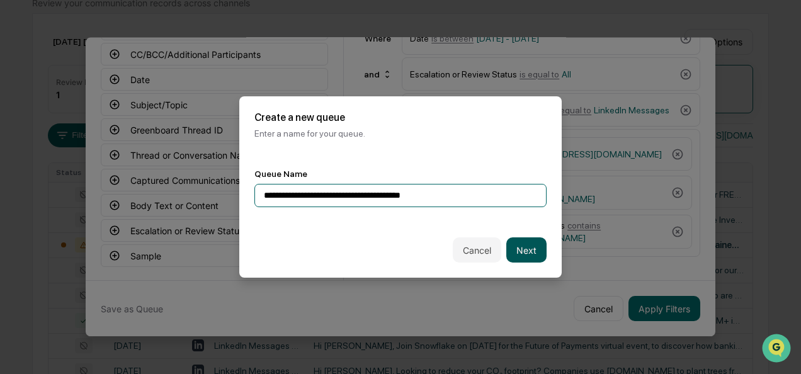
type input "**********"
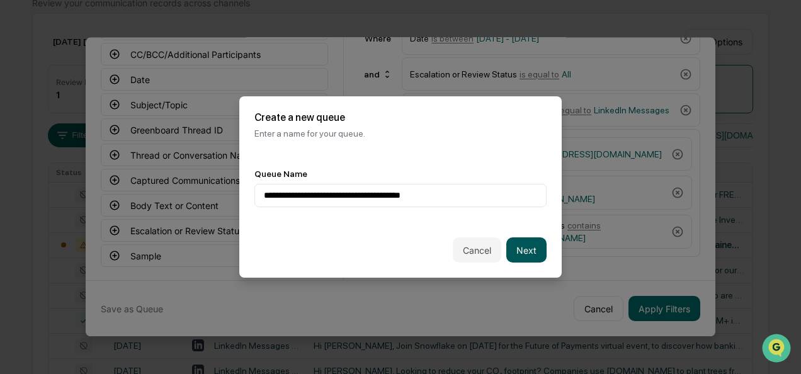
click at [516, 240] on button "Next" at bounding box center [526, 249] width 40 height 25
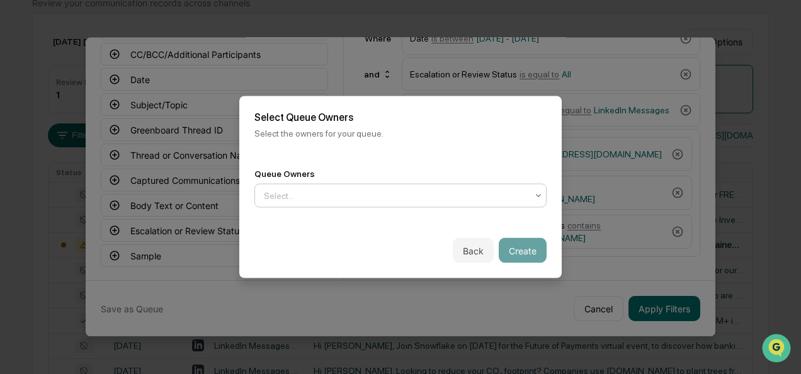
click at [353, 191] on div at bounding box center [395, 196] width 263 height 13
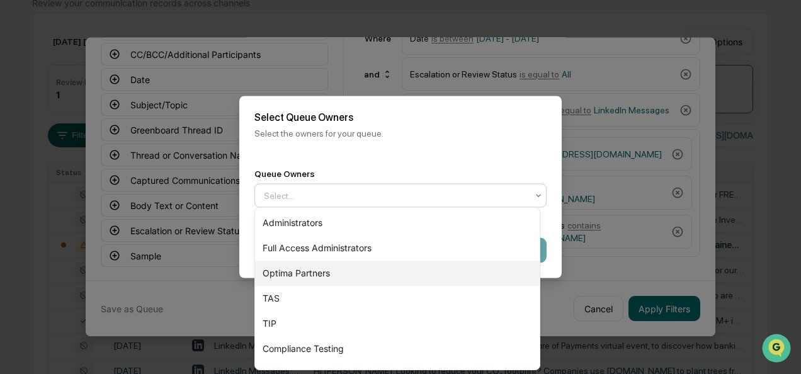
click at [326, 273] on div "Optima Partners" at bounding box center [397, 273] width 285 height 25
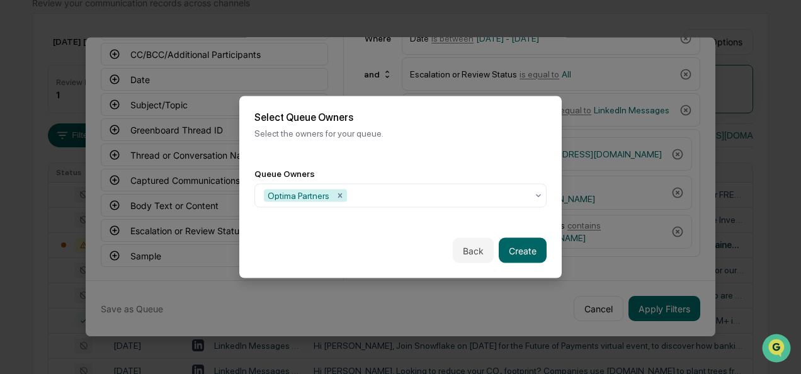
click at [549, 233] on div "Back Create" at bounding box center [400, 250] width 322 height 55
click at [510, 254] on button "Create" at bounding box center [523, 250] width 48 height 25
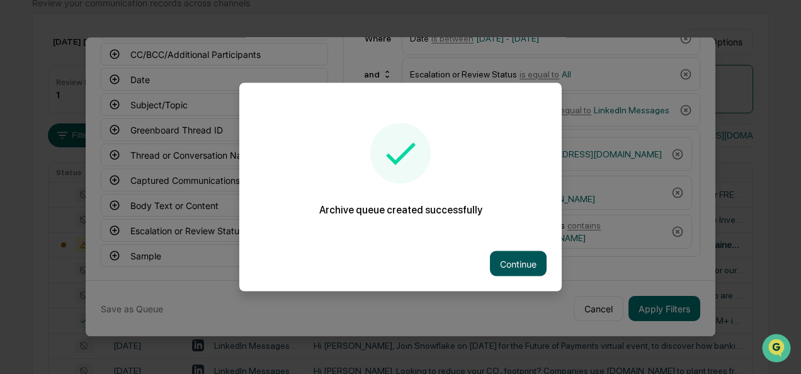
click at [512, 259] on button "Continue" at bounding box center [518, 263] width 57 height 25
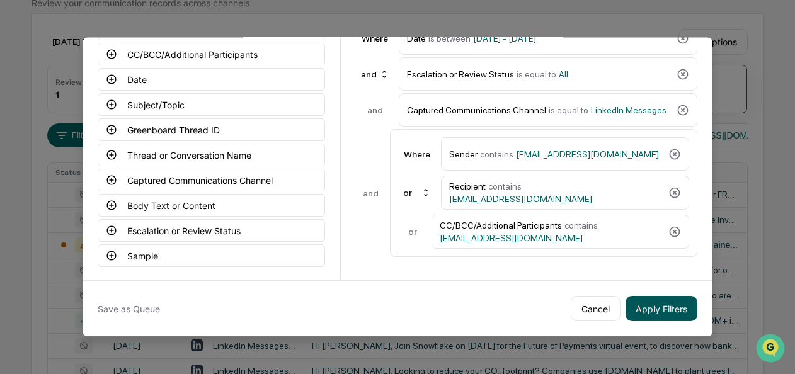
click at [640, 302] on button "Apply Filters" at bounding box center [661, 308] width 72 height 25
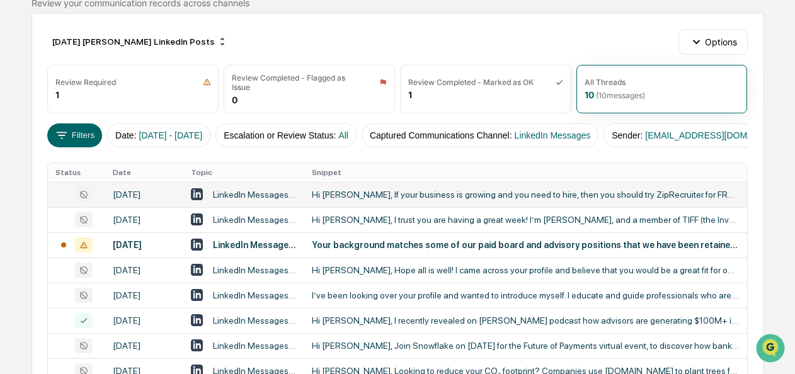
click at [380, 200] on div "Hi [PERSON_NAME], If your business is growing and you need to hire, then you sh…" at bounding box center [525, 195] width 427 height 10
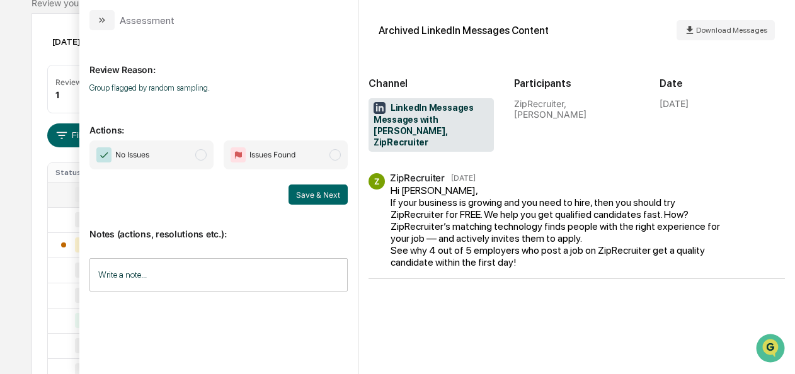
click at [208, 154] on span "No Issues" at bounding box center [151, 154] width 124 height 29
click at [316, 200] on button "Save & Next" at bounding box center [317, 194] width 59 height 20
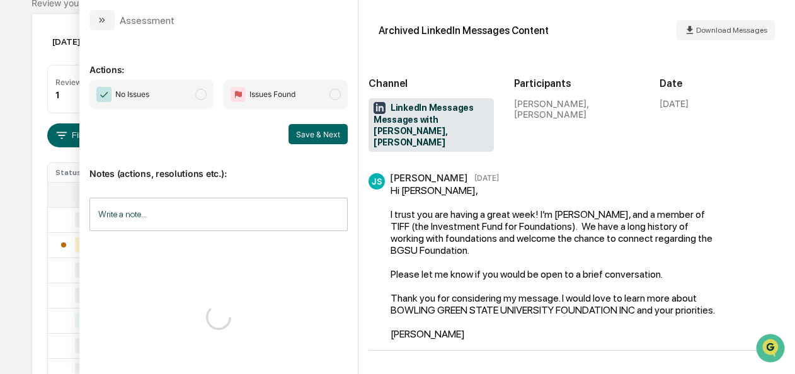
scroll to position [1, 0]
click at [211, 99] on span "No Issues" at bounding box center [151, 94] width 124 height 29
click at [326, 144] on div "Notes (actions, resolutions etc.): Write a note... Write a note..." at bounding box center [218, 195] width 258 height 102
click at [318, 131] on button "Save & Next" at bounding box center [317, 134] width 59 height 20
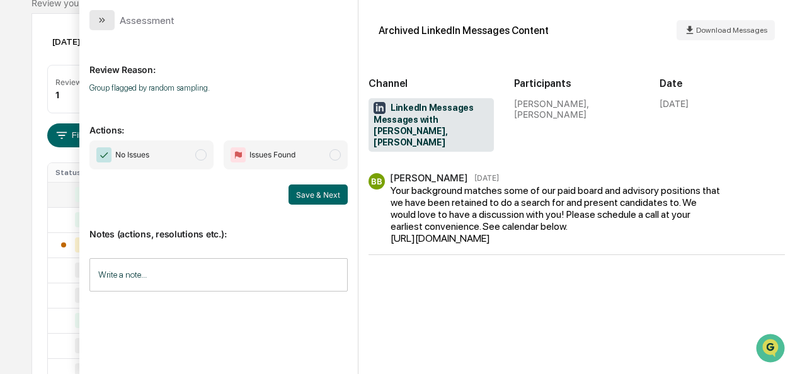
click at [96, 28] on button "modal" at bounding box center [101, 20] width 25 height 20
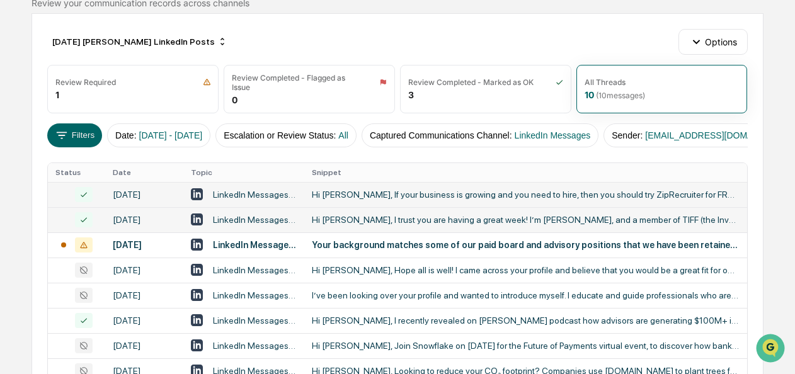
click at [354, 225] on td "Hi [PERSON_NAME], I trust you are having a great week! I’m [PERSON_NAME], and a…" at bounding box center [525, 219] width 443 height 25
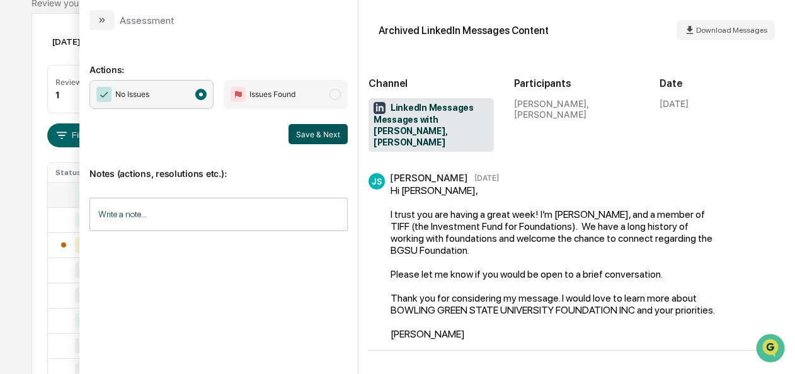
click at [305, 134] on button "Save & Next" at bounding box center [317, 134] width 59 height 20
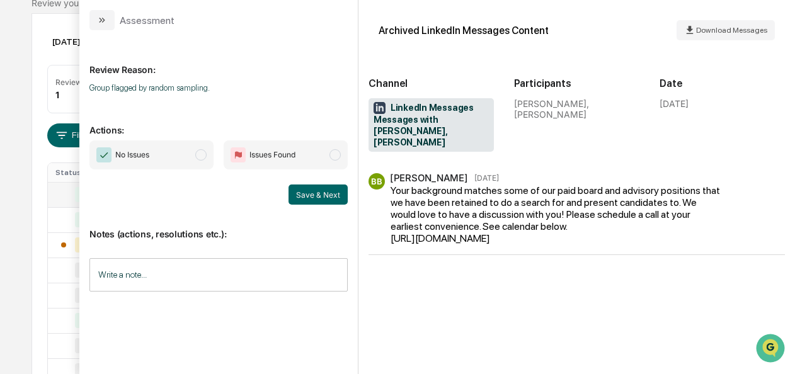
scroll to position [133, 0]
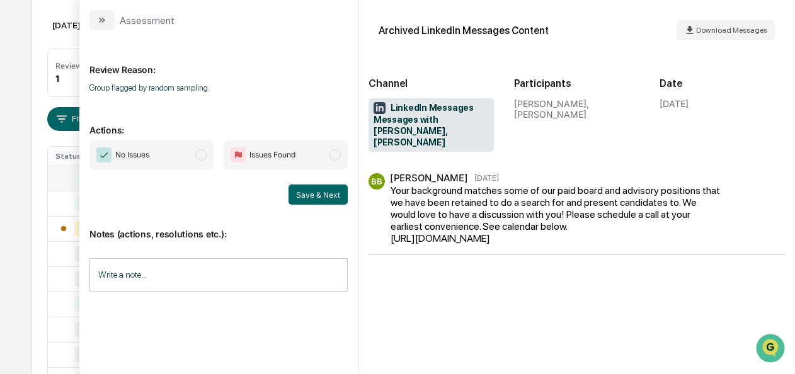
click at [177, 154] on span "No Issues" at bounding box center [151, 154] width 124 height 29
click at [308, 196] on button "Save & Next" at bounding box center [317, 194] width 59 height 20
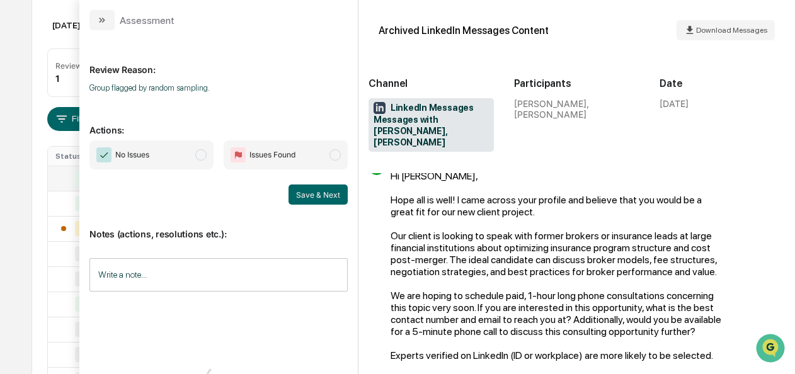
scroll to position [15, 0]
click at [204, 152] on span "modal" at bounding box center [200, 154] width 11 height 11
click at [321, 197] on button "Save & Next" at bounding box center [317, 194] width 59 height 20
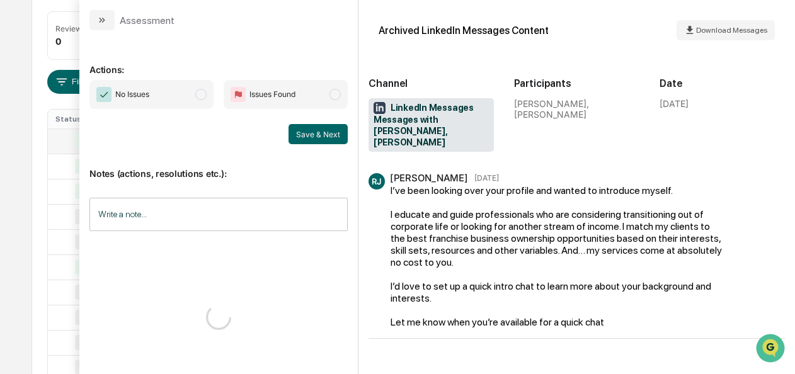
scroll to position [178, 0]
click at [198, 102] on span "No Issues" at bounding box center [151, 94] width 124 height 29
click at [329, 147] on div "Notes (actions, resolutions etc.): Write a note... Write a note..." at bounding box center [218, 195] width 258 height 102
click at [324, 144] on div "Notes (actions, resolutions etc.): Write a note... Write a note..." at bounding box center [218, 195] width 258 height 102
click at [309, 130] on button "Save & Next" at bounding box center [317, 134] width 59 height 20
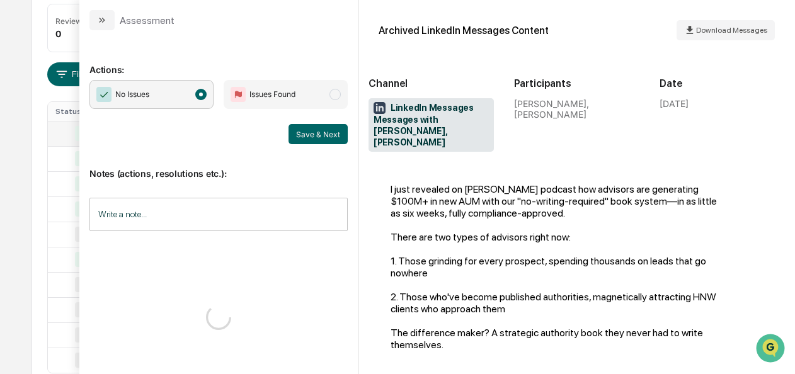
scroll to position [29, 0]
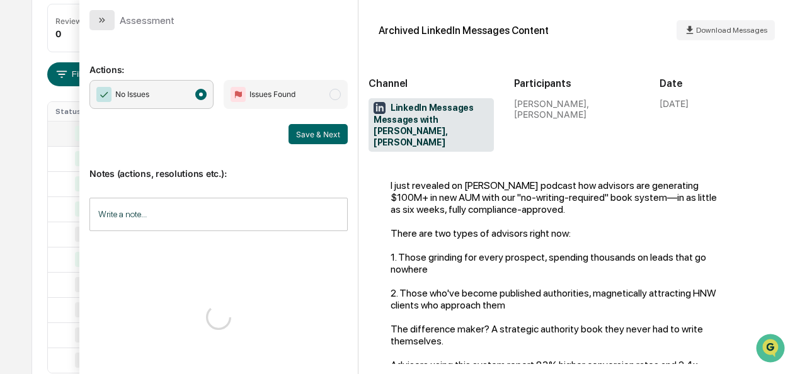
click at [105, 16] on icon "modal" at bounding box center [102, 20] width 10 height 10
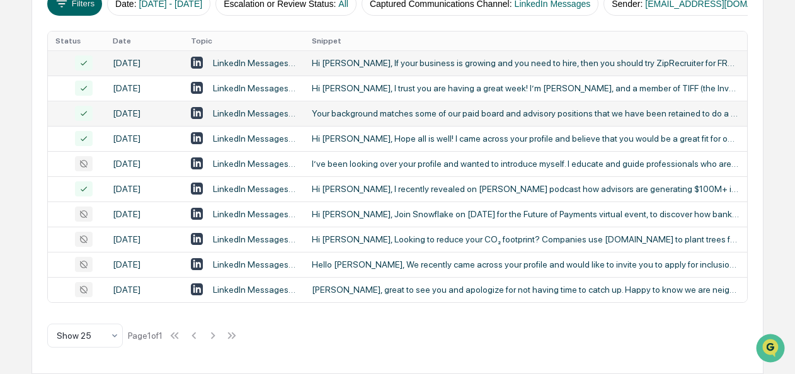
scroll to position [260, 0]
click at [379, 169] on div "I’ve been looking over your profile and wanted to introduce myself. I educate a…" at bounding box center [525, 164] width 427 height 10
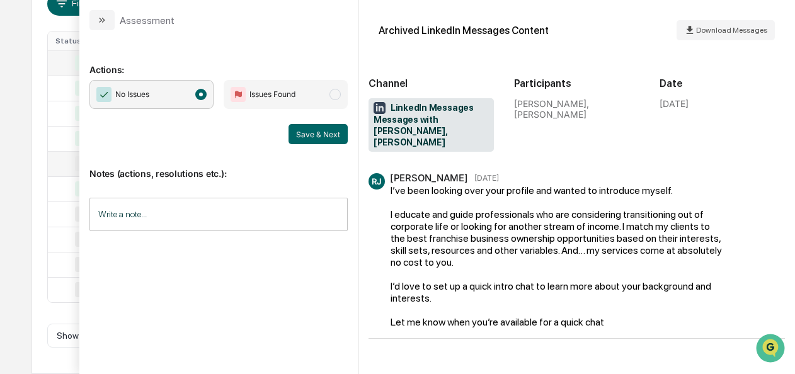
scroll to position [285, 0]
click at [308, 122] on div "No Issues Issues Found Save & Next" at bounding box center [218, 112] width 258 height 64
click at [306, 128] on button "Save & Next" at bounding box center [317, 134] width 59 height 20
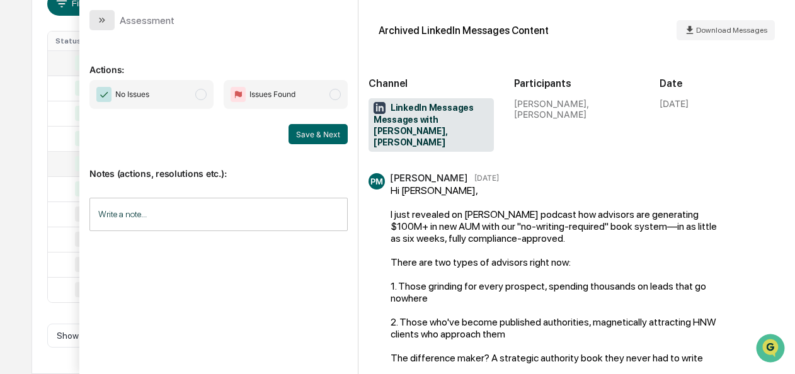
click at [96, 29] on button "modal" at bounding box center [101, 20] width 25 height 20
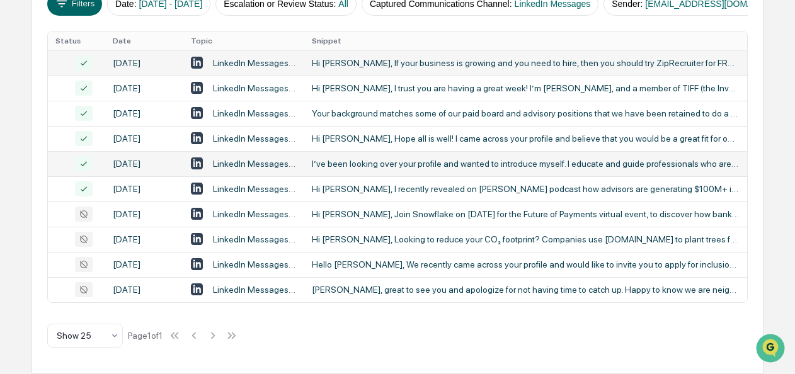
scroll to position [302, 0]
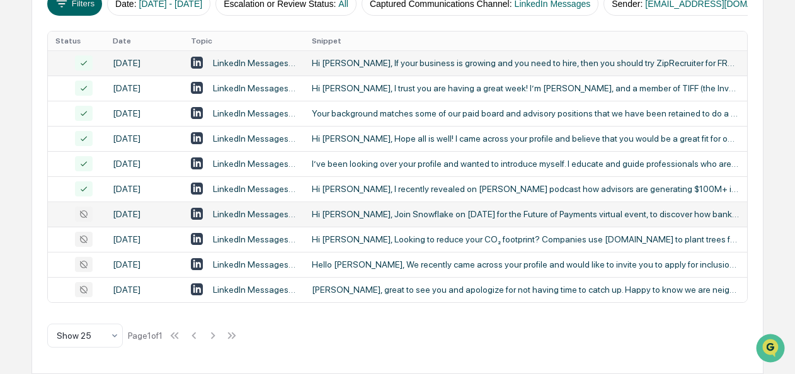
click at [345, 209] on div "Hi [PERSON_NAME], Join Snowflake on [DATE] for the Future of Payments virtual e…" at bounding box center [525, 214] width 427 height 10
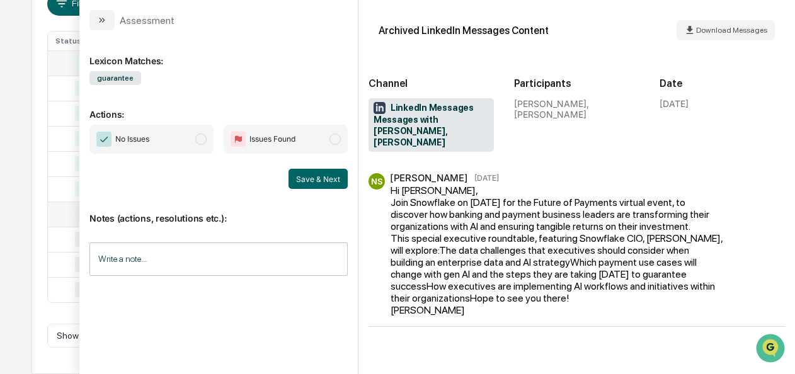
click at [201, 139] on span "modal" at bounding box center [200, 138] width 11 height 11
click at [317, 183] on button "Save & Next" at bounding box center [317, 179] width 59 height 20
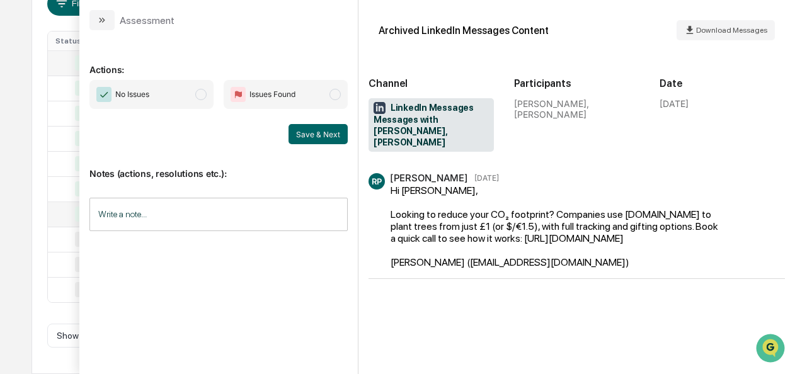
click at [205, 96] on span "modal" at bounding box center [200, 94] width 11 height 11
click at [298, 129] on button "Save & Next" at bounding box center [317, 134] width 59 height 20
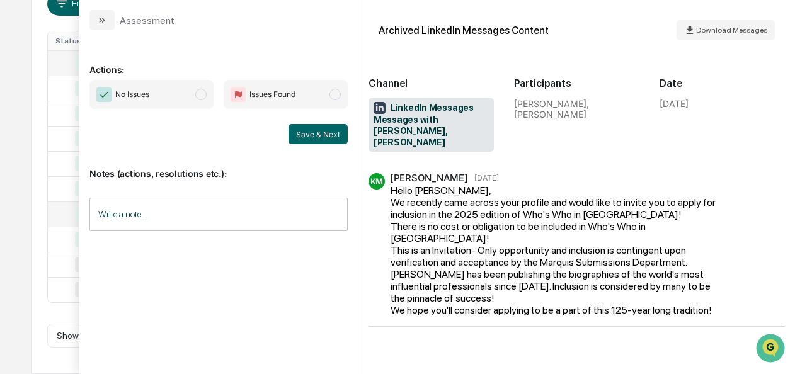
scroll to position [310, 0]
click at [197, 96] on span "modal" at bounding box center [200, 94] width 11 height 11
click at [311, 128] on button "Save & Next" at bounding box center [317, 134] width 59 height 20
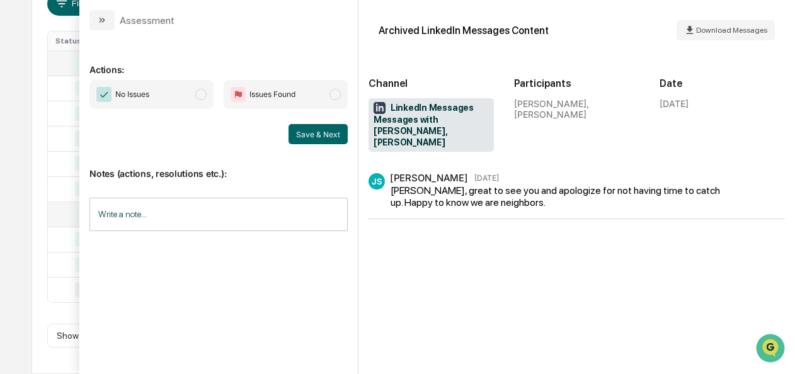
click at [209, 99] on span "No Issues" at bounding box center [151, 94] width 124 height 29
click at [295, 130] on button "Save & Next" at bounding box center [317, 134] width 59 height 20
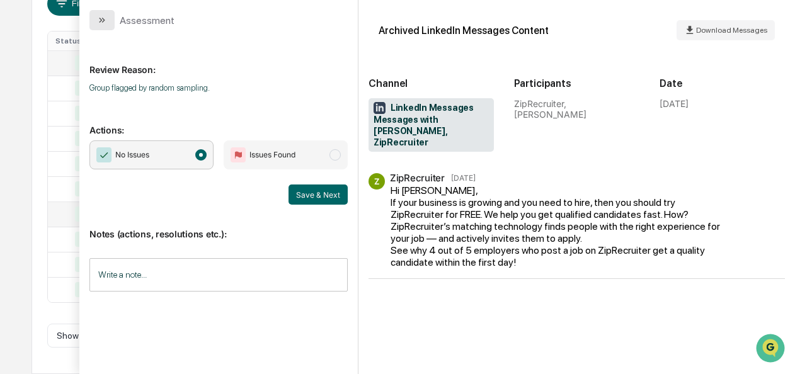
click at [105, 18] on icon "modal" at bounding box center [102, 20] width 10 height 10
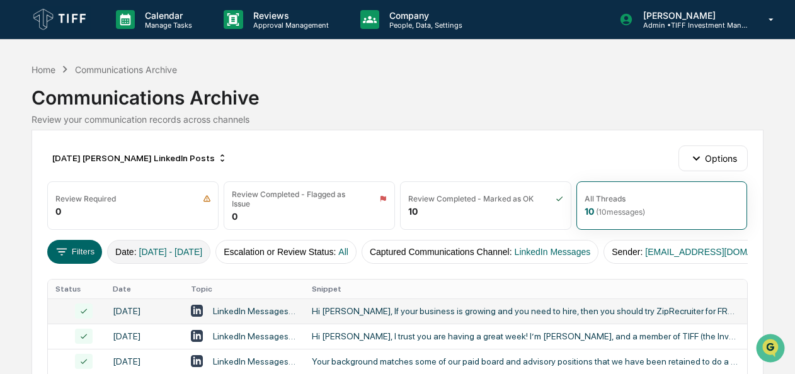
click at [156, 251] on span "[DATE] - [DATE]" at bounding box center [171, 252] width 64 height 10
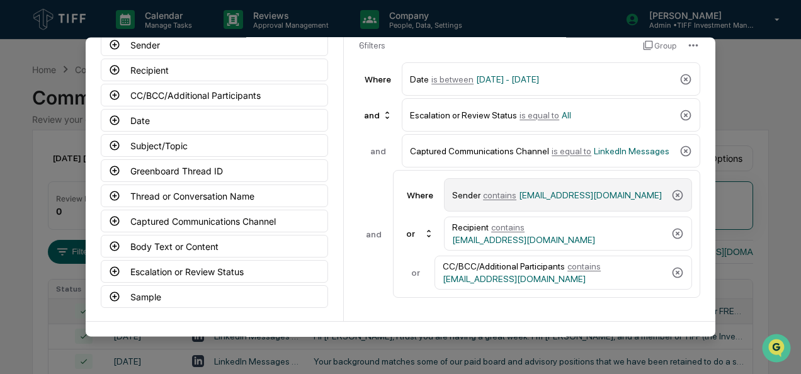
scroll to position [92, 0]
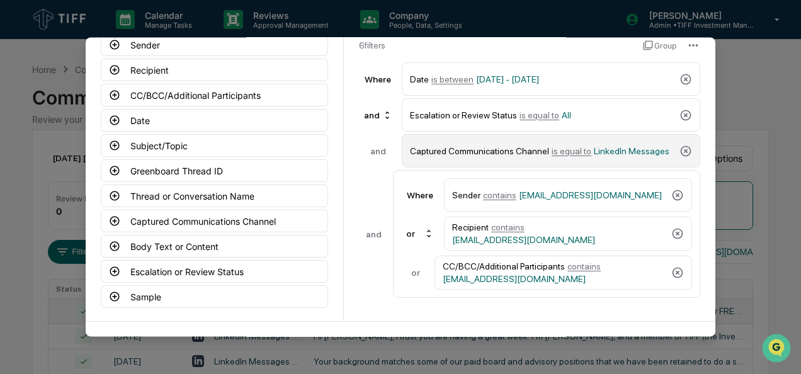
click at [552, 147] on span "is equal to" at bounding box center [572, 151] width 40 height 10
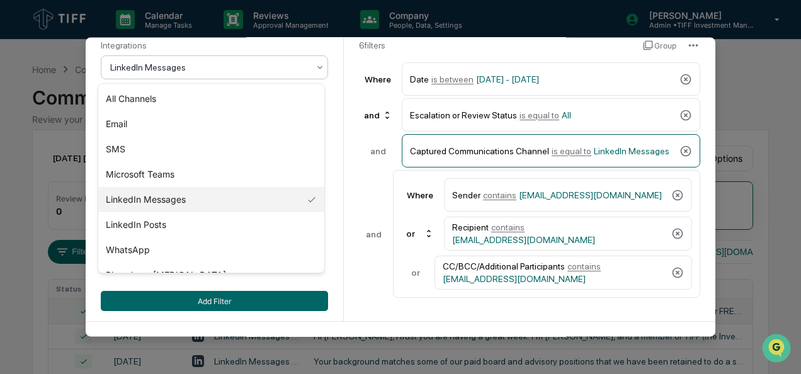
click at [204, 78] on div "LinkedIn Messages" at bounding box center [214, 68] width 227 height 24
click at [167, 145] on div "SMS" at bounding box center [211, 149] width 226 height 25
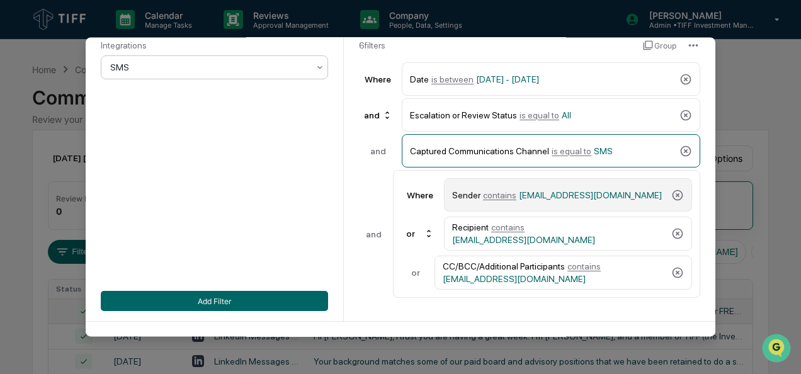
click at [499, 197] on span "contains" at bounding box center [499, 195] width 33 height 10
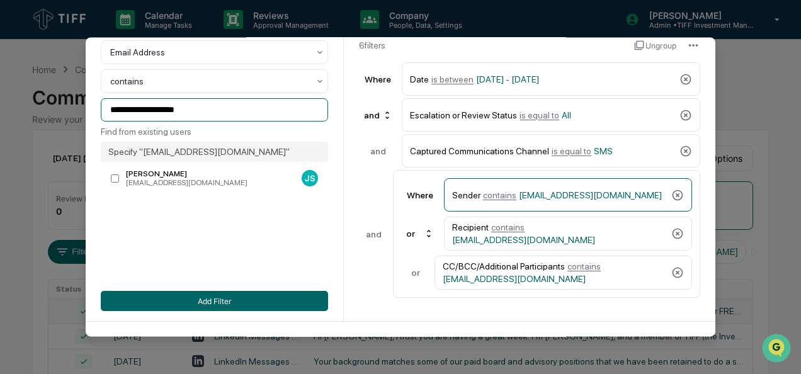
drag, startPoint x: 197, startPoint y: 118, endPoint x: 111, endPoint y: 128, distance: 86.9
click at [111, 128] on div "**********" at bounding box center [214, 115] width 227 height 149
type input "*"
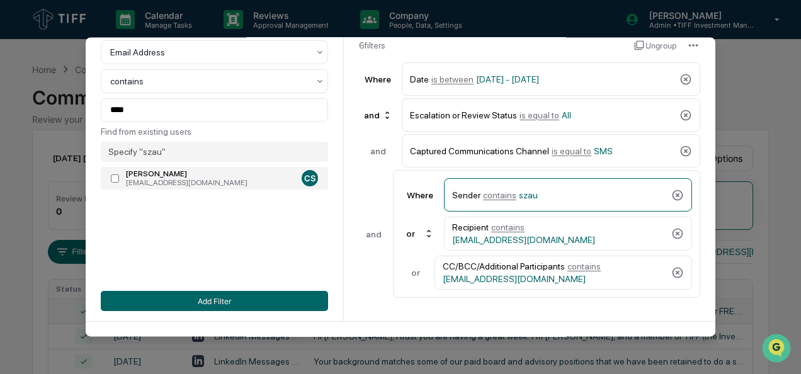
click at [181, 188] on div "[EMAIL_ADDRESS][DOMAIN_NAME]" at bounding box center [211, 183] width 171 height 9
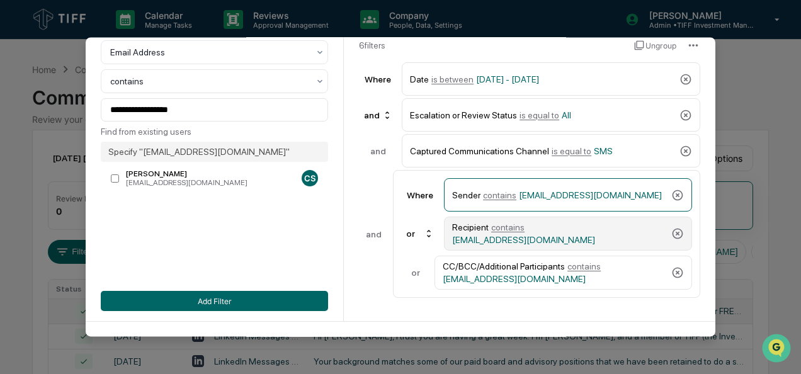
click at [515, 232] on span "contains" at bounding box center [507, 227] width 33 height 10
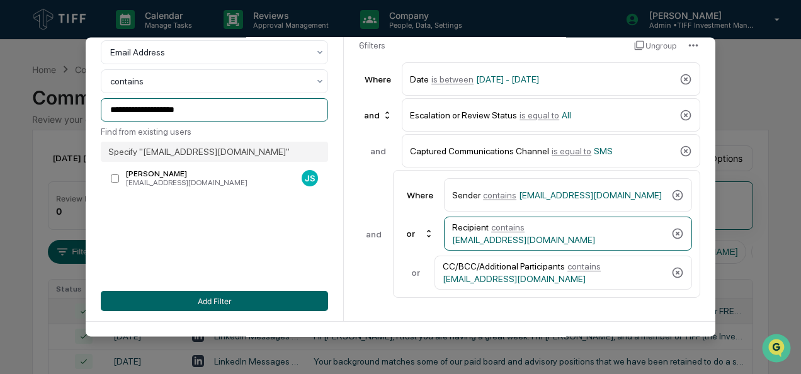
scroll to position [0, 0]
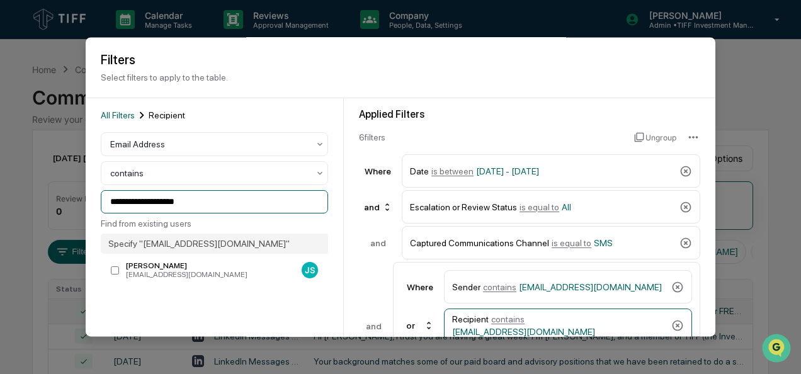
drag, startPoint x: 195, startPoint y: 116, endPoint x: -20, endPoint y: 16, distance: 237.2
click at [0, 16] on html "Calendar Manage Tasks Reviews Approval Management Company People, Data, Setting…" at bounding box center [400, 187] width 801 height 374
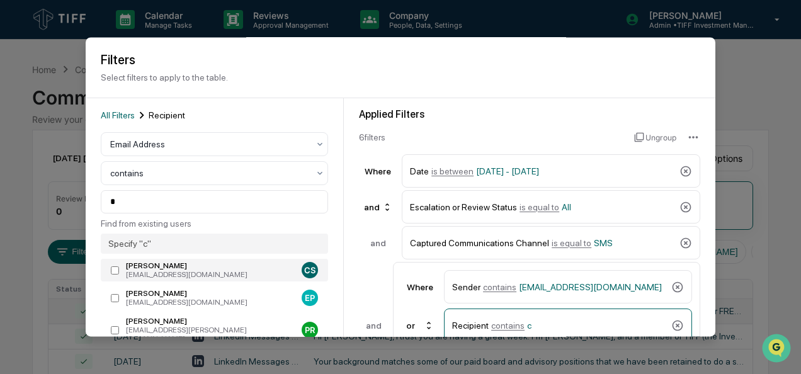
click at [178, 271] on div "[EMAIL_ADDRESS][DOMAIN_NAME]" at bounding box center [211, 275] width 171 height 9
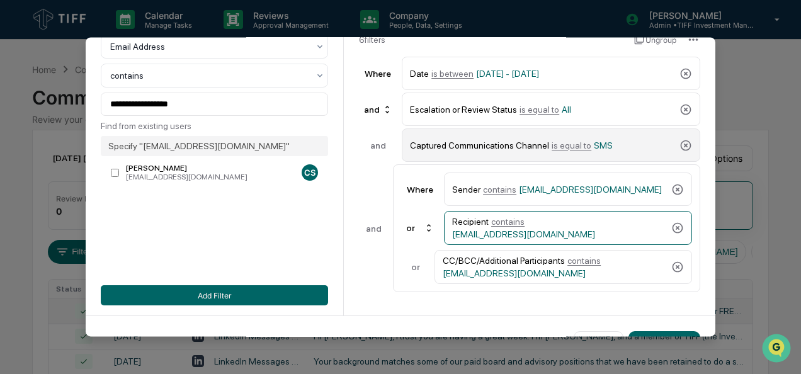
scroll to position [98, 0]
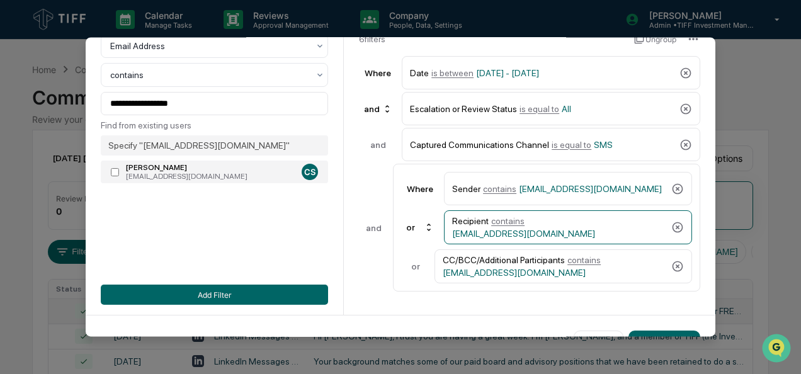
click at [188, 180] on div "[EMAIL_ADDRESS][DOMAIN_NAME]" at bounding box center [211, 177] width 171 height 9
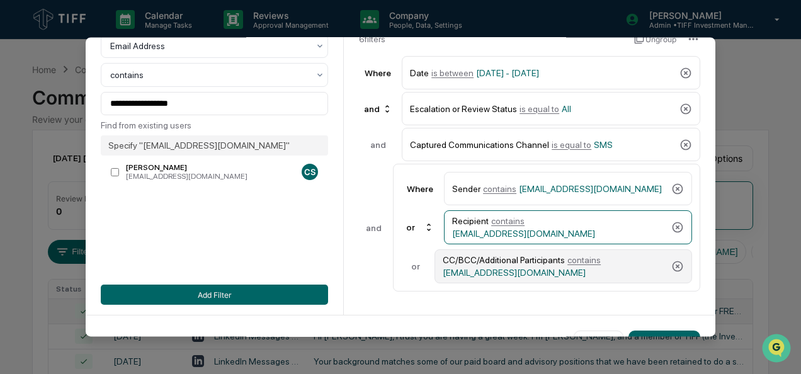
click at [568, 258] on div "CC/BCC/Additional Participants contains [EMAIL_ADDRESS][DOMAIN_NAME]" at bounding box center [554, 266] width 223 height 23
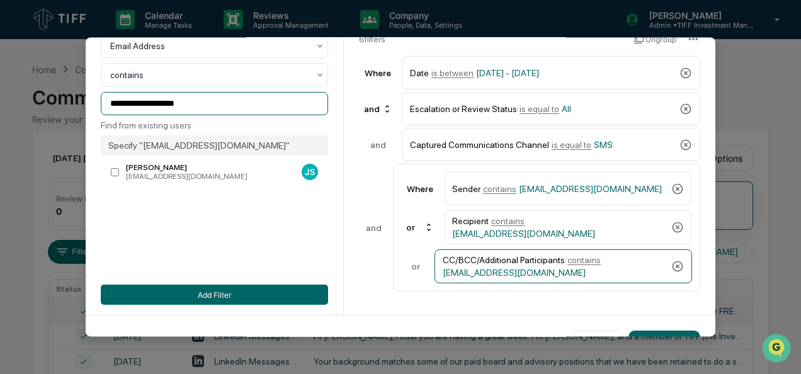
drag, startPoint x: 5, startPoint y: 113, endPoint x: -26, endPoint y: 13, distance: 104.7
click at [0, 13] on html "Calendar Manage Tasks Reviews Approval Management Company People, Data, Setting…" at bounding box center [400, 187] width 801 height 374
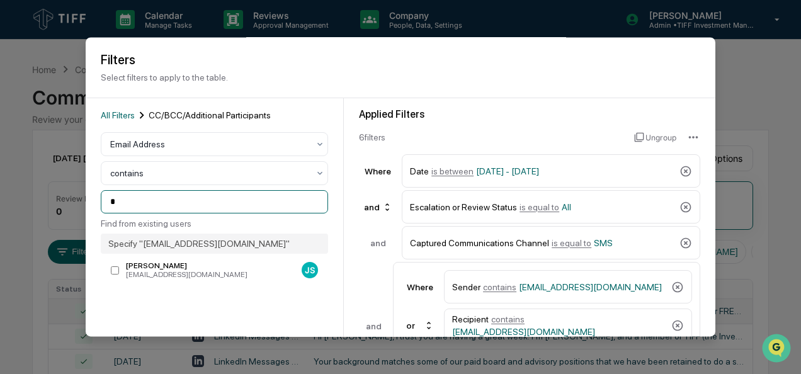
scroll to position [0, 0]
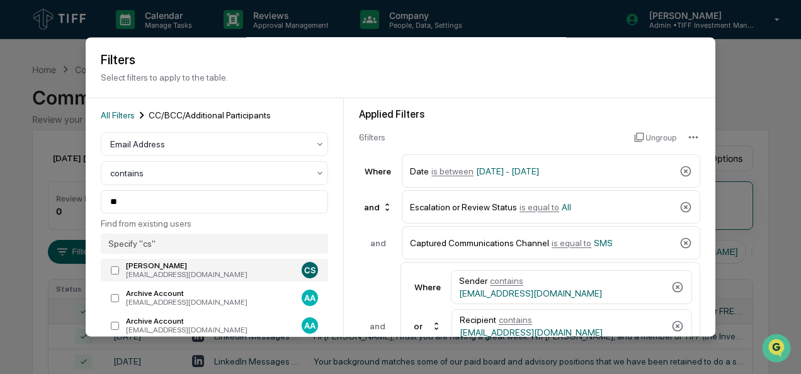
click at [162, 273] on div "[EMAIL_ADDRESS][DOMAIN_NAME]" at bounding box center [211, 275] width 171 height 9
type input "**********"
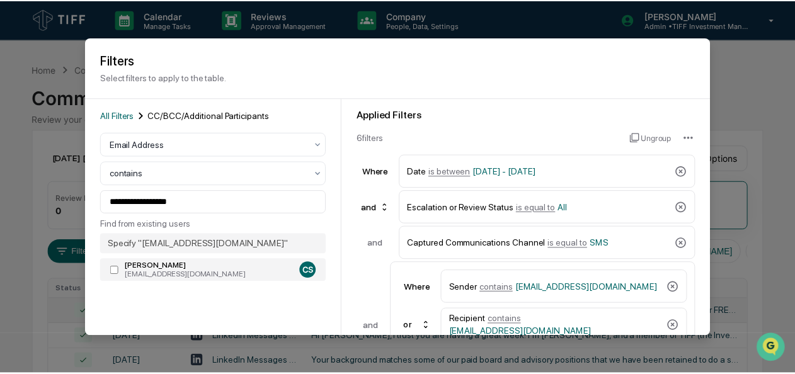
scroll to position [139, 0]
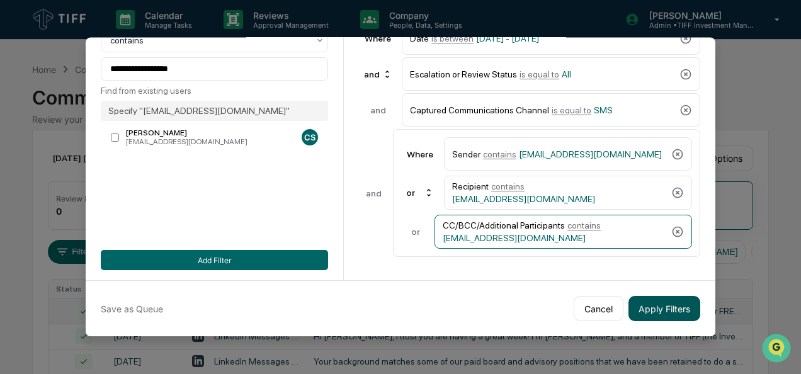
click at [655, 310] on button "Apply Filters" at bounding box center [664, 308] width 72 height 25
